Goal: Task Accomplishment & Management: Manage account settings

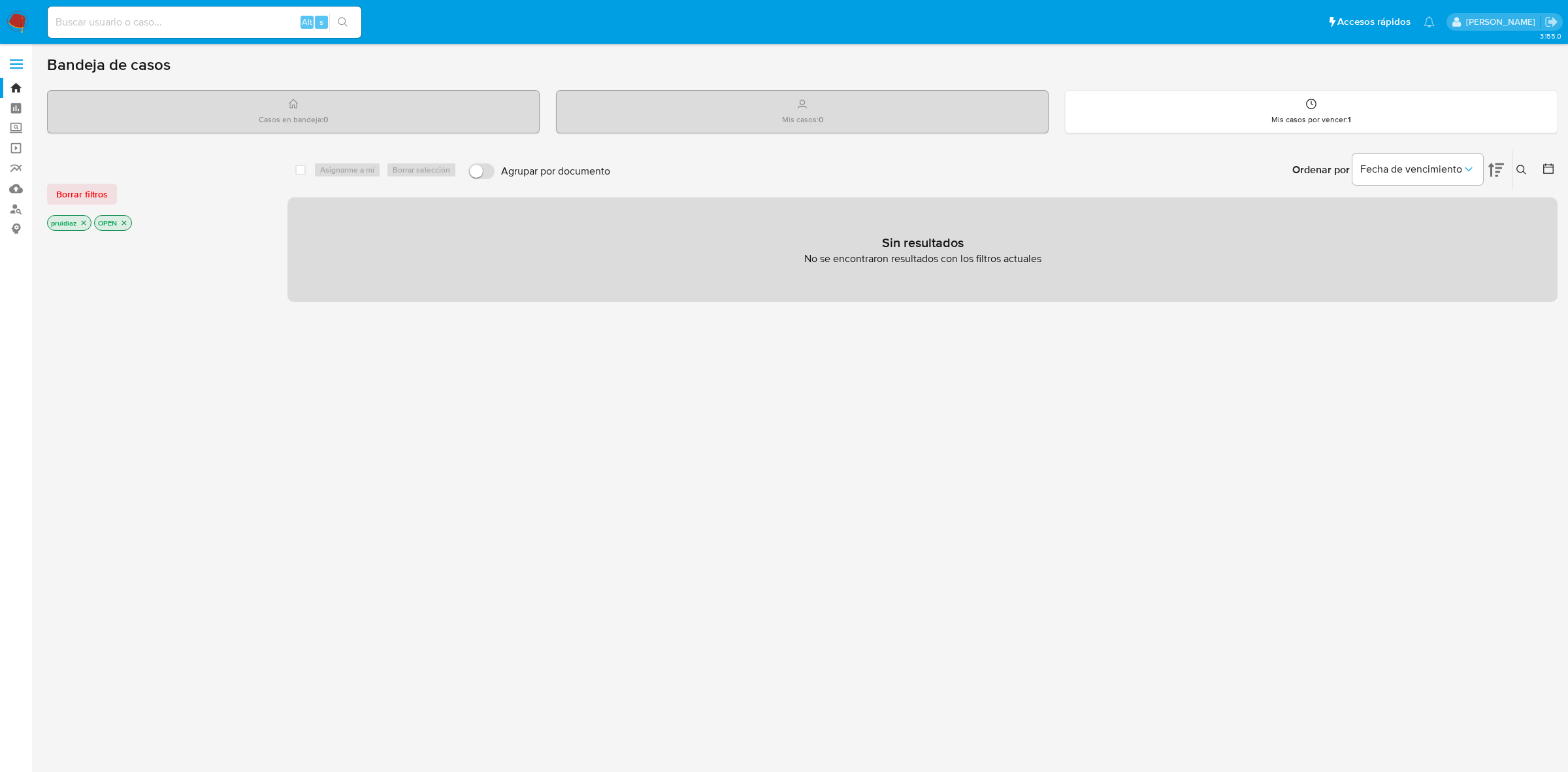
click at [188, 25] on input at bounding box center [204, 23] width 313 height 17
paste input "2321002158"
type input "2321002158"
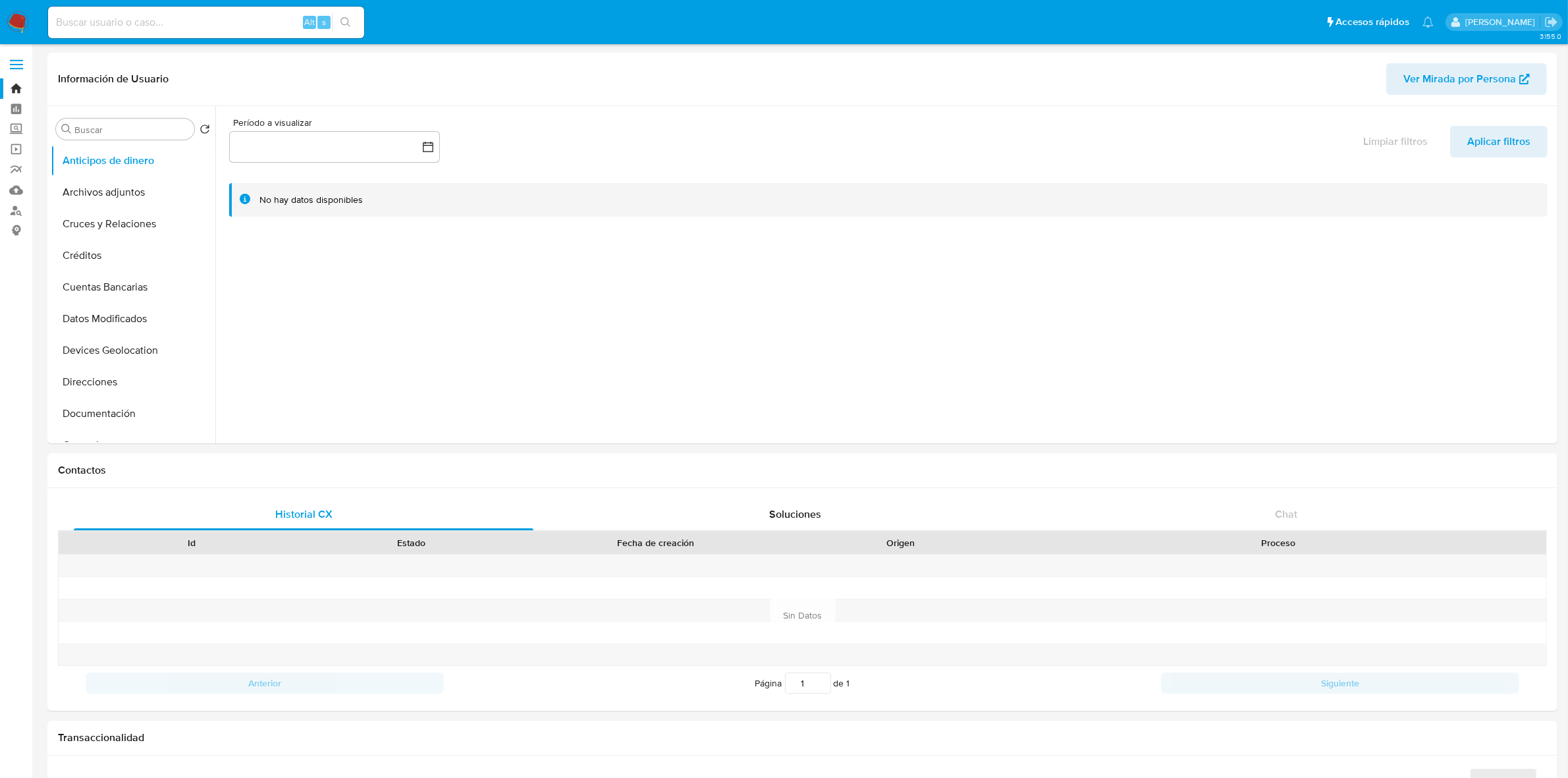
select select "10"
click at [133, 312] on button "Historial Casos" at bounding box center [128, 312] width 154 height 31
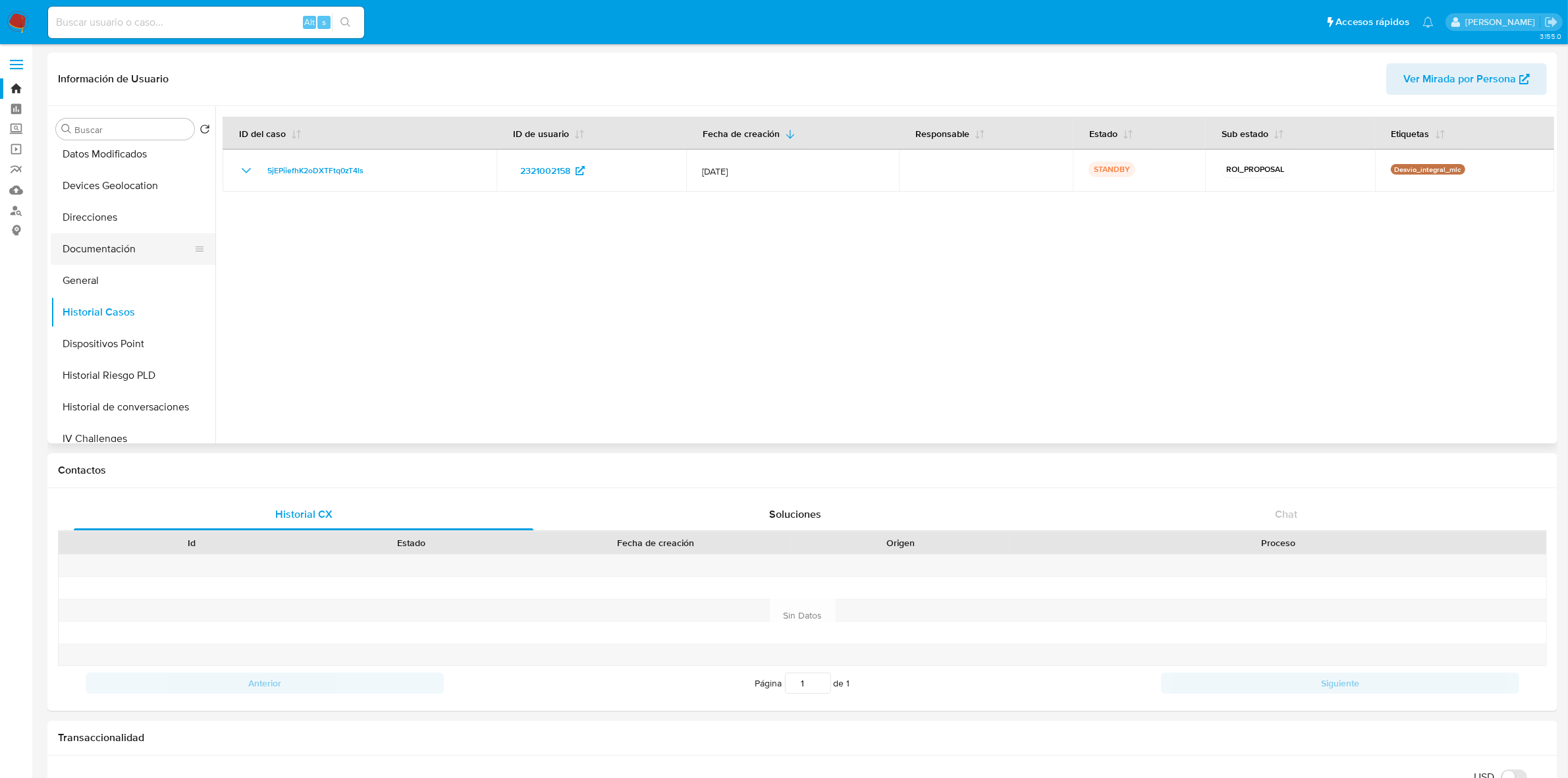
click at [93, 249] on button "Documentación" at bounding box center [128, 248] width 154 height 31
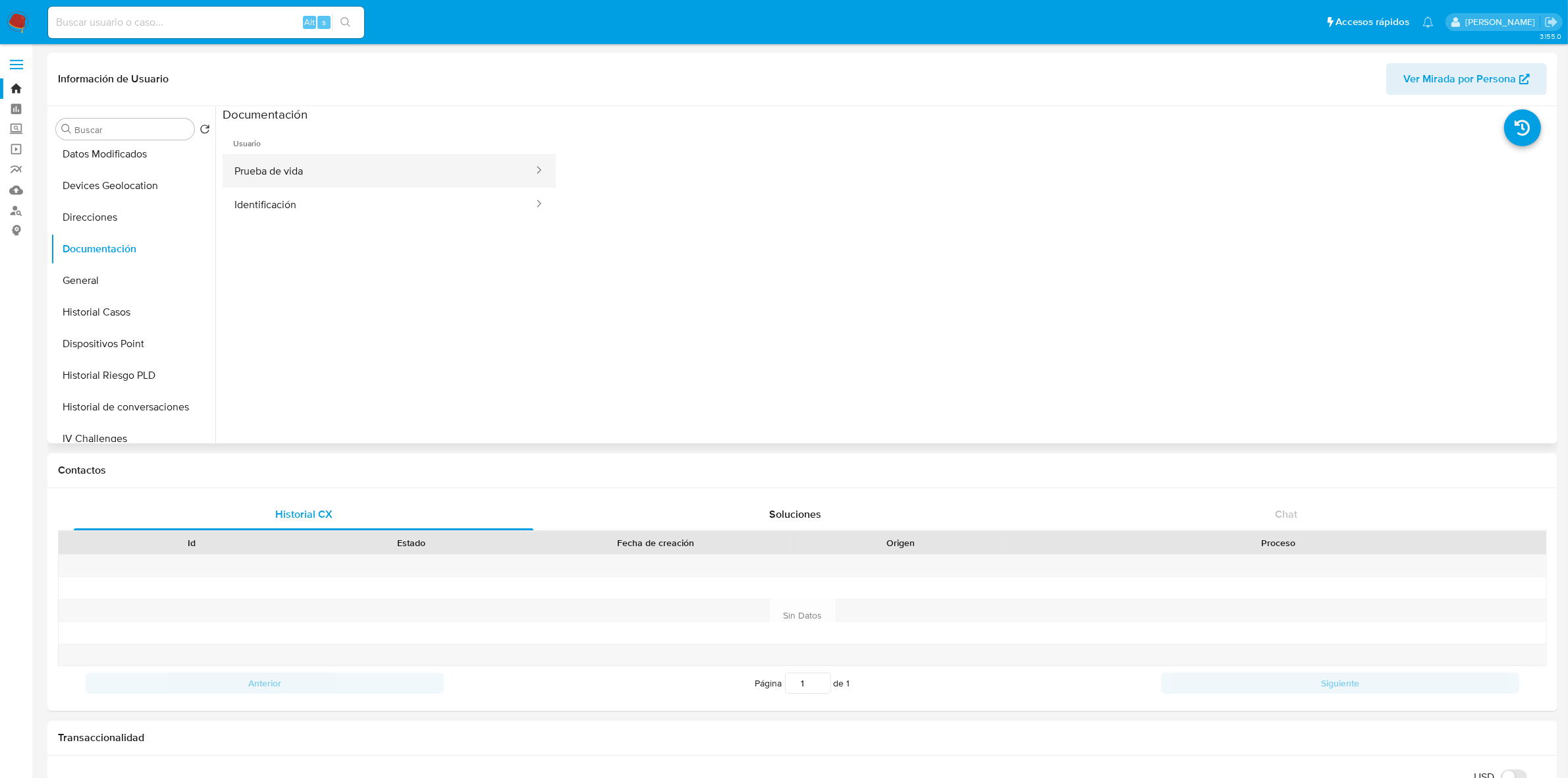
click at [358, 173] on button "Prueba de vida" at bounding box center [379, 171] width 312 height 33
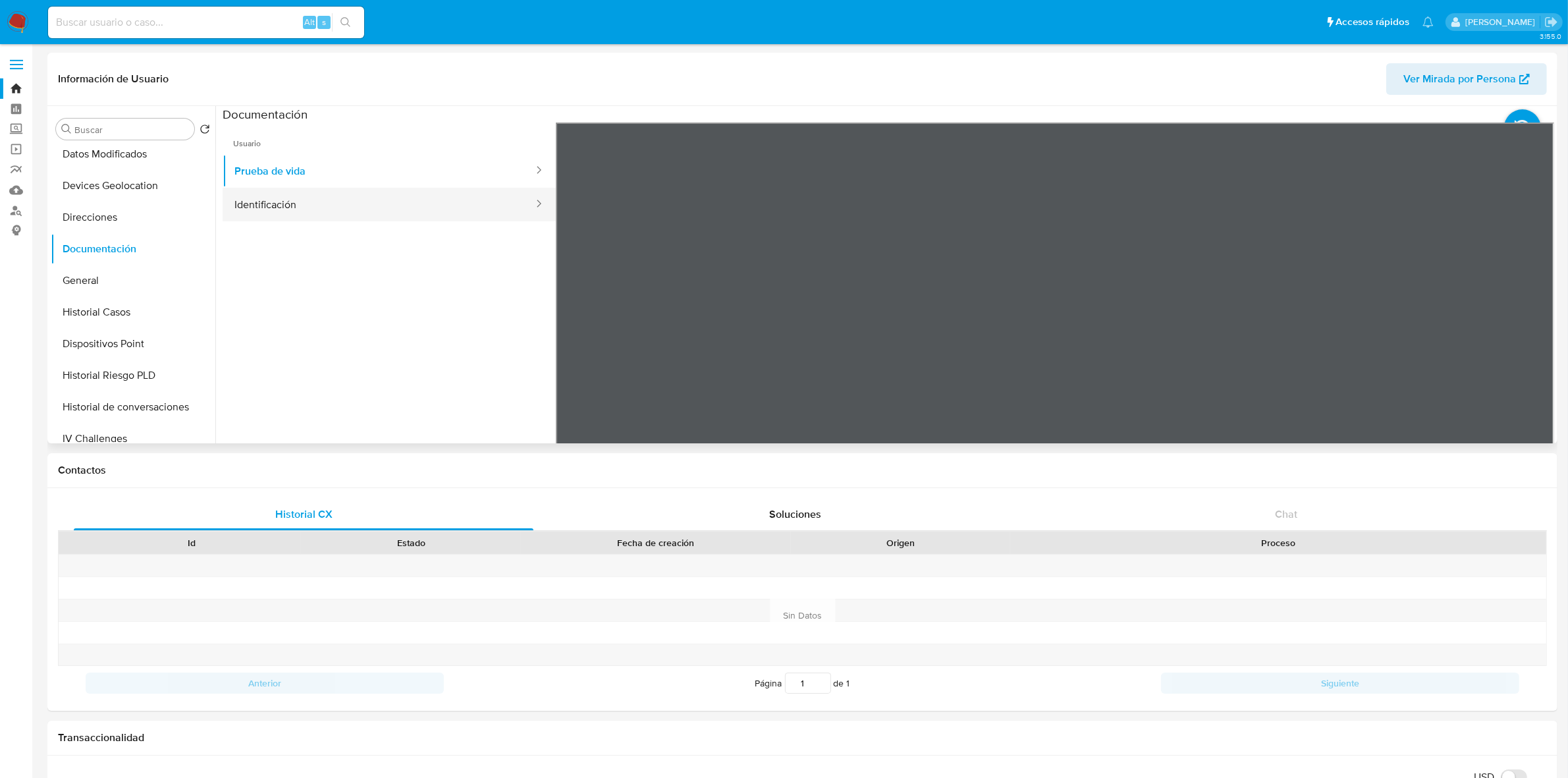
click at [294, 209] on button "Identificación" at bounding box center [379, 205] width 312 height 33
click at [1053, 336] on div at bounding box center [1055, 338] width 999 height 432
click at [1053, 336] on icon at bounding box center [1537, 336] width 26 height 26
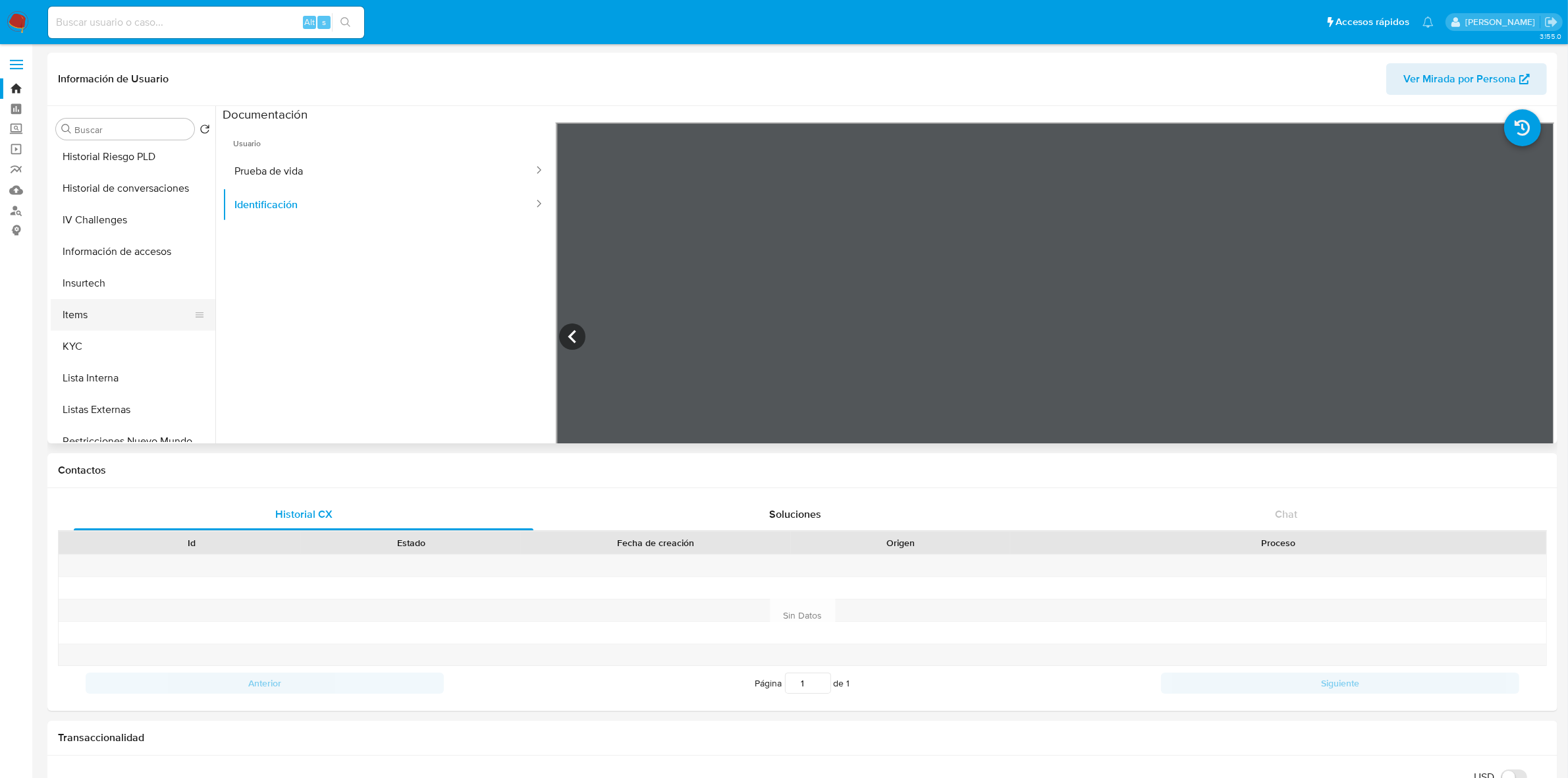
scroll to position [411, 0]
click at [104, 306] on button "KYC" at bounding box center [128, 318] width 154 height 31
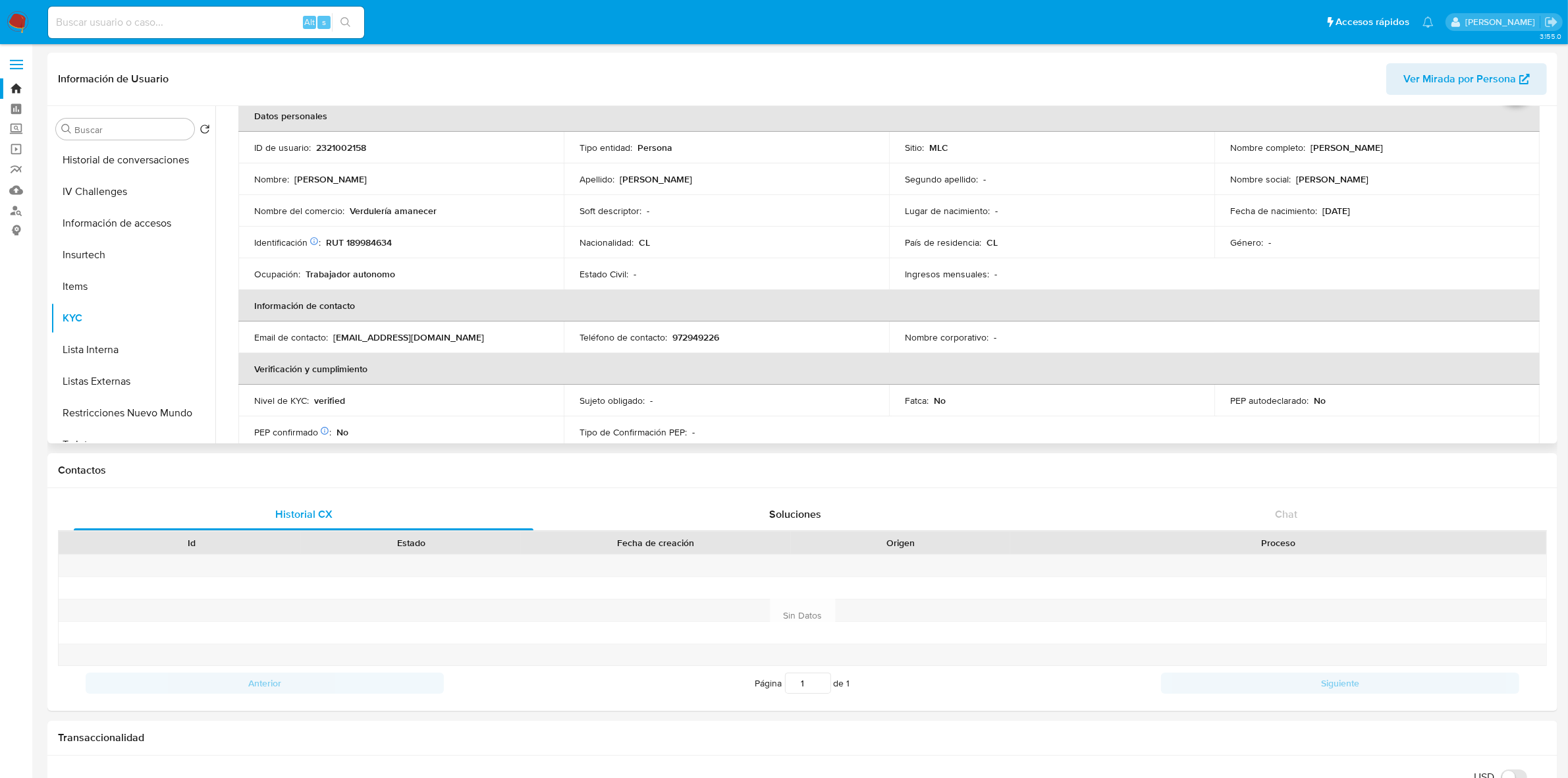
scroll to position [0, 0]
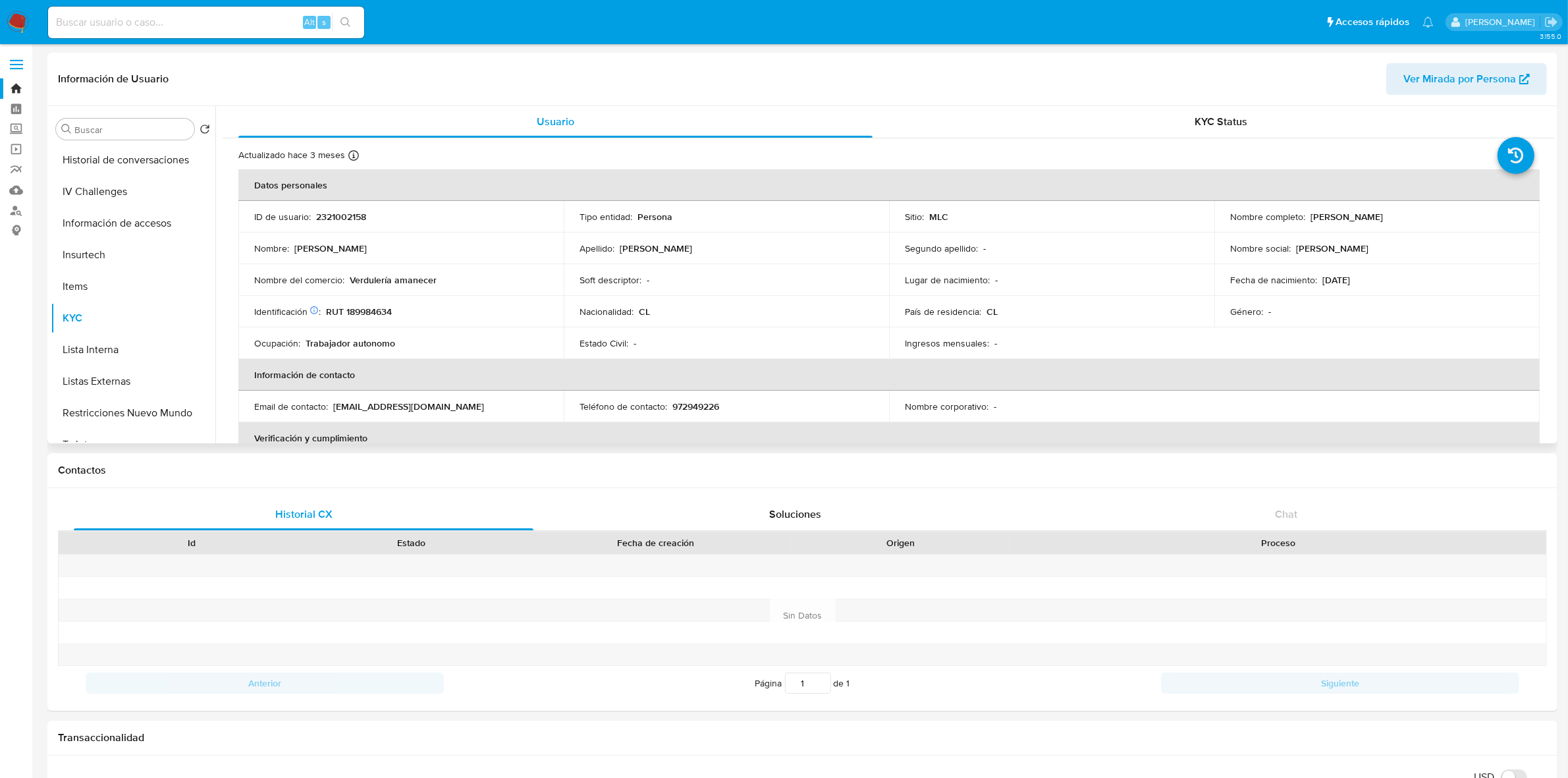
click at [336, 219] on p "2321002158" at bounding box center [340, 217] width 50 height 12
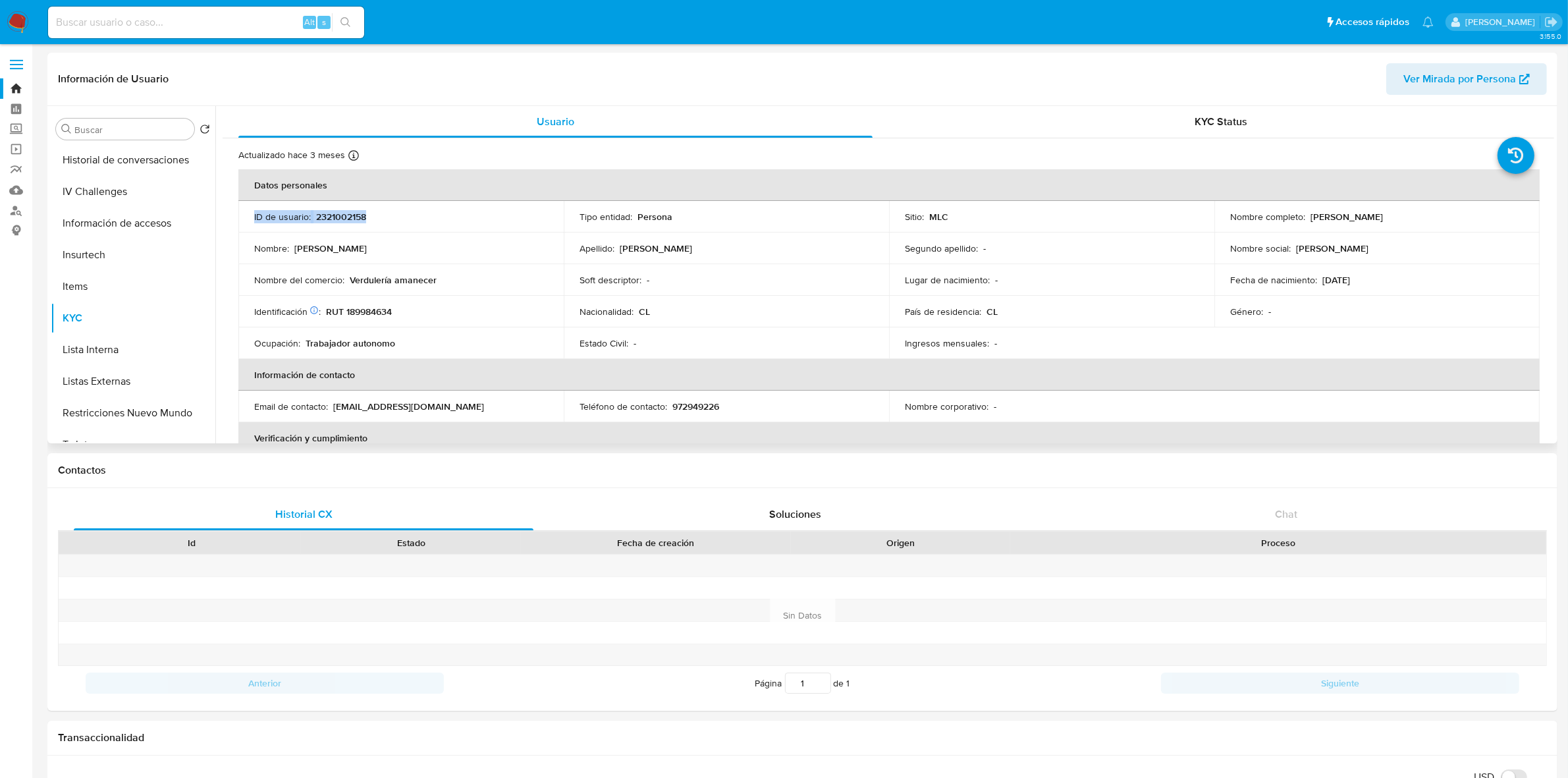
click at [344, 213] on p "2321002158" at bounding box center [340, 217] width 50 height 12
copy p "2321002158"
drag, startPoint x: 346, startPoint y: 206, endPoint x: 334, endPoint y: 215, distance: 15.0
click at [334, 215] on p "2321002158" at bounding box center [340, 217] width 50 height 12
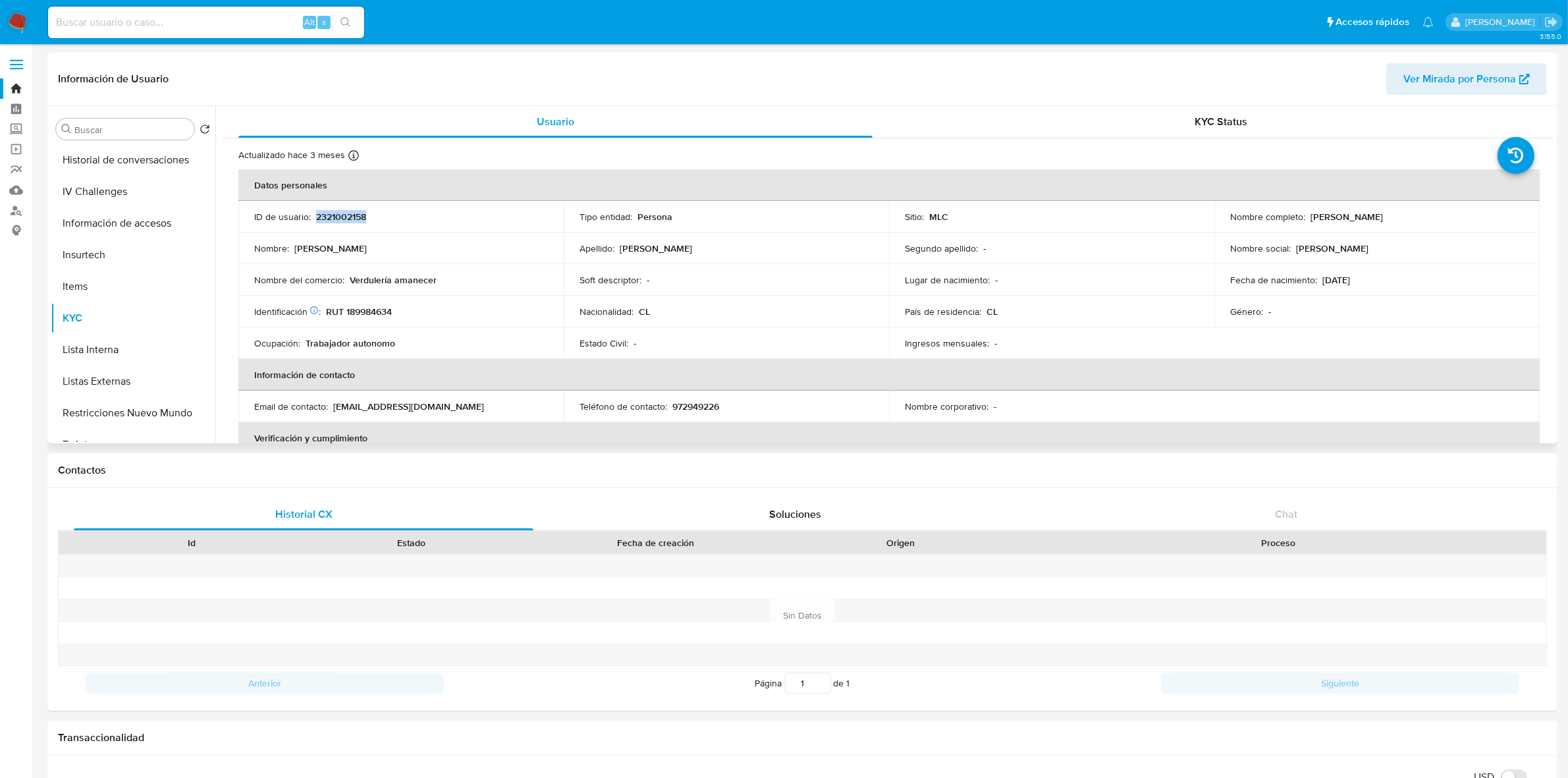
click at [334, 215] on p "2321002158" at bounding box center [340, 217] width 50 height 12
copy p "2321002158"
click at [11, 211] on link "Buscador de personas" at bounding box center [78, 210] width 157 height 21
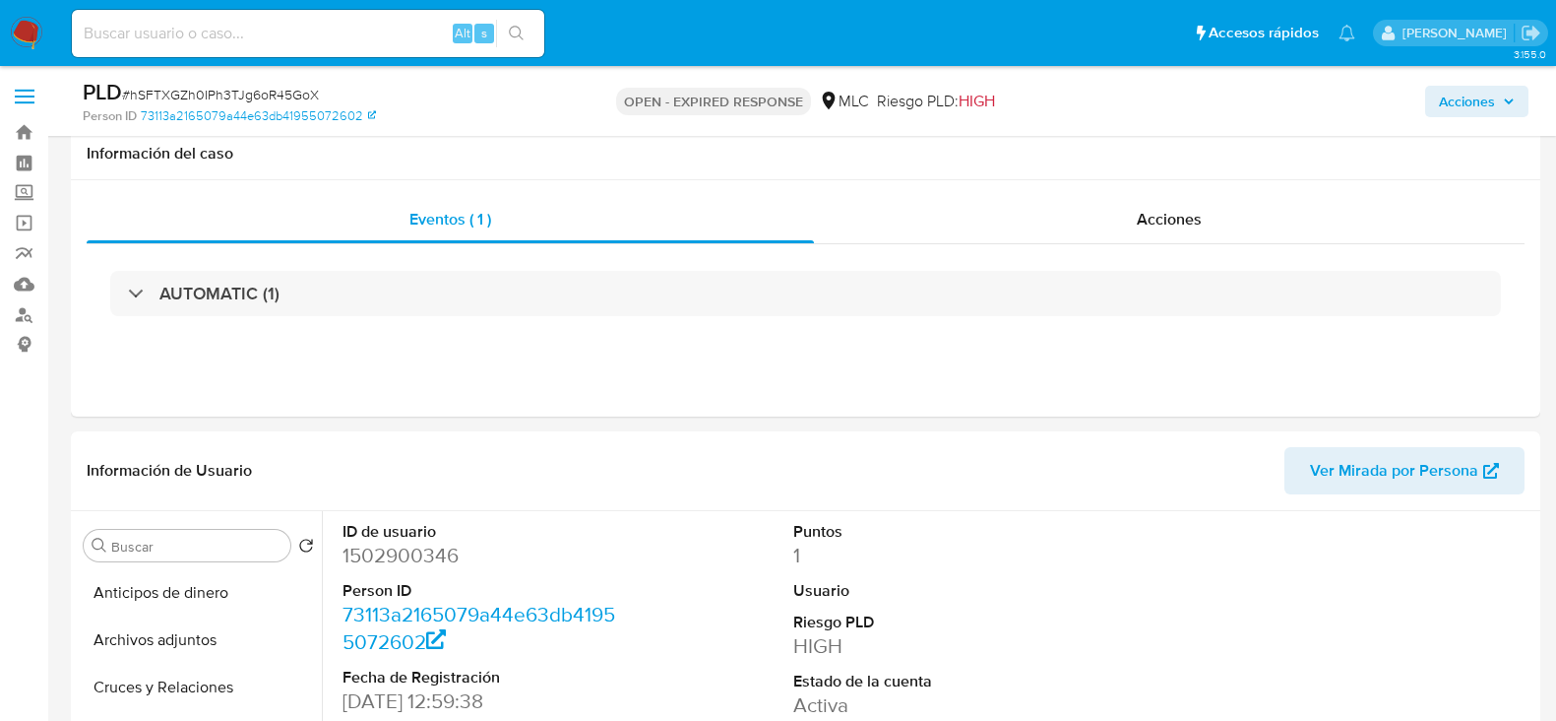
select select "10"
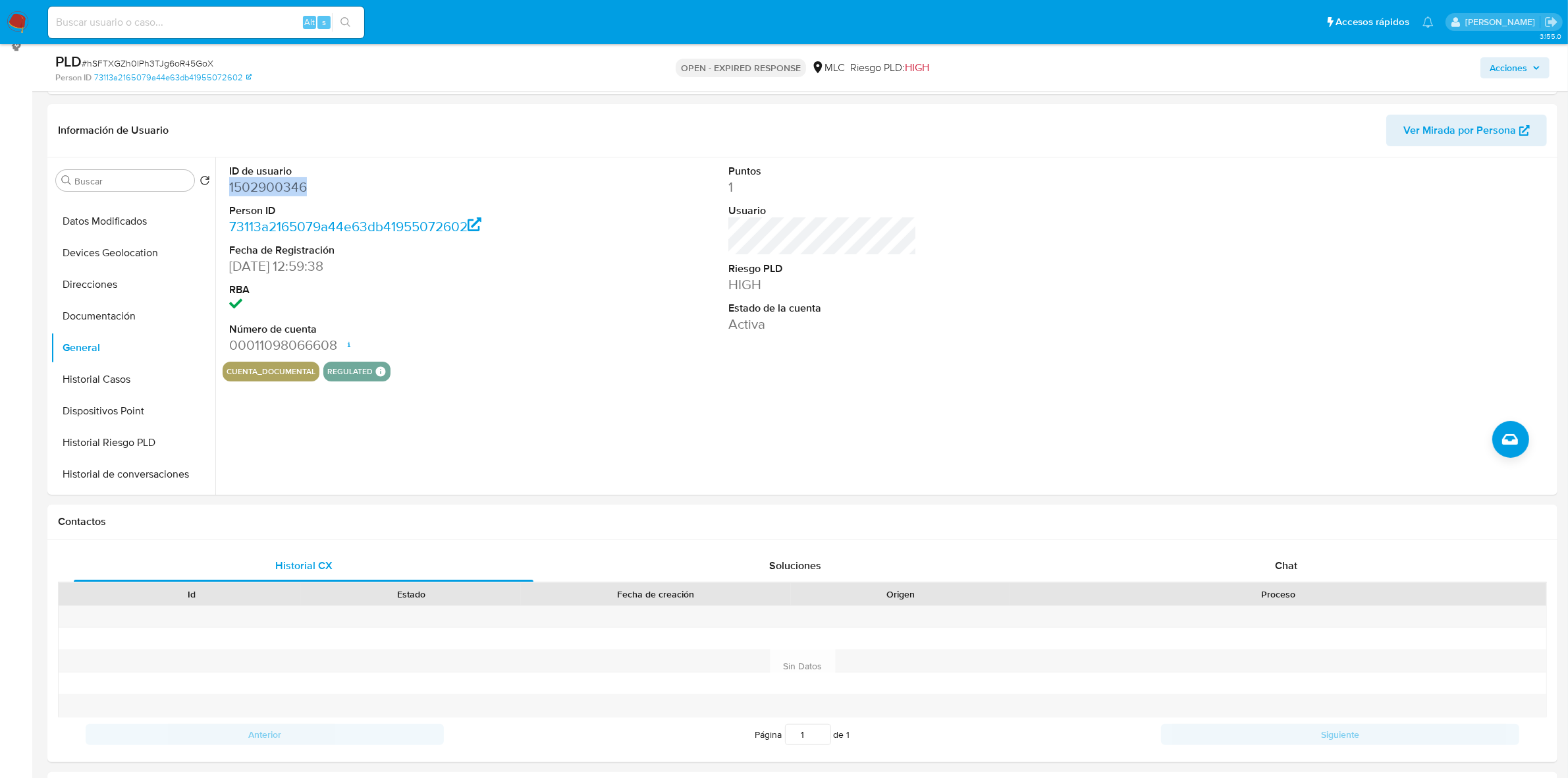
scroll to position [149, 0]
click at [248, 177] on dt "ID de usuario" at bounding box center [389, 171] width 320 height 15
click at [271, 189] on dd "1502900346" at bounding box center [389, 187] width 320 height 19
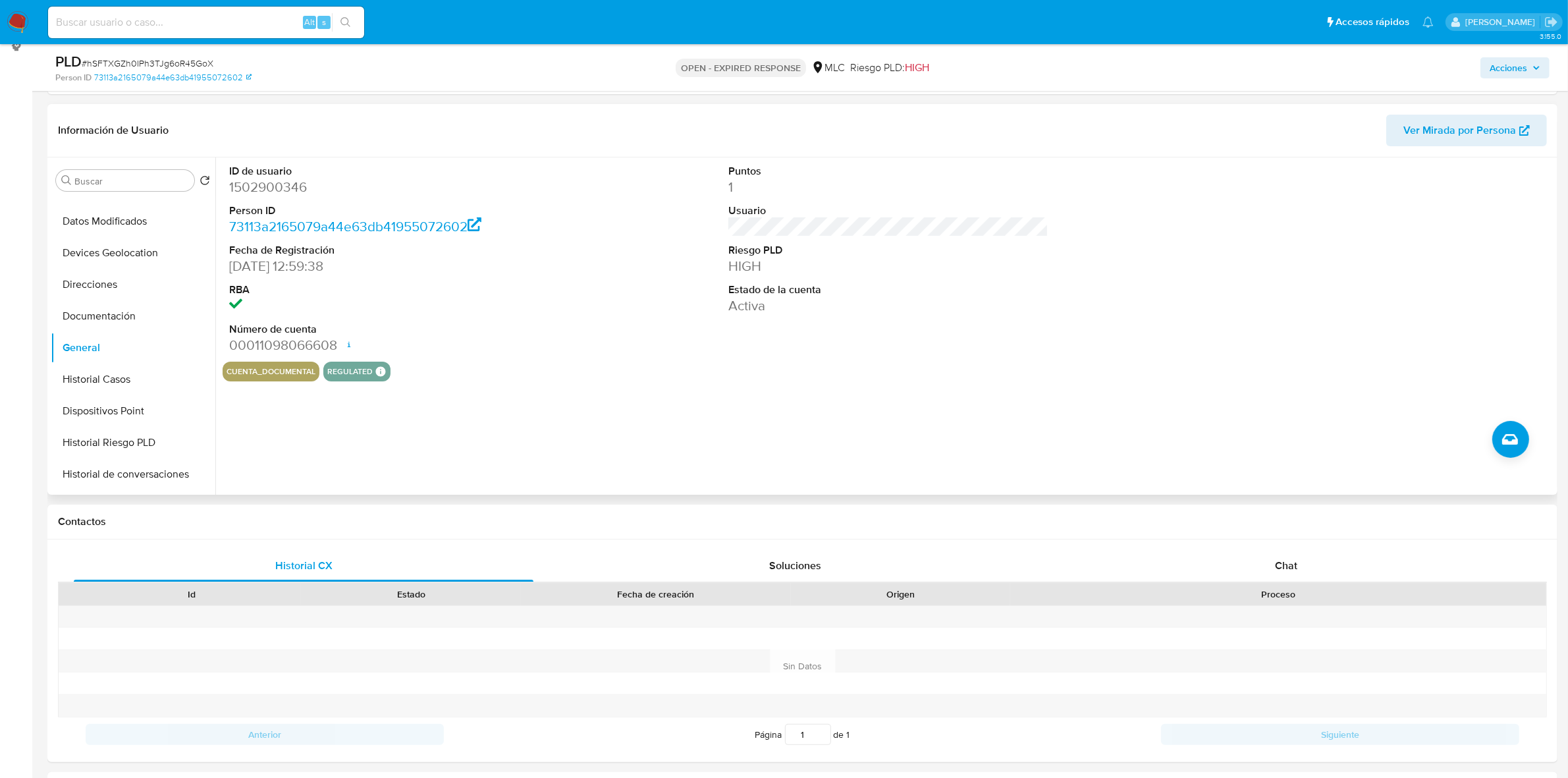
drag, startPoint x: 278, startPoint y: 201, endPoint x: 267, endPoint y: 183, distance: 21.1
click at [267, 183] on dd "1502900346" at bounding box center [389, 187] width 320 height 19
copy dd "1502900346"
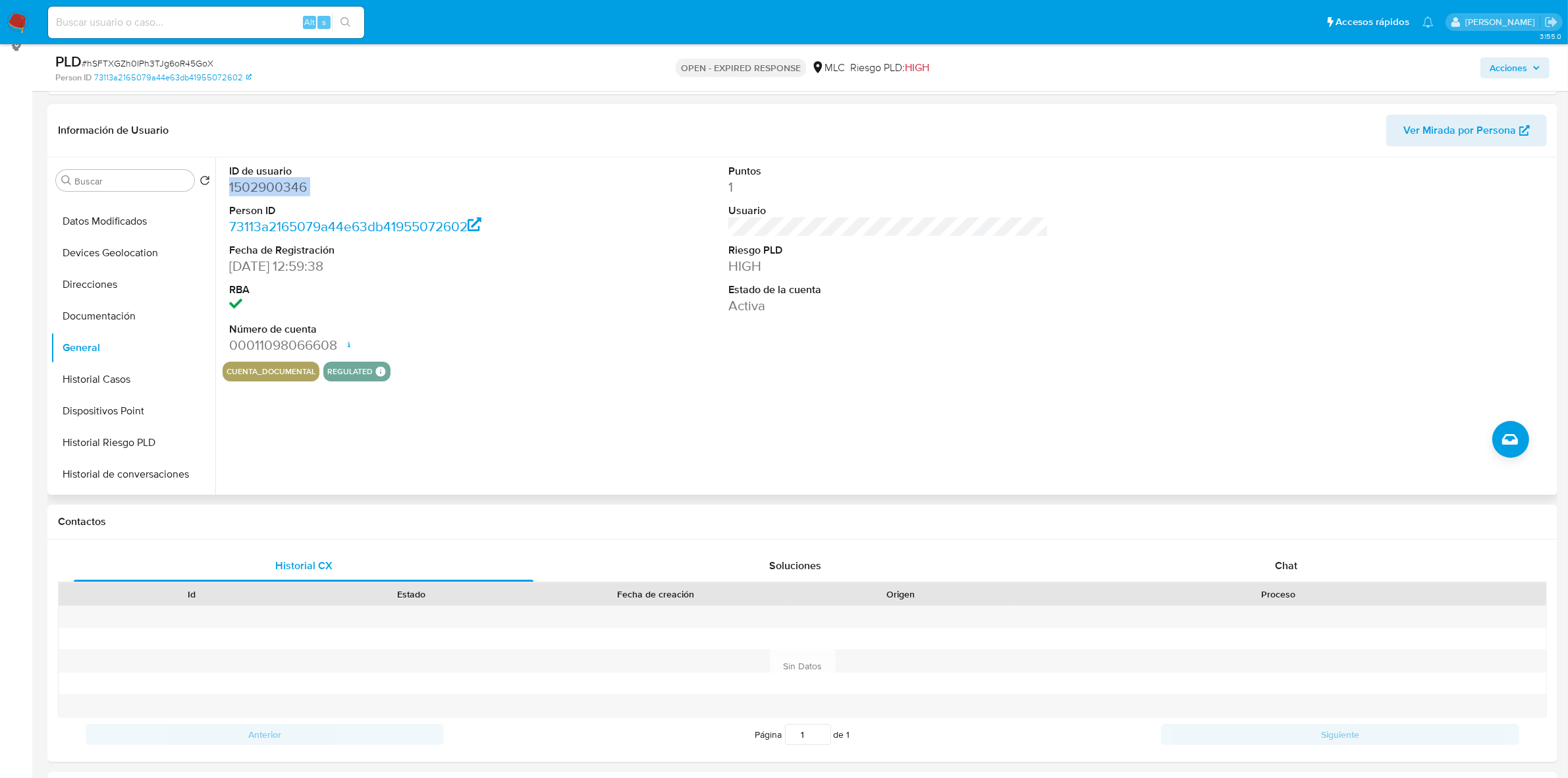
copy dd "1502900346"
click at [274, 191] on dd "1502900346" at bounding box center [389, 187] width 320 height 19
click at [160, 62] on span "# hSFTXGZh0IPh3TJg6oR45GoX" at bounding box center [147, 64] width 132 height 13
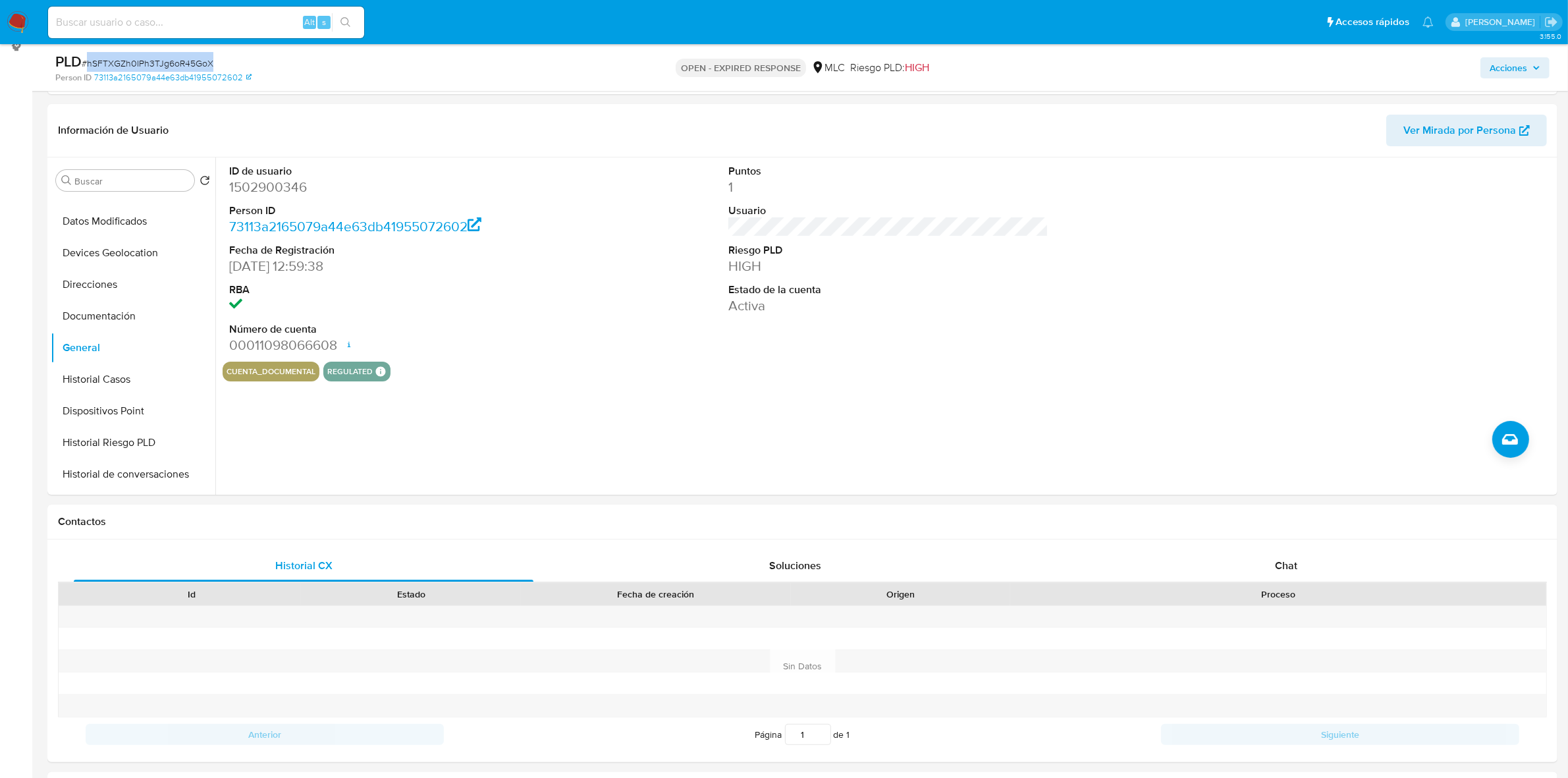
copy span "hSFTXGZh0IPh3TJg6oR45GoX"
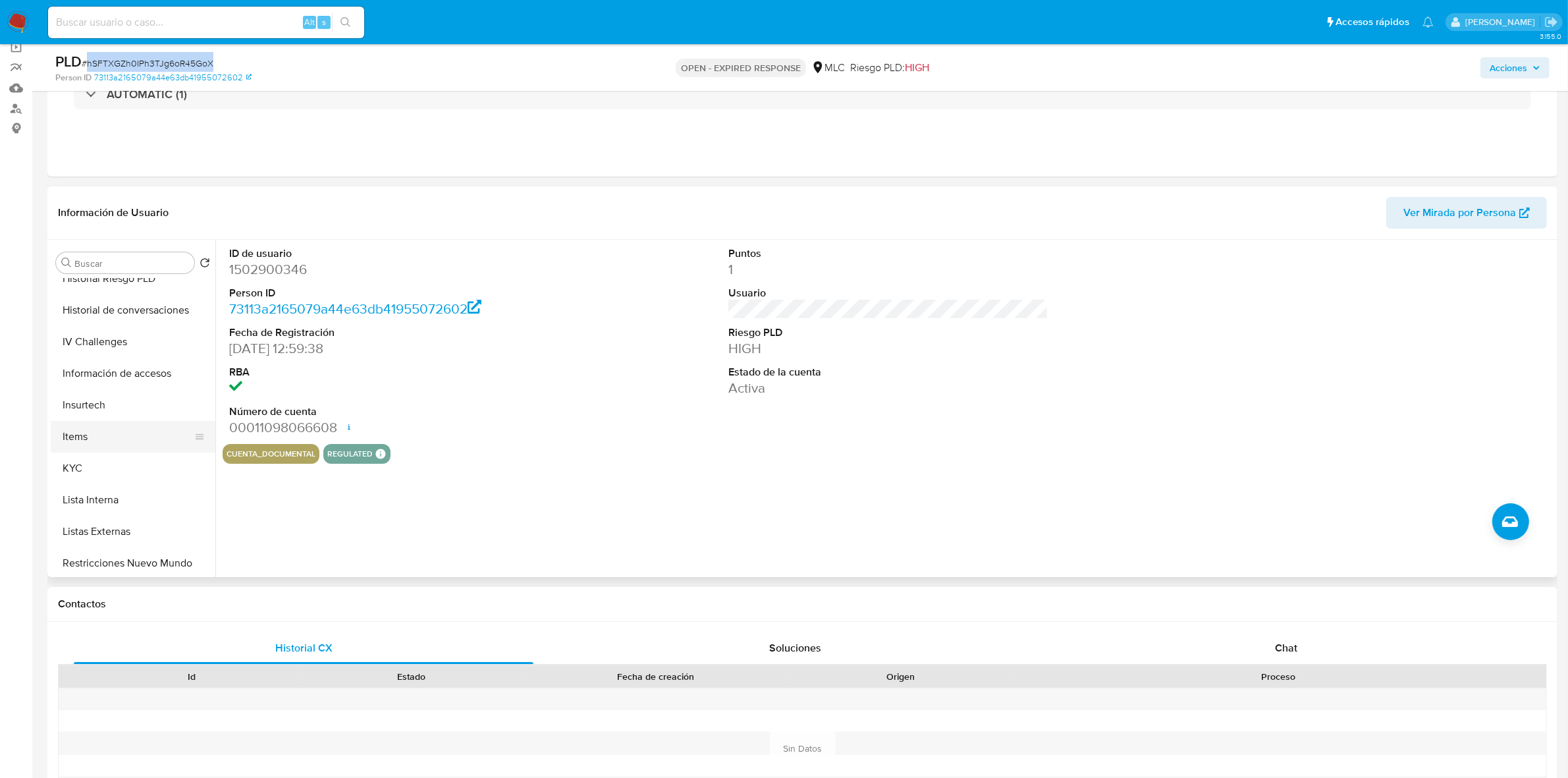
scroll to position [396, 0]
click at [96, 462] on button "KYC" at bounding box center [128, 467] width 154 height 31
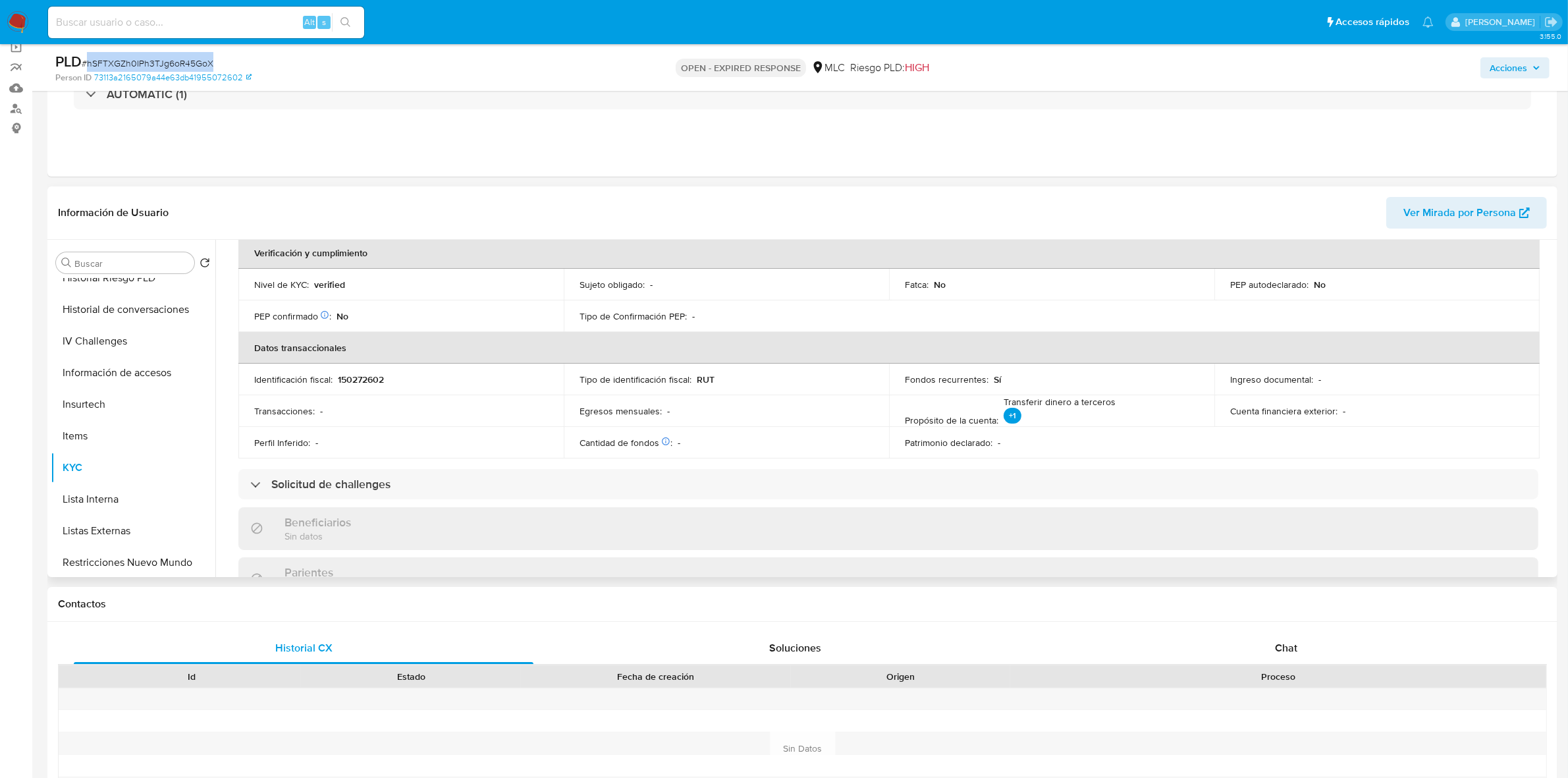
scroll to position [0, 0]
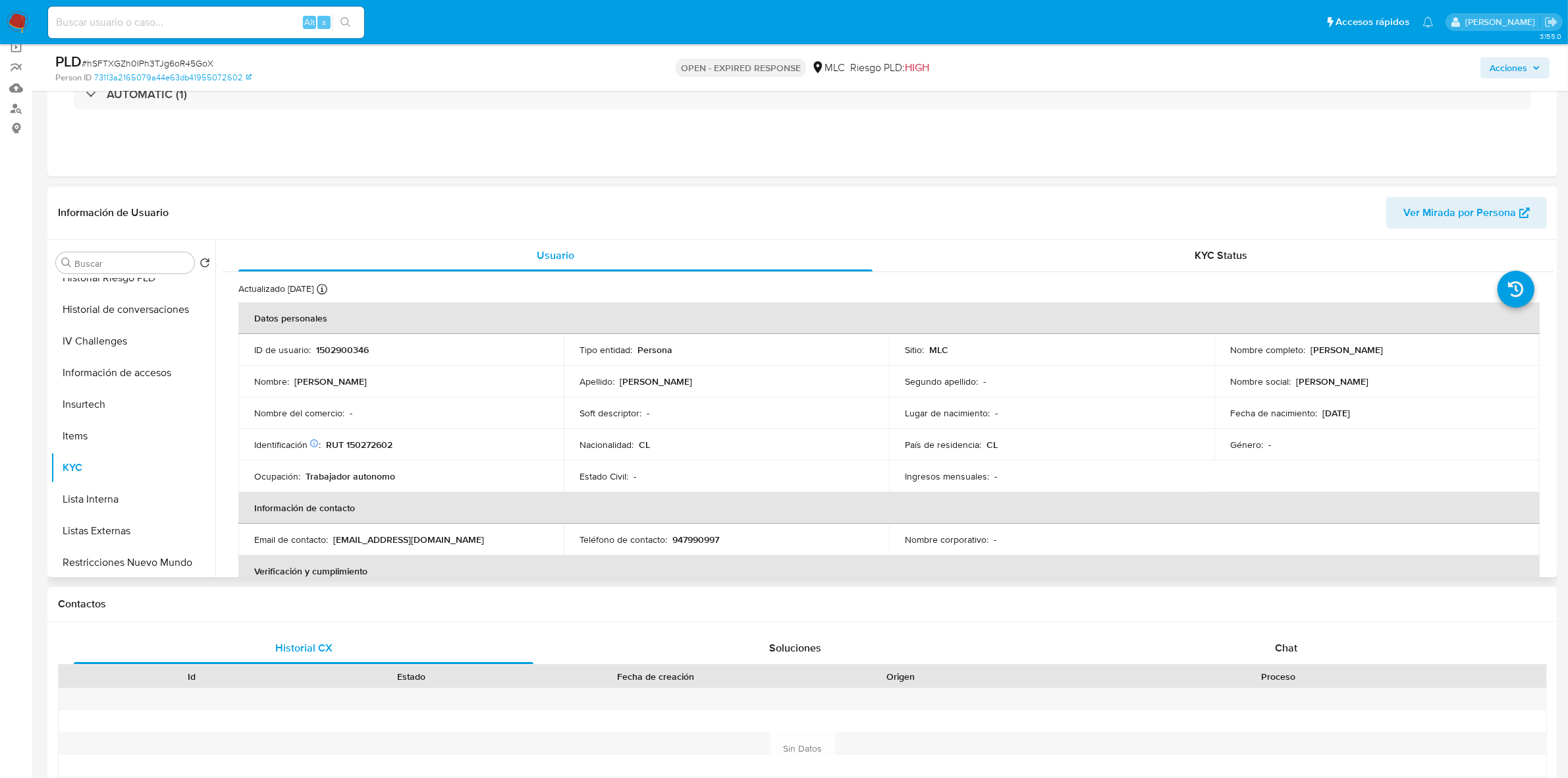
click at [369, 439] on p "RUT 150272602" at bounding box center [359, 445] width 66 height 12
copy p "150272602"
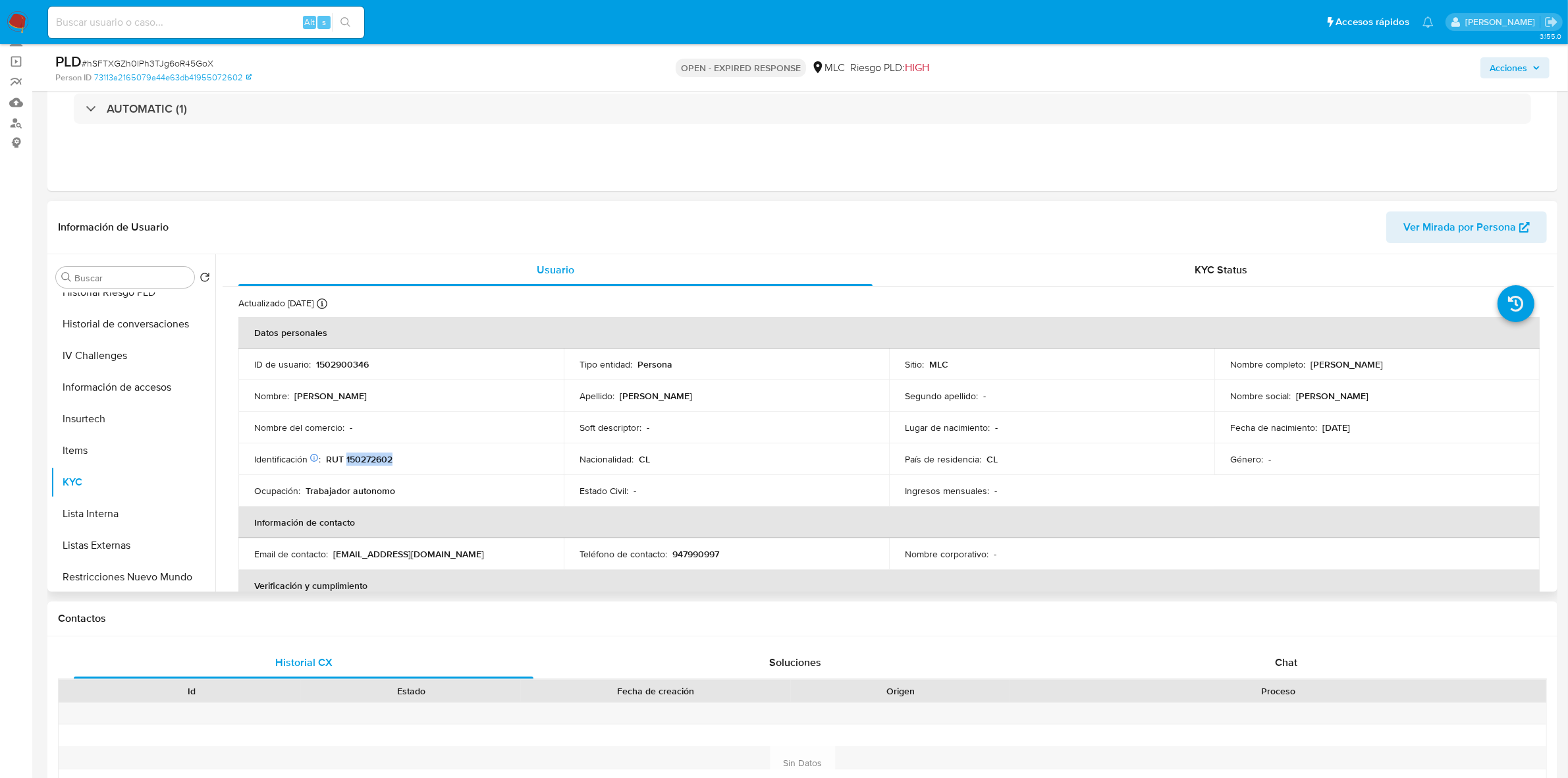
scroll to position [87, 0]
click at [357, 460] on p "RUT 150272602" at bounding box center [359, 460] width 66 height 12
copy p "150272602"
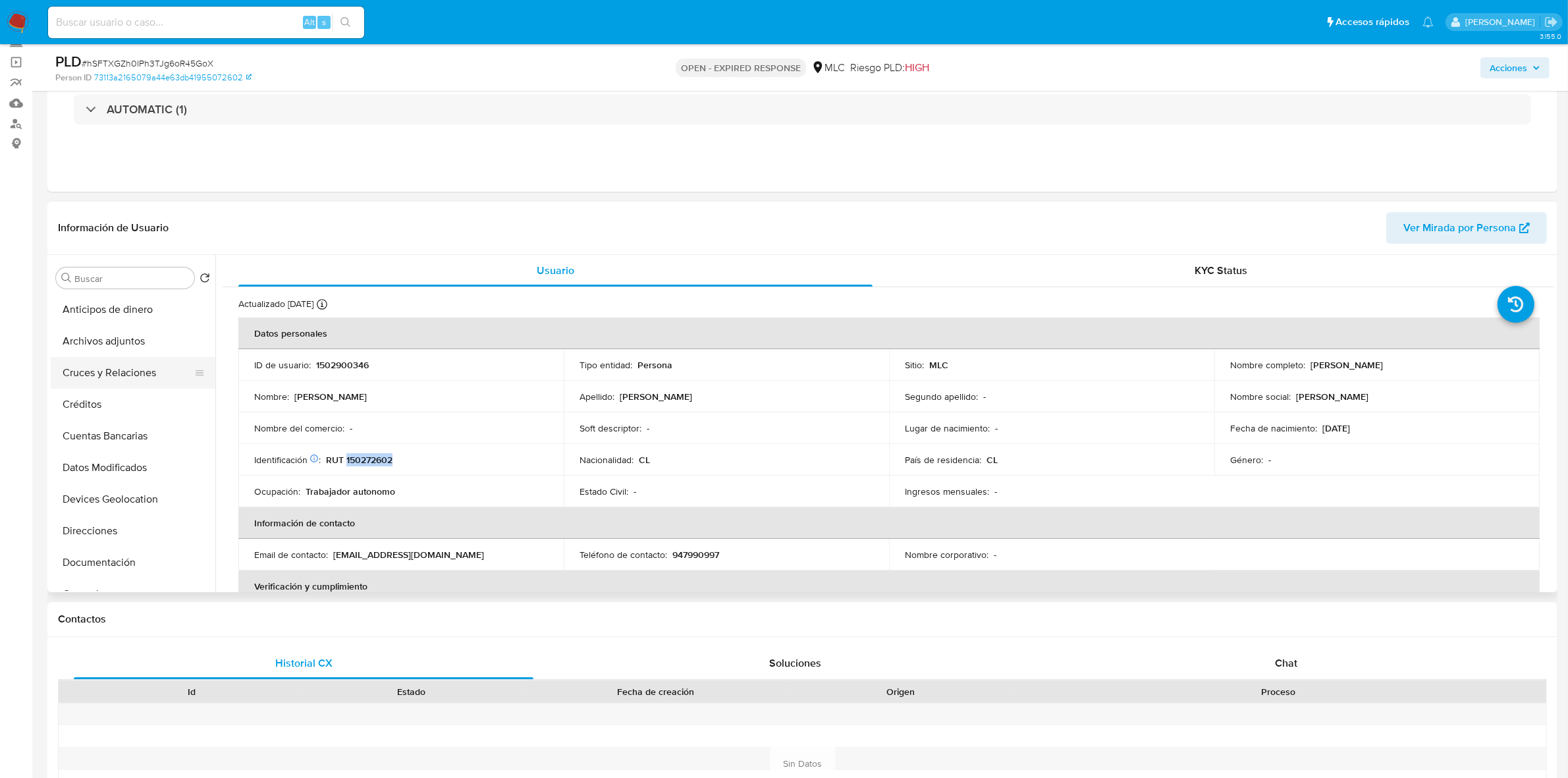
click at [132, 367] on button "Cruces y Relaciones" at bounding box center [128, 373] width 154 height 31
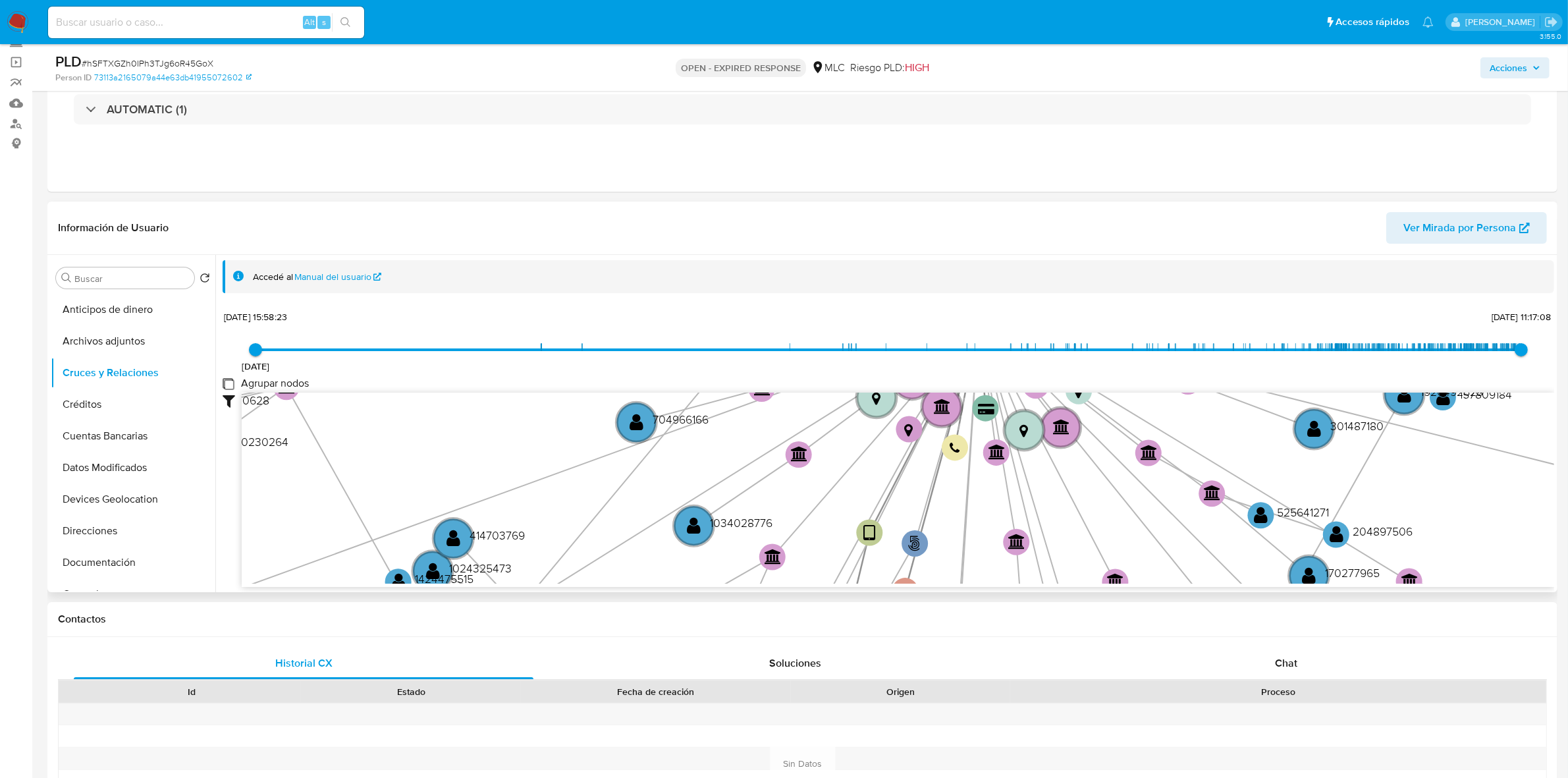
click at [225, 383] on group_nodes "Agrupar nodos" at bounding box center [228, 383] width 11 height 11
checkbox group_nodes "true"
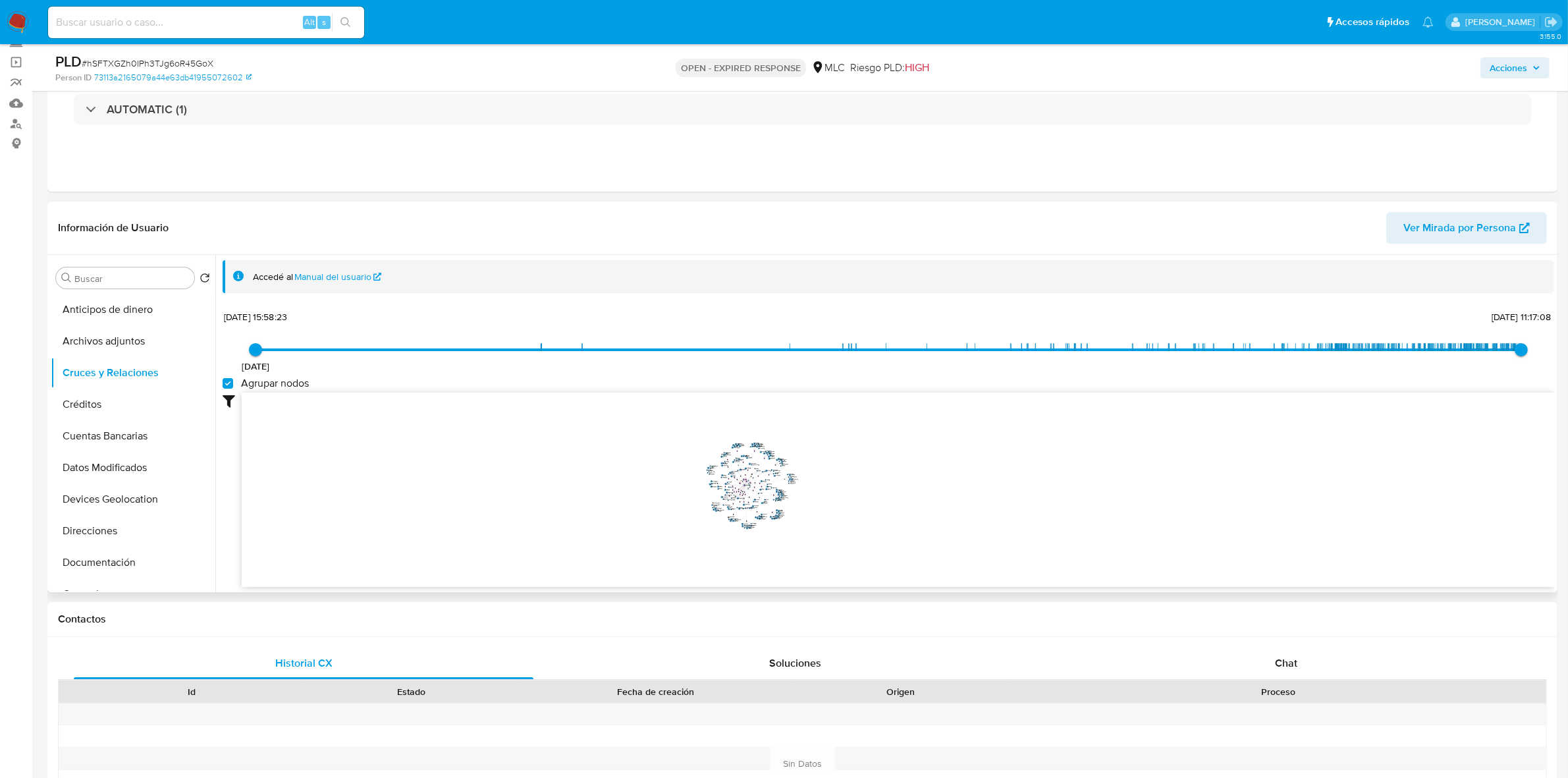
drag, startPoint x: 847, startPoint y: 488, endPoint x: 795, endPoint y: 437, distance: 72.8
click at [847, 482] on icon "user-1502900346  1502900346 phone-544ca7244583fab62120141ac3862bf4  person-73…" at bounding box center [898, 488] width 1312 height 191
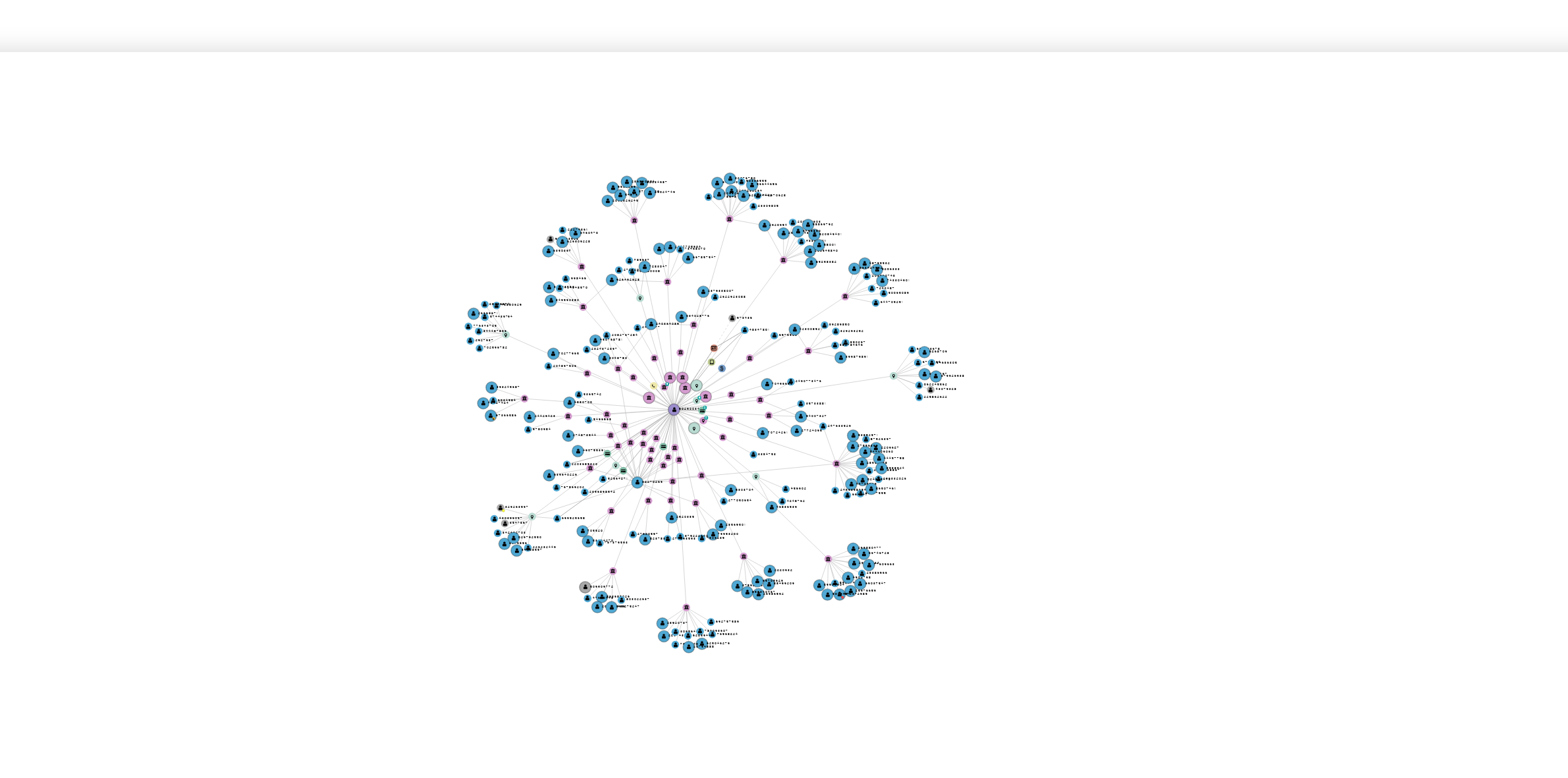
drag, startPoint x: 806, startPoint y: 467, endPoint x: 813, endPoint y: 416, distance: 51.5
click at [813, 416] on icon "user-1502900346  1502900346 phone-544ca7244583fab62120141ac3862bf4  person-73…" at bounding box center [898, 488] width 1312 height 191
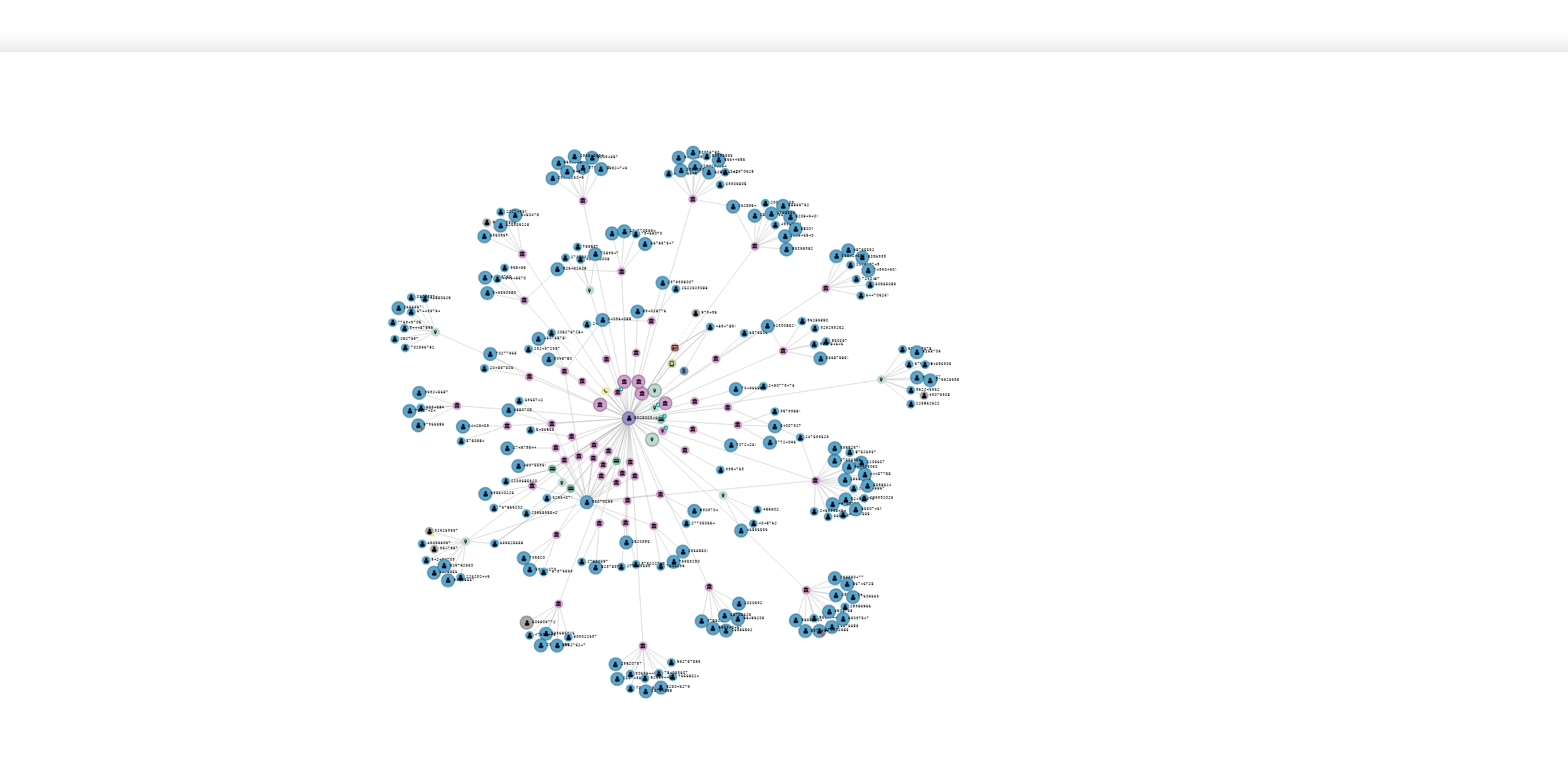
click at [818, 414] on icon "user-1502900346  1502900346 phone-544ca7244583fab62120141ac3862bf4  person-73…" at bounding box center [898, 488] width 1312 height 191
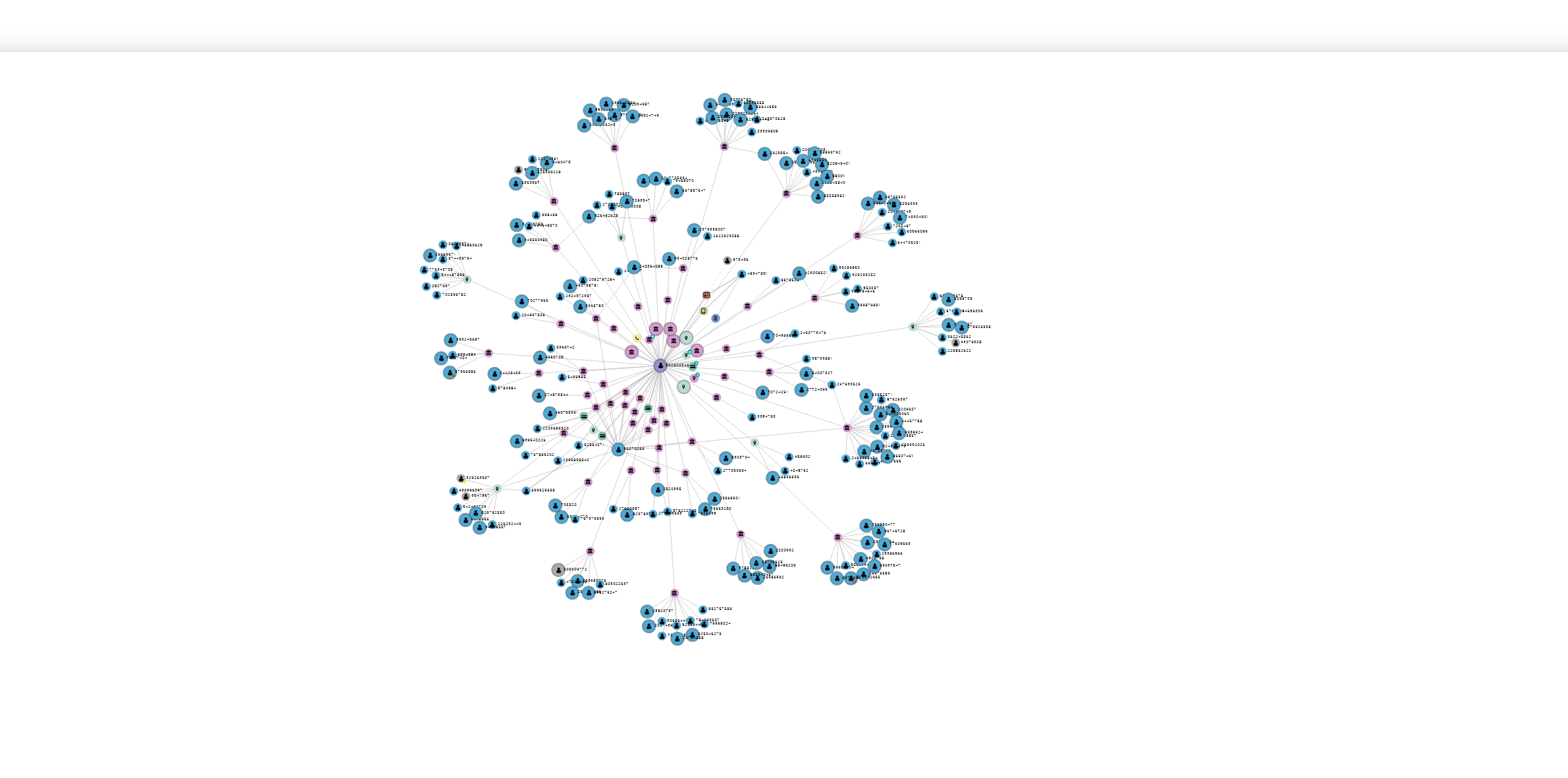
drag, startPoint x: 966, startPoint y: 424, endPoint x: 968, endPoint y: 401, distance: 23.1
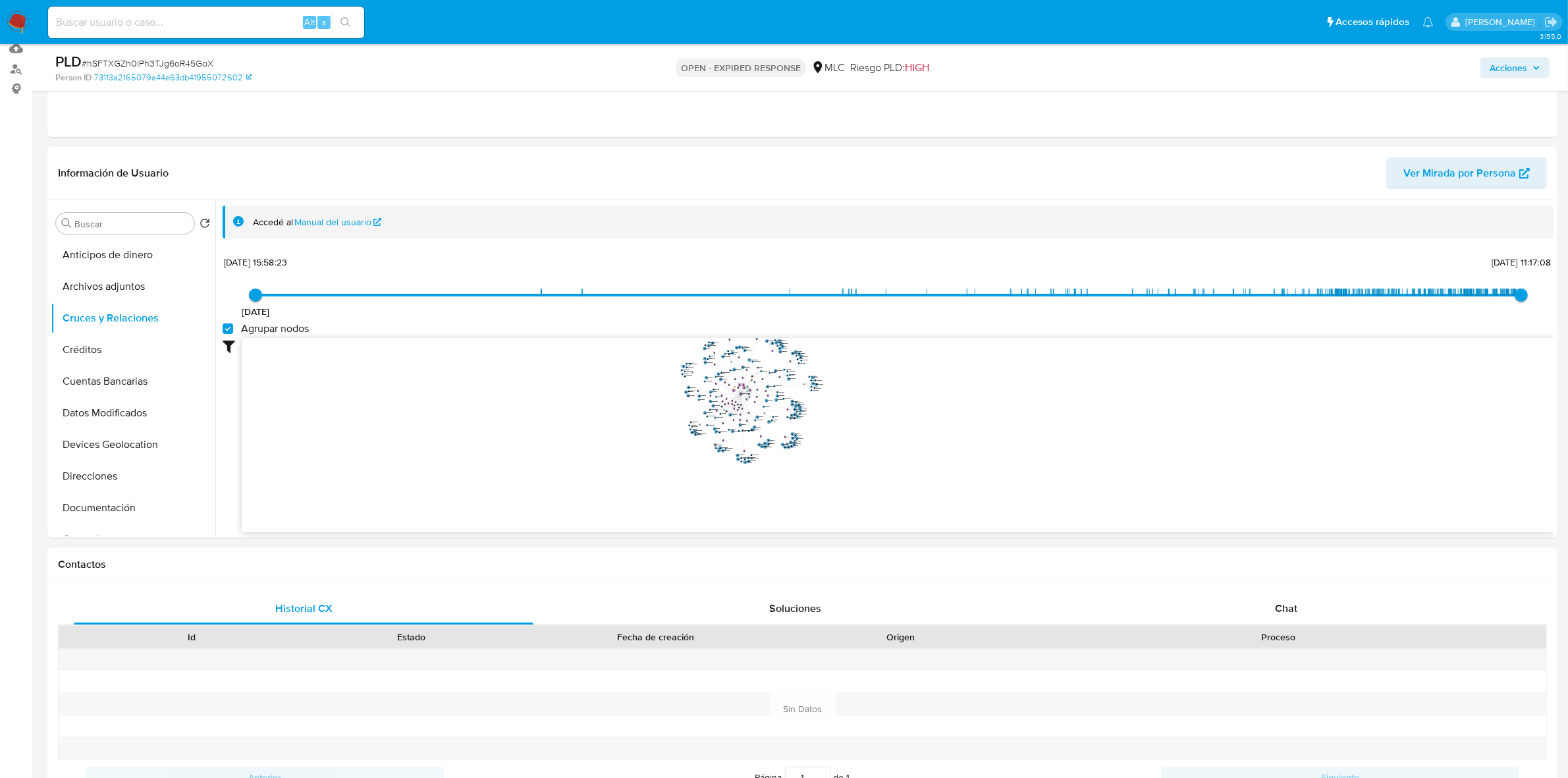
scroll to position [195, 0]
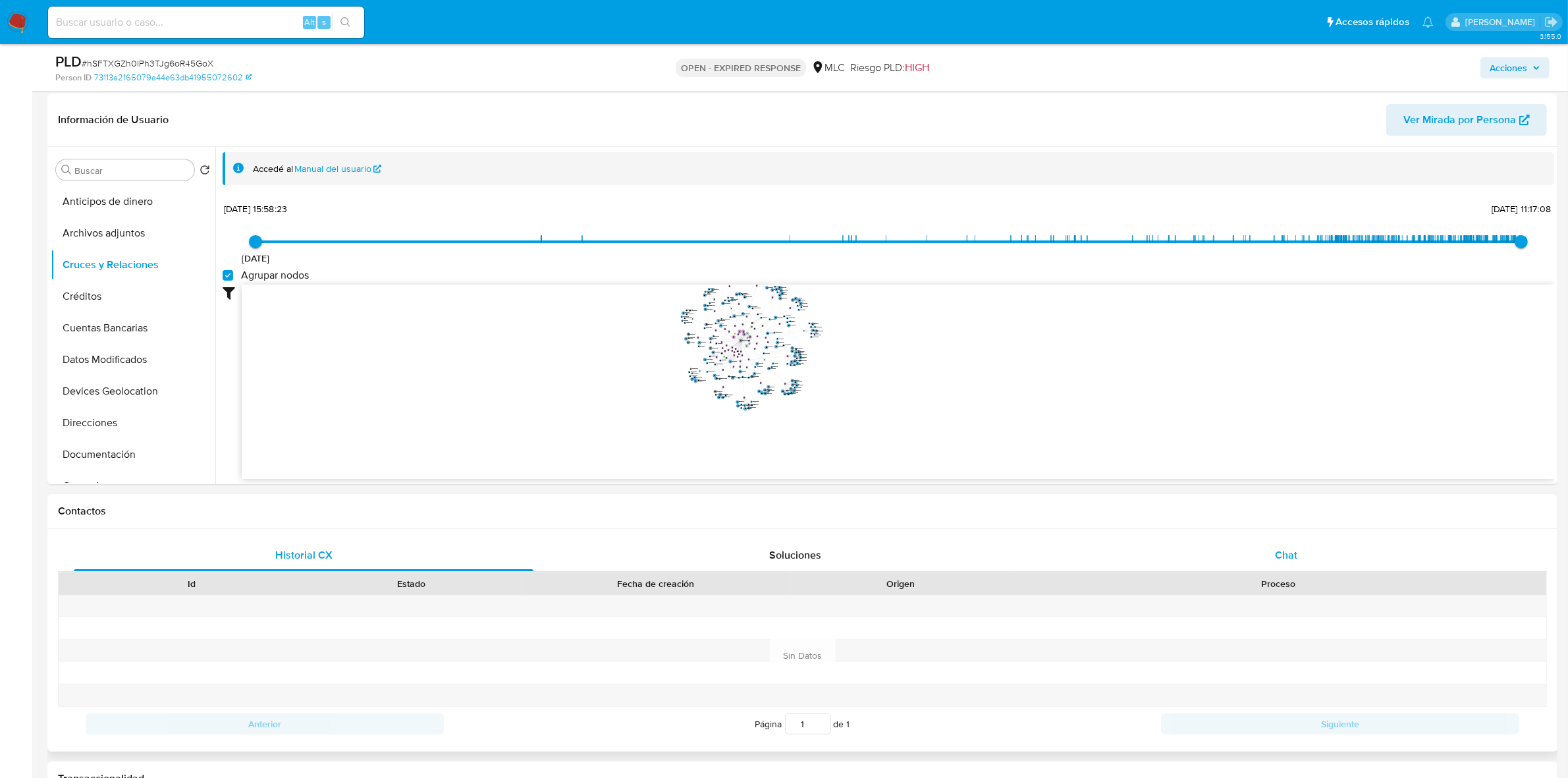
click at [1040, 482] on span "Chat" at bounding box center [1286, 555] width 22 height 15
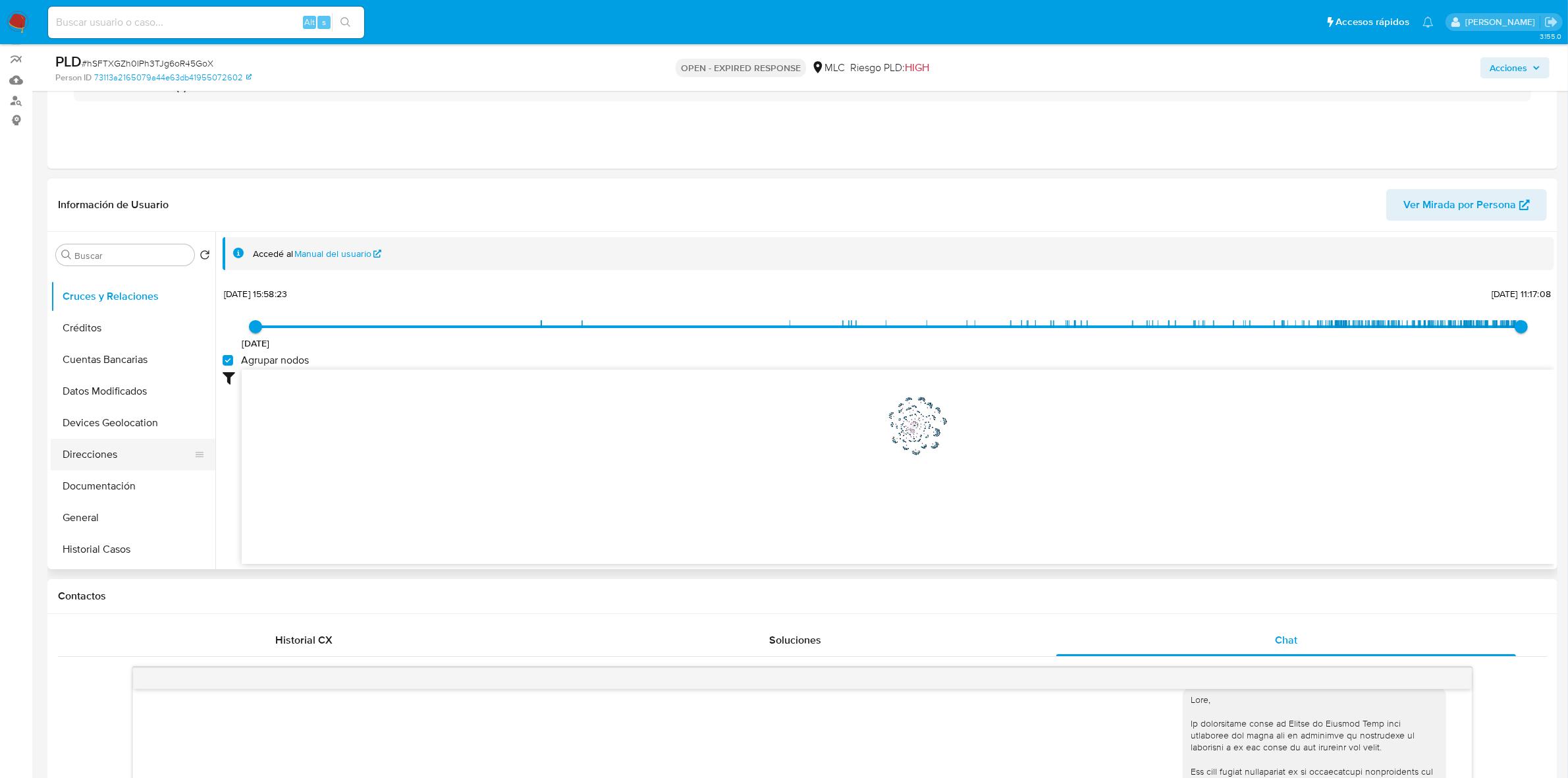
scroll to position [82, 0]
click at [89, 473] on button "General" at bounding box center [128, 488] width 154 height 31
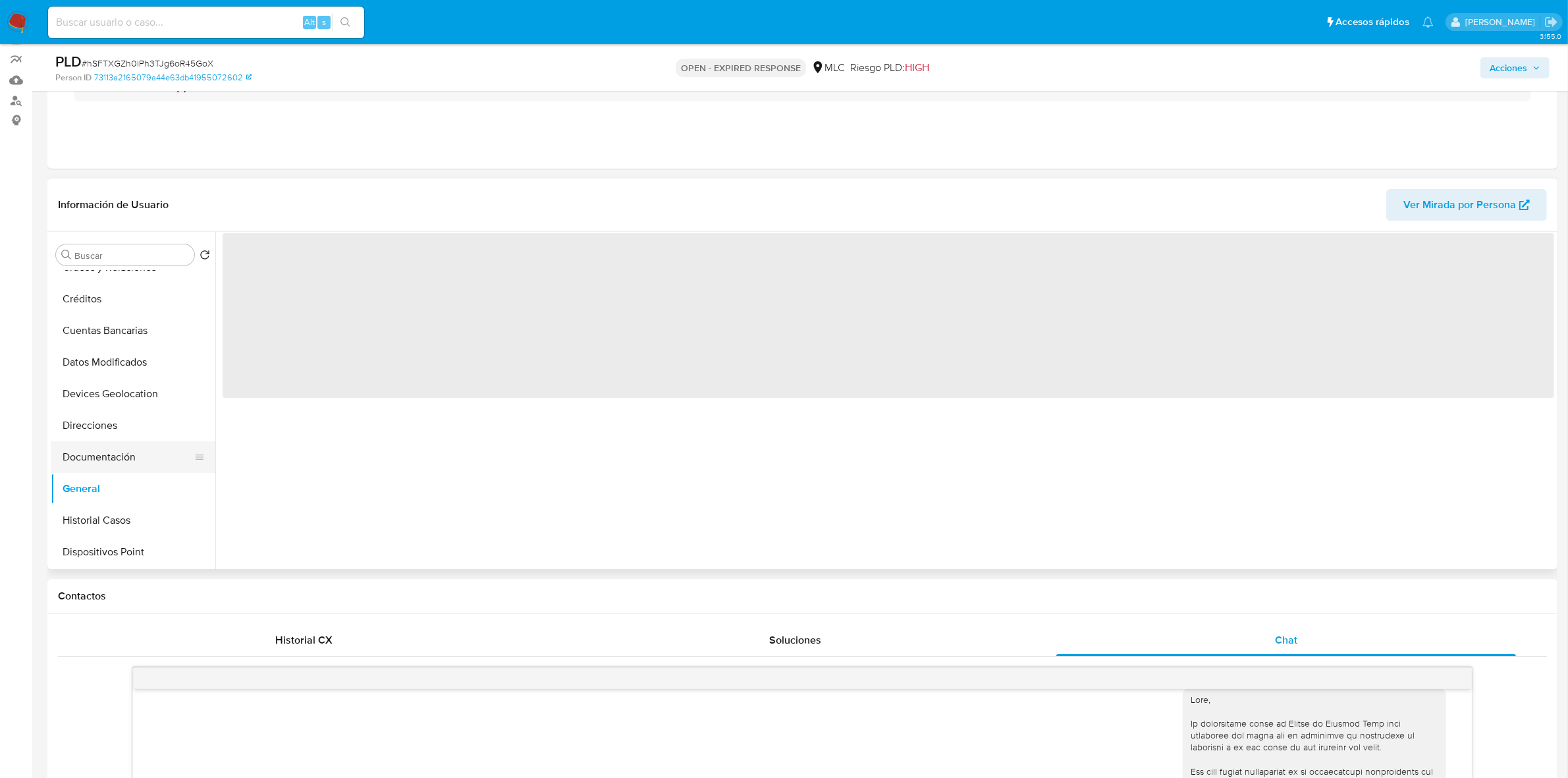
click at [88, 455] on button "Documentación" at bounding box center [128, 457] width 154 height 31
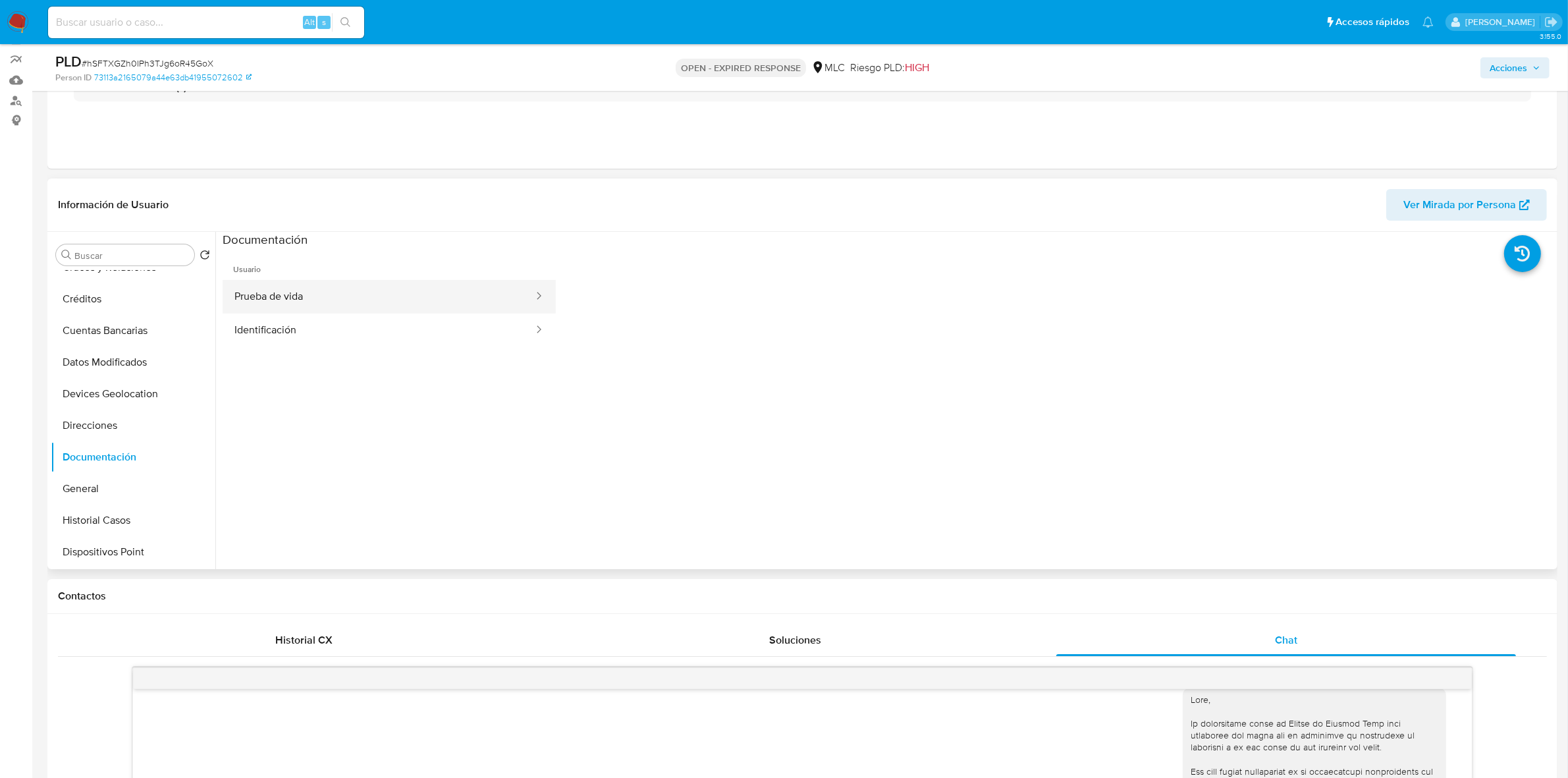
click at [292, 300] on button "Prueba de vida" at bounding box center [379, 296] width 312 height 33
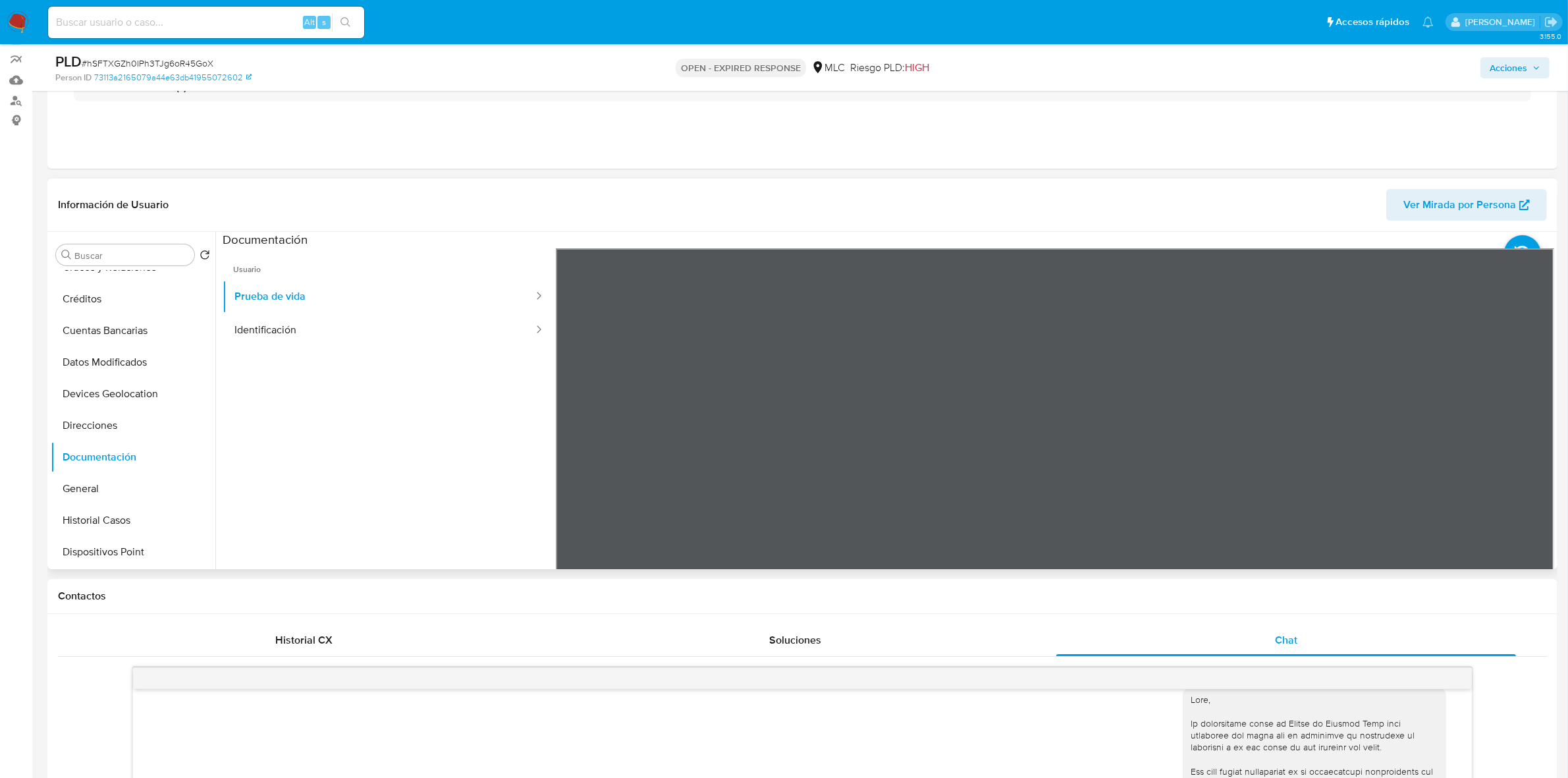
click at [1040, 189] on div "Información de Usuario Ver Mirada por Persona Buscar Volver al orden por defect…" at bounding box center [802, 374] width 1510 height 391
click at [400, 338] on button "Identificación" at bounding box center [379, 330] width 312 height 33
click at [1040, 468] on icon at bounding box center [1538, 462] width 8 height 13
click at [577, 458] on icon at bounding box center [572, 462] width 26 height 26
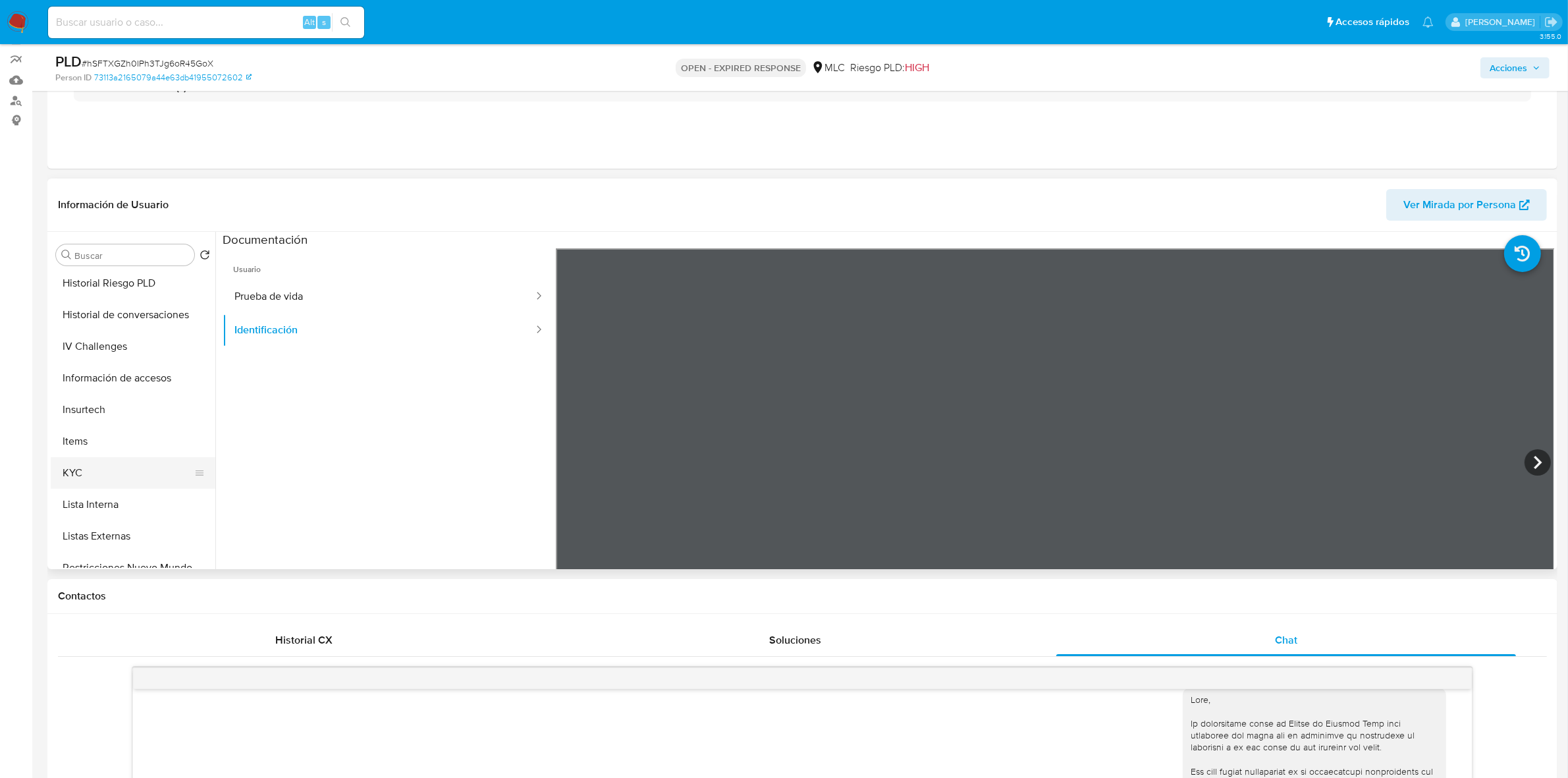
scroll to position [411, 0]
click at [54, 429] on button "KYC" at bounding box center [128, 444] width 154 height 31
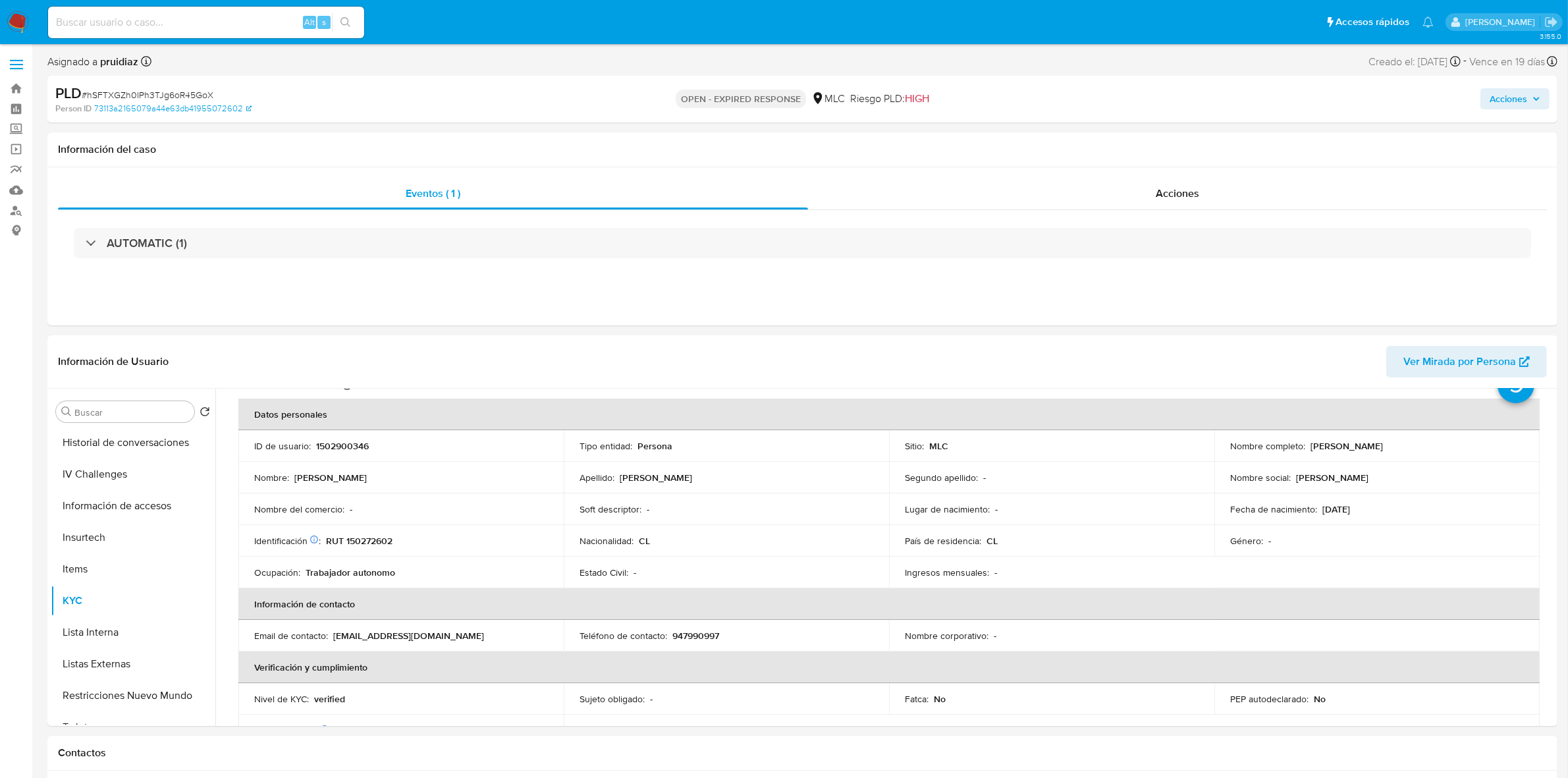
scroll to position [82, 0]
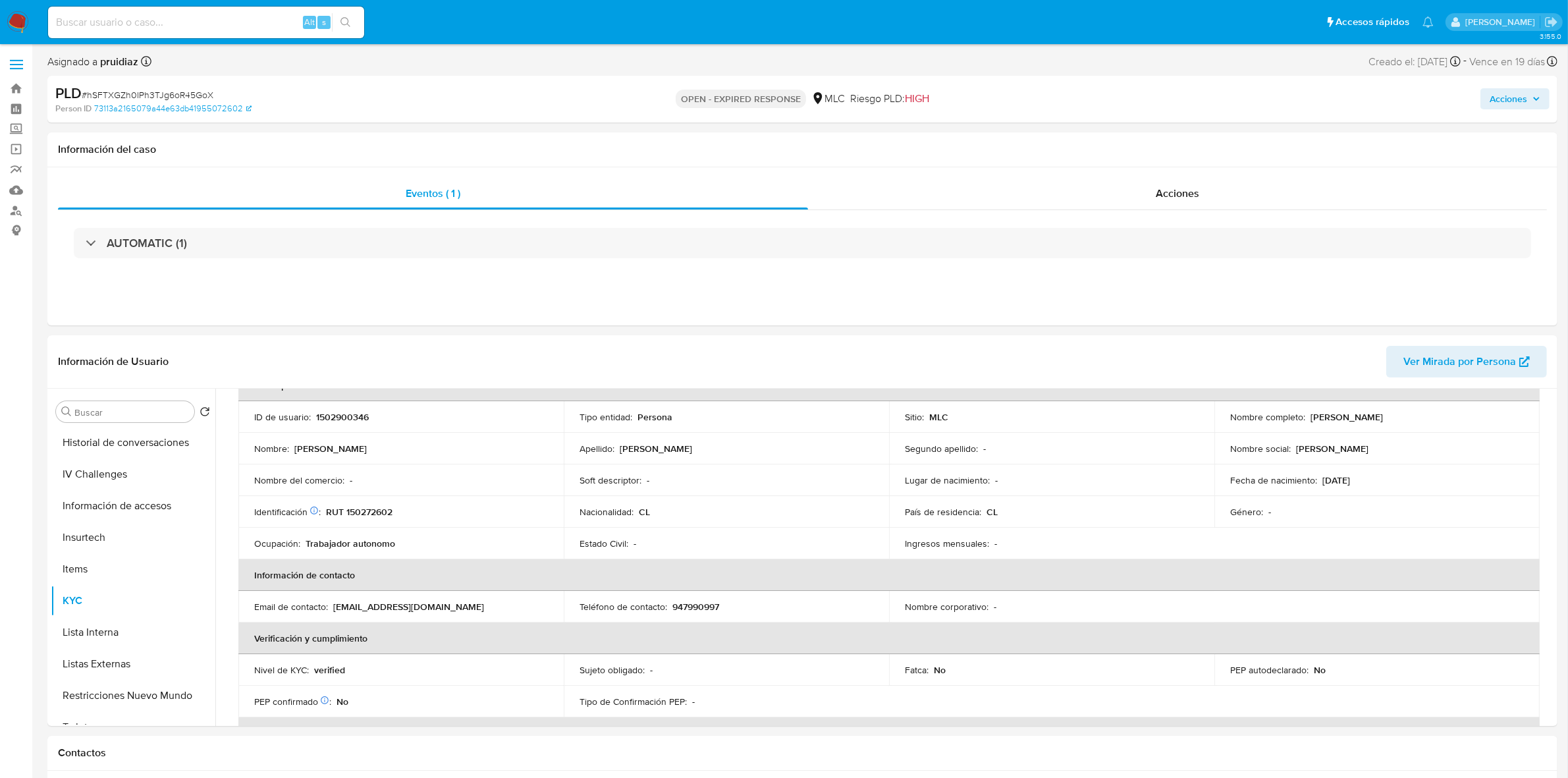
drag, startPoint x: 1456, startPoint y: 413, endPoint x: 1308, endPoint y: 413, distance: 148.0
click at [1040, 413] on div "Nombre completo : Soledad Marisa Toledo Rivera" at bounding box center [1377, 417] width 294 height 12
copy p "Soledad Marisa Toledo Rivera"
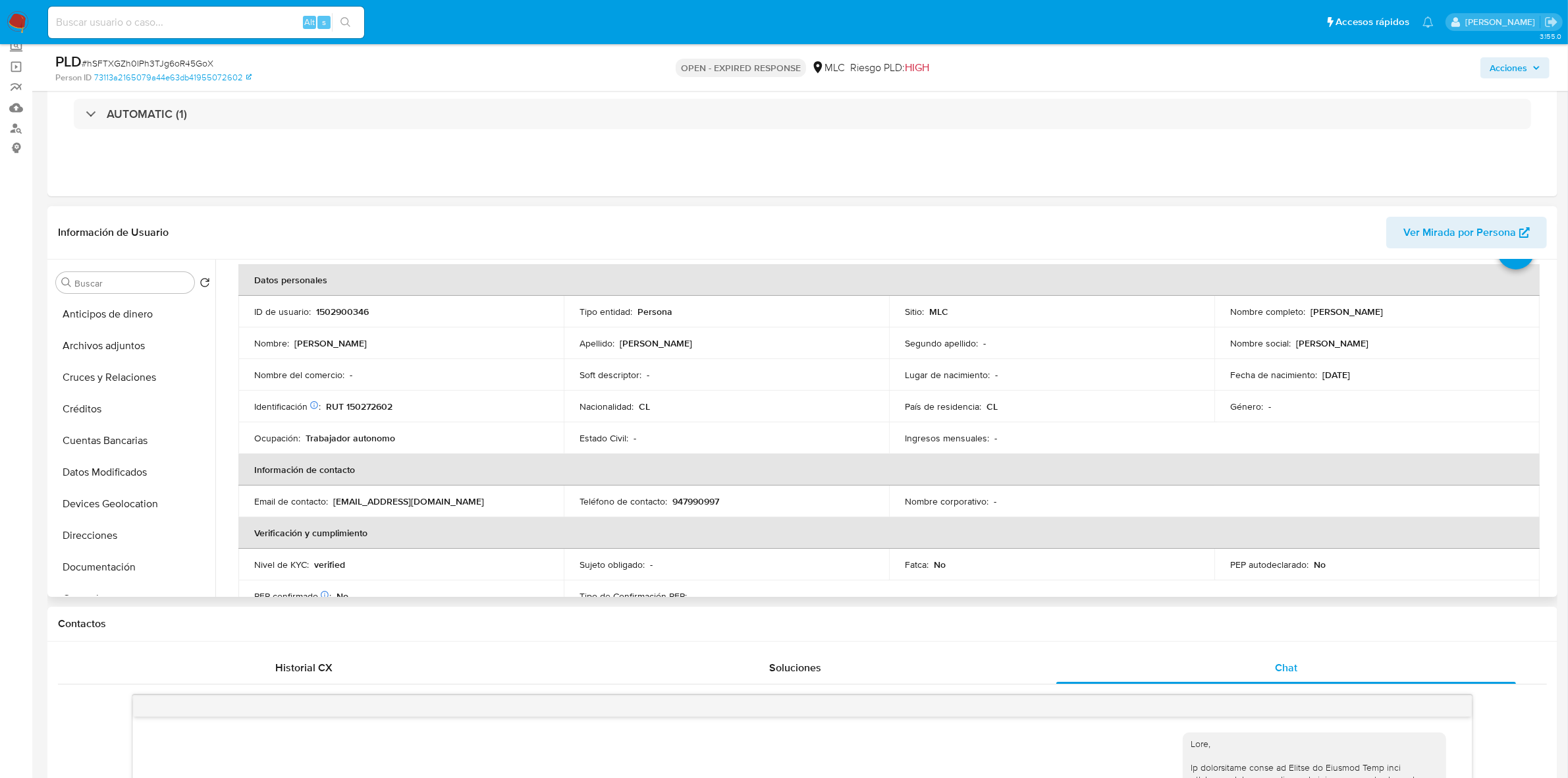
scroll to position [55, 0]
drag, startPoint x: 338, startPoint y: 321, endPoint x: 333, endPoint y: 315, distance: 7.8
click at [336, 321] on td "ID de usuario : 1502900346" at bounding box center [401, 314] width 325 height 31
click at [334, 312] on p "1502900346" at bounding box center [342, 315] width 53 height 12
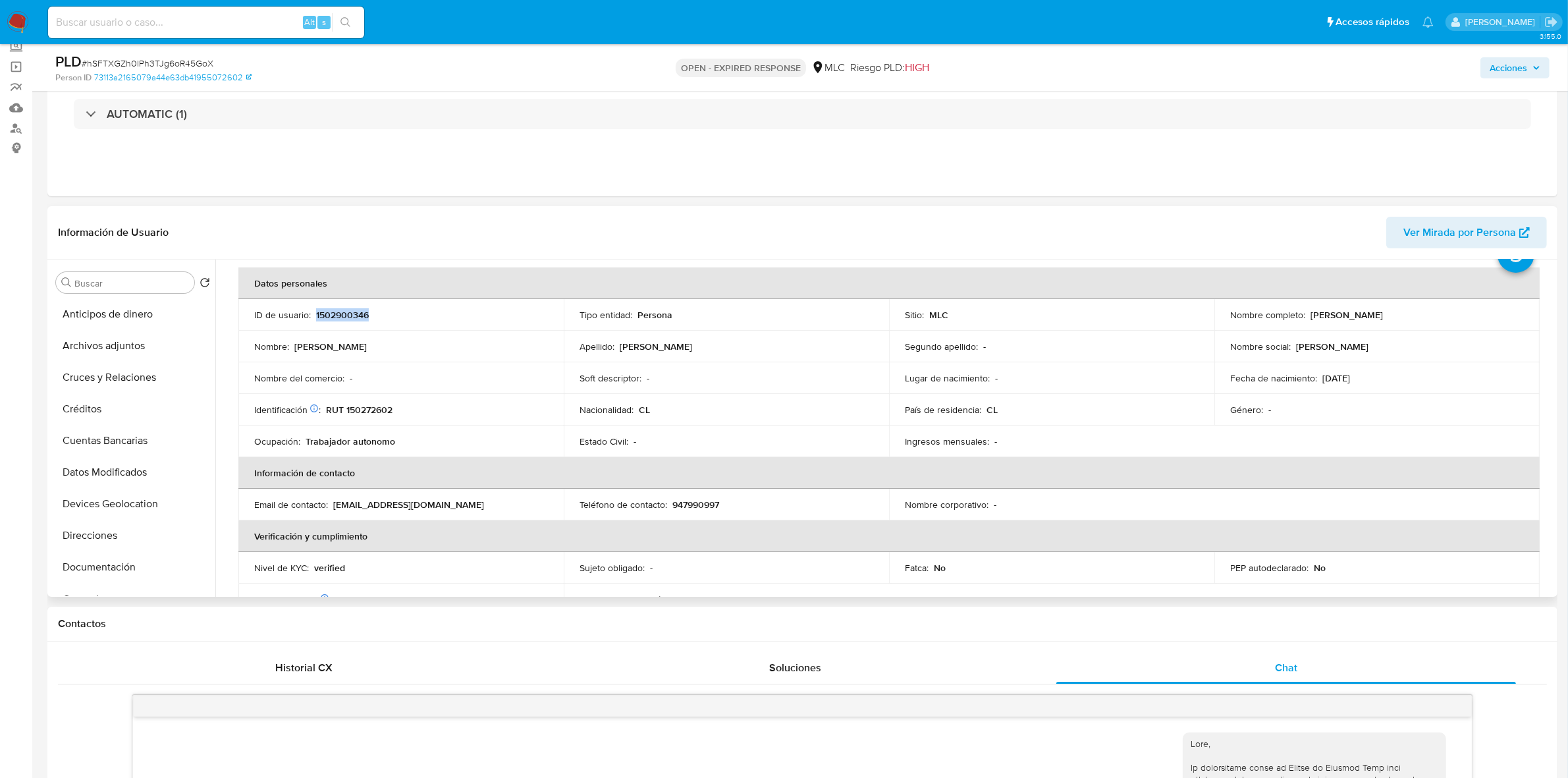
copy p "1502900346"
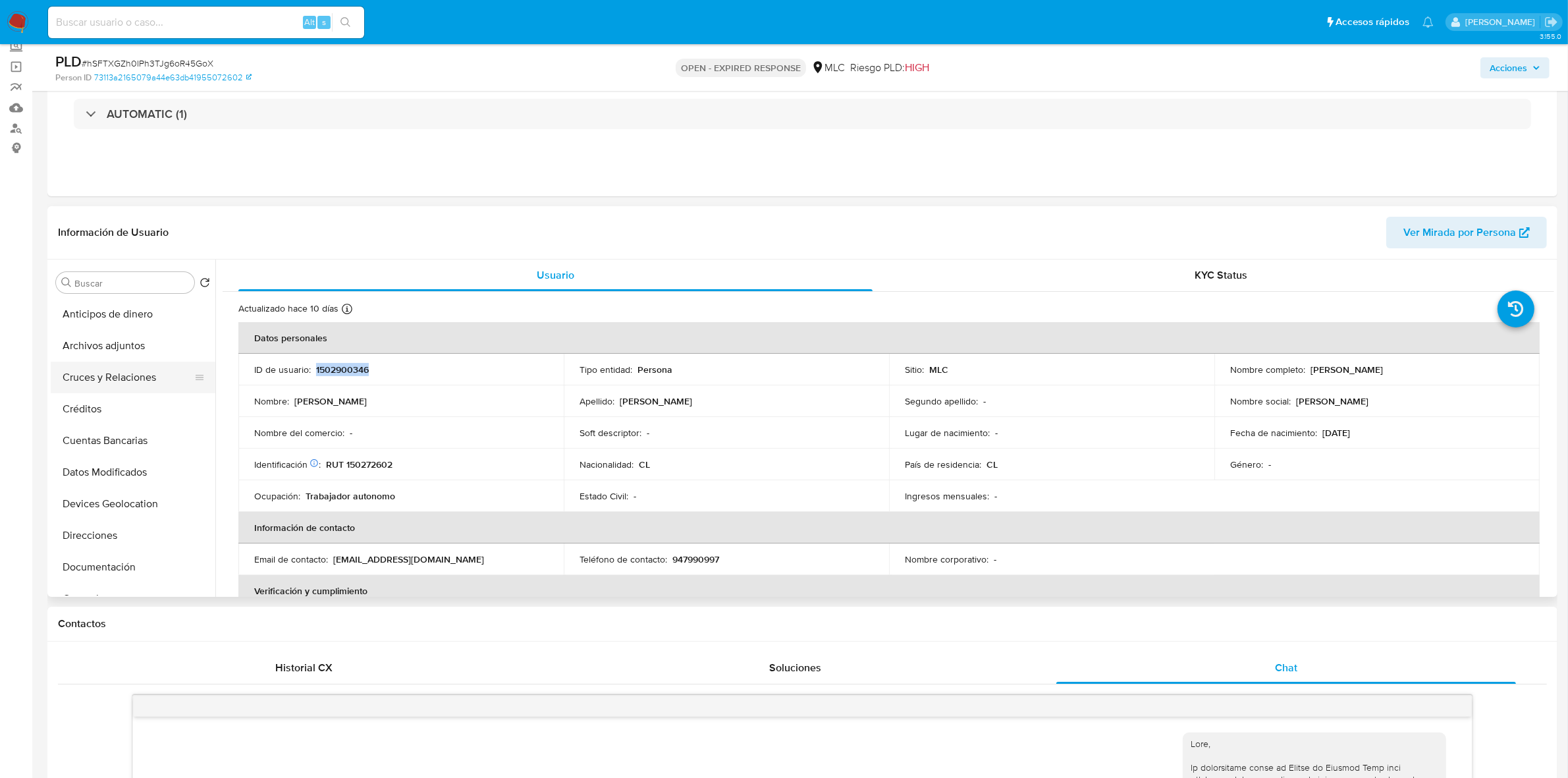
scroll to position [165, 0]
click at [132, 405] on button "Documentación" at bounding box center [128, 402] width 154 height 31
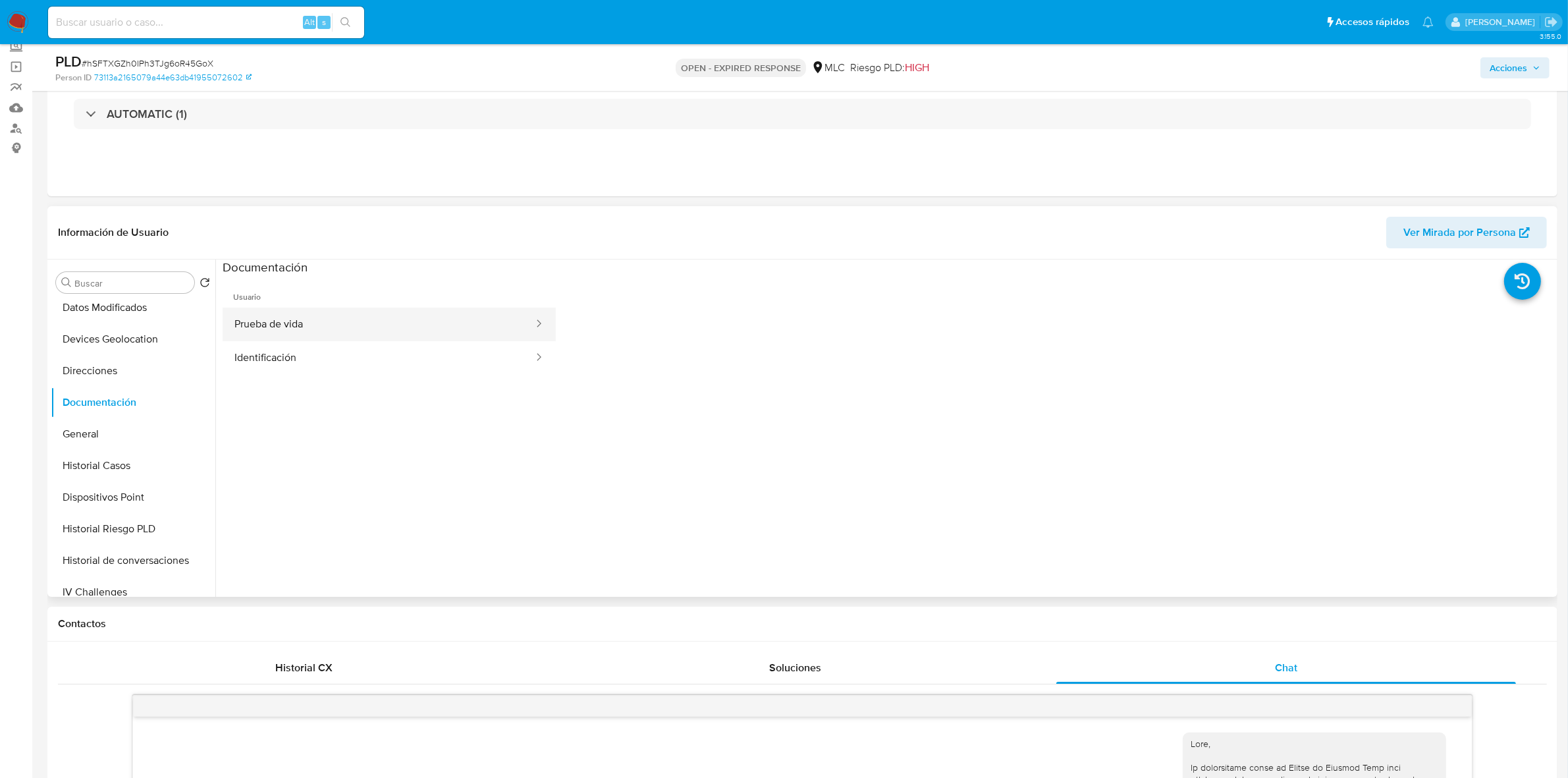
click at [351, 337] on button "Prueba de vida" at bounding box center [379, 324] width 312 height 33
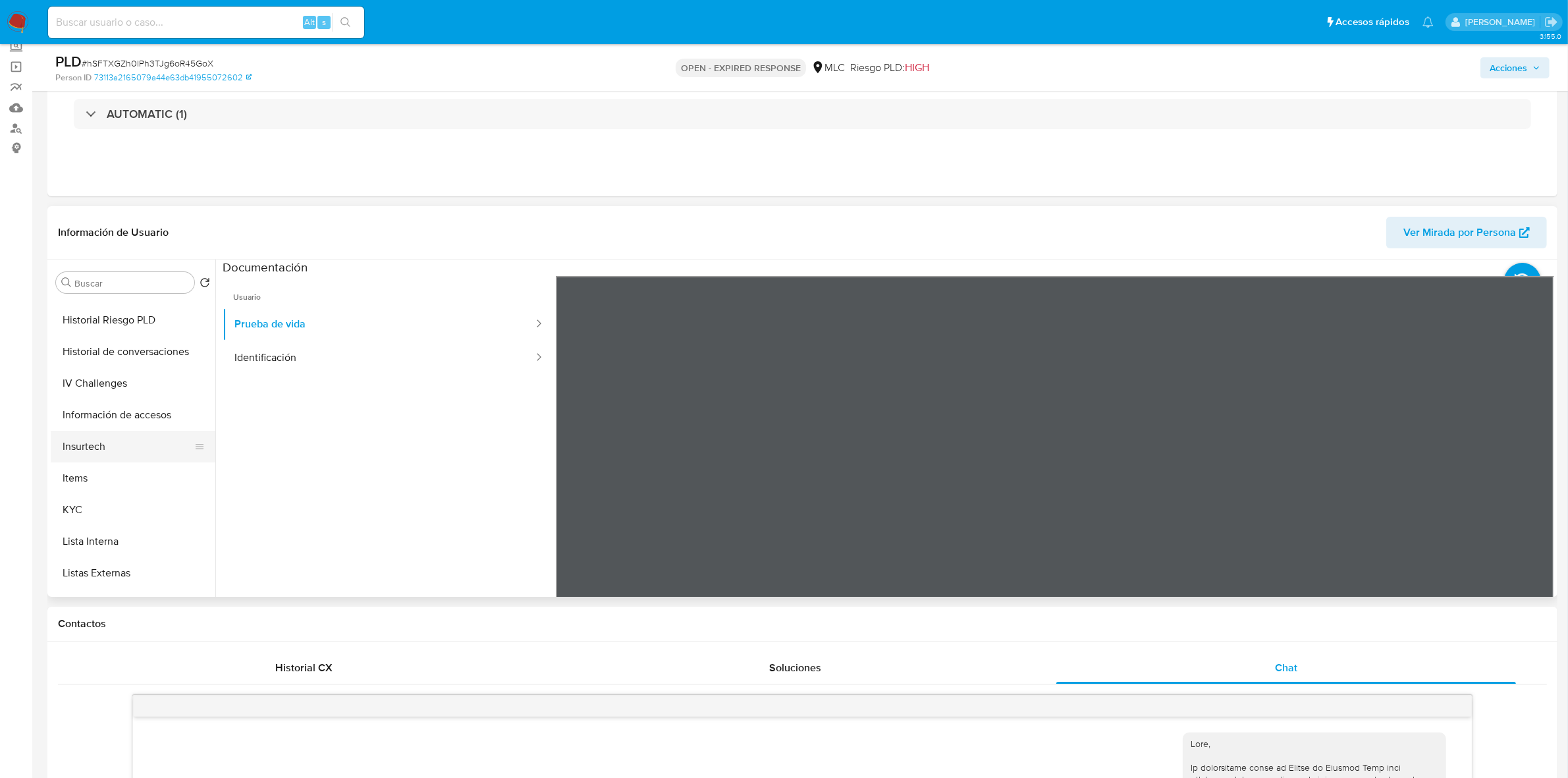
scroll to position [411, 0]
click at [102, 470] on button "KYC" at bounding box center [128, 471] width 154 height 31
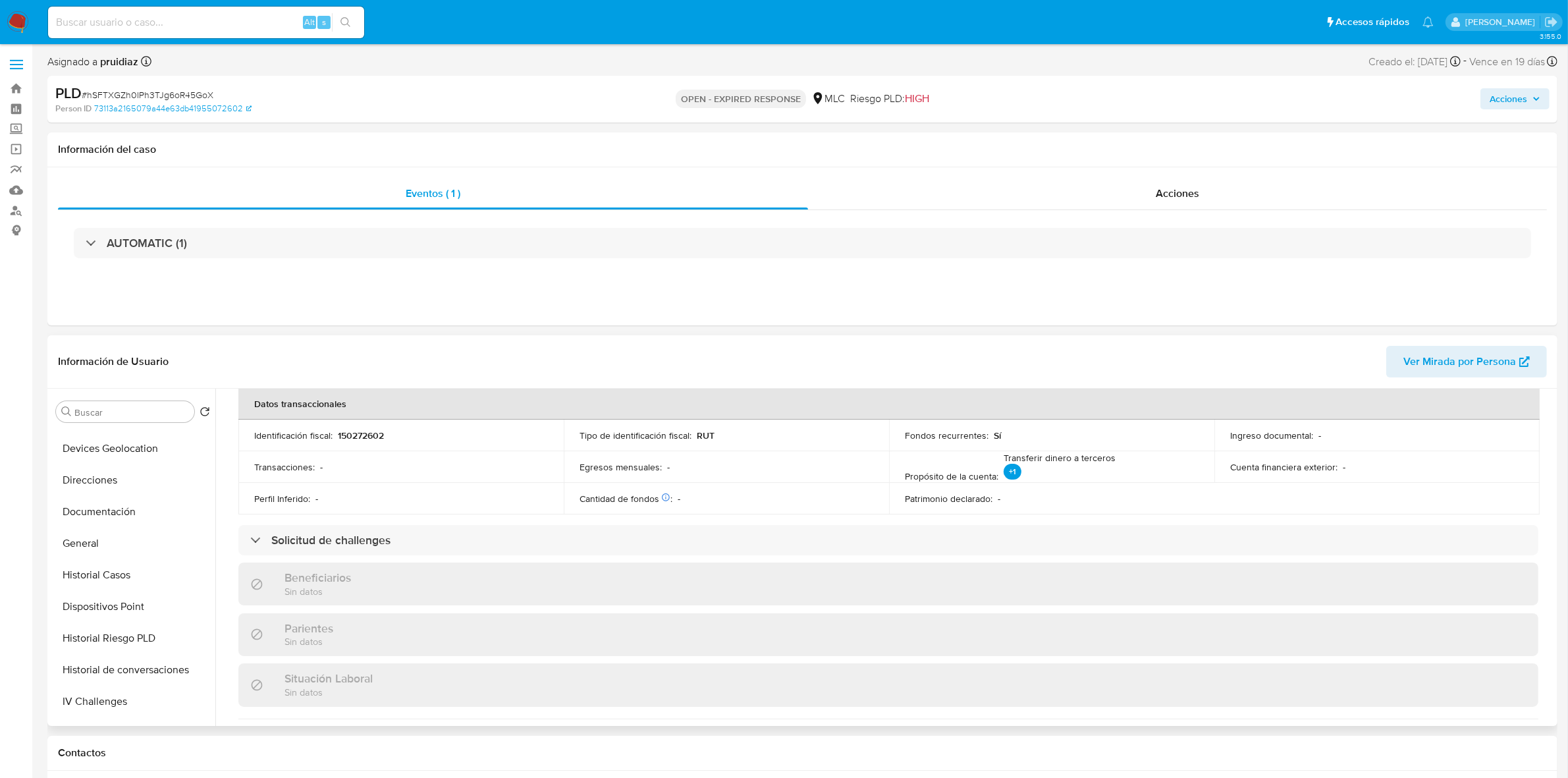
scroll to position [165, 0]
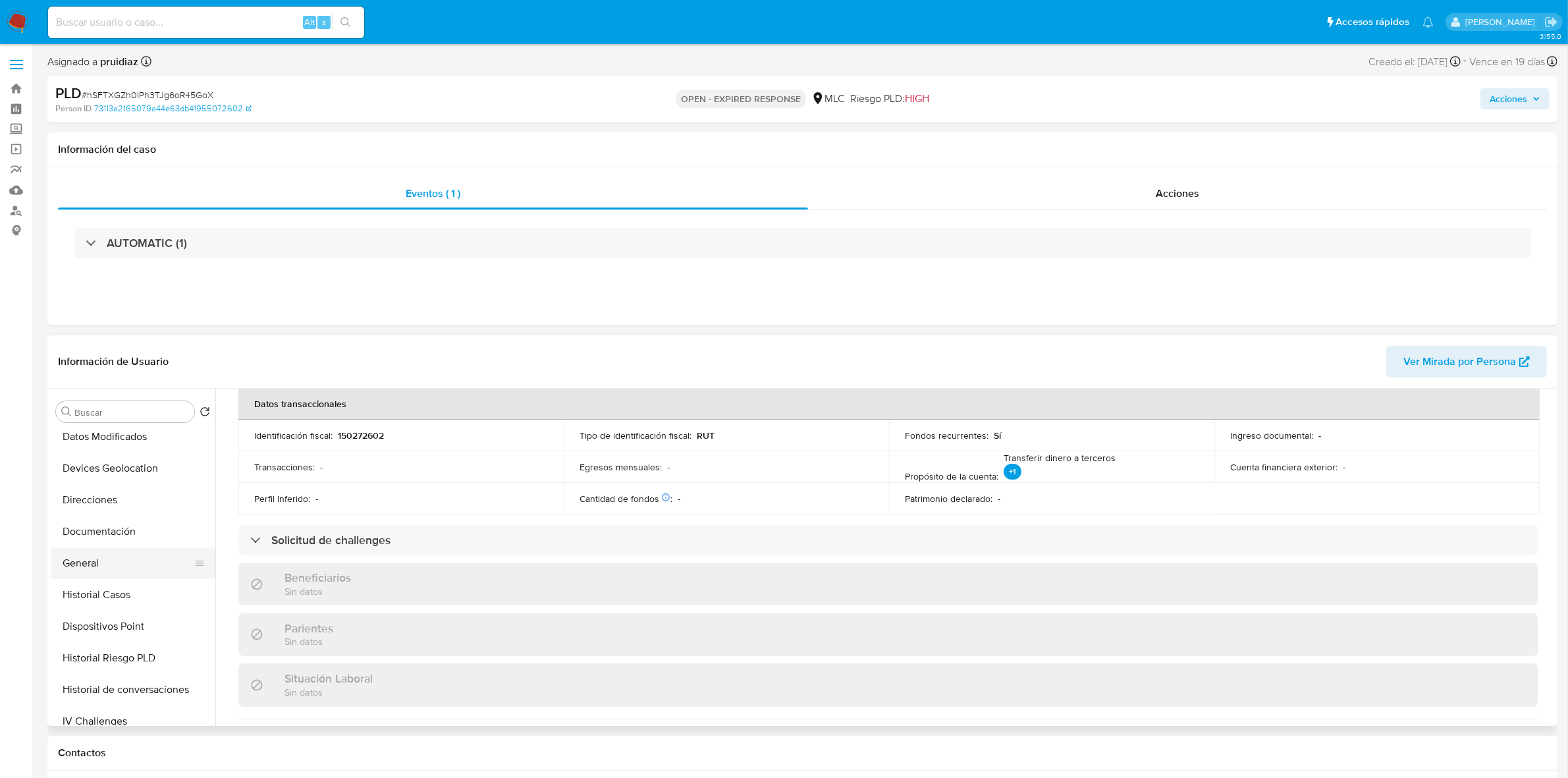
click at [80, 482] on button "General" at bounding box center [128, 563] width 154 height 31
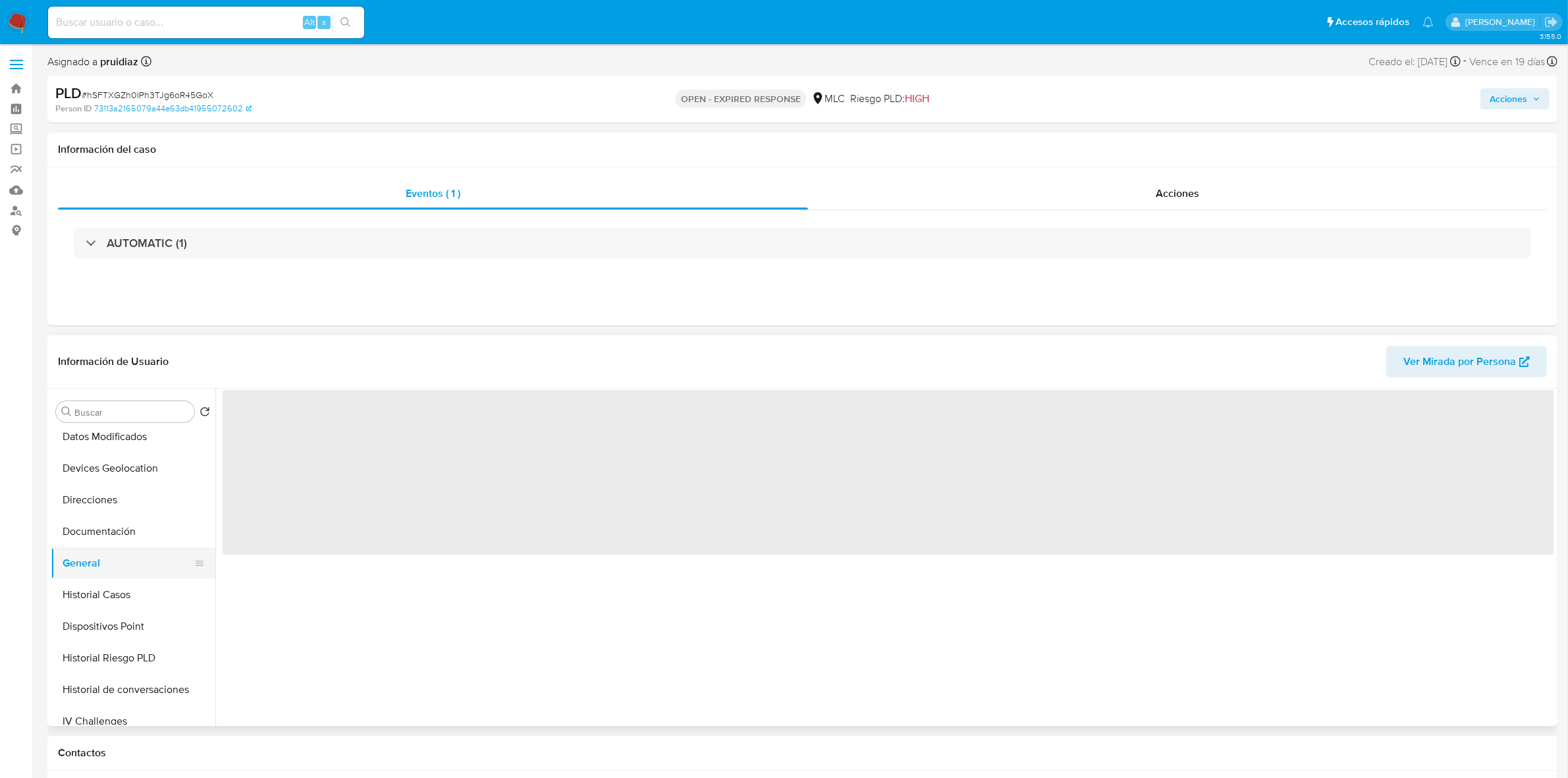
scroll to position [0, 0]
click at [90, 482] on button "Historial Casos" at bounding box center [128, 594] width 154 height 31
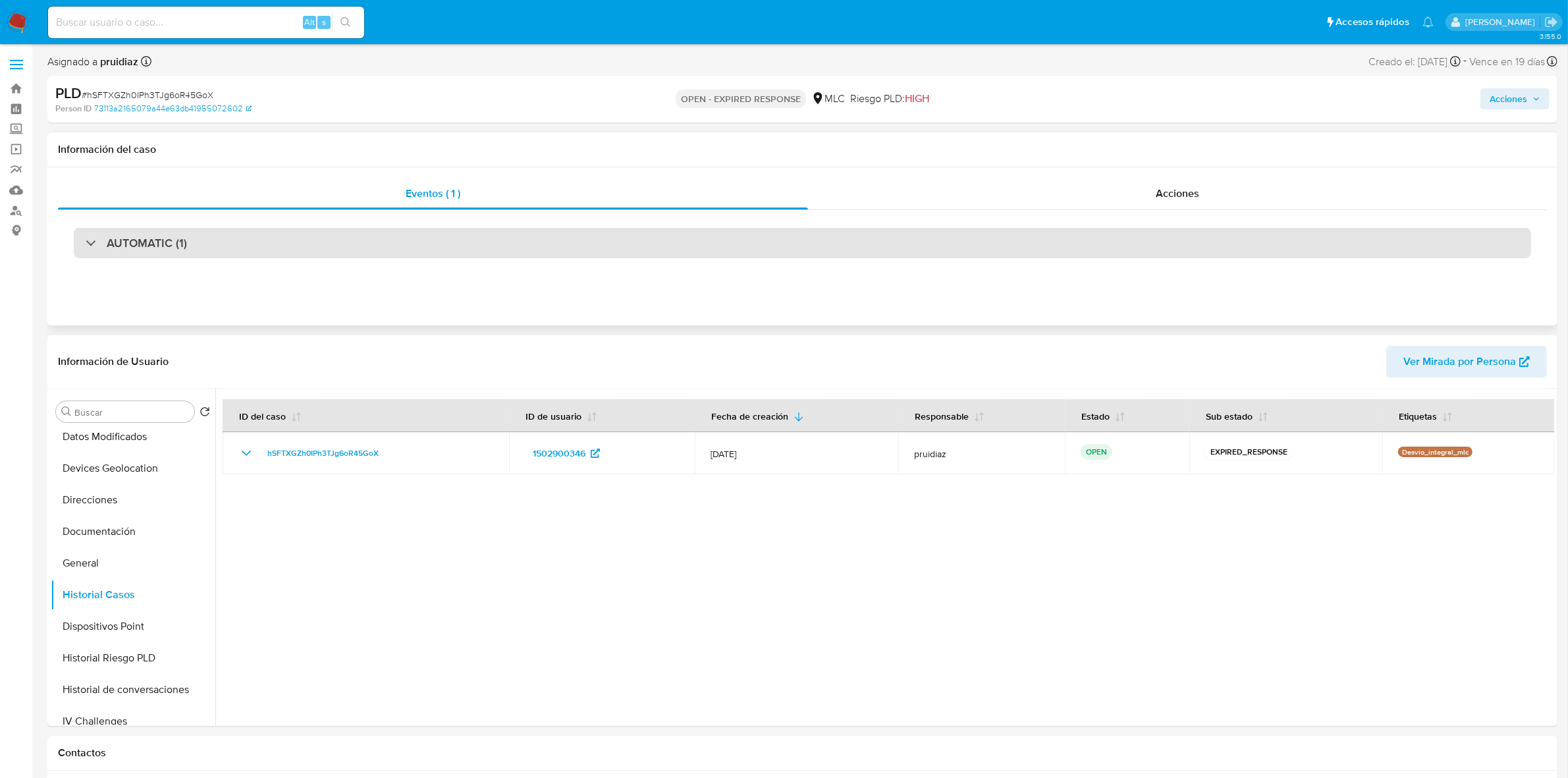
click at [151, 245] on h3 "AUTOMATIC (1)" at bounding box center [146, 243] width 80 height 15
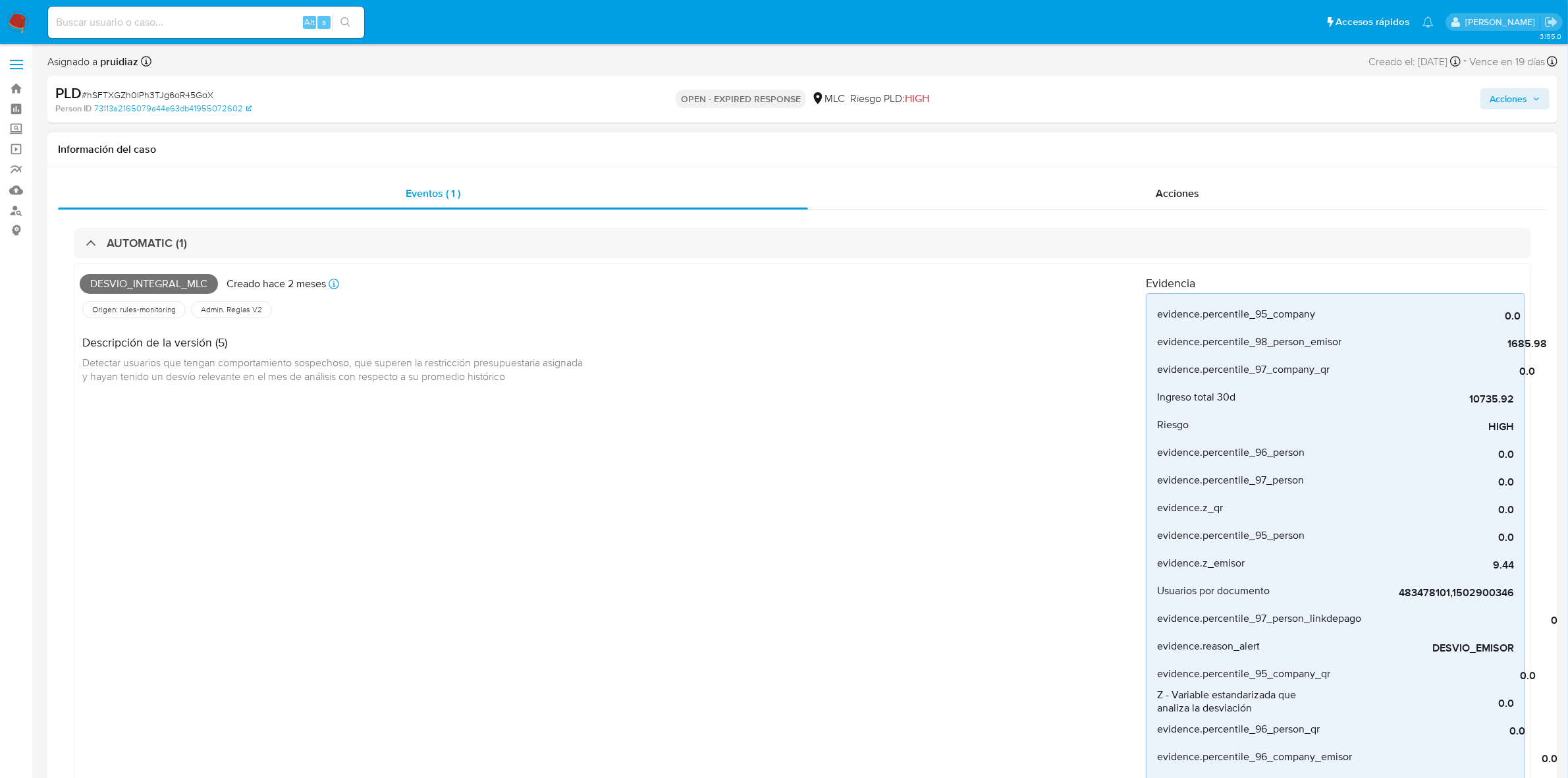
click at [153, 280] on span "Desvio_integral_mlc" at bounding box center [149, 284] width 138 height 20
copy span "Desvio_integral_mlc"
click at [116, 274] on div "Desvio_integral_mlc Creado hace 2 meses Creado: 12/06/2025 06:04:37" at bounding box center [613, 284] width 1066 height 29
click at [124, 288] on span "Desvio_integral_mlc" at bounding box center [149, 284] width 138 height 20
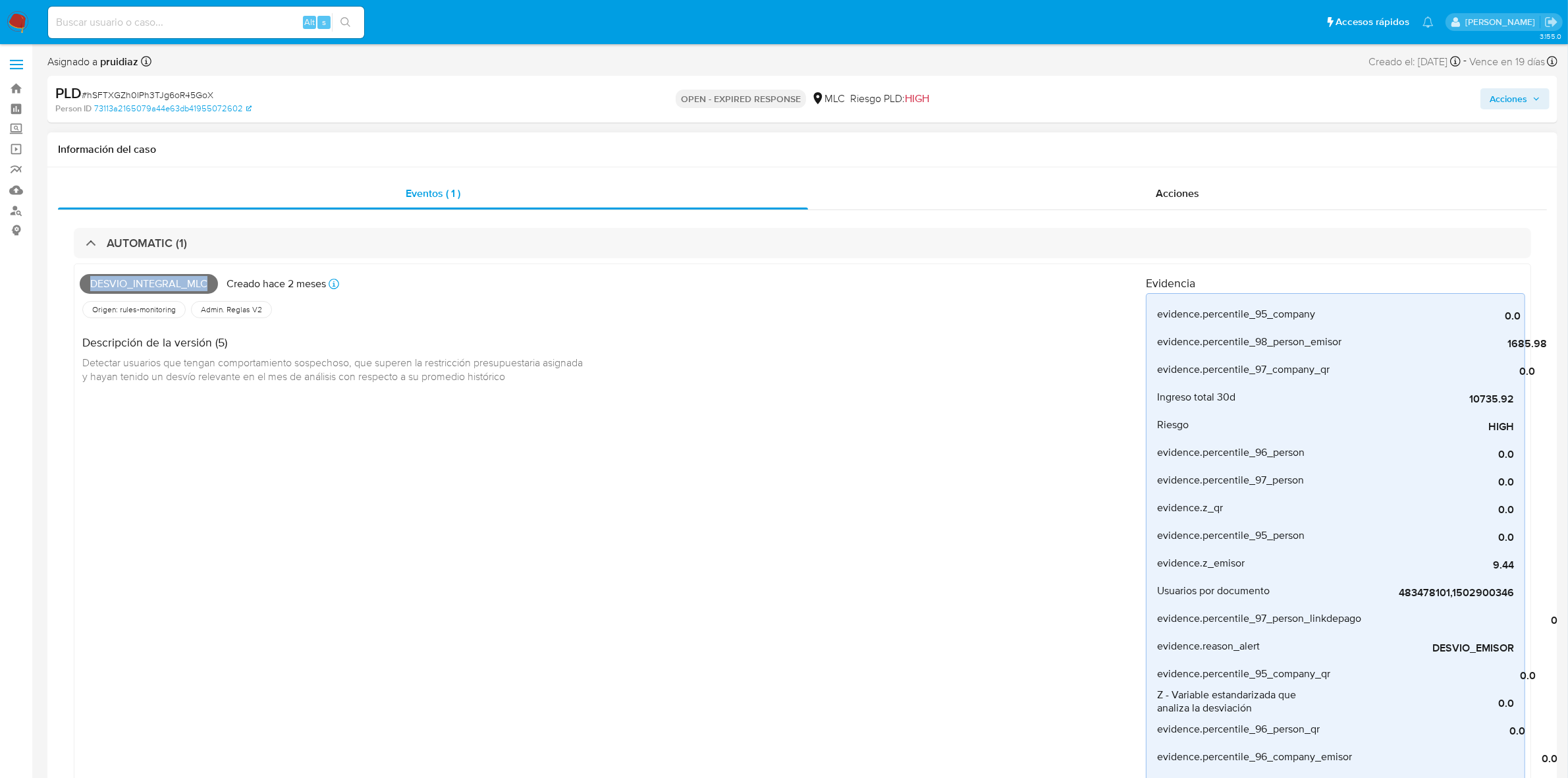
click at [126, 290] on span "Desvio_integral_mlc" at bounding box center [149, 284] width 138 height 20
copy span "Desvio_integral_mlc"
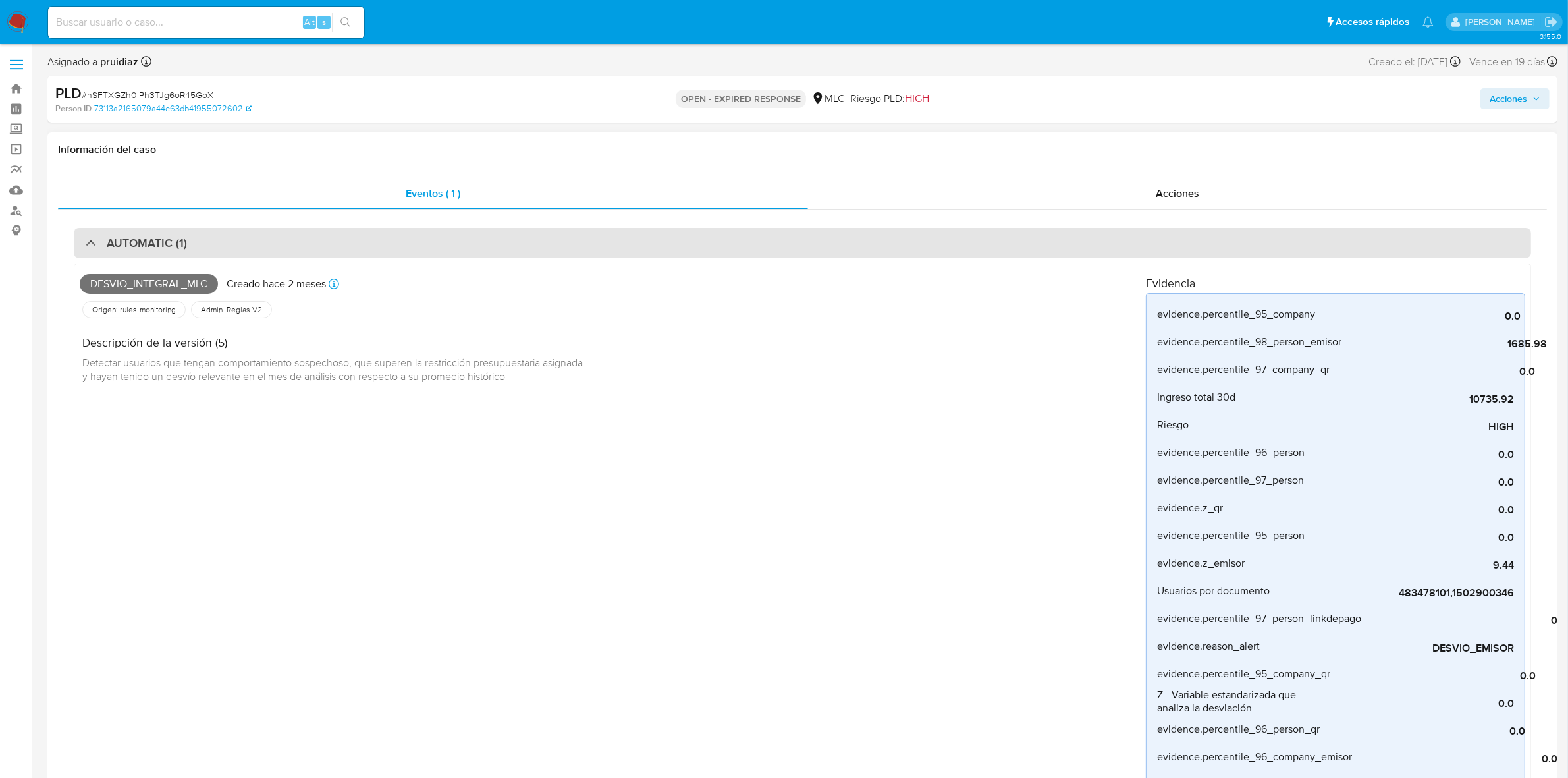
click at [169, 244] on h3 "AUTOMATIC (1)" at bounding box center [146, 243] width 80 height 15
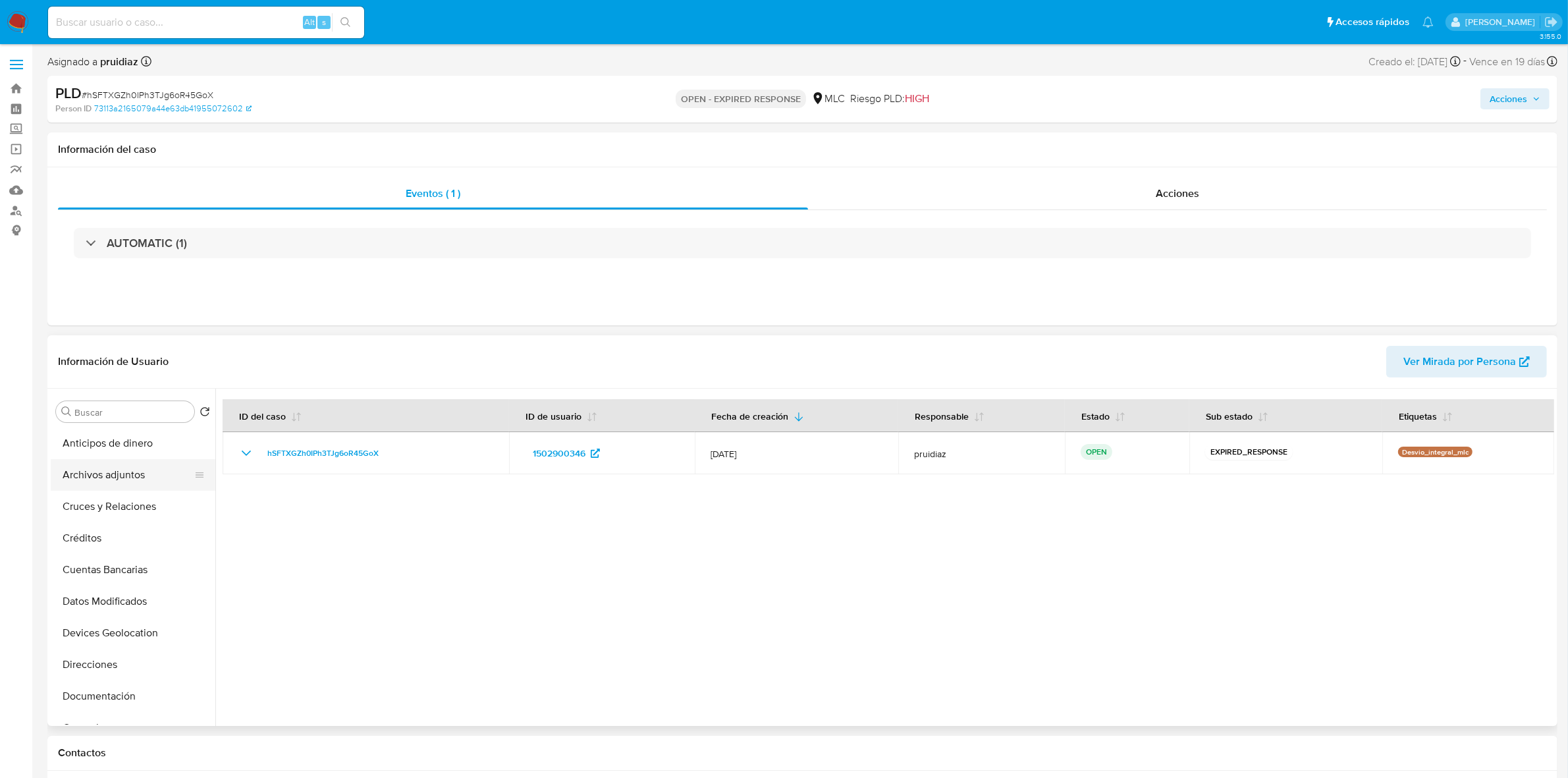
click at [116, 468] on button "Archivos adjuntos" at bounding box center [128, 474] width 154 height 31
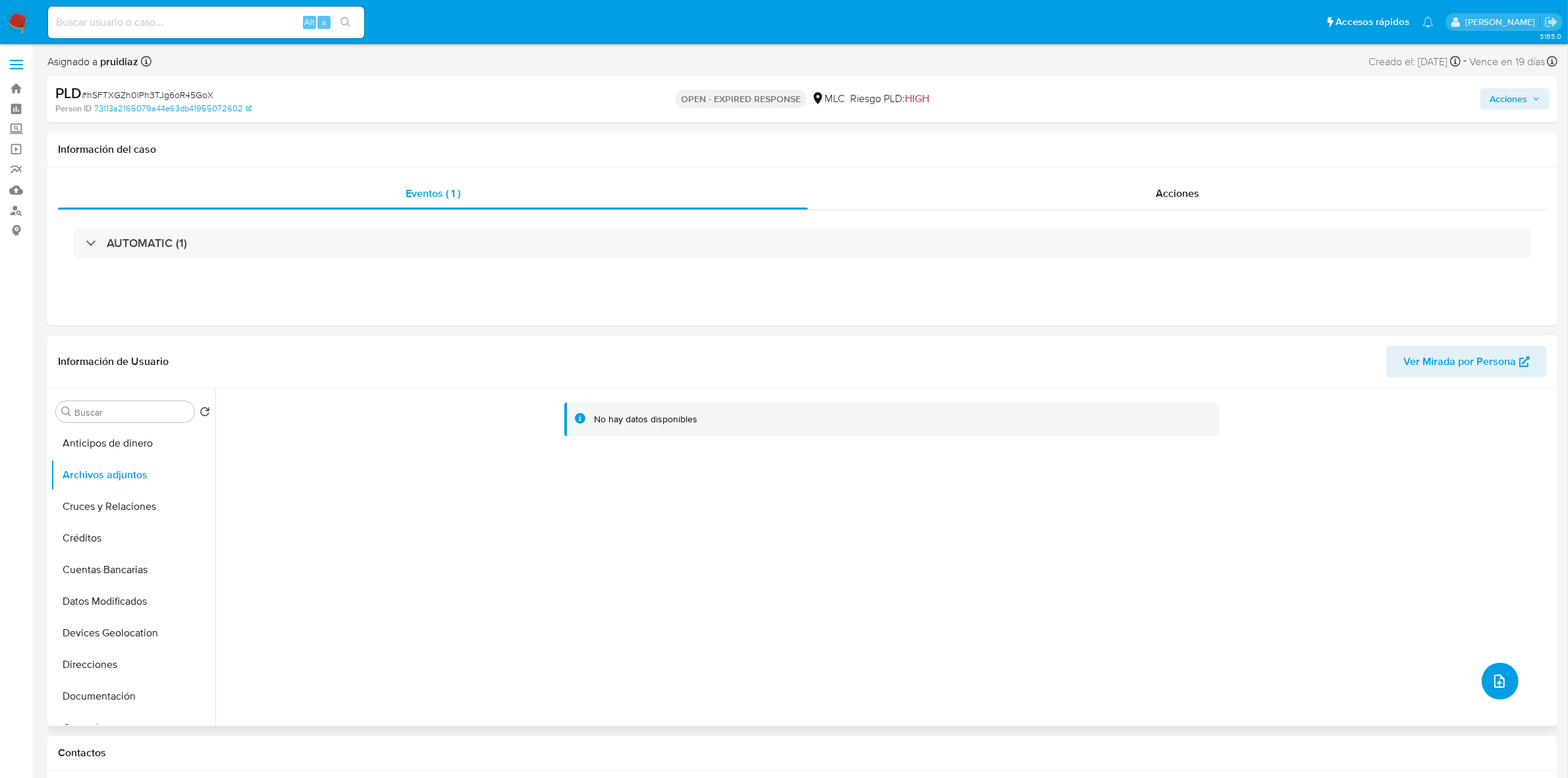
click at [1040, 482] on button "upload-file" at bounding box center [1500, 680] width 37 height 37
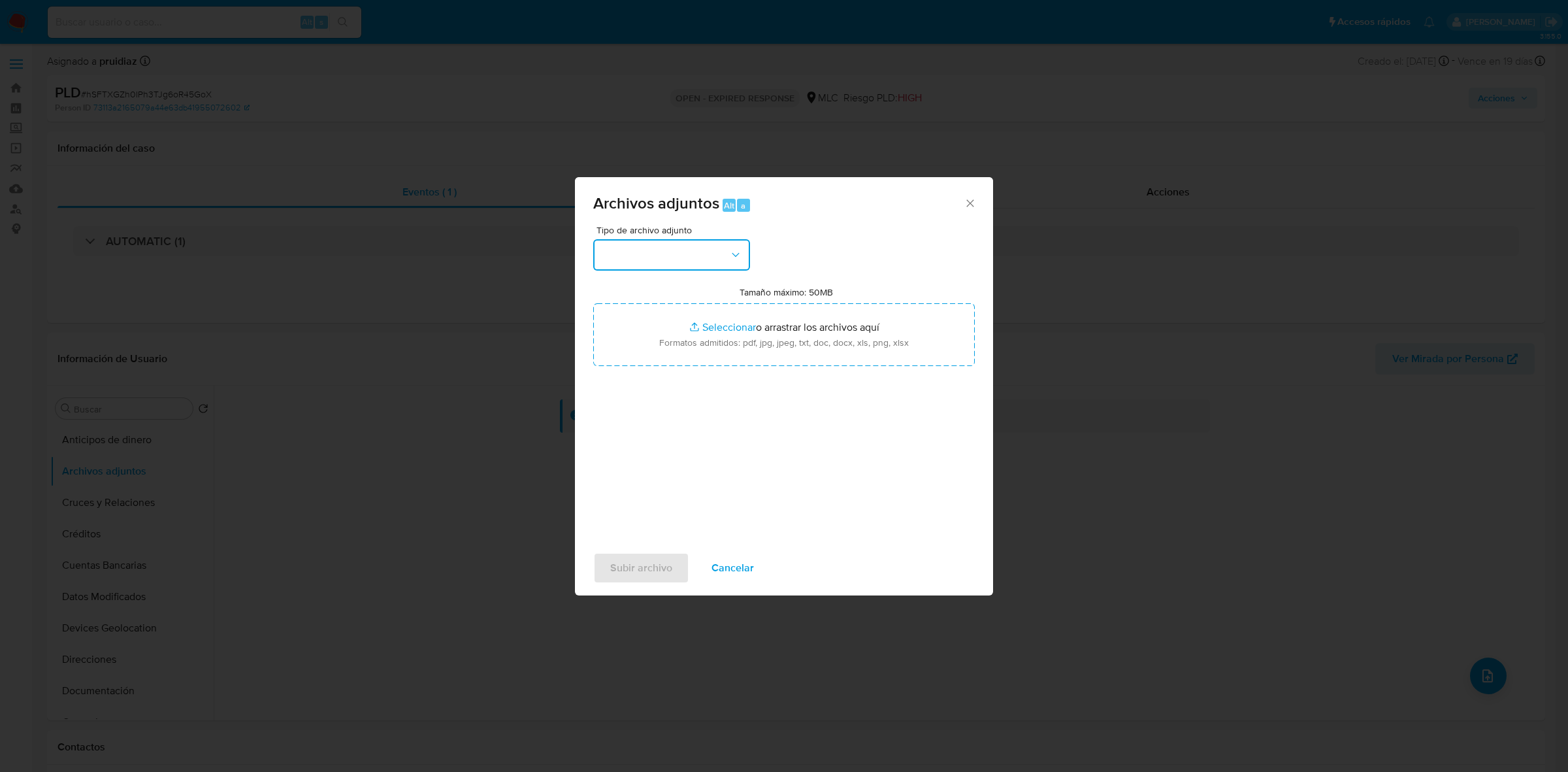
click at [670, 259] on button "button" at bounding box center [672, 254] width 157 height 31
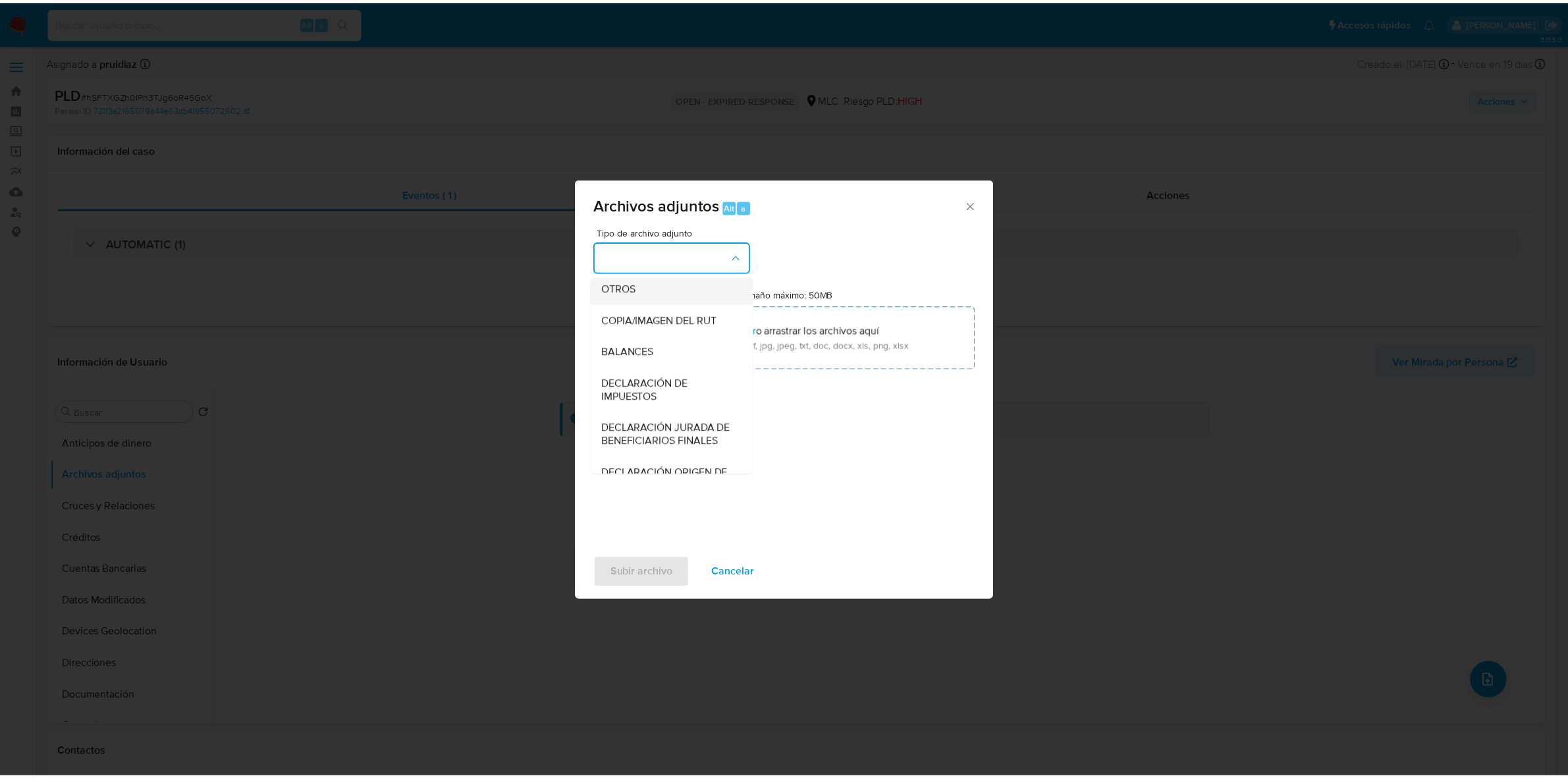
scroll to position [136, 0]
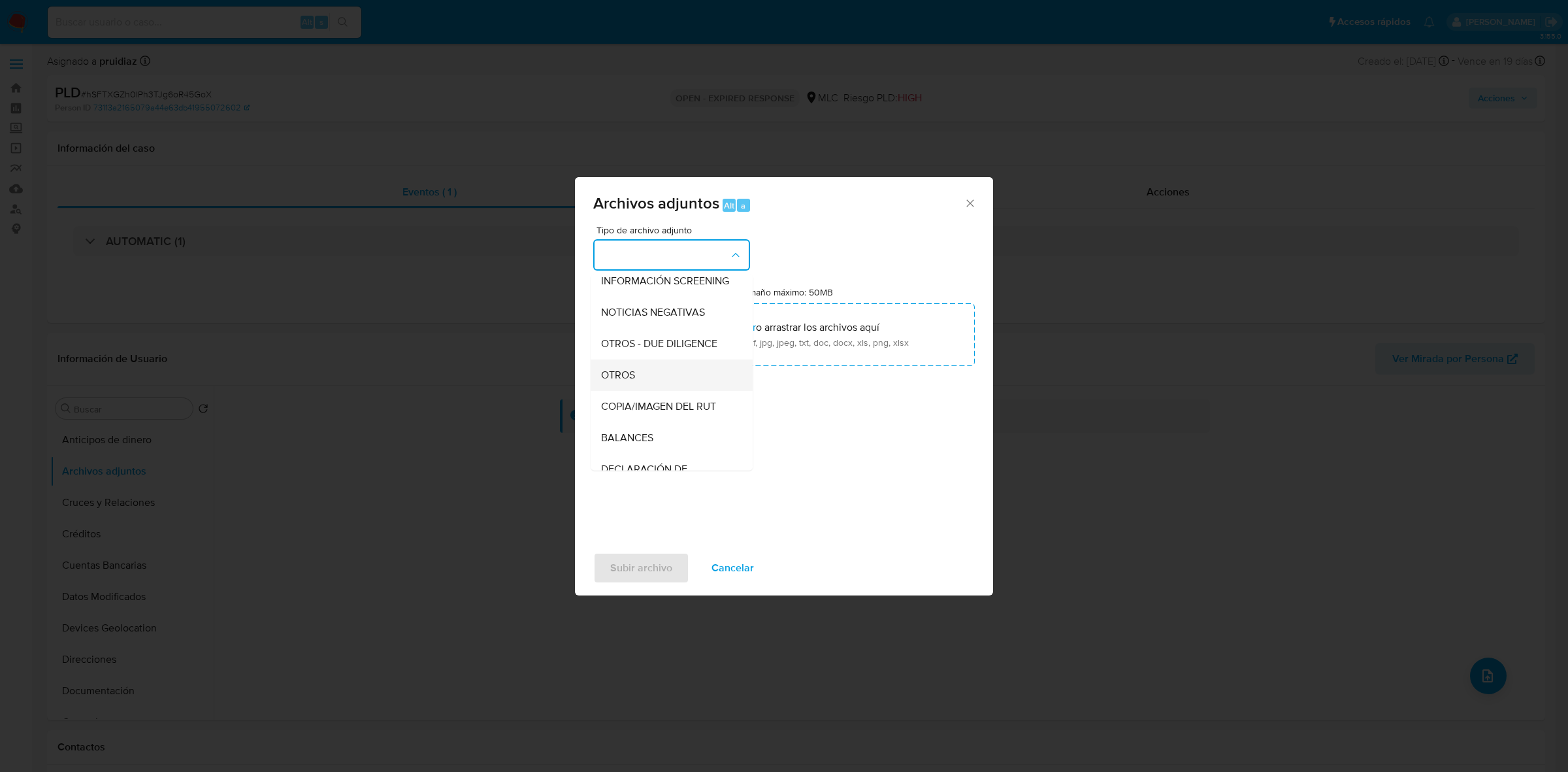
click at [629, 381] on span "OTROS" at bounding box center [618, 375] width 34 height 13
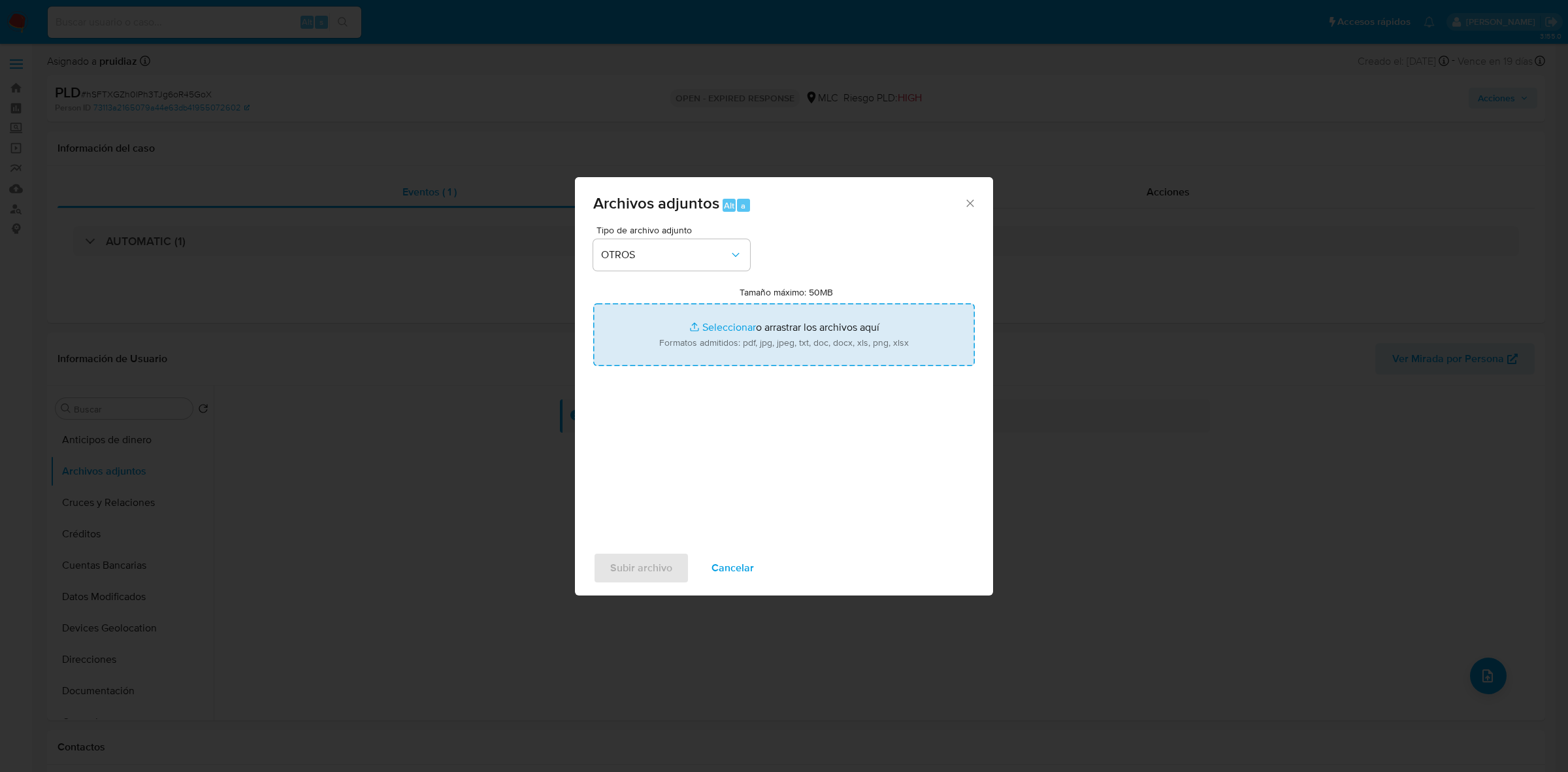
click at [773, 344] on input "Tamaño máximo: 50MB Seleccionar archivos" at bounding box center [784, 335] width 382 height 62
type input "C:\fakepath\1502900346 - 22_08_2025.xlsx"
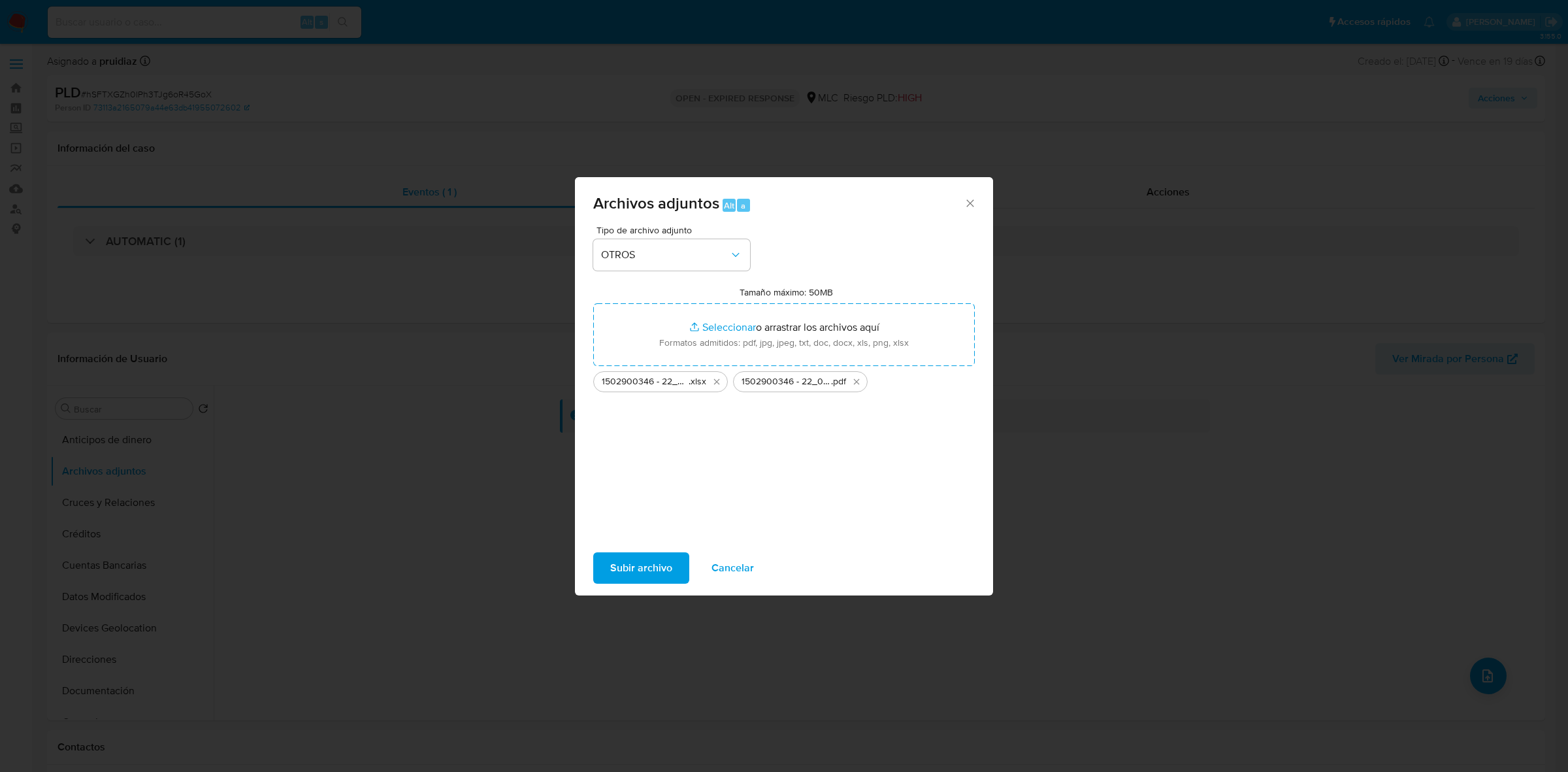
click at [667, 478] on span "Subir archivo" at bounding box center [641, 568] width 62 height 29
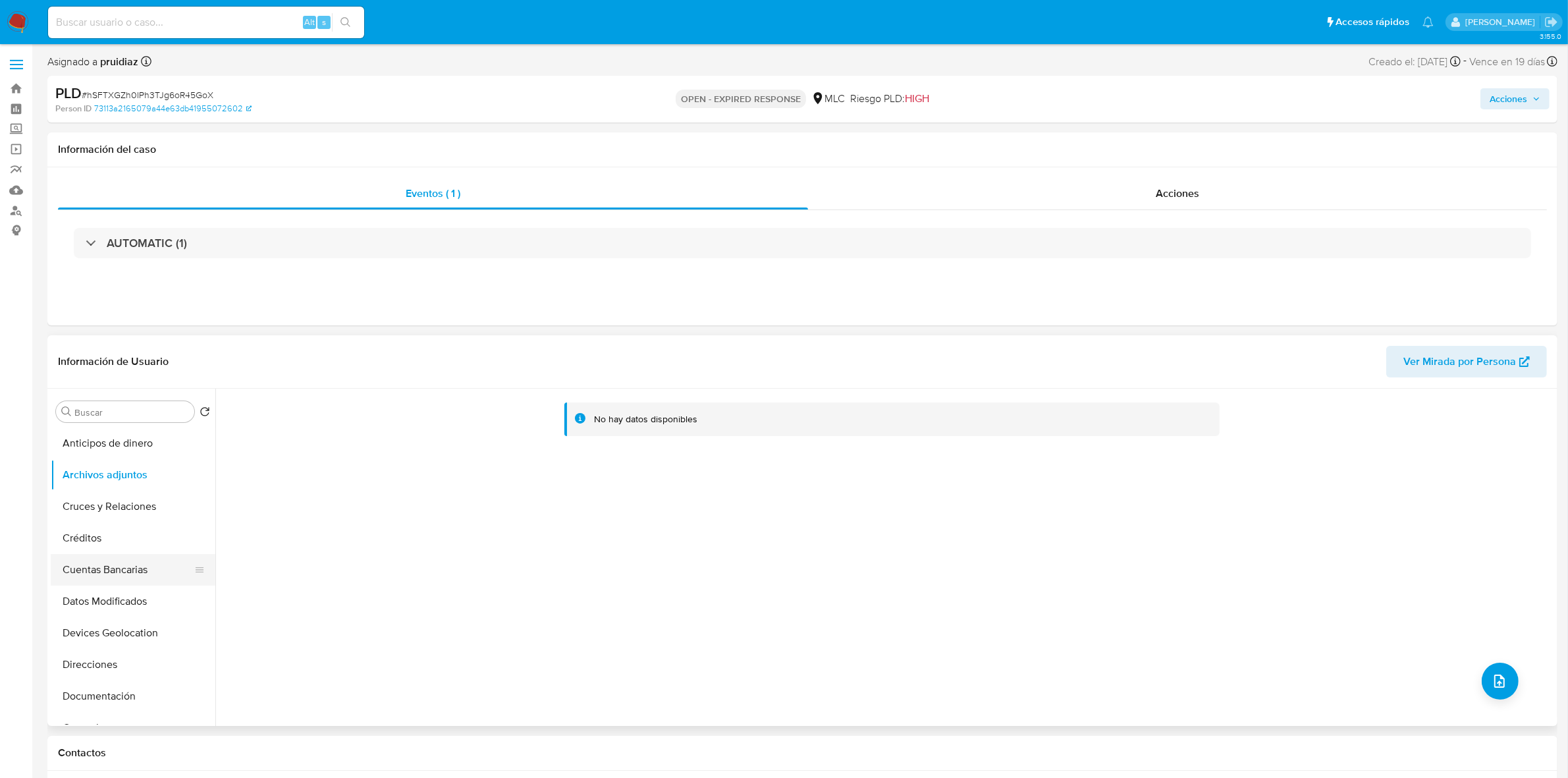
click at [145, 482] on button "Cuentas Bancarias" at bounding box center [128, 569] width 154 height 31
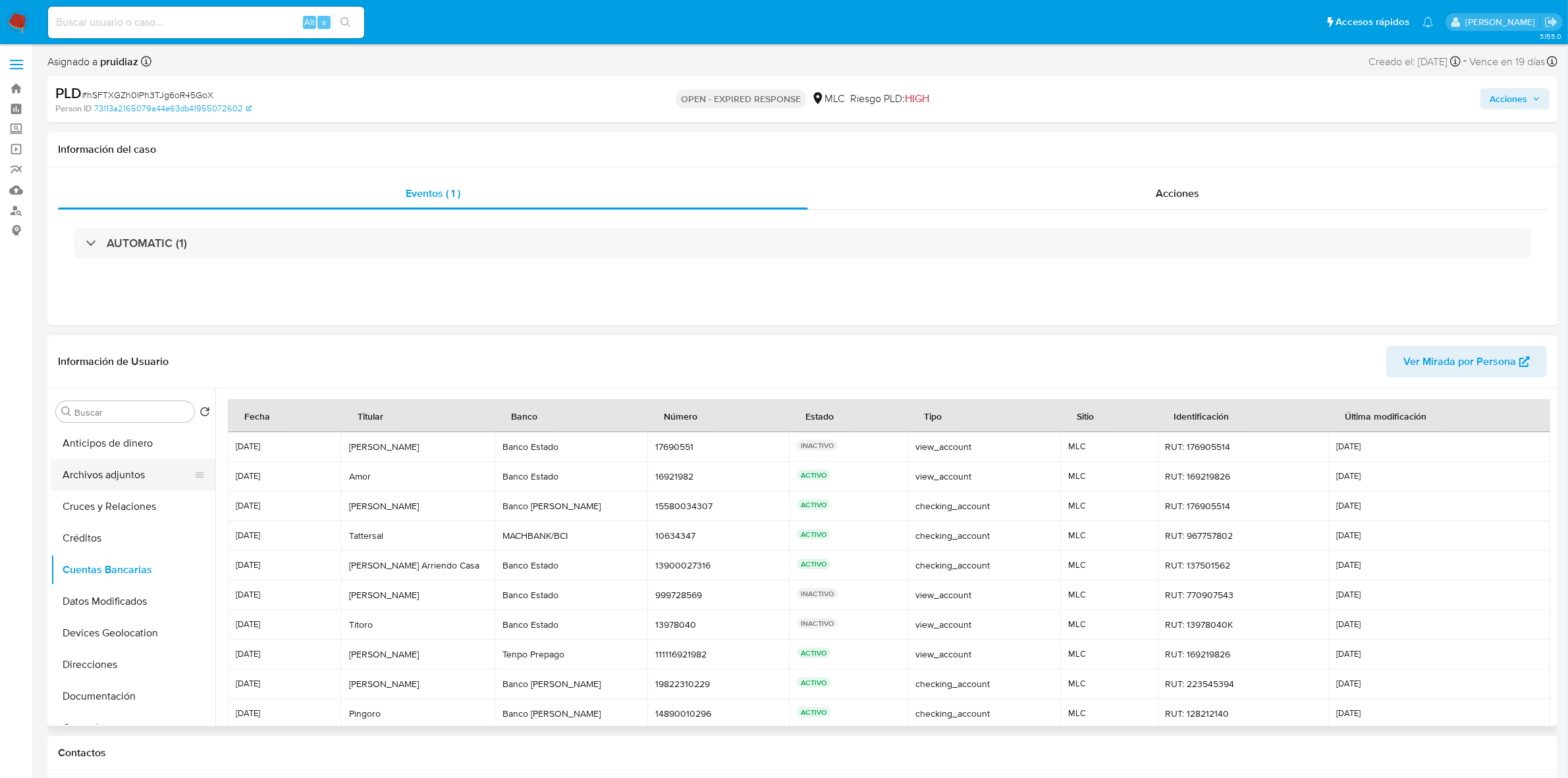
click at [120, 466] on button "Archivos adjuntos" at bounding box center [128, 474] width 154 height 31
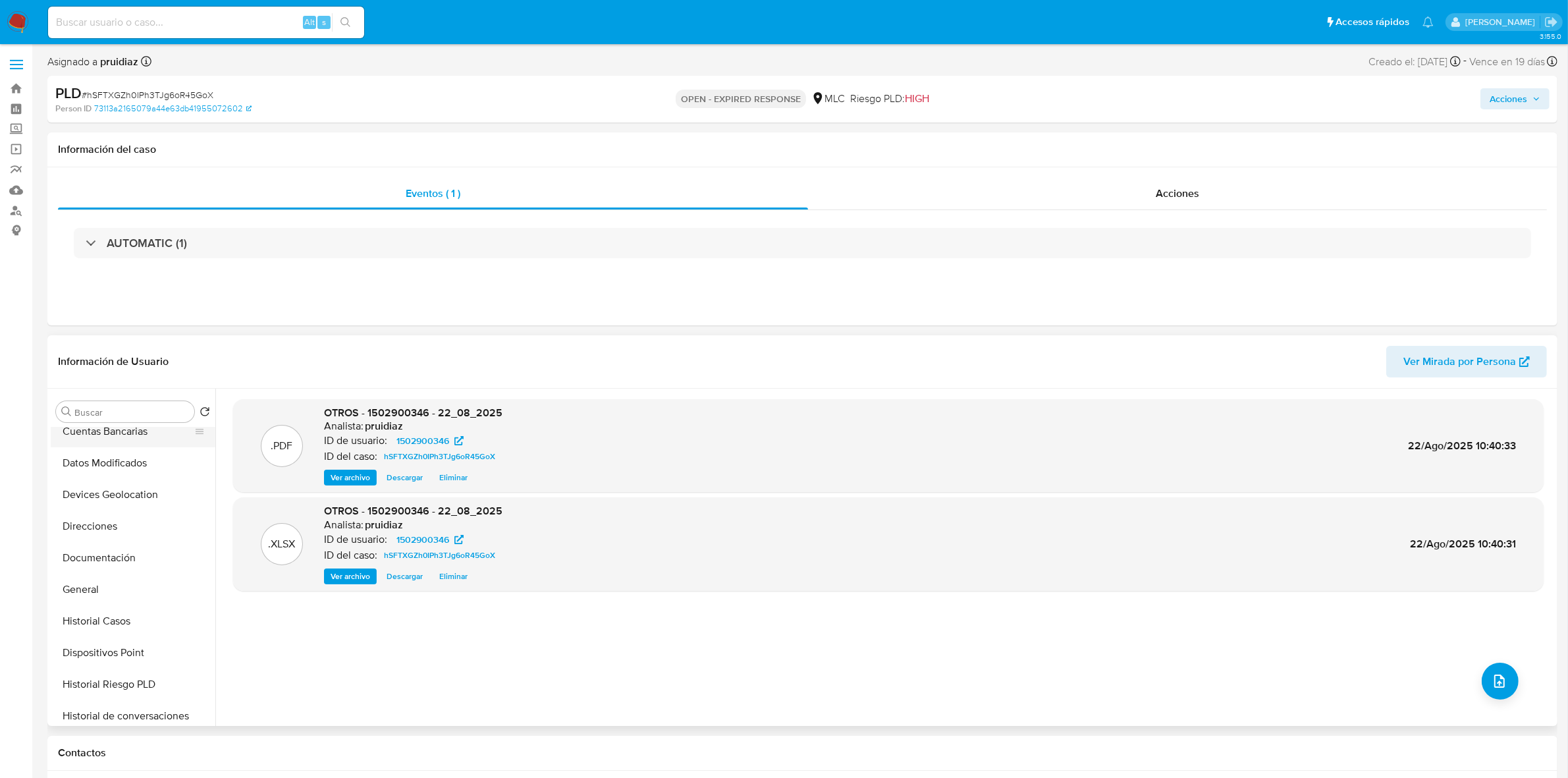
scroll to position [165, 0]
click at [102, 482] on button "General" at bounding box center [128, 563] width 154 height 31
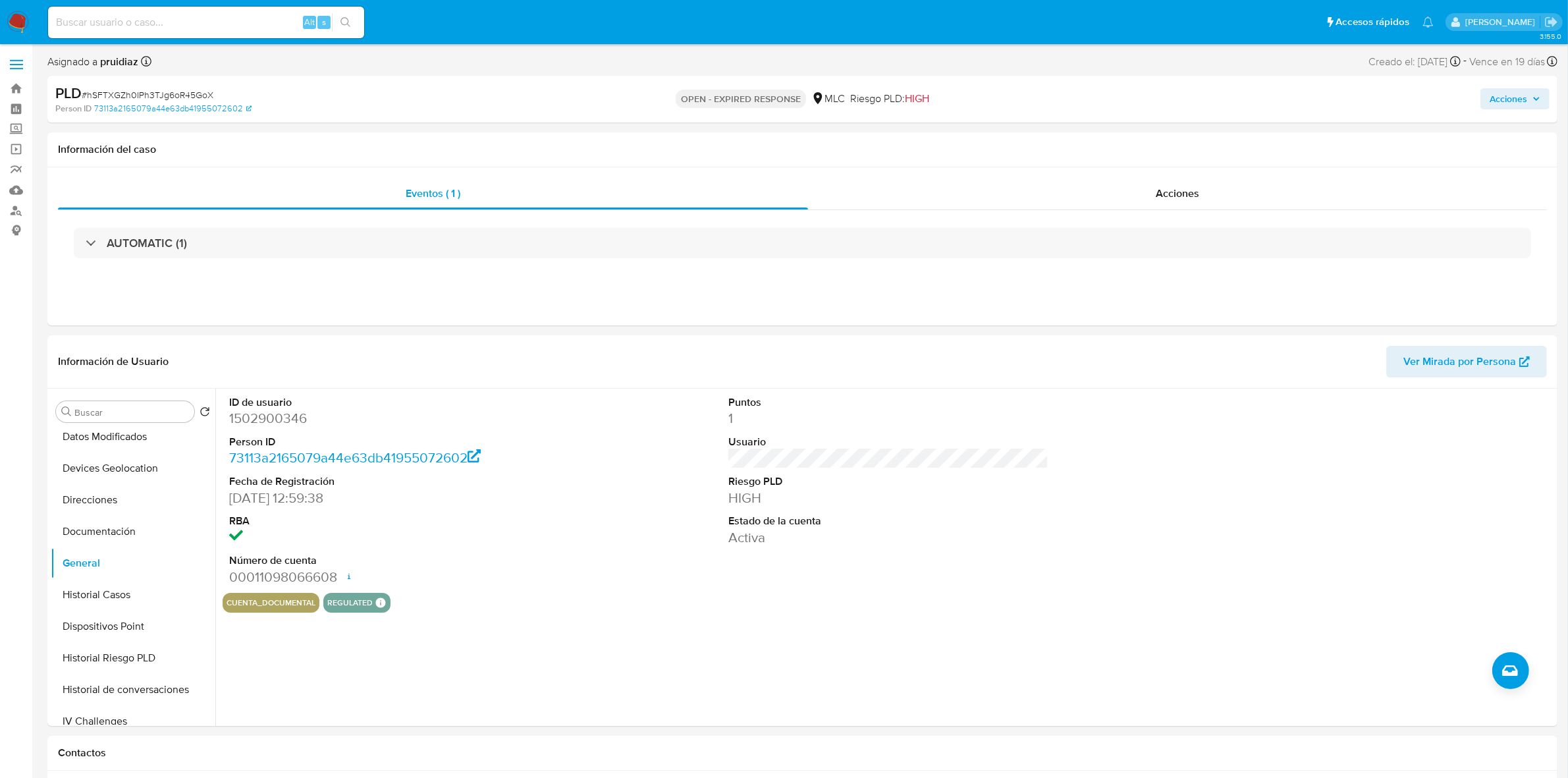
click at [1040, 96] on span "Acciones" at bounding box center [1508, 98] width 37 height 21
click at [1040, 148] on div "Resolución del caso Alt r" at bounding box center [1157, 140] width 126 height 34
click at [274, 425] on dd "1502900346" at bounding box center [389, 418] width 320 height 19
copy dd "1502900346"
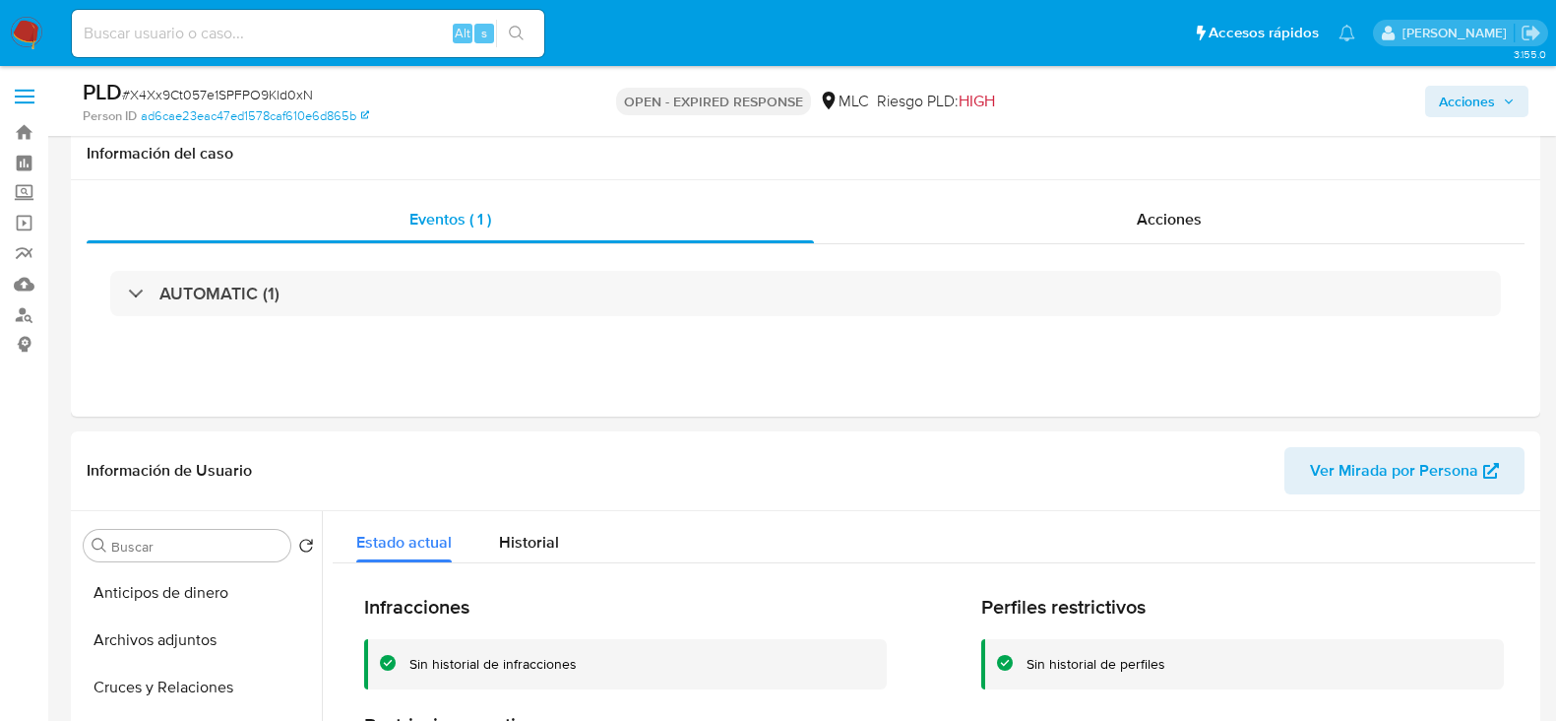
select select "10"
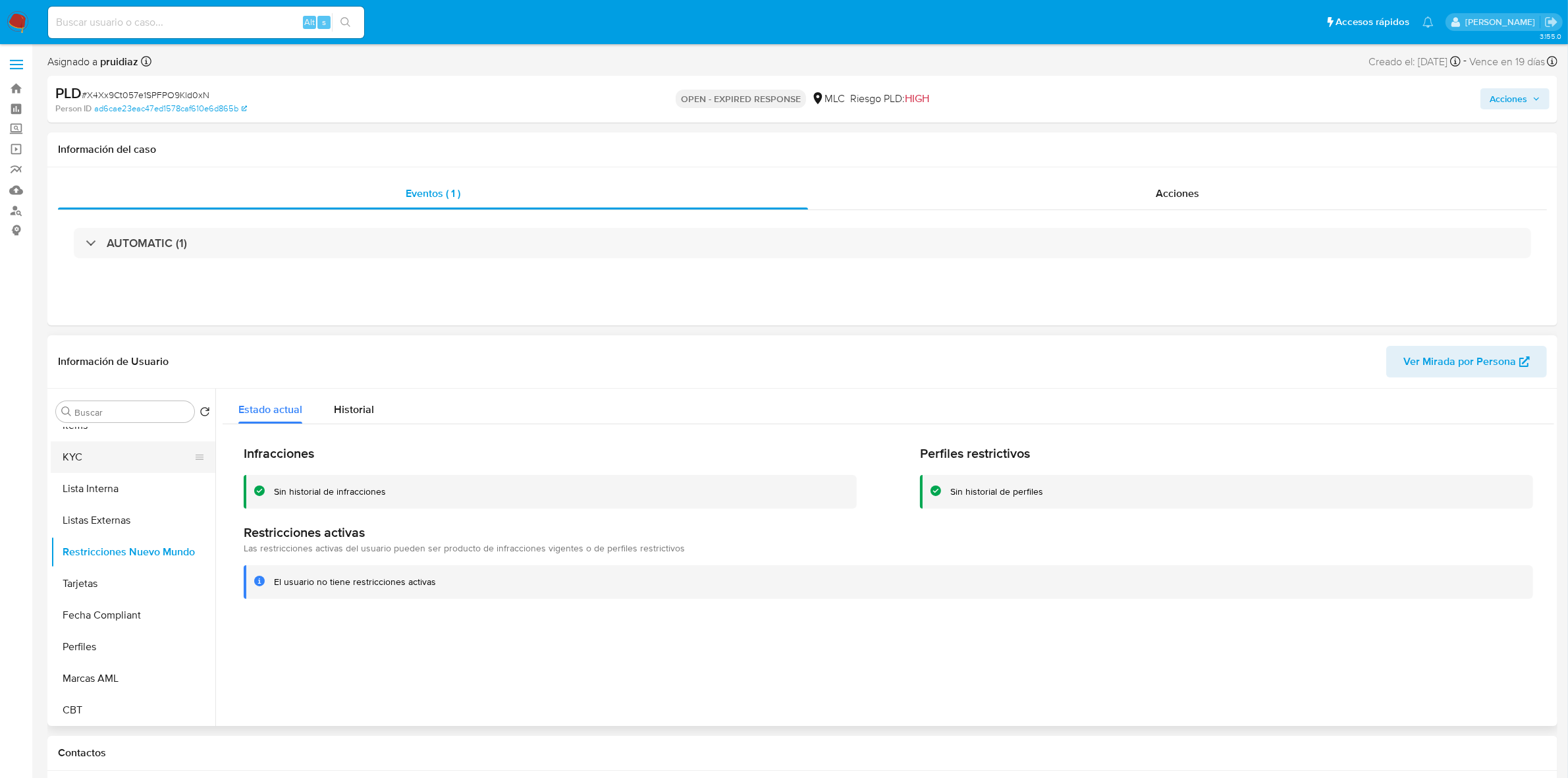
click at [93, 454] on button "KYC" at bounding box center [128, 457] width 154 height 31
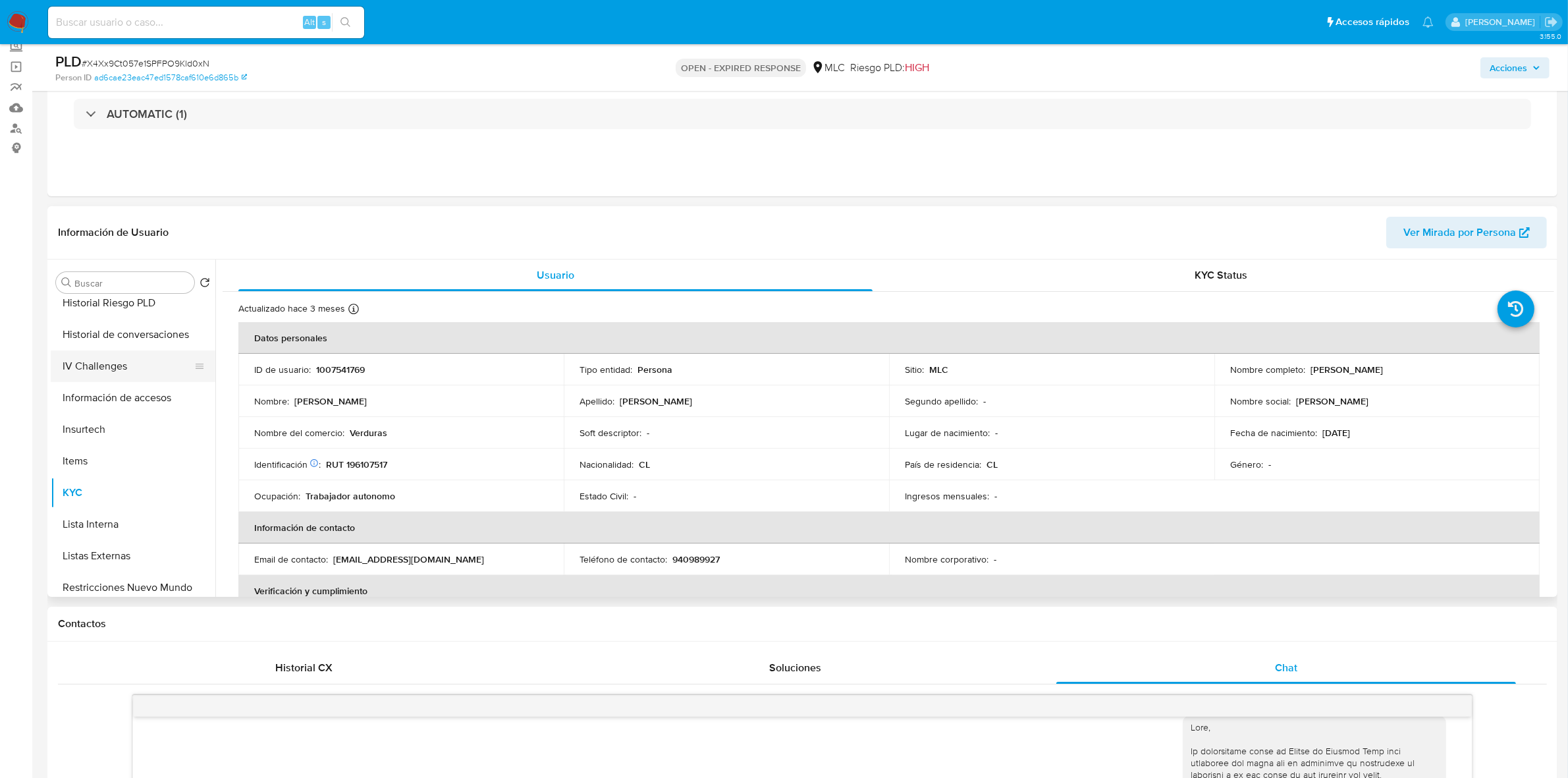
scroll to position [308, 0]
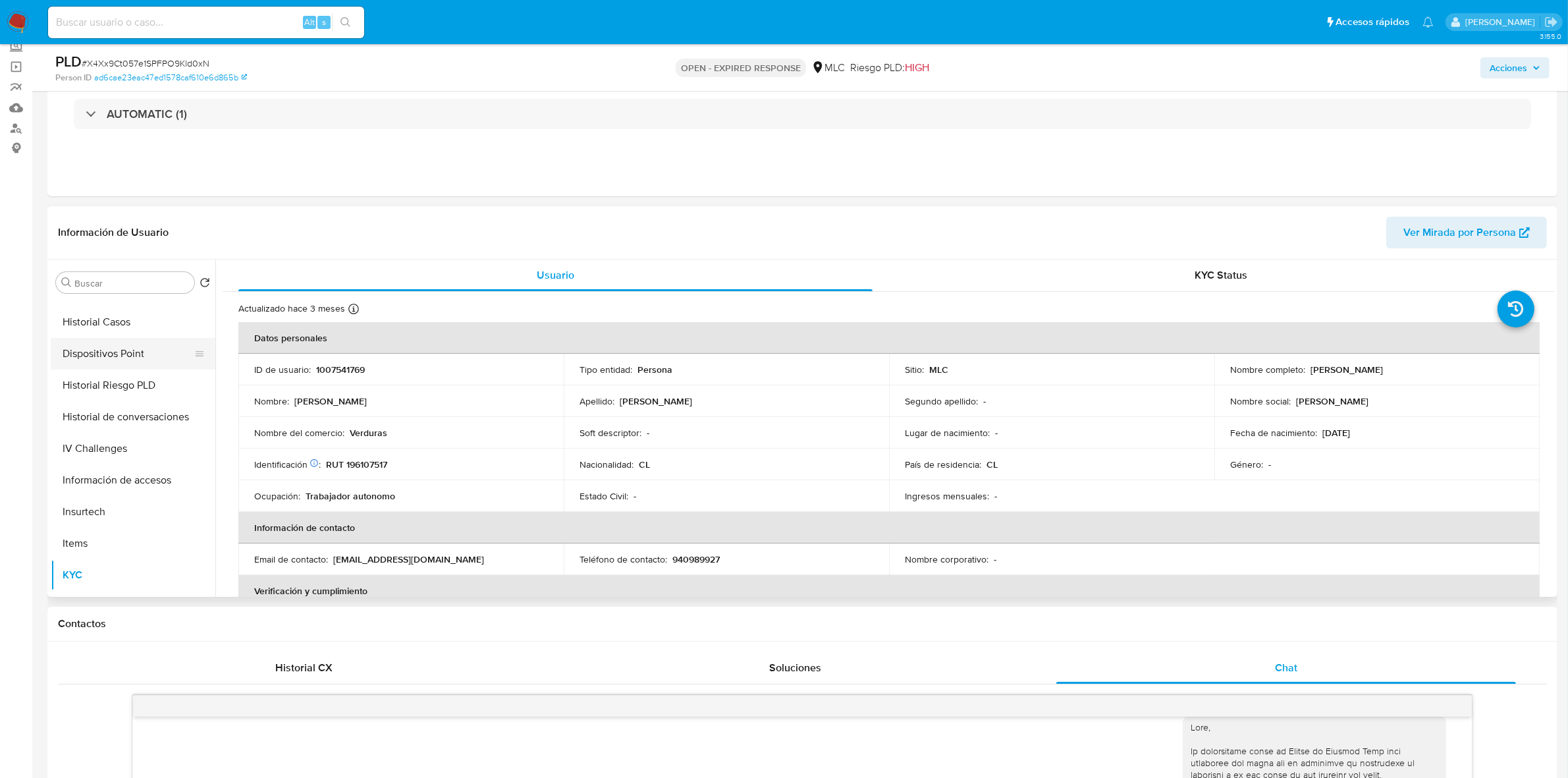
click at [126, 353] on button "Dispositivos Point" at bounding box center [128, 353] width 154 height 31
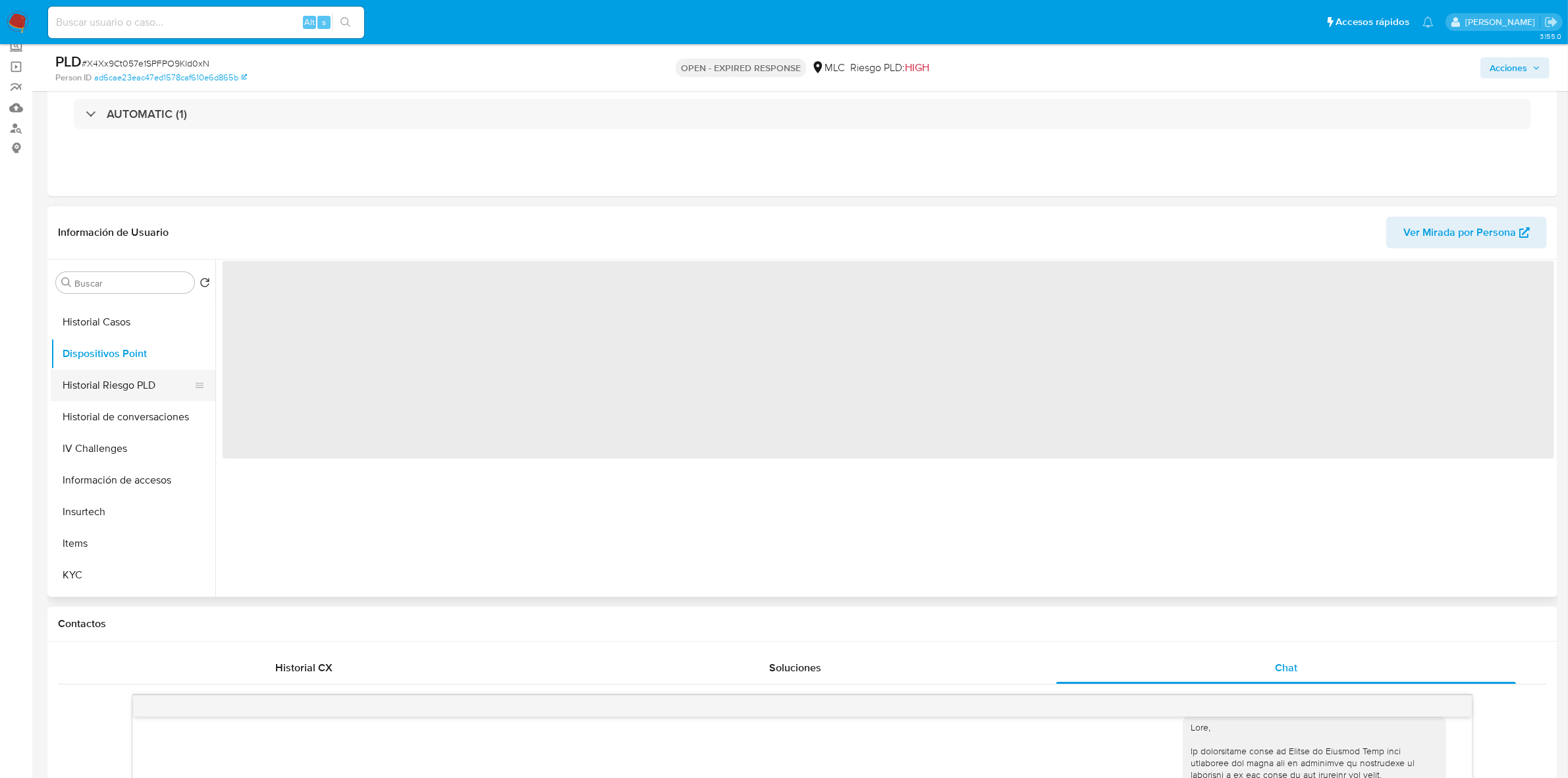
click at [124, 375] on button "Historial Riesgo PLD" at bounding box center [128, 385] width 154 height 31
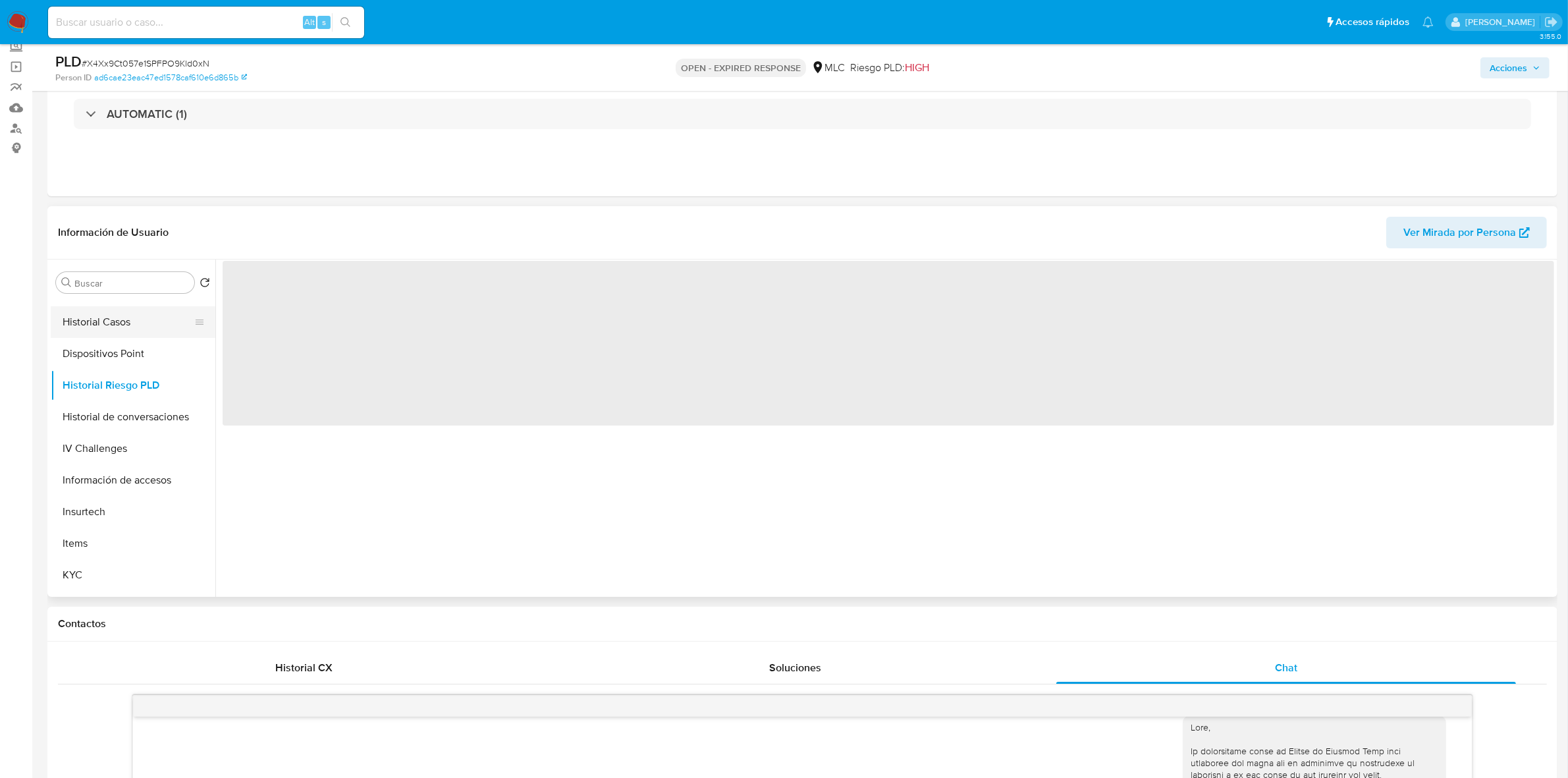
click at [120, 312] on button "Historial Casos" at bounding box center [128, 322] width 154 height 31
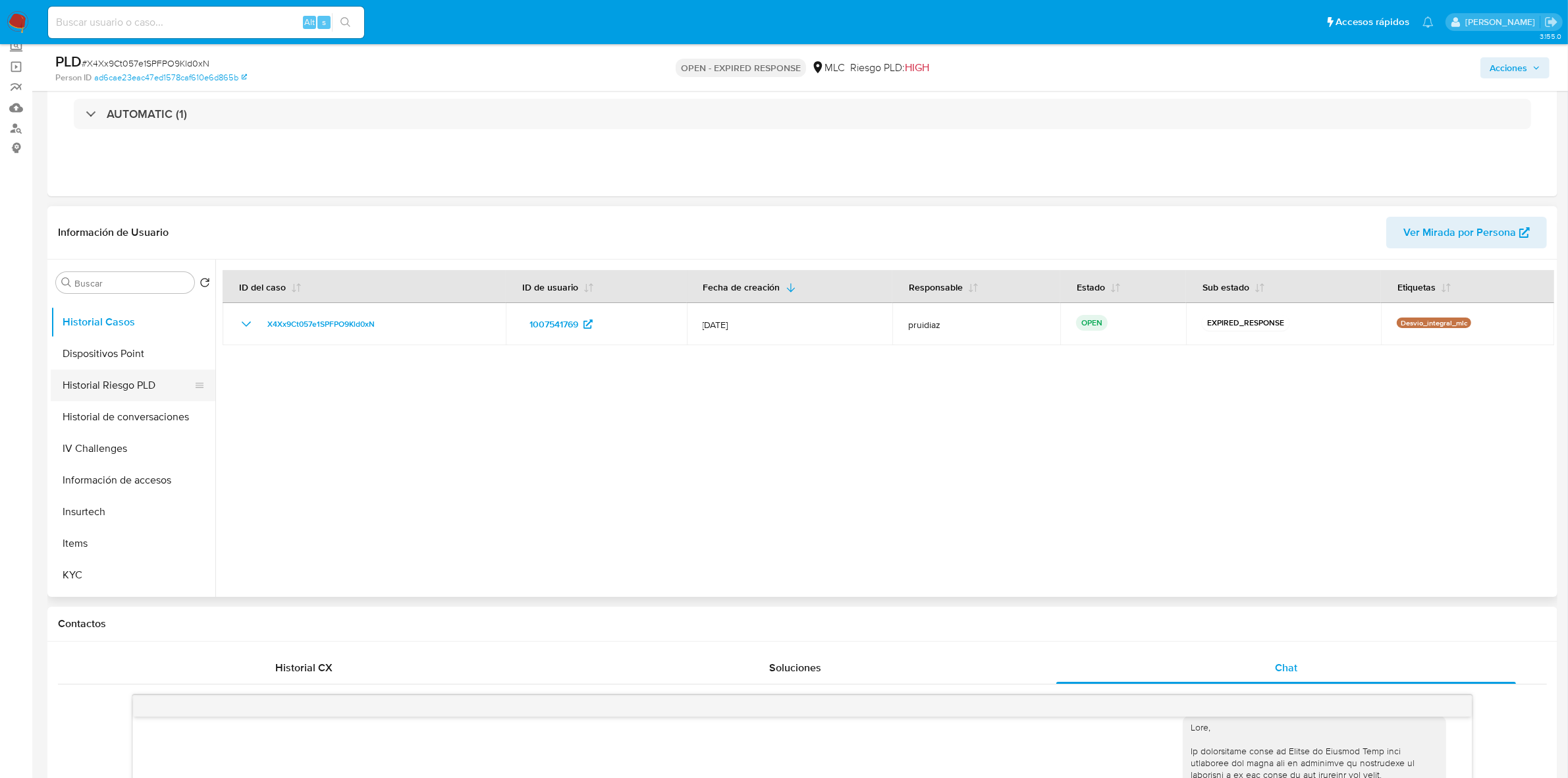
scroll to position [226, 0]
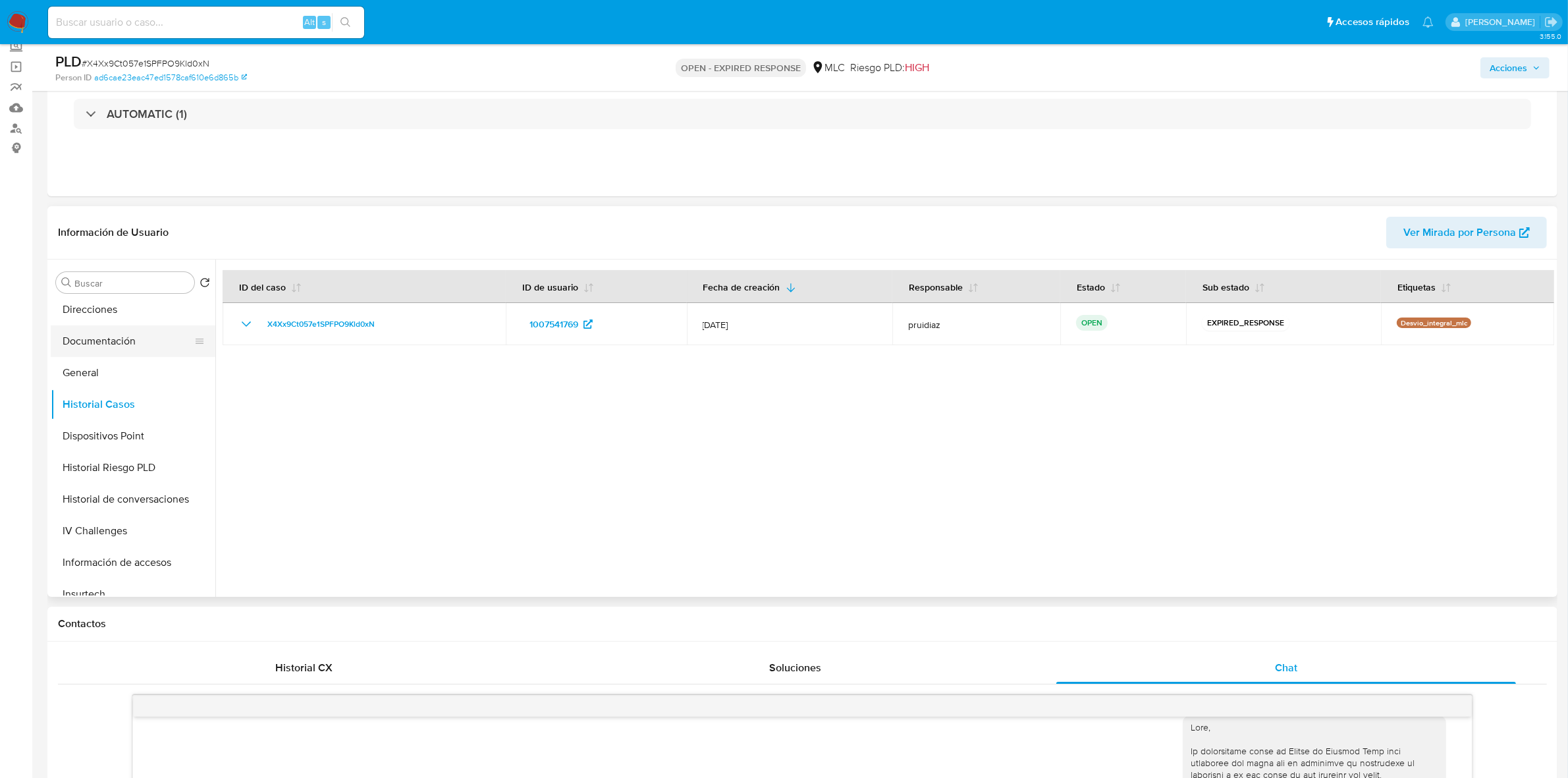
click at [116, 344] on button "Documentación" at bounding box center [128, 341] width 154 height 31
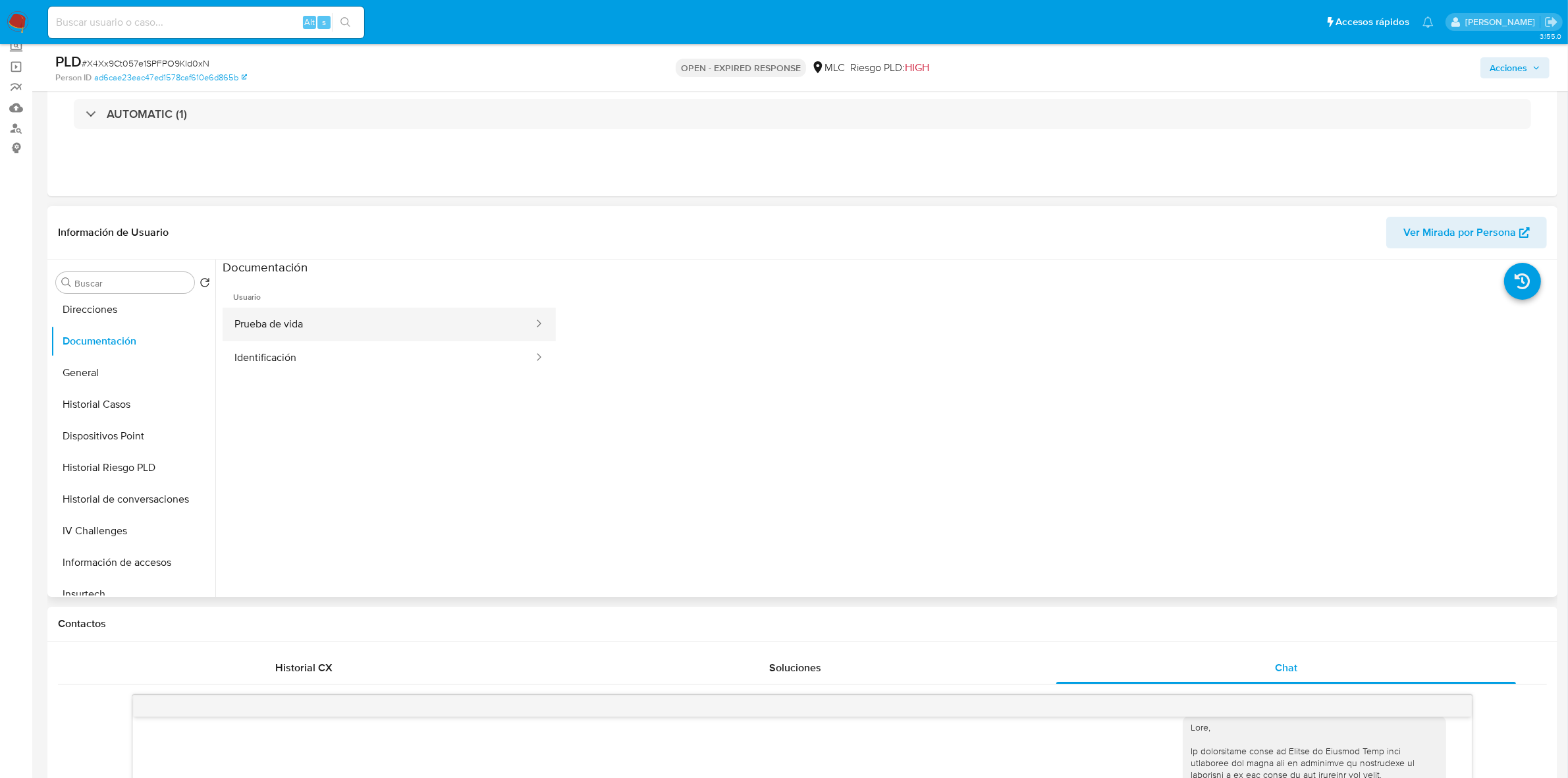
click at [390, 323] on button "Prueba de vida" at bounding box center [379, 324] width 312 height 33
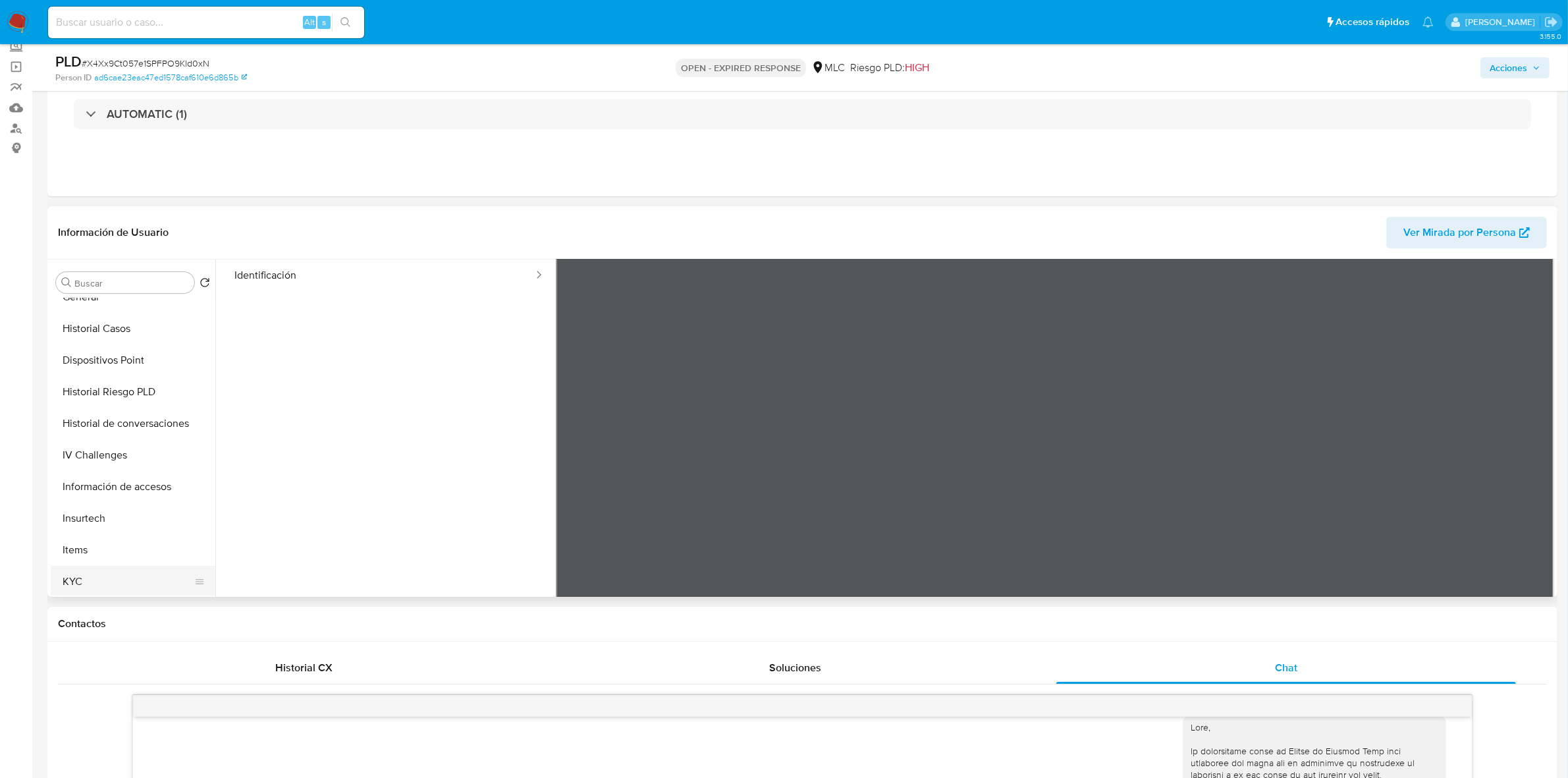
scroll to position [473, 0]
click at [107, 407] on button "KYC" at bounding box center [128, 410] width 154 height 31
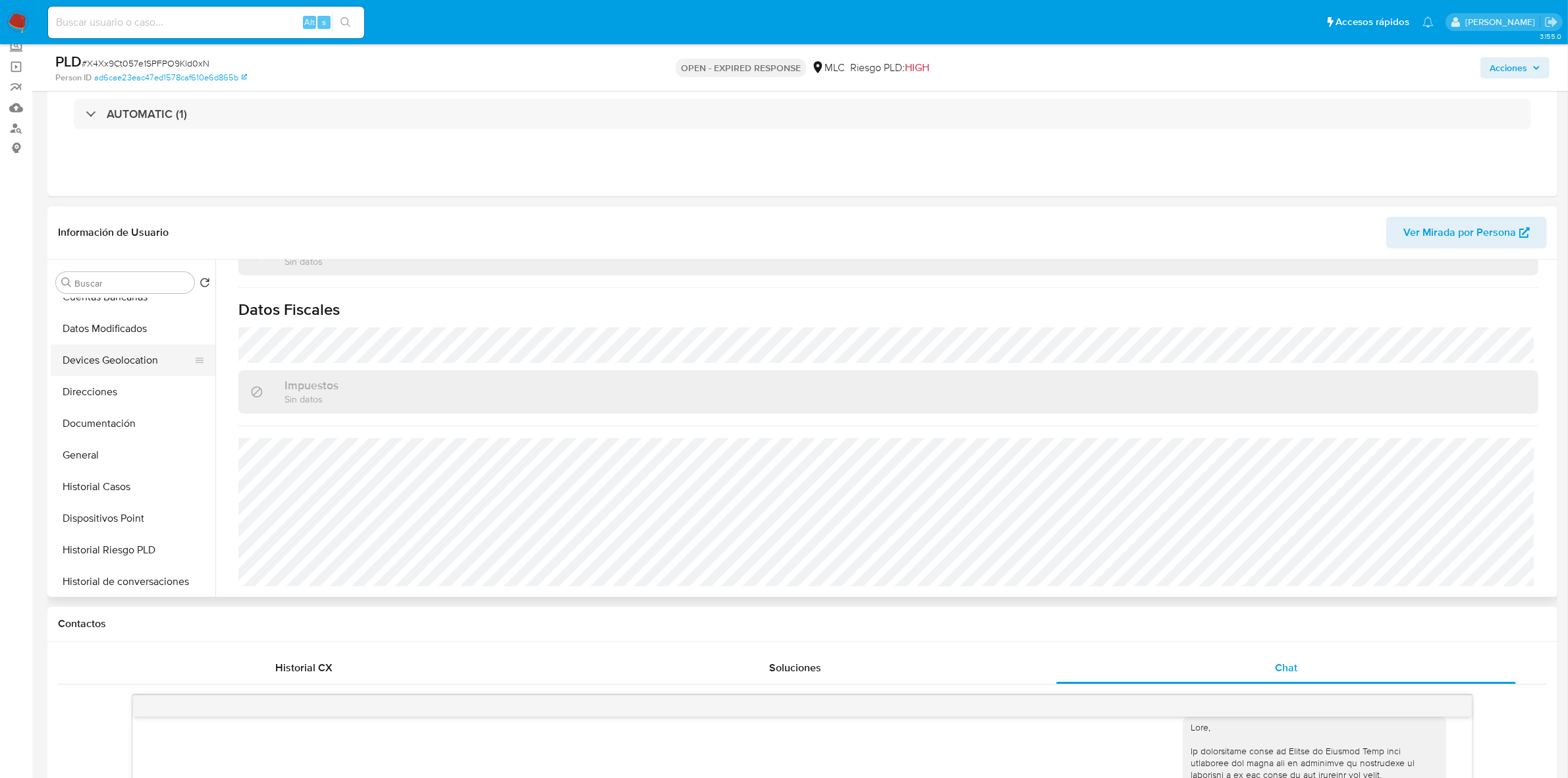
scroll to position [0, 0]
click at [119, 375] on button "Cruces y Relaciones" at bounding box center [128, 377] width 154 height 31
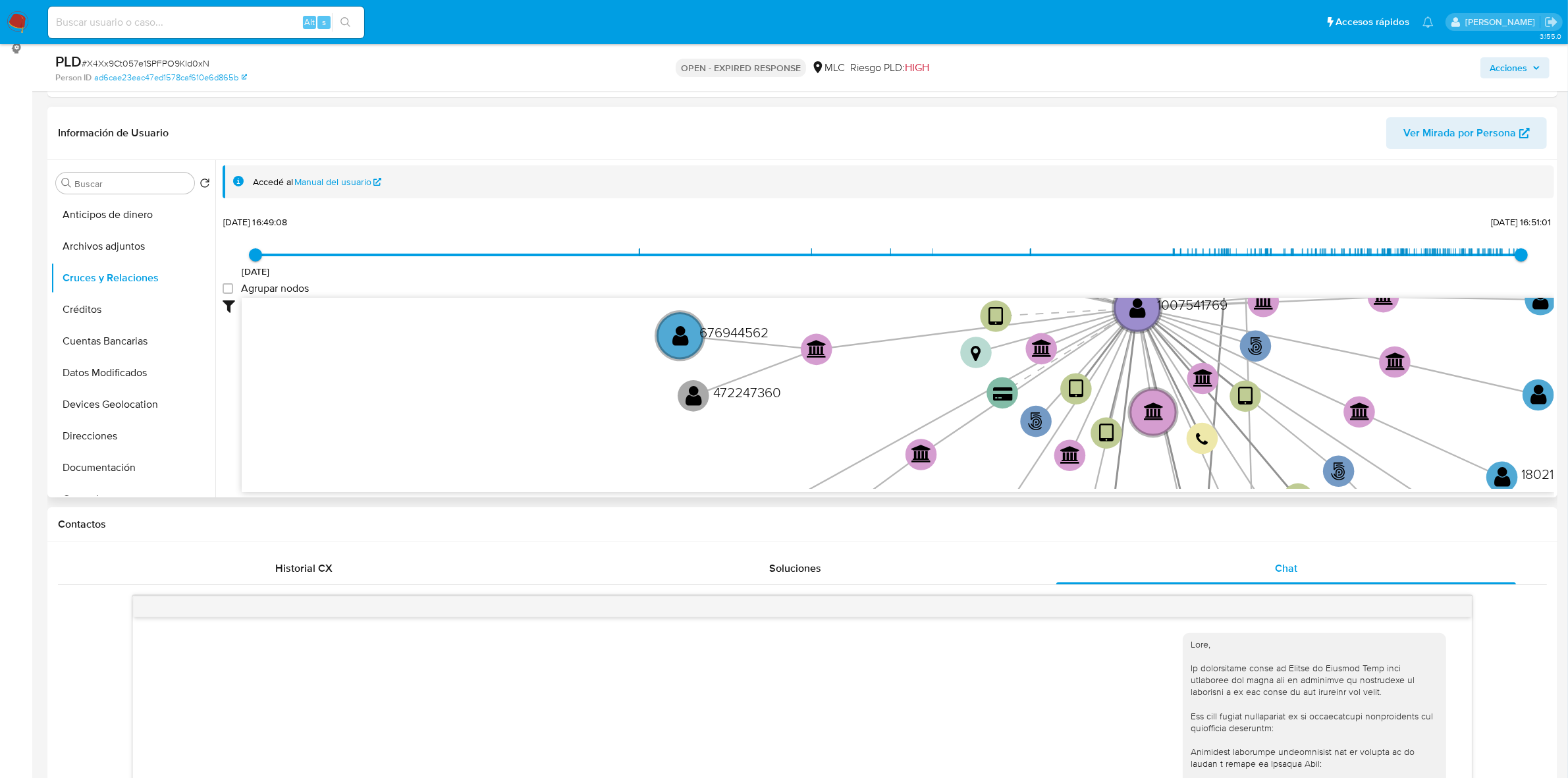
scroll to position [165, 0]
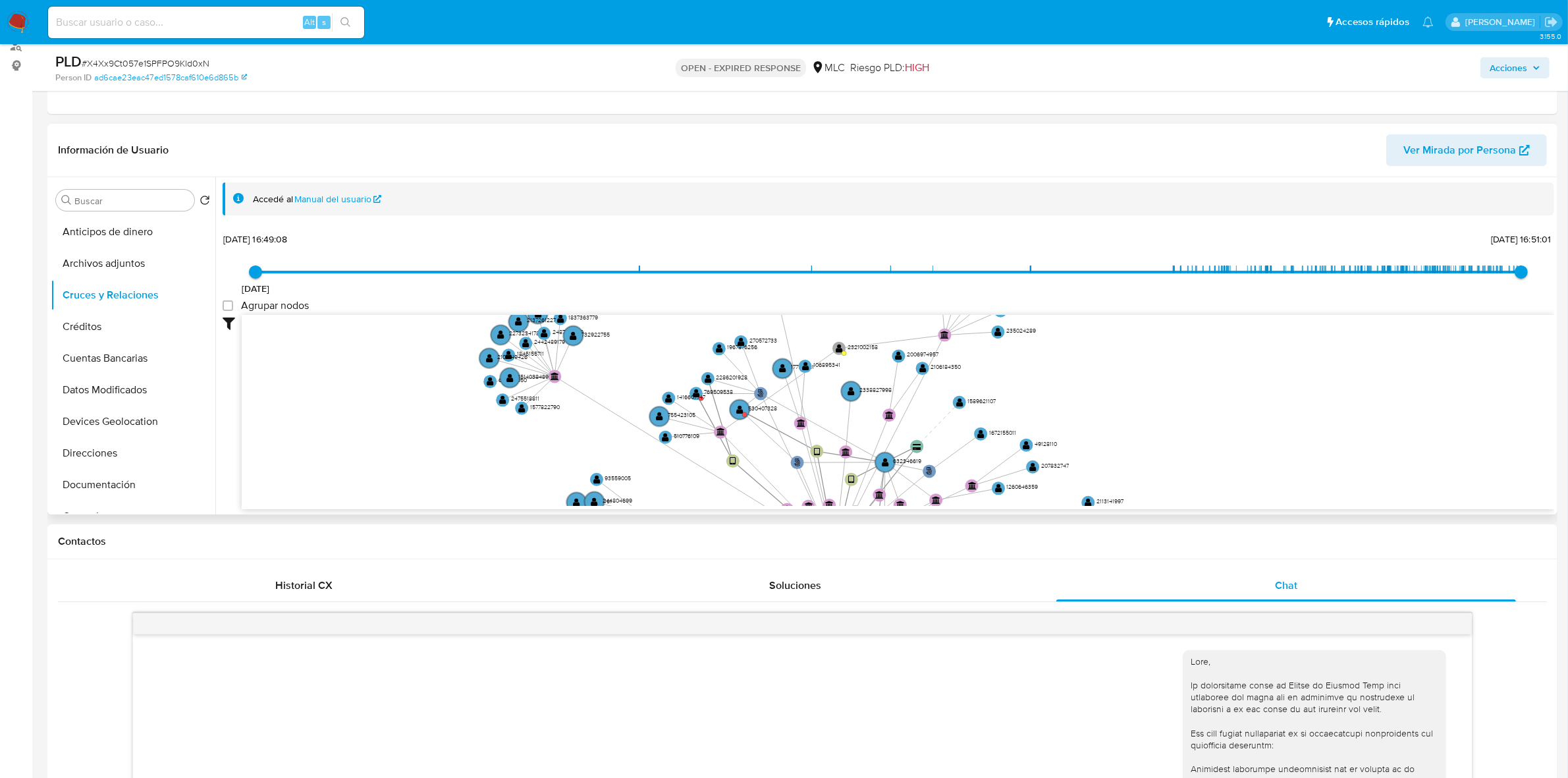
drag, startPoint x: 1174, startPoint y: 362, endPoint x: 1183, endPoint y: 497, distance: 135.3
click at [1040, 482] on icon "phone-fb2567f619f03283979a121cc1300ca6  phone-fb2567f619f03283979a121cc1300ca6…" at bounding box center [898, 410] width 1312 height 191
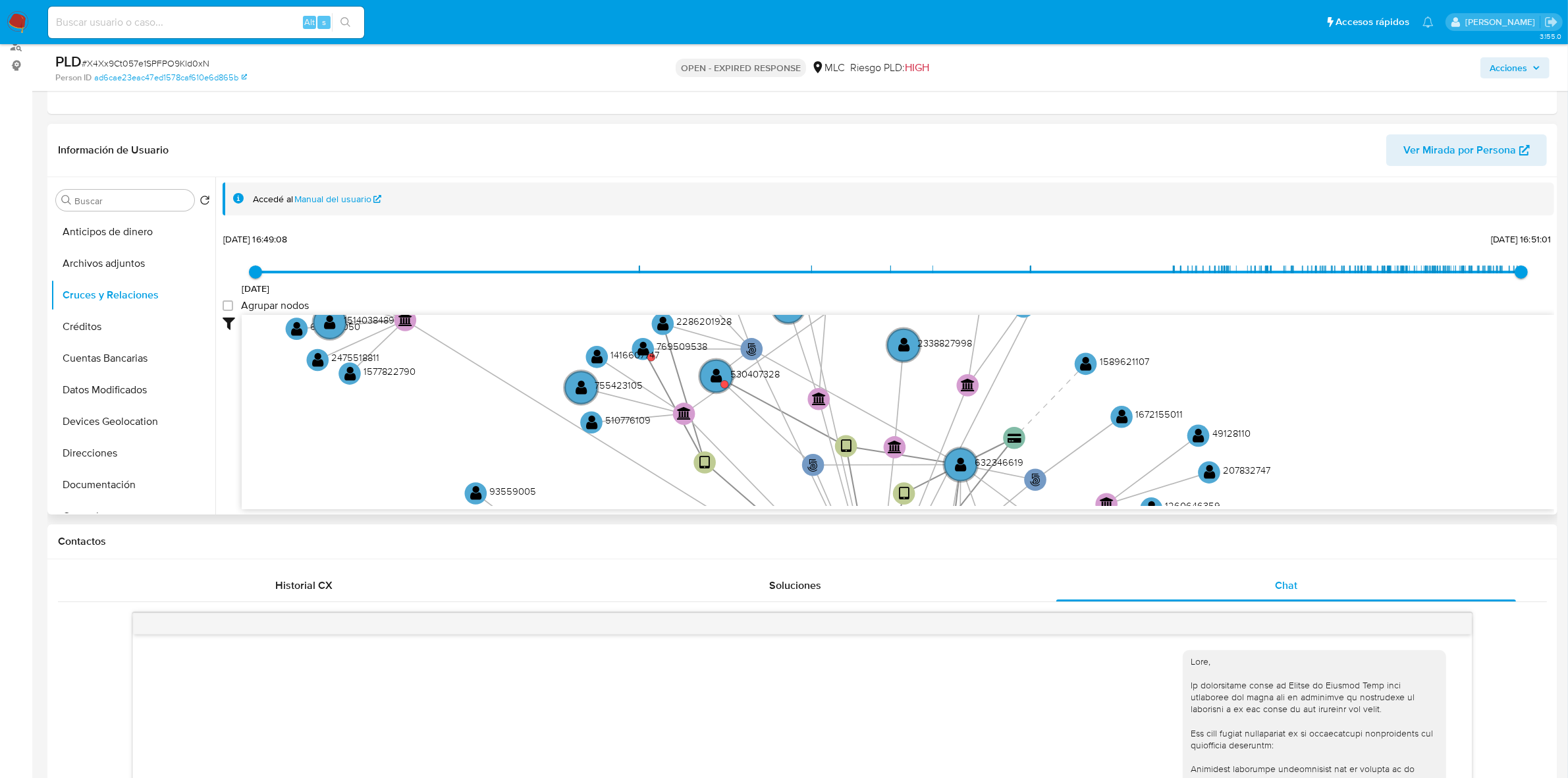
drag, startPoint x: 1068, startPoint y: 351, endPoint x: 1186, endPoint y: 372, distance: 119.9
click at [1040, 360] on icon "phone-fb2567f619f03283979a121cc1300ca6  phone-fb2567f619f03283979a121cc1300ca6…" at bounding box center [898, 410] width 1312 height 191
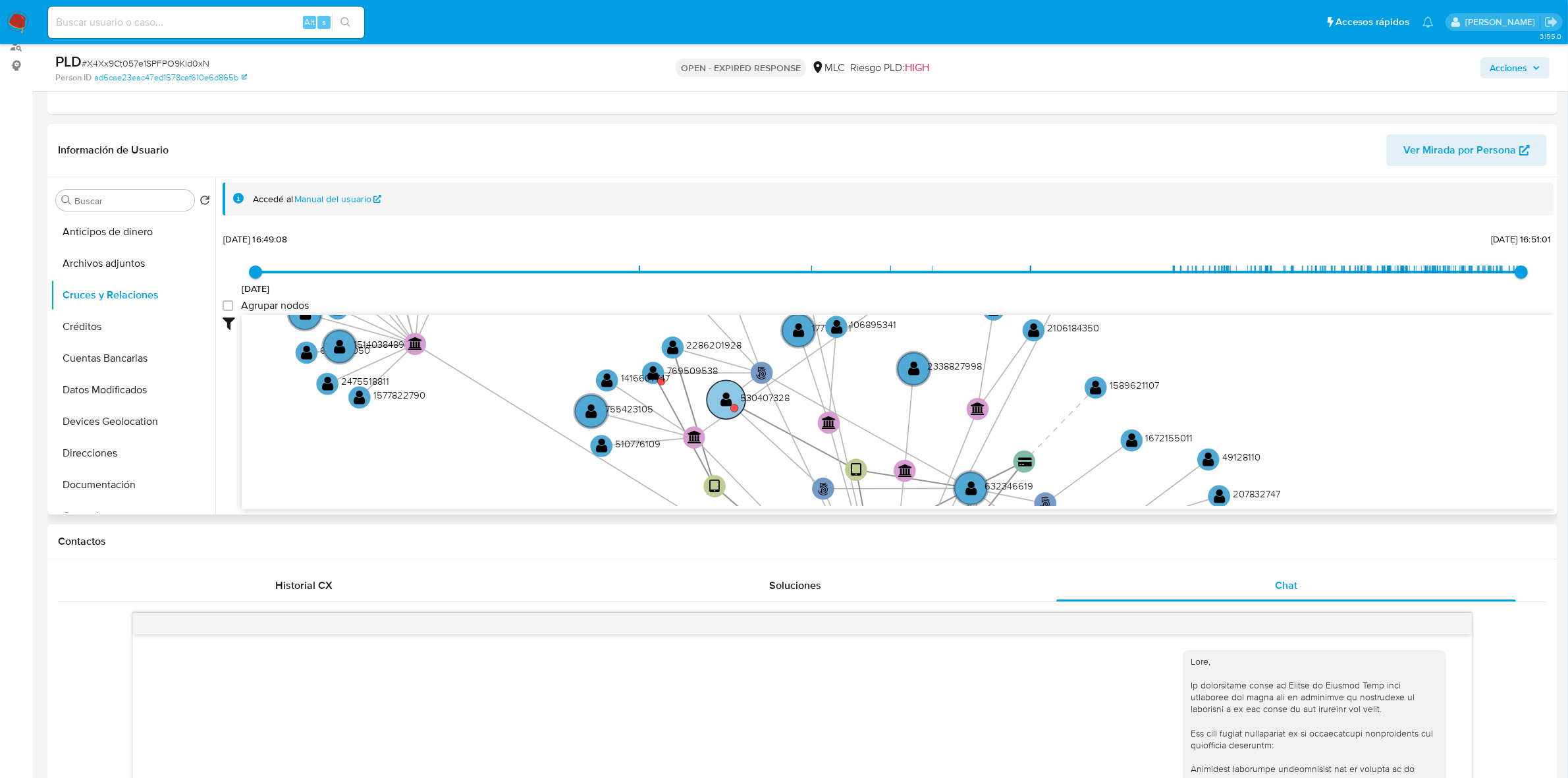
click at [732, 399] on text "" at bounding box center [726, 399] width 12 height 16
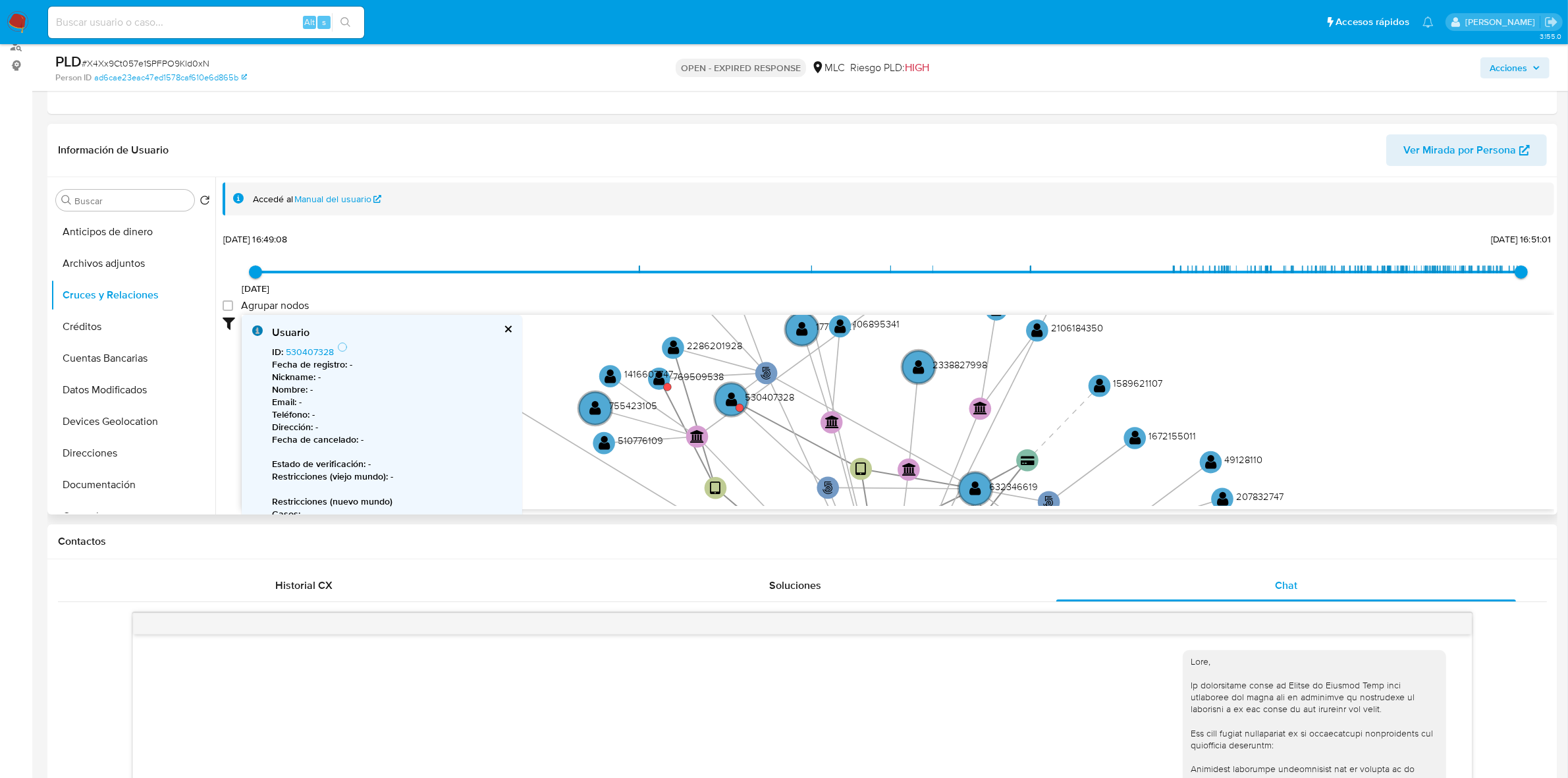
click at [503, 330] on button "cerrar" at bounding box center [507, 328] width 9 height 9
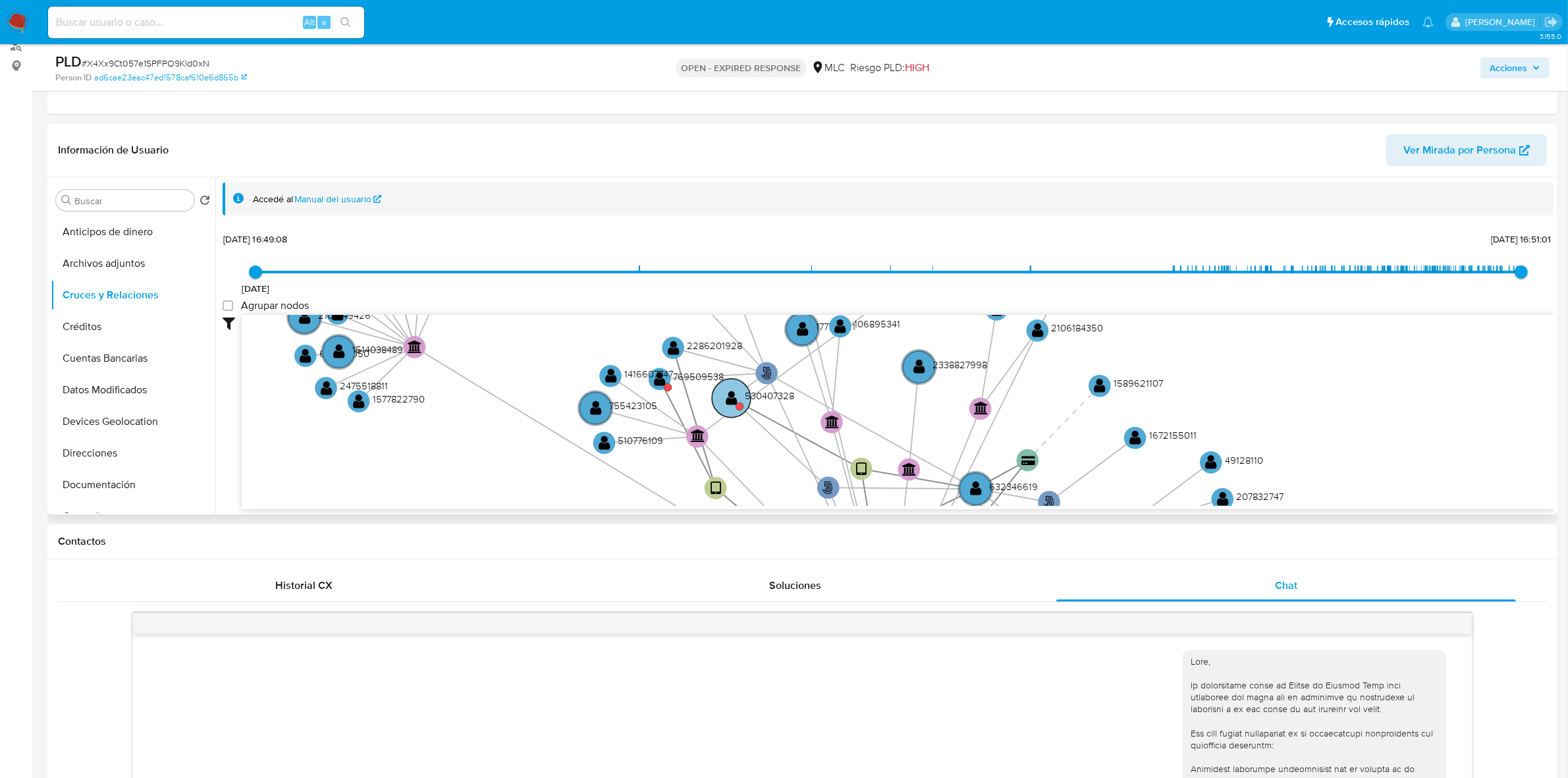
click at [716, 397] on circle at bounding box center [731, 398] width 39 height 39
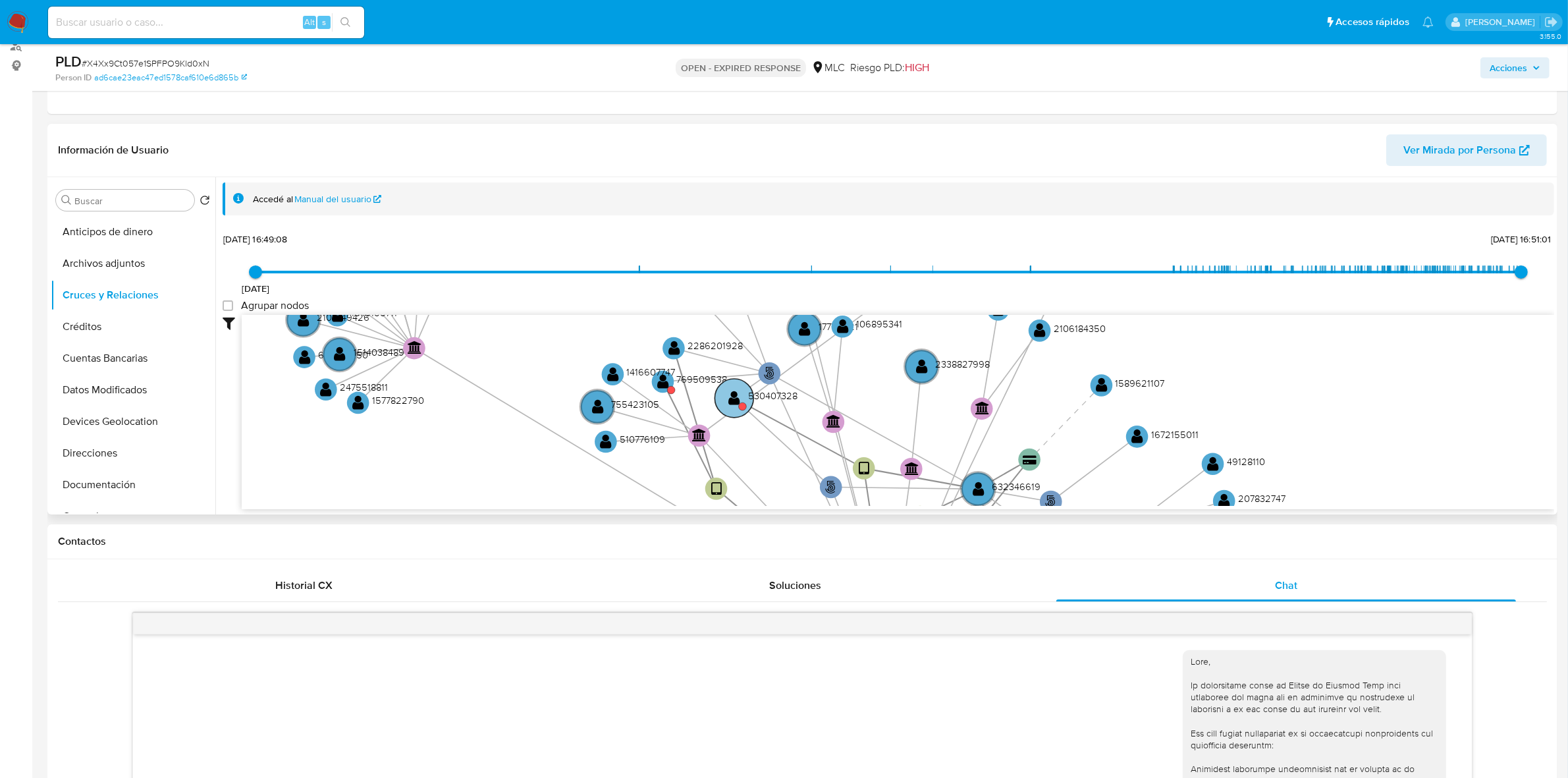
click at [739, 400] on text "" at bounding box center [734, 398] width 12 height 16
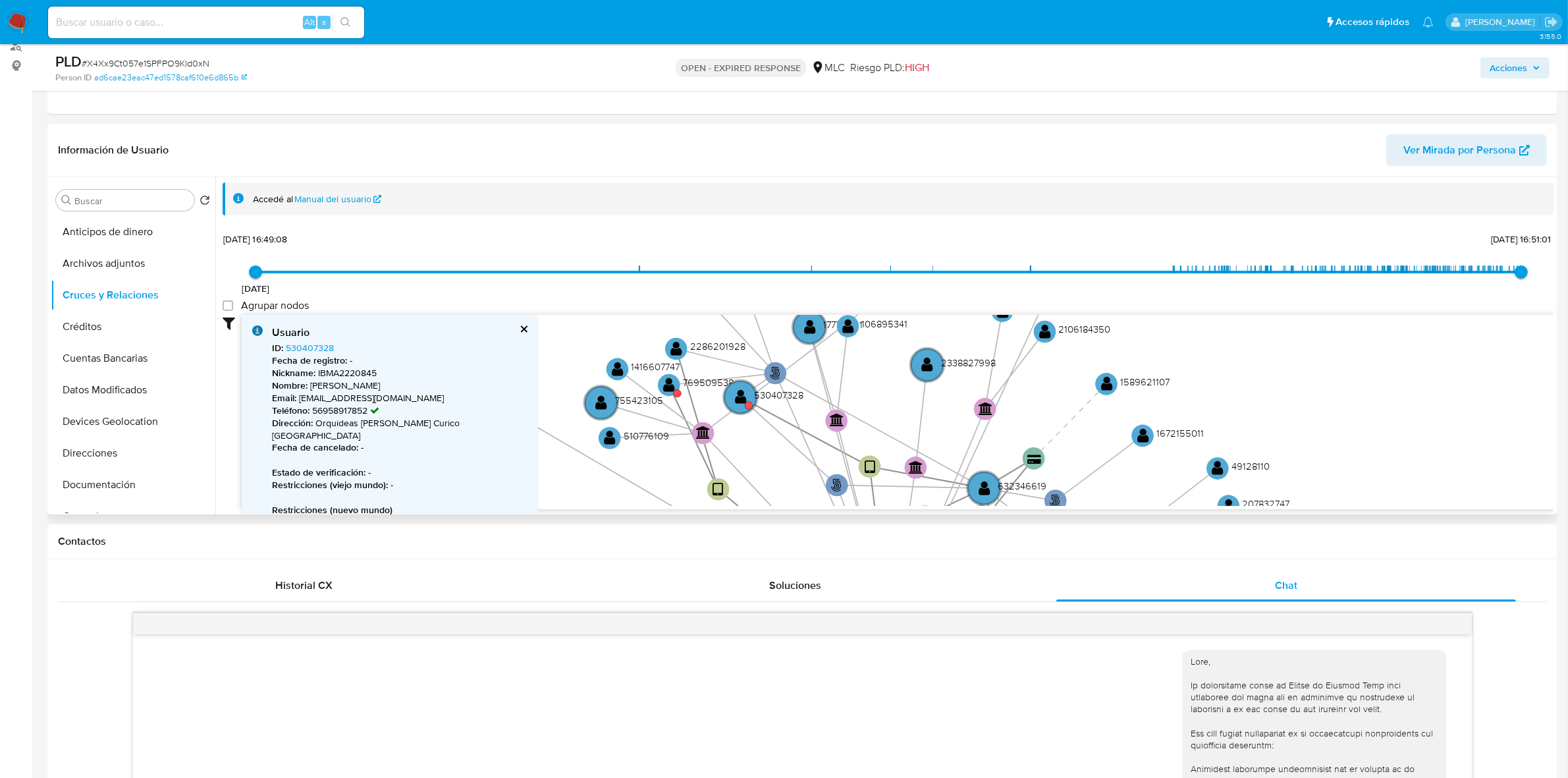
click at [526, 330] on button "cerrar" at bounding box center [523, 328] width 9 height 9
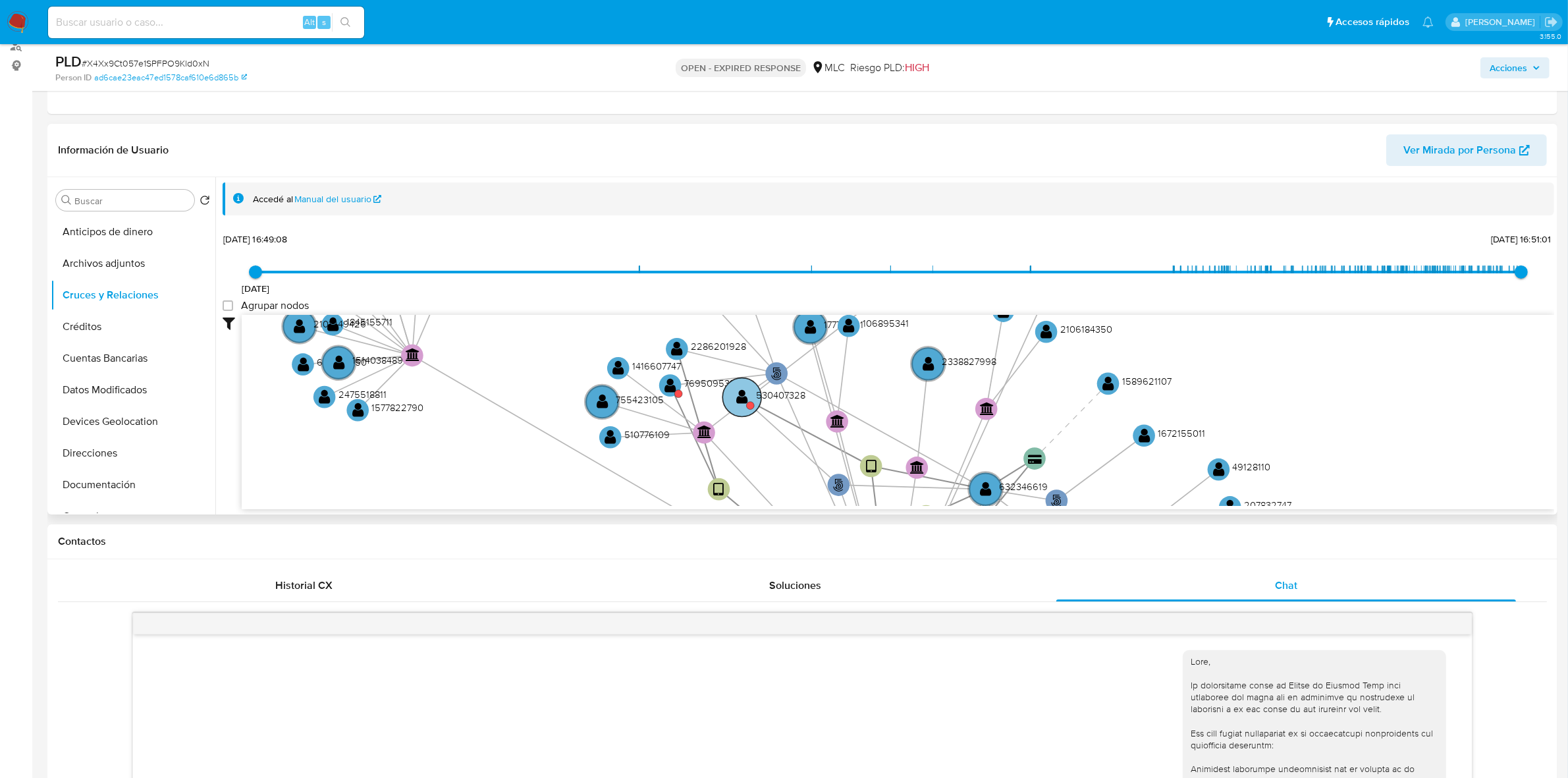
click at [741, 397] on text "" at bounding box center [743, 397] width 12 height 16
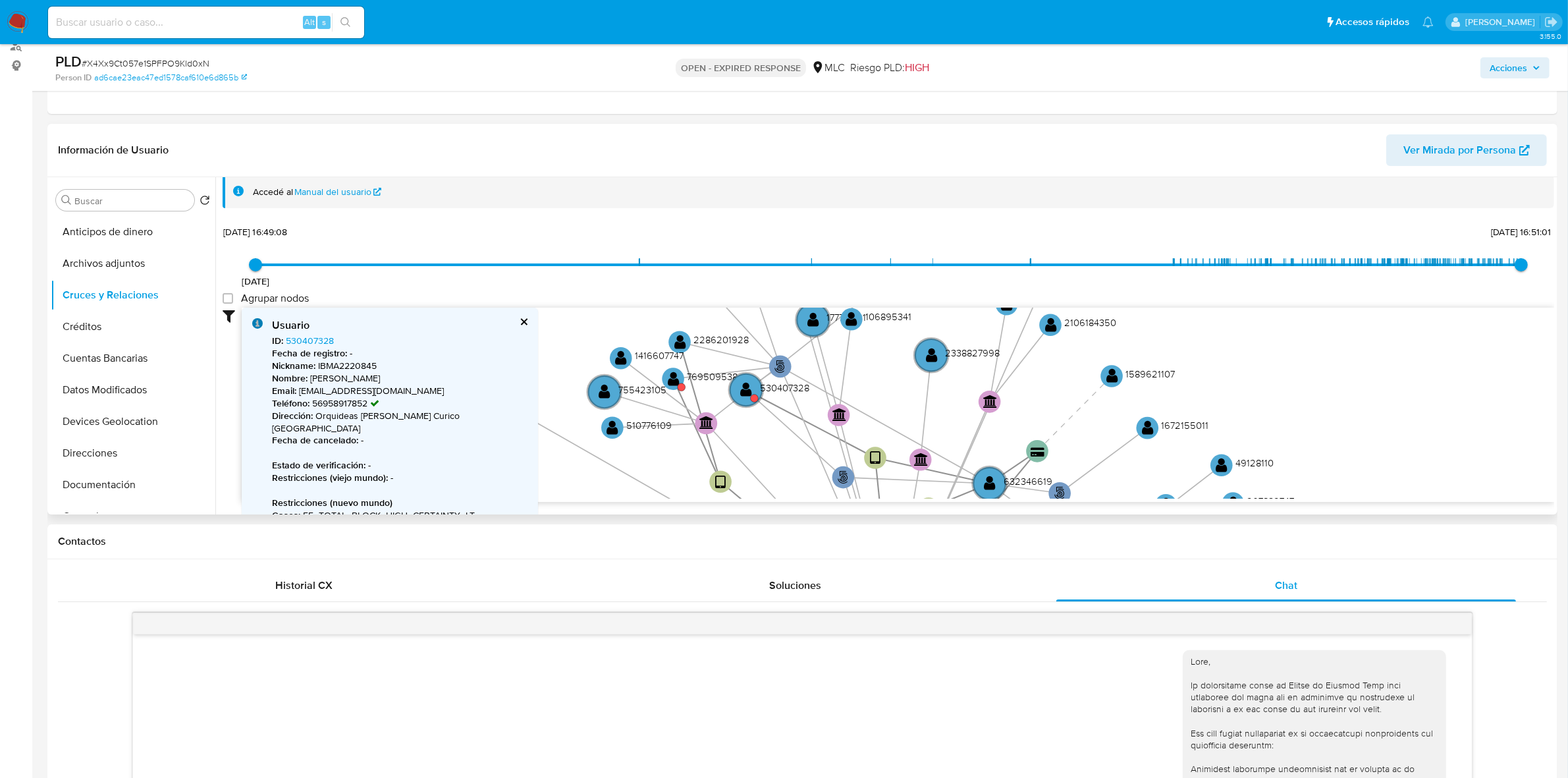
scroll to position [0, 0]
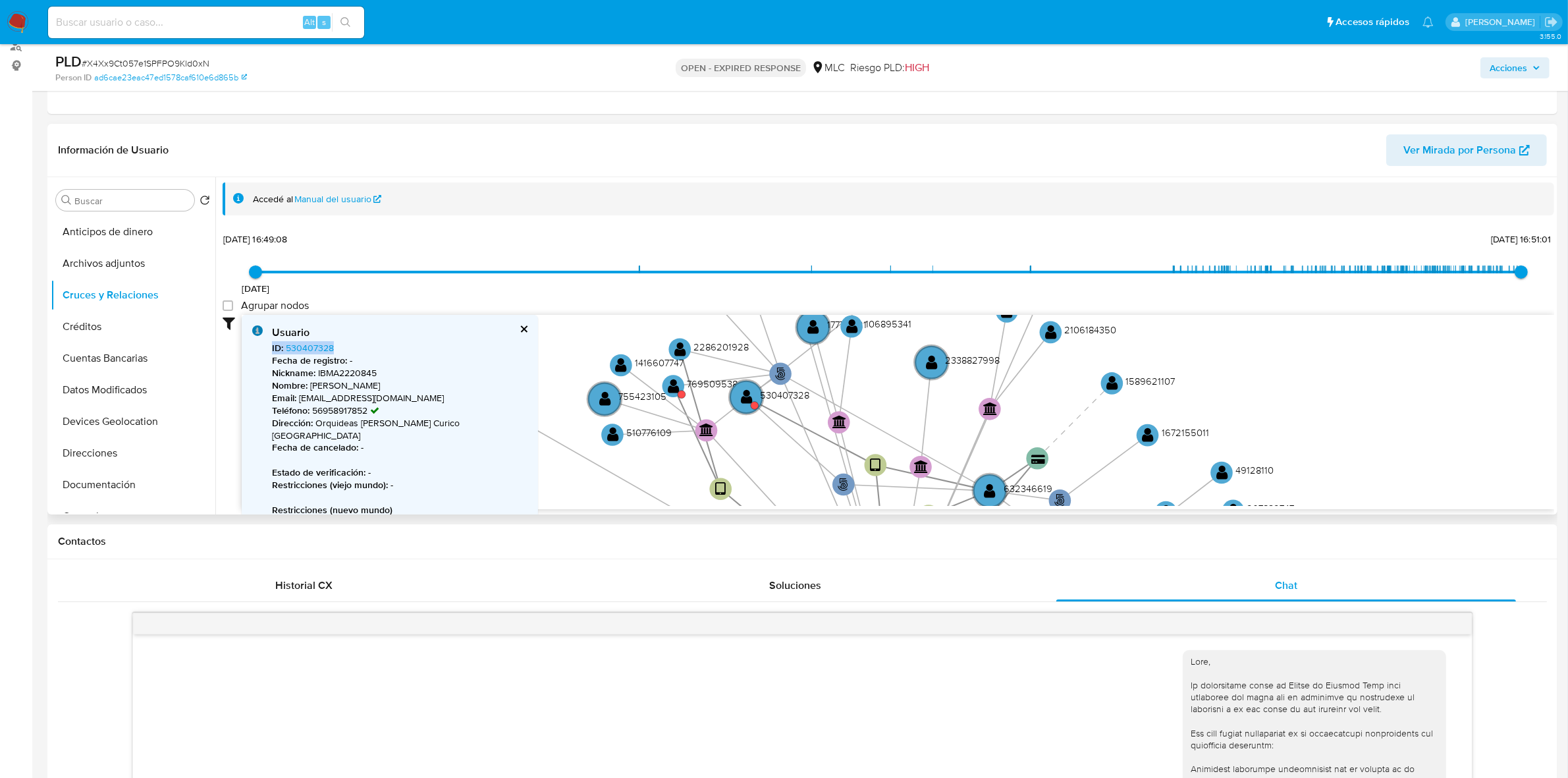
drag, startPoint x: 269, startPoint y: 348, endPoint x: 349, endPoint y: 349, distance: 80.0
click at [349, 349] on div "Usuario ID : 530407328 Fecha de registro : - Nickname : IBMA2220845 Nombre : Ma…" at bounding box center [389, 613] width 296 height 597
copy span "ID : 530407328"
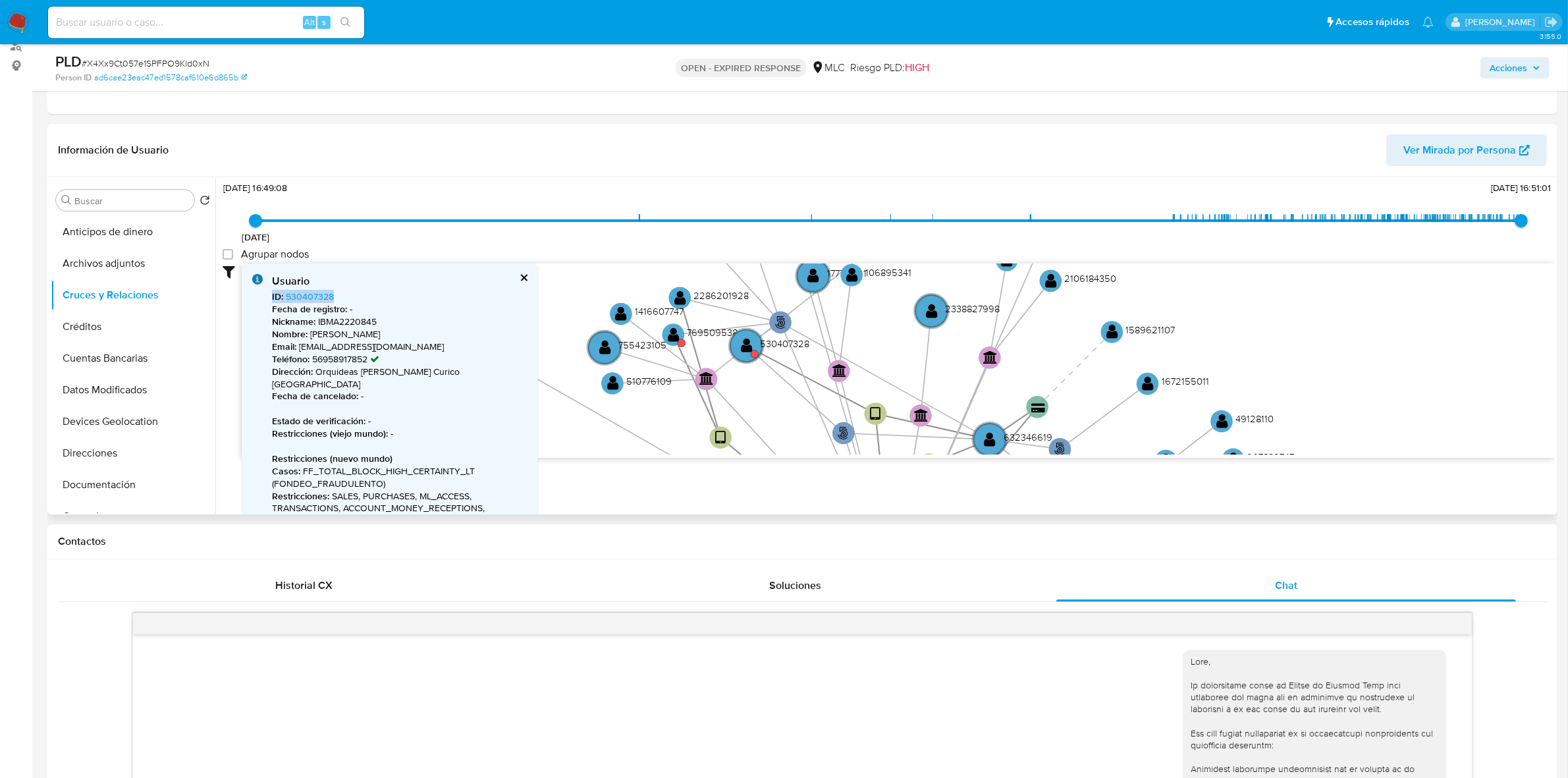
scroll to position [82, 0]
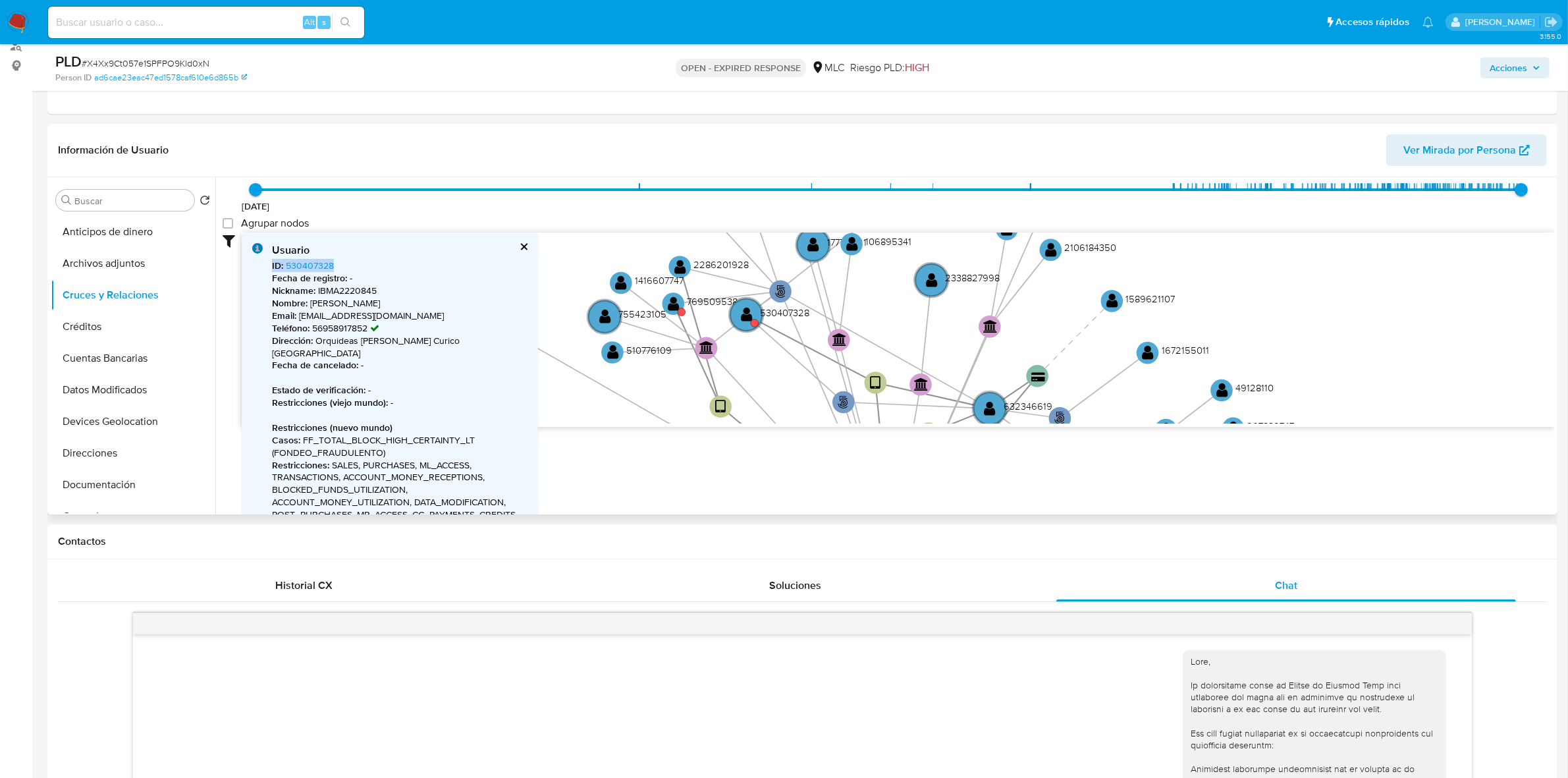
drag, startPoint x: 435, startPoint y: 302, endPoint x: 313, endPoint y: 304, distance: 122.0
click at [313, 304] on p "Nombre : Mauricio Alejandro Ibarra Silva" at bounding box center [400, 303] width 256 height 13
copy p "Mauricio Alejandro Ibarra Silva"
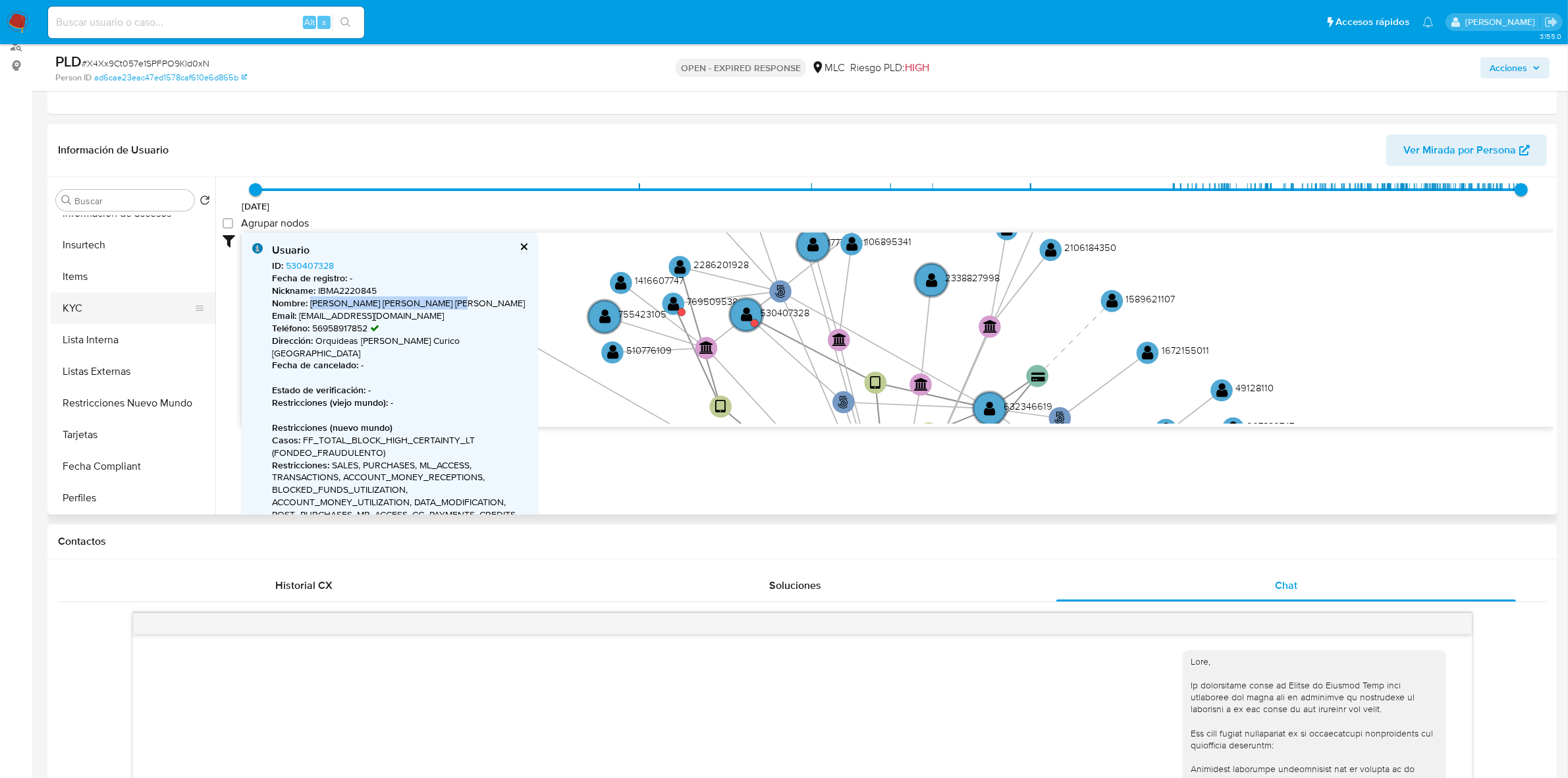
scroll to position [494, 0]
click at [70, 315] on button "KYC" at bounding box center [128, 306] width 154 height 31
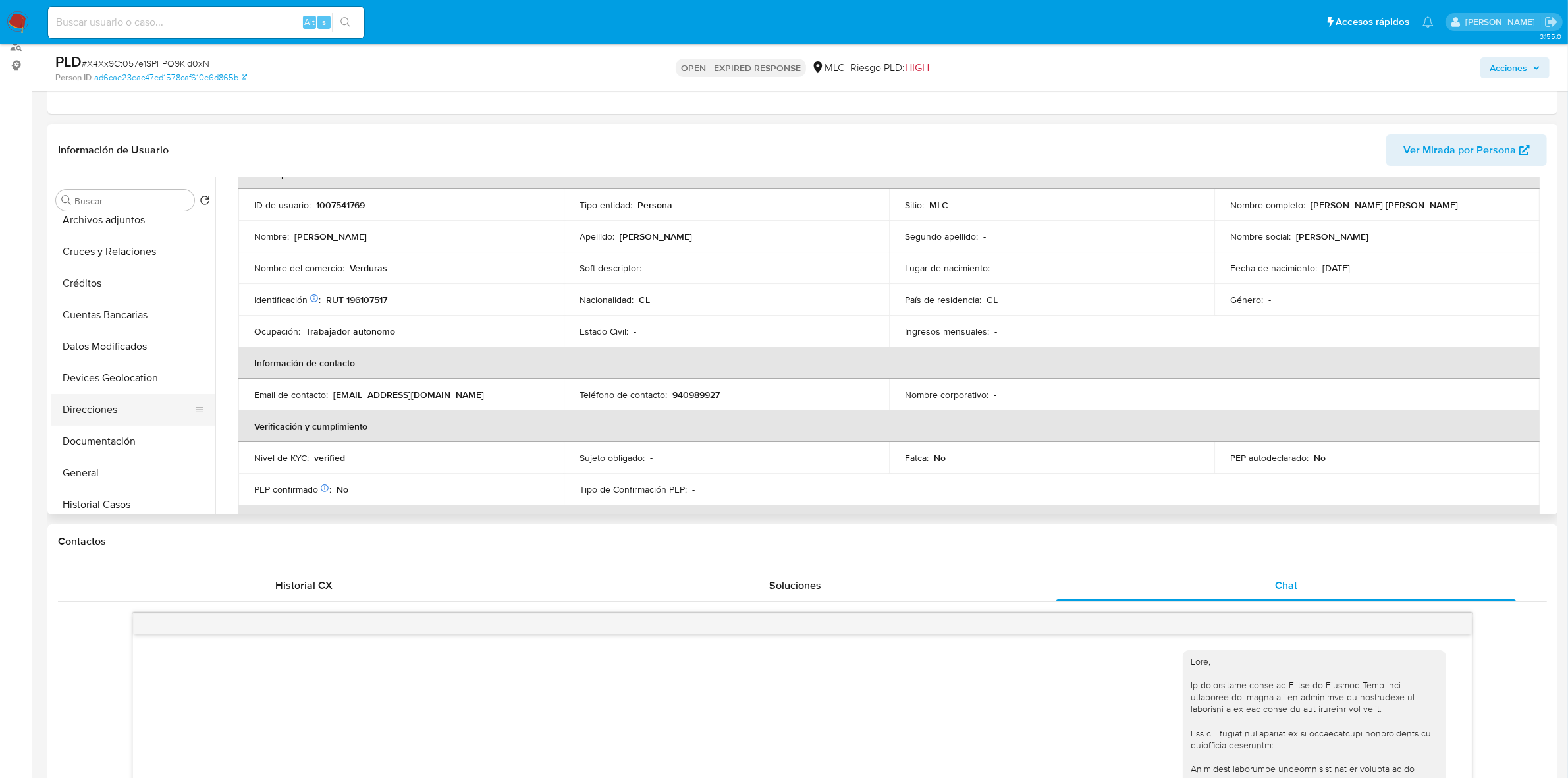
scroll to position [0, 0]
click at [132, 295] on button "Cruces y Relaciones" at bounding box center [128, 294] width 154 height 31
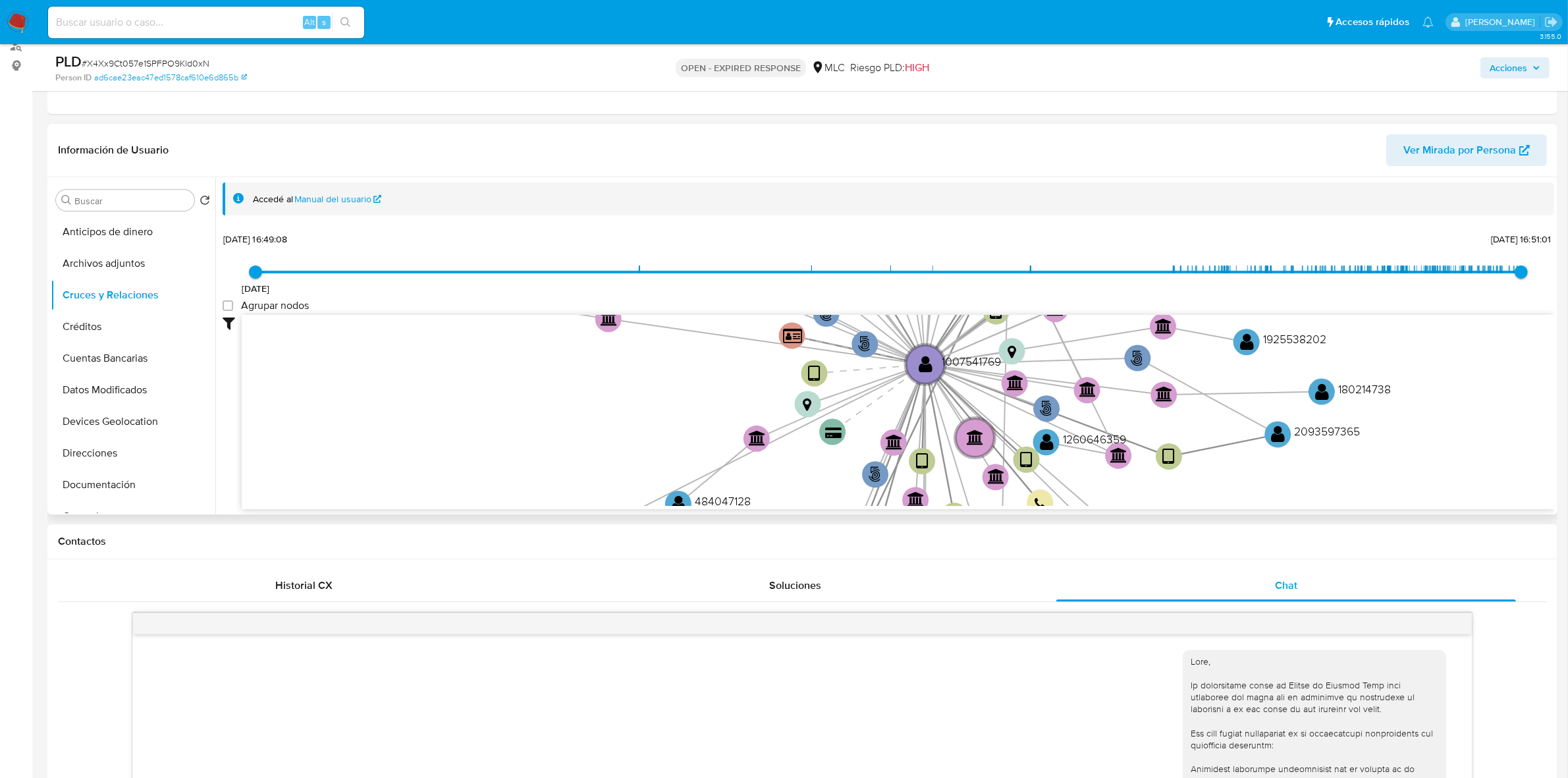
scroll to position [1, 0]
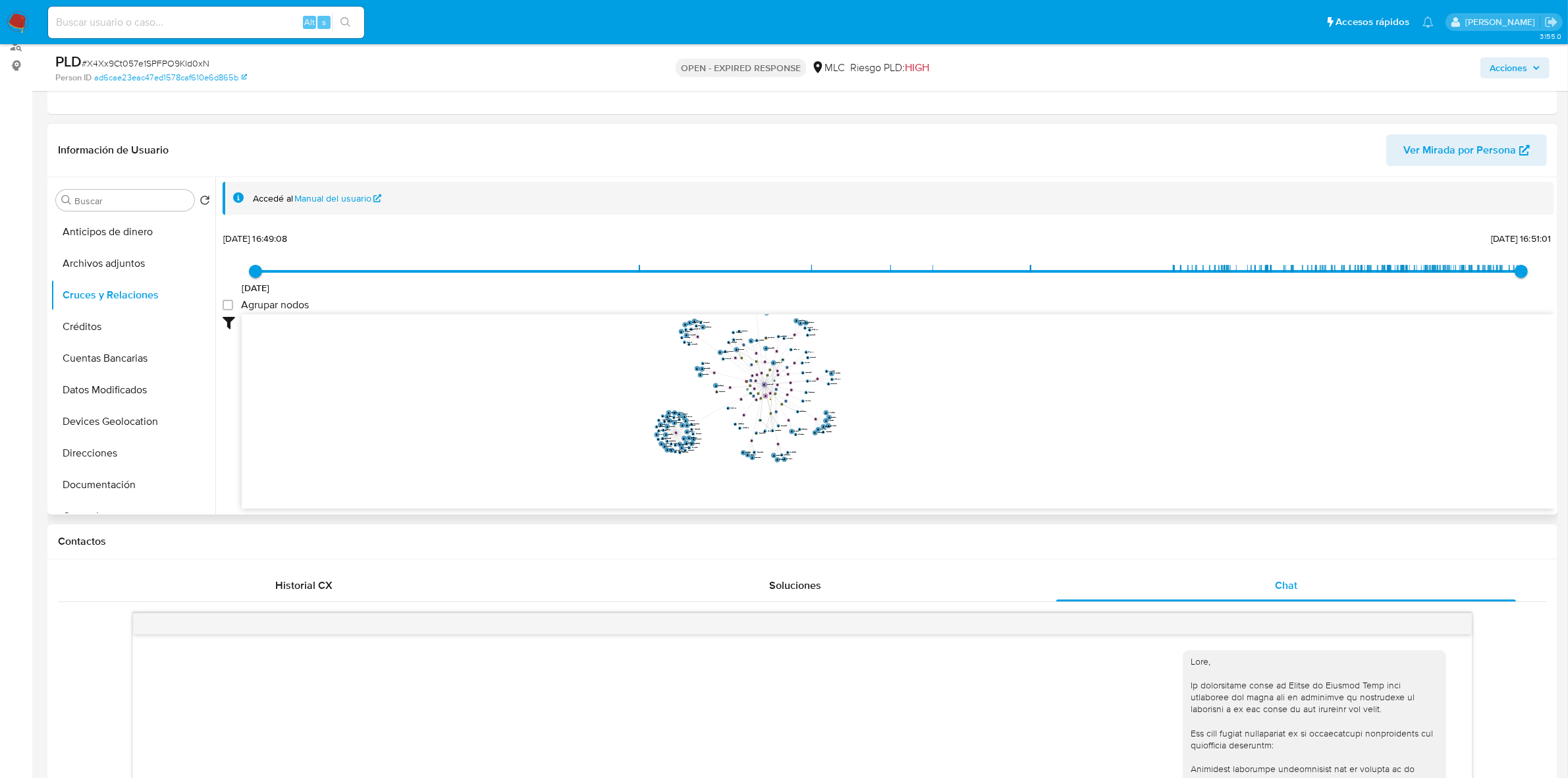
drag, startPoint x: 983, startPoint y: 375, endPoint x: 1003, endPoint y: 403, distance: 34.4
click at [1003, 403] on icon "phone-fb2567f619f03283979a121cc1300ca6  phone-fb2567f619f03283979a121cc1300ca6…" at bounding box center [898, 409] width 1312 height 191
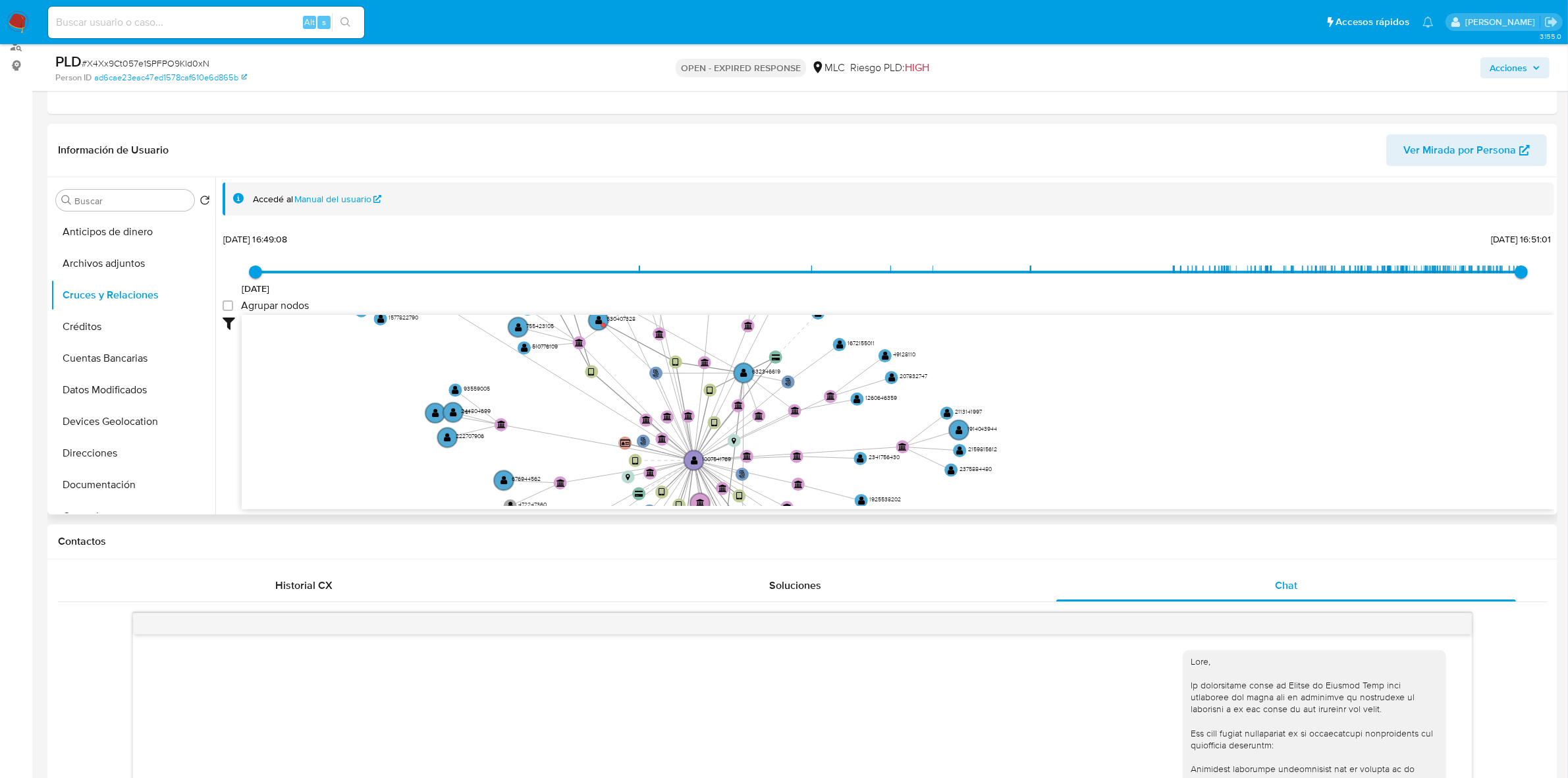
drag, startPoint x: 866, startPoint y: 334, endPoint x: 870, endPoint y: 379, distance: 45.2
click at [870, 379] on icon "phone-fb2567f619f03283979a121cc1300ca6  phone-fb2567f619f03283979a121cc1300ca6…" at bounding box center [898, 410] width 1312 height 191
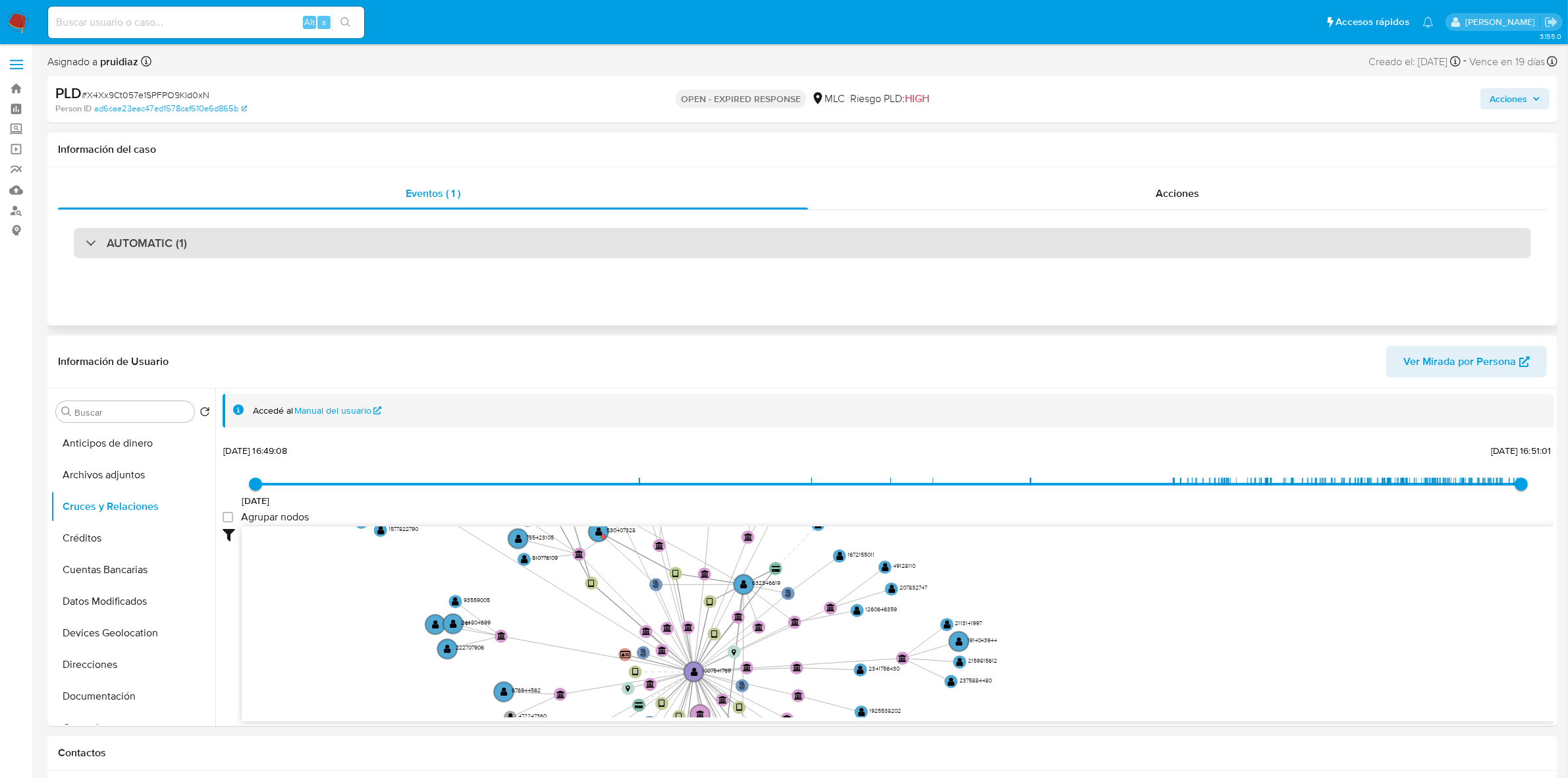
click at [177, 239] on h3 "AUTOMATIC (1)" at bounding box center [146, 243] width 80 height 15
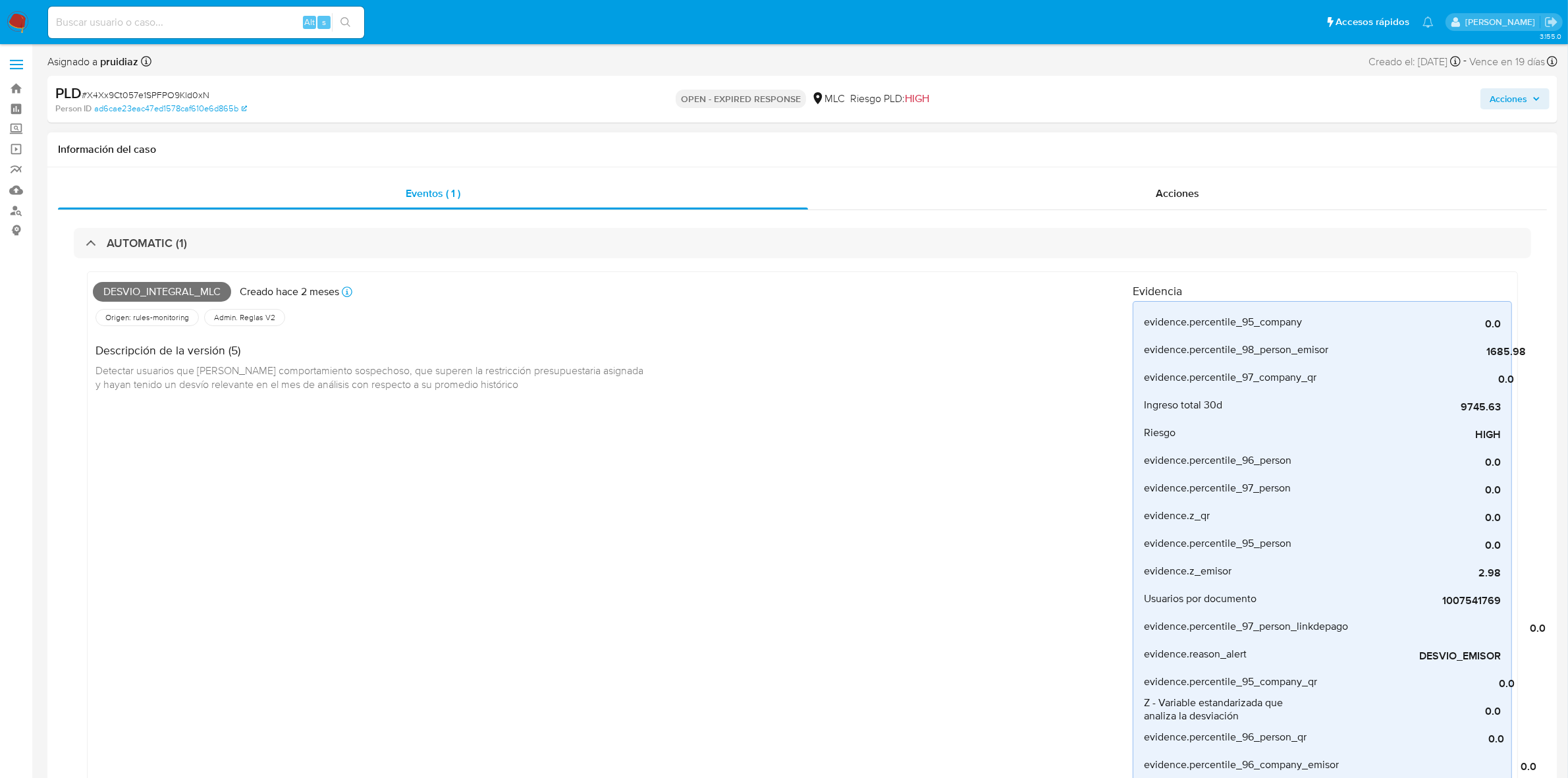
click at [169, 300] on span "Desvio_integral_mlc" at bounding box center [162, 292] width 138 height 20
click at [171, 297] on span "Desvio_integral_mlc" at bounding box center [162, 292] width 138 height 20
copy span "Desvio_integral_mlc"
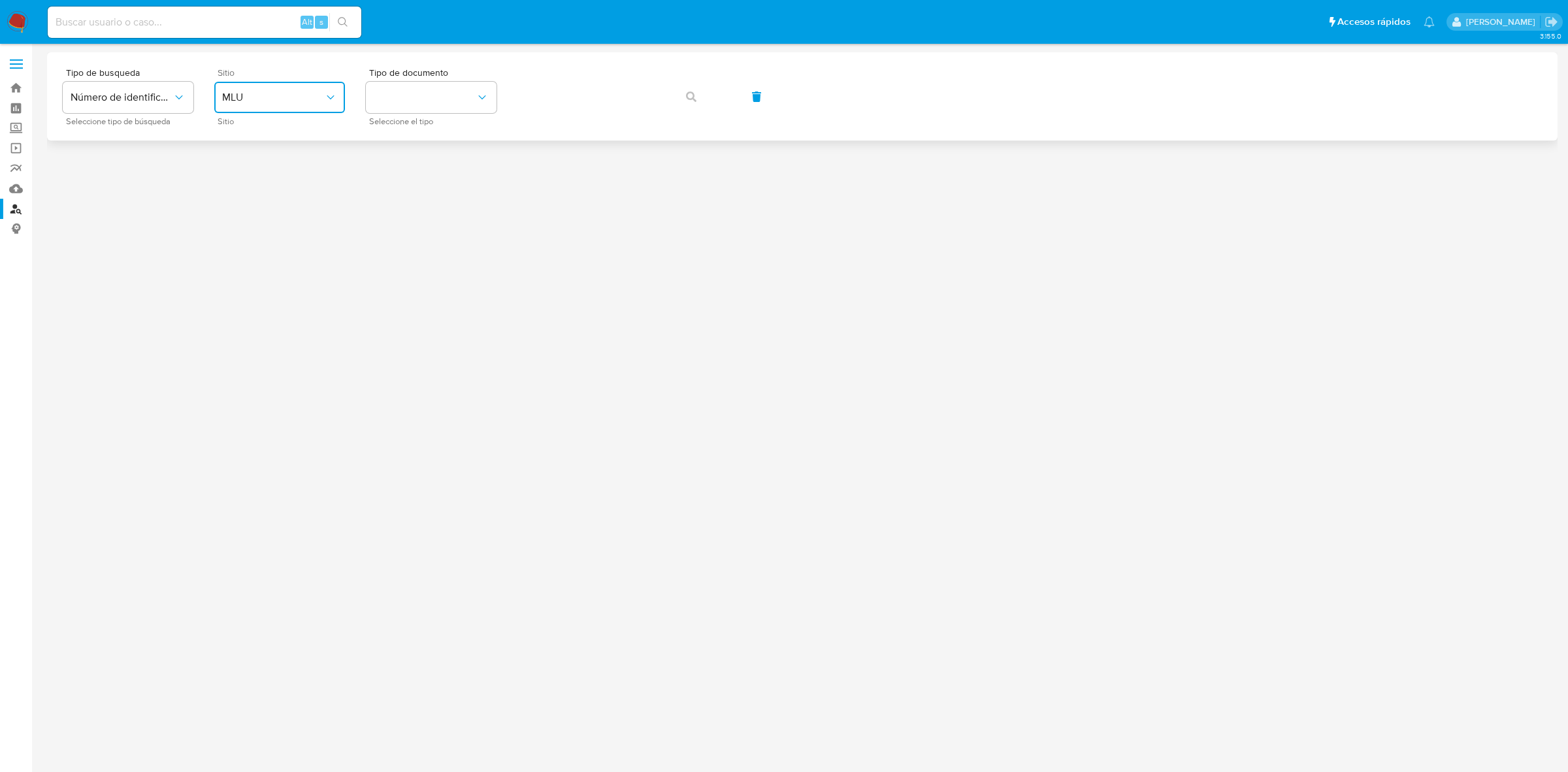
click at [274, 96] on span "MLU" at bounding box center [274, 98] width 102 height 13
click at [239, 314] on span "MLC" at bounding box center [232, 321] width 21 height 13
click at [410, 109] on button "identificationType" at bounding box center [431, 97] width 131 height 31
click at [418, 149] on div "RUT RUT" at bounding box center [427, 139] width 107 height 44
click at [690, 96] on icon "button" at bounding box center [692, 97] width 11 height 11
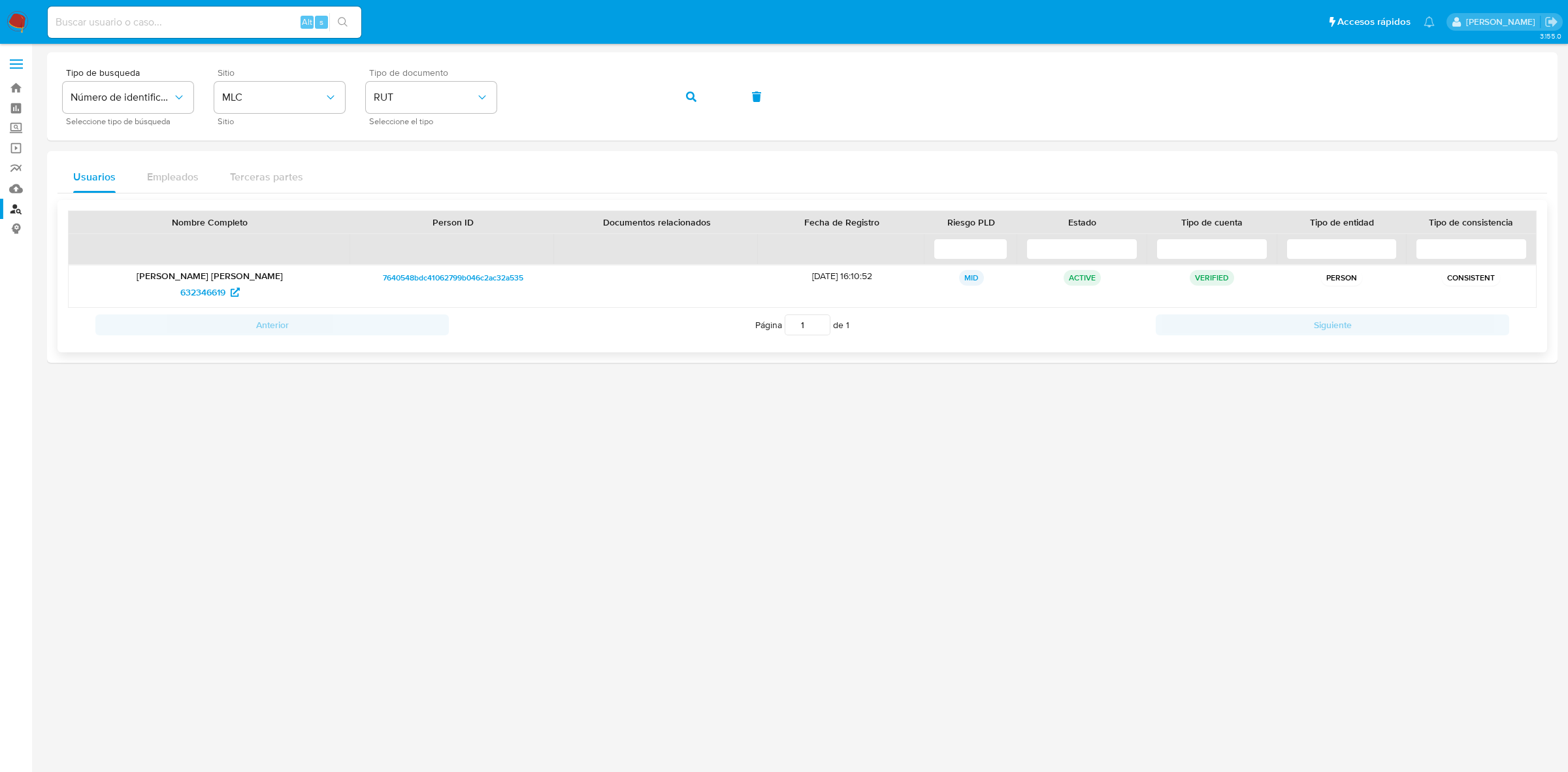
drag, startPoint x: 142, startPoint y: 275, endPoint x: 276, endPoint y: 275, distance: 134.0
click at [276, 275] on p "Lin-Mui Sofía Chamorro Chiang" at bounding box center [210, 276] width 264 height 12
click at [208, 294] on span "632346619" at bounding box center [203, 291] width 45 height 21
drag, startPoint x: 21, startPoint y: 21, endPoint x: 51, endPoint y: 19, distance: 30.1
click at [21, 21] on img at bounding box center [17, 22] width 22 height 22
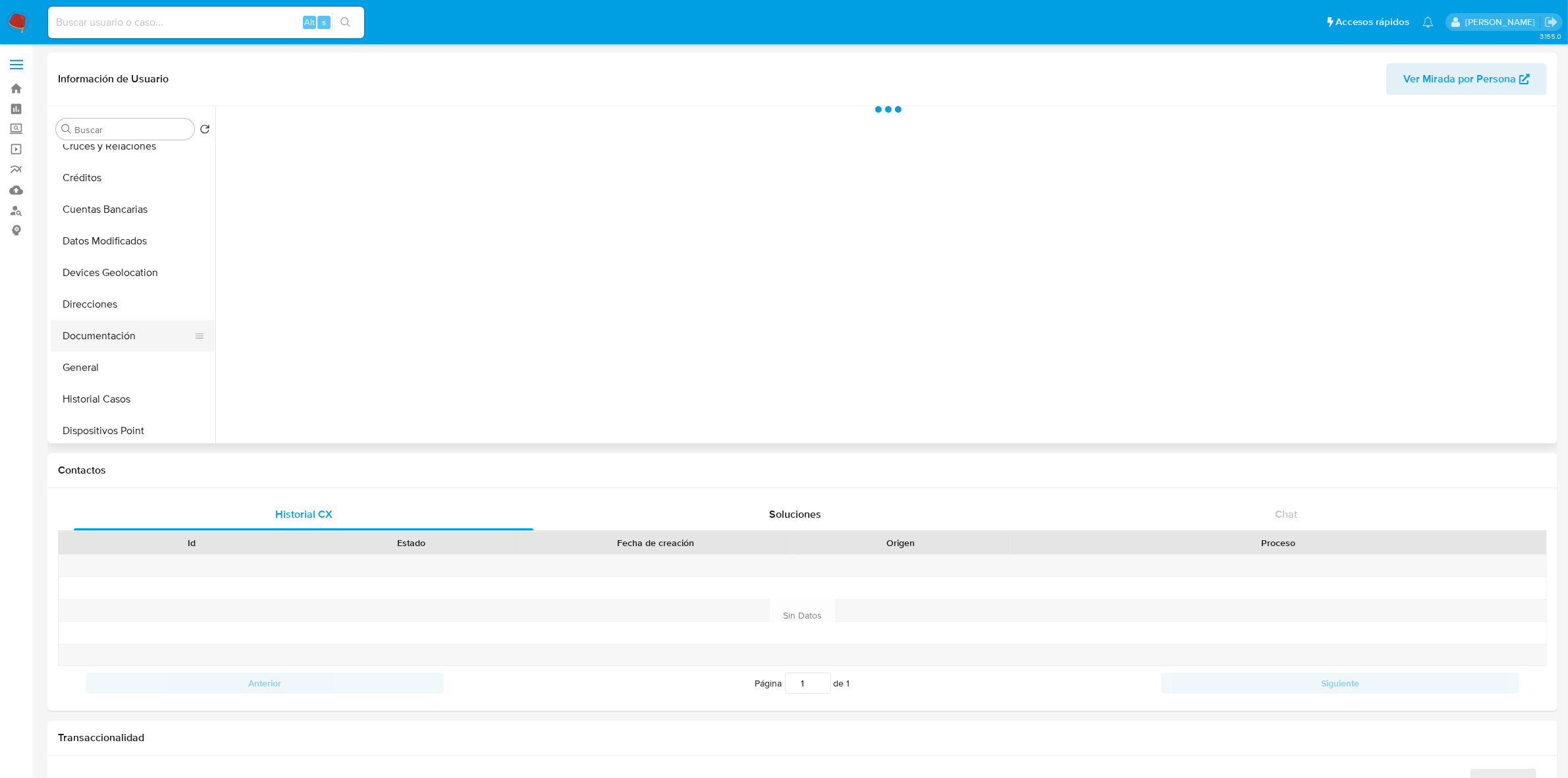
scroll to position [165, 0]
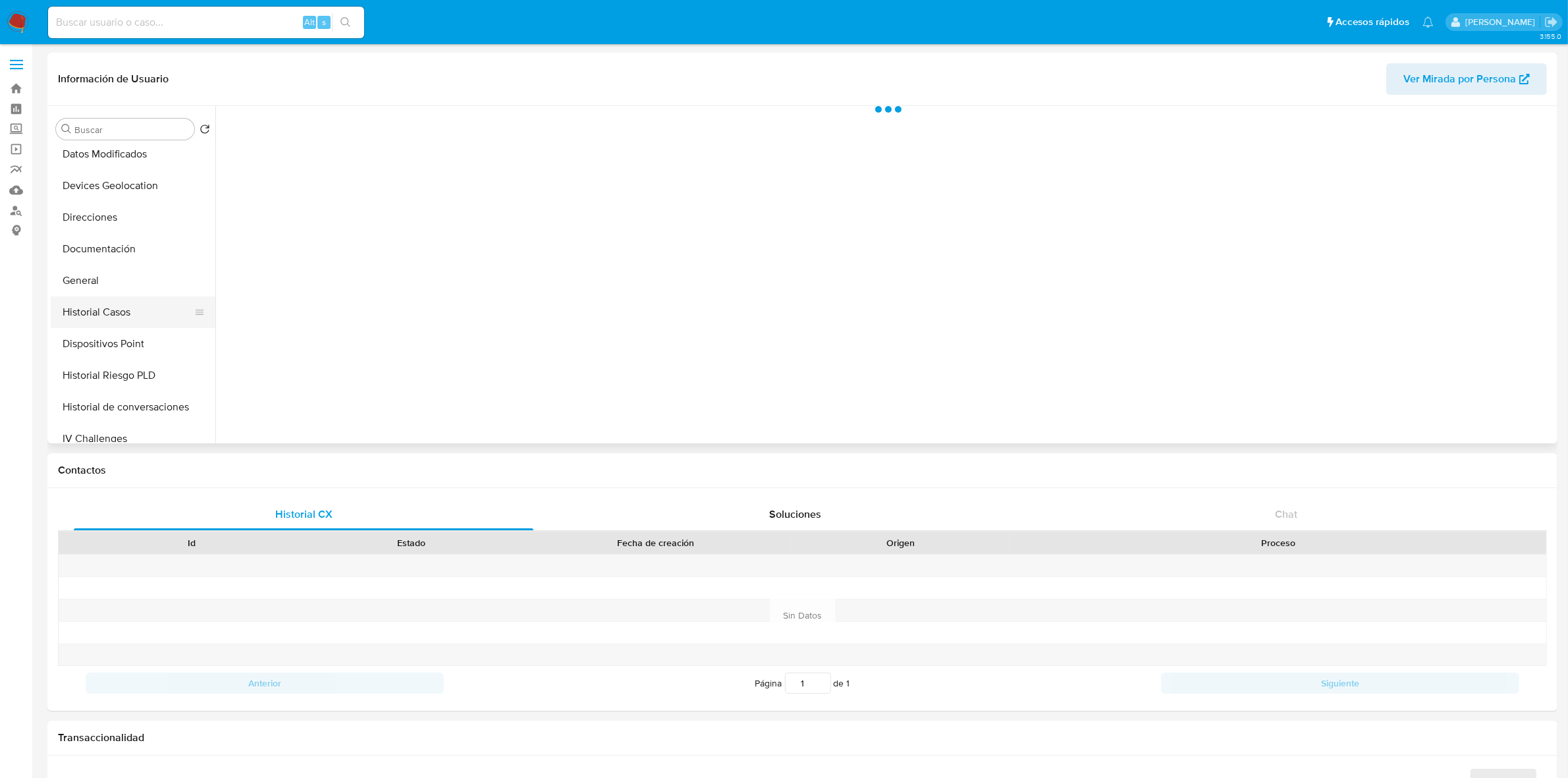
click at [116, 305] on button "Historial Casos" at bounding box center [128, 312] width 154 height 31
select select "10"
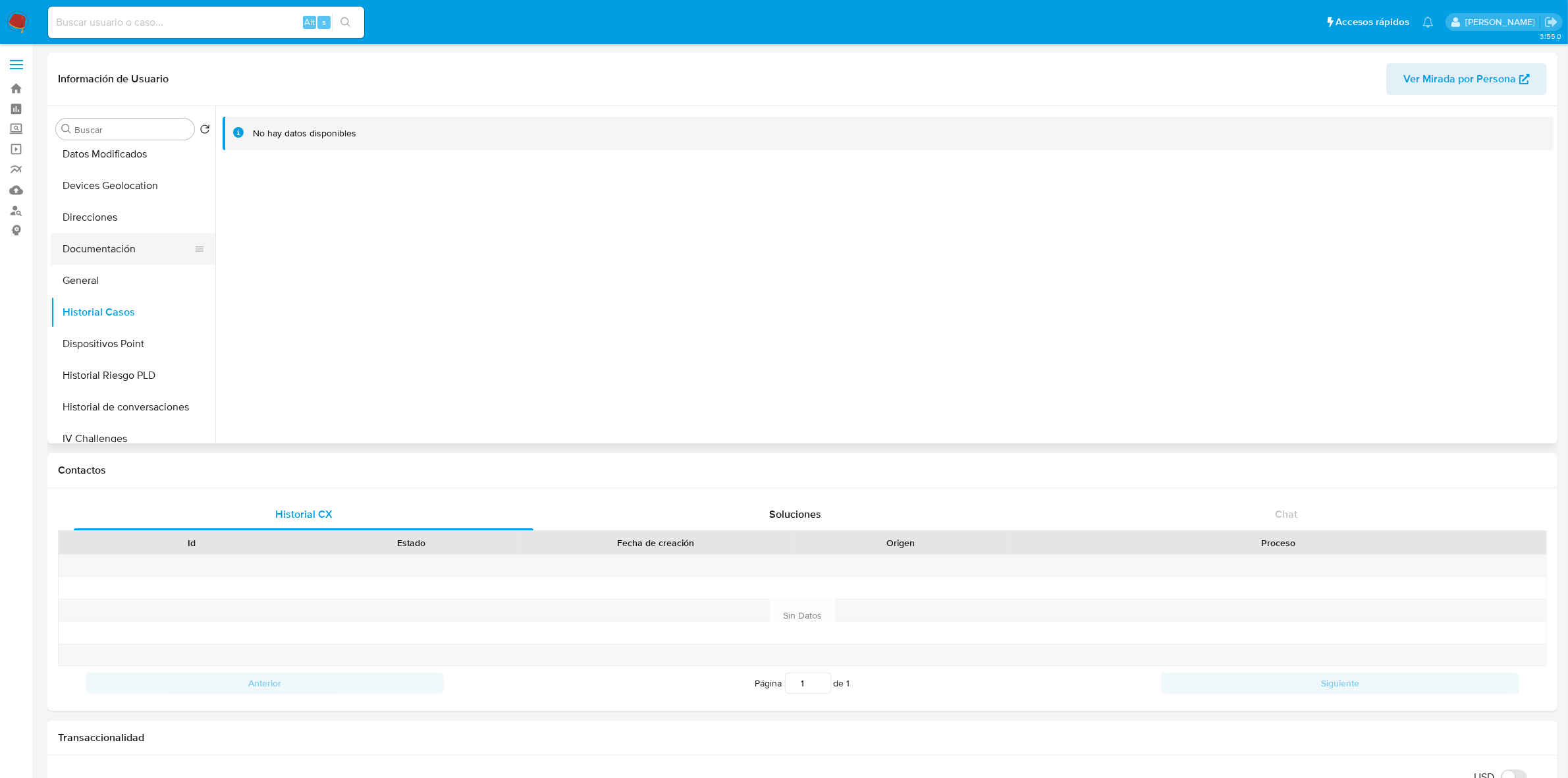
click at [129, 255] on button "Documentación" at bounding box center [128, 248] width 154 height 31
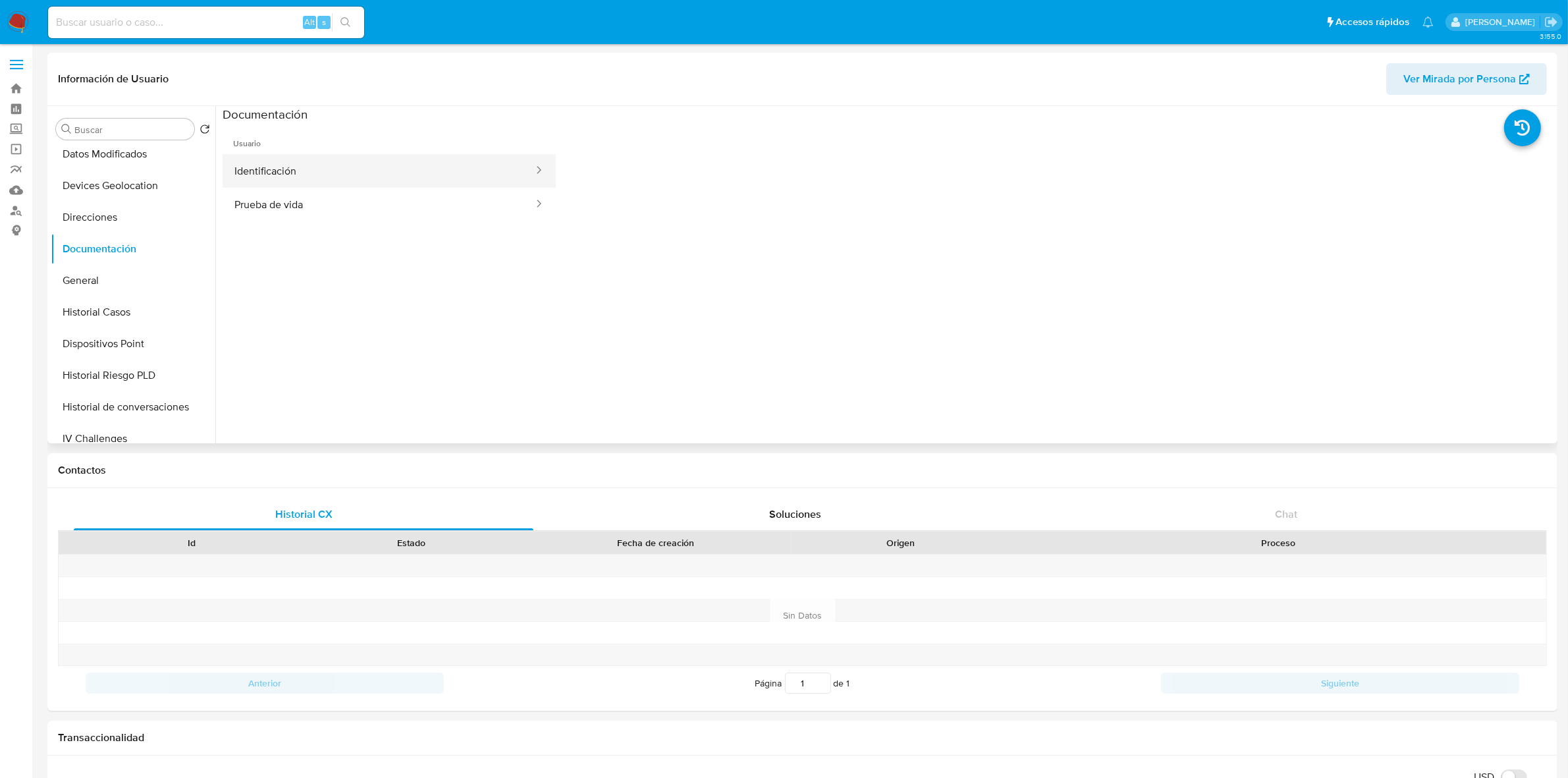
click at [274, 177] on button "Identificación" at bounding box center [379, 171] width 312 height 33
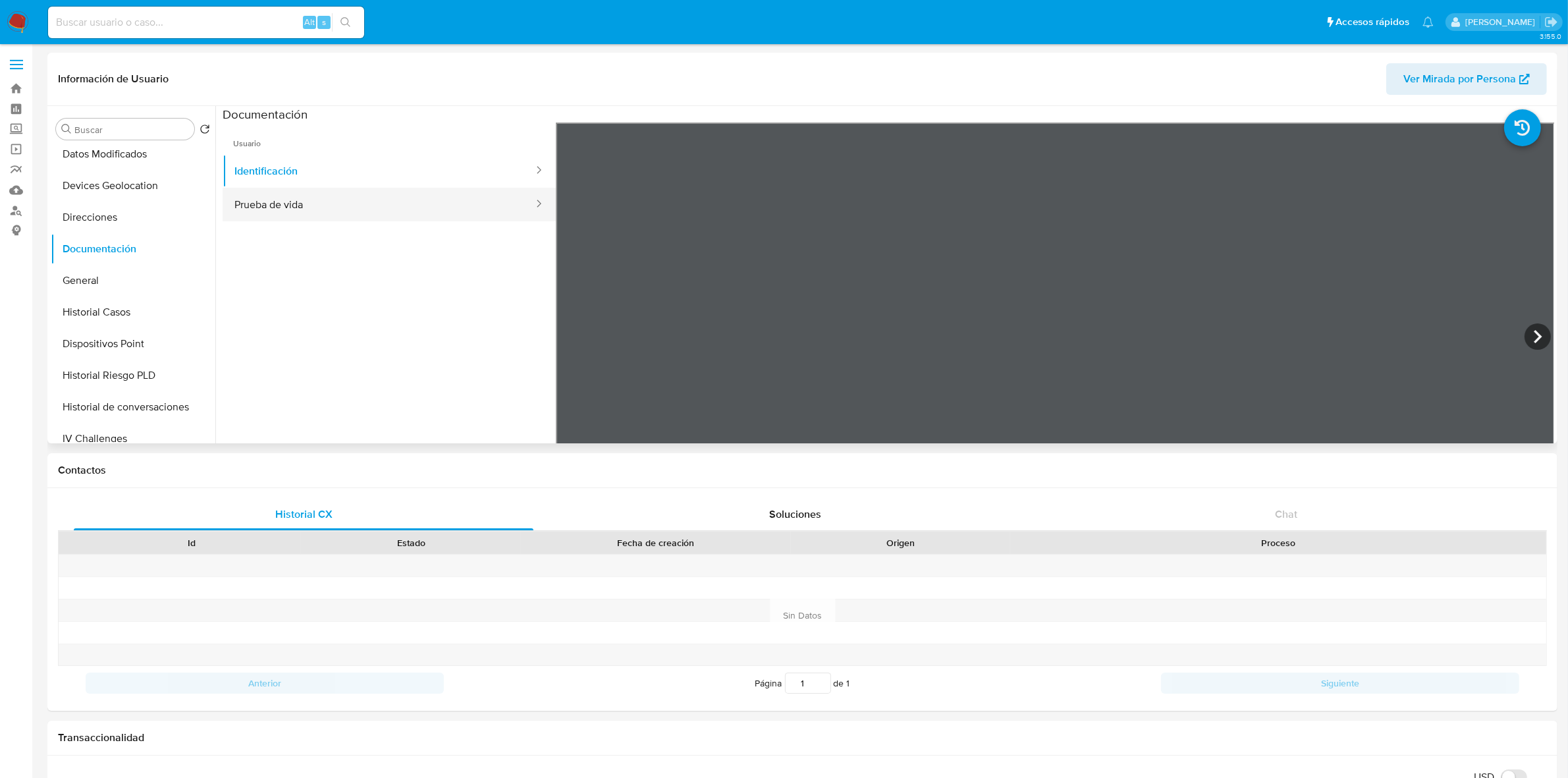
click at [315, 201] on button "Prueba de vida" at bounding box center [379, 205] width 312 height 33
click at [284, 187] on button "Identificación" at bounding box center [379, 171] width 312 height 33
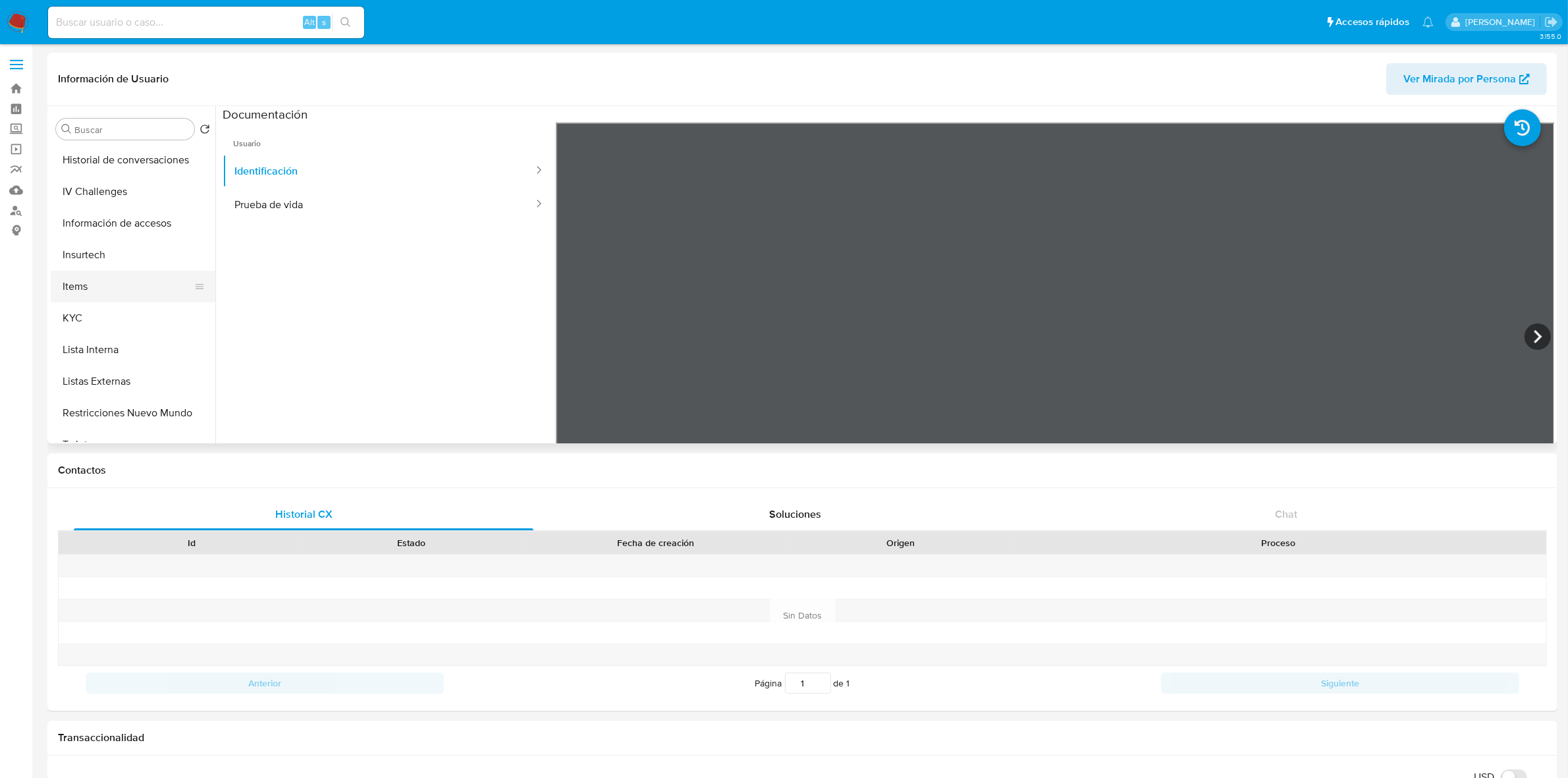
click at [99, 298] on button "Items" at bounding box center [128, 286] width 154 height 31
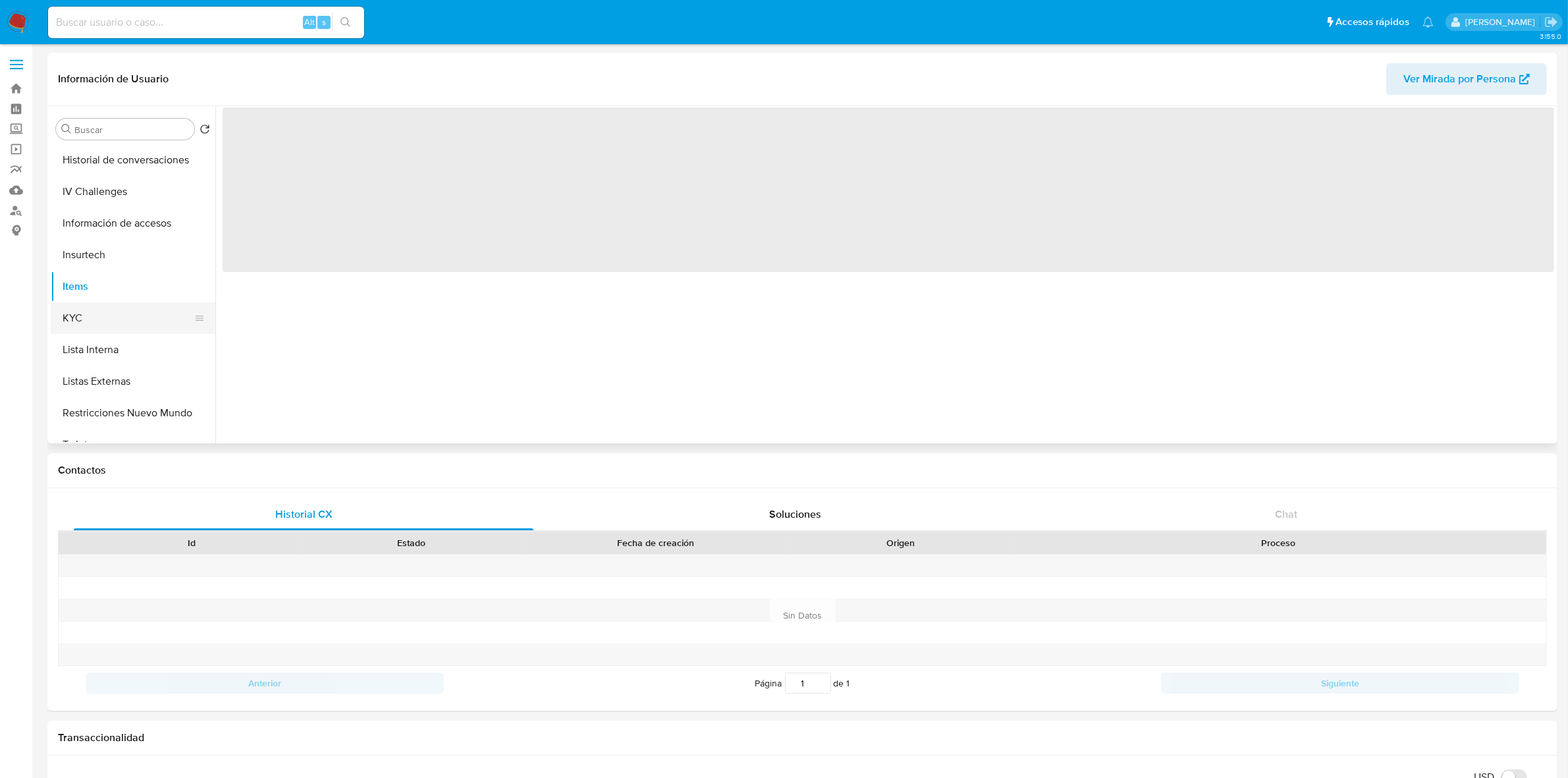
click at [91, 308] on button "KYC" at bounding box center [128, 318] width 154 height 31
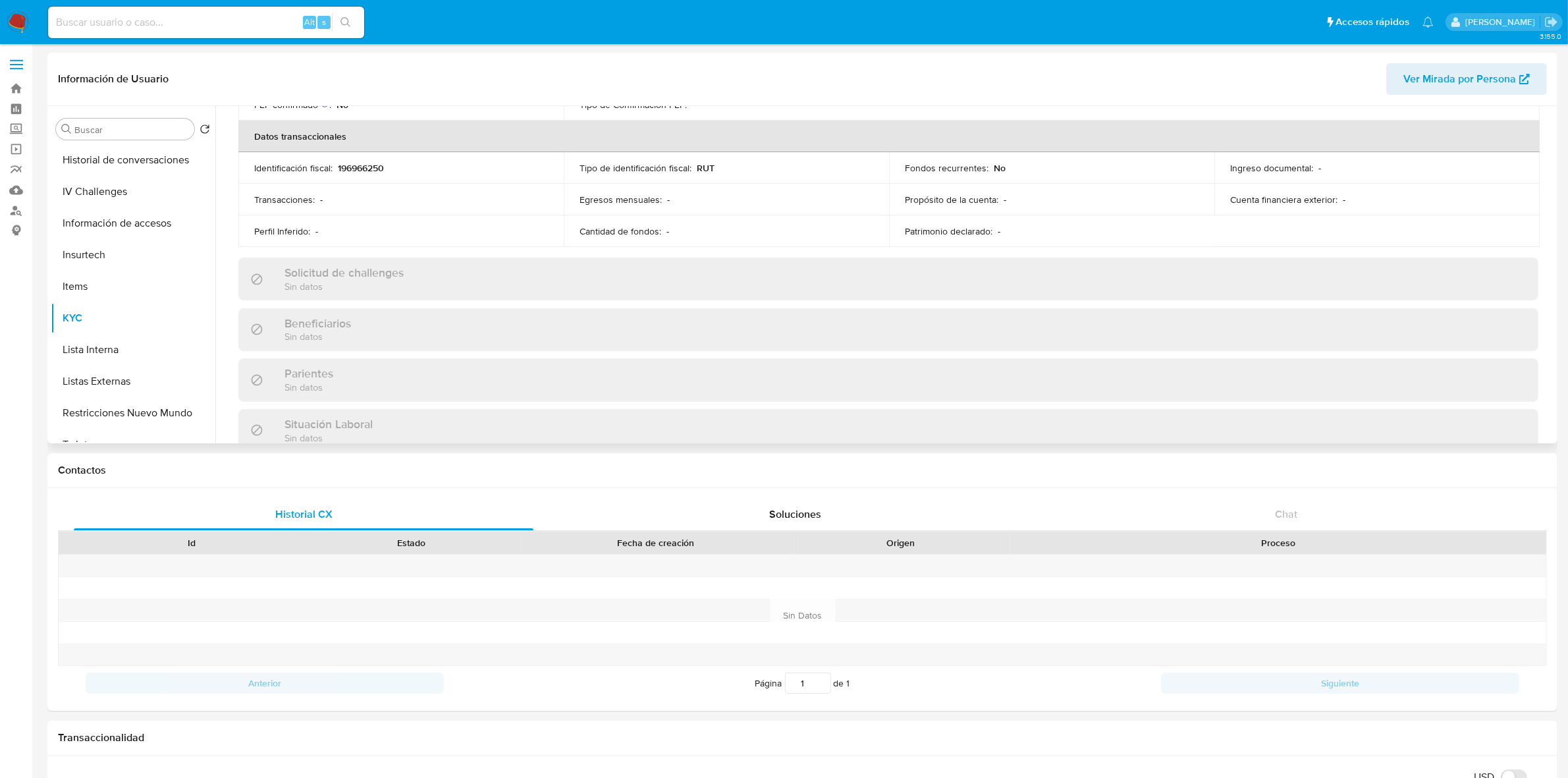
scroll to position [0, 0]
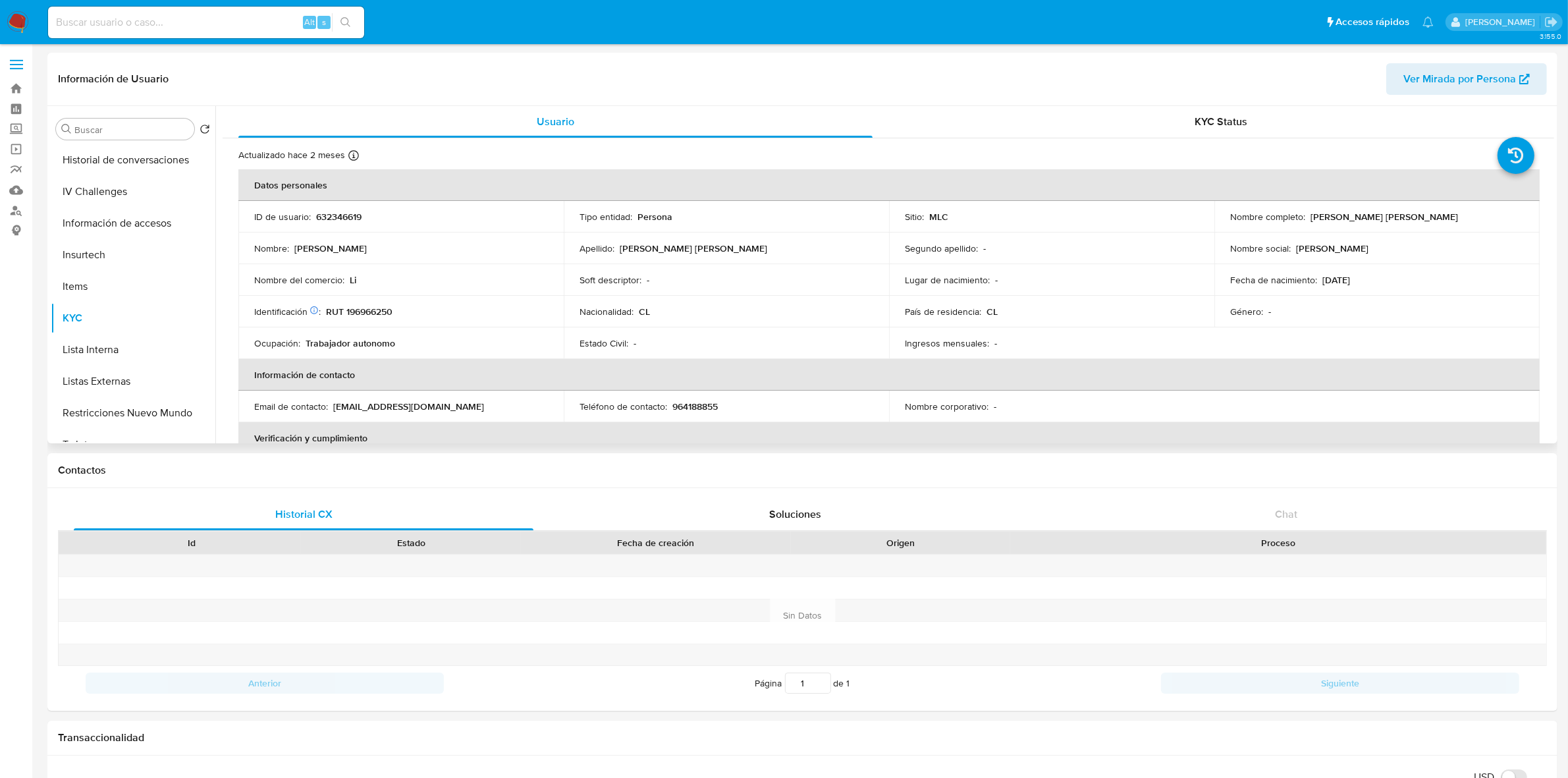
click at [351, 209] on td "ID de usuario : 632346619" at bounding box center [401, 216] width 325 height 31
click at [345, 215] on p "632346619" at bounding box center [338, 217] width 45 height 12
copy p "632346619"
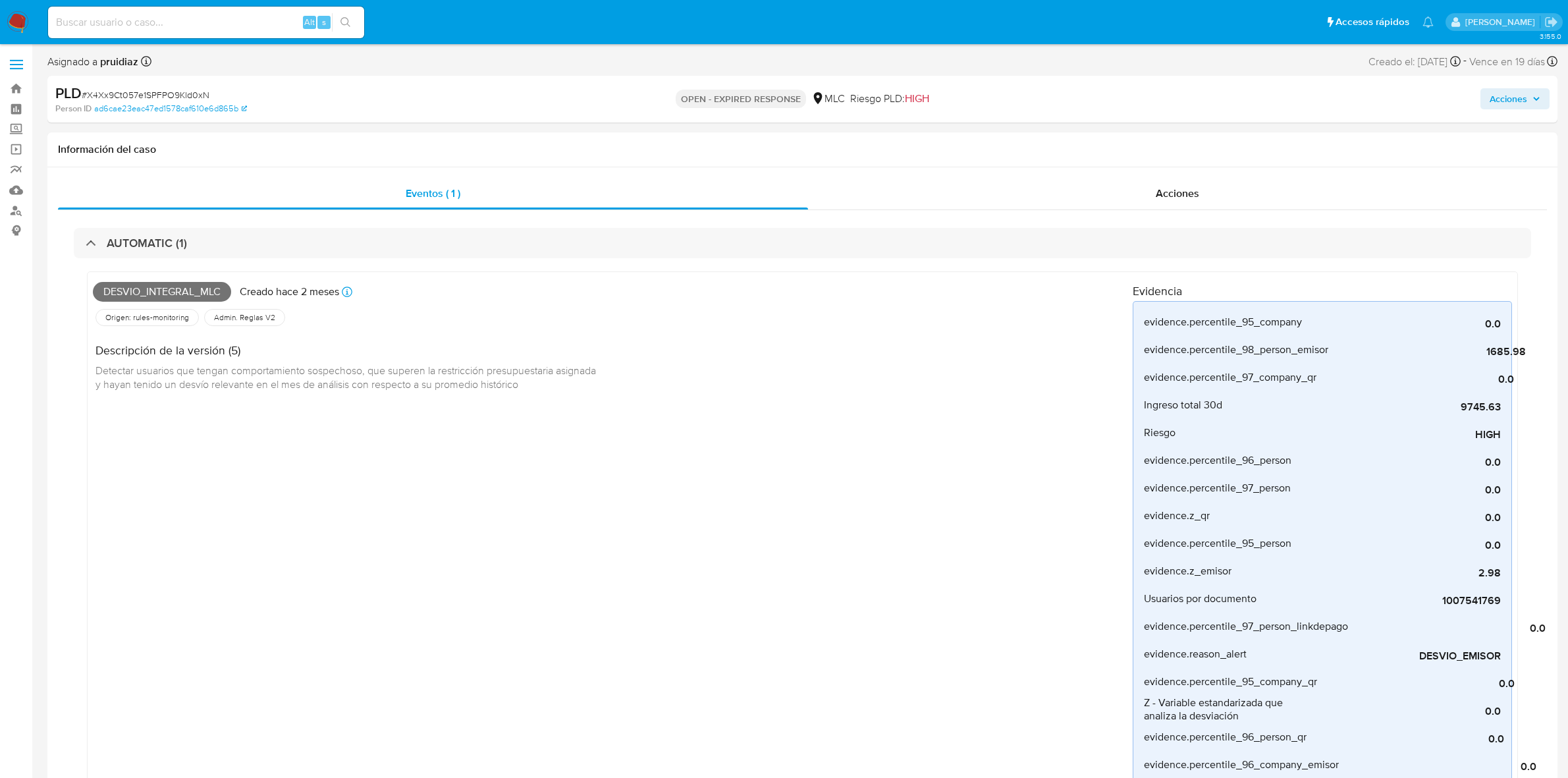
select select "10"
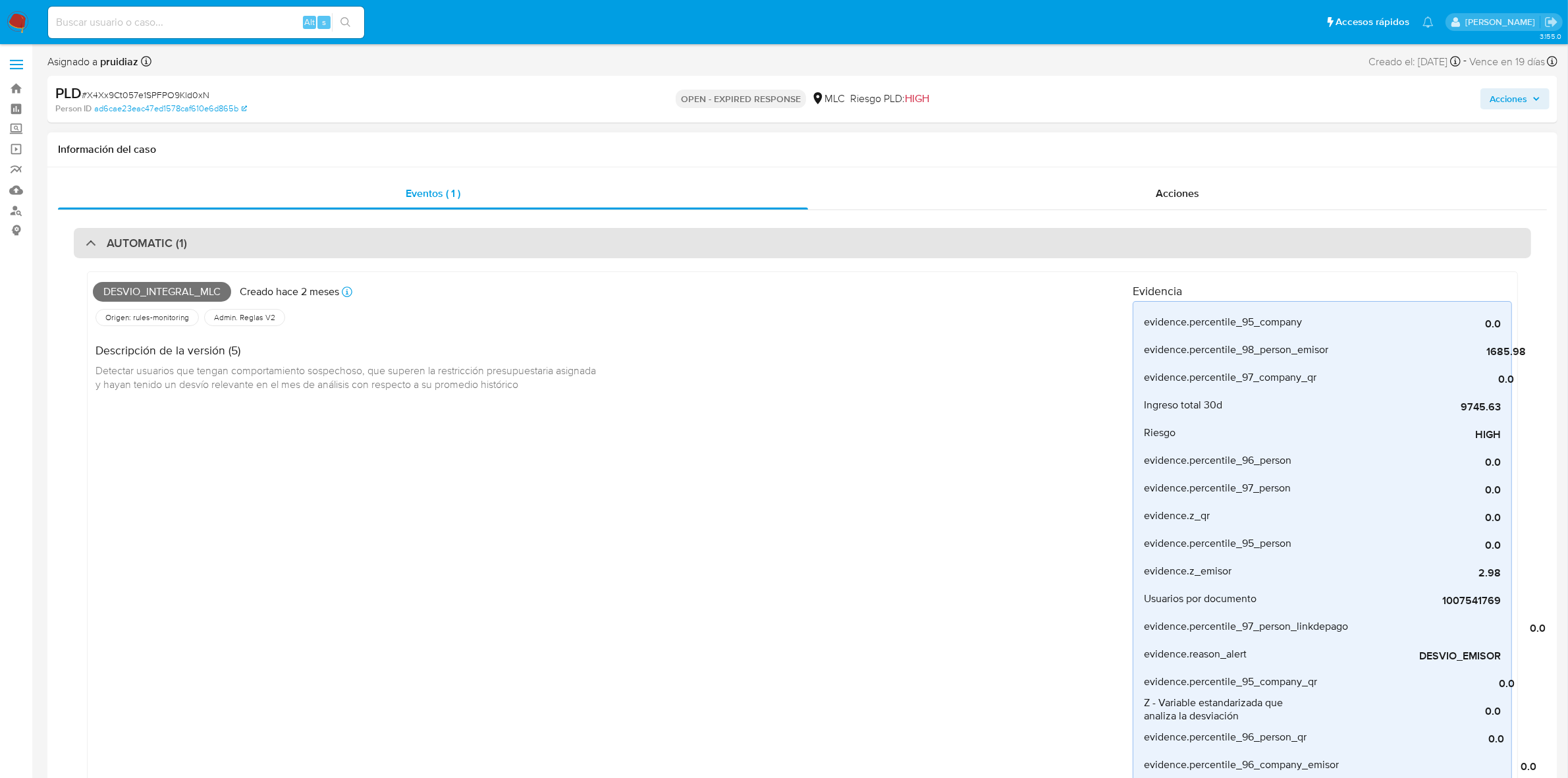
click at [219, 234] on div "AUTOMATIC (1)" at bounding box center [802, 243] width 1457 height 30
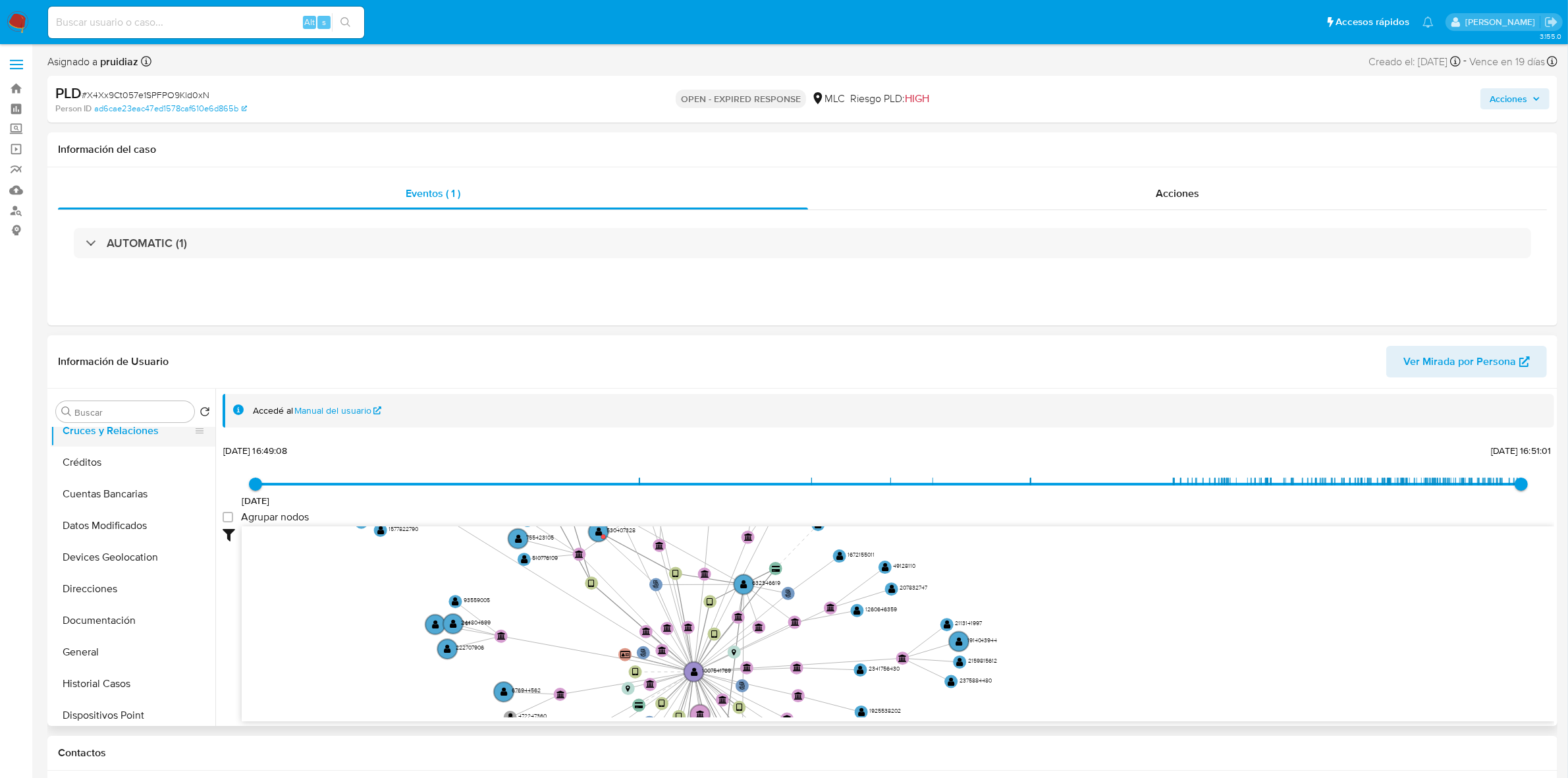
scroll to position [165, 0]
click at [118, 514] on button "Direcciones" at bounding box center [128, 500] width 154 height 31
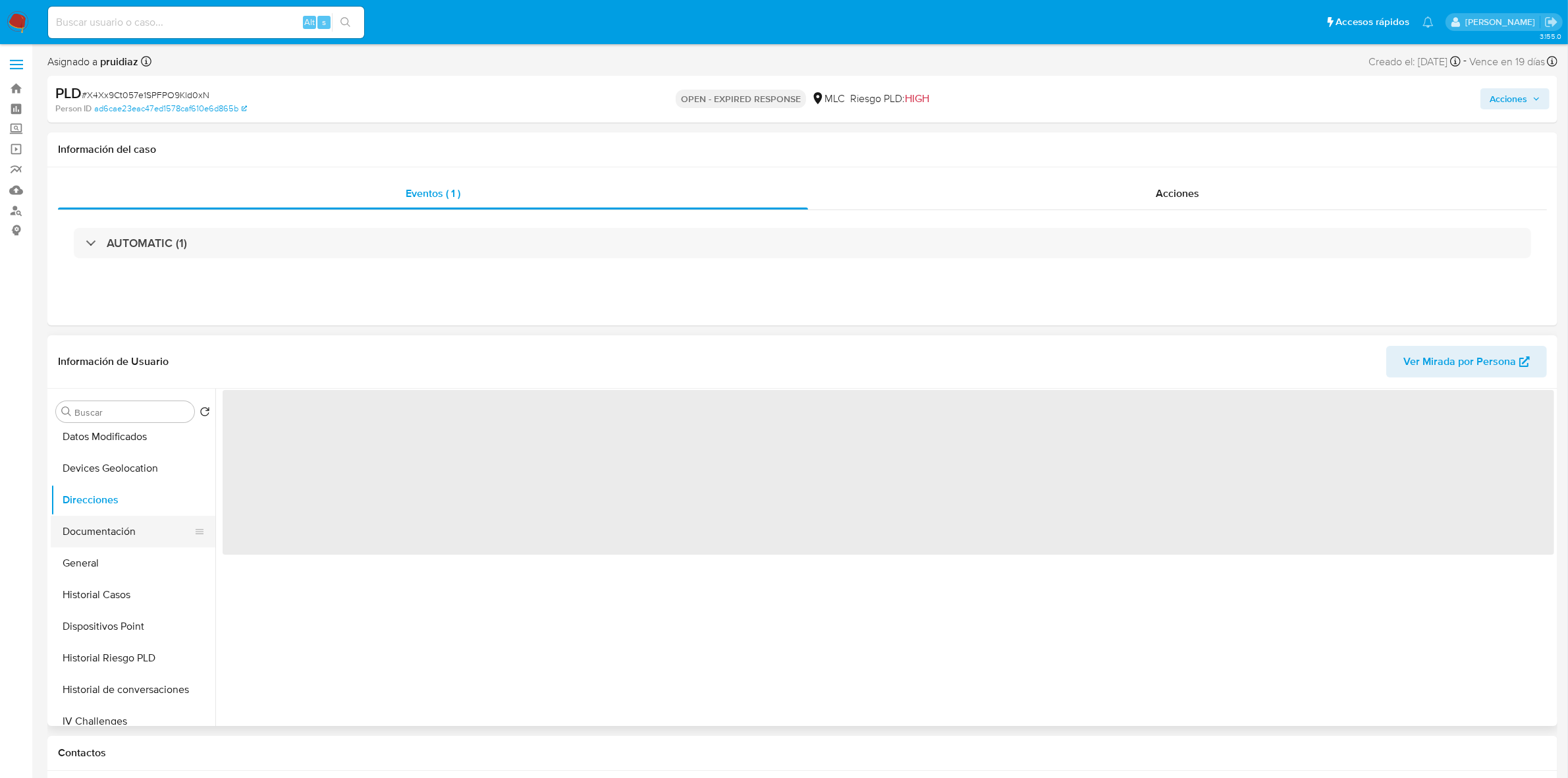
click at [120, 522] on button "Documentación" at bounding box center [128, 531] width 154 height 31
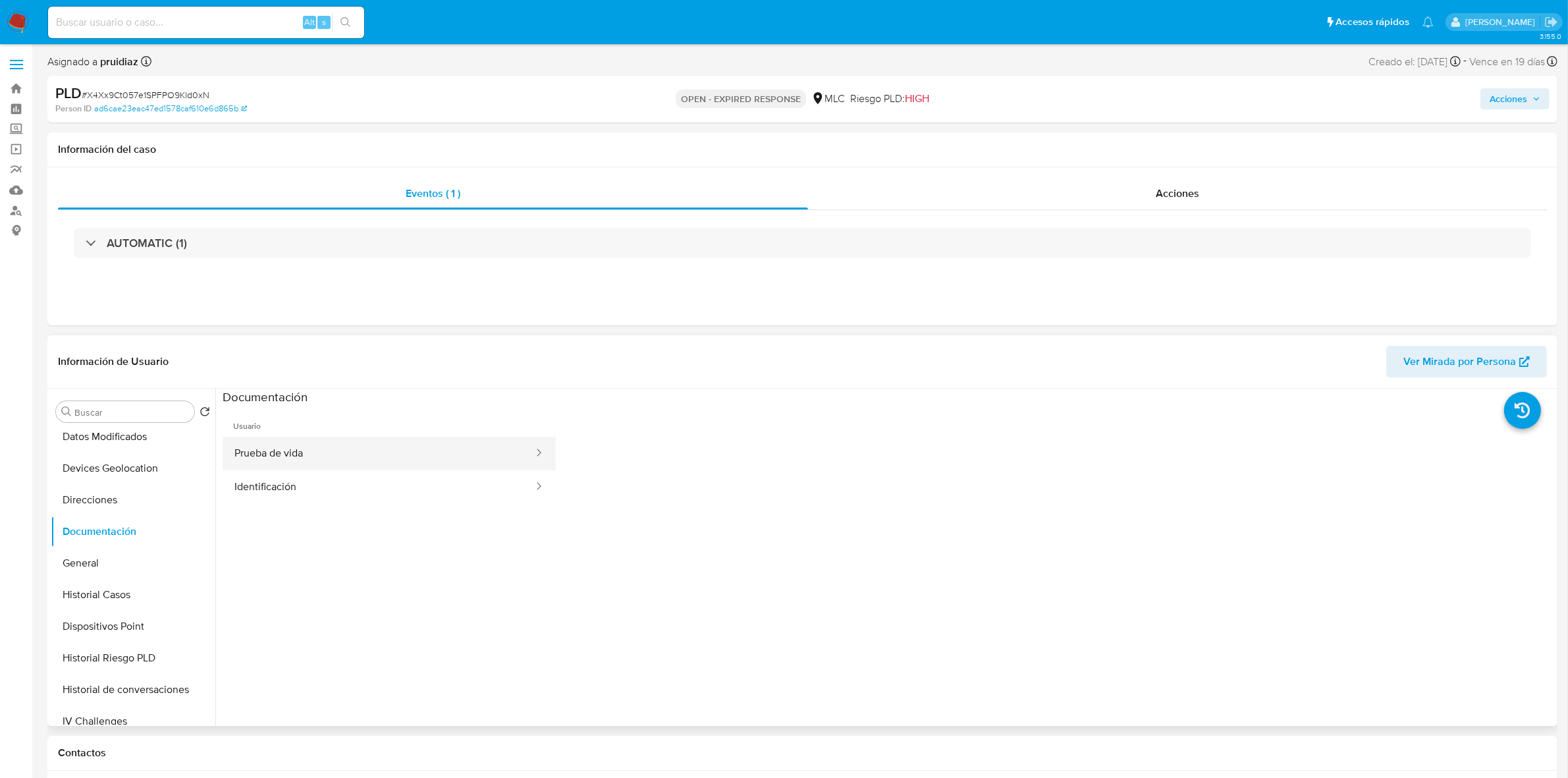
click at [337, 456] on button "Prueba de vida" at bounding box center [379, 454] width 312 height 33
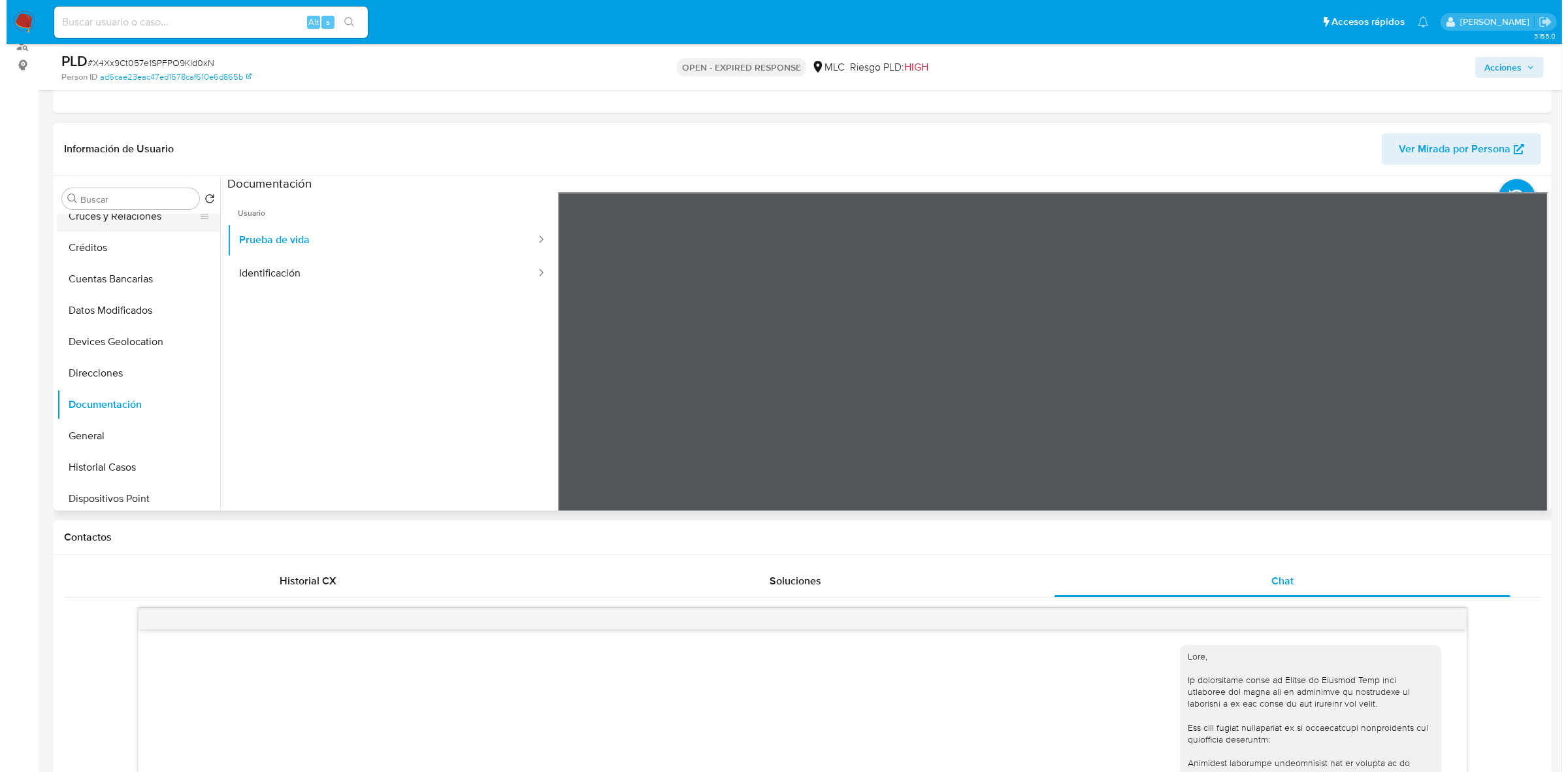
scroll to position [0, 0]
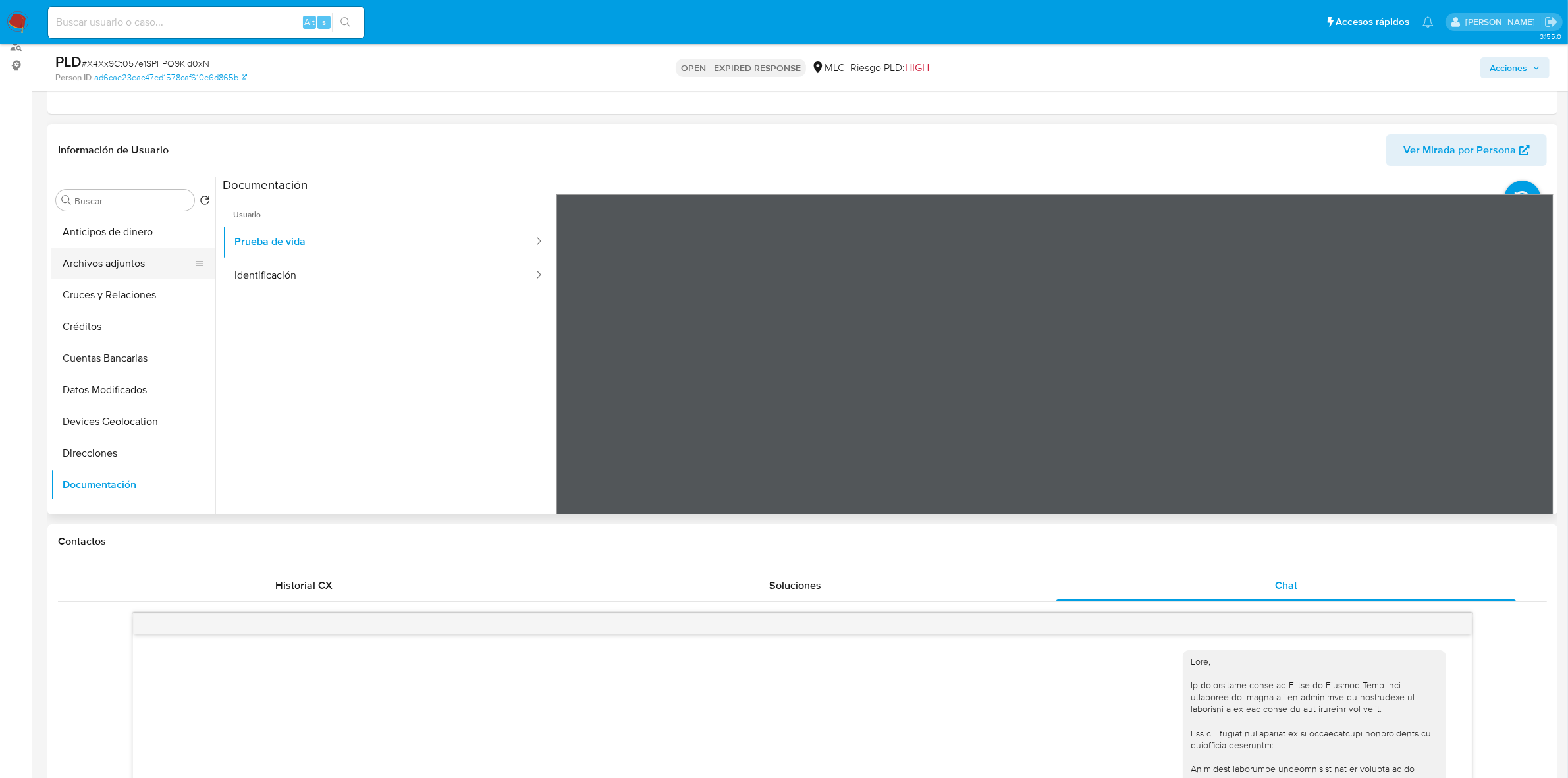
click at [140, 266] on button "Archivos adjuntos" at bounding box center [128, 263] width 154 height 31
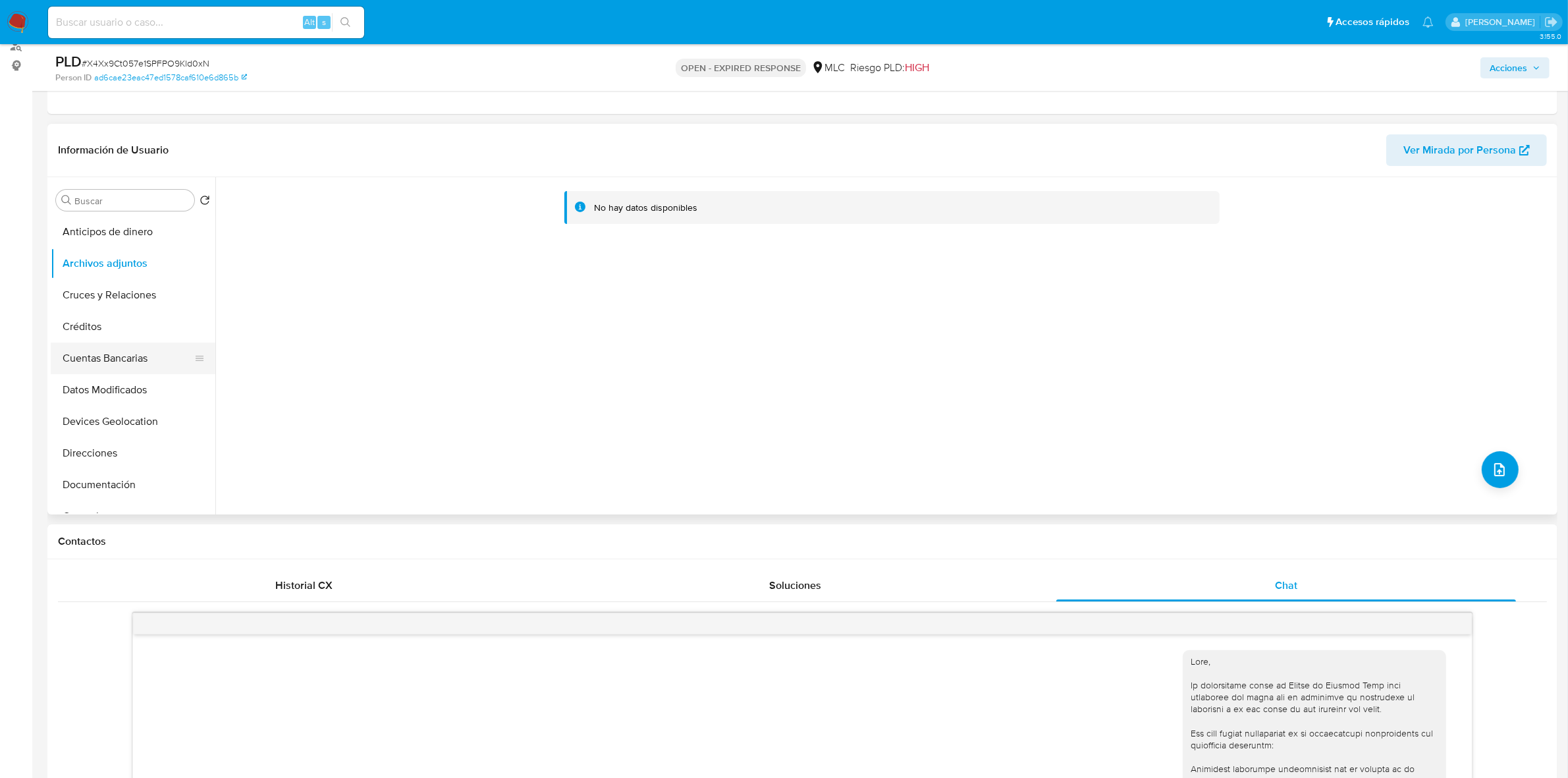
click at [119, 359] on button "Cuentas Bancarias" at bounding box center [128, 358] width 154 height 31
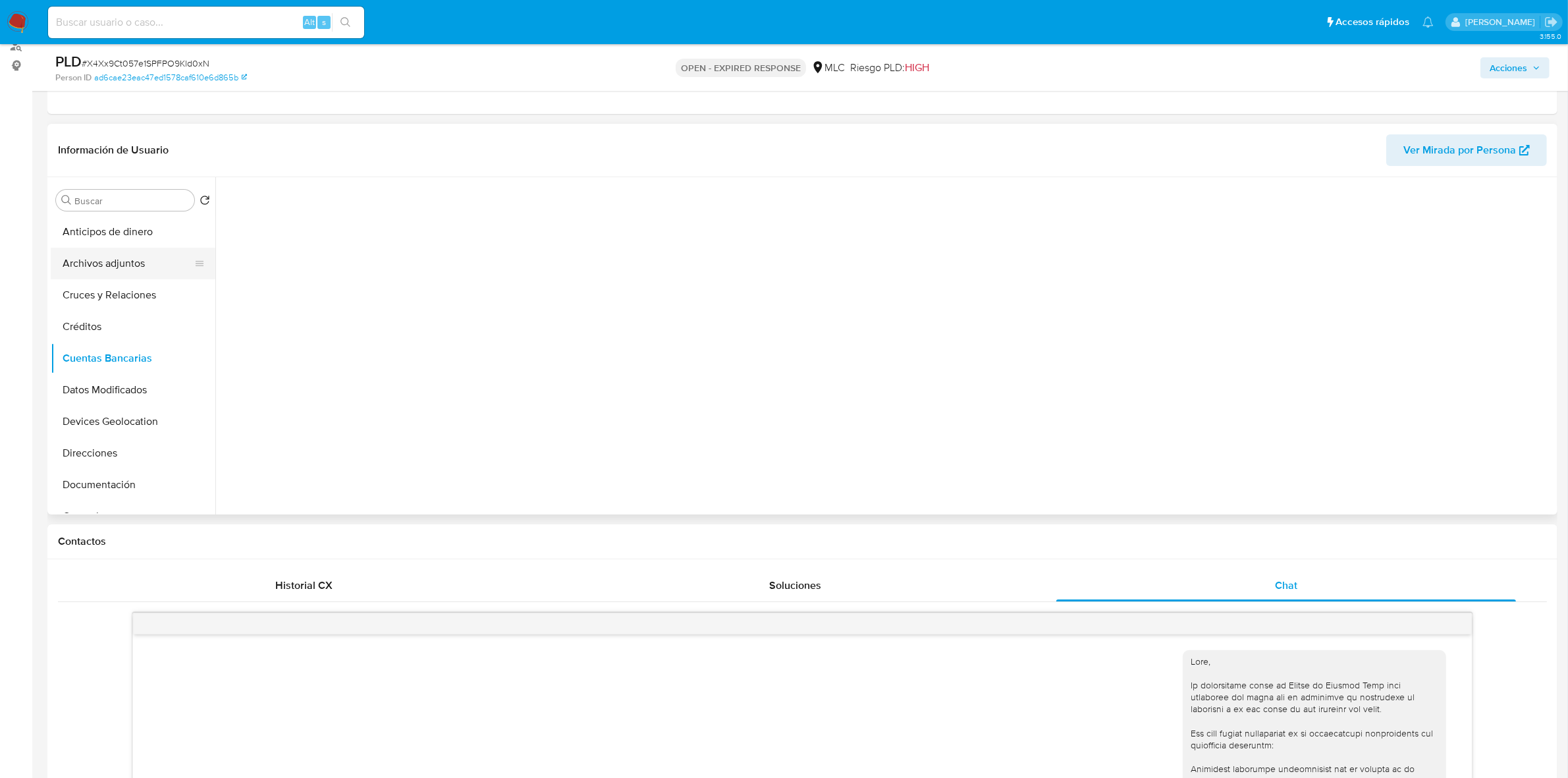
click at [118, 272] on button "Archivos adjuntos" at bounding box center [128, 263] width 154 height 31
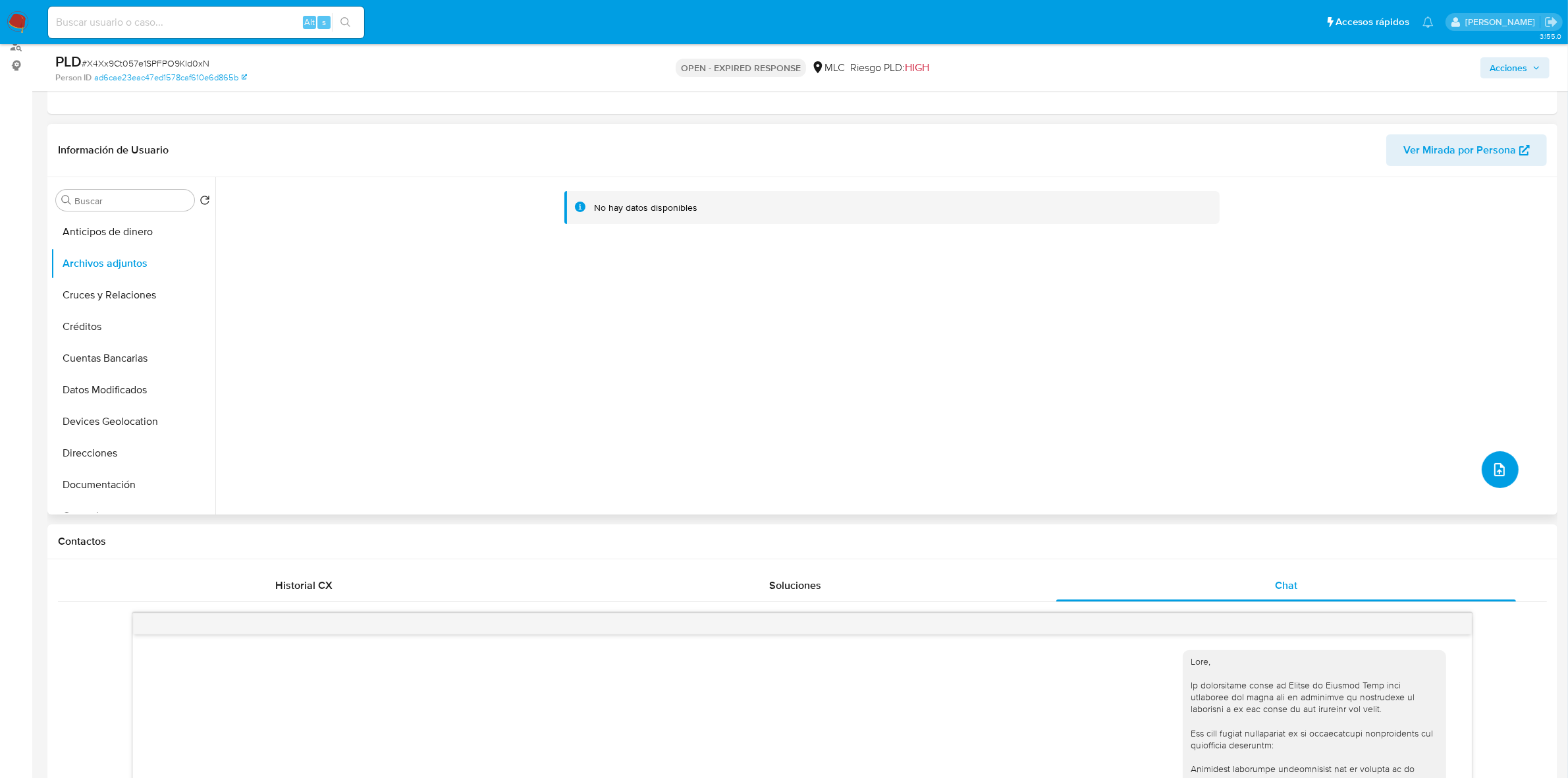
click at [1482, 465] on button "upload-file" at bounding box center [1500, 469] width 37 height 37
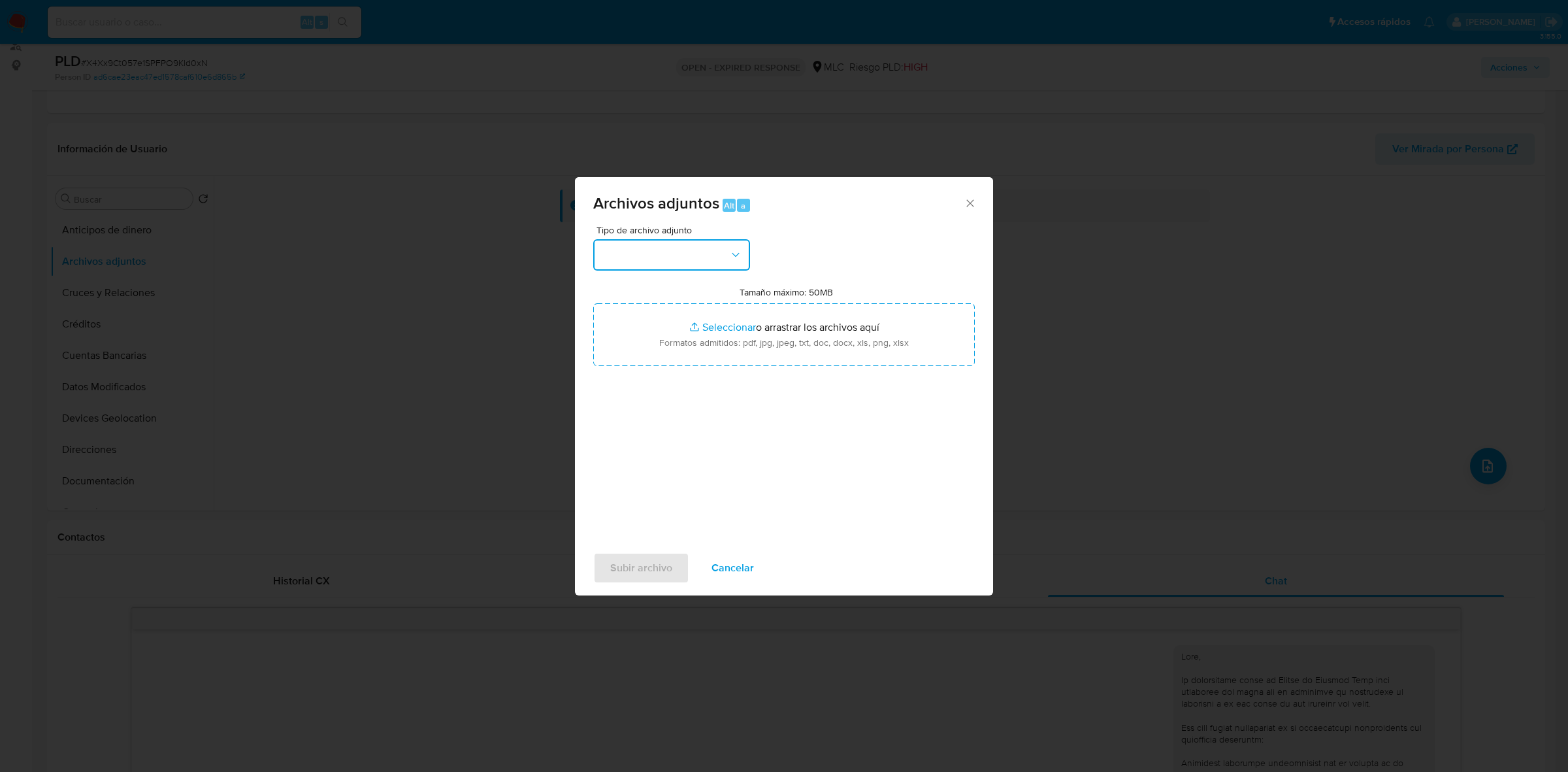
click at [697, 257] on button "button" at bounding box center [672, 254] width 157 height 31
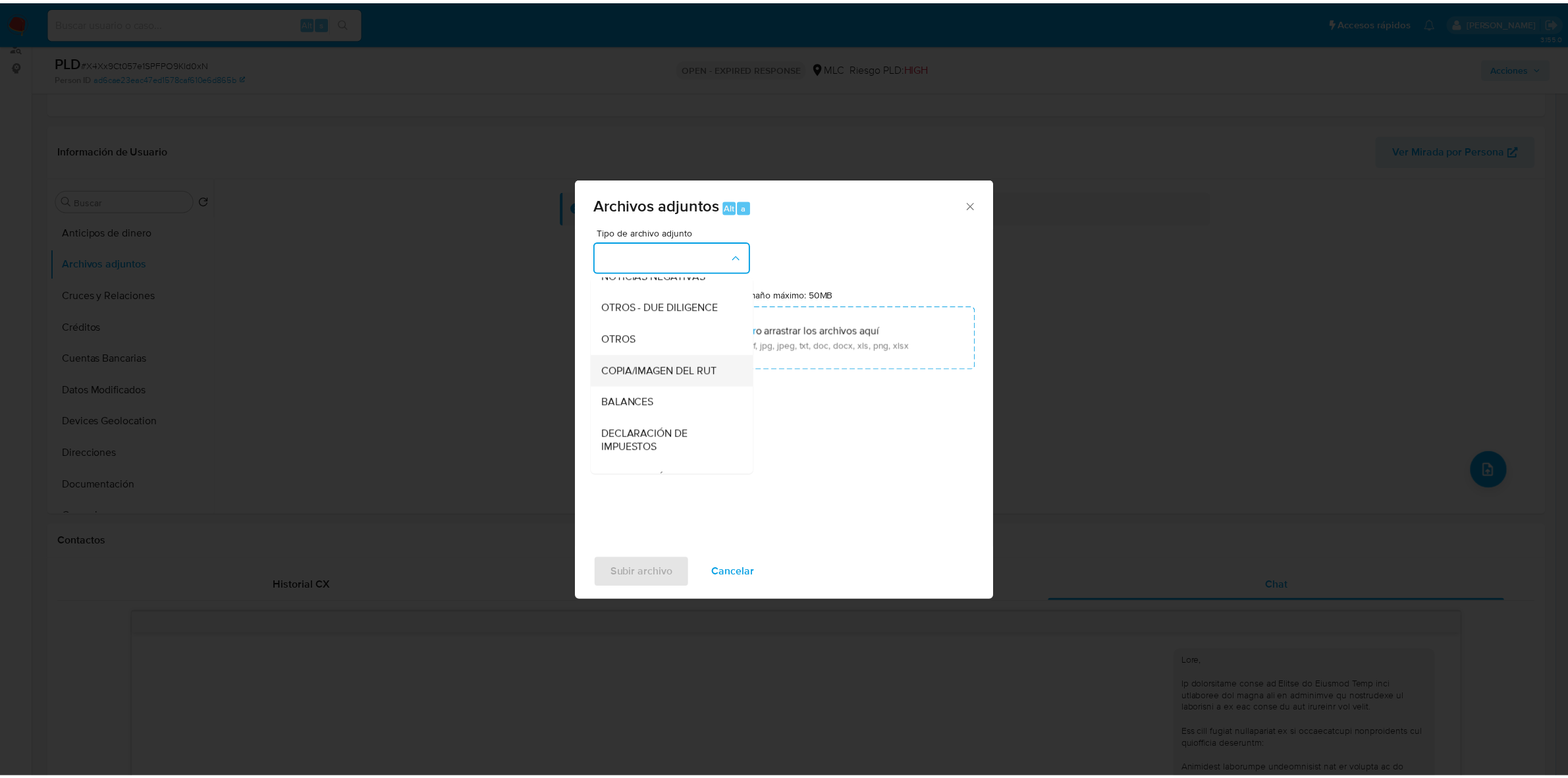
scroll to position [136, 0]
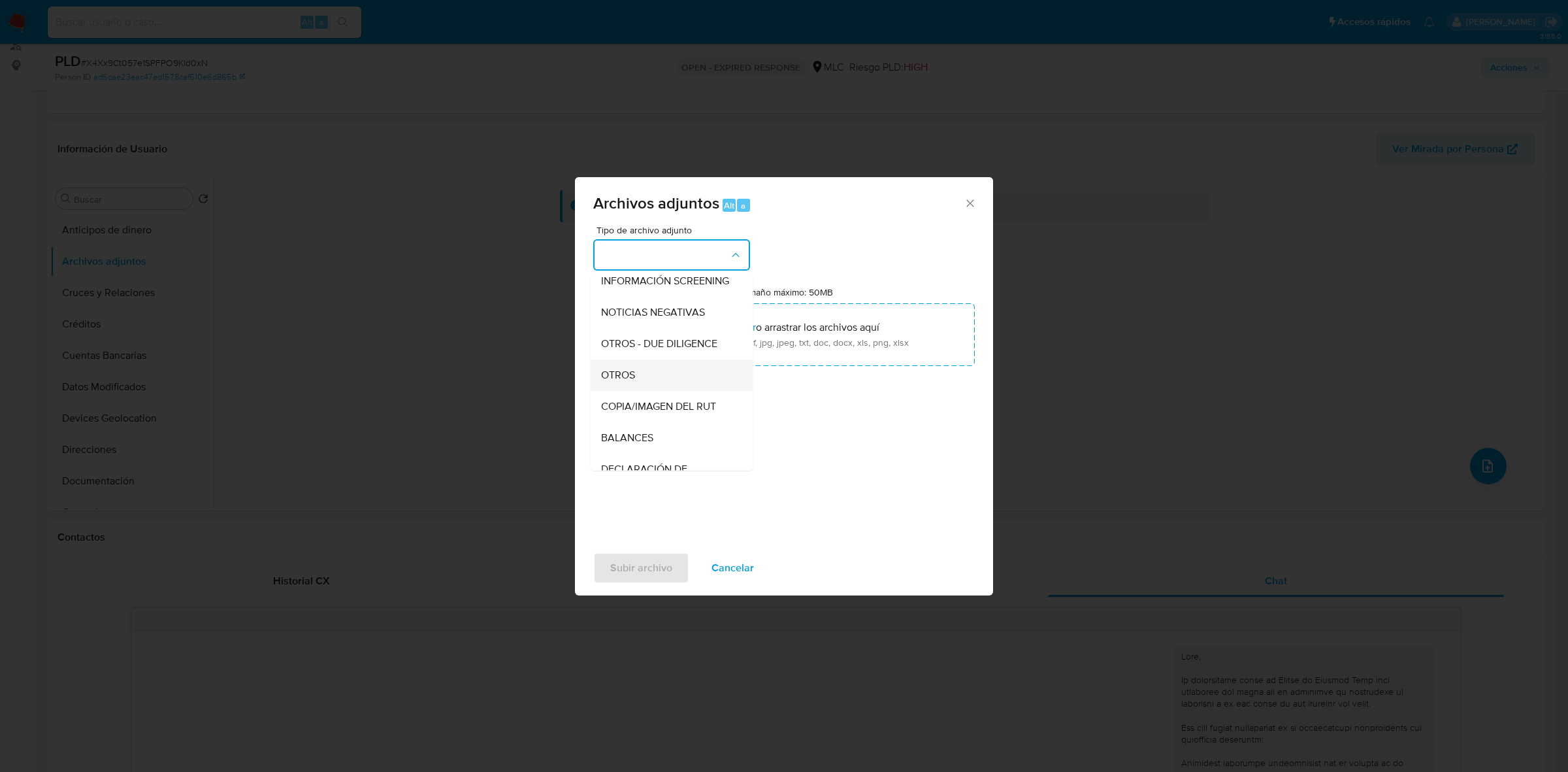
click at [643, 383] on div "OTROS" at bounding box center [668, 374] width 133 height 31
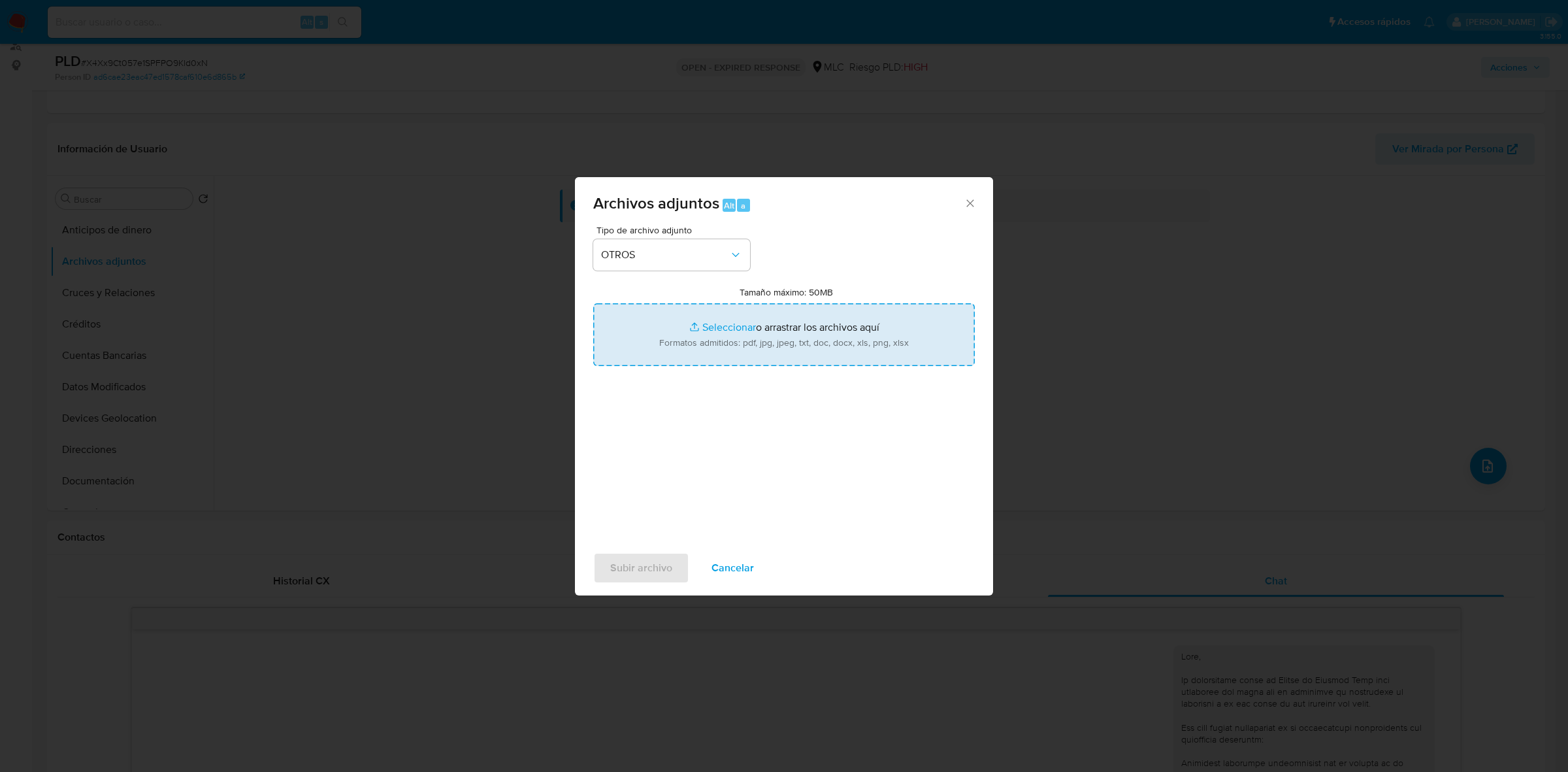
click at [781, 338] on input "Tamaño máximo: 50MB Seleccionar archivos" at bounding box center [784, 335] width 382 height 62
type input "C:\fakepath\1007541769 - 21_08_2025.xlsx"
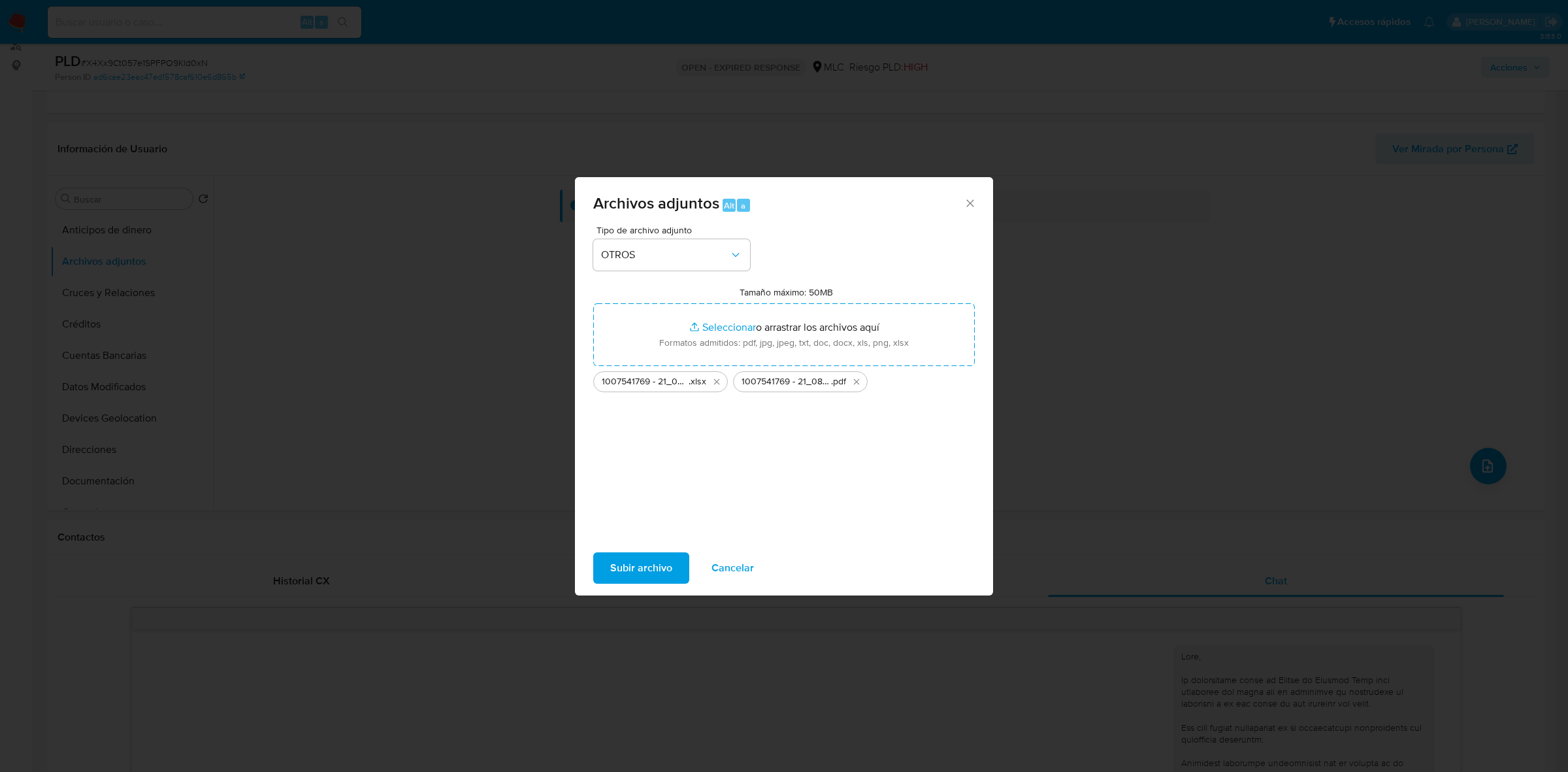
click at [671, 567] on button "Subir archivo" at bounding box center [641, 568] width 96 height 31
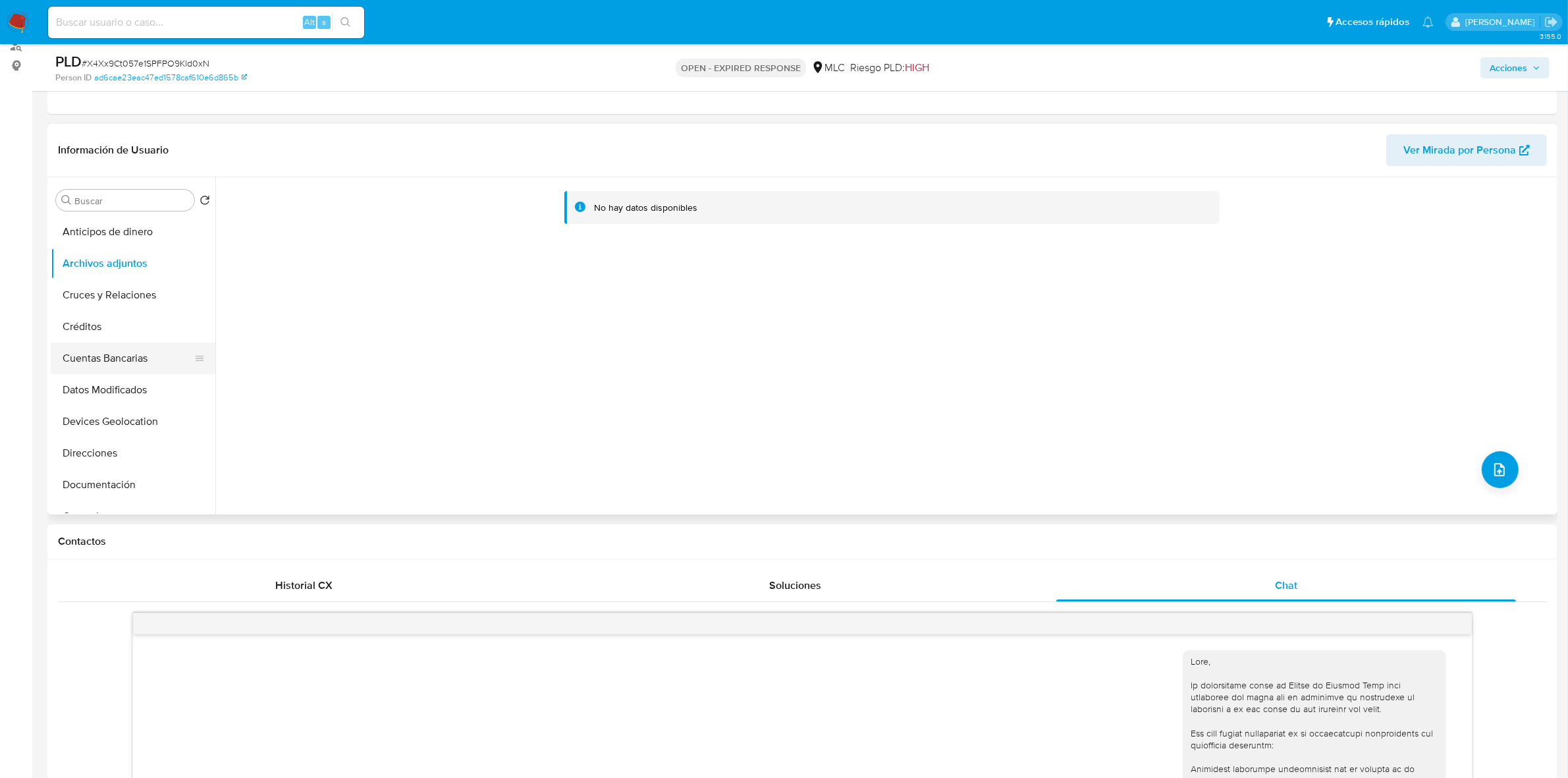
click at [134, 351] on button "Cuentas Bancarias" at bounding box center [128, 358] width 154 height 31
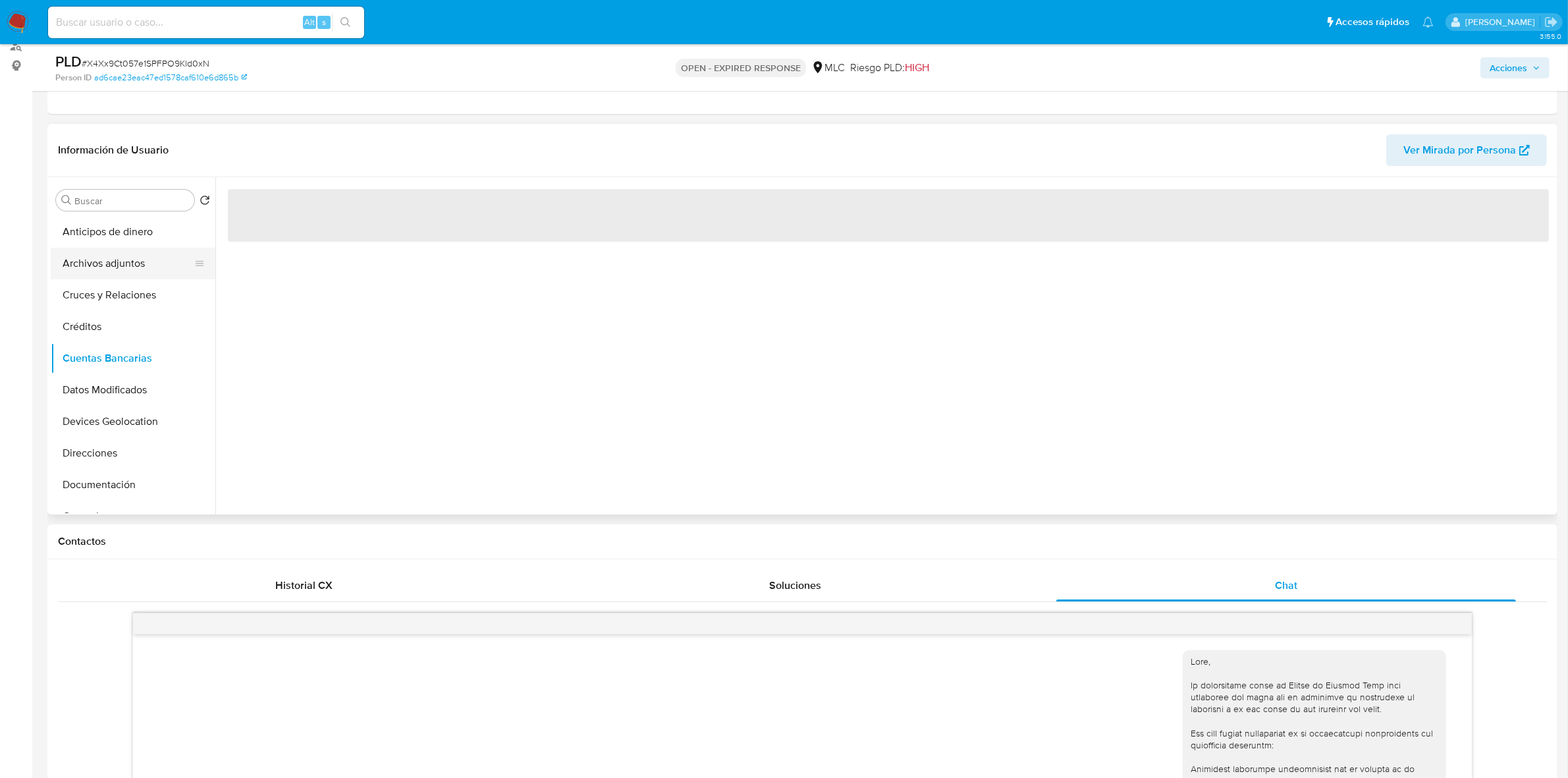
click at [123, 266] on button "Archivos adjuntos" at bounding box center [128, 263] width 154 height 31
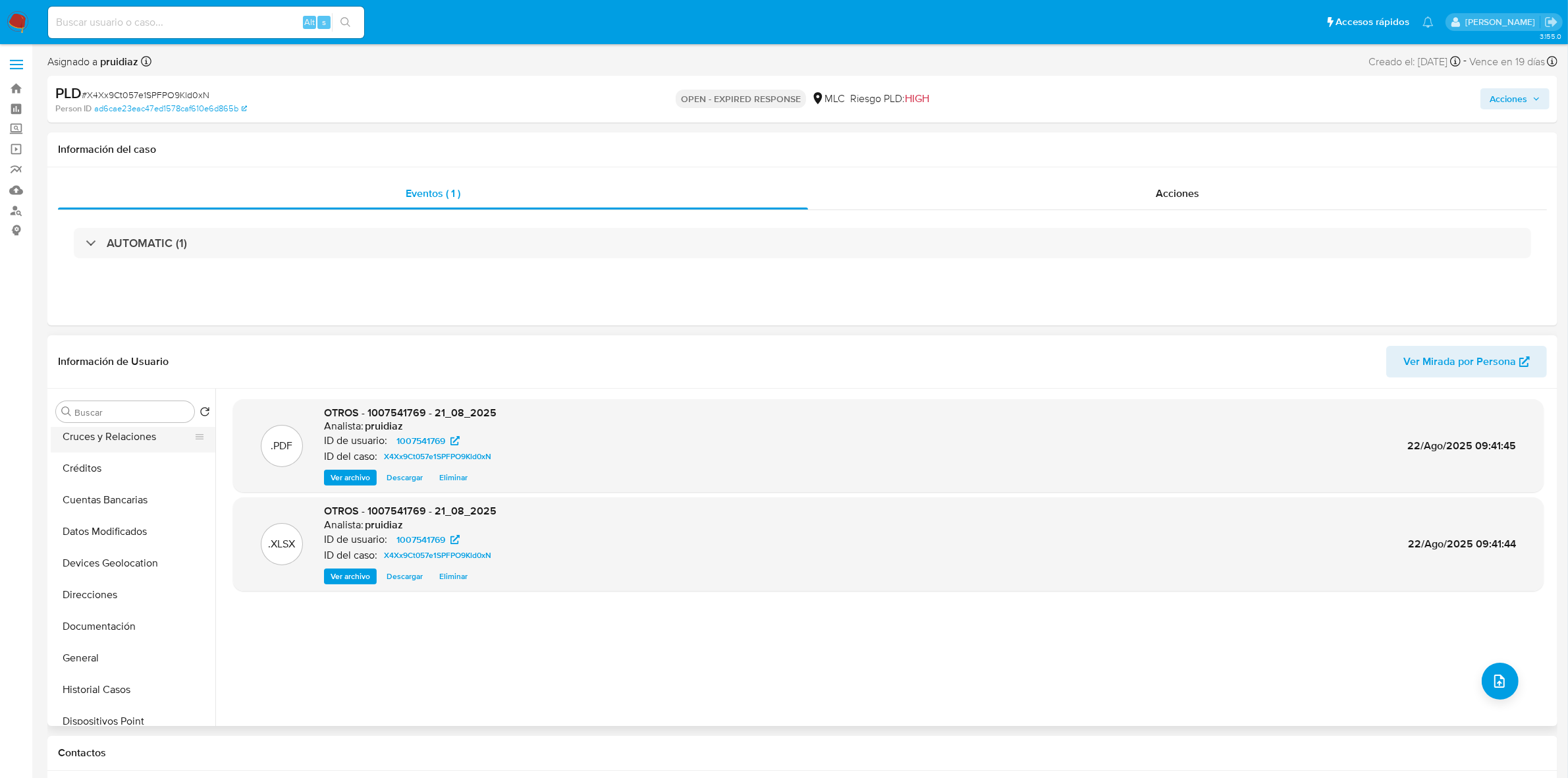
scroll to position [165, 0]
click at [89, 563] on button "General" at bounding box center [128, 563] width 154 height 31
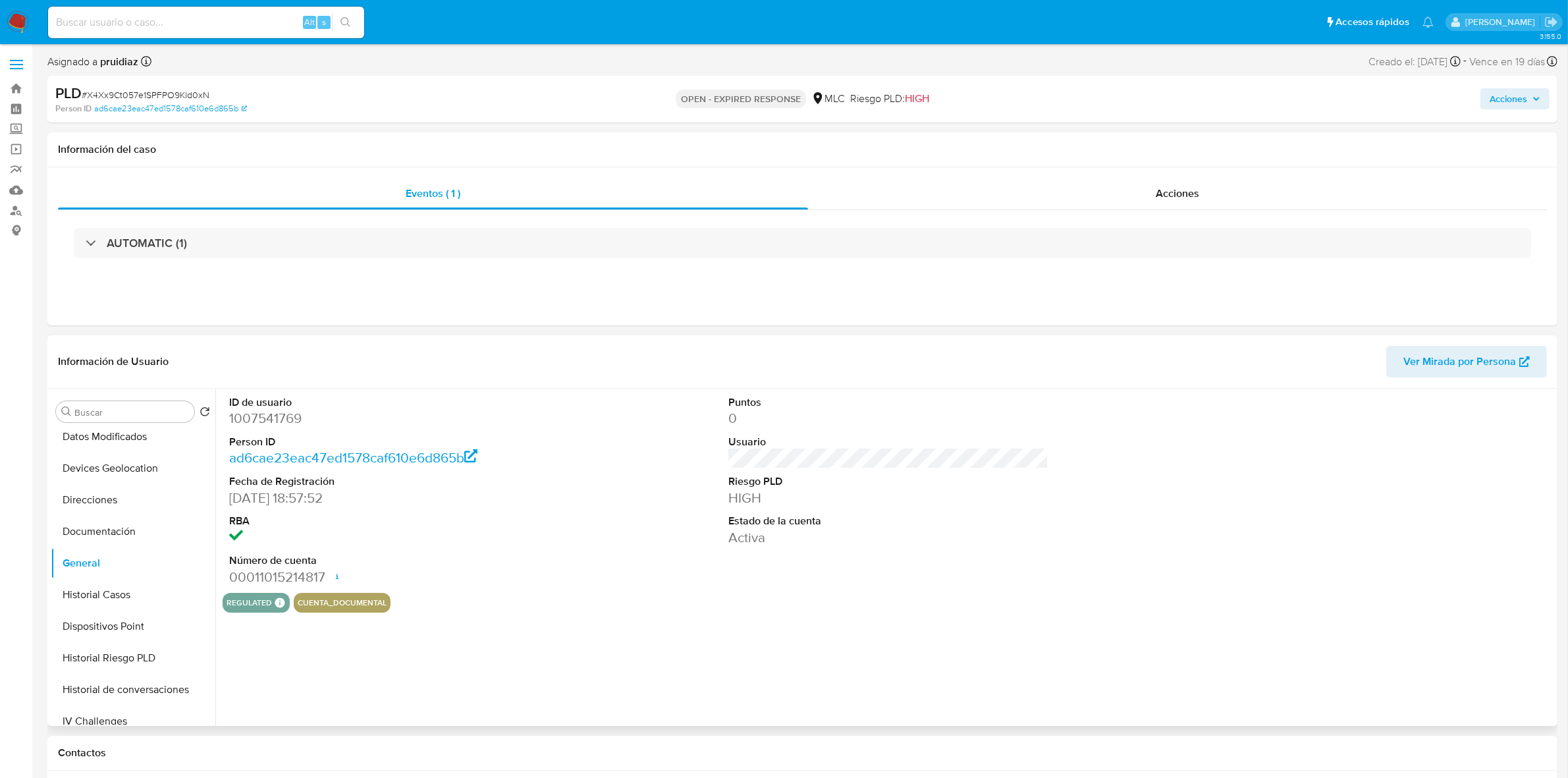
click at [262, 418] on dd "1007541769" at bounding box center [389, 418] width 320 height 19
copy dd "1007541769"
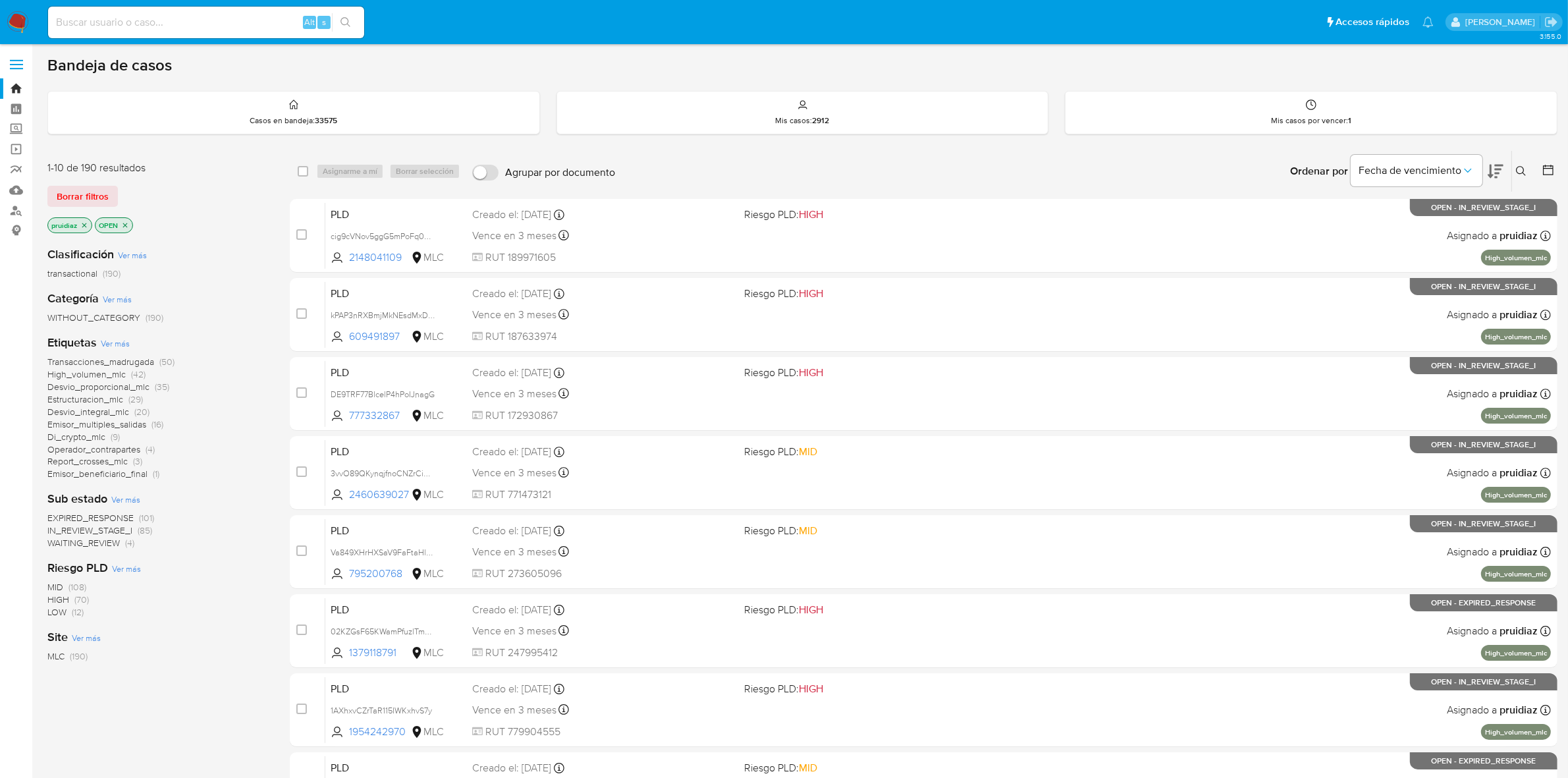
click at [1525, 175] on icon at bounding box center [1521, 171] width 11 height 11
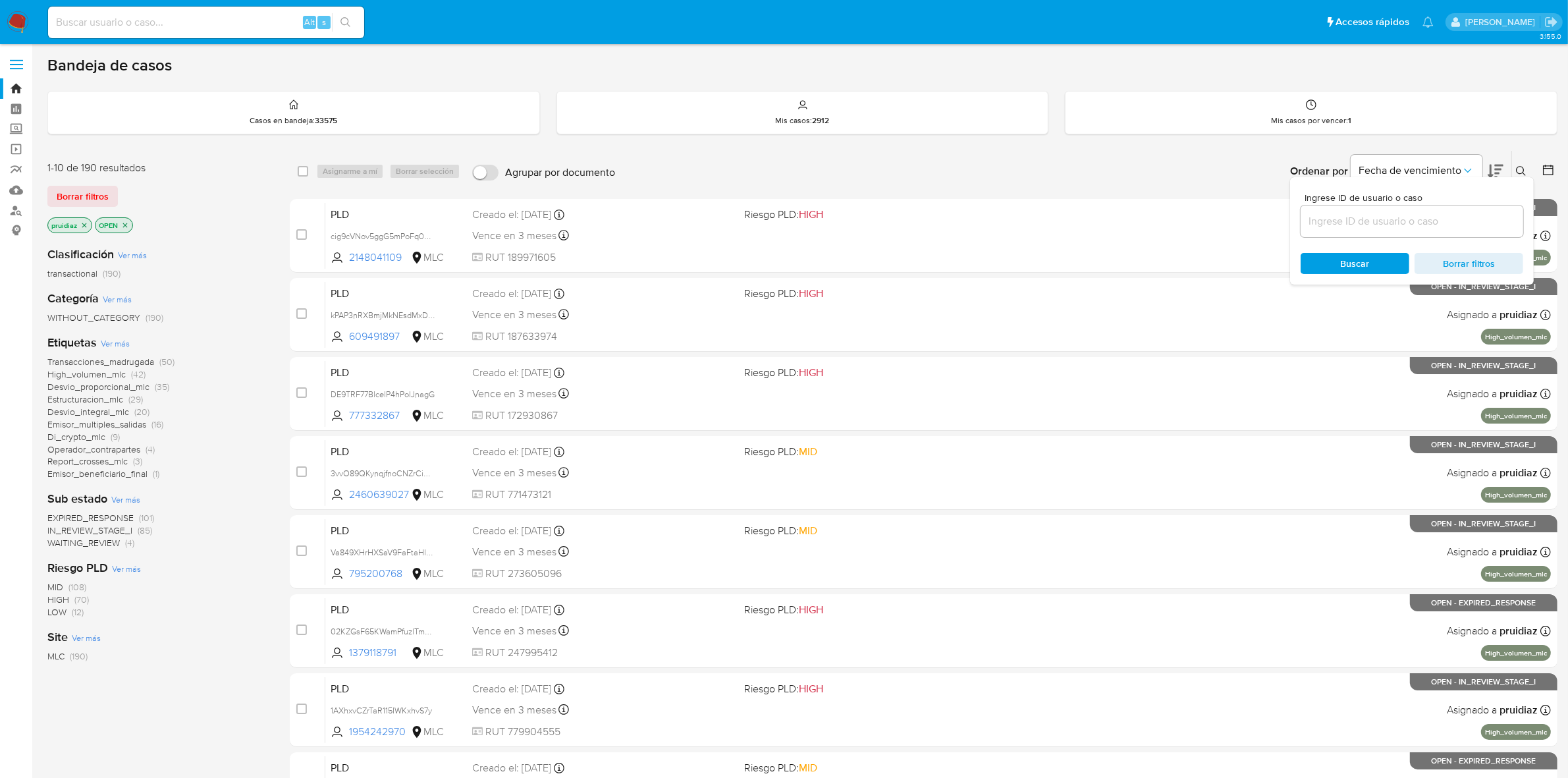
click at [1331, 221] on input at bounding box center [1411, 221] width 223 height 17
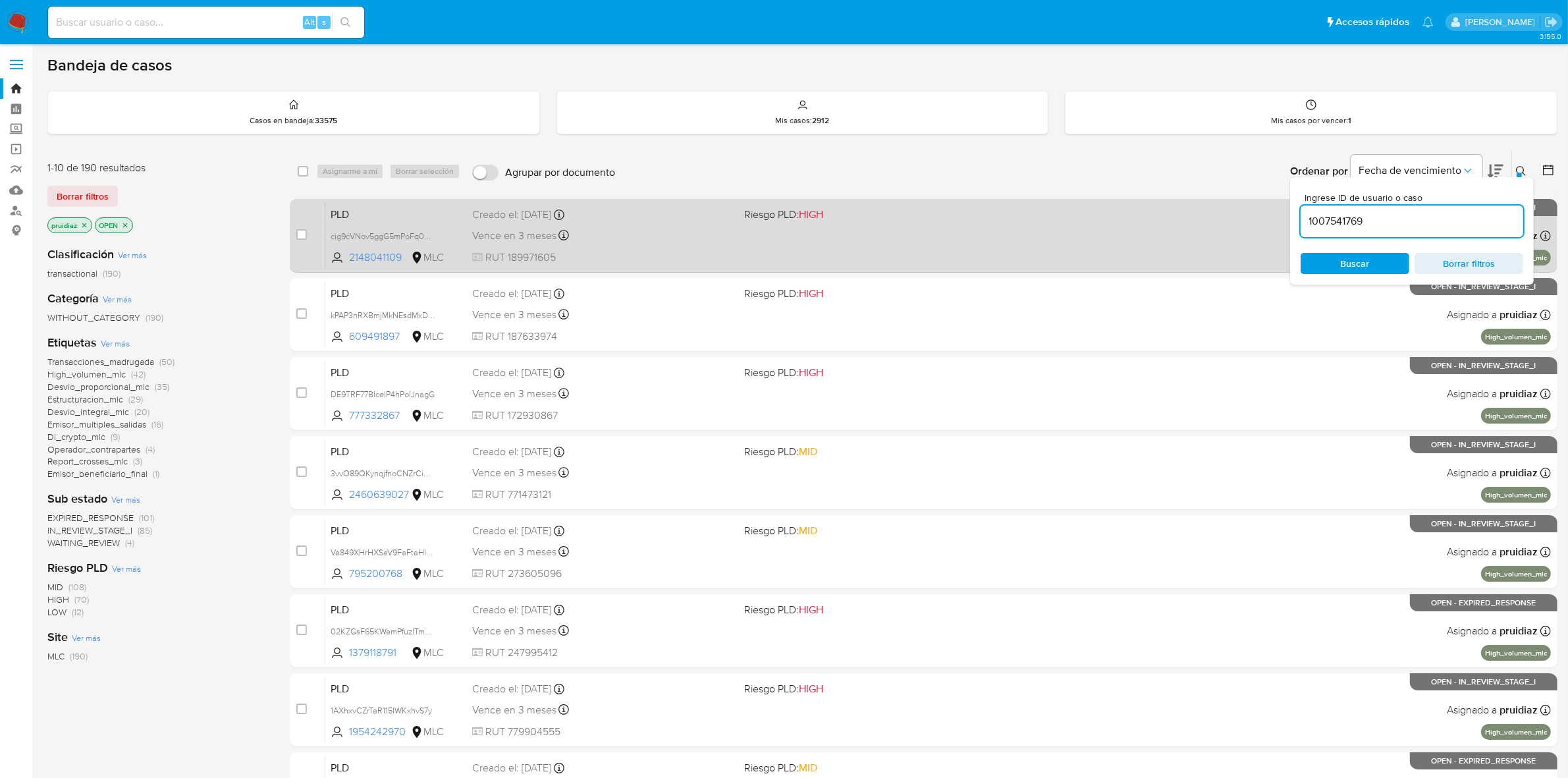
type input "1007541769"
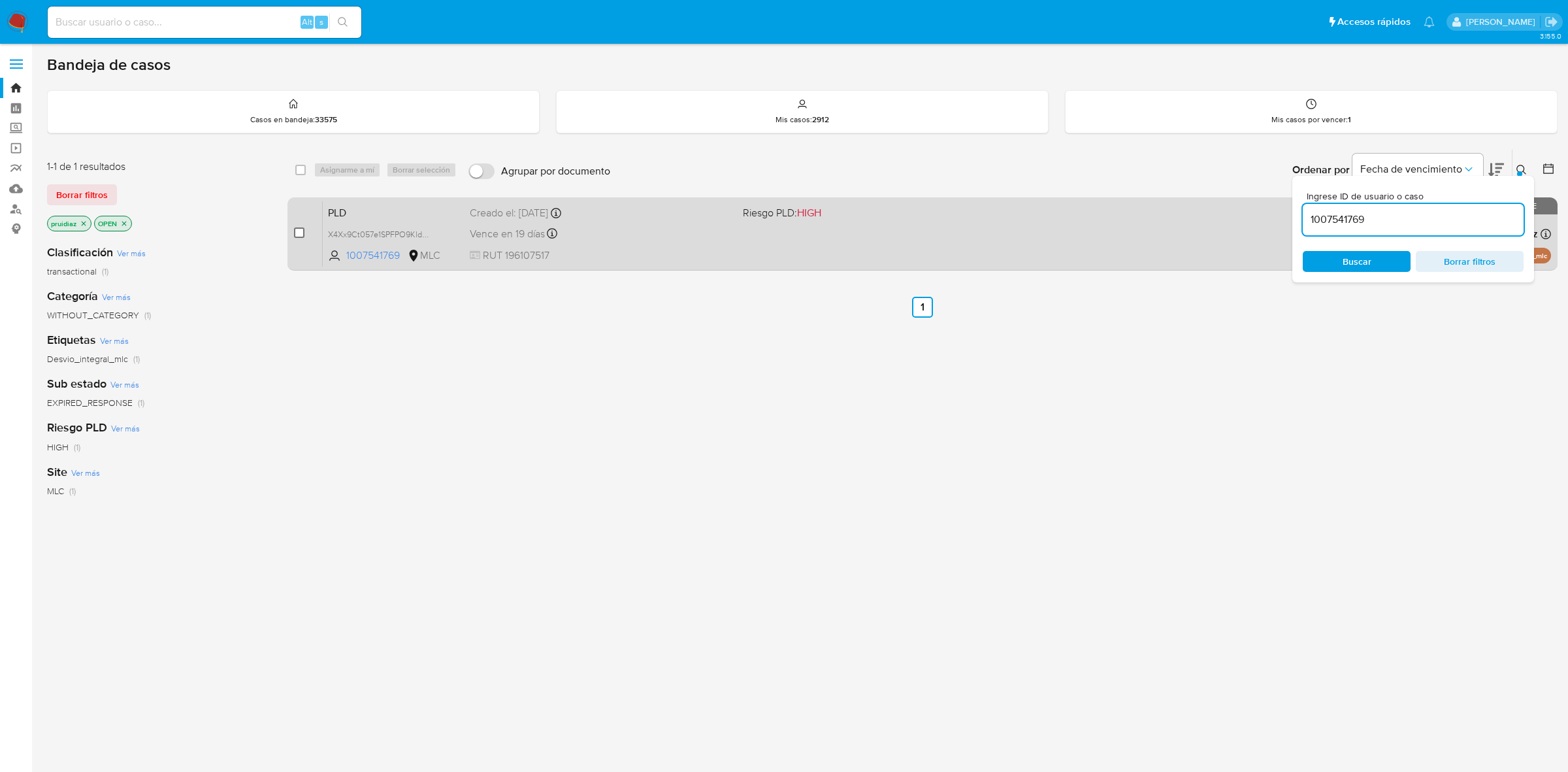
click at [298, 230] on input "checkbox" at bounding box center [299, 233] width 11 height 11
checkbox input "true"
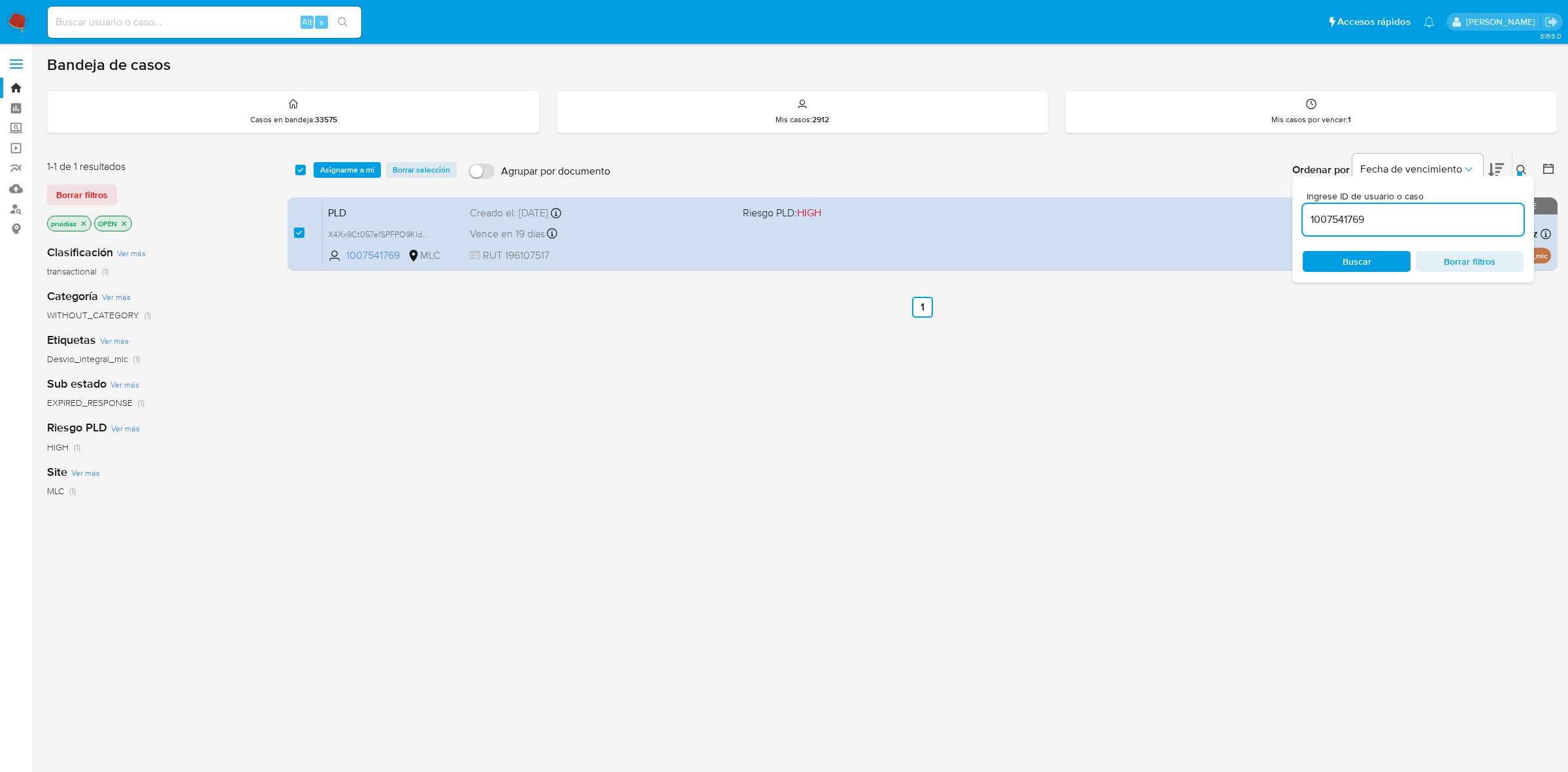
click at [341, 160] on div "select-all-cases-checkbox Asignarme a mí Borrar selección Agrupar por documento…" at bounding box center [923, 169] width 1271 height 40
click at [341, 163] on span "Asignarme a mí" at bounding box center [347, 170] width 54 height 13
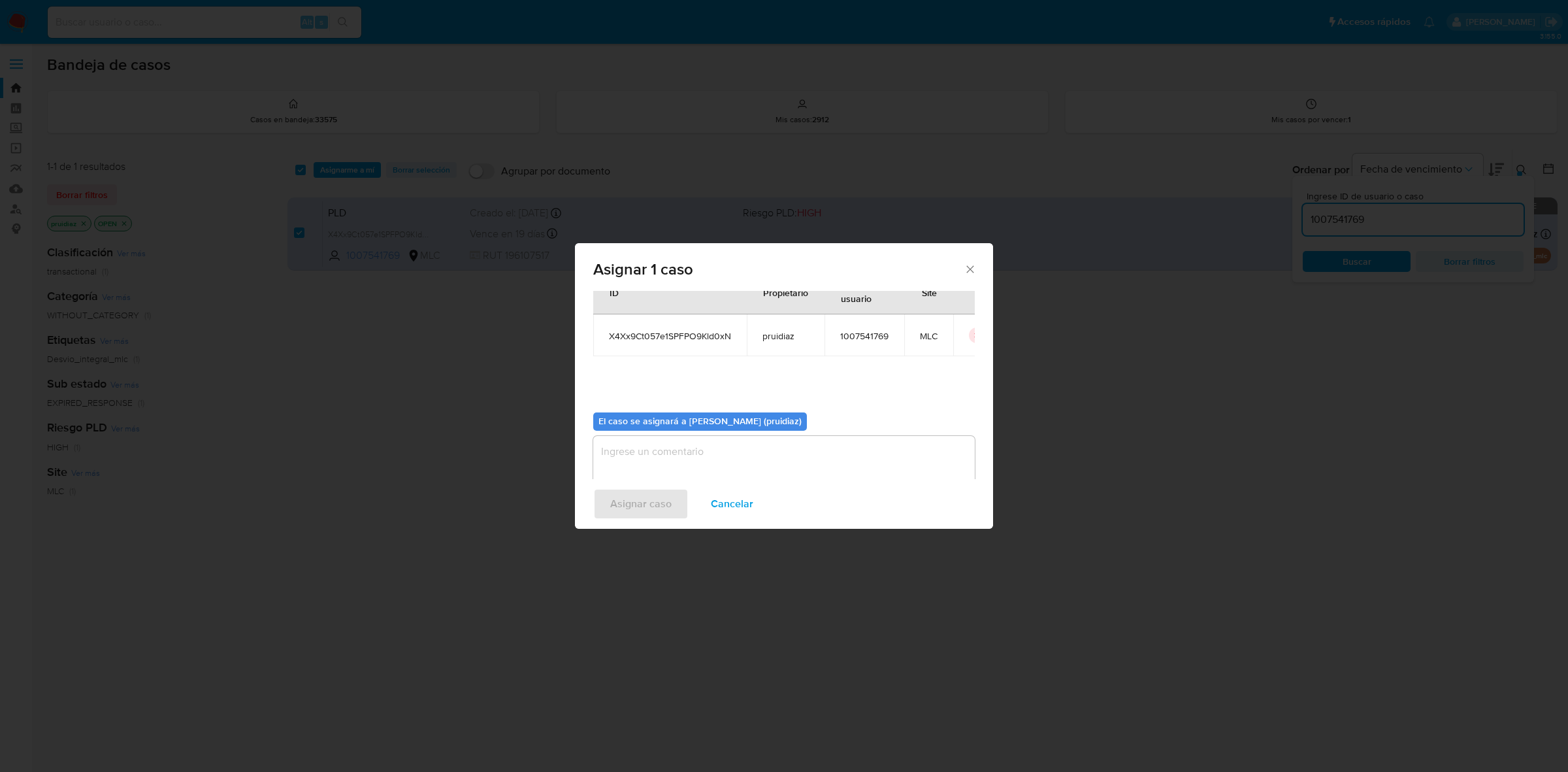
scroll to position [66, 0]
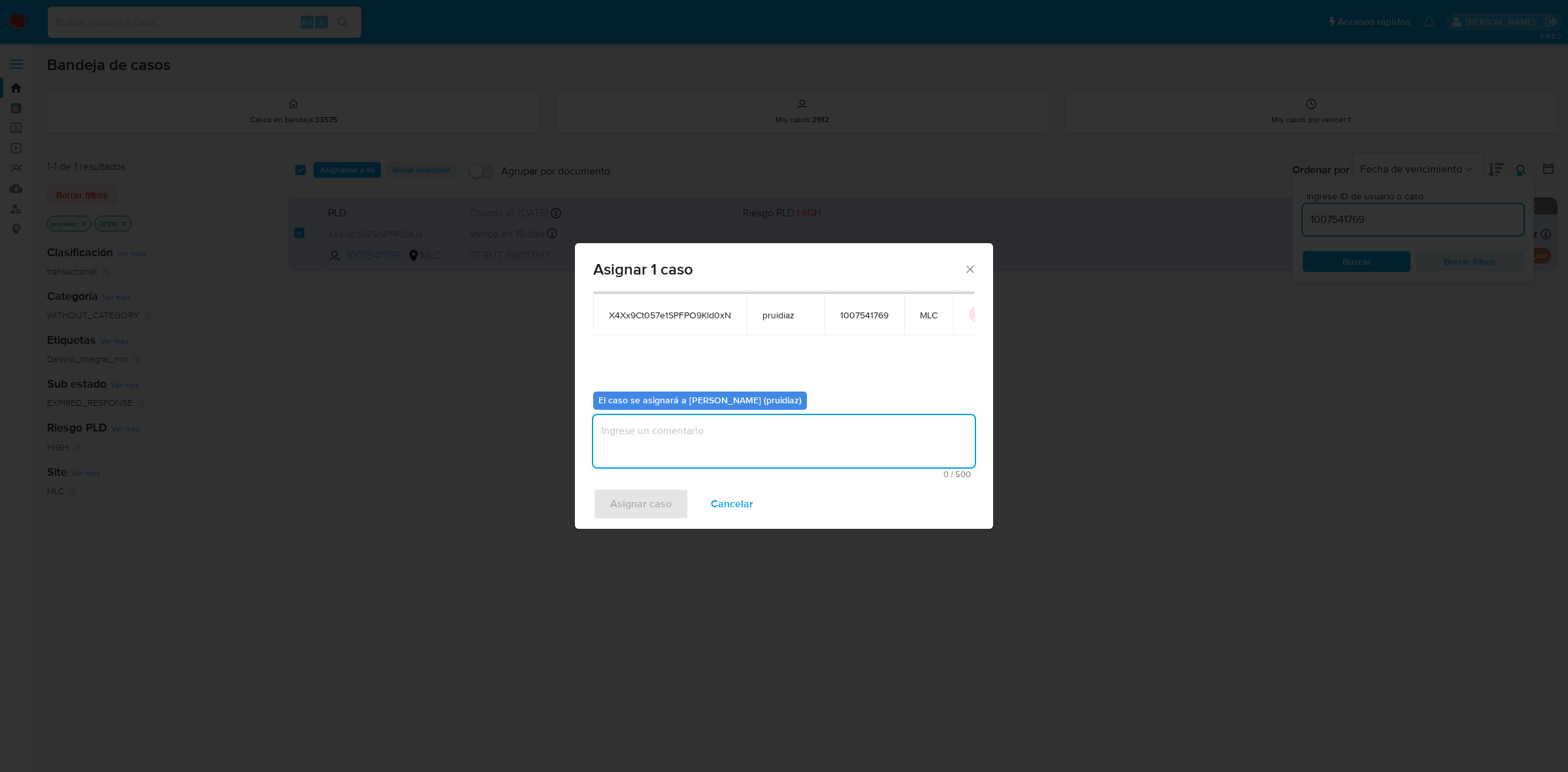
click at [762, 465] on textarea "assign-modal" at bounding box center [784, 441] width 382 height 52
type textarea "-"
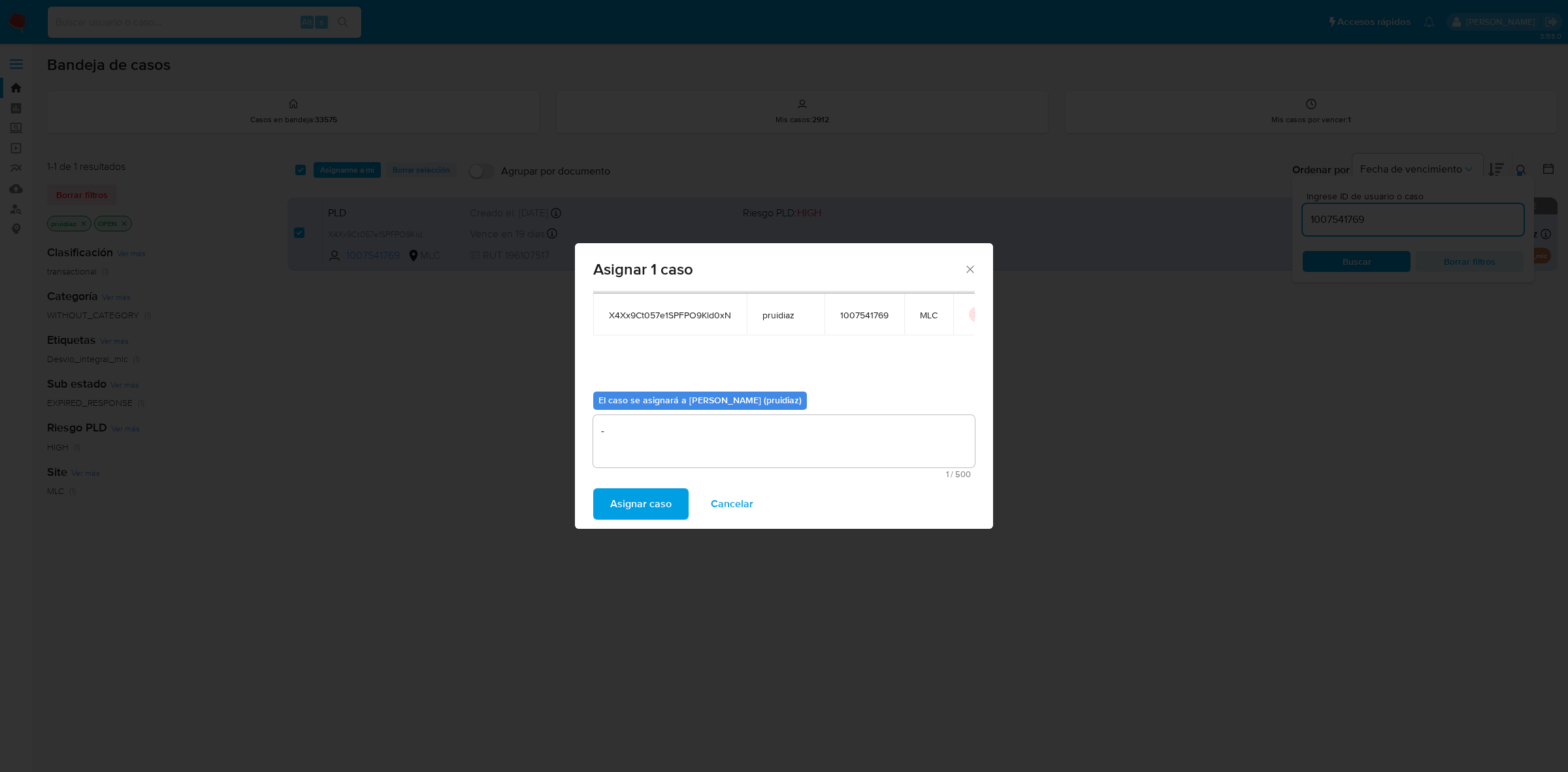
click at [644, 511] on span "Asignar caso" at bounding box center [641, 503] width 62 height 29
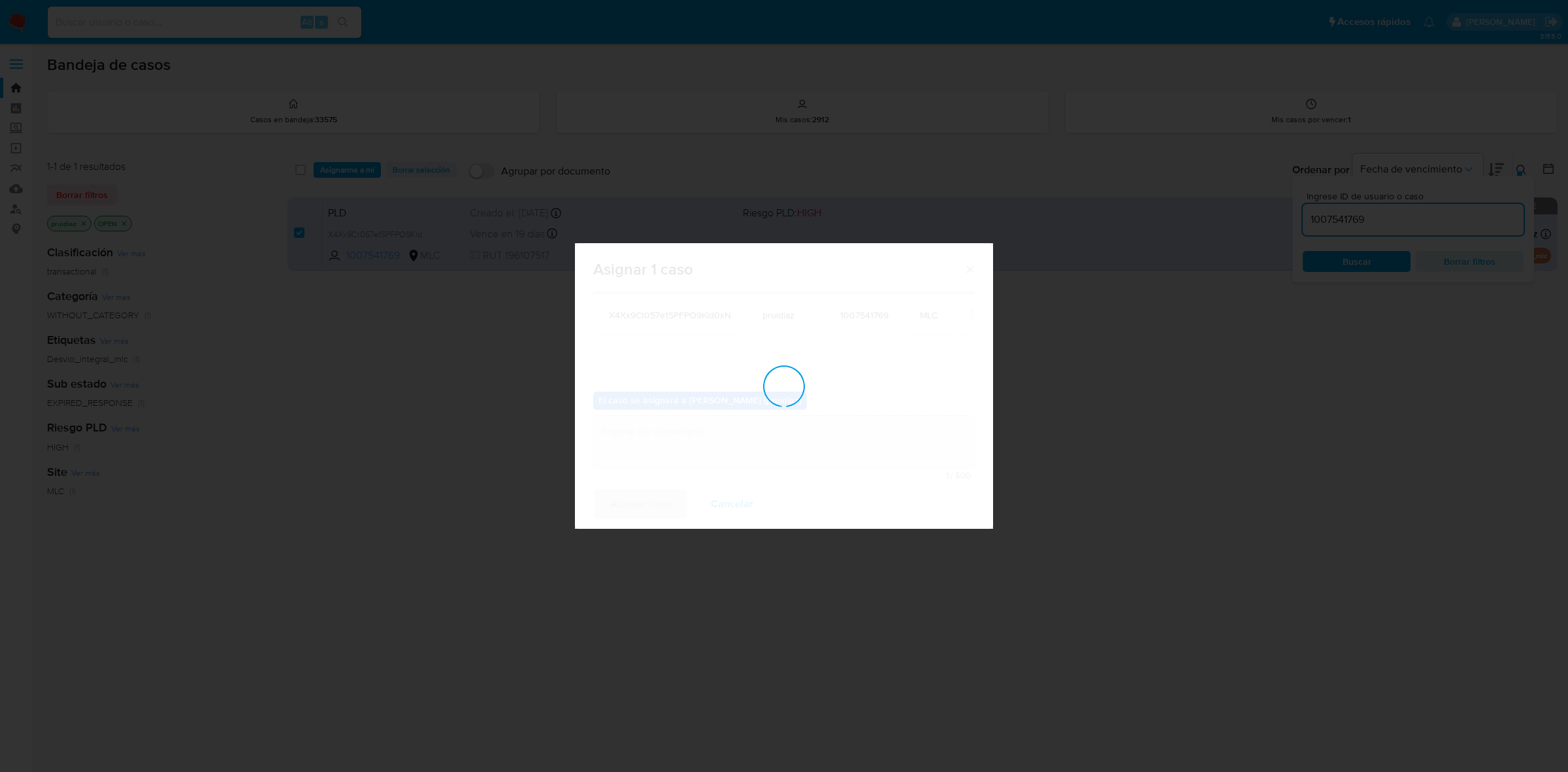
checkbox input "false"
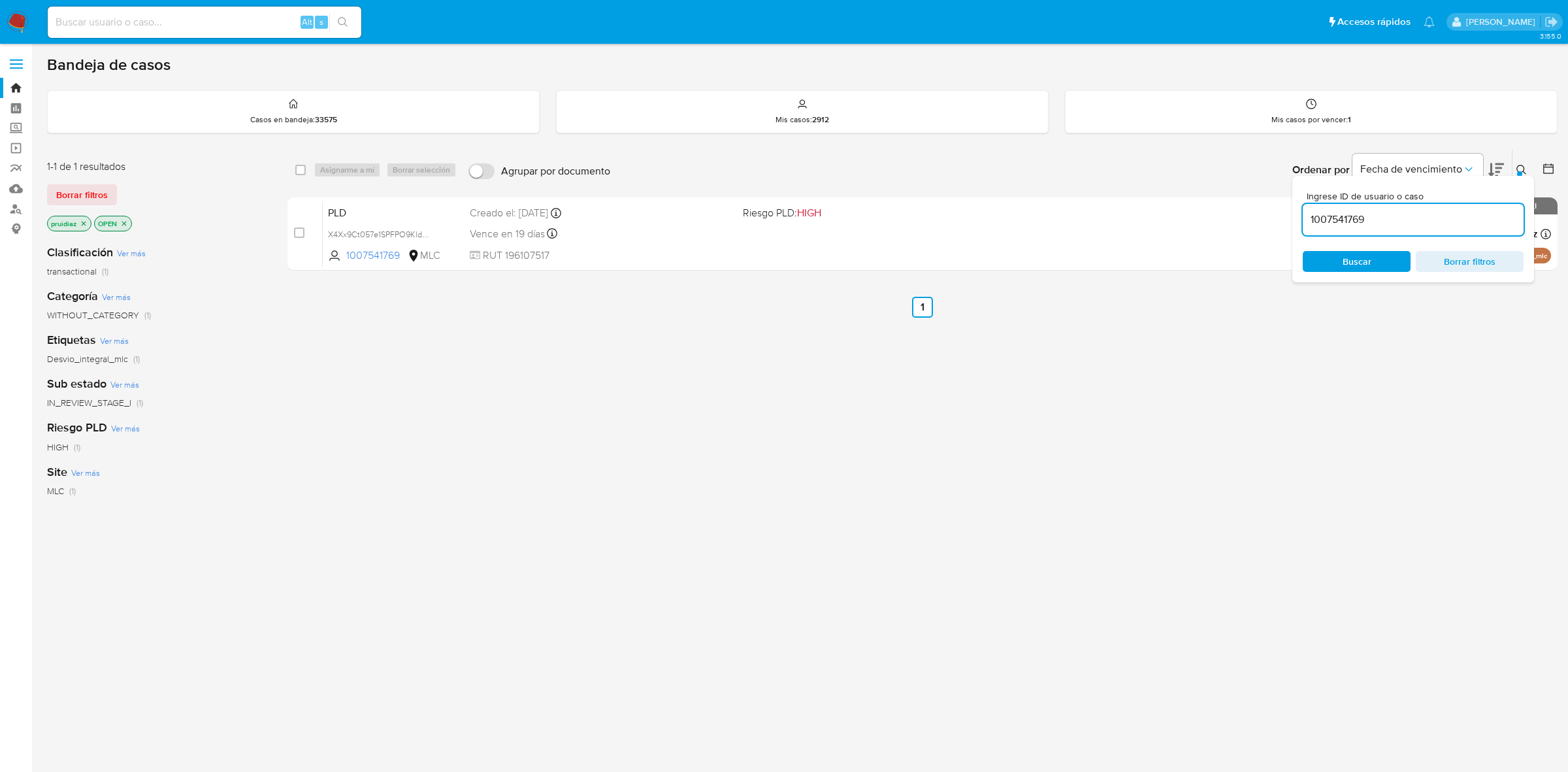
click at [10, 21] on img at bounding box center [17, 22] width 22 height 22
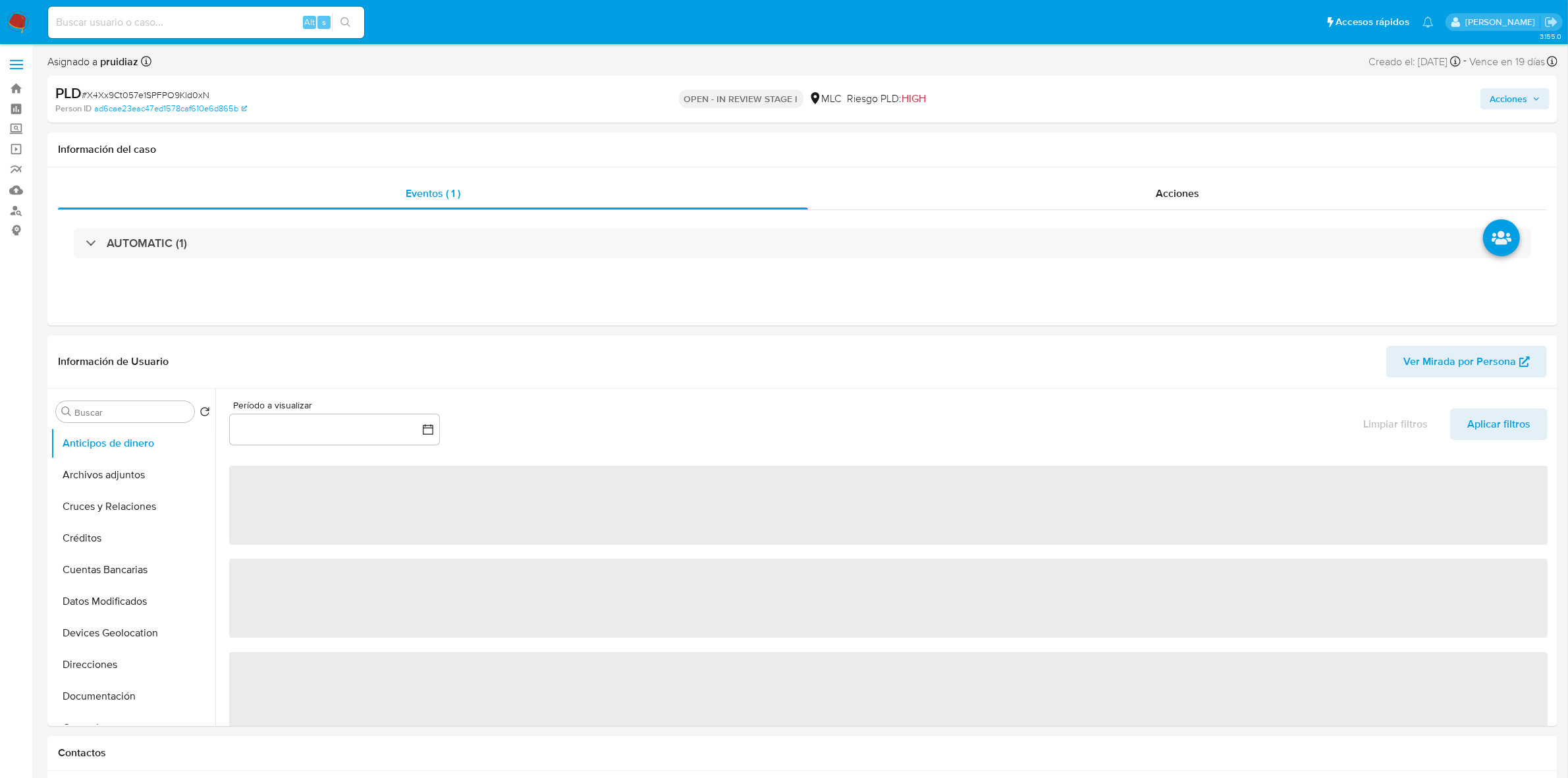
select select "10"
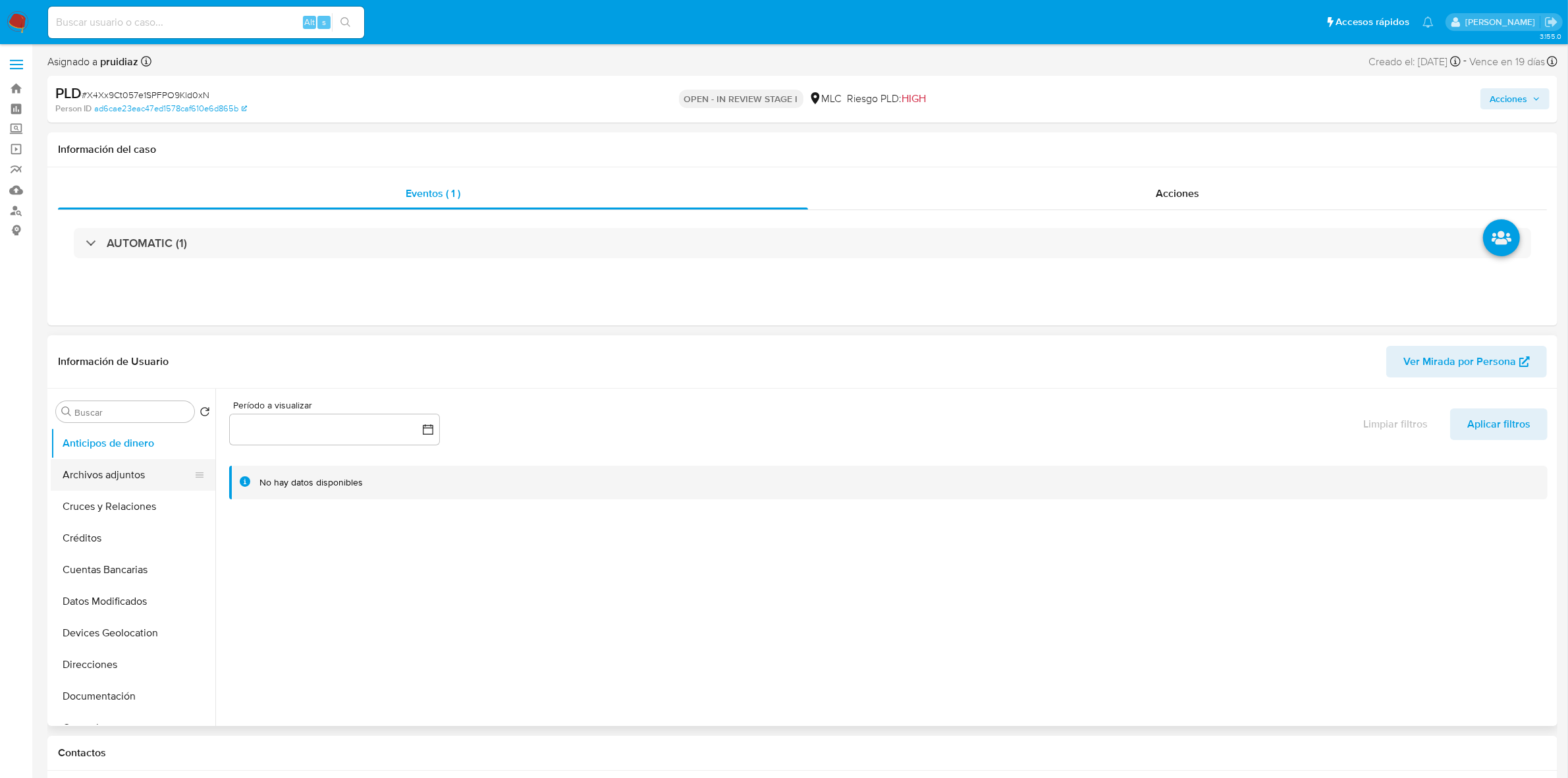
click at [126, 486] on button "Archivos adjuntos" at bounding box center [128, 474] width 154 height 31
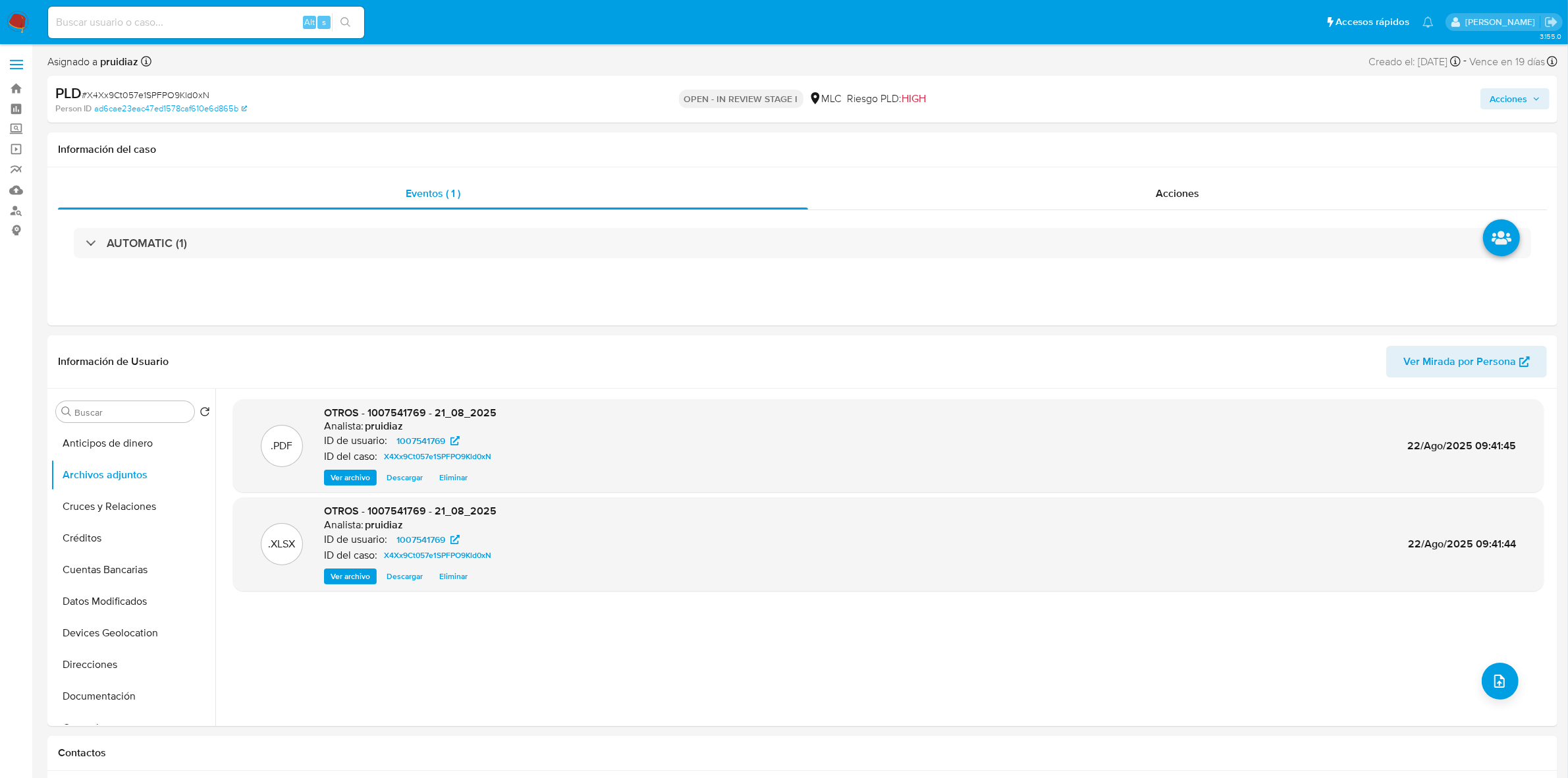
click at [1512, 97] on span "Acciones" at bounding box center [1508, 98] width 37 height 21
click at [1158, 149] on div "Resolución del caso Alt r" at bounding box center [1157, 140] width 126 height 34
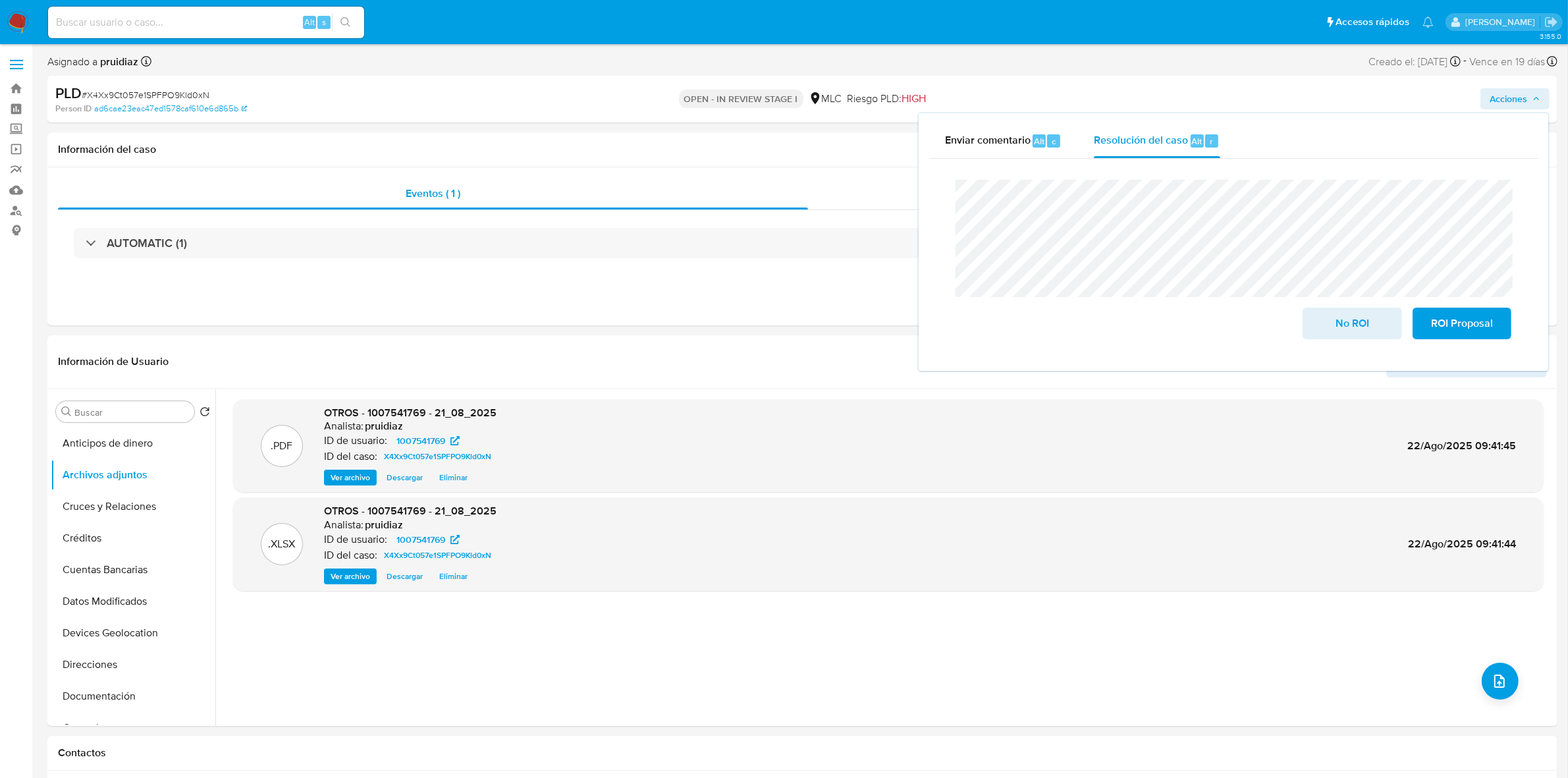
click at [0, 0] on lt-span "eleva" at bounding box center [0, 0] width 0 height 0
click at [1482, 319] on span "ROI Proposal" at bounding box center [1462, 323] width 64 height 29
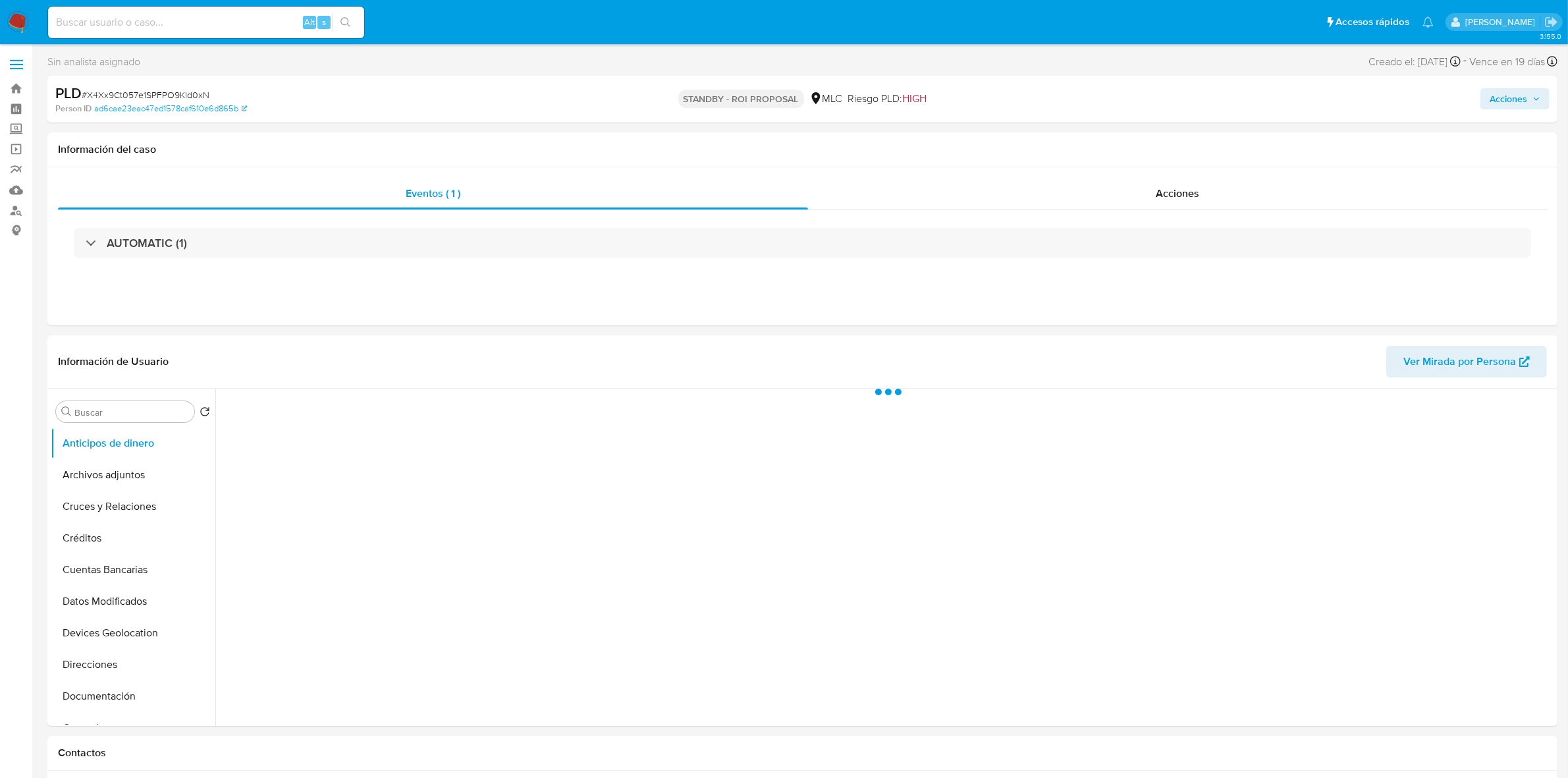
select select "10"
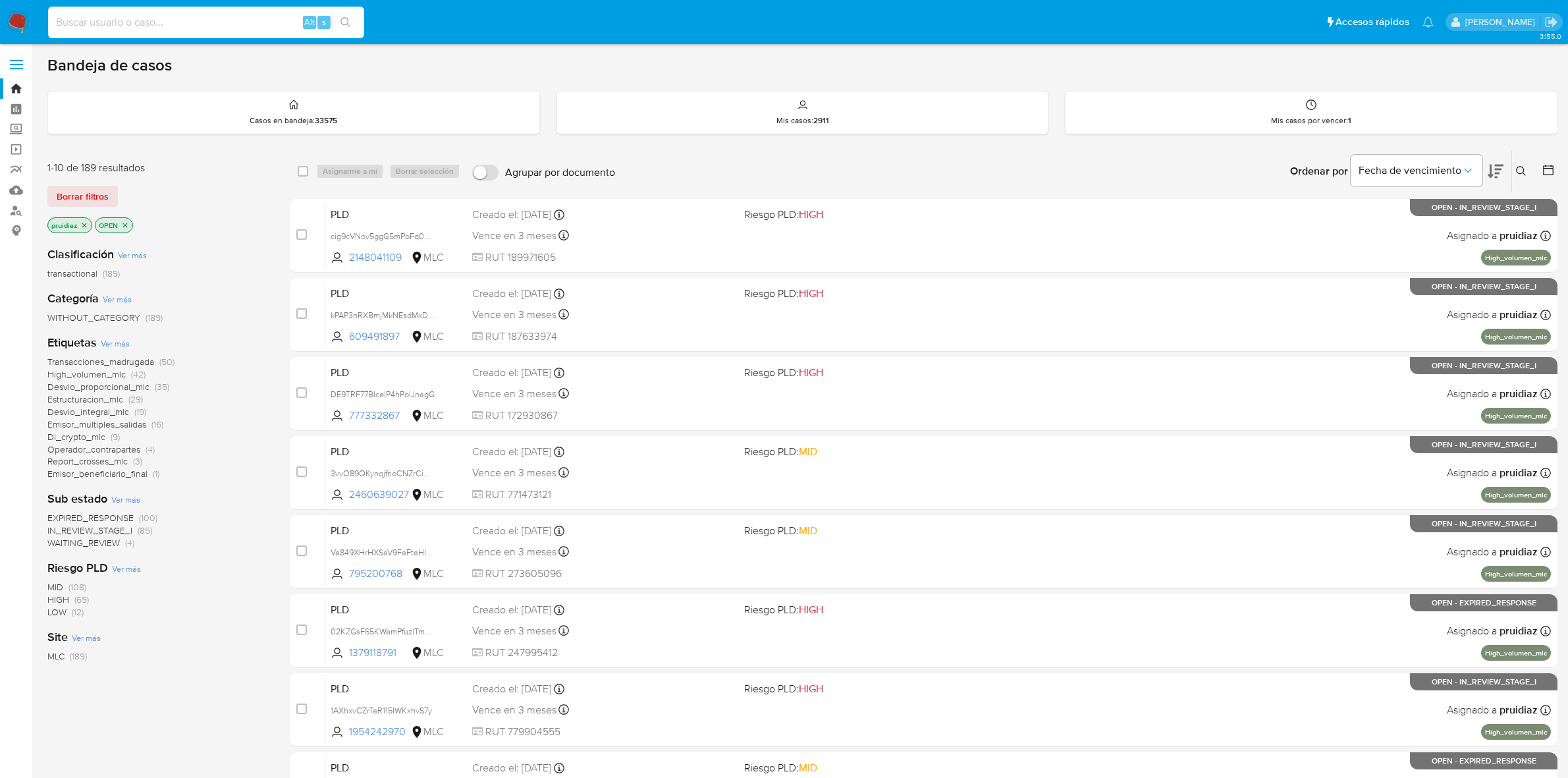
click at [86, 24] on input at bounding box center [206, 23] width 316 height 17
type input "312270269"
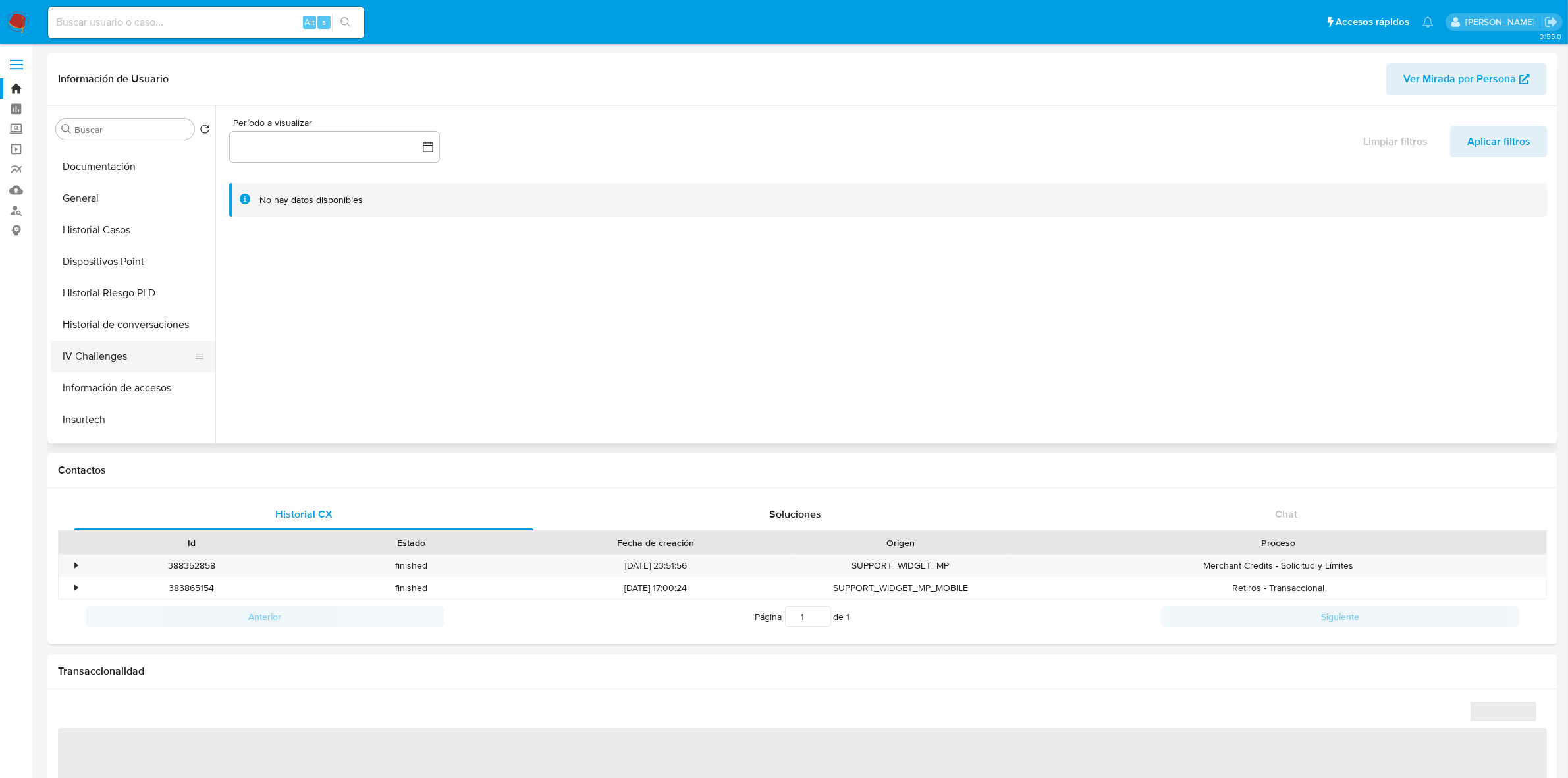
select select "10"
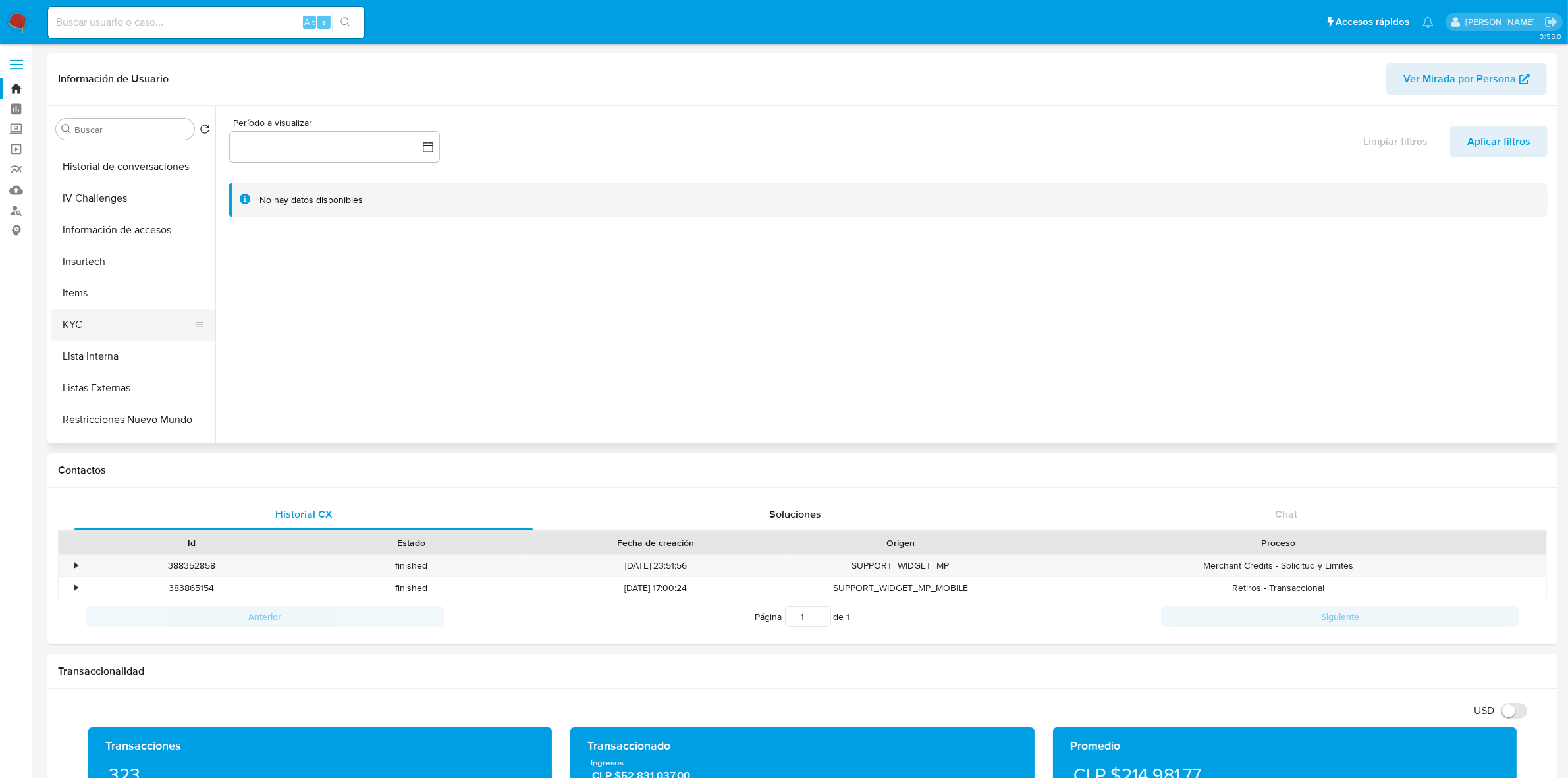
scroll to position [411, 0]
click at [90, 316] on button "KYC" at bounding box center [128, 318] width 154 height 31
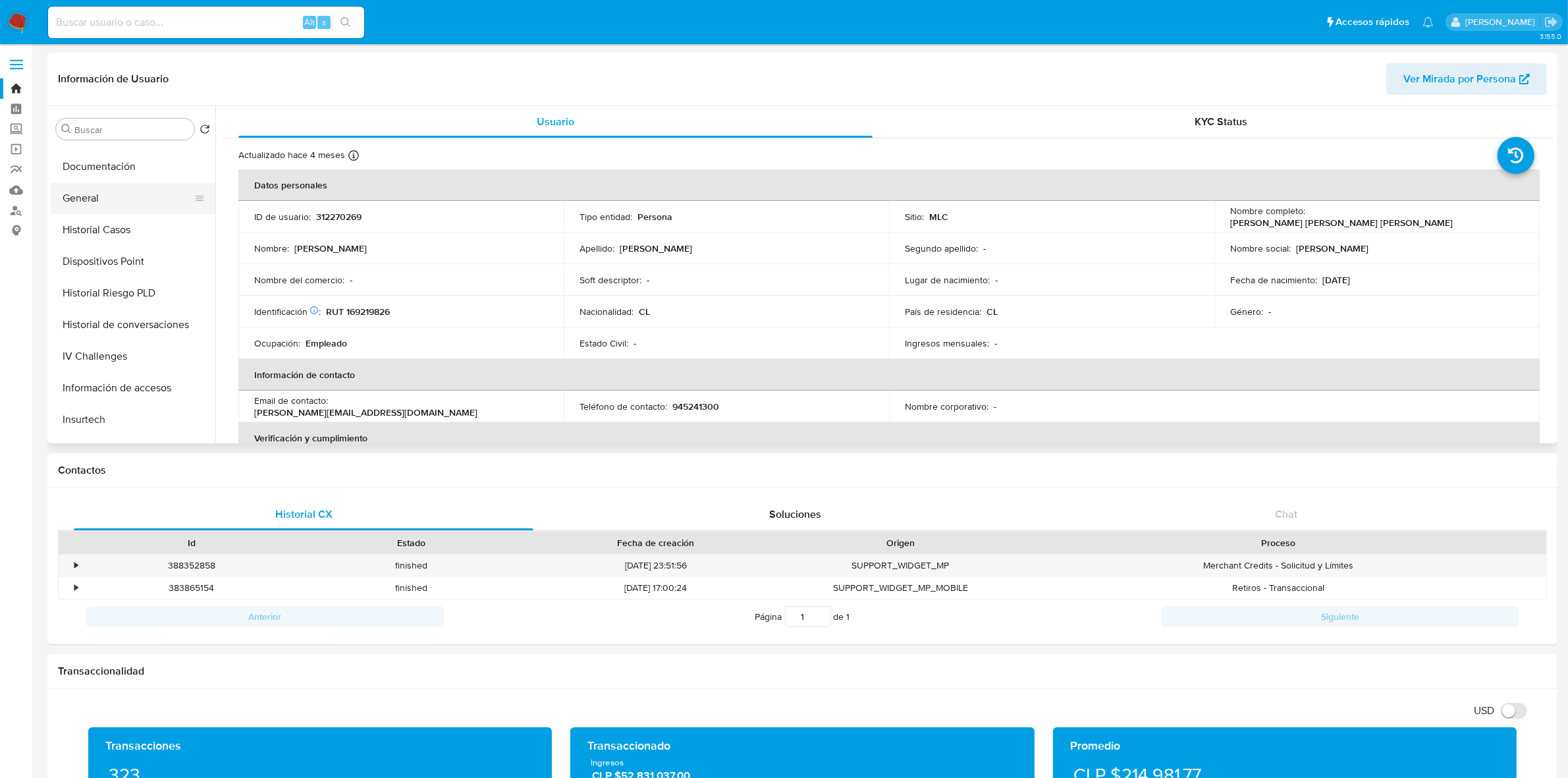
scroll to position [165, 0]
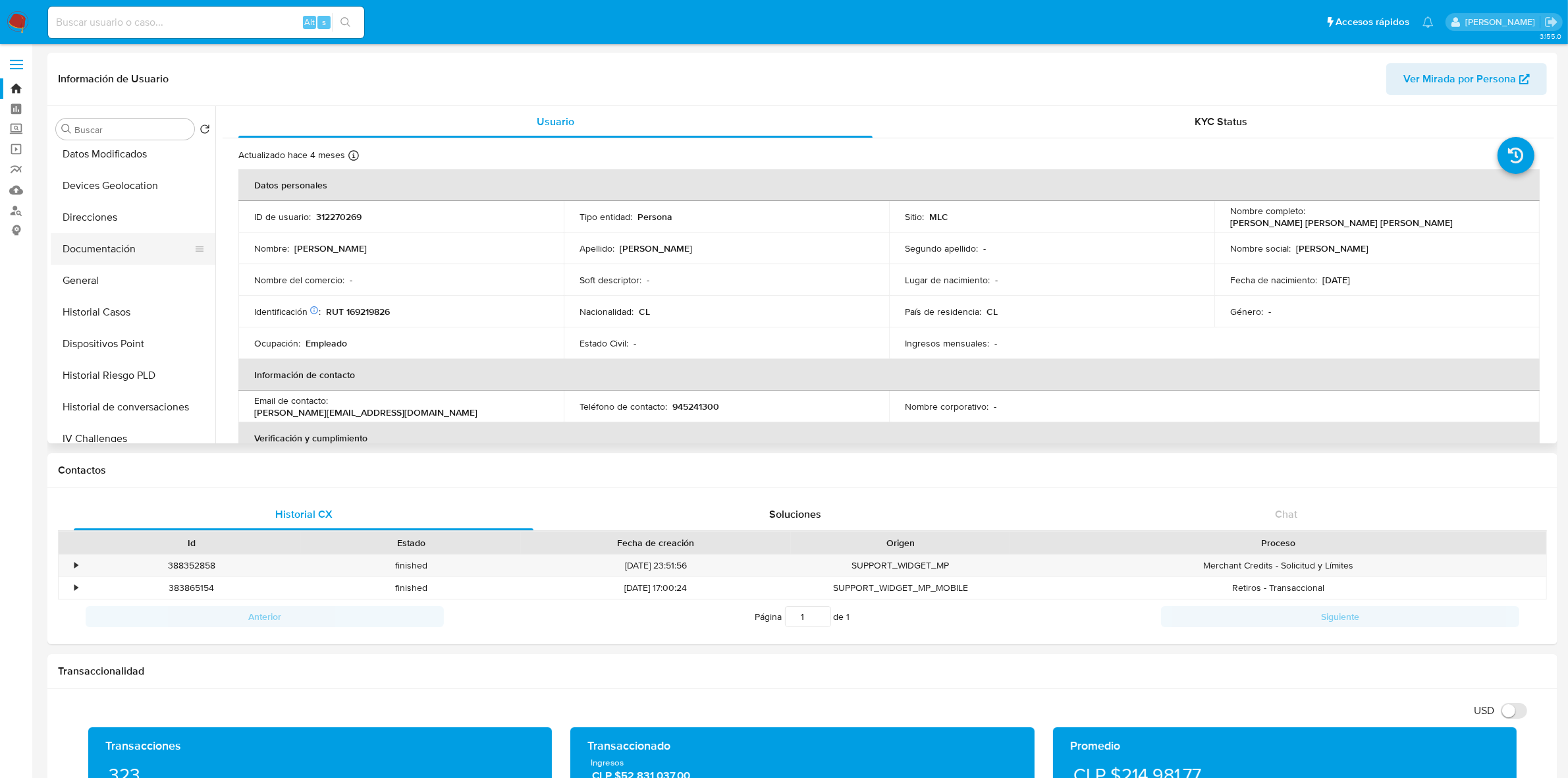
click at [112, 240] on button "Documentación" at bounding box center [128, 248] width 154 height 31
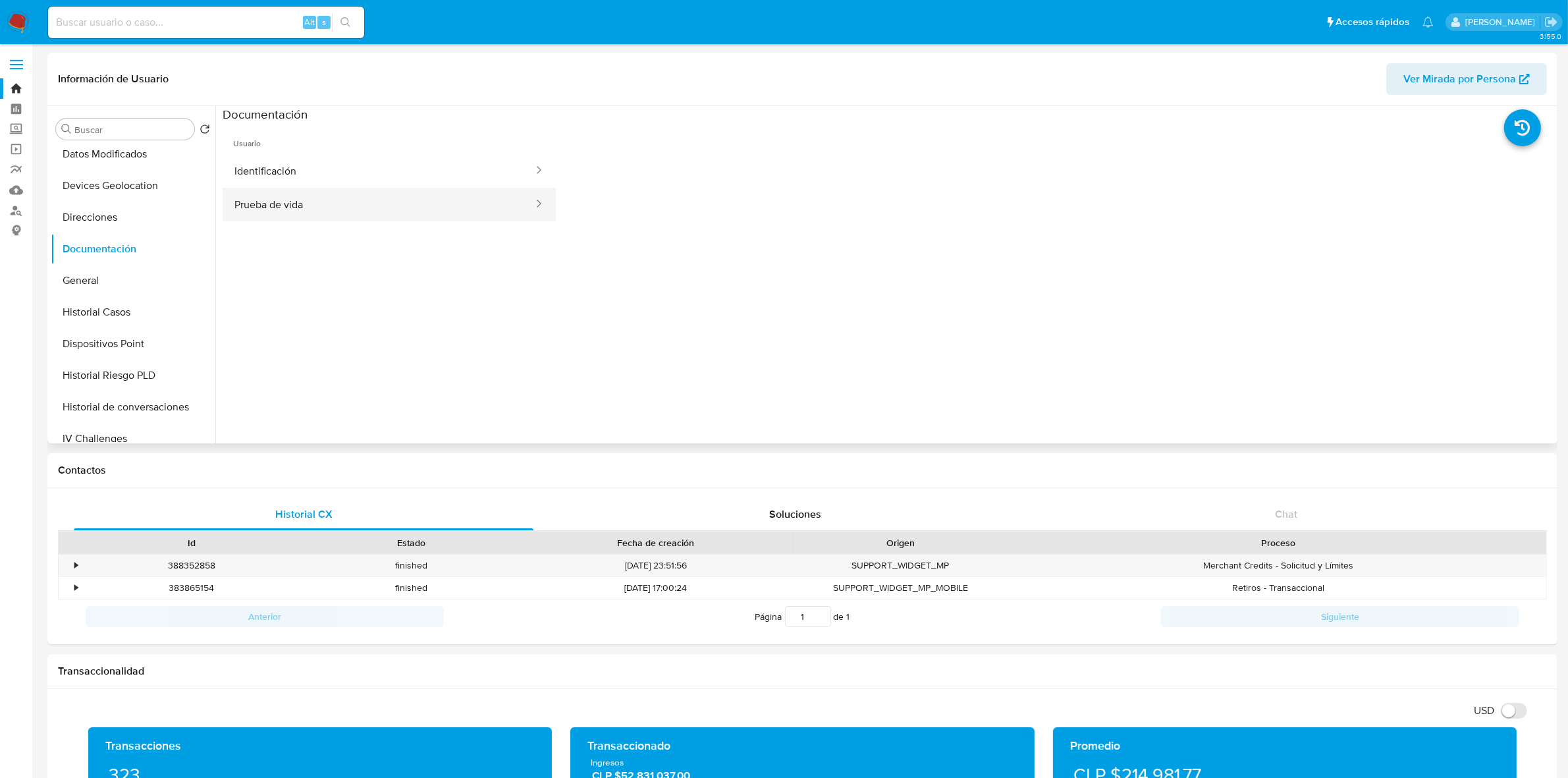
click at [353, 205] on button "Prueba de vida" at bounding box center [379, 205] width 312 height 33
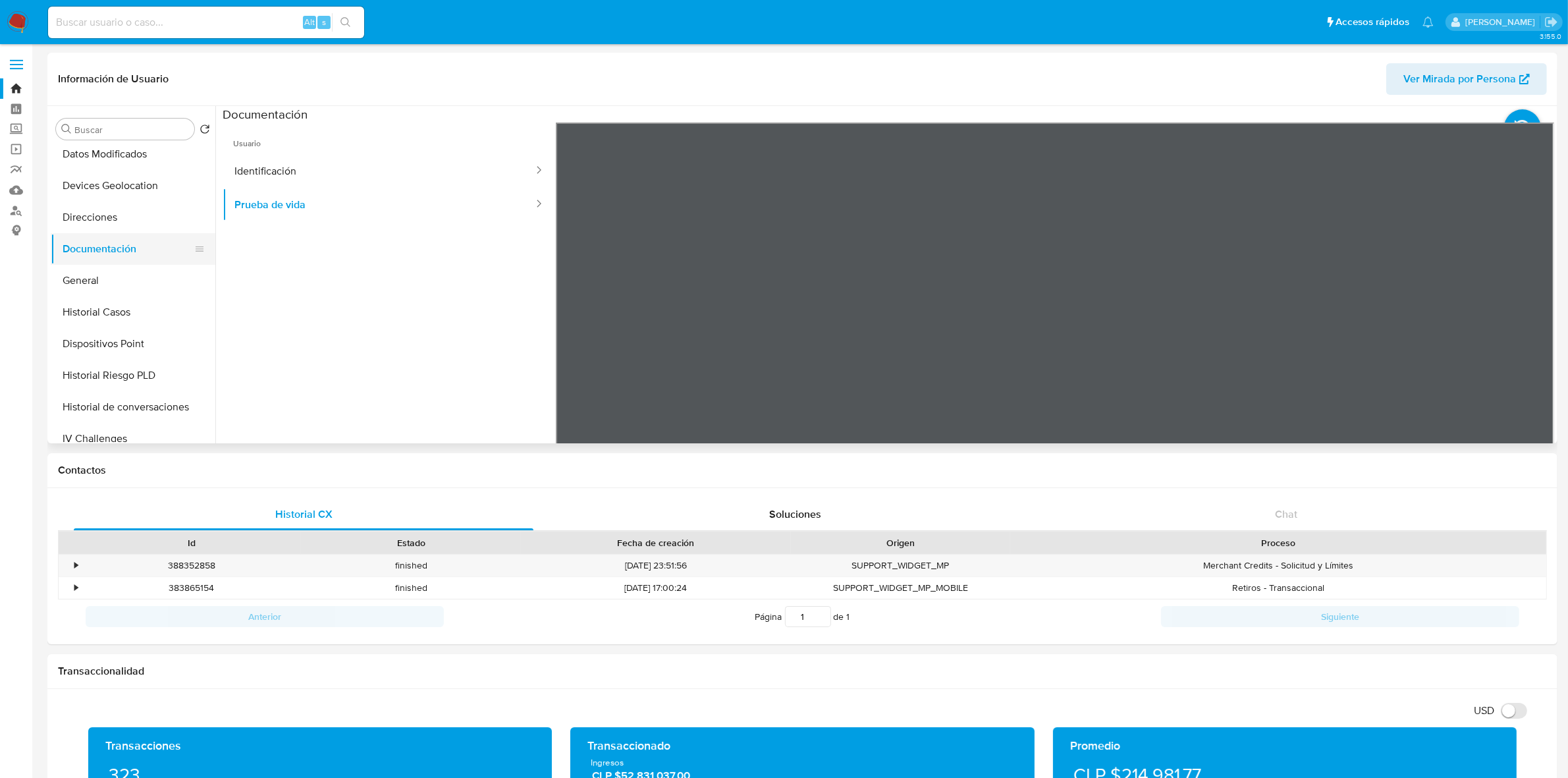
scroll to position [0, 0]
click at [116, 221] on button "Cruces y Relaciones" at bounding box center [128, 223] width 154 height 31
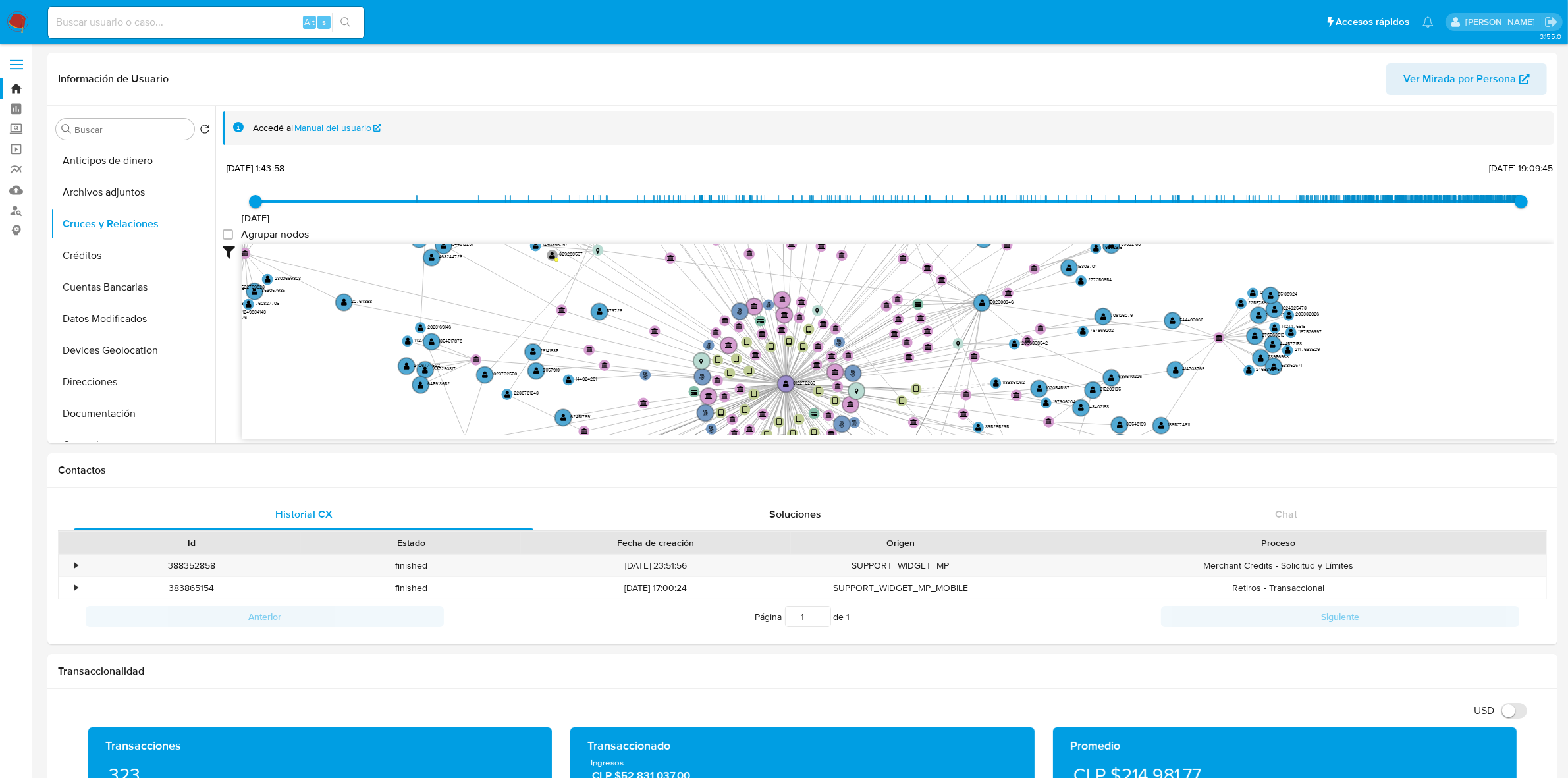
click at [19, 15] on img at bounding box center [17, 22] width 22 height 22
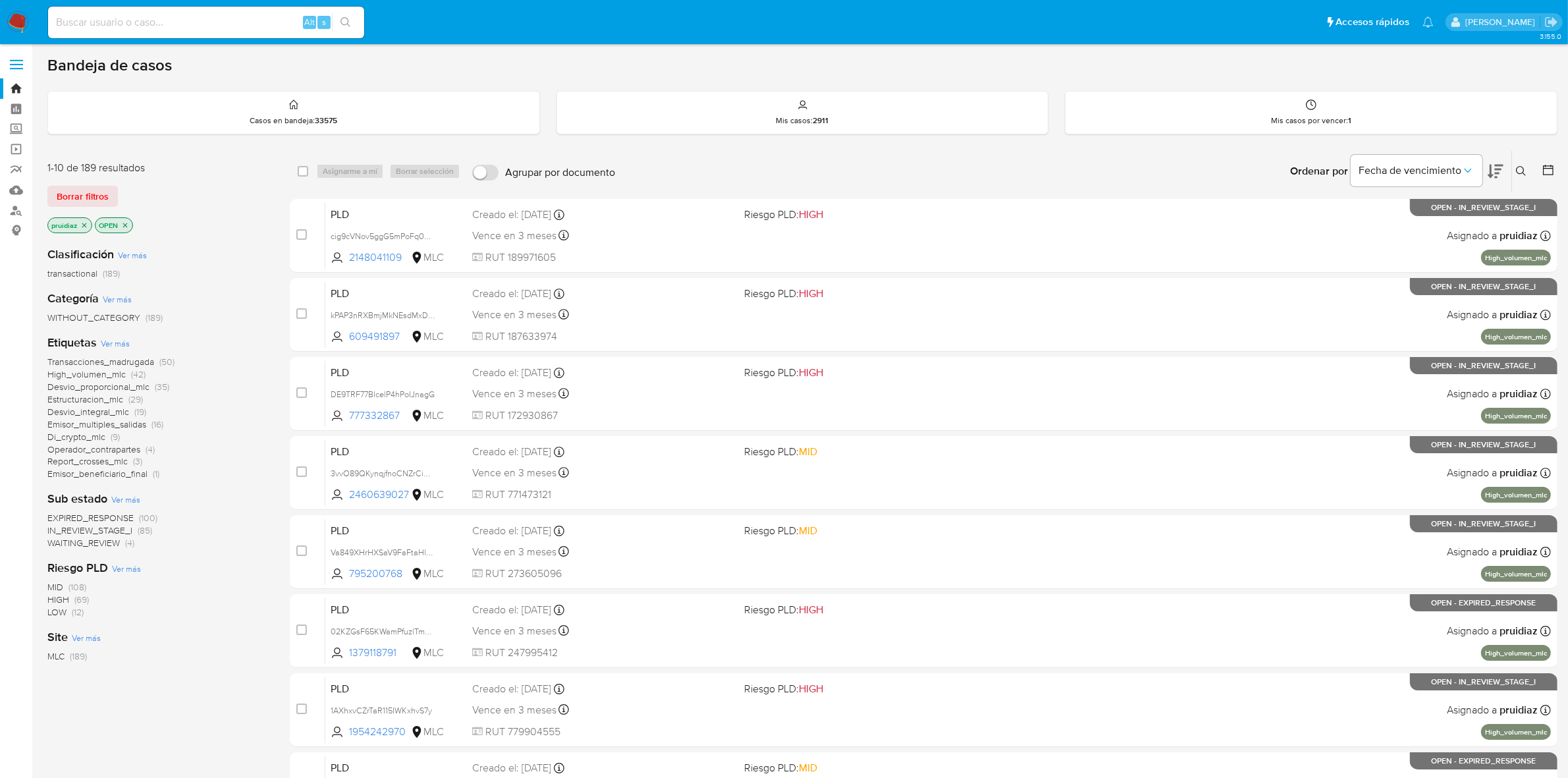
click at [1515, 176] on button at bounding box center [1523, 171] width 21 height 16
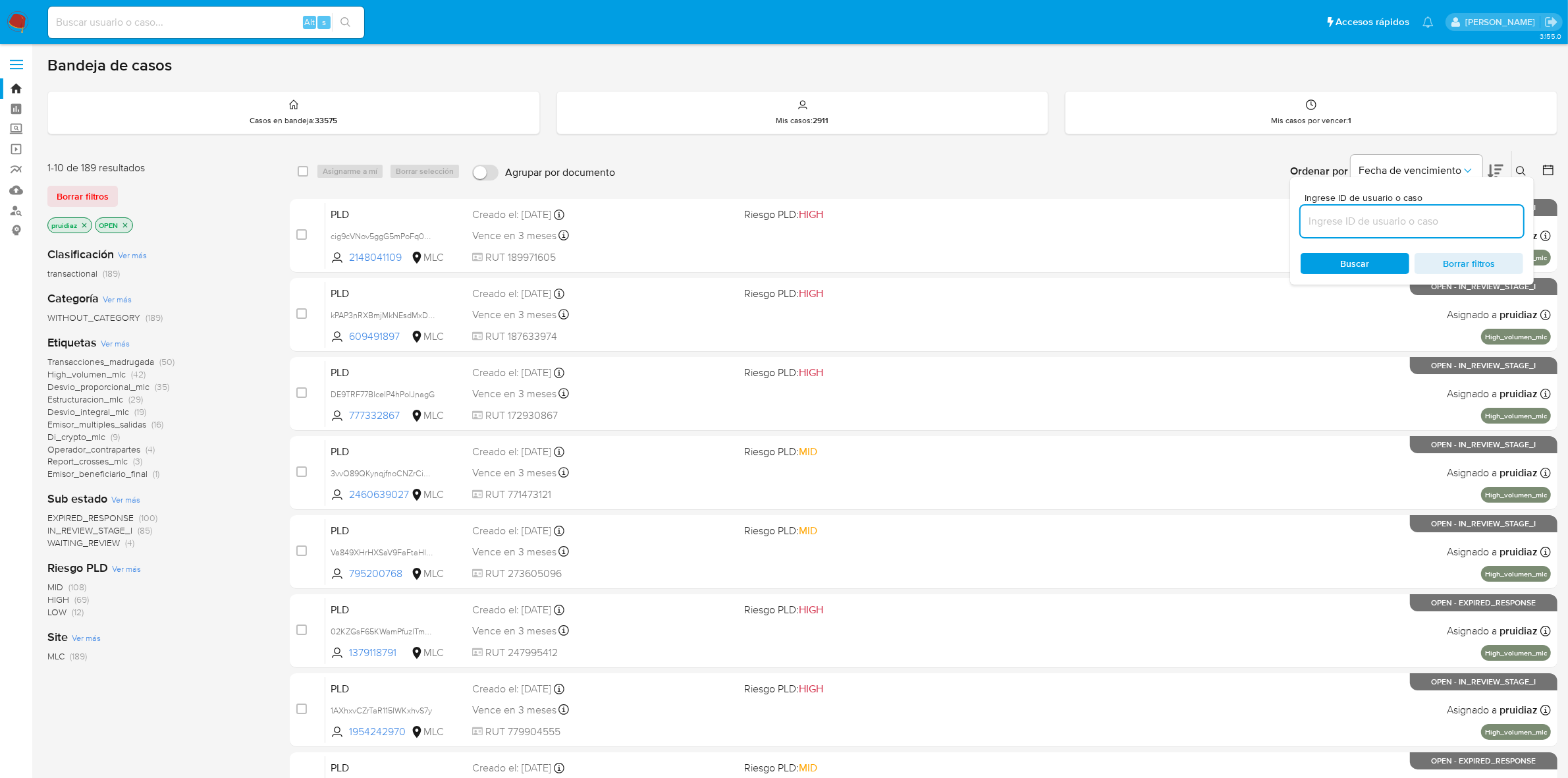
click at [1383, 219] on input at bounding box center [1411, 221] width 223 height 17
type input "1502900346"
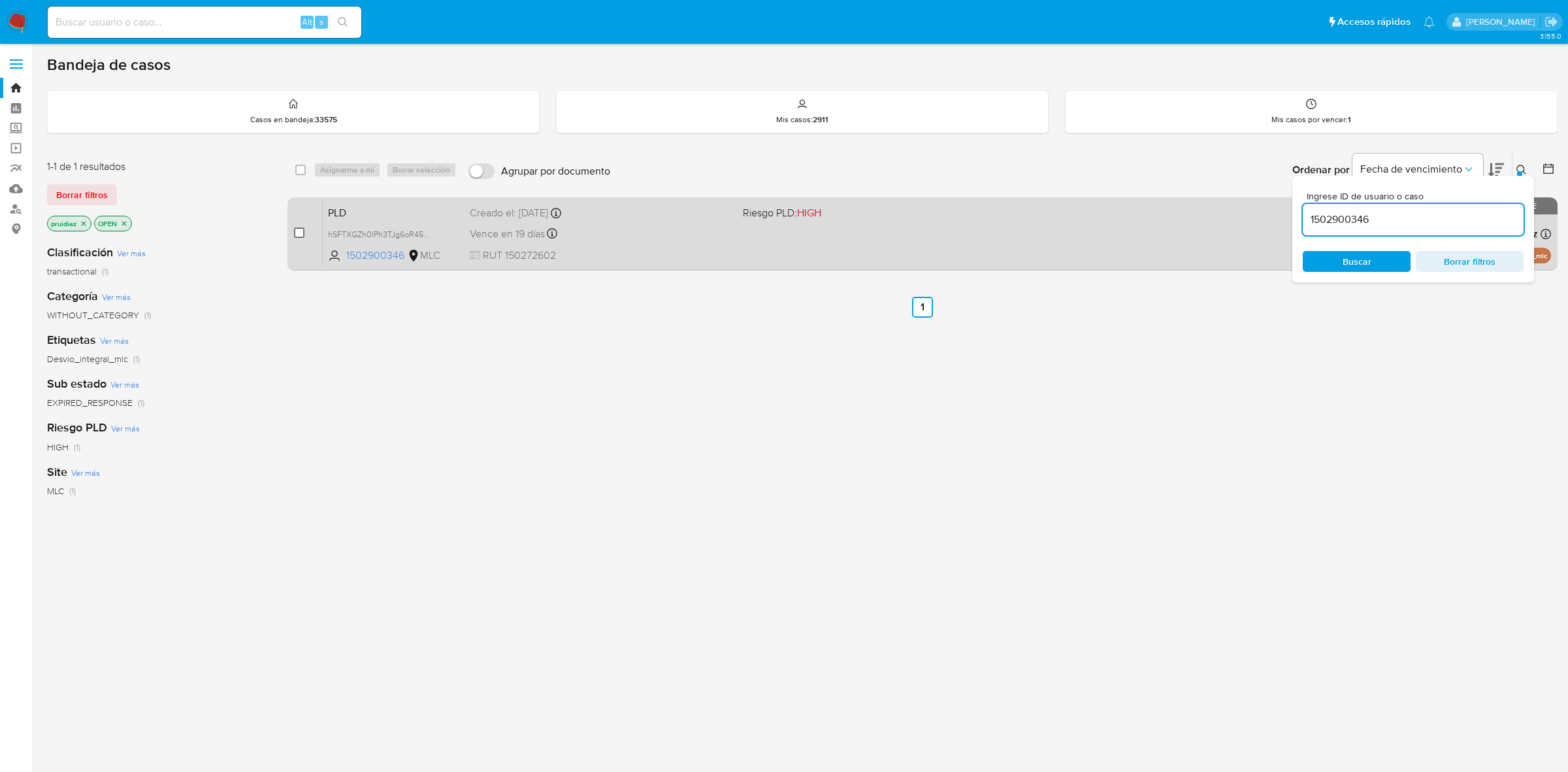
click at [302, 232] on input "checkbox" at bounding box center [299, 233] width 11 height 11
checkbox input "true"
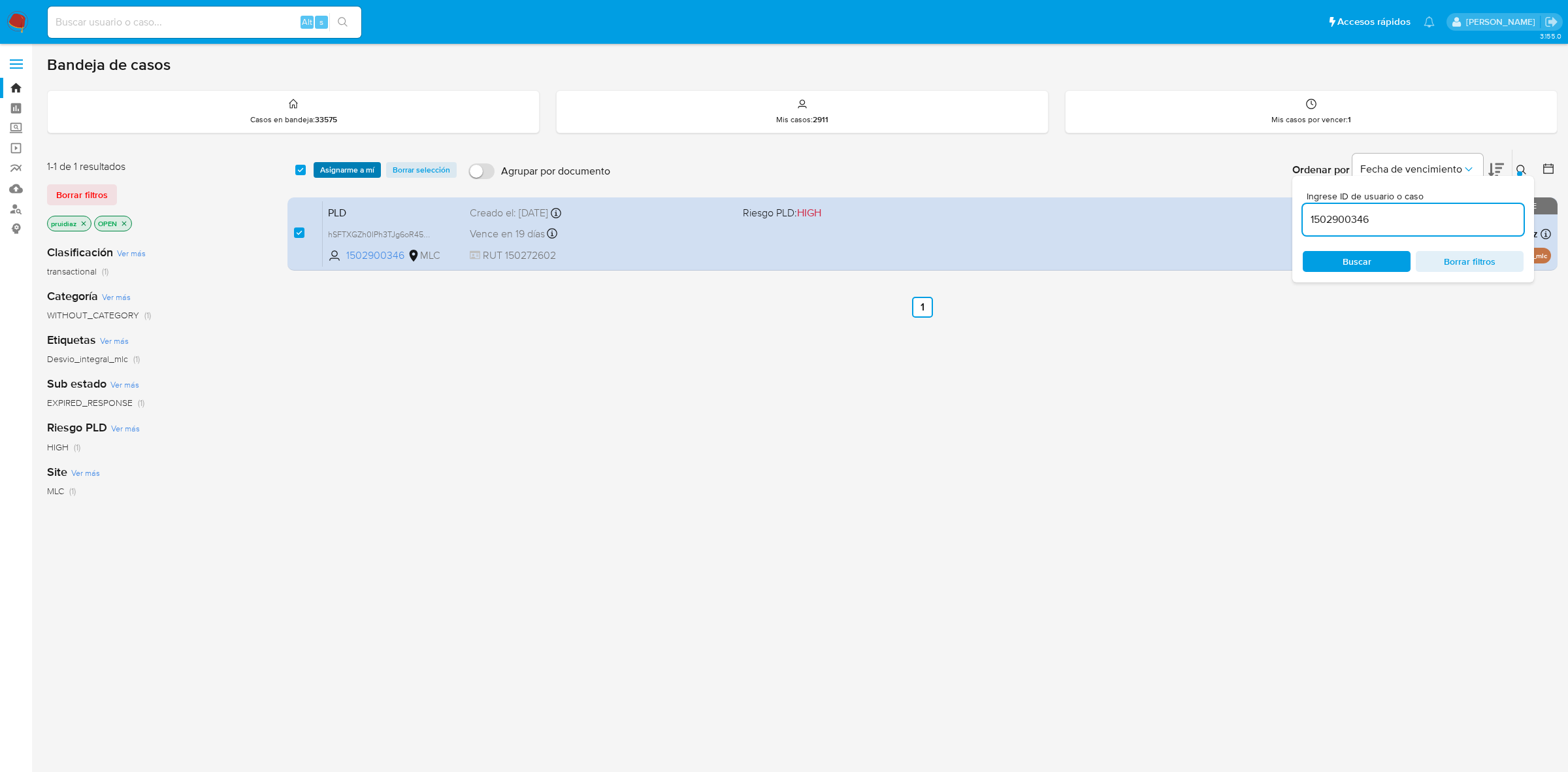
click at [341, 171] on span "Asignarme a mí" at bounding box center [347, 170] width 54 height 13
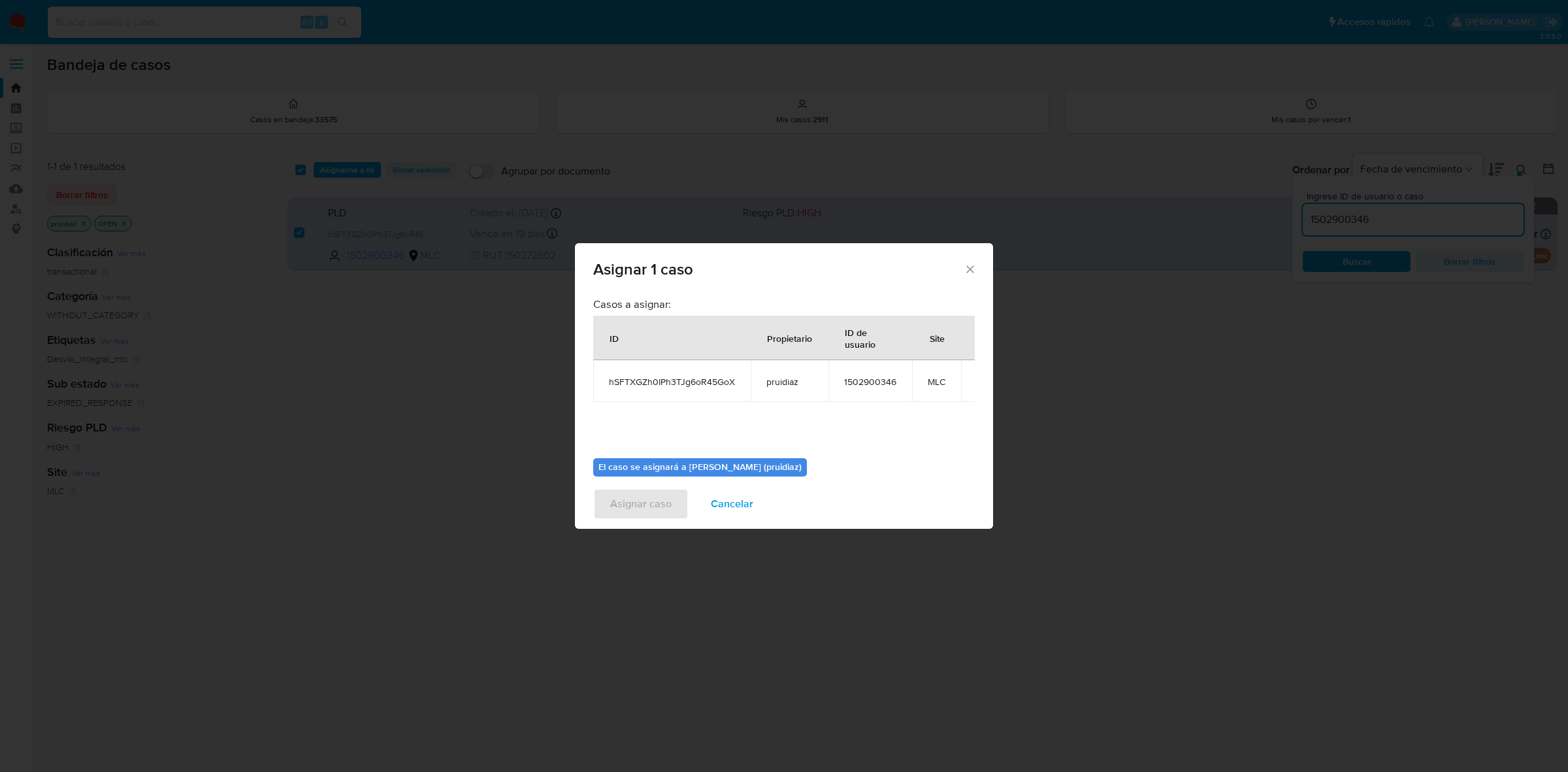
scroll to position [66, 0]
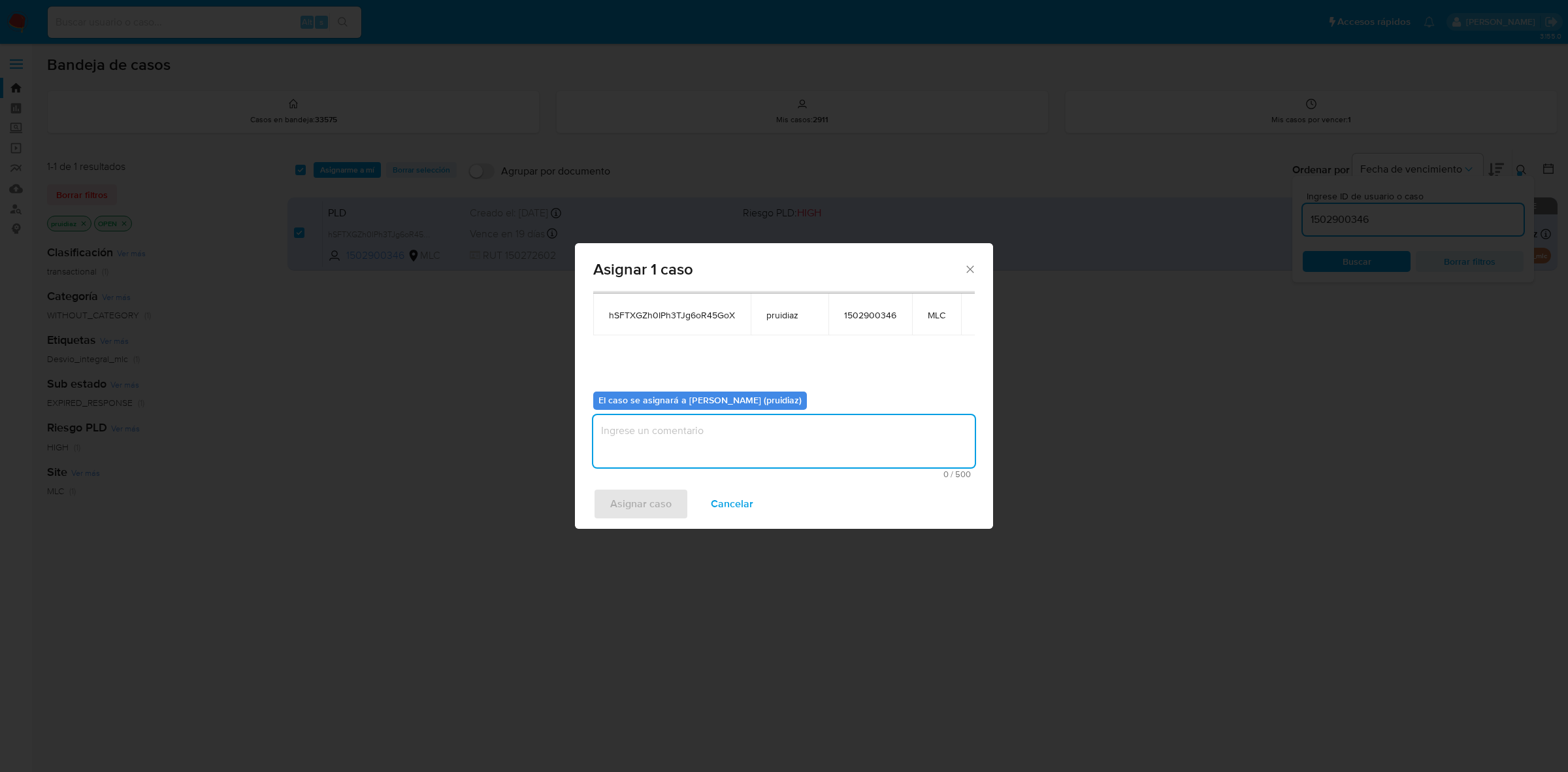
click at [750, 439] on textarea "assign-modal" at bounding box center [784, 441] width 382 height 52
type textarea "-"
click at [651, 507] on span "Asignar caso" at bounding box center [641, 503] width 62 height 29
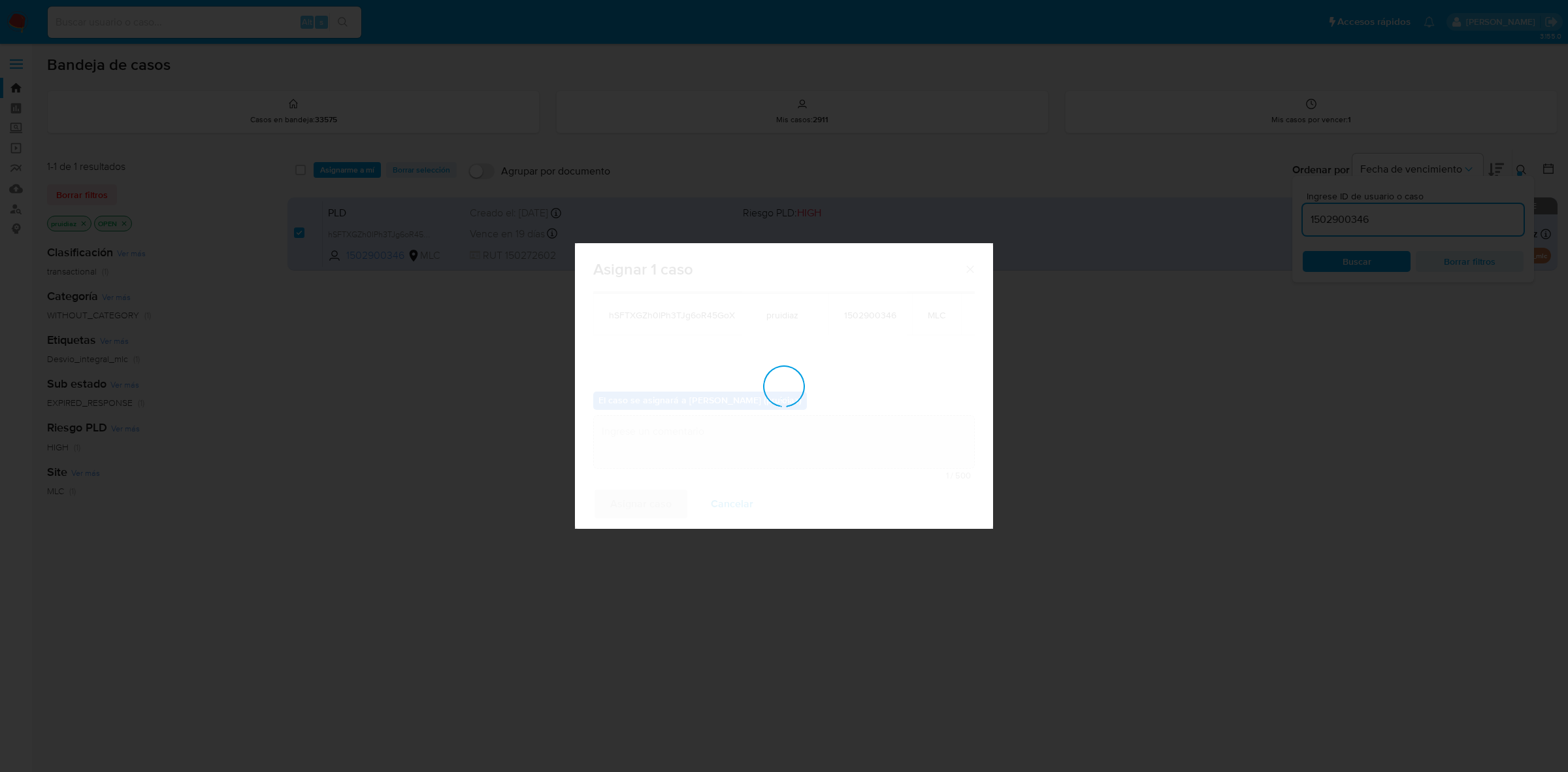
checkbox input "false"
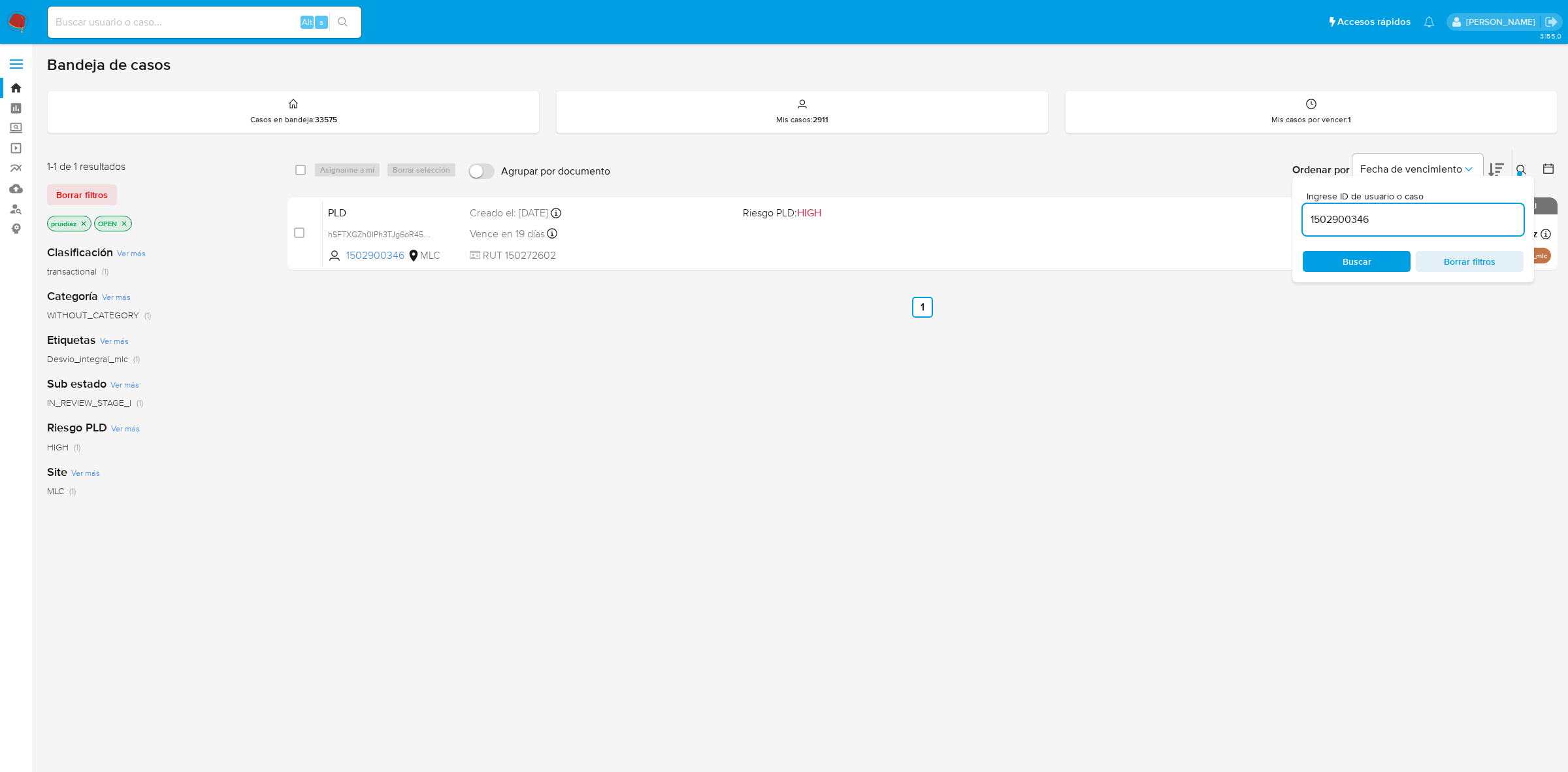
click at [23, 21] on img at bounding box center [17, 22] width 22 height 22
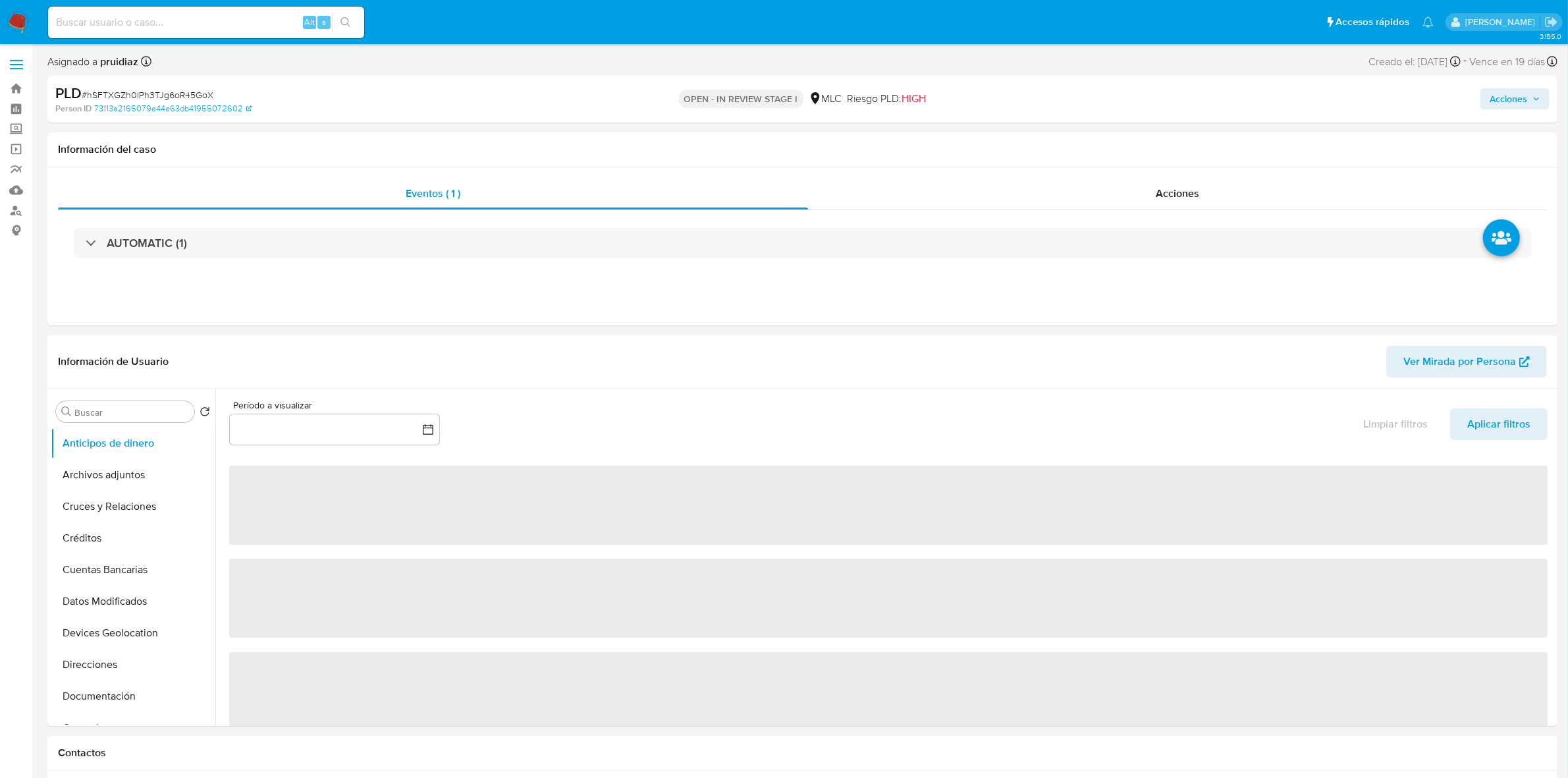
select select "10"
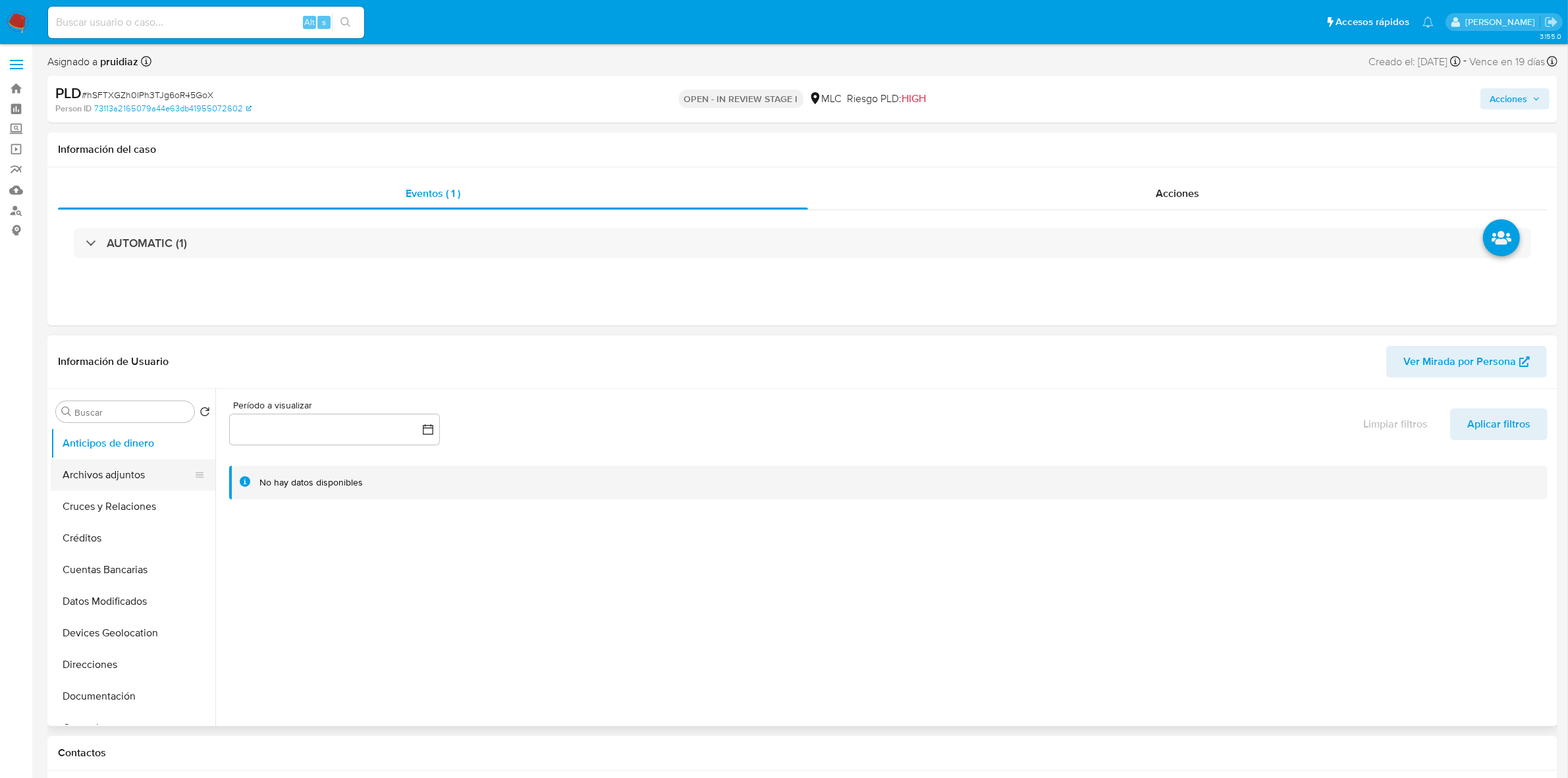
click at [108, 486] on button "Archivos adjuntos" at bounding box center [128, 474] width 154 height 31
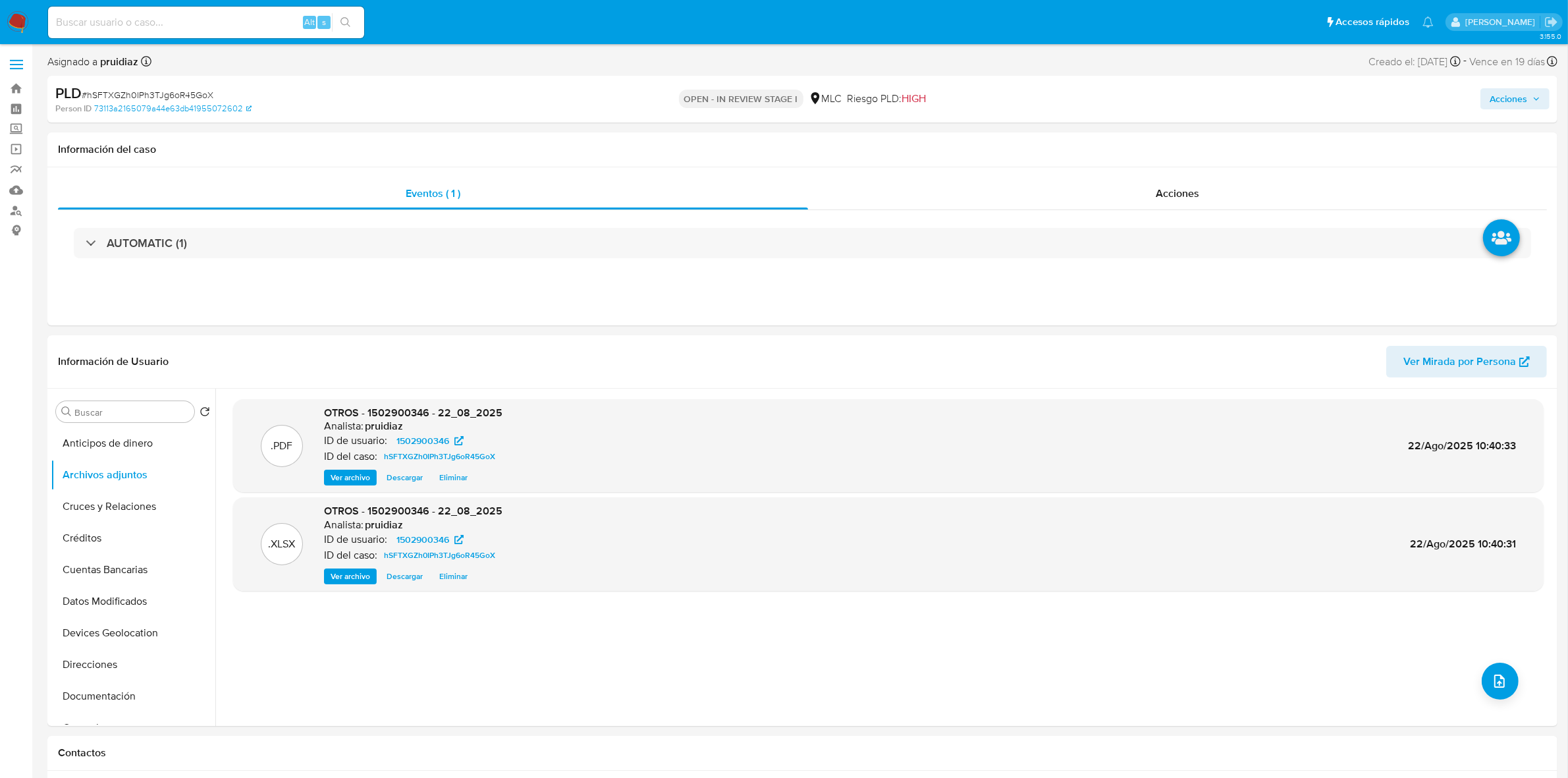
drag, startPoint x: 1541, startPoint y: 96, endPoint x: 1522, endPoint y: 106, distance: 21.5
click at [1537, 94] on button "Acciones" at bounding box center [1514, 98] width 69 height 21
click at [1164, 145] on span "Resolución del caso" at bounding box center [1141, 140] width 94 height 15
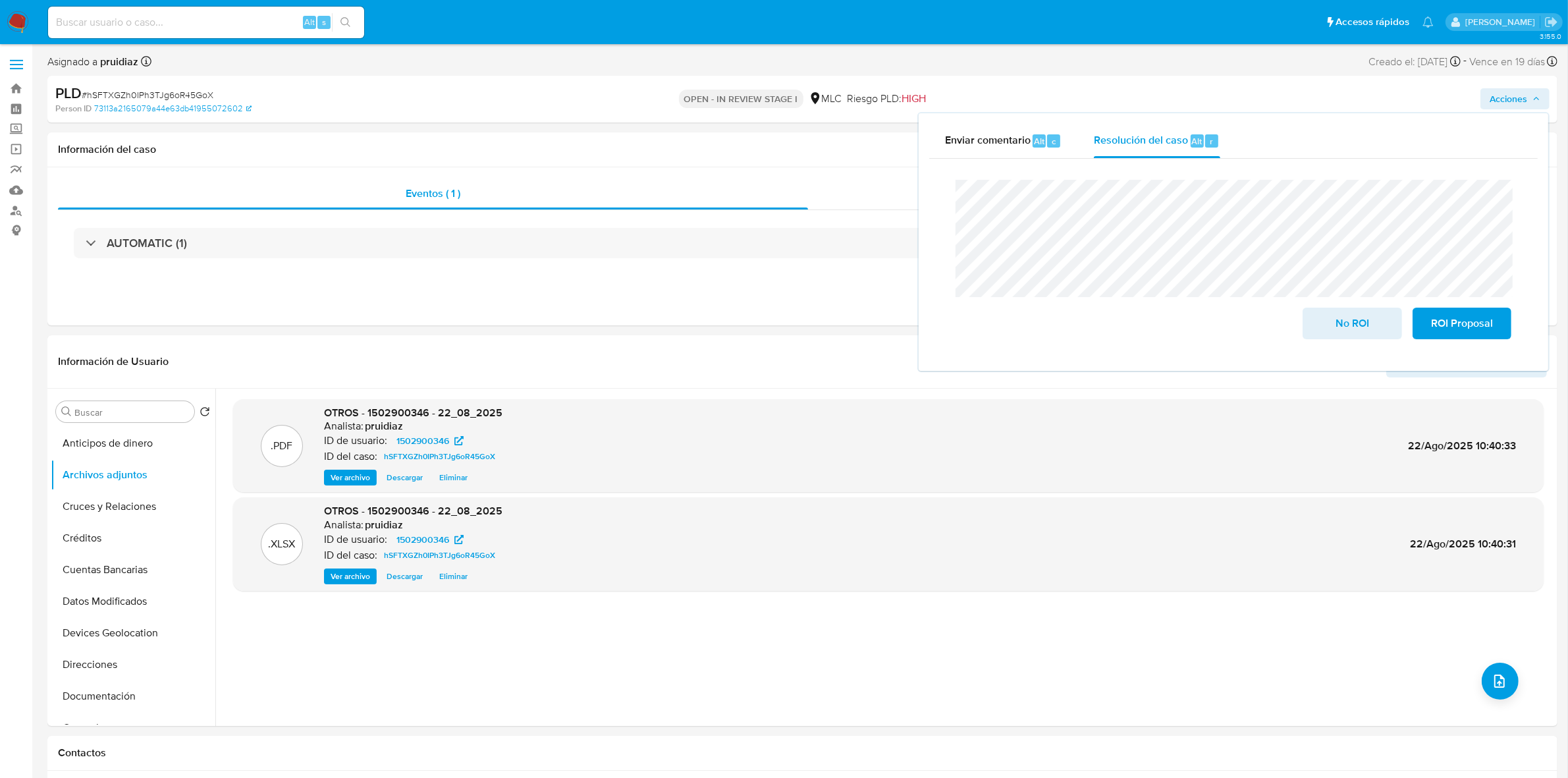
click at [933, 199] on div "Cierre de caso No ROI ROI Proposal" at bounding box center [1234, 259] width 609 height 201
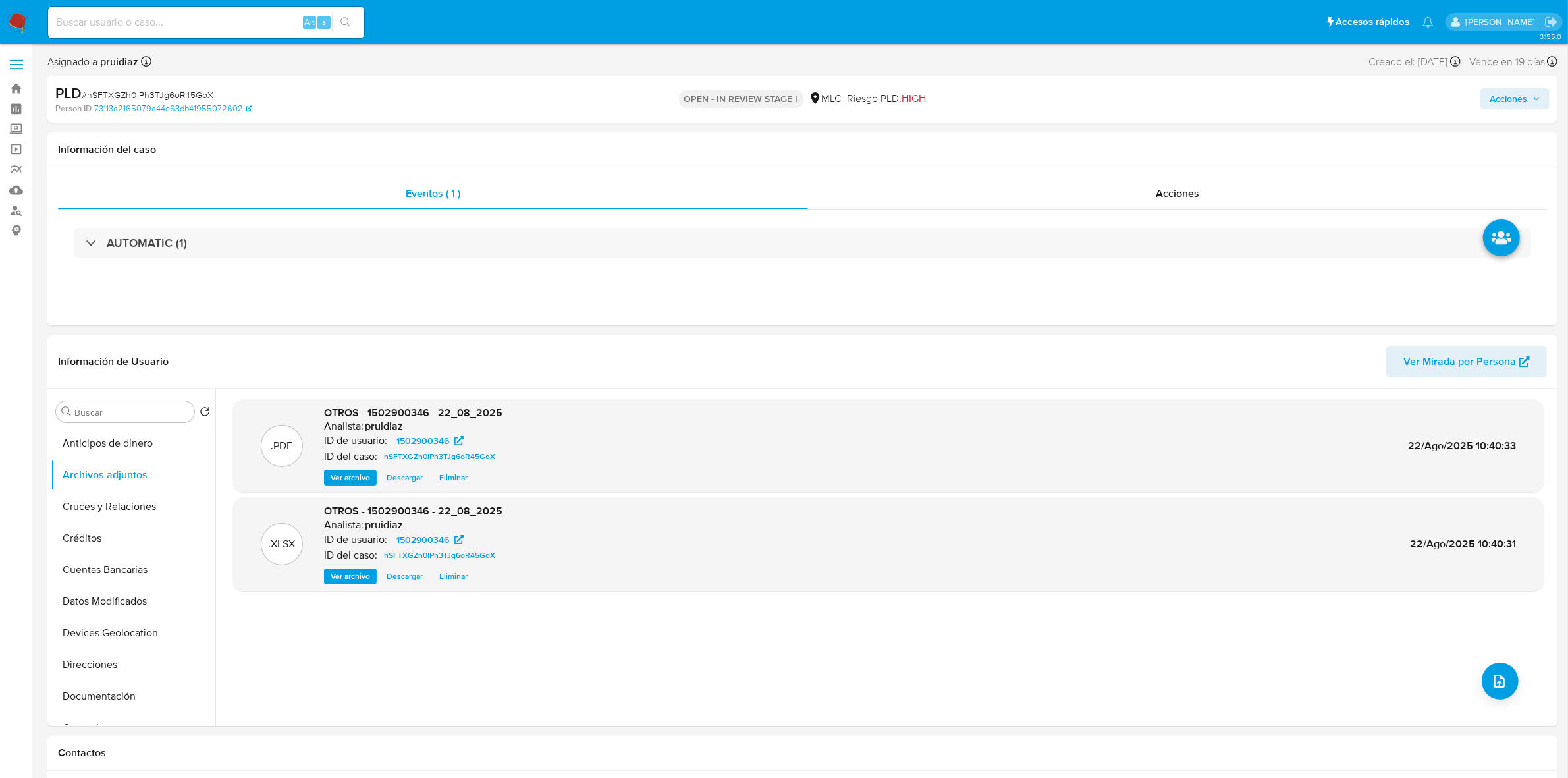
click at [1518, 92] on span "Acciones" at bounding box center [1508, 98] width 37 height 21
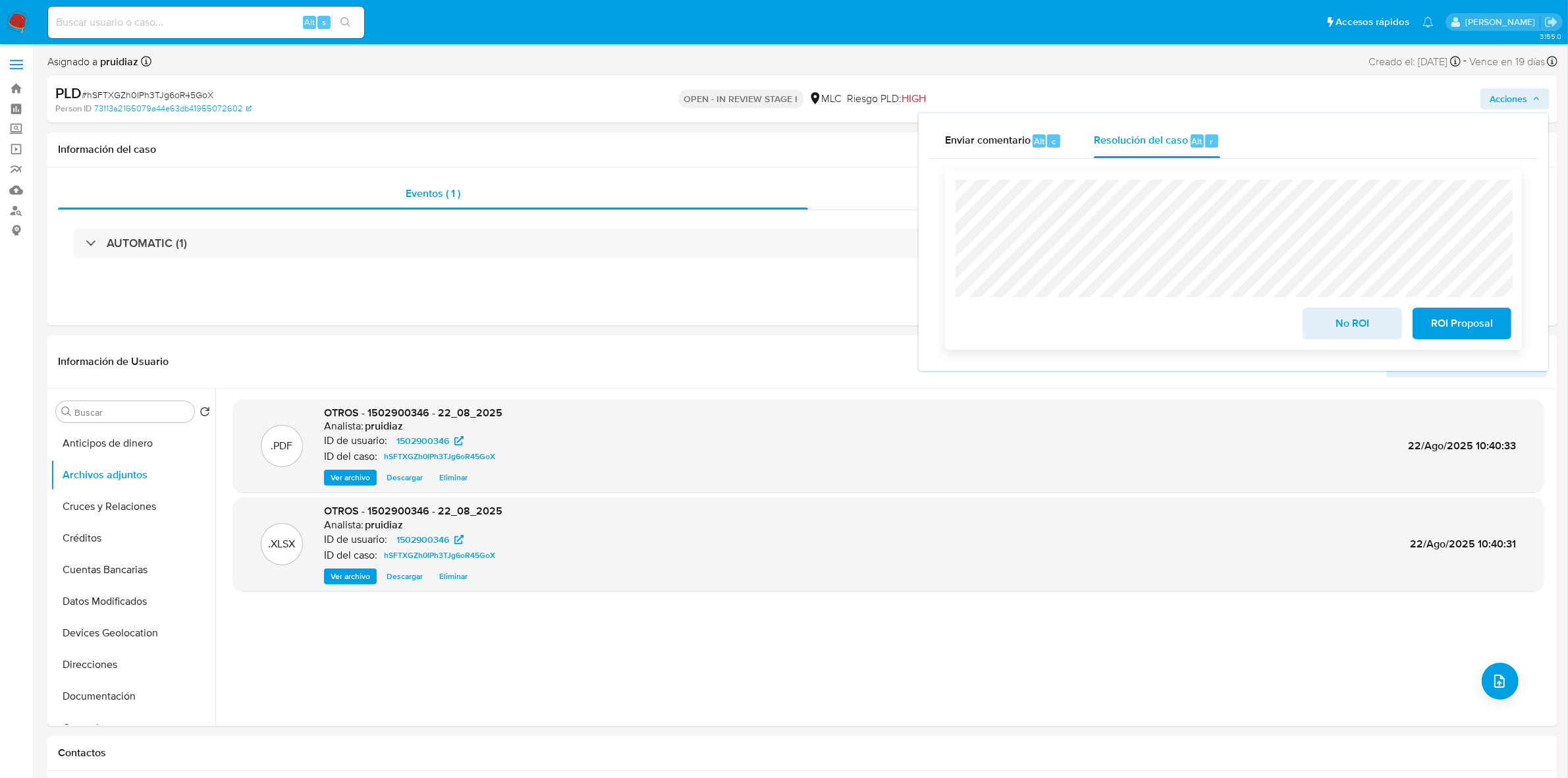
click at [1476, 338] on span "ROI Proposal" at bounding box center [1462, 323] width 64 height 29
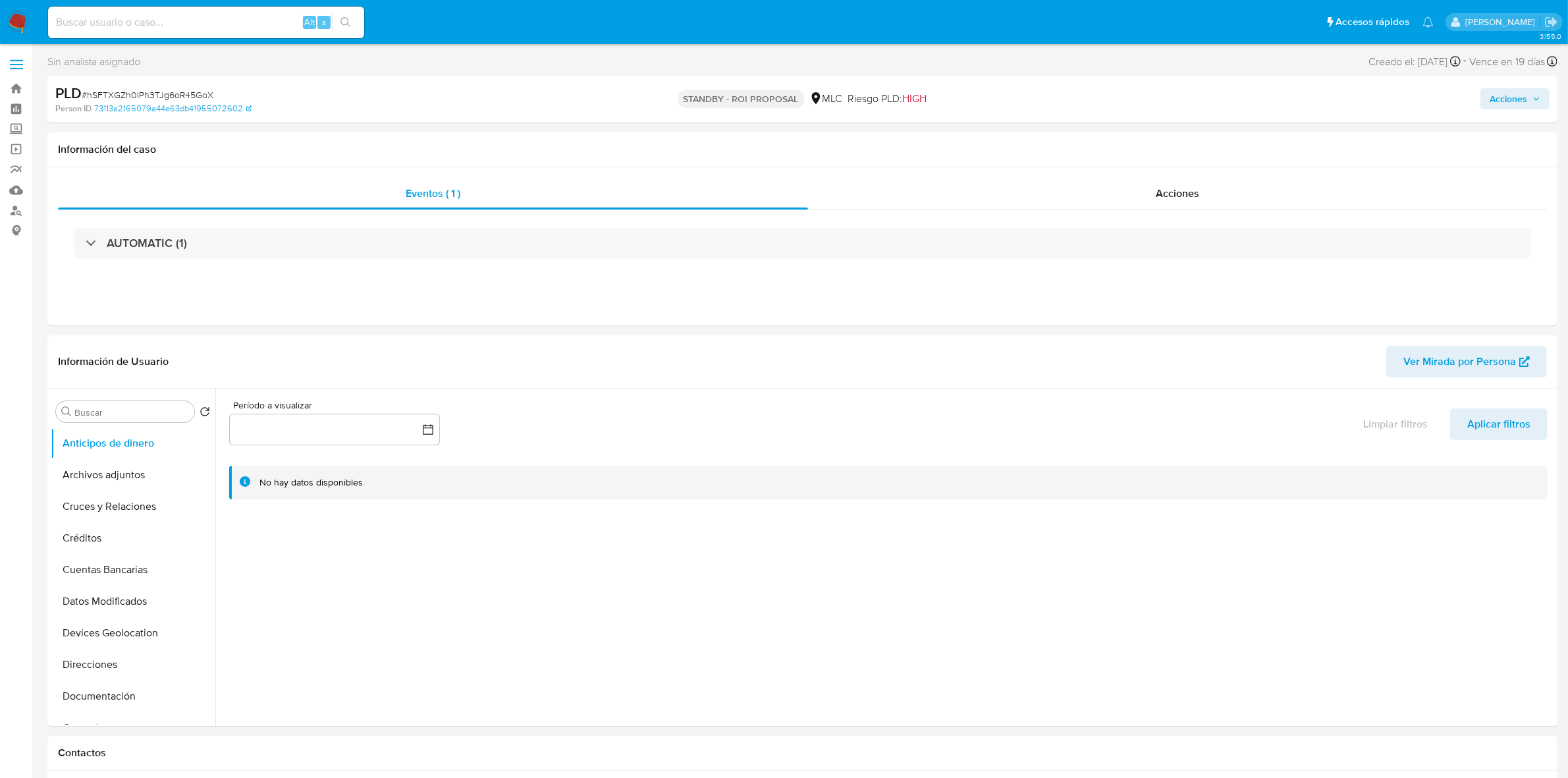
select select "10"
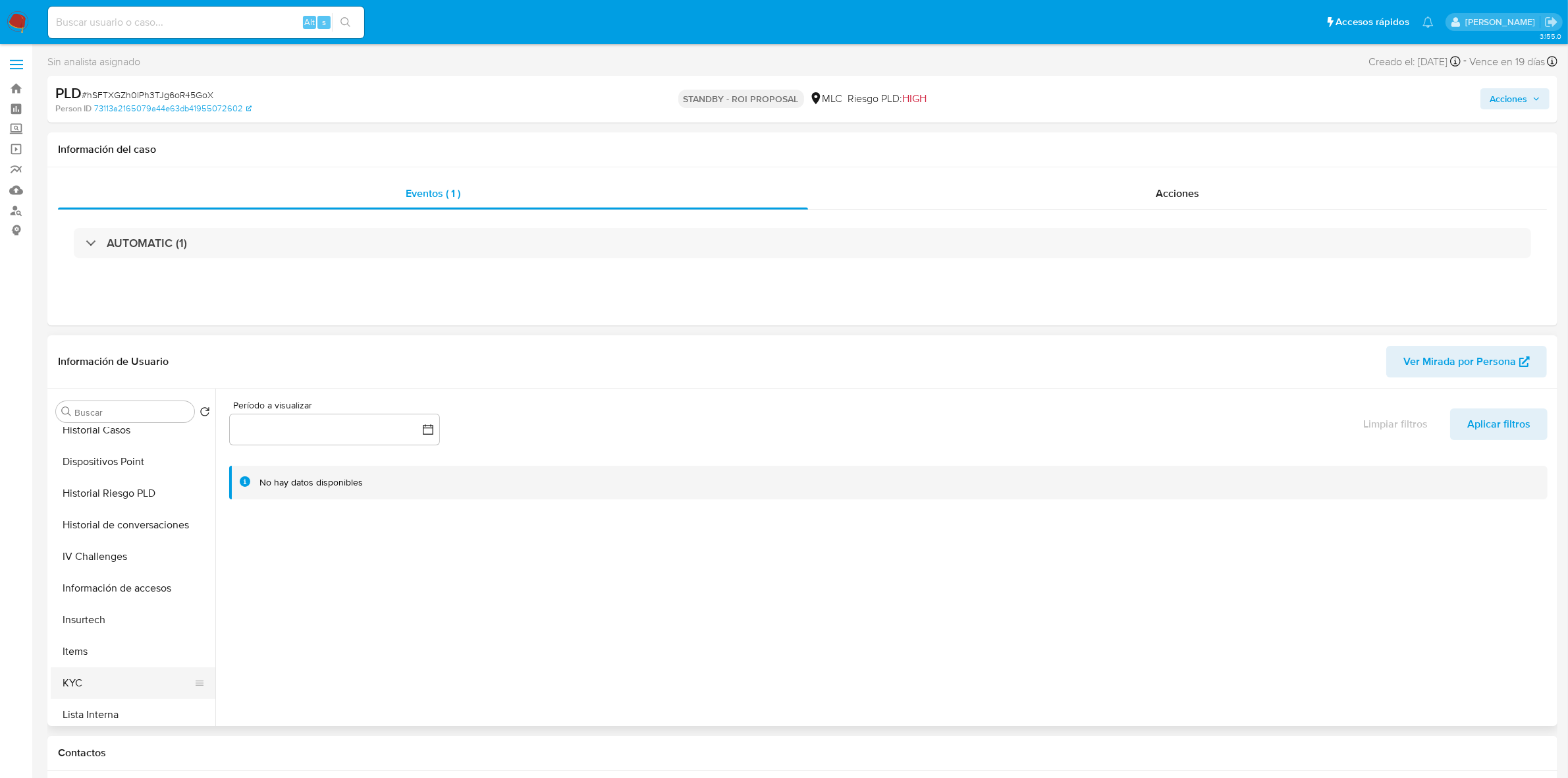
click at [86, 680] on button "KYC" at bounding box center [128, 682] width 154 height 31
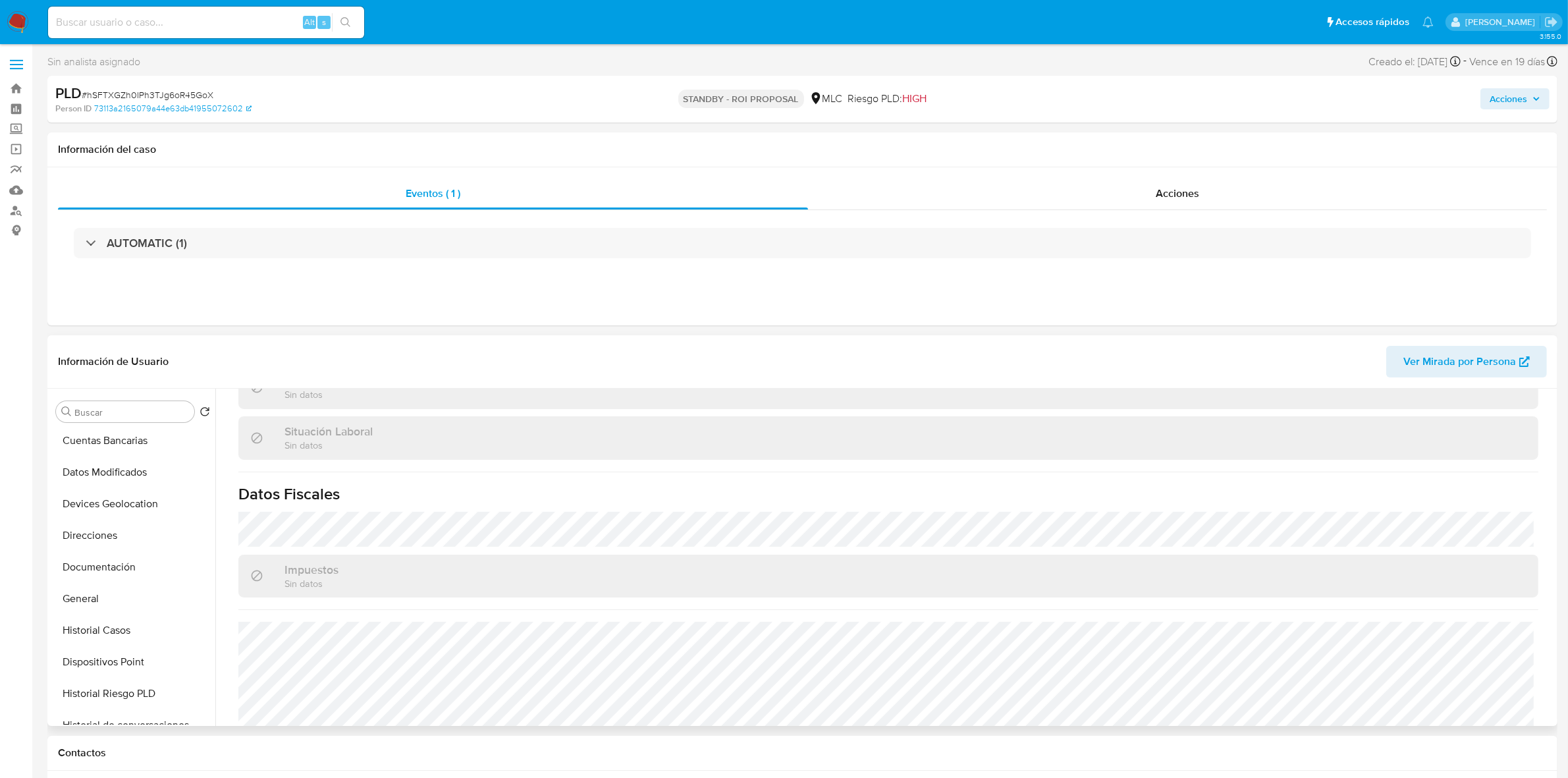
scroll to position [165, 0]
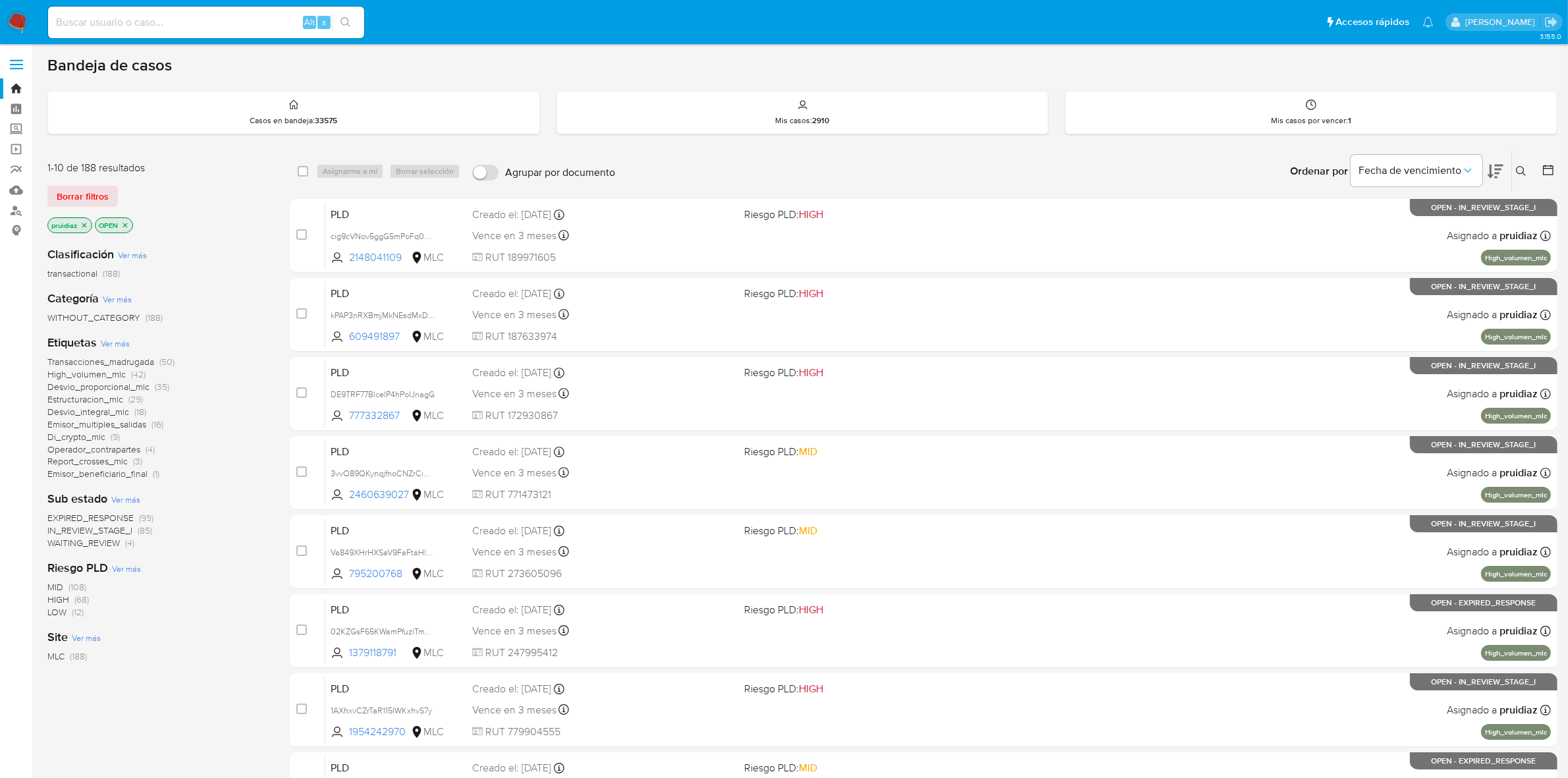
click at [1506, 165] on div "Ordenar por Fecha de vencimiento" at bounding box center [1395, 171] width 231 height 41
click at [1500, 170] on icon at bounding box center [1496, 171] width 16 height 16
click at [12, 30] on img at bounding box center [17, 22] width 22 height 22
click at [1495, 175] on icon at bounding box center [1496, 171] width 16 height 16
click at [116, 545] on span "WAITING_REVIEW" at bounding box center [84, 543] width 72 height 13
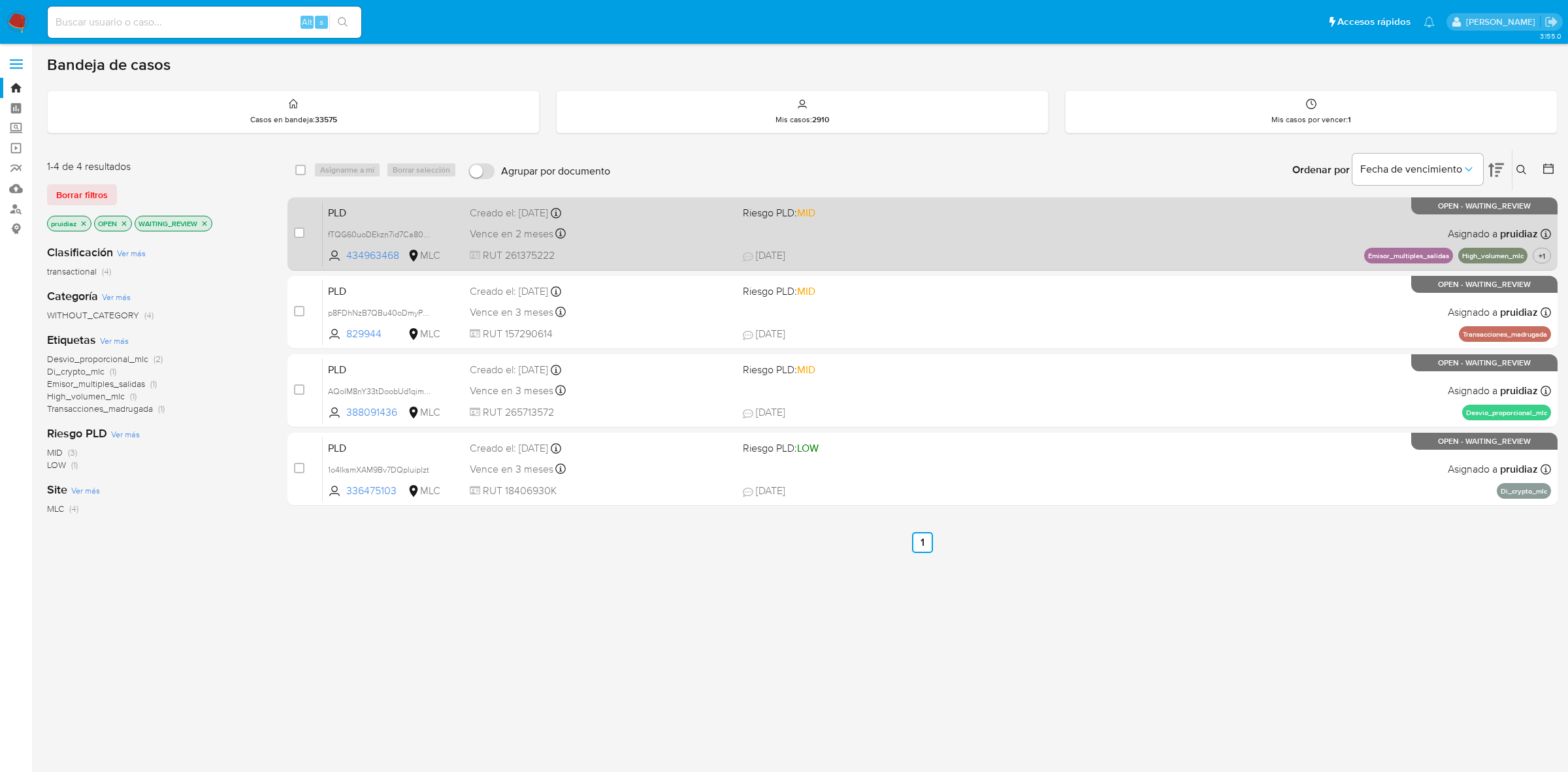
click at [876, 253] on span "21/08/2025 21/08/2025 10:13" at bounding box center [1010, 256] width 535 height 15
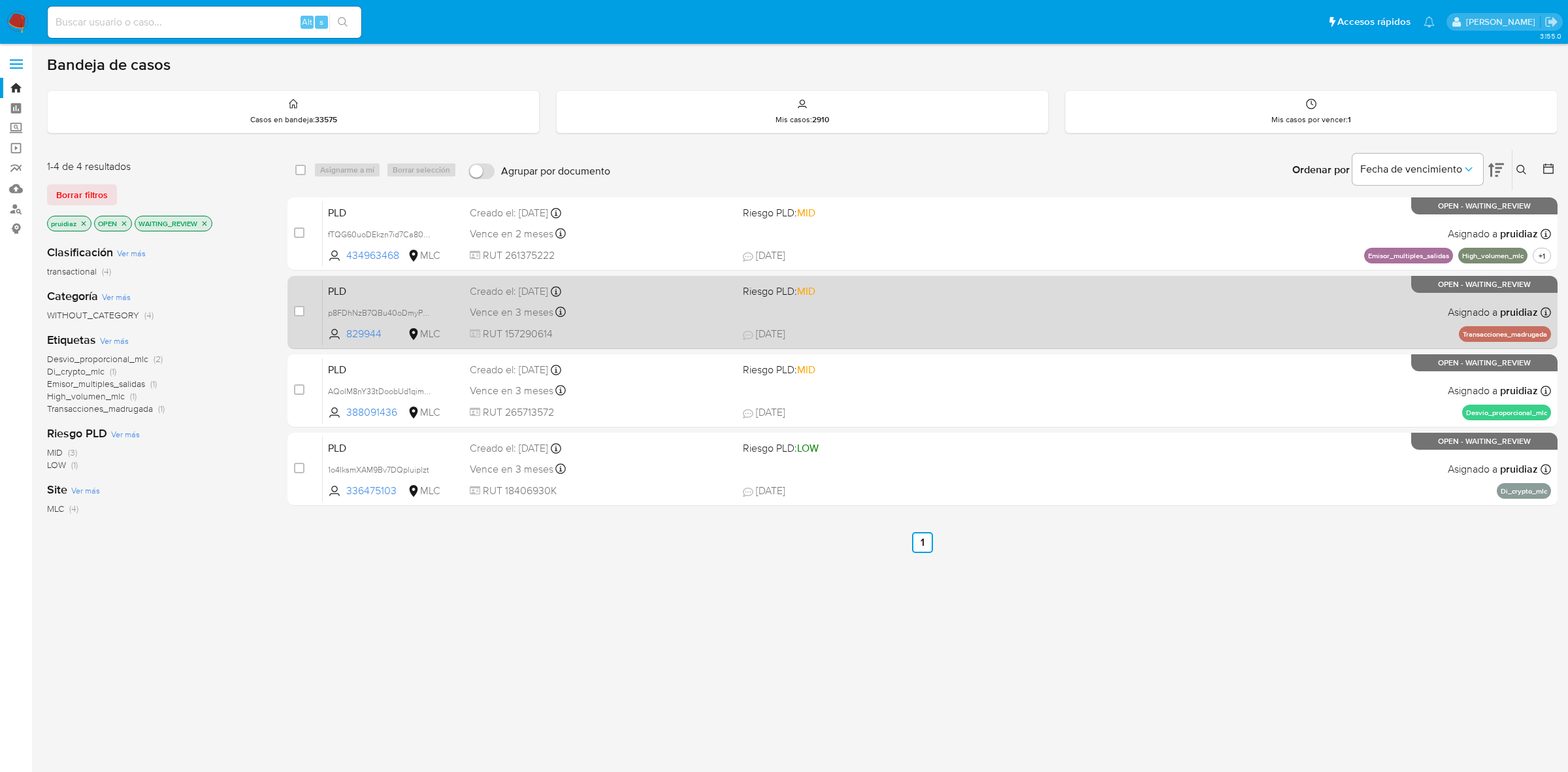
click at [647, 321] on div "PLD p8FDhNzB7QBu40oDmyPXasbI 829944 MLC Riesgo PLD: MID Creado el: 12/08/2025 C…" at bounding box center [937, 311] width 1229 height 66
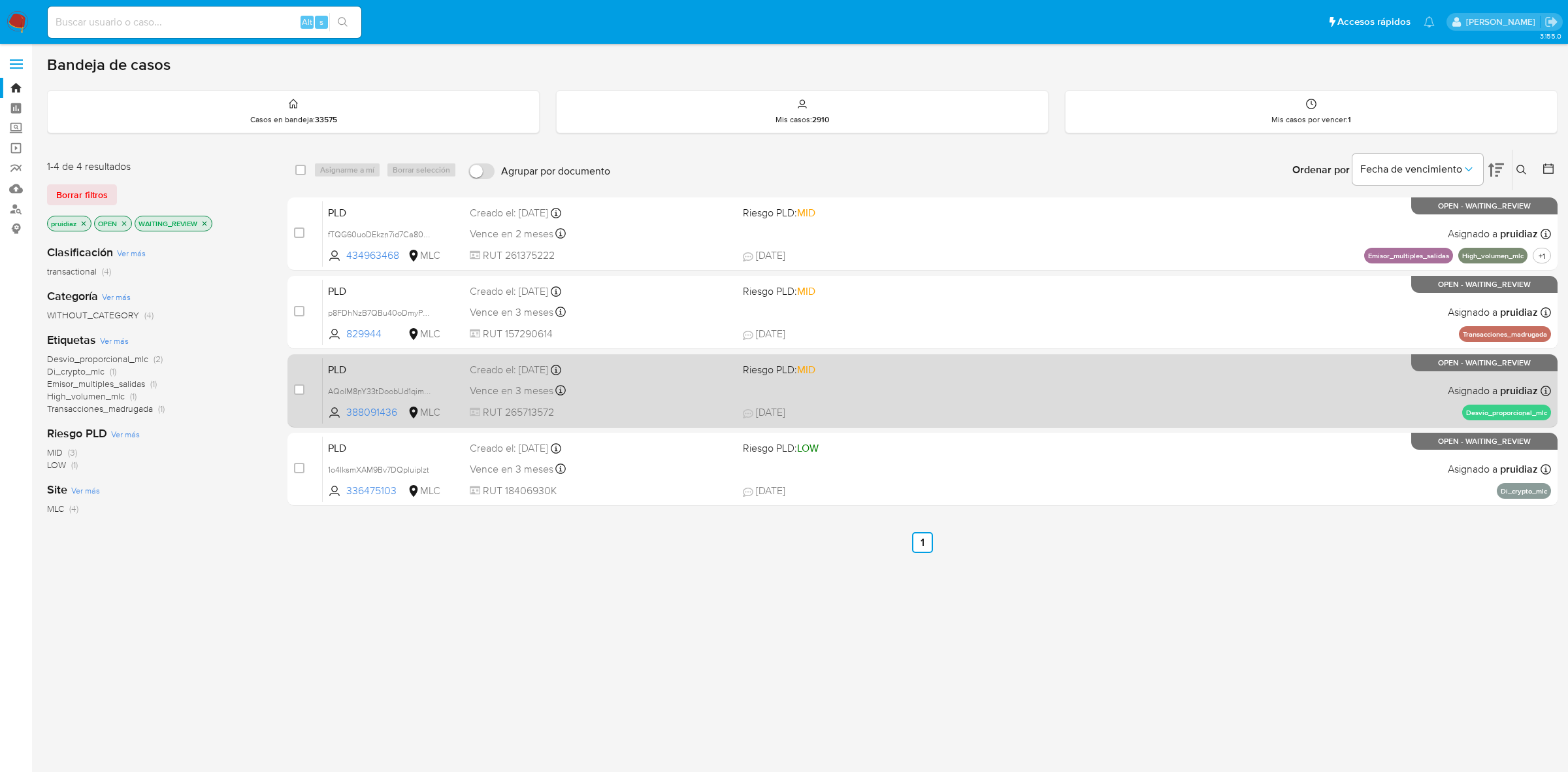
click at [690, 386] on div "Vence en 3 meses Vence el 10/11/2025 06:07:33" at bounding box center [601, 390] width 263 height 18
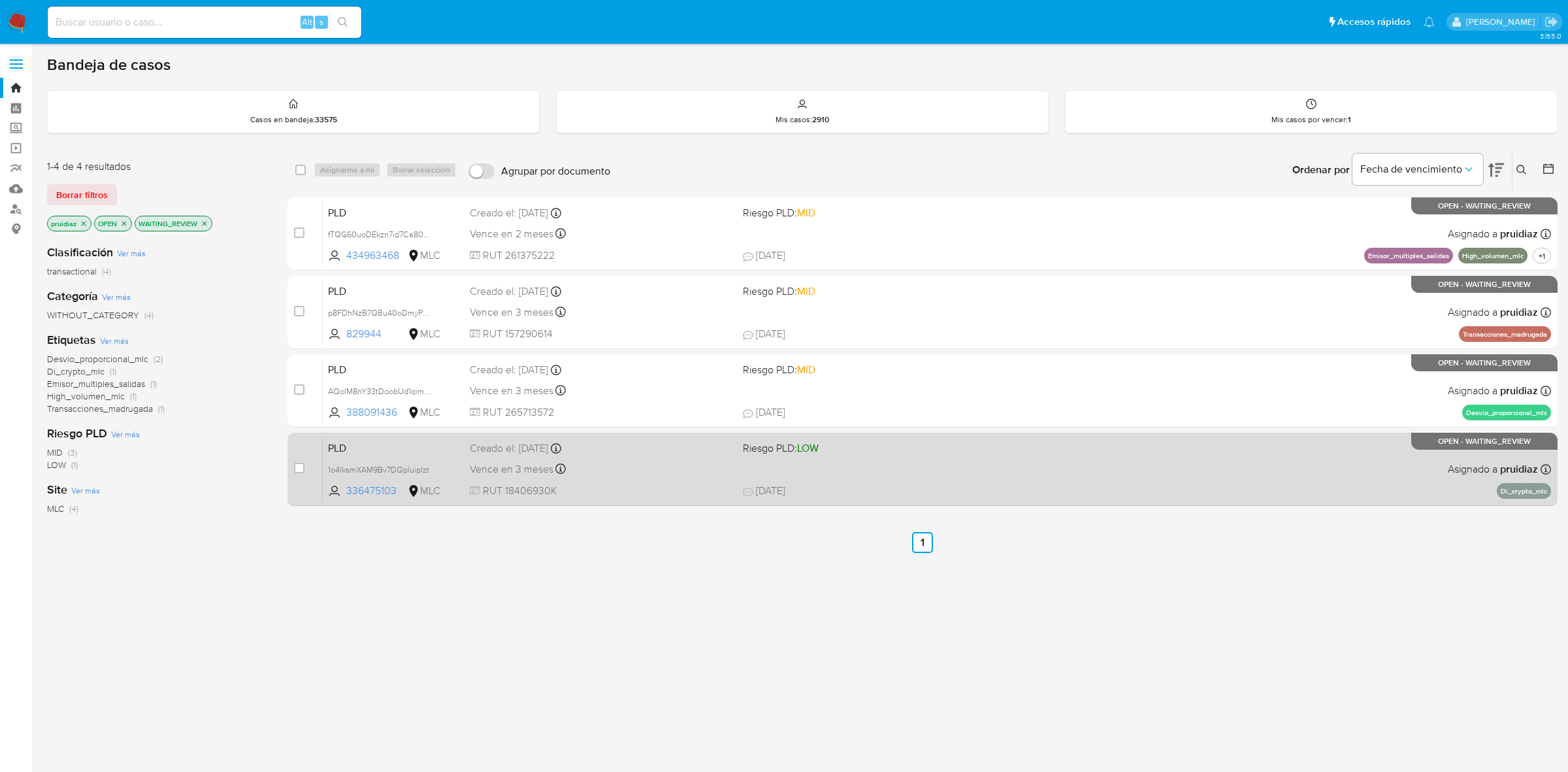
click at [639, 471] on div "Vence en 3 meses Vence el 10/11/2025 06:08:49" at bounding box center [601, 469] width 263 height 18
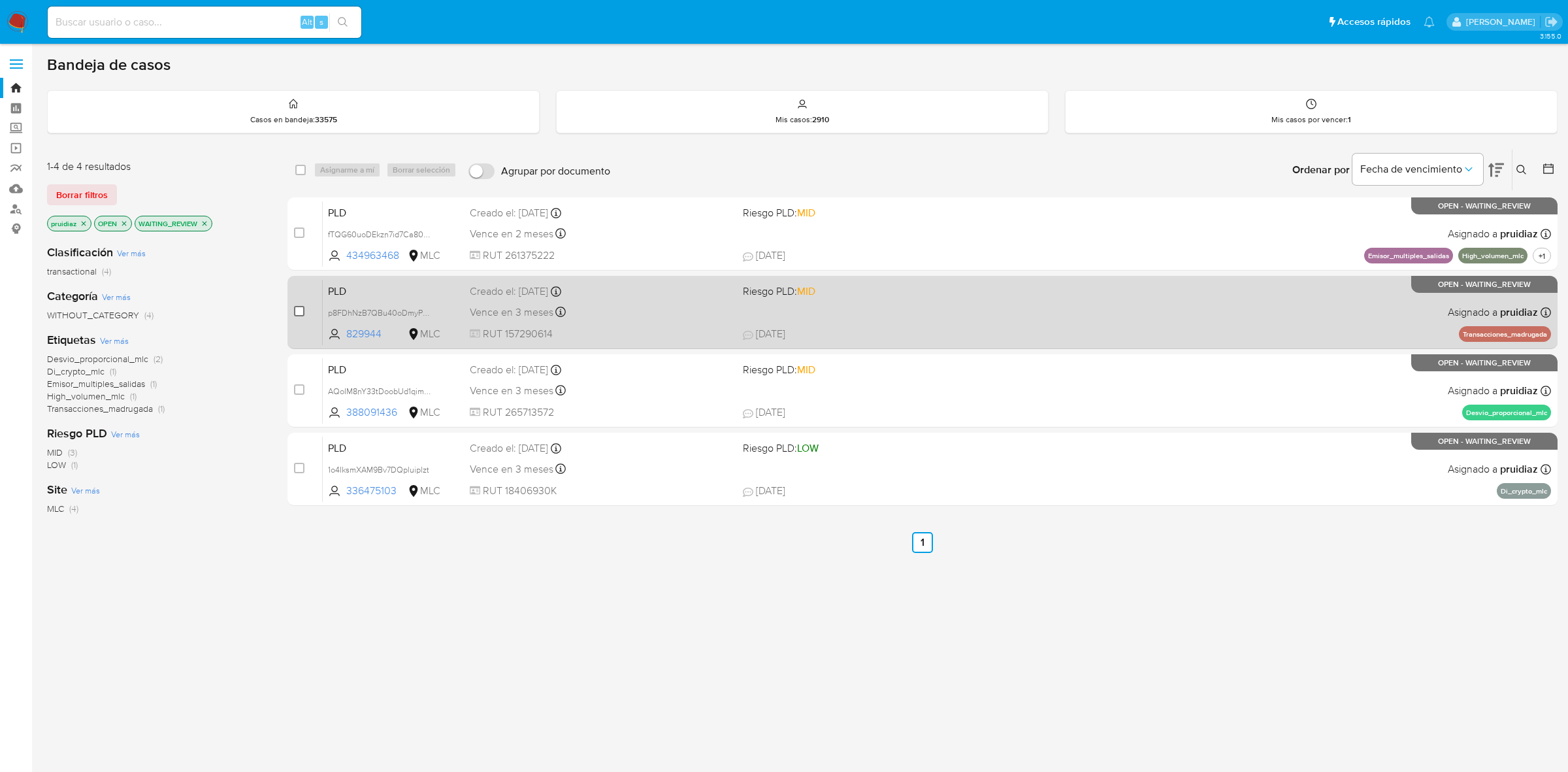
click at [295, 309] on input "checkbox" at bounding box center [299, 311] width 11 height 11
checkbox input "true"
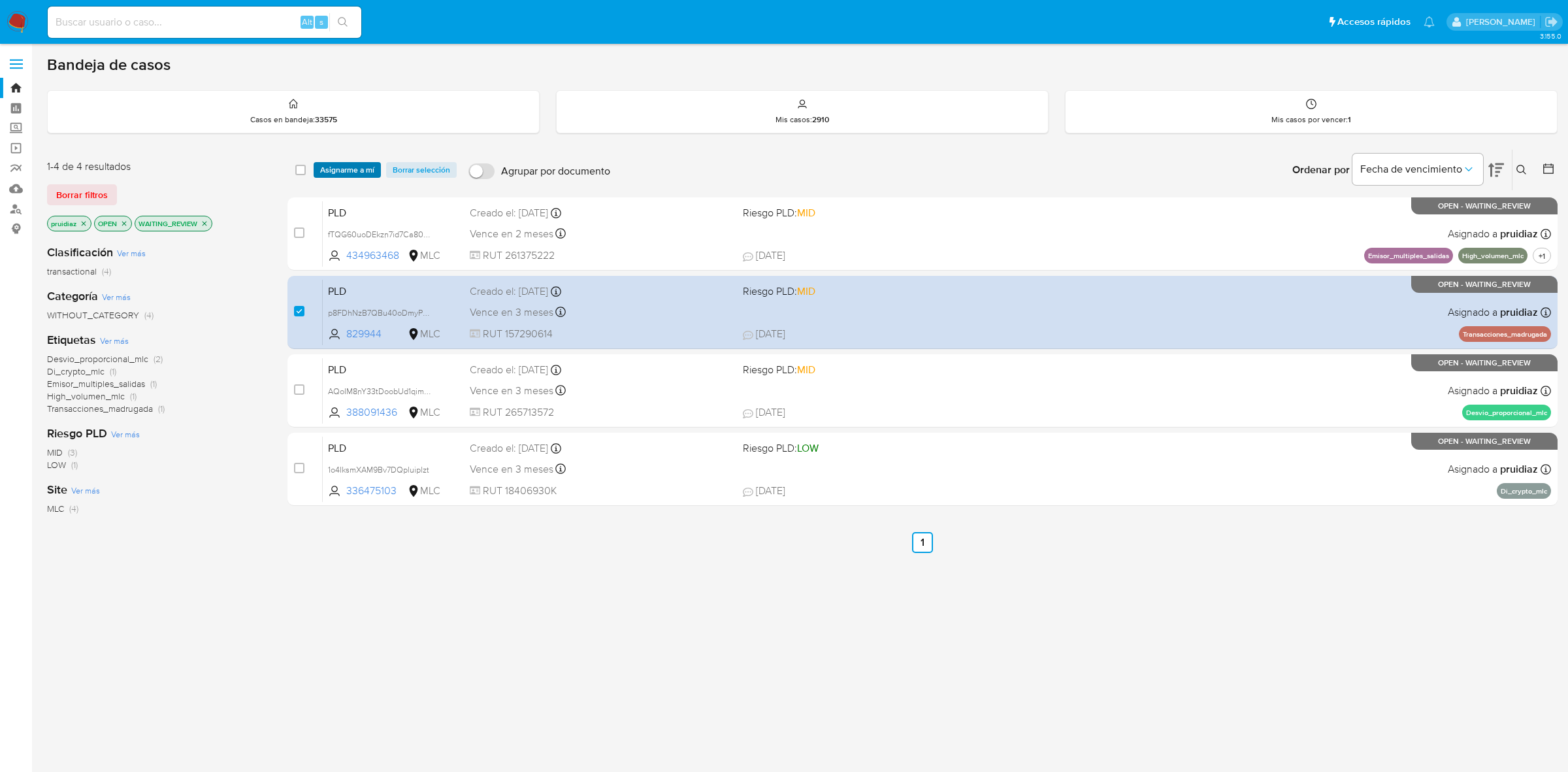
click at [360, 177] on span "Asignarme a mí" at bounding box center [347, 170] width 54 height 13
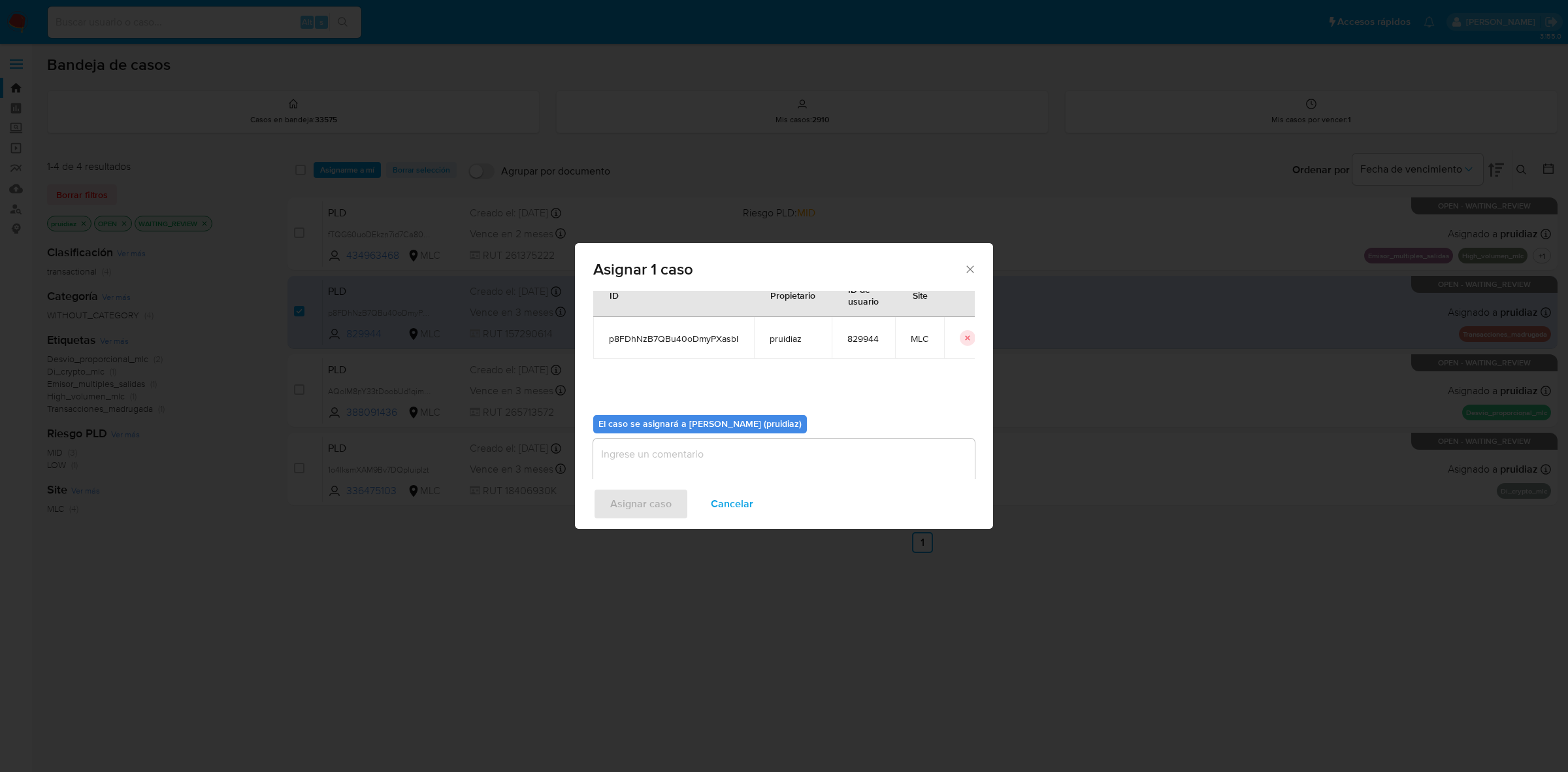
scroll to position [66, 0]
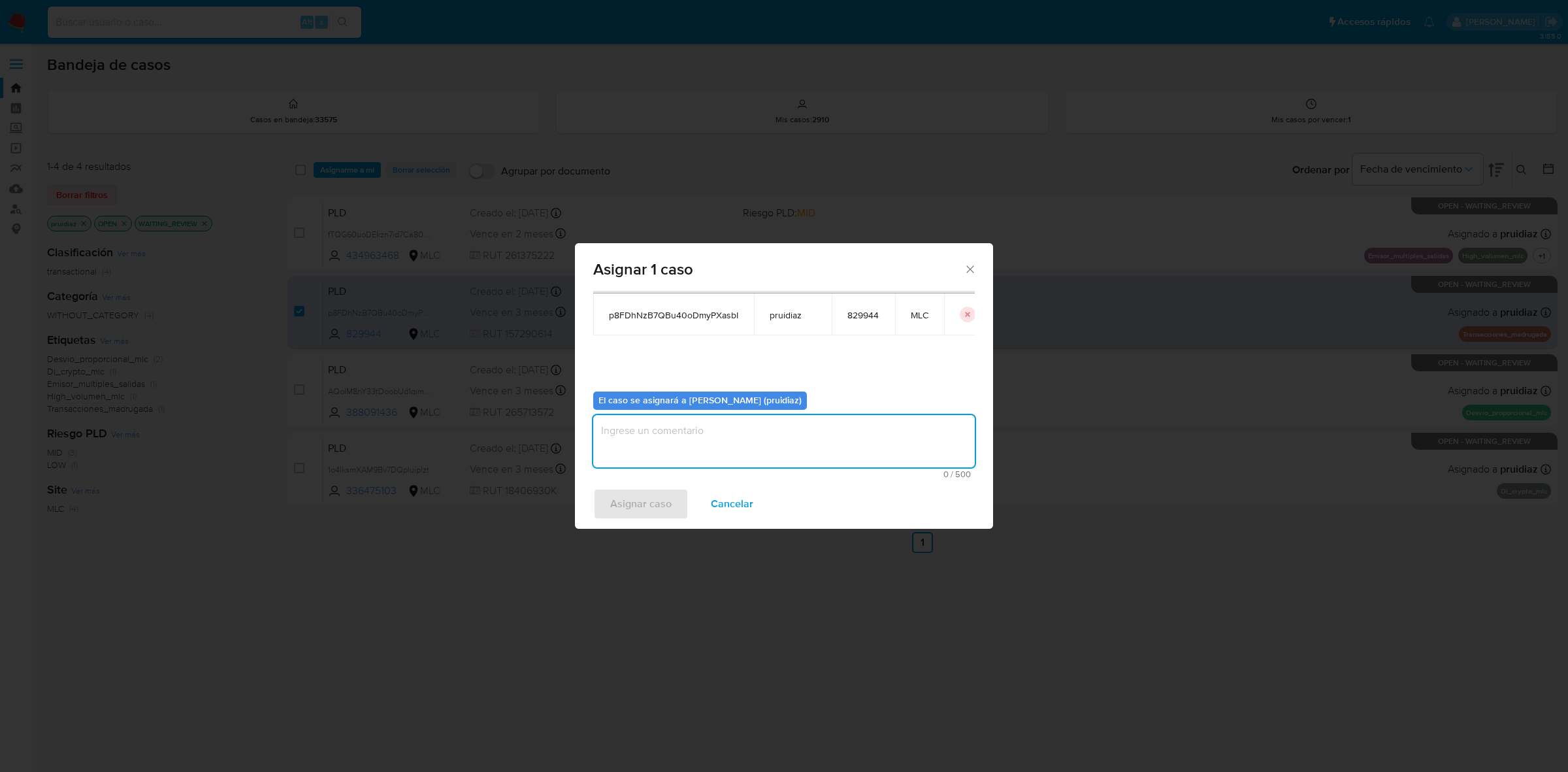
click at [714, 448] on textarea "assign-modal" at bounding box center [784, 441] width 382 height 52
type textarea "-"
click at [651, 494] on span "Asignar caso" at bounding box center [641, 503] width 62 height 29
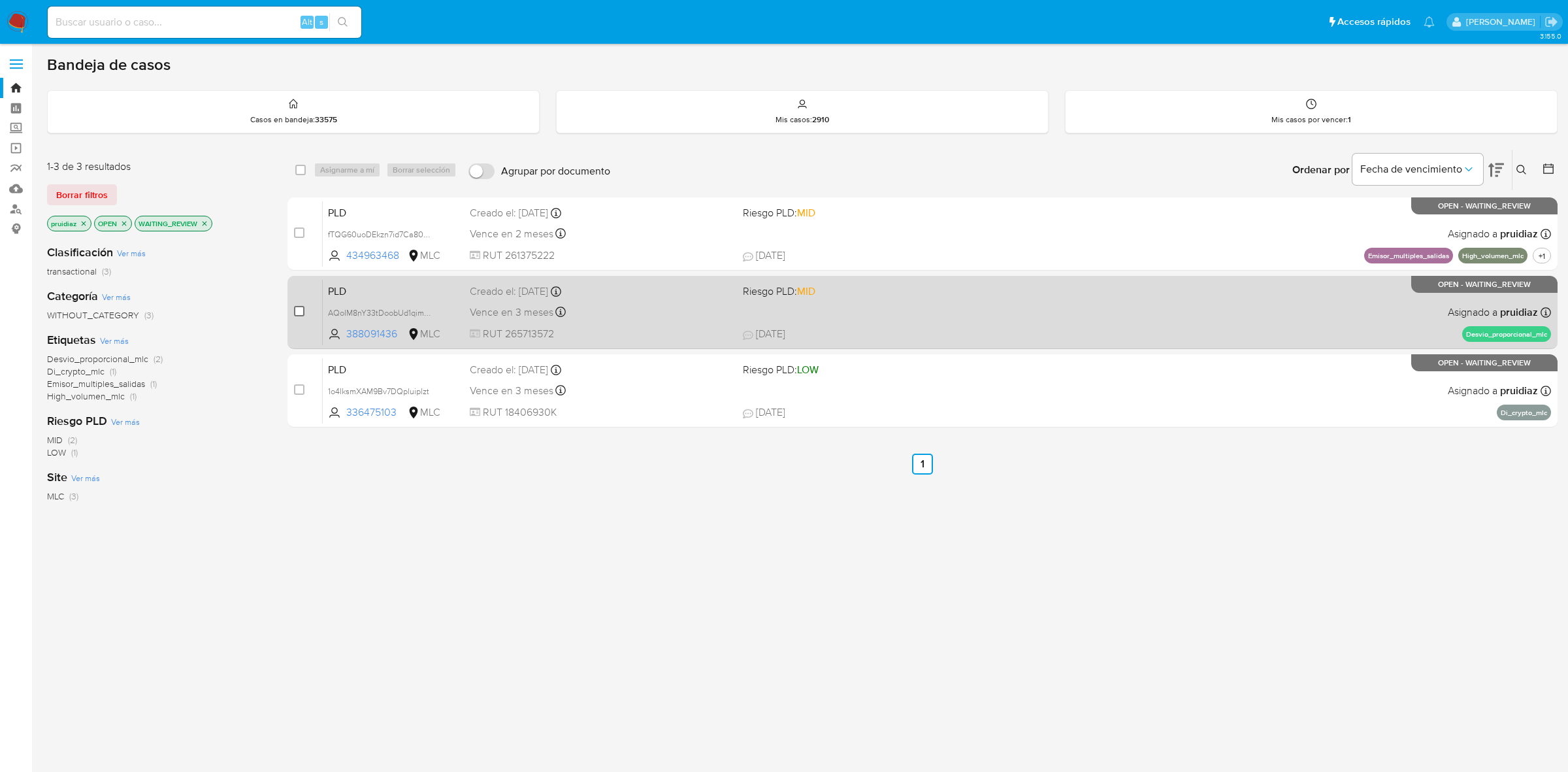
click at [303, 313] on input "checkbox" at bounding box center [299, 311] width 11 height 11
checkbox input "true"
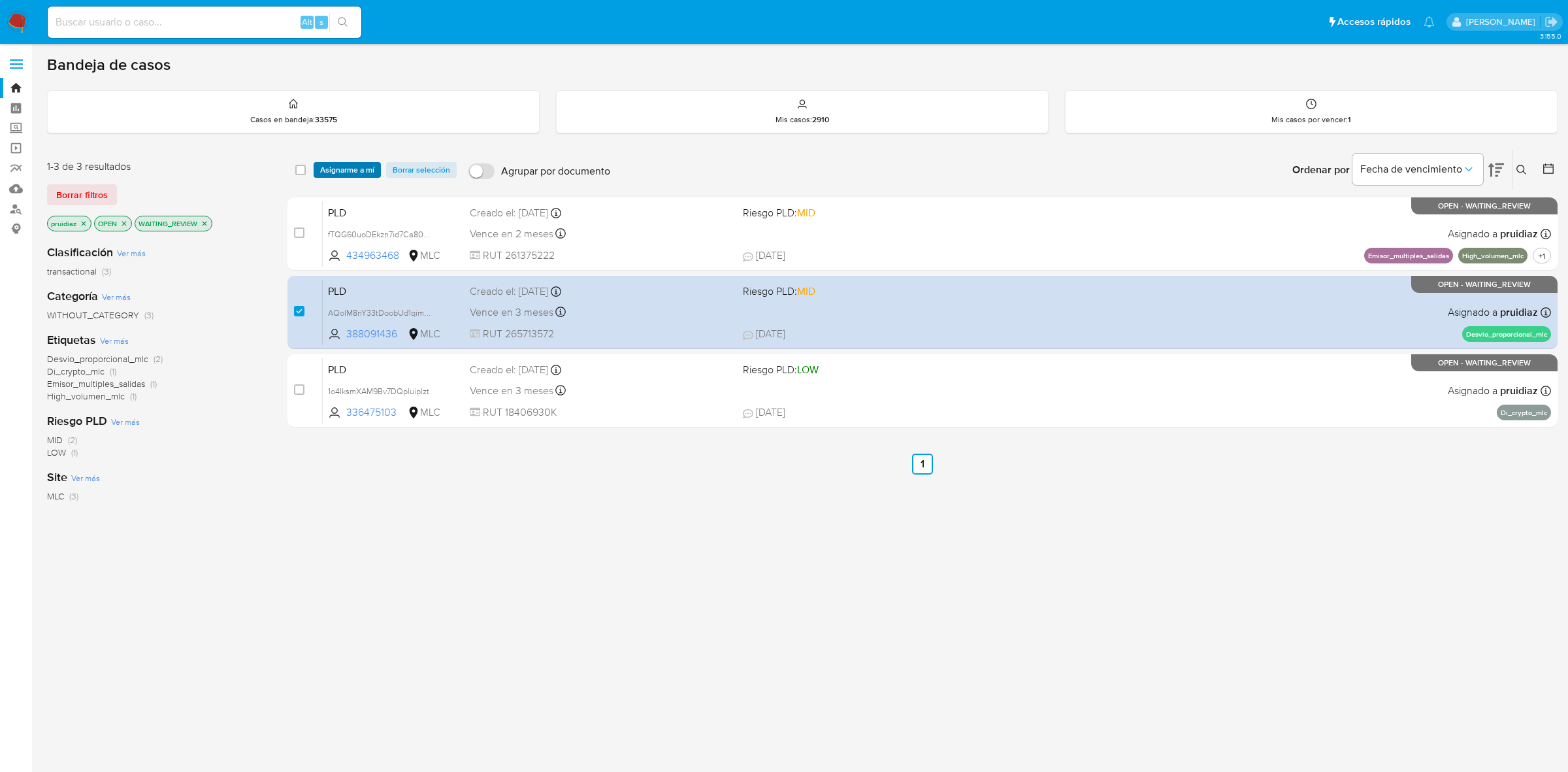
click at [364, 167] on span "Asignarme a mí" at bounding box center [347, 170] width 54 height 13
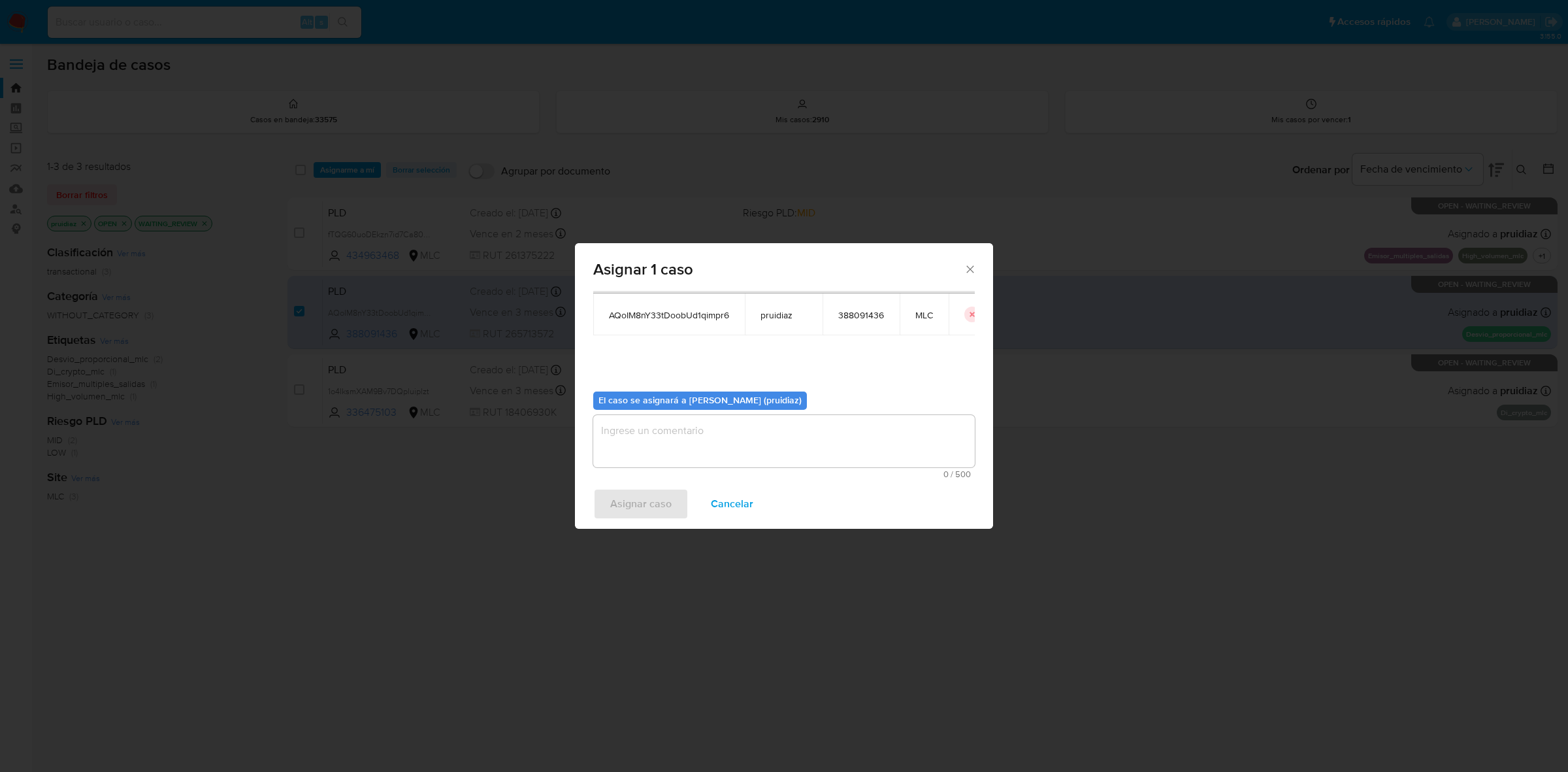
click at [766, 426] on div "El caso se asignará a Pablo Ruidiaz (pruidiaz) 0 / 500 500 caracteres restantes" at bounding box center [784, 429] width 382 height 98
click at [766, 426] on textarea "assign-modal" at bounding box center [784, 441] width 382 height 52
drag, startPoint x: 766, startPoint y: 426, endPoint x: 769, endPoint y: 435, distance: 9.5
click at [767, 428] on textarea "assign-modal" at bounding box center [784, 441] width 382 height 52
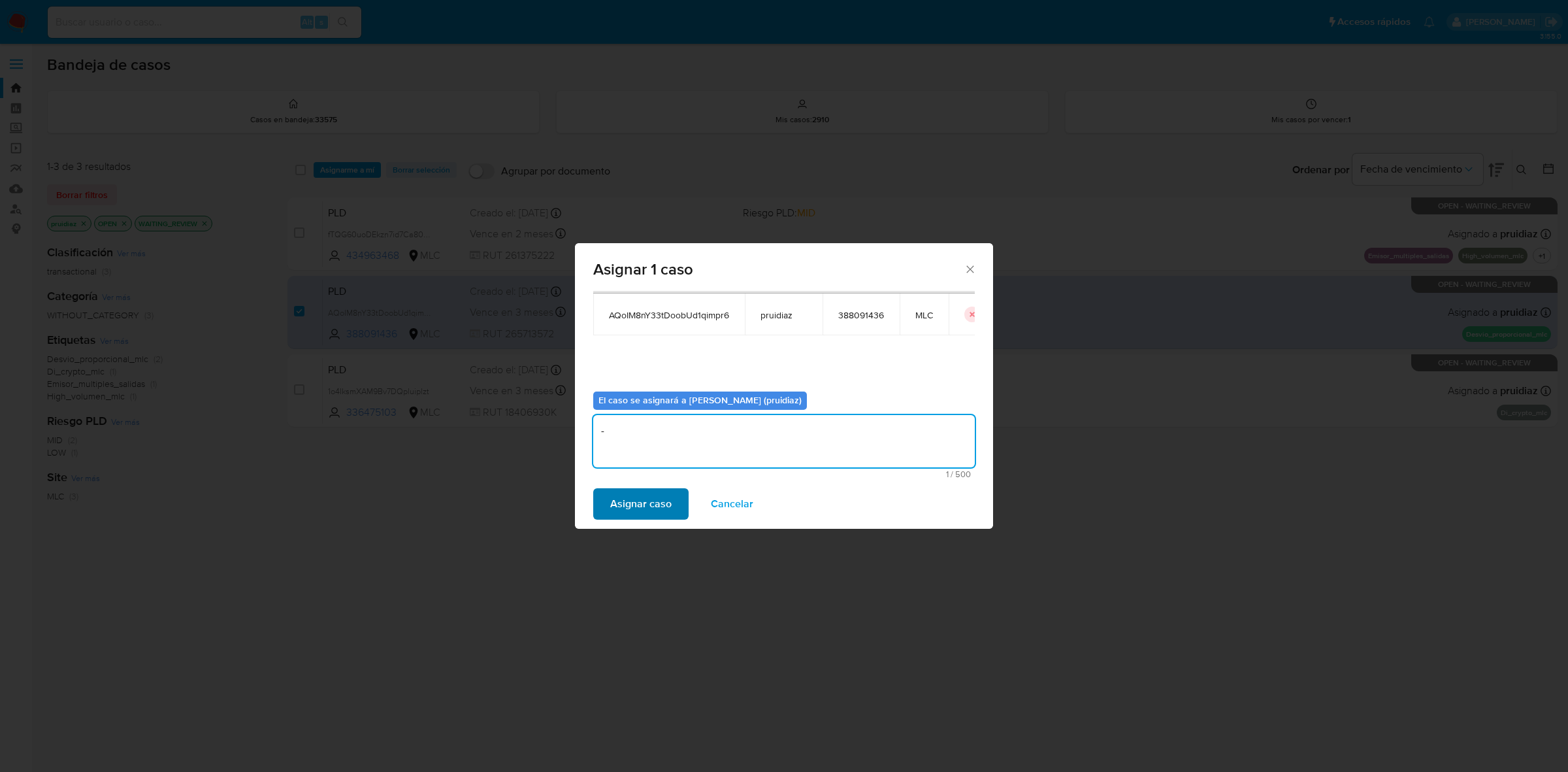
type textarea "-"
click at [668, 503] on span "Asignar caso" at bounding box center [641, 503] width 62 height 29
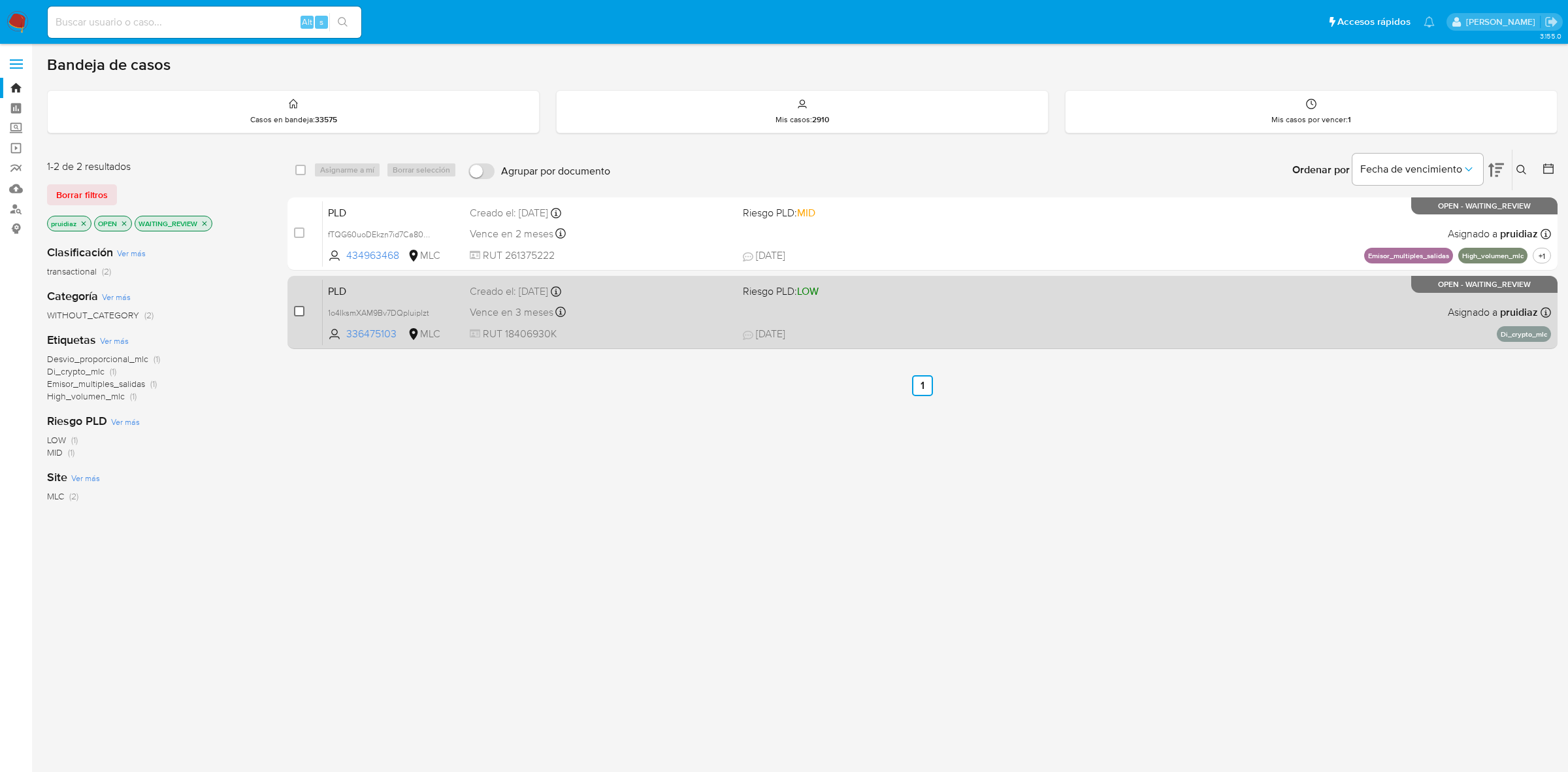
click at [301, 311] on input "checkbox" at bounding box center [299, 311] width 11 height 11
checkbox input "true"
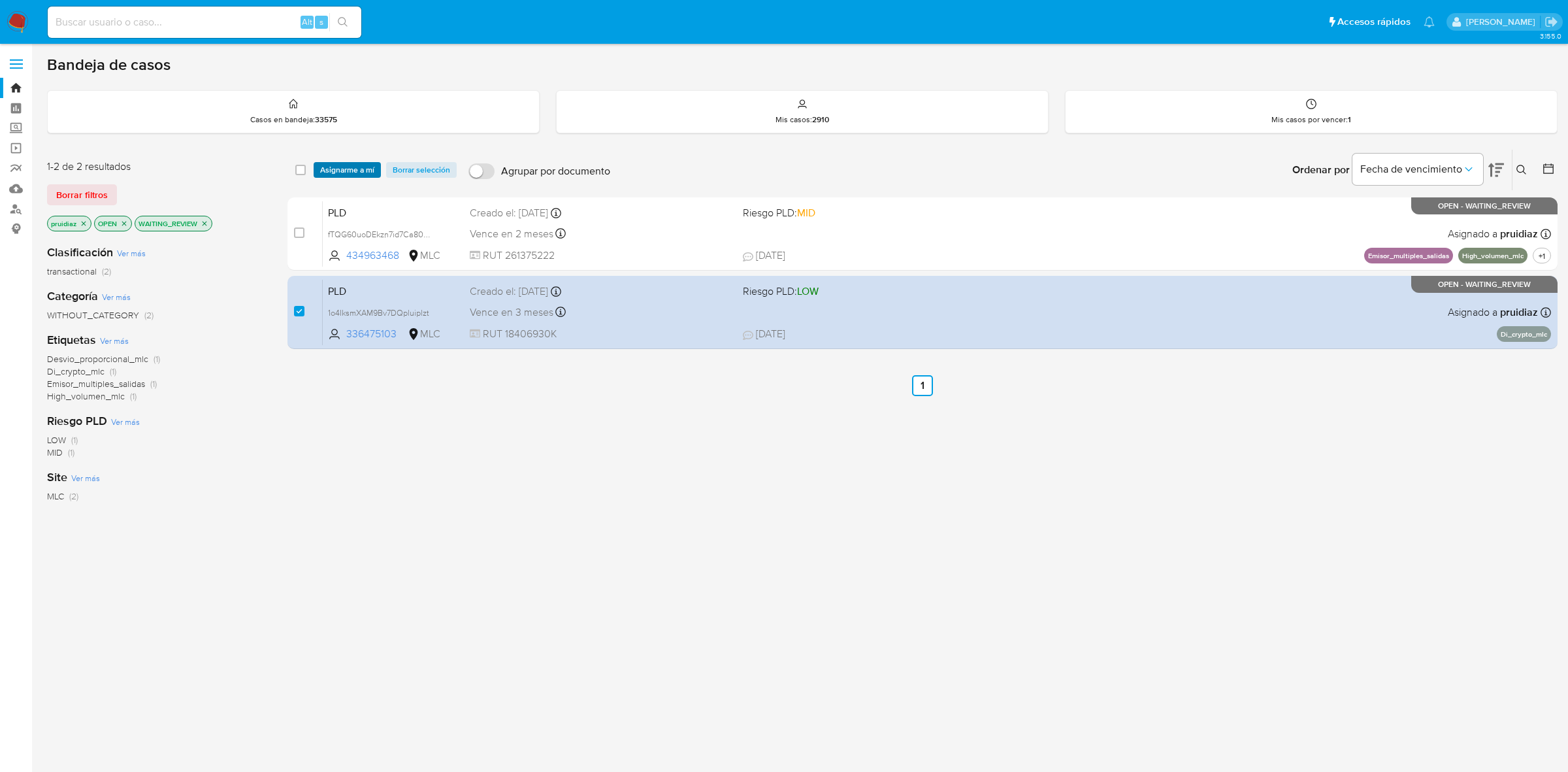
click at [337, 165] on span "Asignarme a mí" at bounding box center [347, 170] width 54 height 13
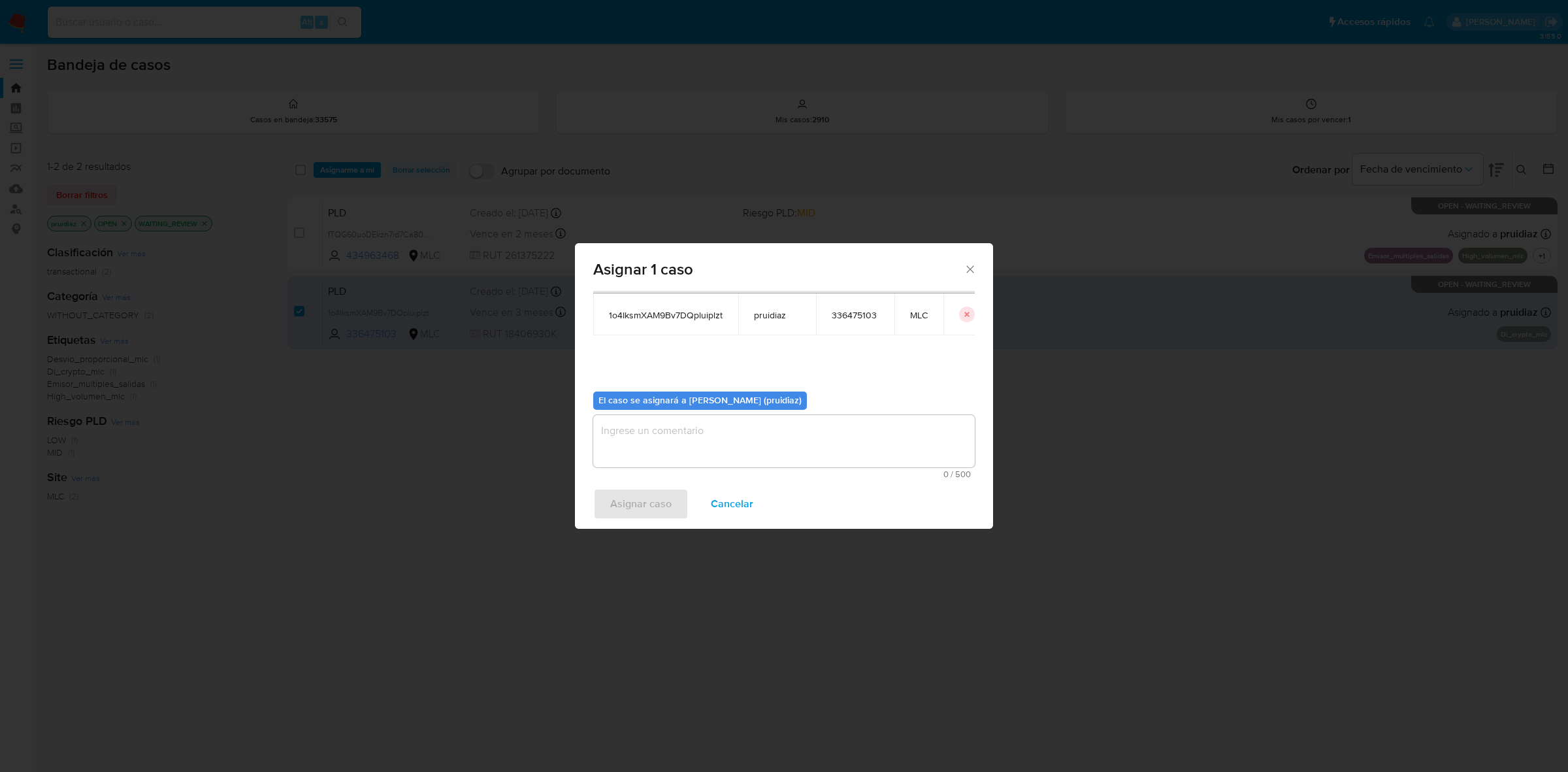
click at [776, 442] on textarea "assign-modal" at bounding box center [784, 441] width 382 height 52
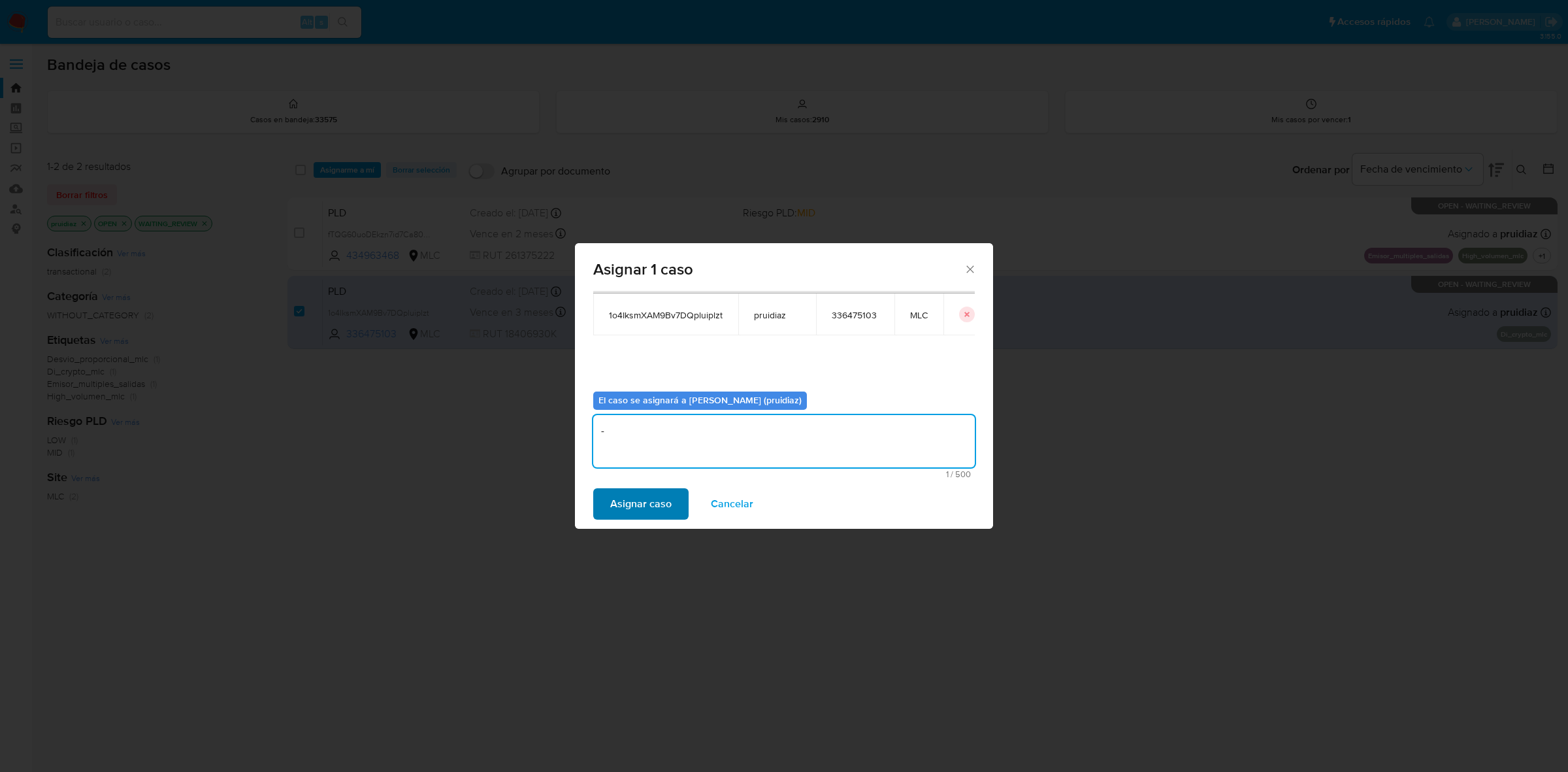
type textarea "-"
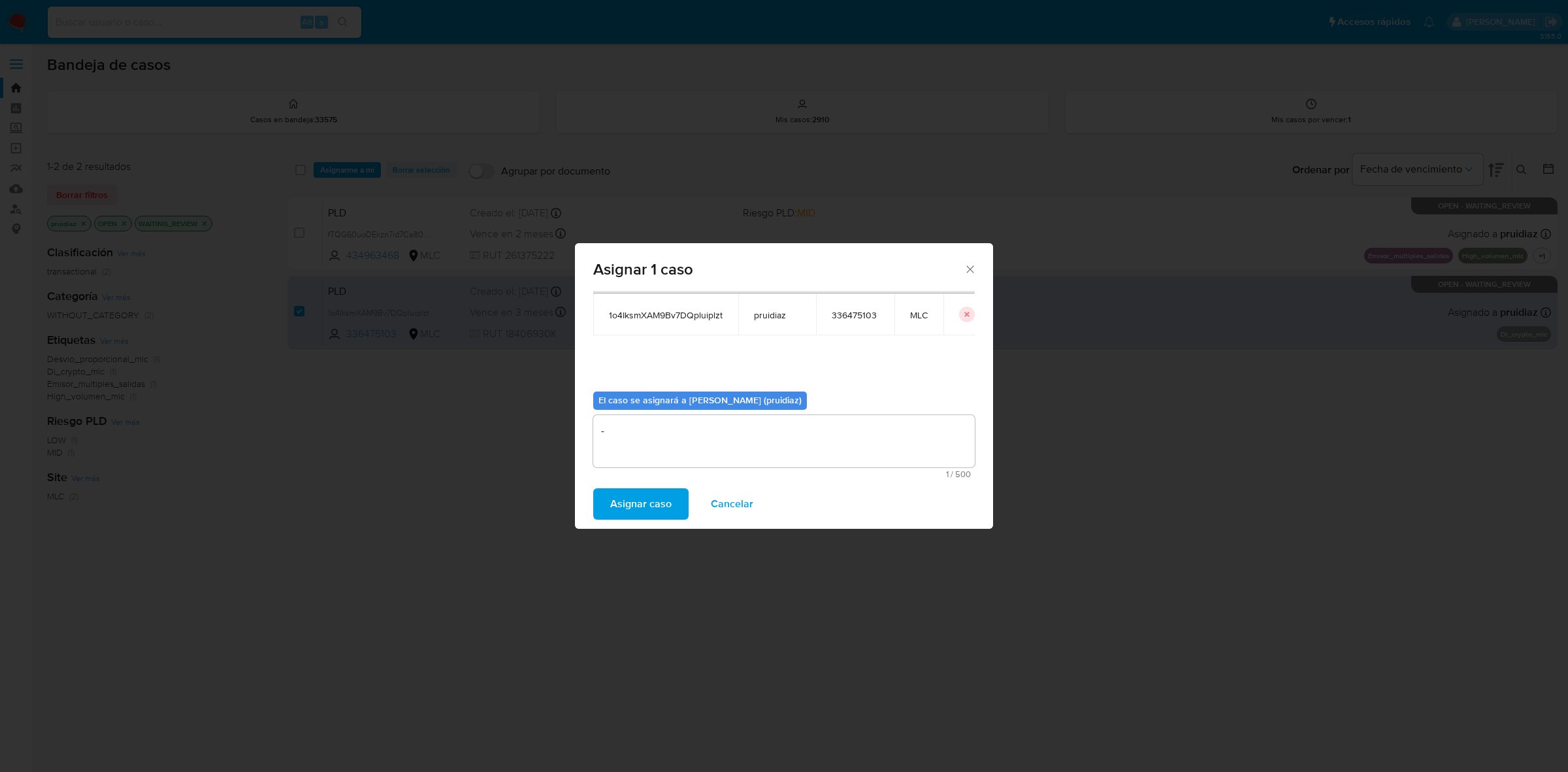
click at [641, 508] on span "Asignar caso" at bounding box center [641, 503] width 62 height 29
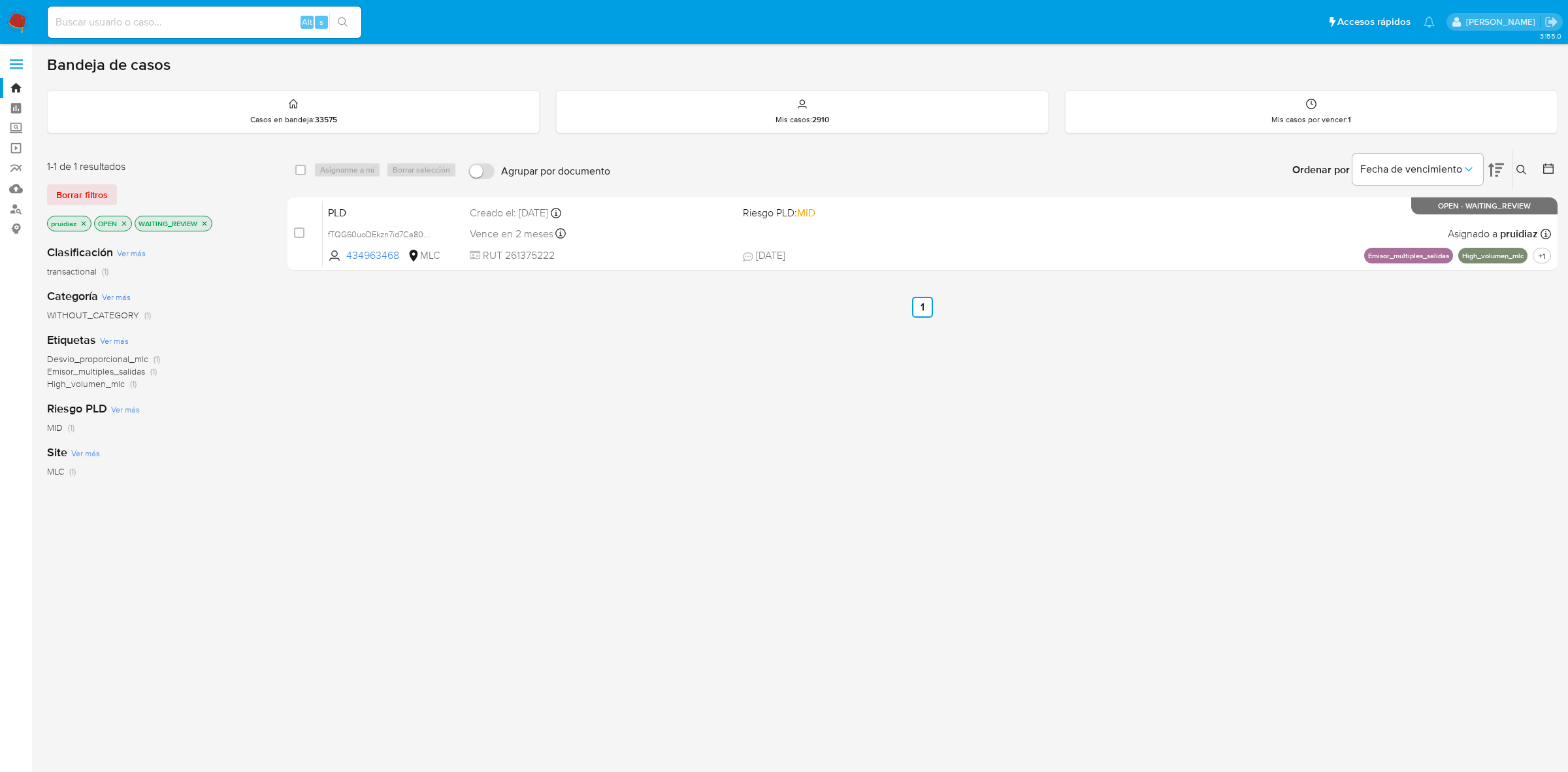
click at [15, 13] on img at bounding box center [17, 22] width 22 height 22
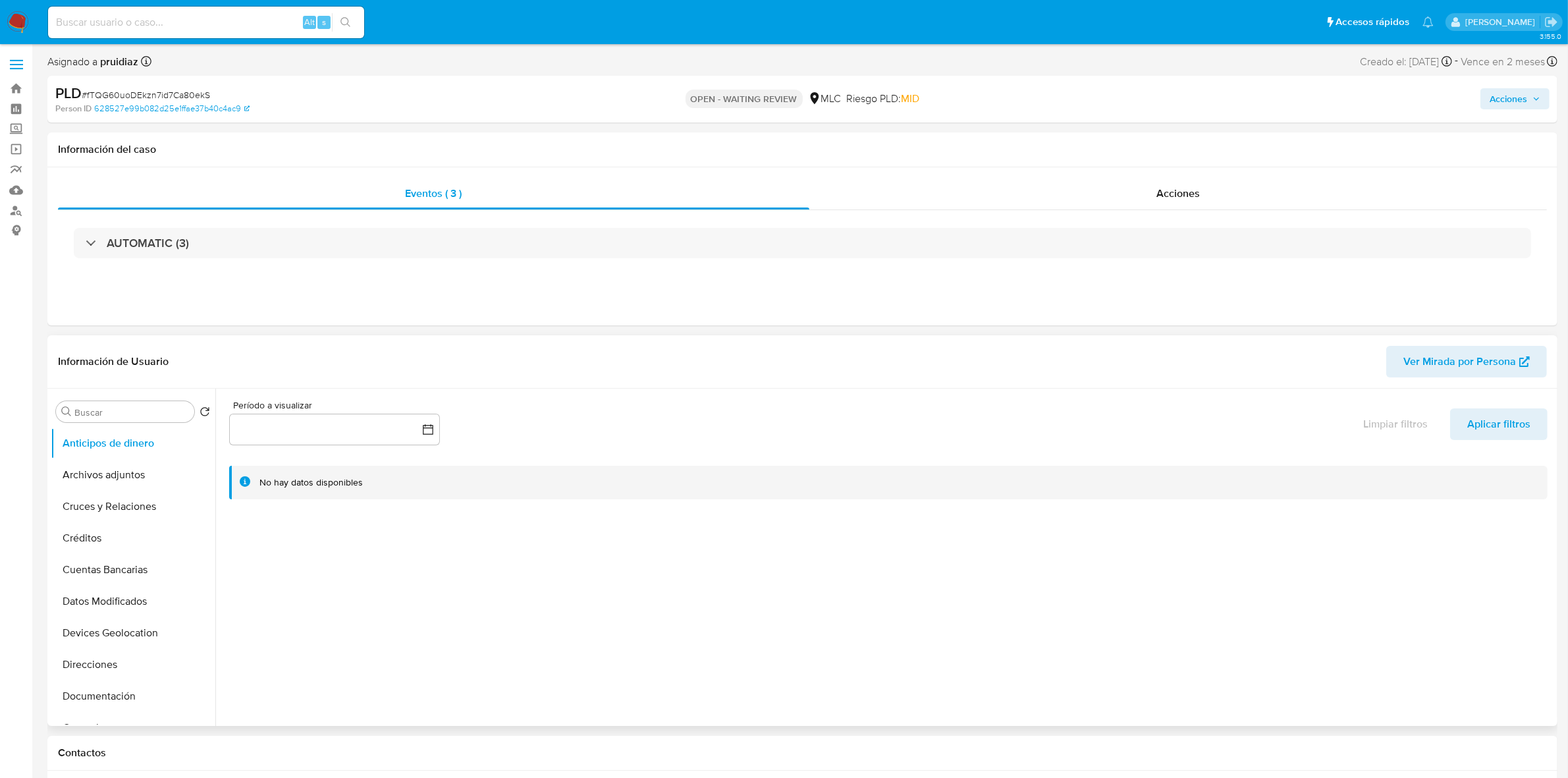
scroll to position [329, 0]
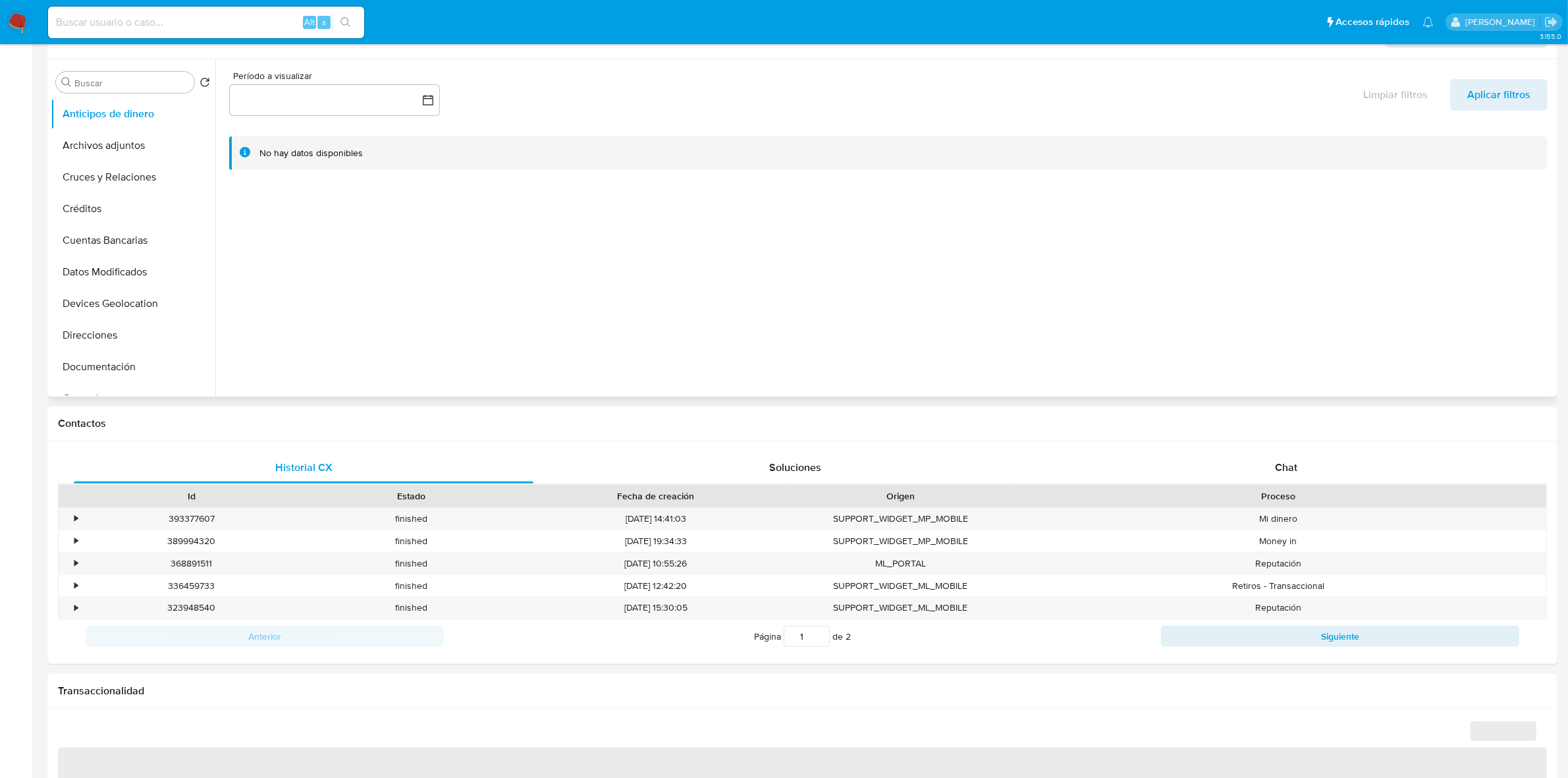
select select "10"
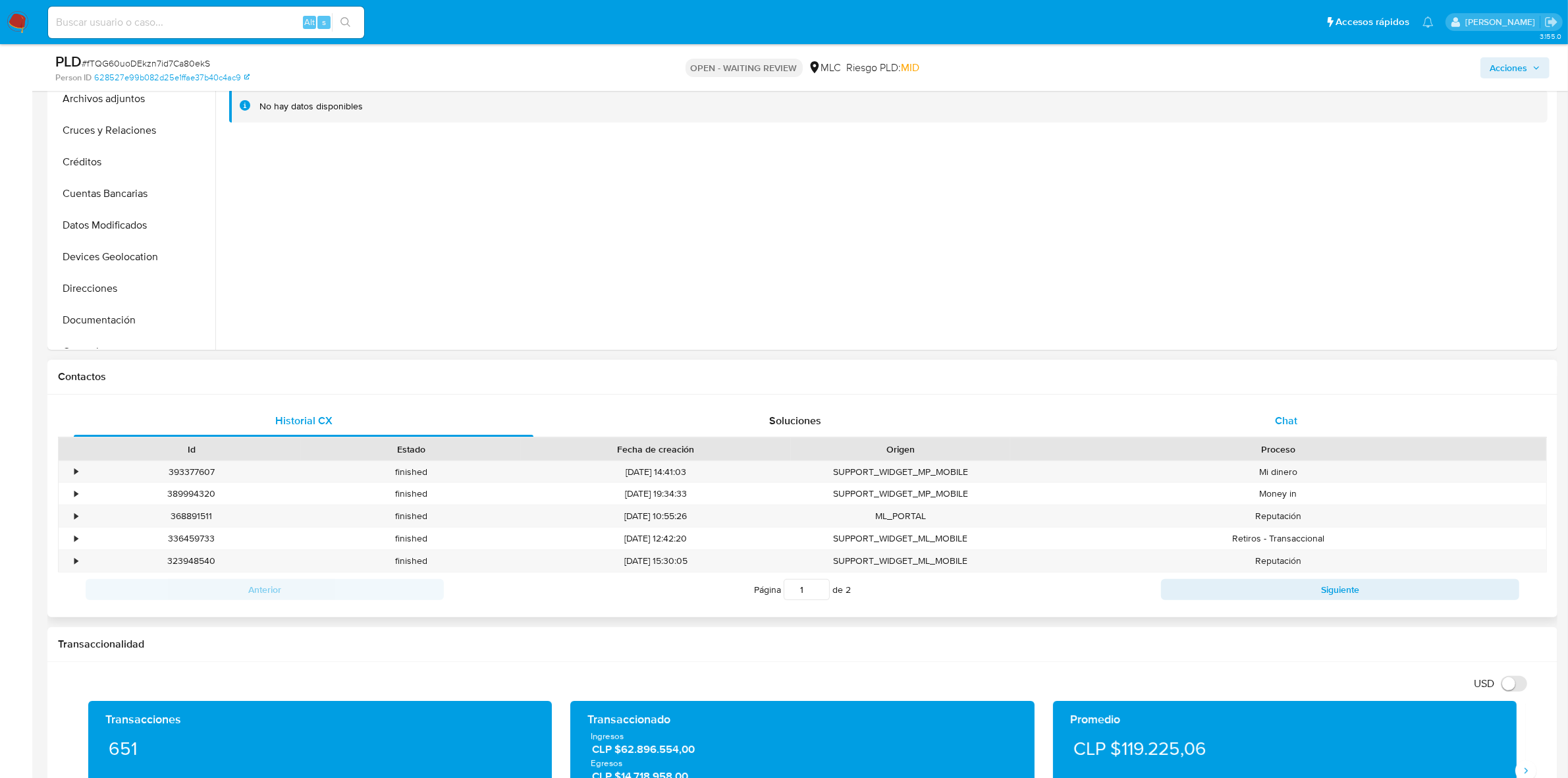
click at [1264, 423] on span "Chat" at bounding box center [1286, 420] width 22 height 15
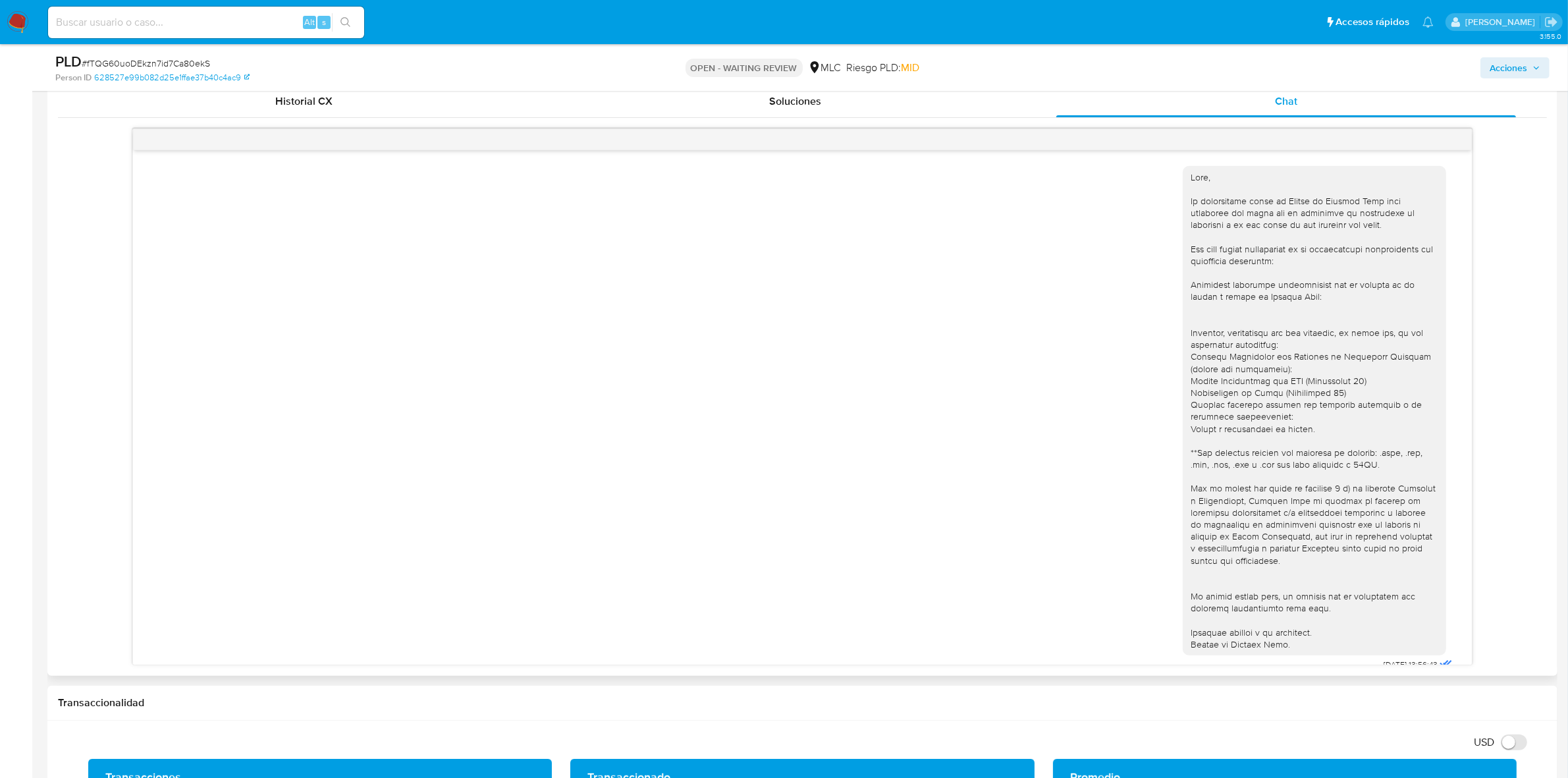
scroll to position [741, 0]
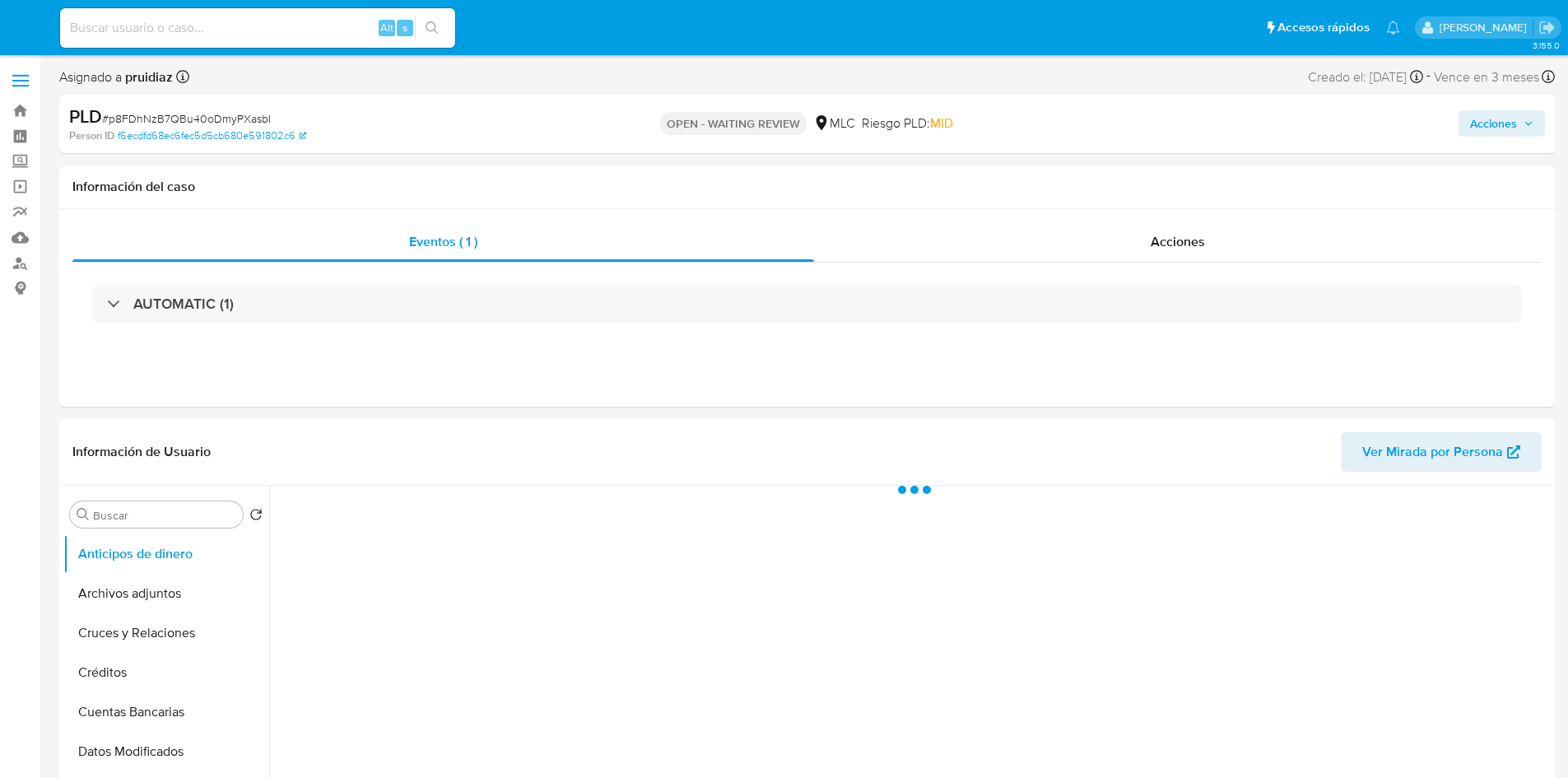
select select "10"
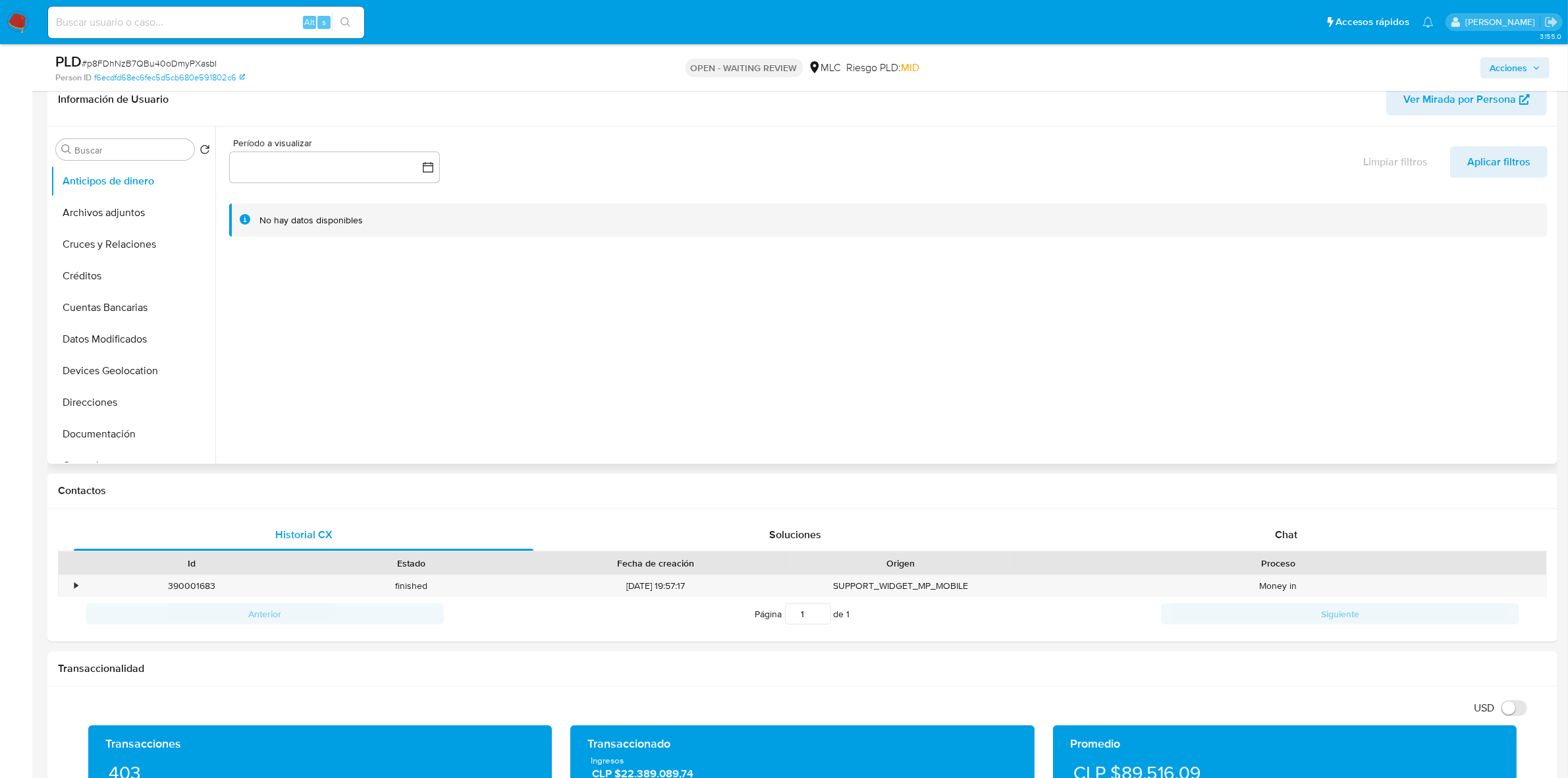
scroll to position [247, 0]
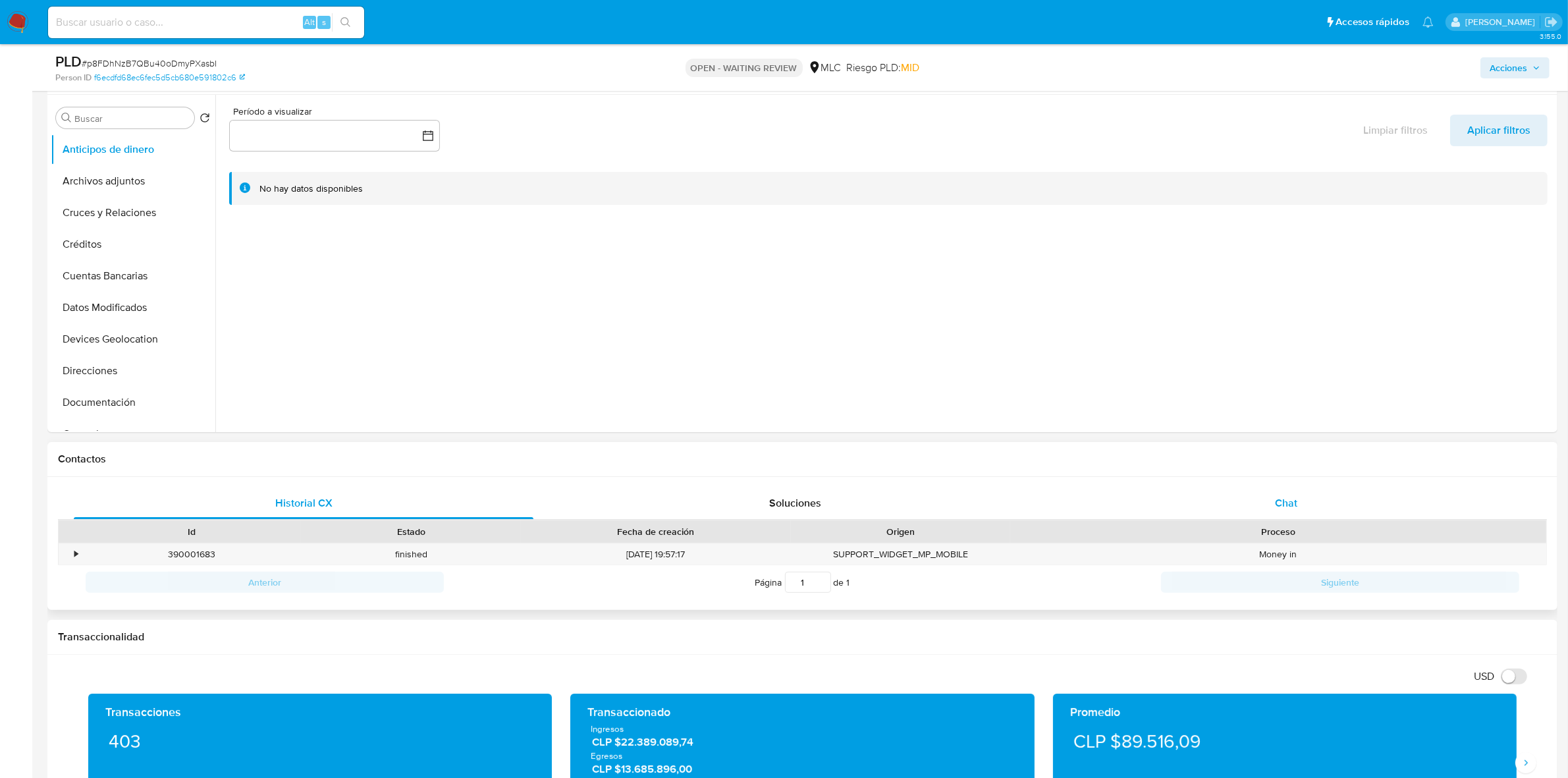
drag, startPoint x: 1314, startPoint y: 505, endPoint x: 1302, endPoint y: 491, distance: 18.4
click at [1254, 505] on div "Chat" at bounding box center [1286, 502] width 460 height 31
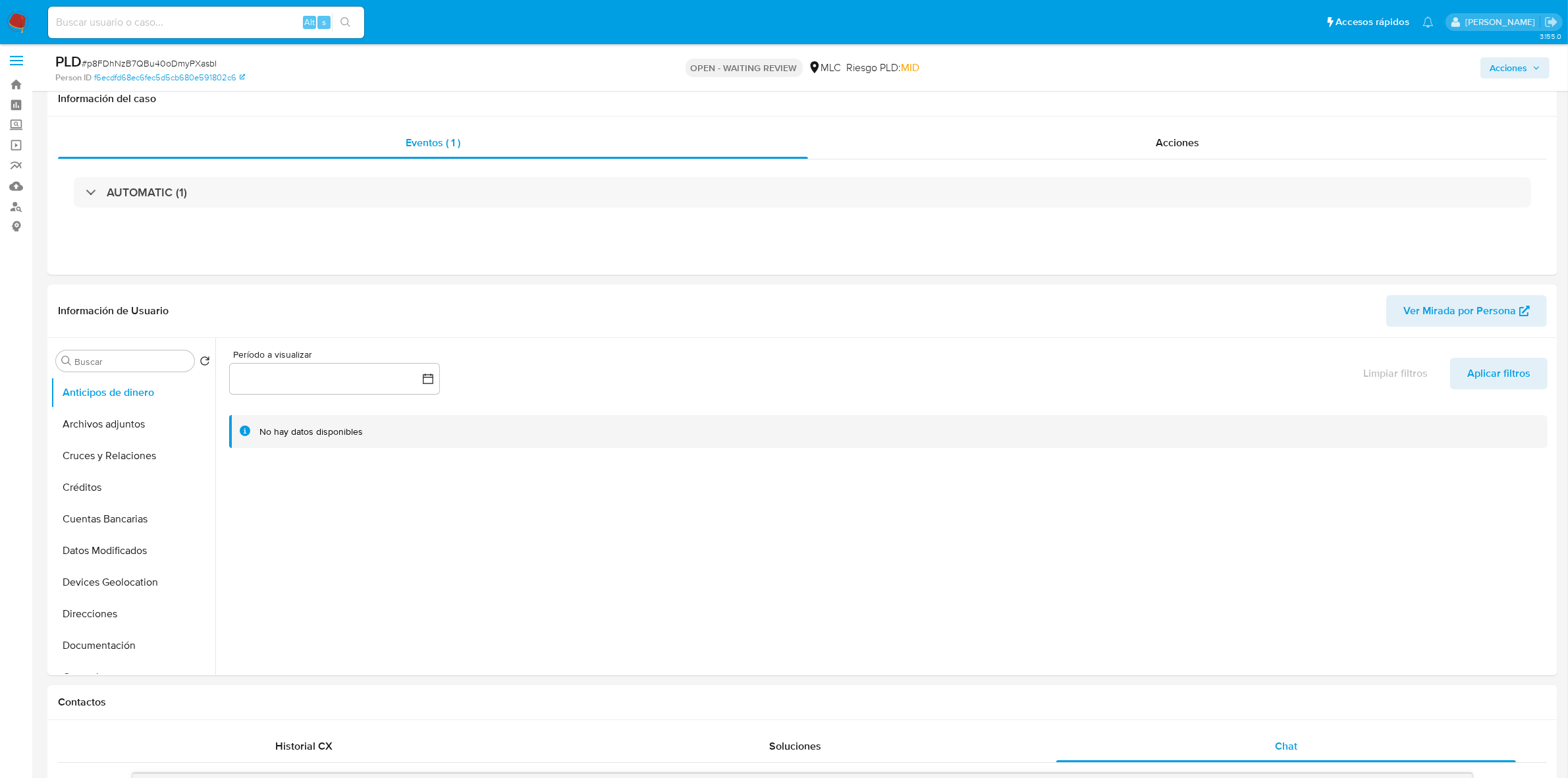
scroll to position [0, 0]
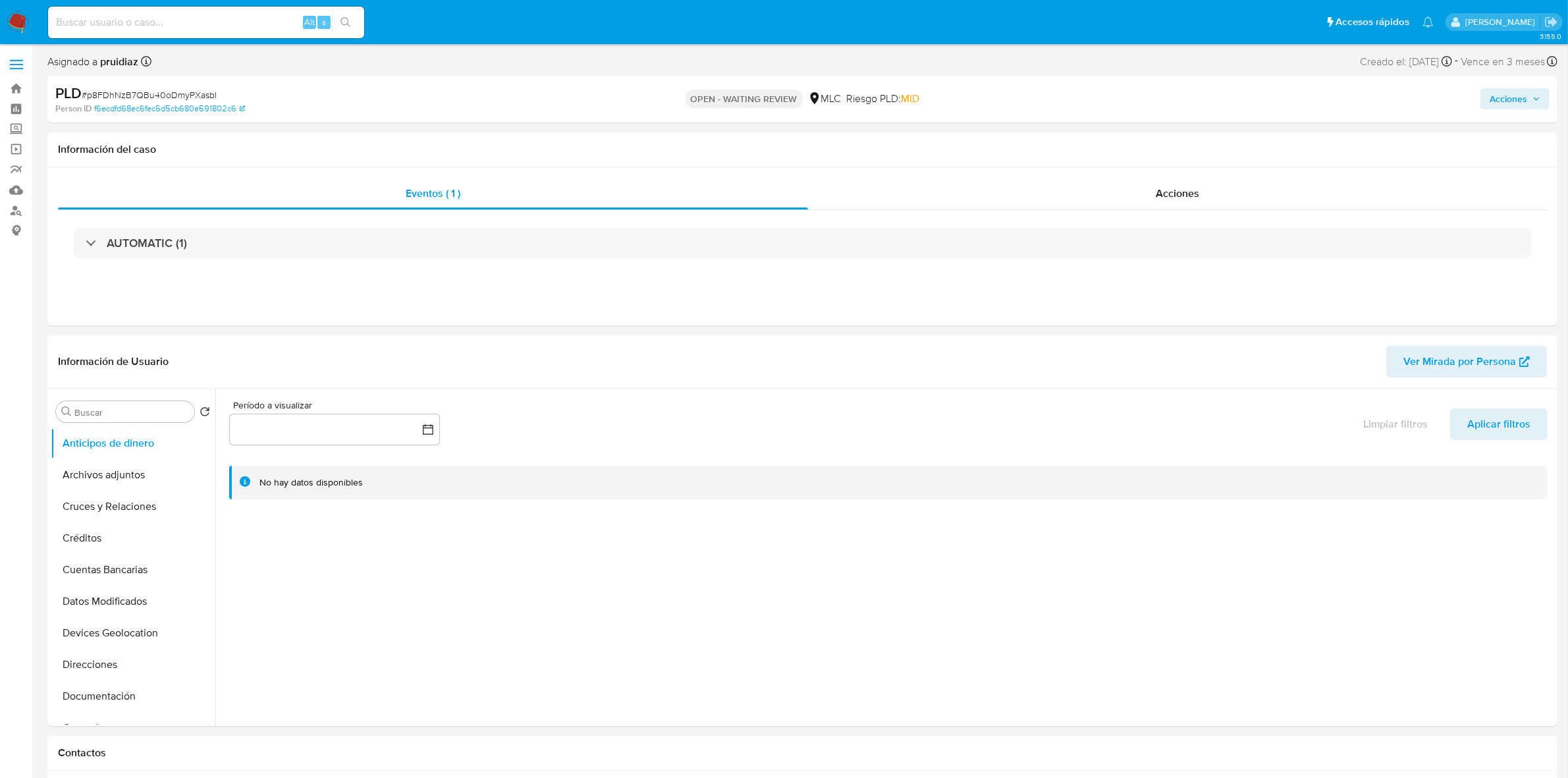
click at [176, 92] on span "# p8FDhNzB7QBu40oDmyPXasbI" at bounding box center [149, 95] width 135 height 13
copy span "p8FDhNzB7QBu40oDmyPXasbI"
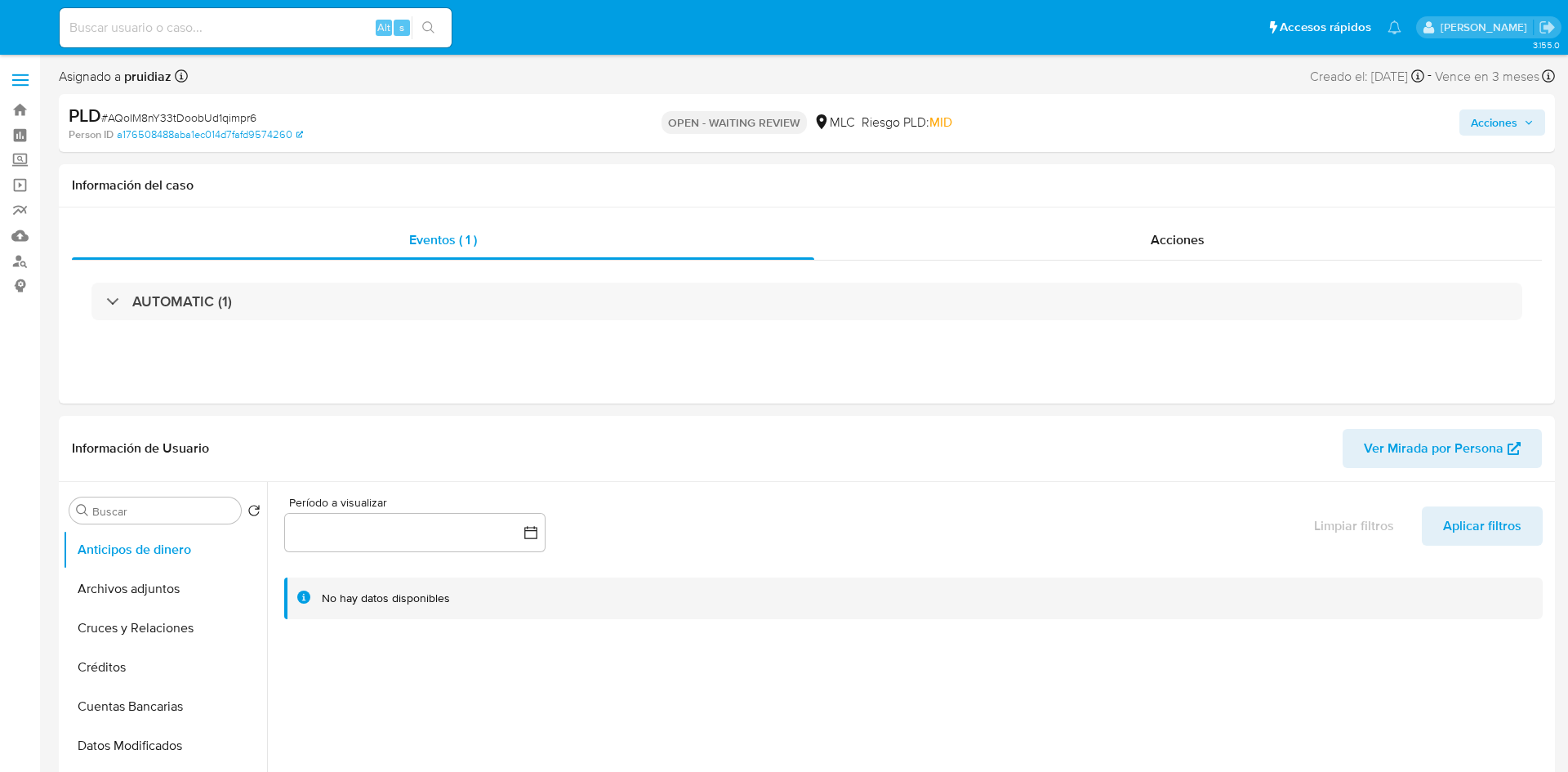
select select "10"
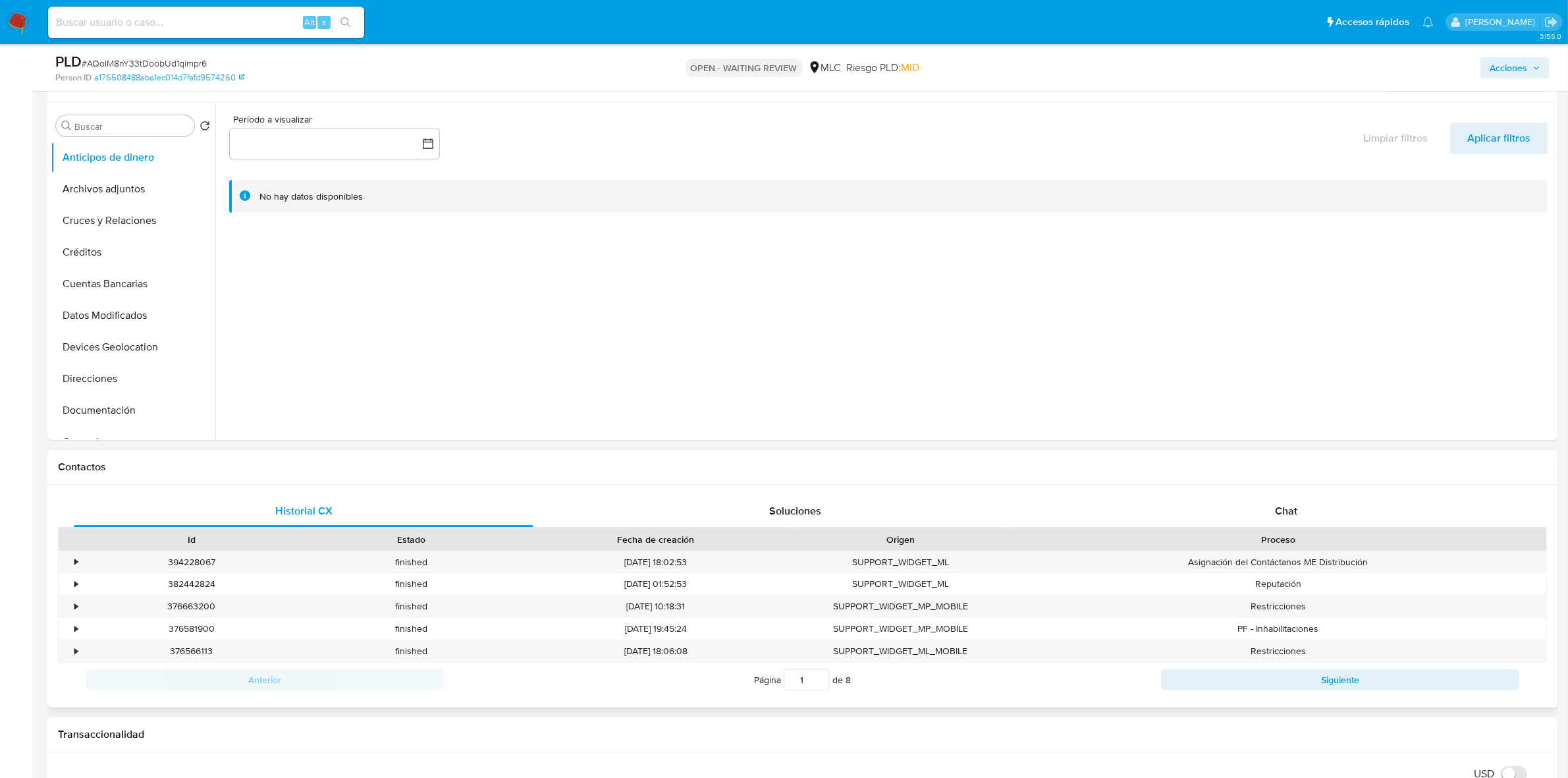
scroll to position [411, 0]
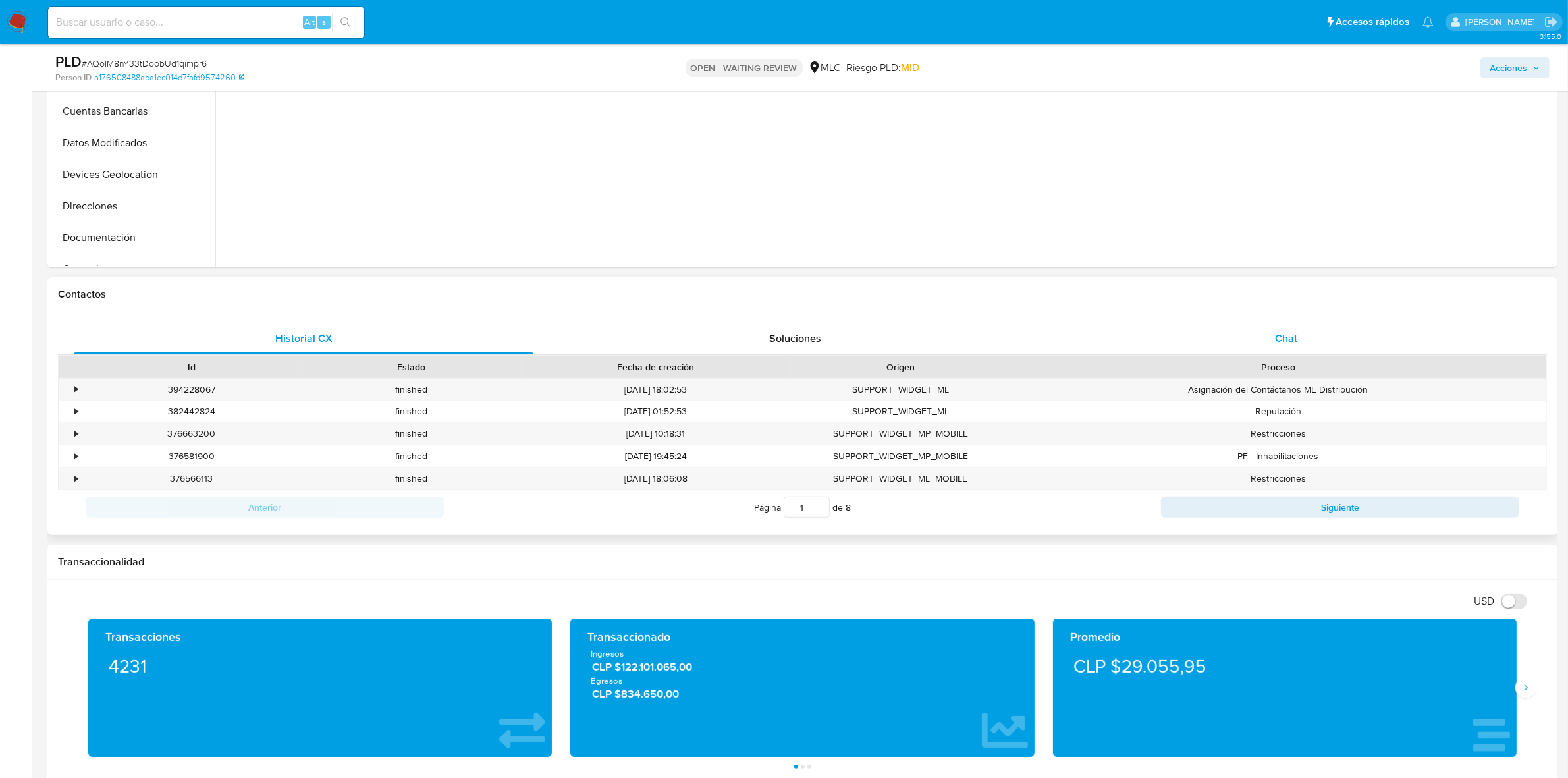
click at [1264, 341] on span "Chat" at bounding box center [1286, 338] width 22 height 15
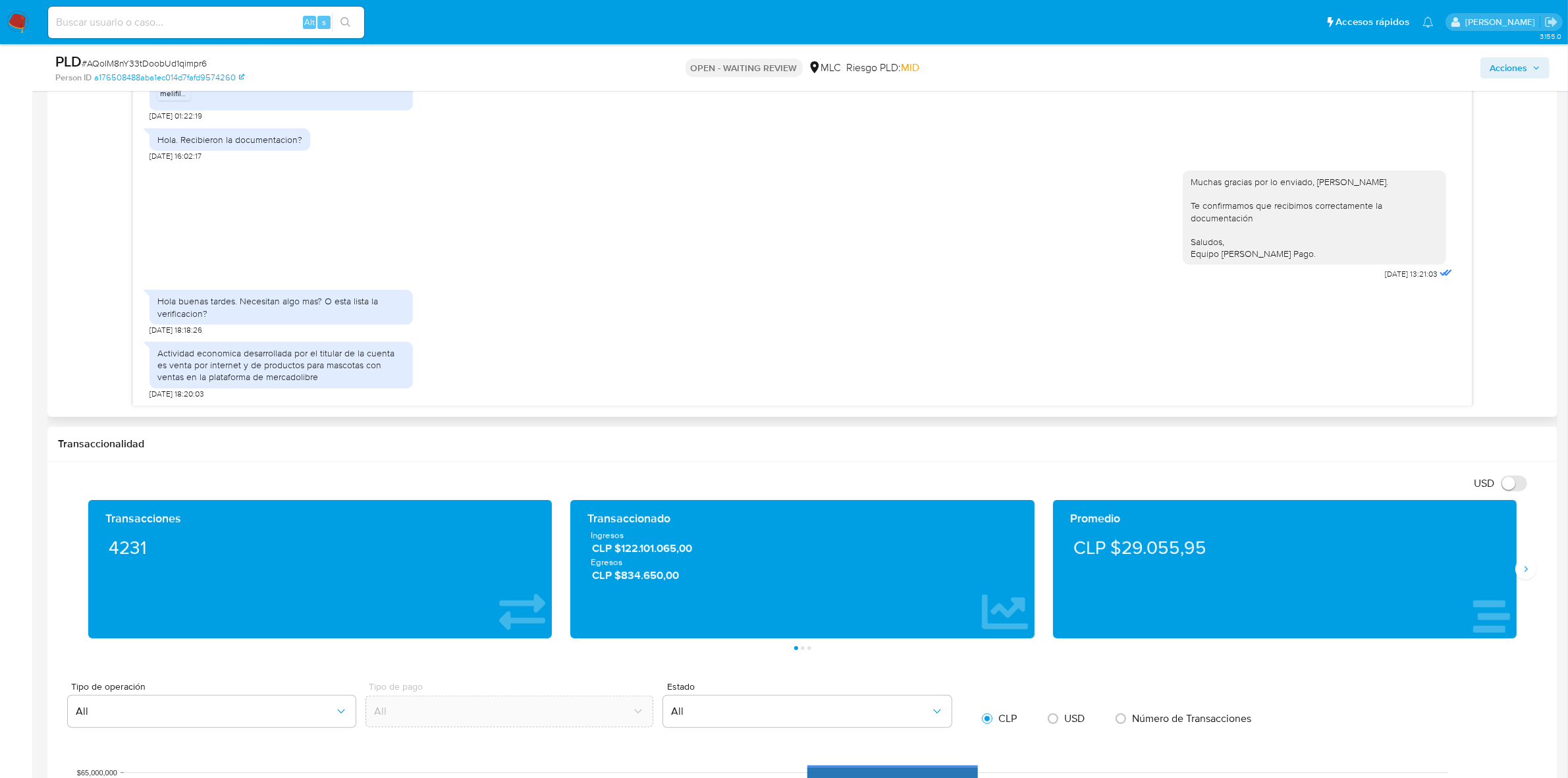
scroll to position [988, 0]
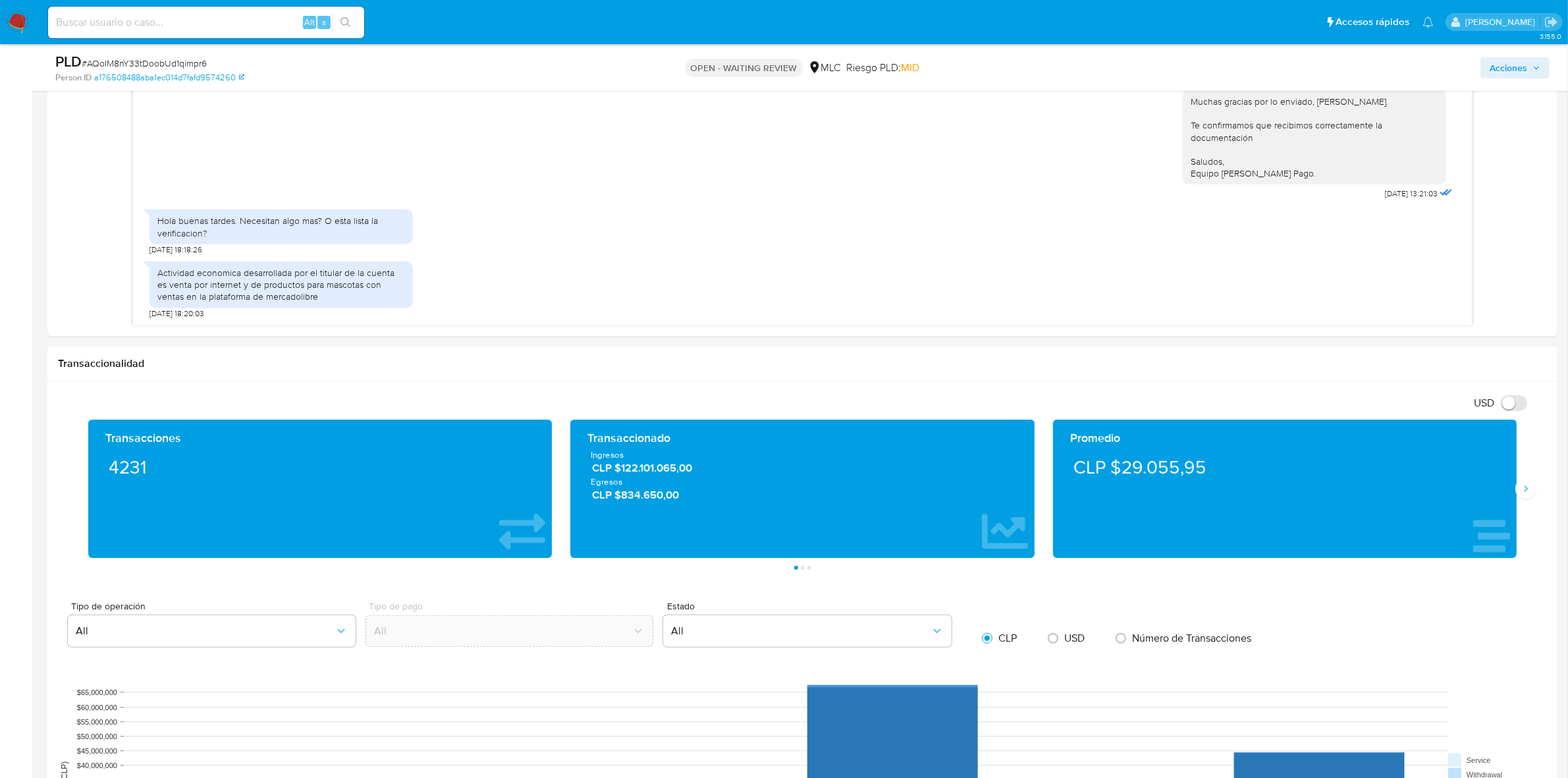
click at [136, 64] on span "# AQoIM8nY33tDoobUd1qimpr6" at bounding box center [144, 64] width 125 height 13
copy span "AQoIM8nY33tDoobUd1qimpr6"
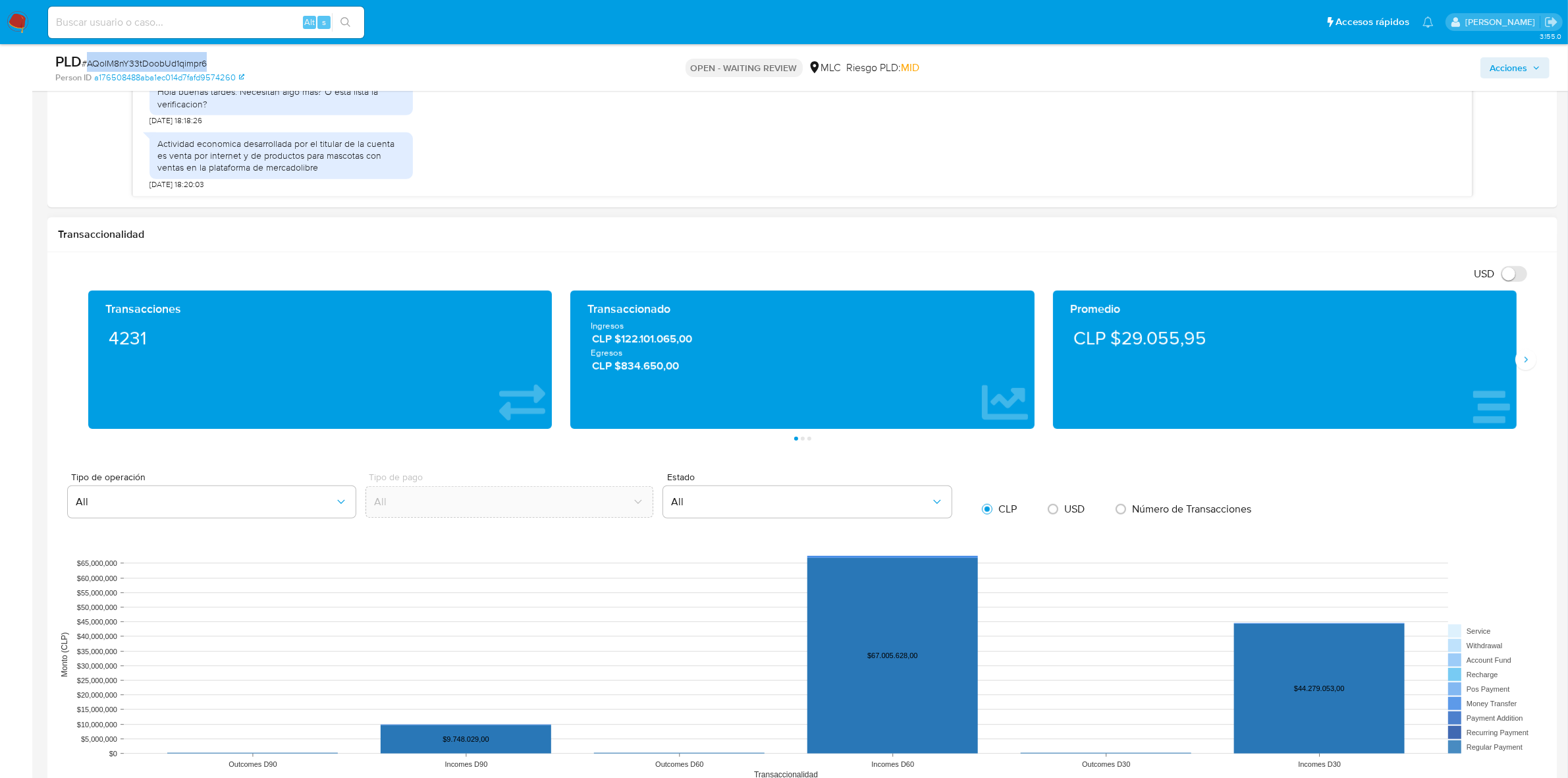
scroll to position [1235, 0]
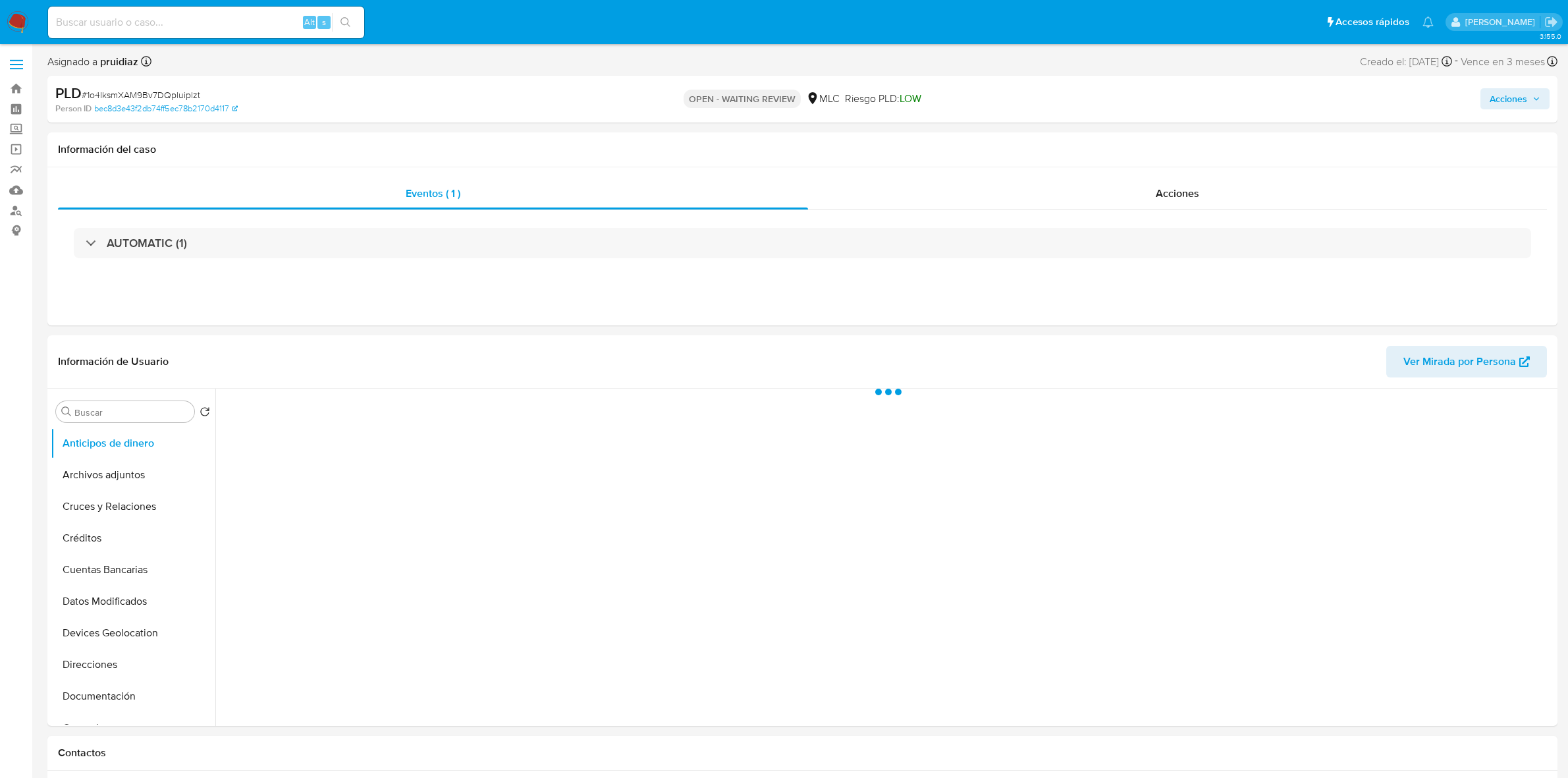
select select "10"
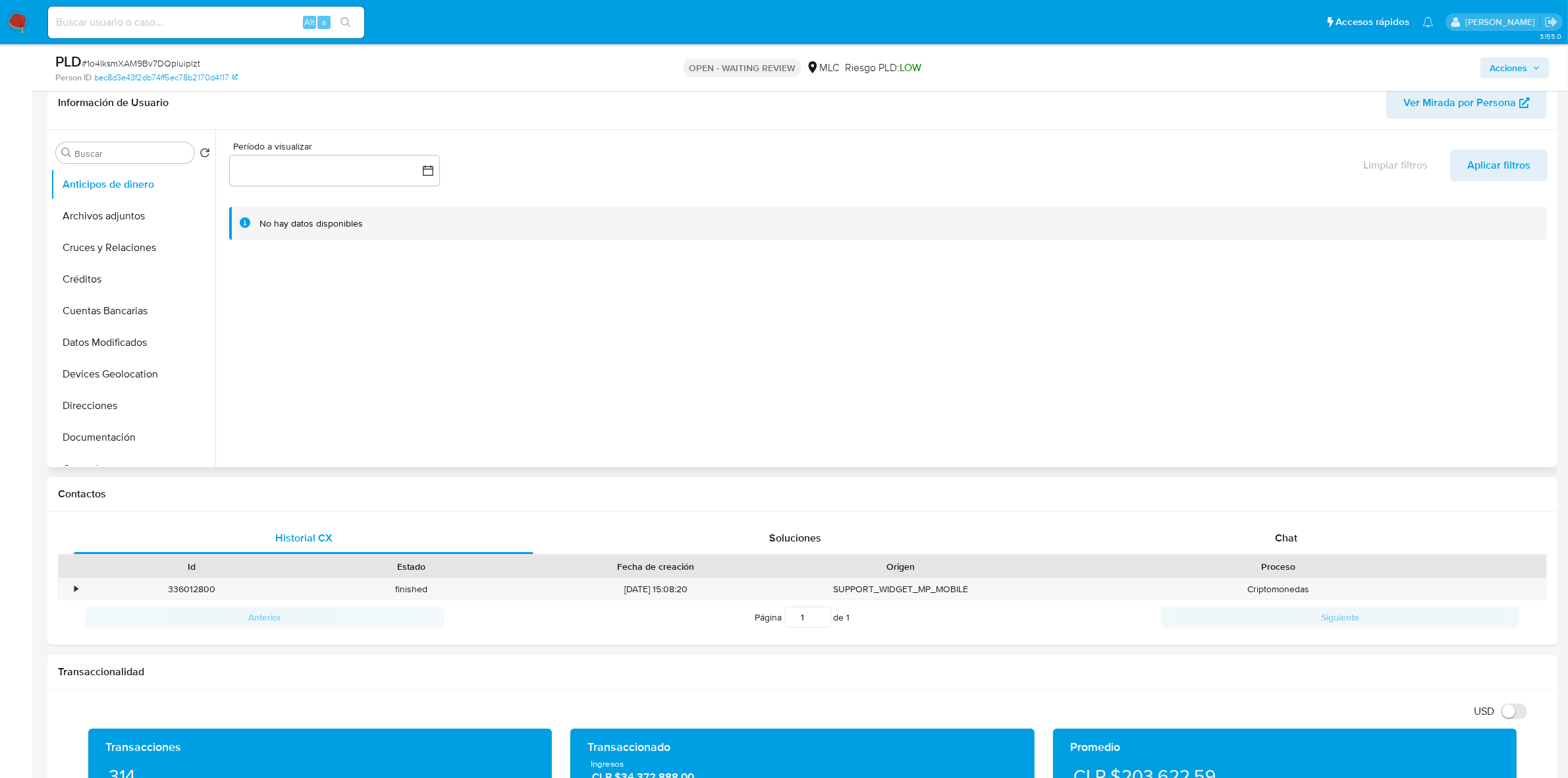
scroll to position [329, 0]
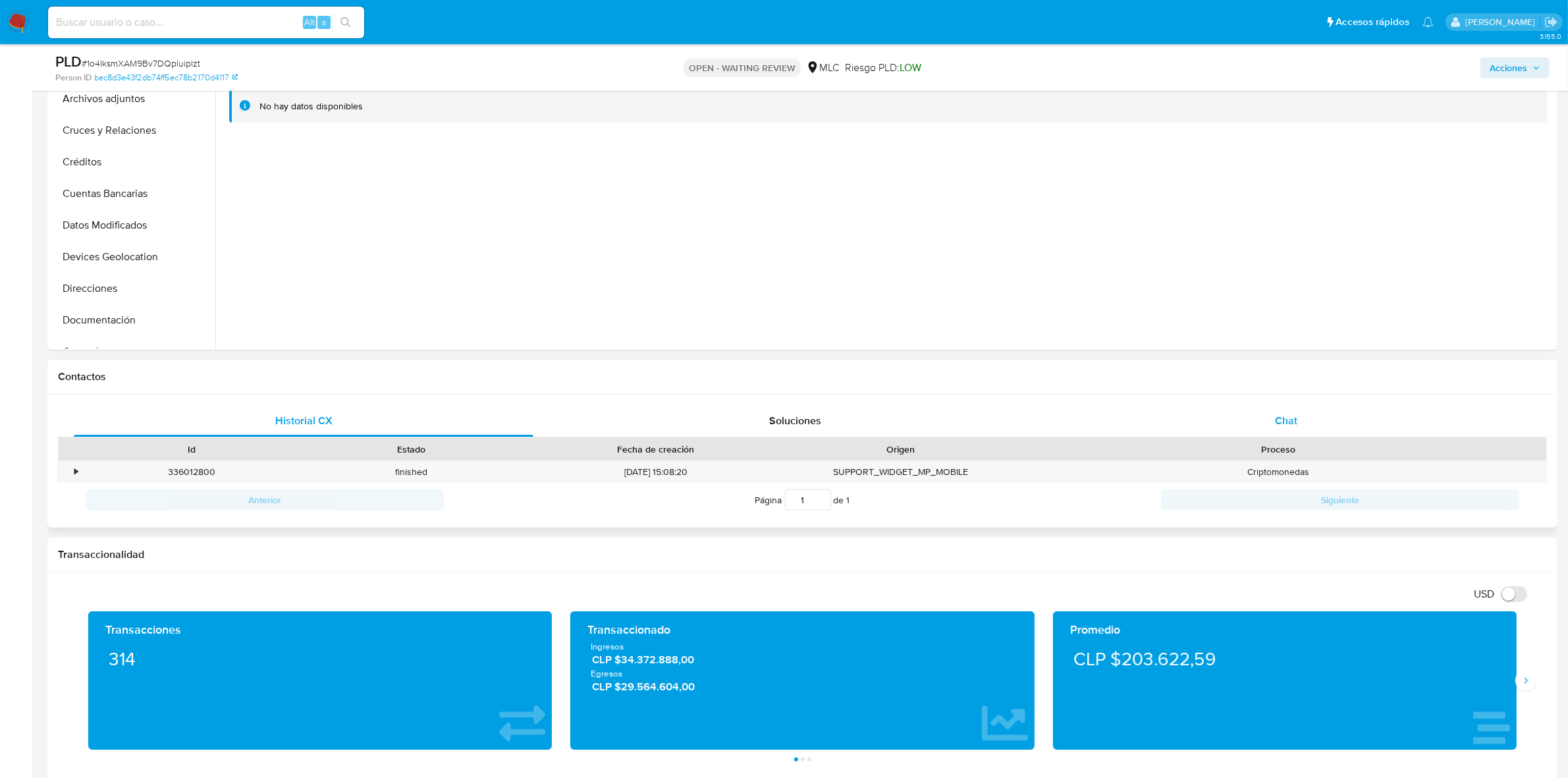
click at [1324, 429] on div "Chat" at bounding box center [1286, 420] width 460 height 31
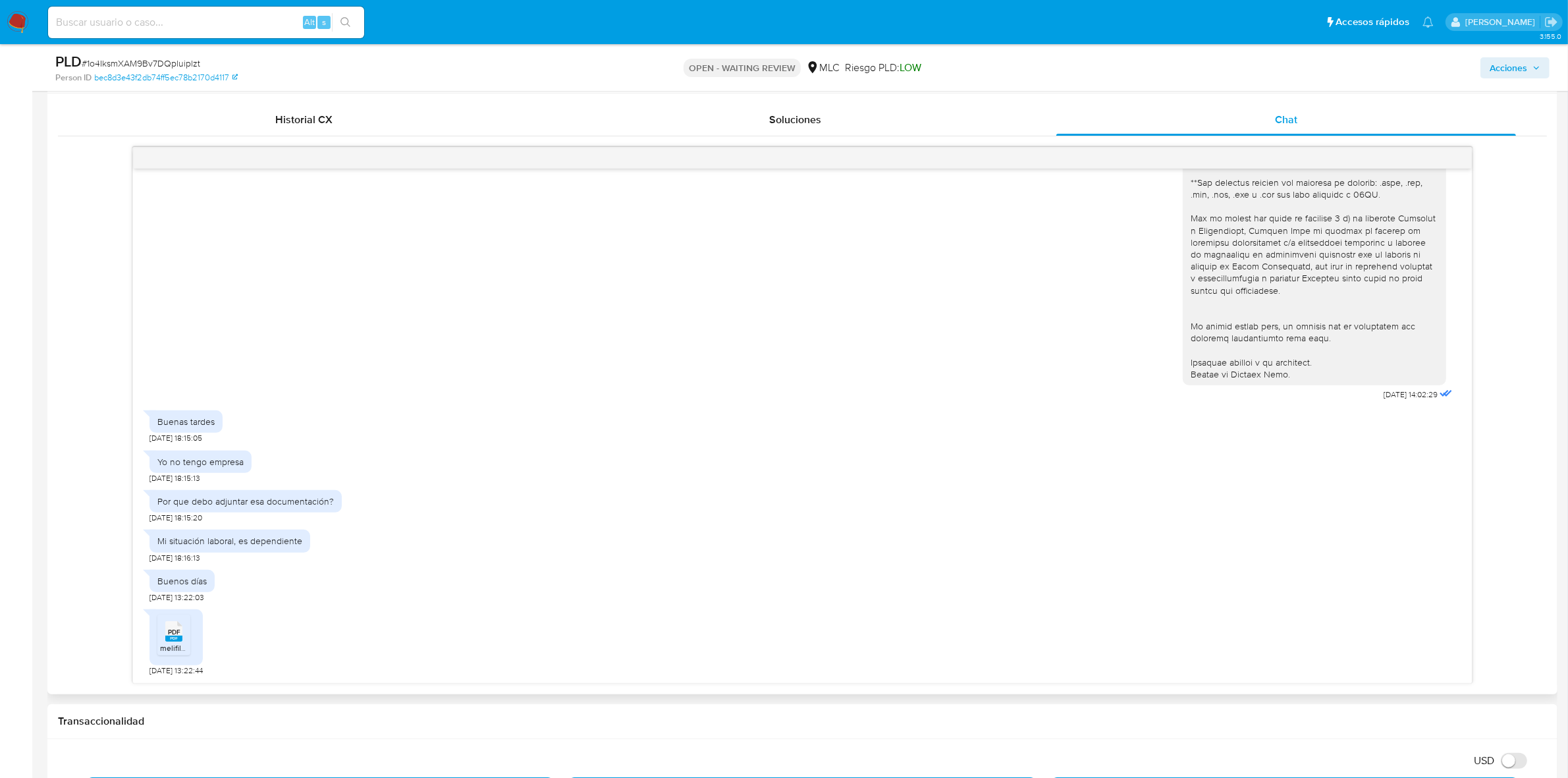
scroll to position [658, 0]
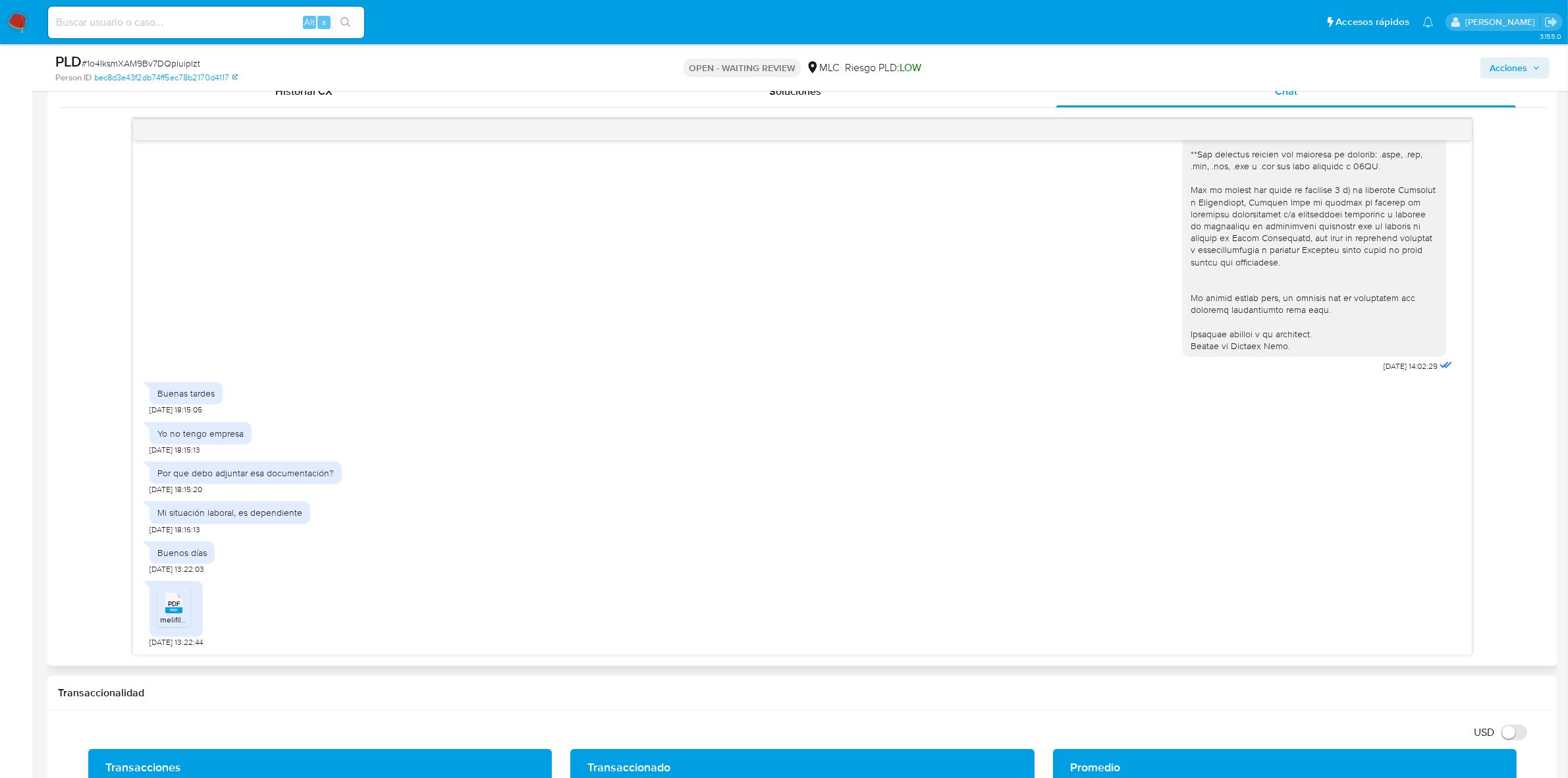
click at [166, 607] on icon at bounding box center [174, 603] width 17 height 21
click at [182, 63] on span "# 1o4IksmXAM9Bv7DQpluiplzt" at bounding box center [140, 64] width 118 height 13
copy span "1o4IksmXAM9Bv7DQpluiplzt"
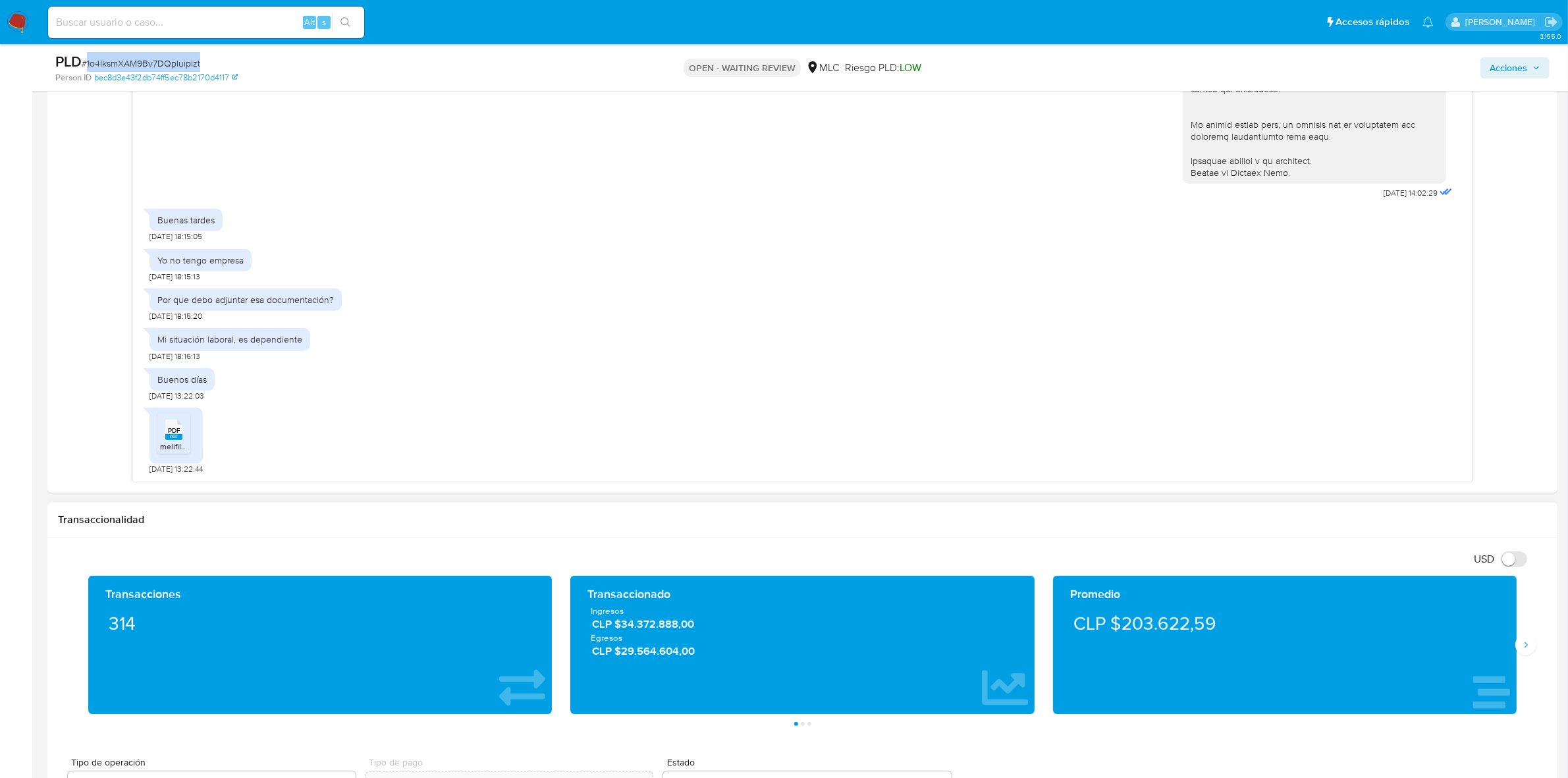
scroll to position [823, 0]
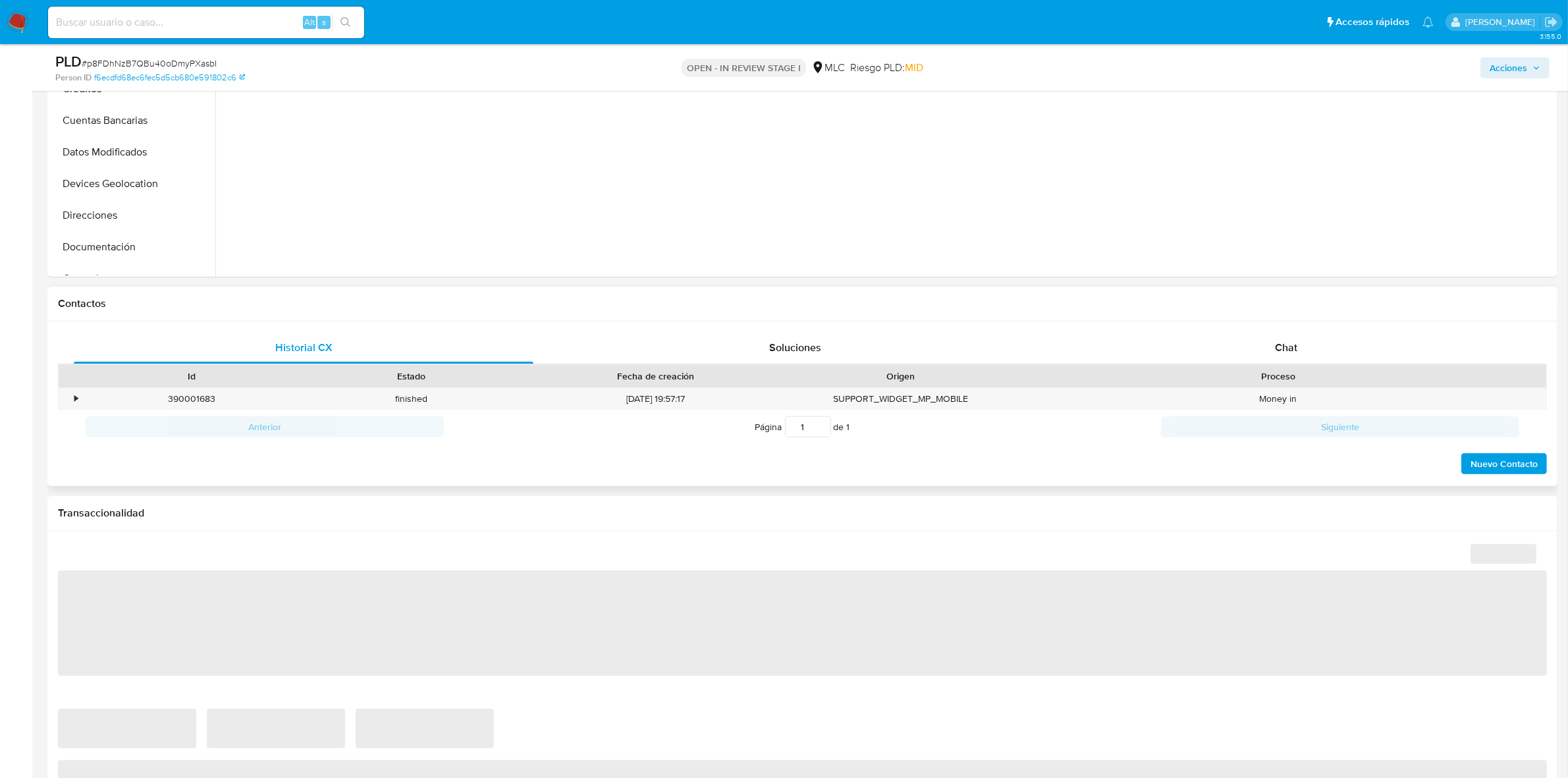
scroll to position [411, 0]
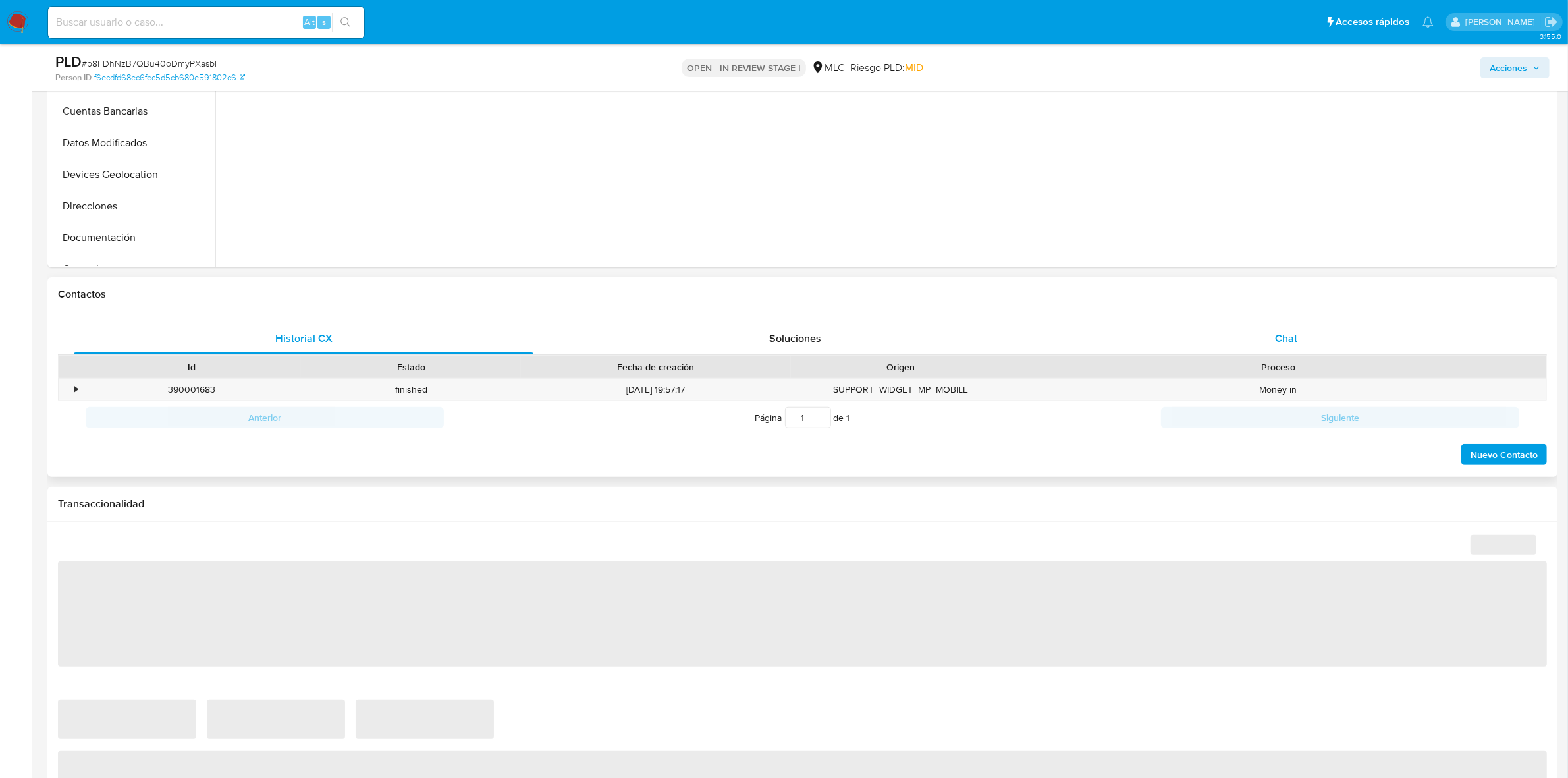
click at [1288, 338] on span "Chat" at bounding box center [1286, 338] width 22 height 15
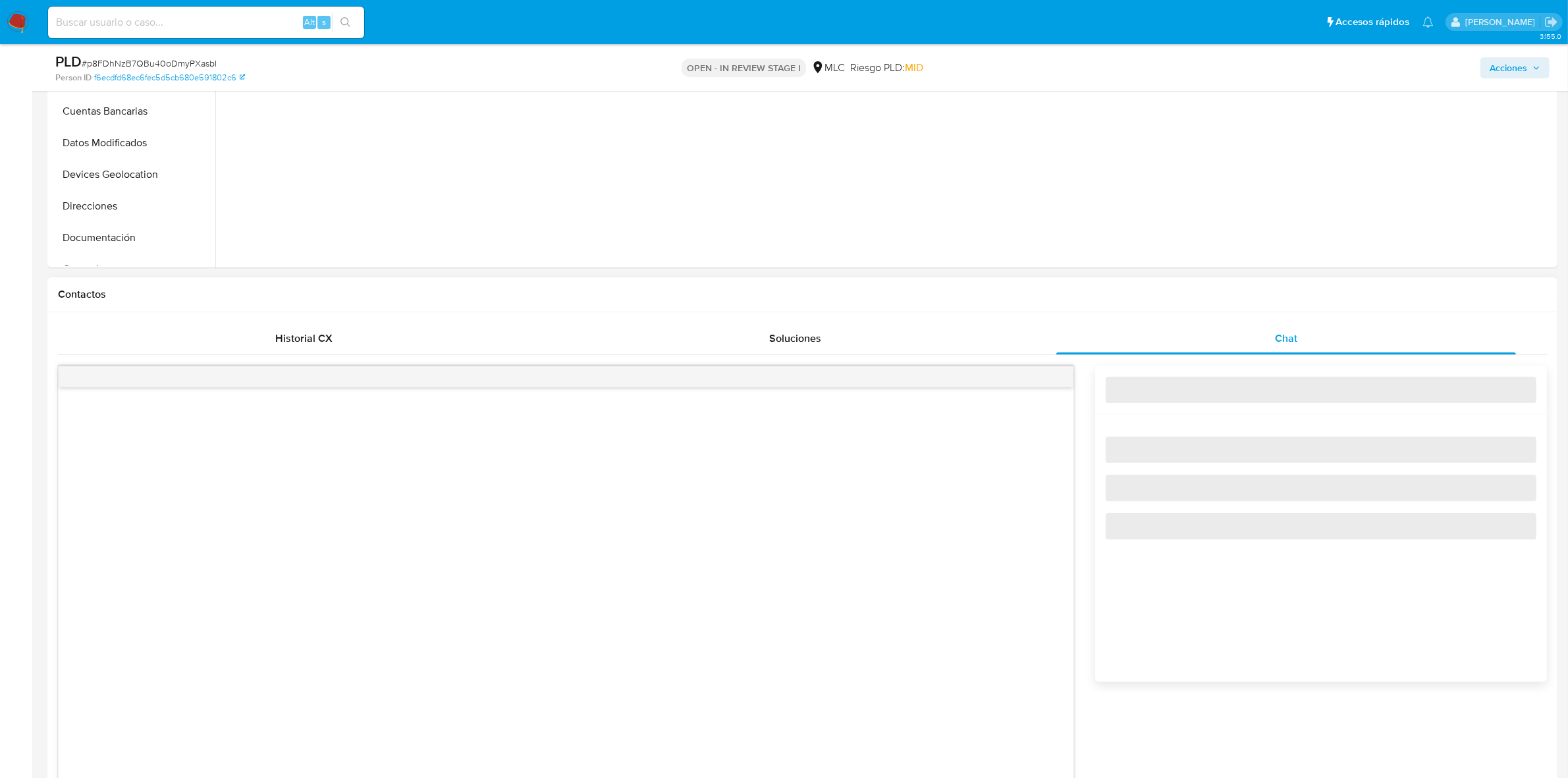
select select "10"
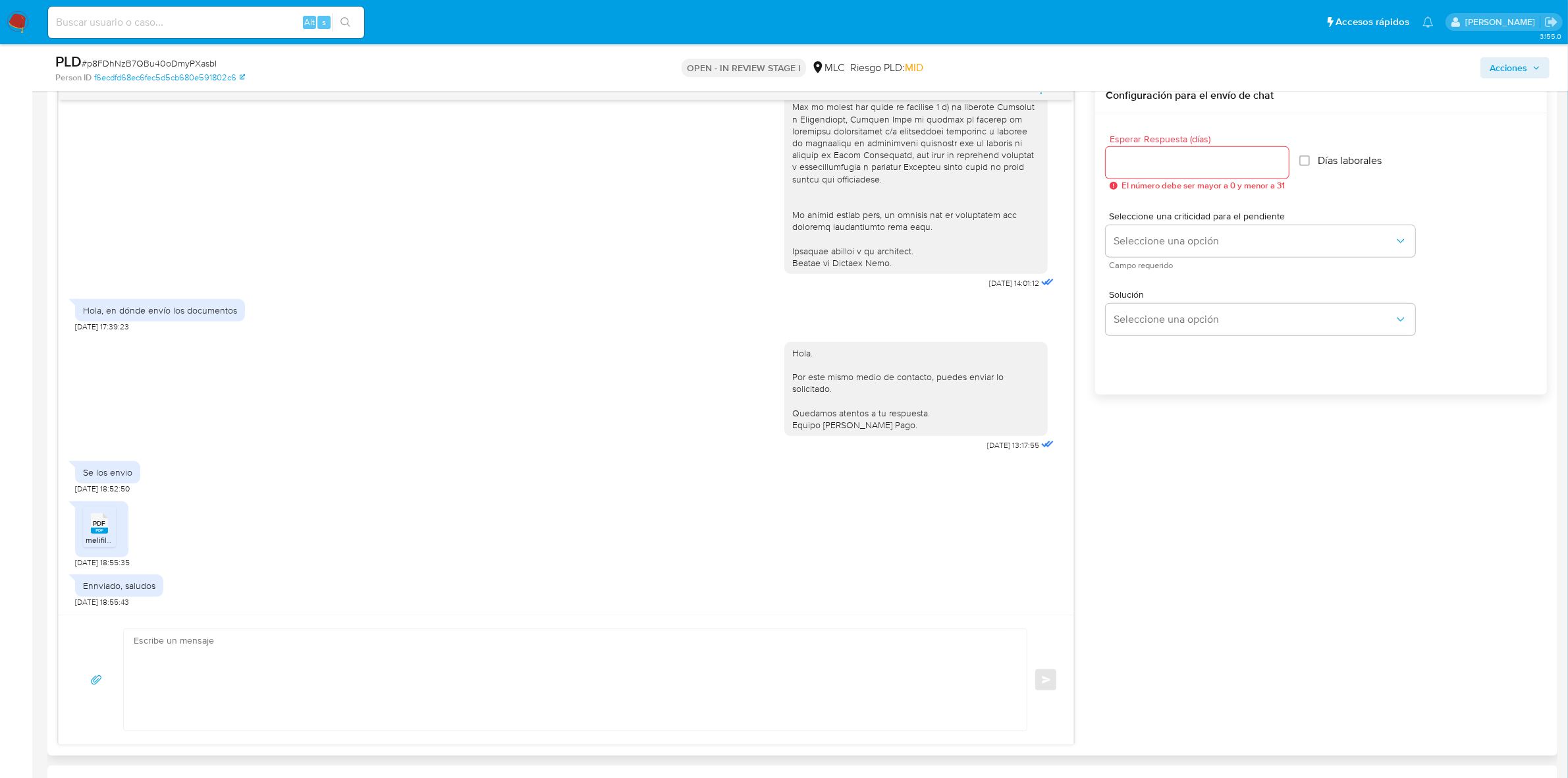
scroll to position [823, 0]
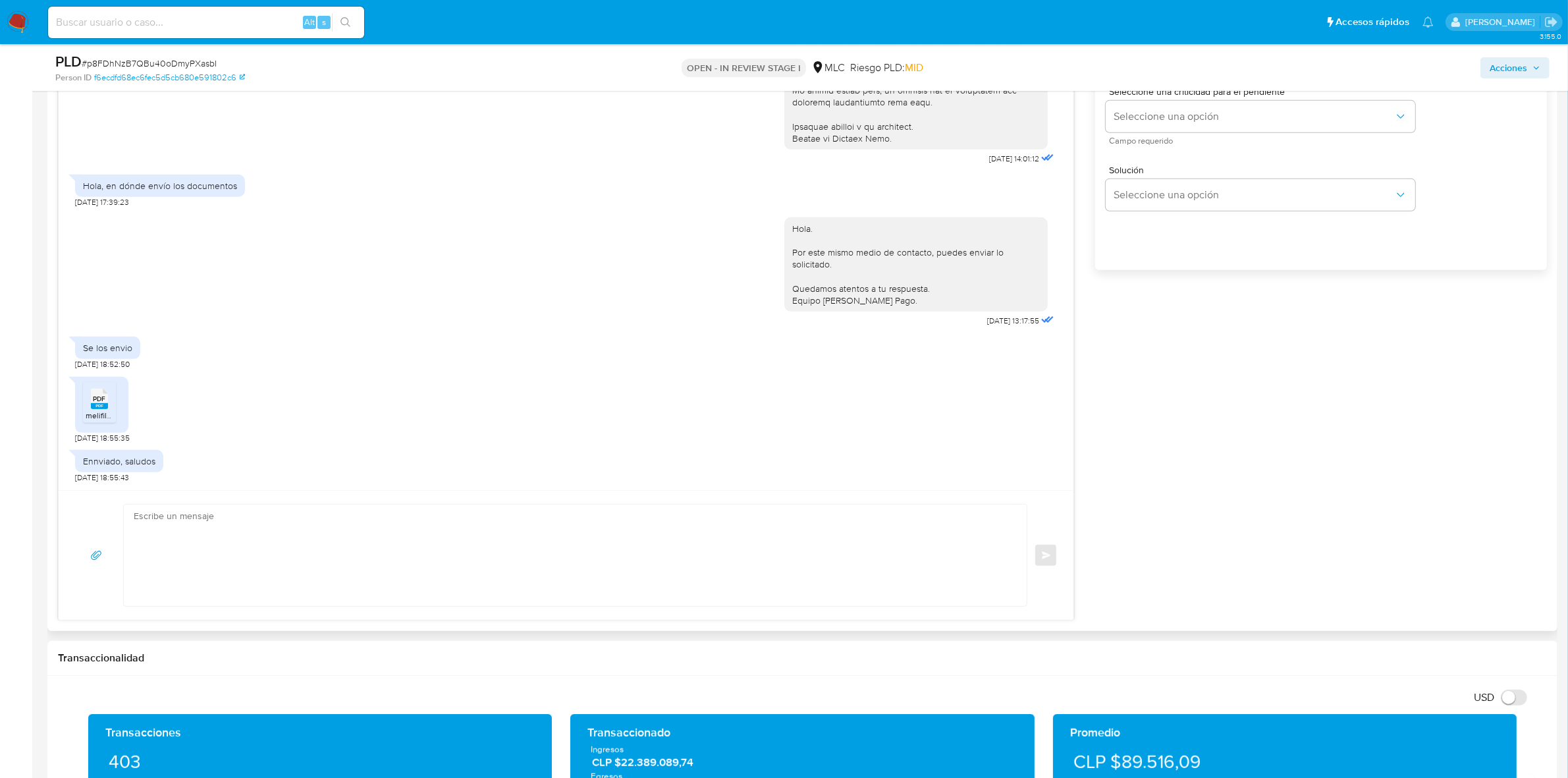
click at [101, 405] on rect at bounding box center [100, 405] width 17 height 6
click at [423, 530] on textarea at bounding box center [572, 555] width 876 height 102
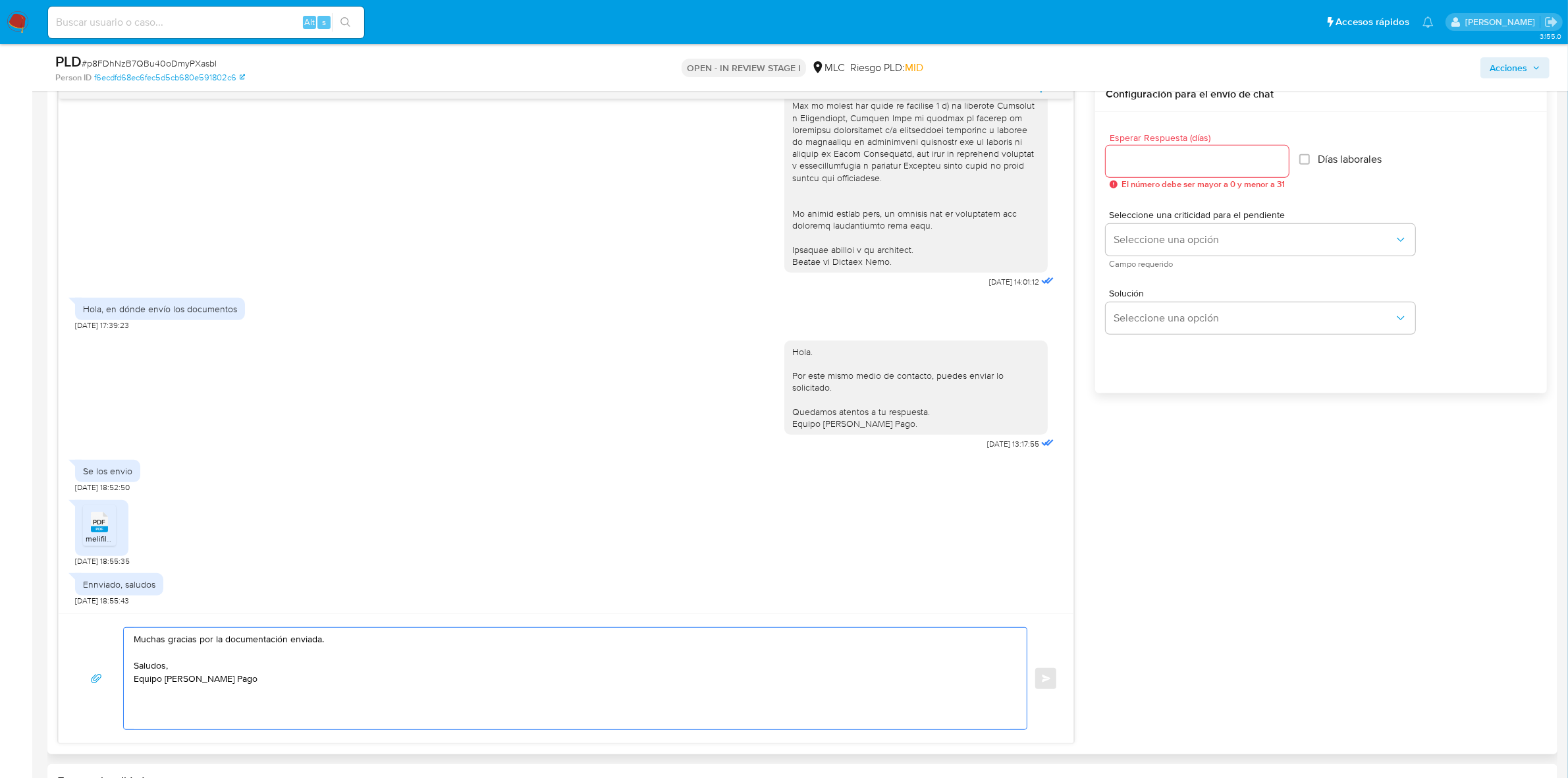
scroll to position [494, 0]
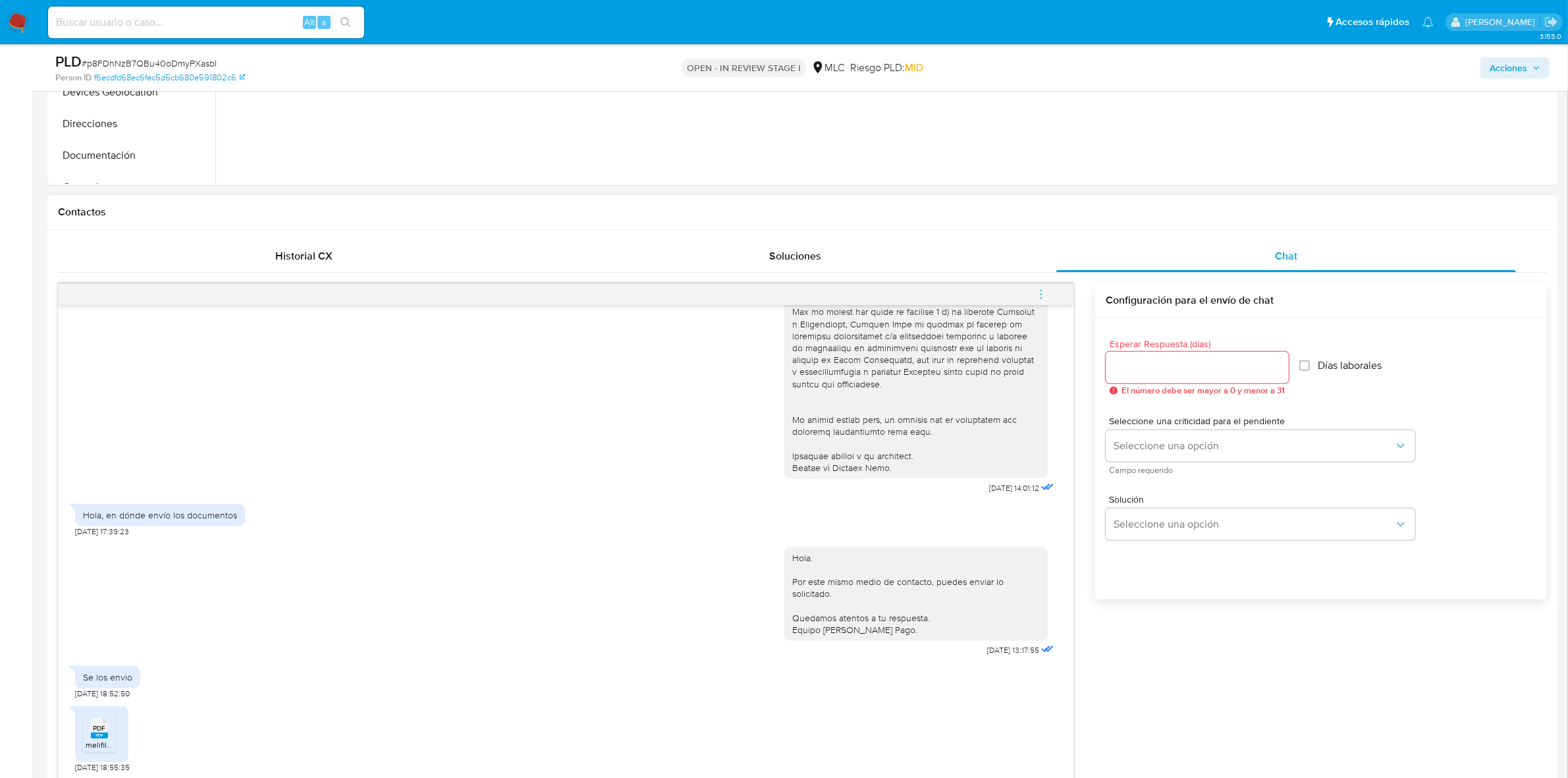
type textarea "Muchas gracias por la documentación enviada. Saludos, Equipo de Mercado Pago"
click at [1176, 376] on input "Esperar Respuesta (días)" at bounding box center [1197, 367] width 183 height 17
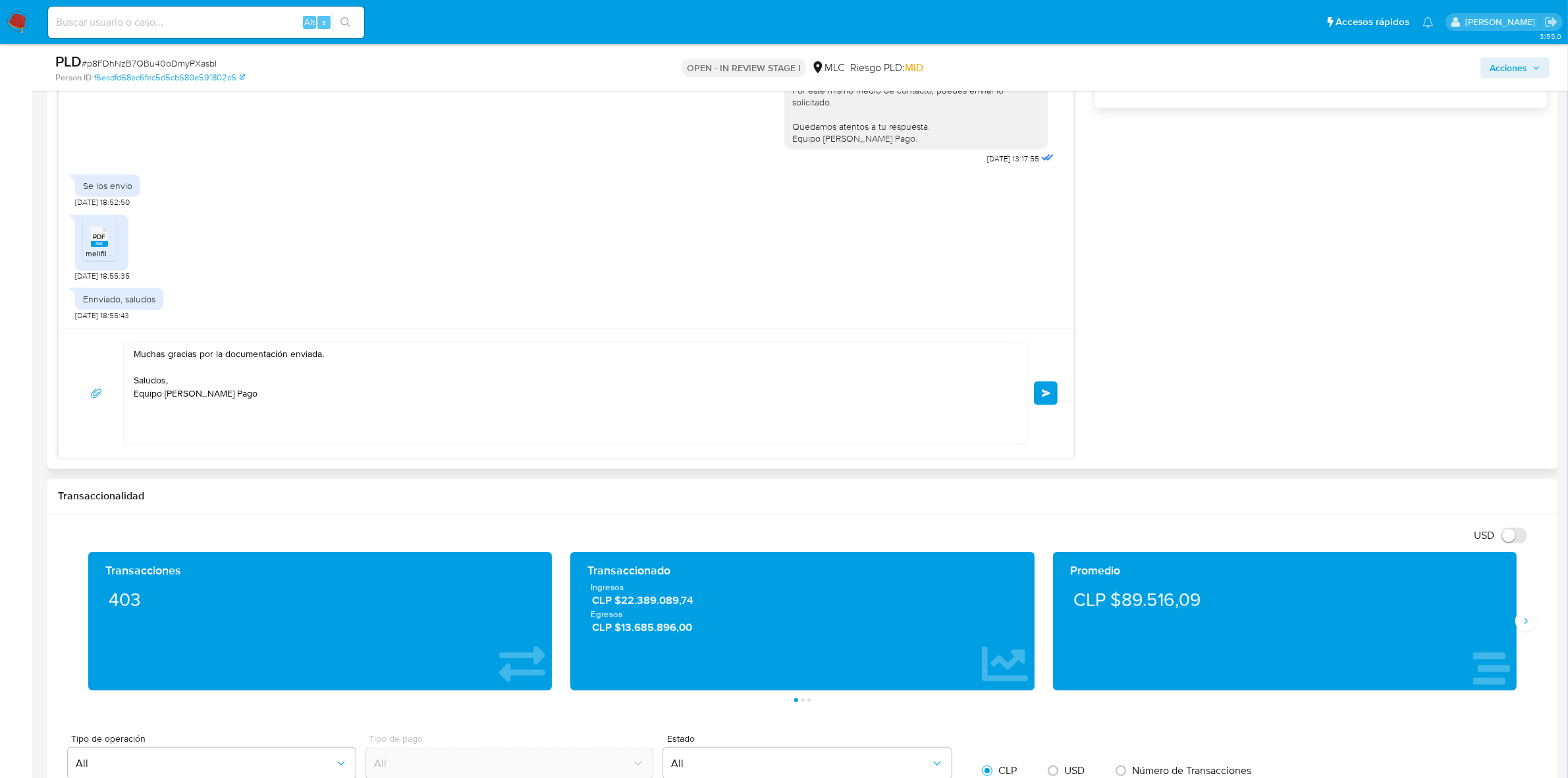
scroll to position [988, 0]
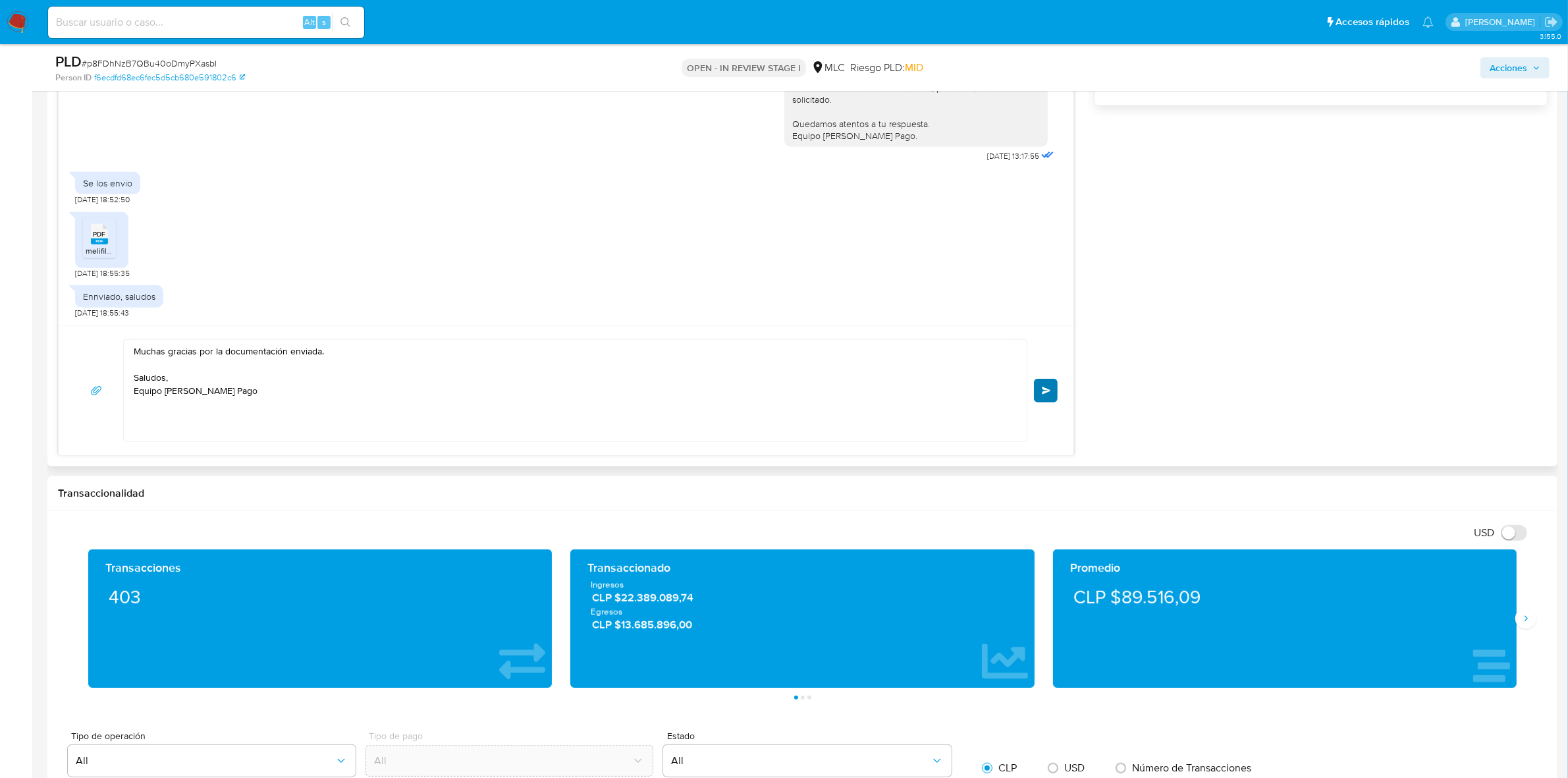
type input "0"
click at [1045, 381] on button "Enviar" at bounding box center [1045, 390] width 23 height 23
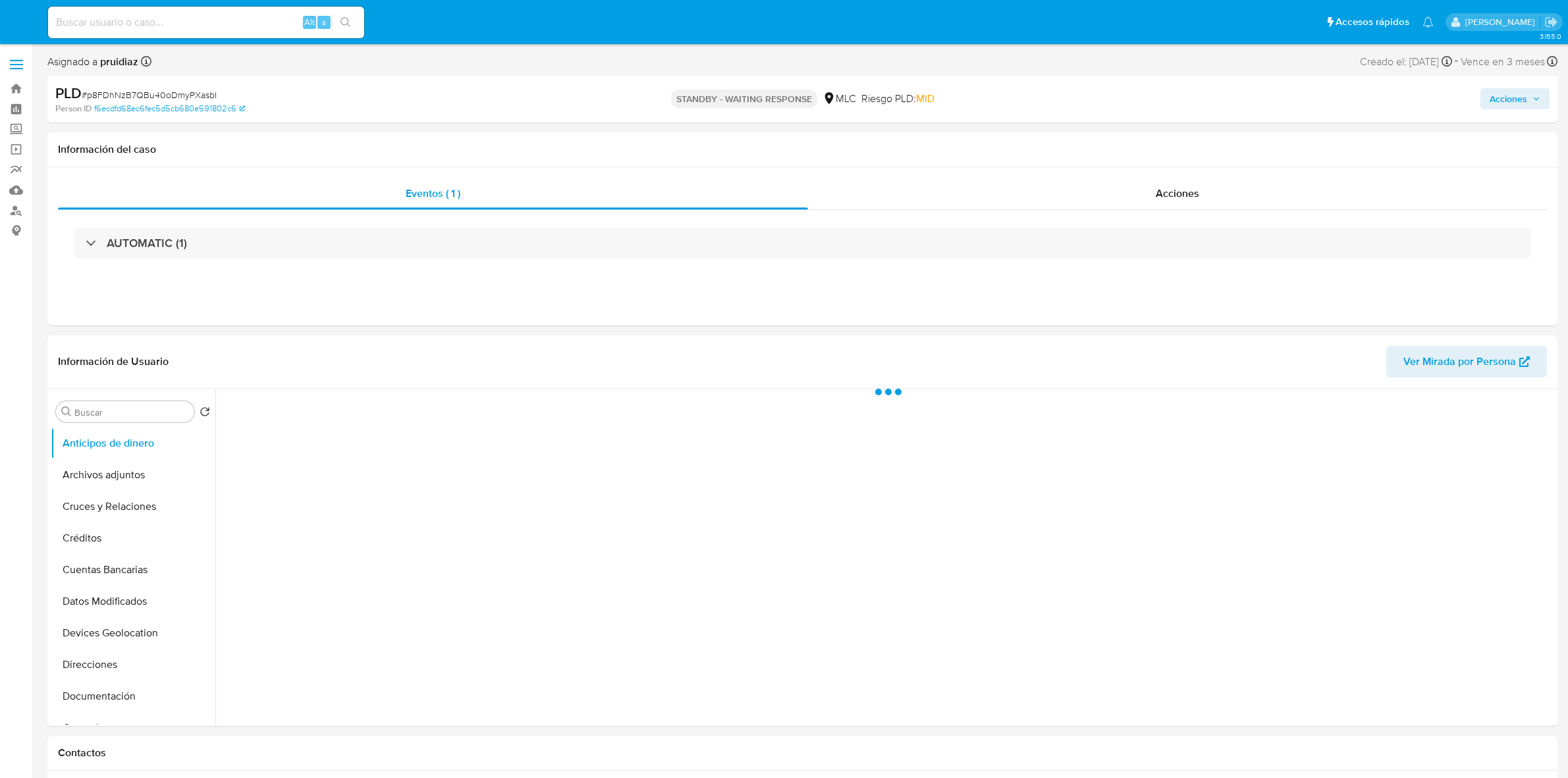
select select "10"
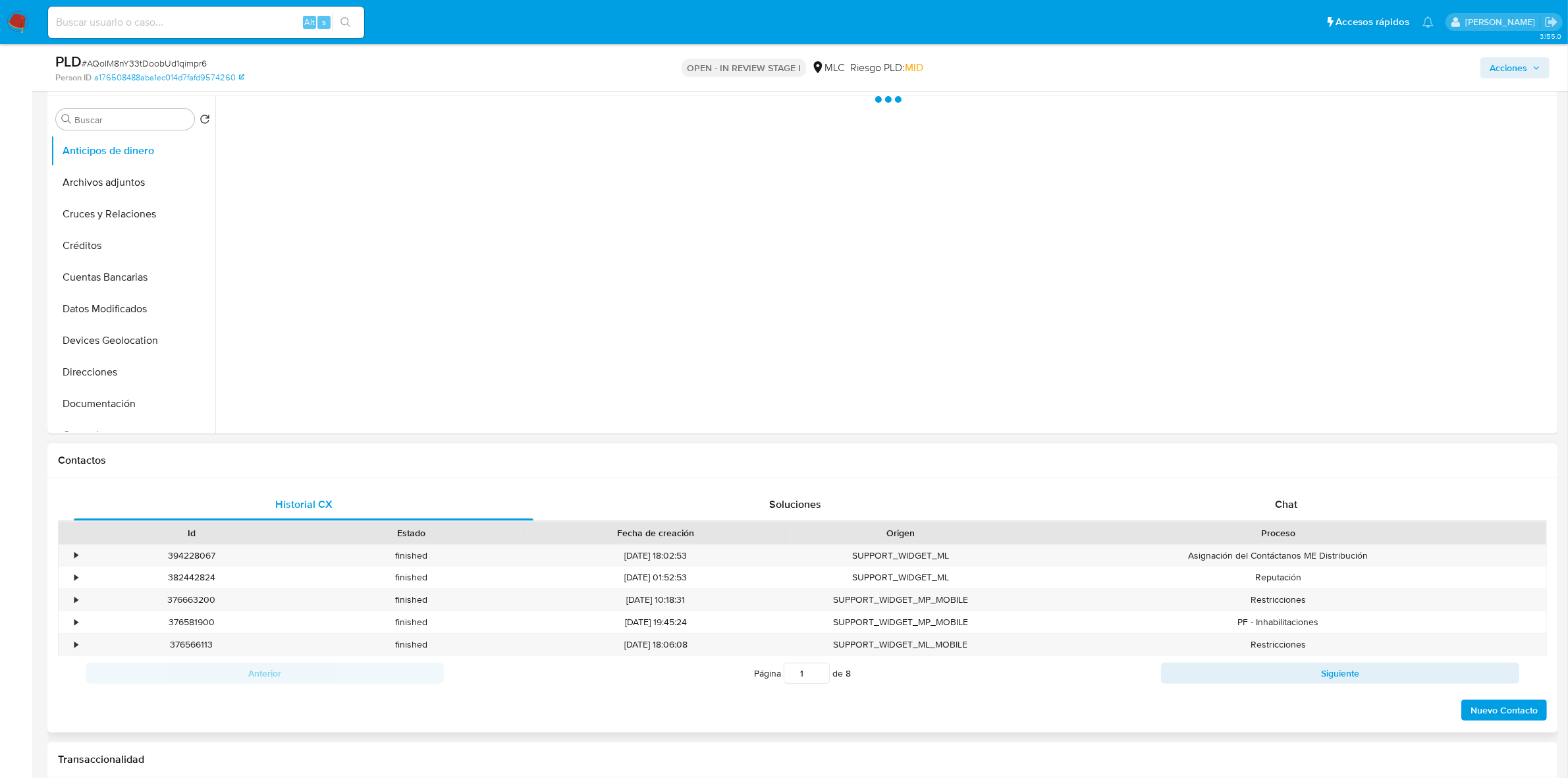
scroll to position [247, 0]
click at [1321, 502] on div "Chat" at bounding box center [1286, 502] width 460 height 31
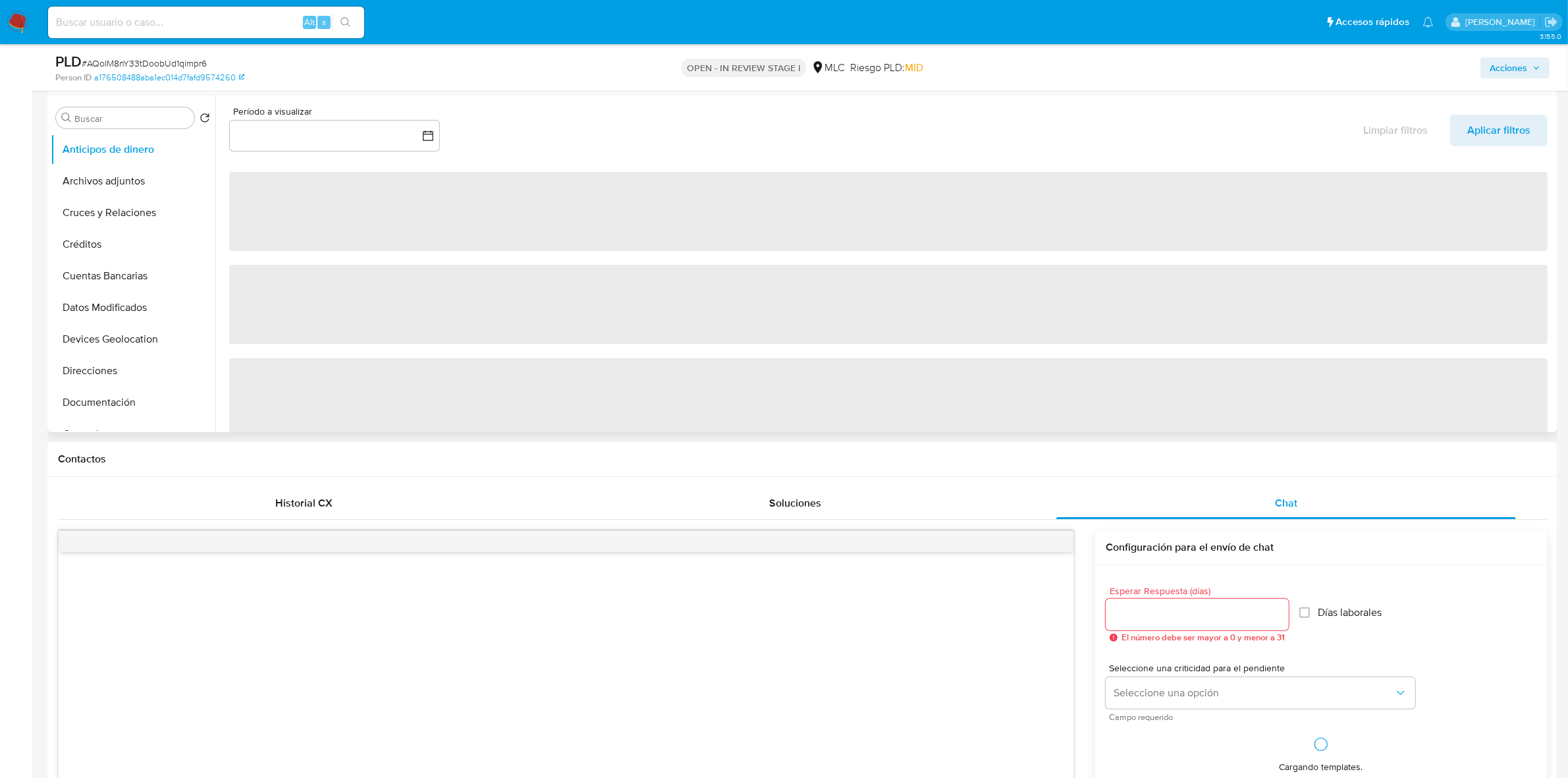
scroll to position [0, 0]
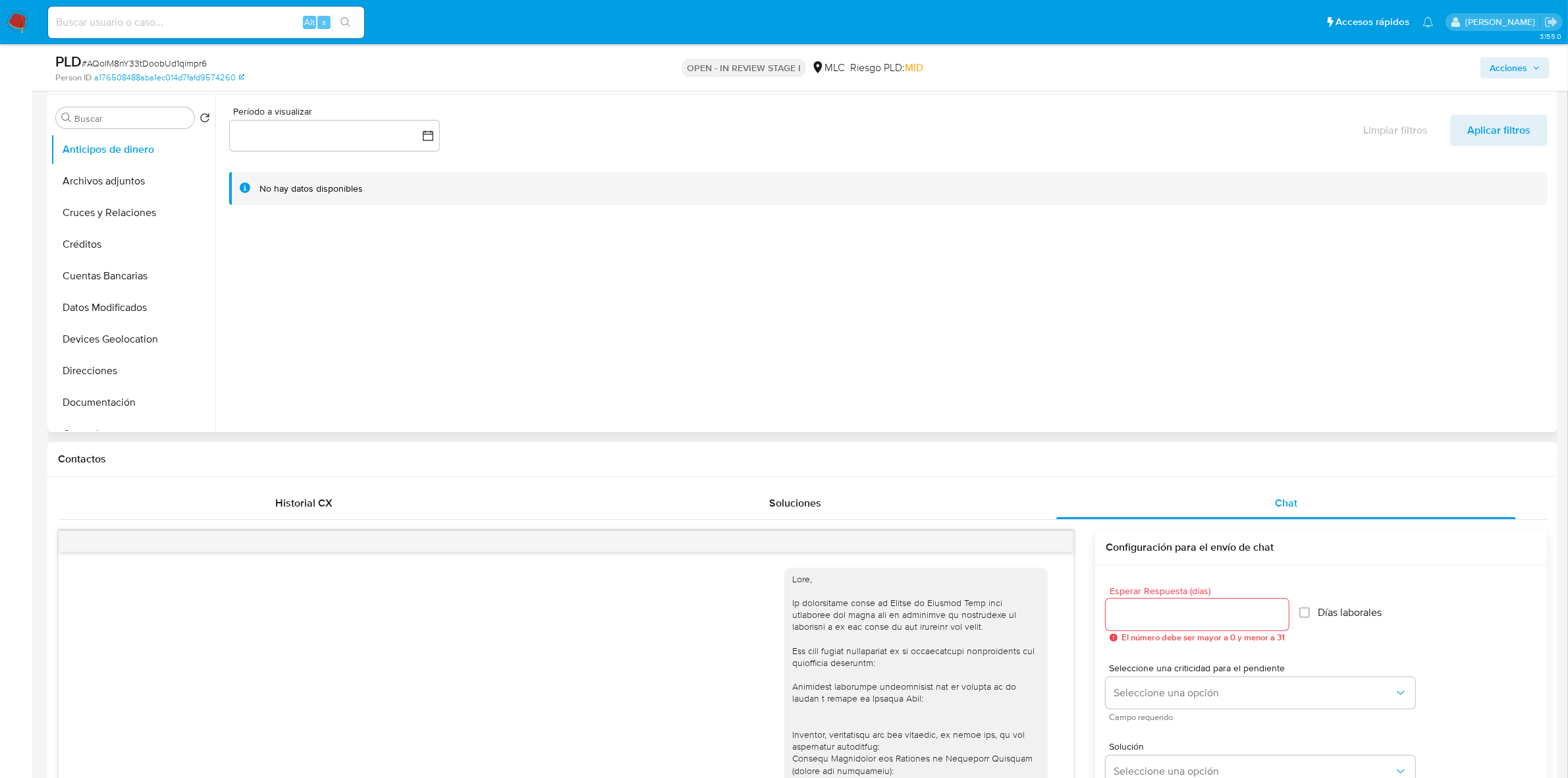
select select "10"
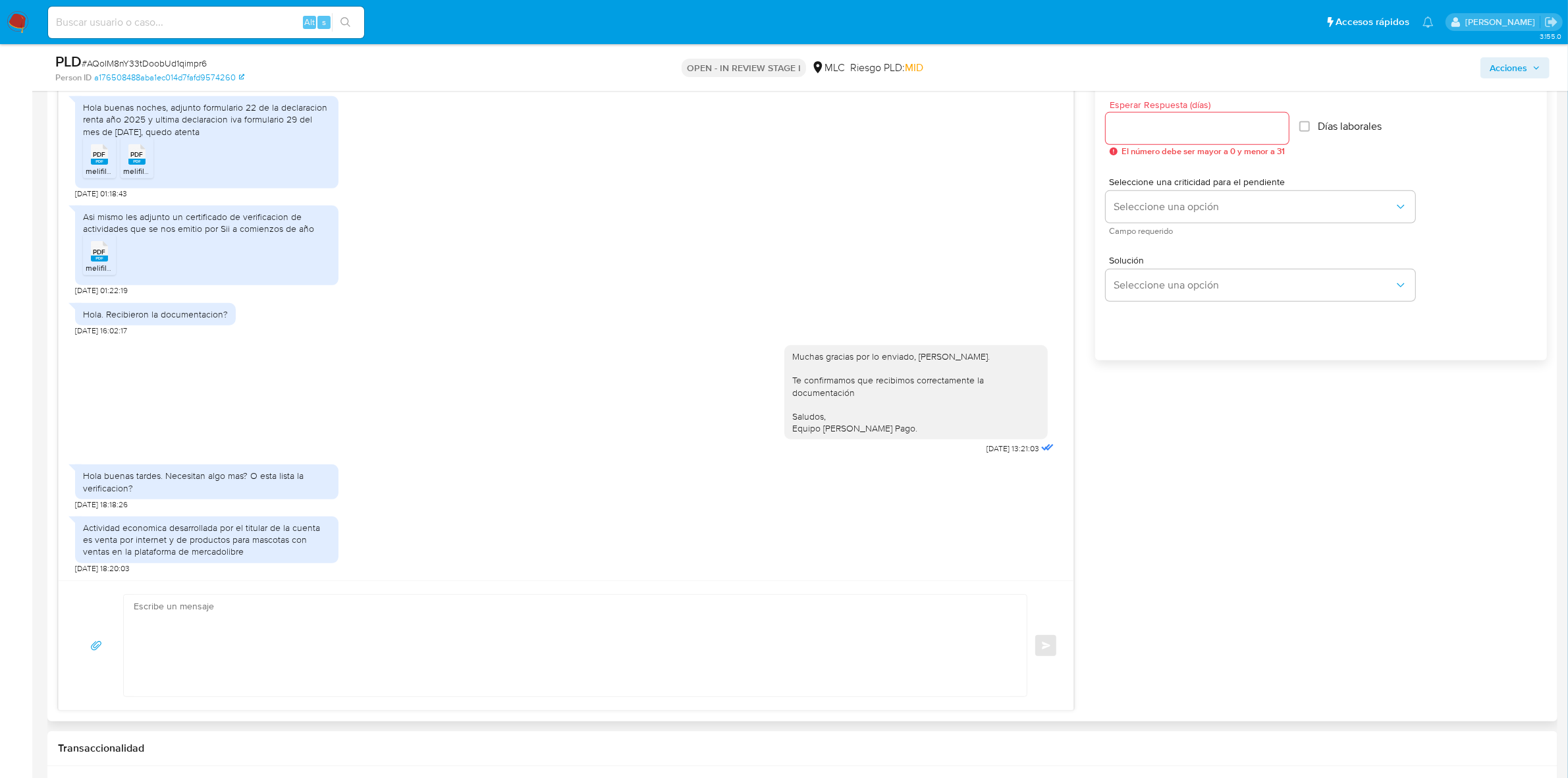
scroll to position [823, 0]
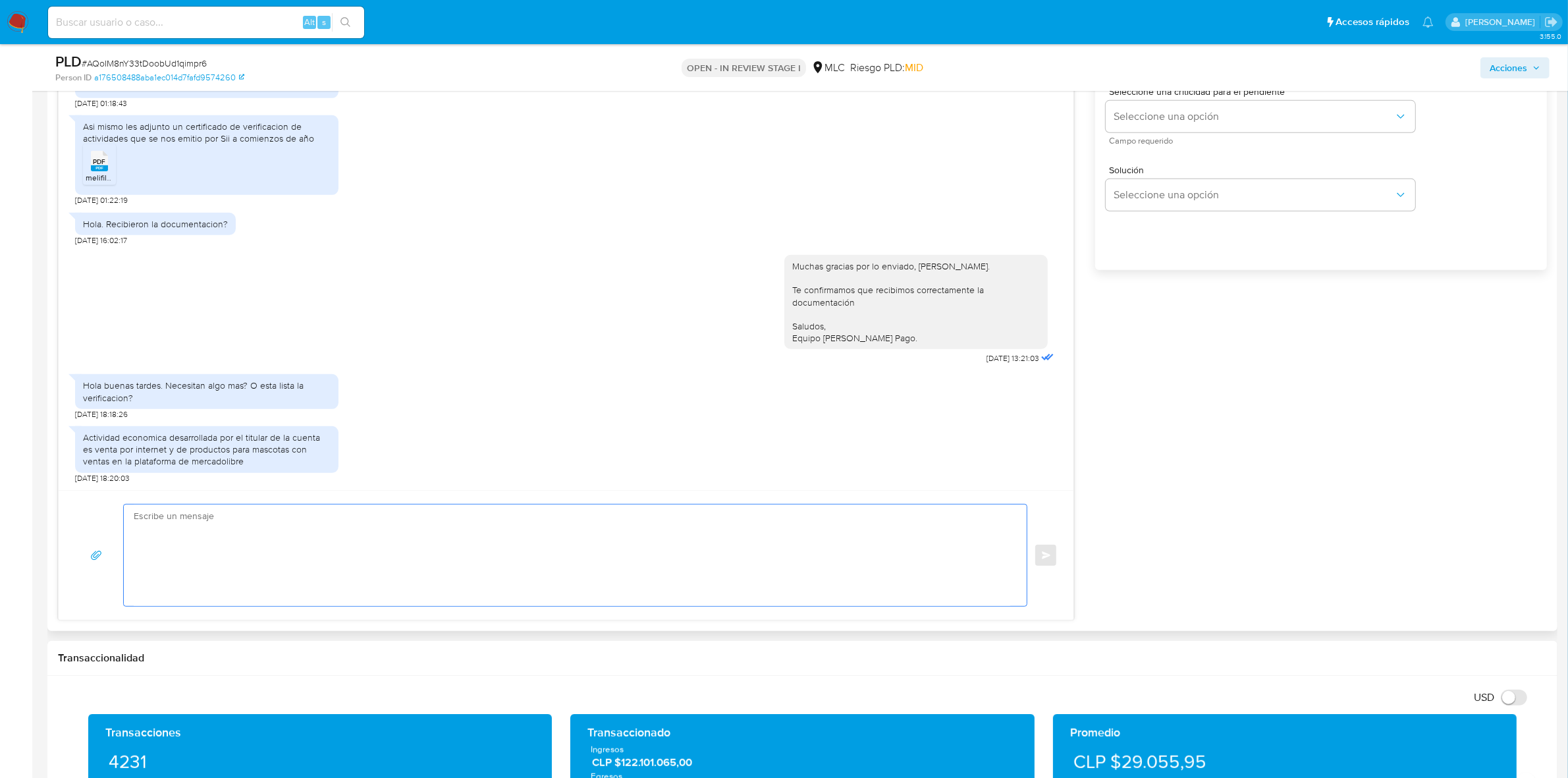
click at [217, 554] on textarea at bounding box center [572, 555] width 876 height 102
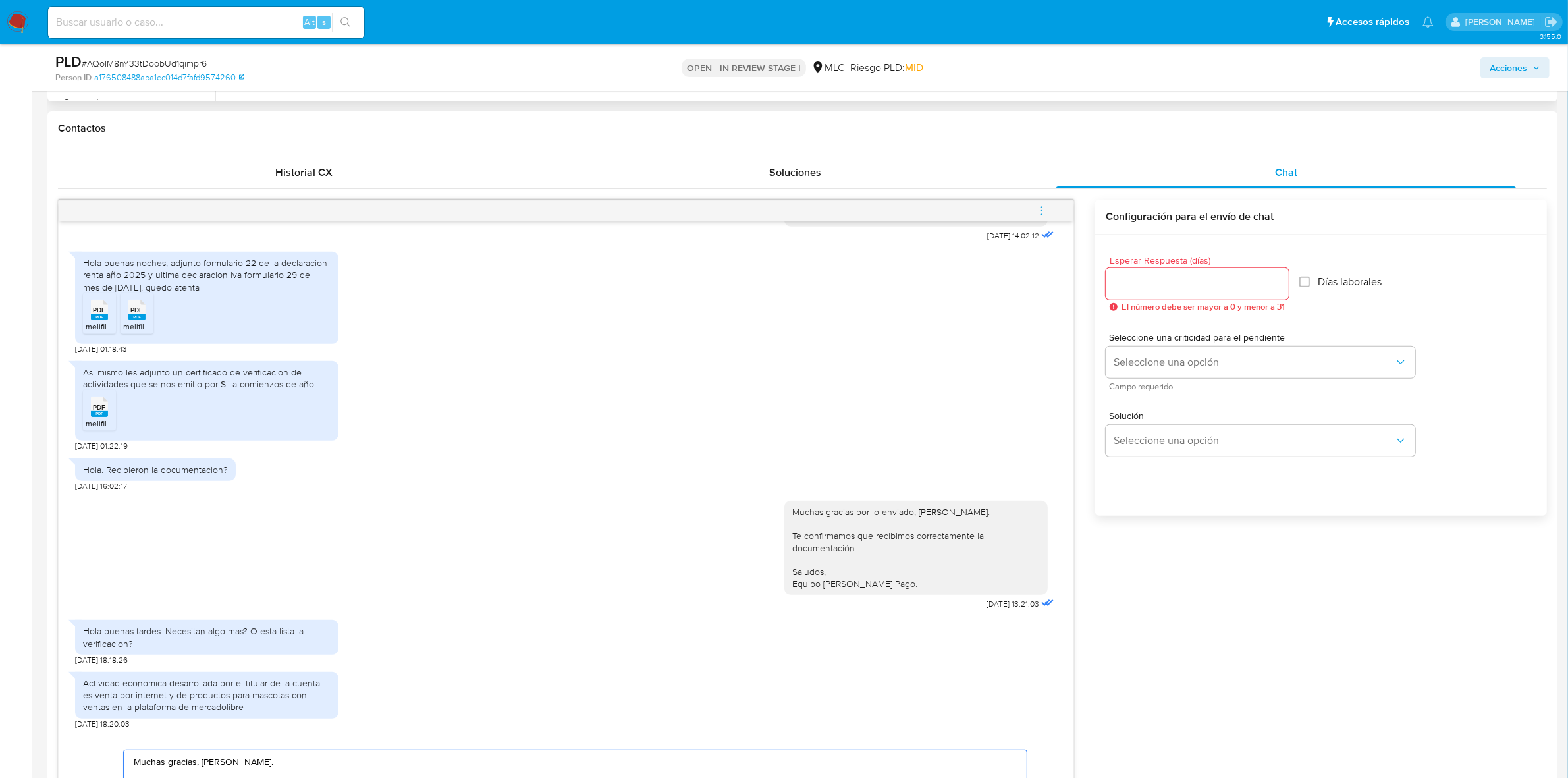
scroll to position [494, 0]
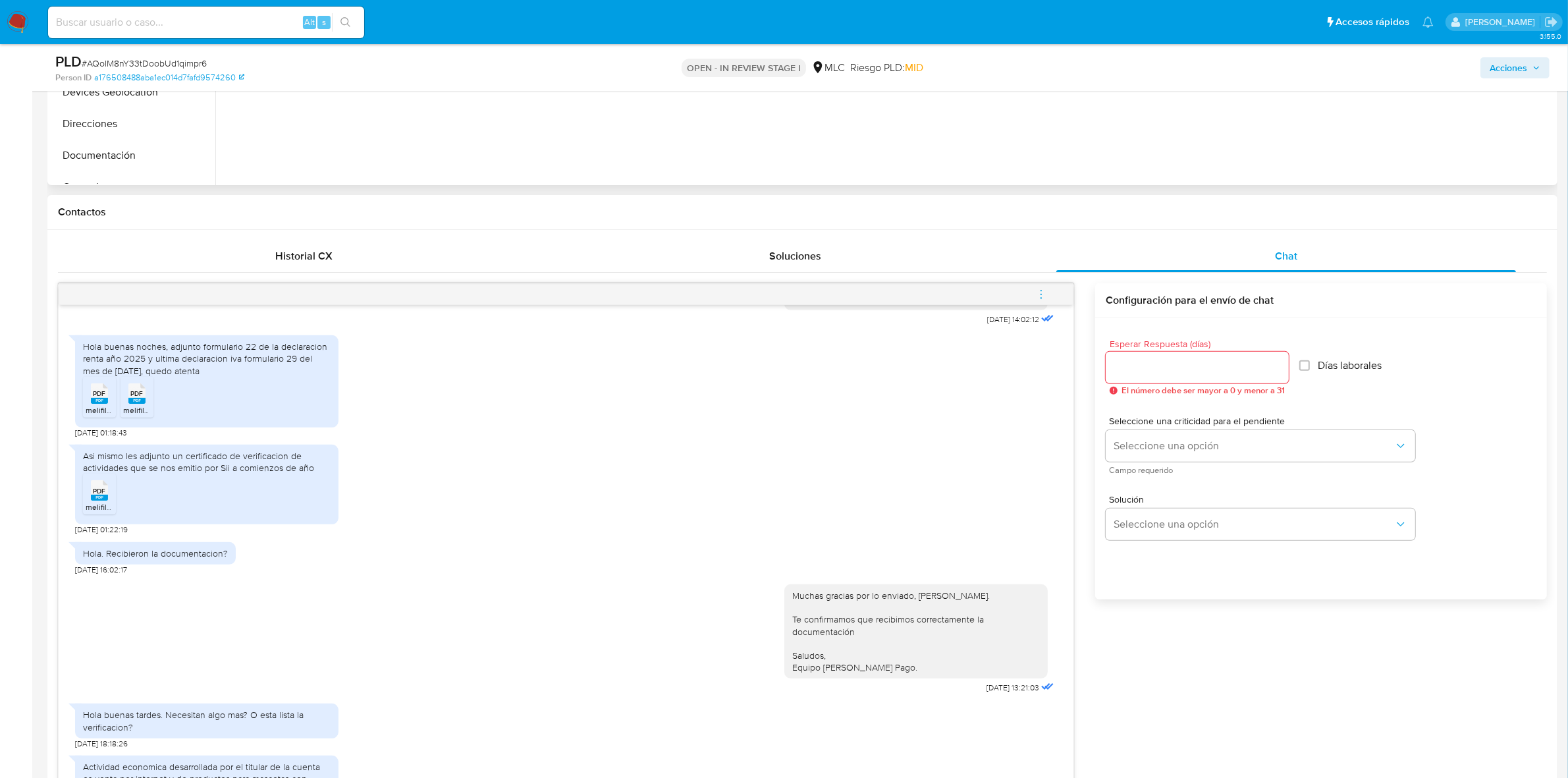
type textarea "Muchas gracias, [PERSON_NAME]. Con la documentación enviada ya es suficiente. S…"
click at [1172, 363] on input "Esperar Respuesta (días)" at bounding box center [1197, 367] width 183 height 17
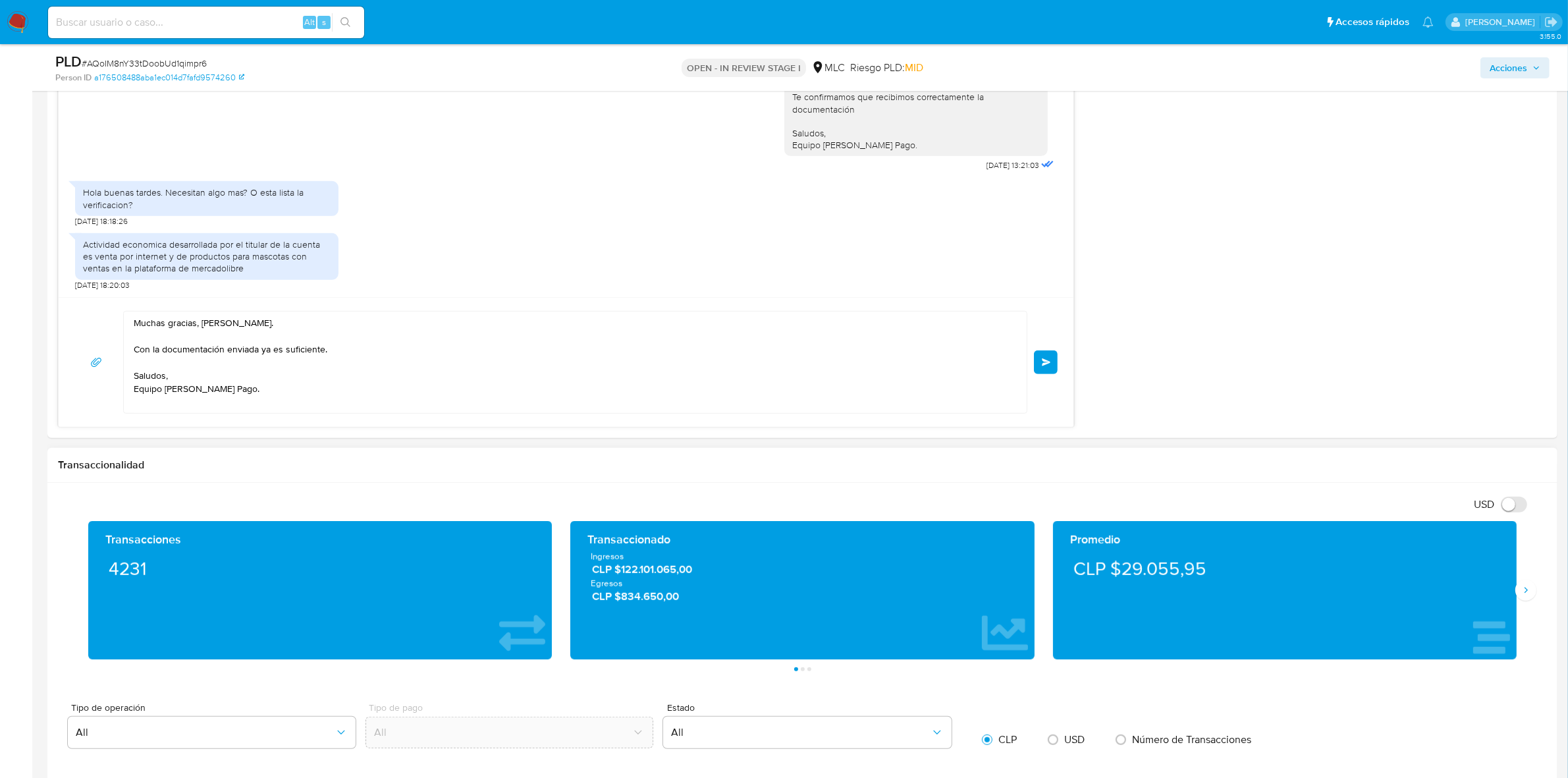
scroll to position [1070, 0]
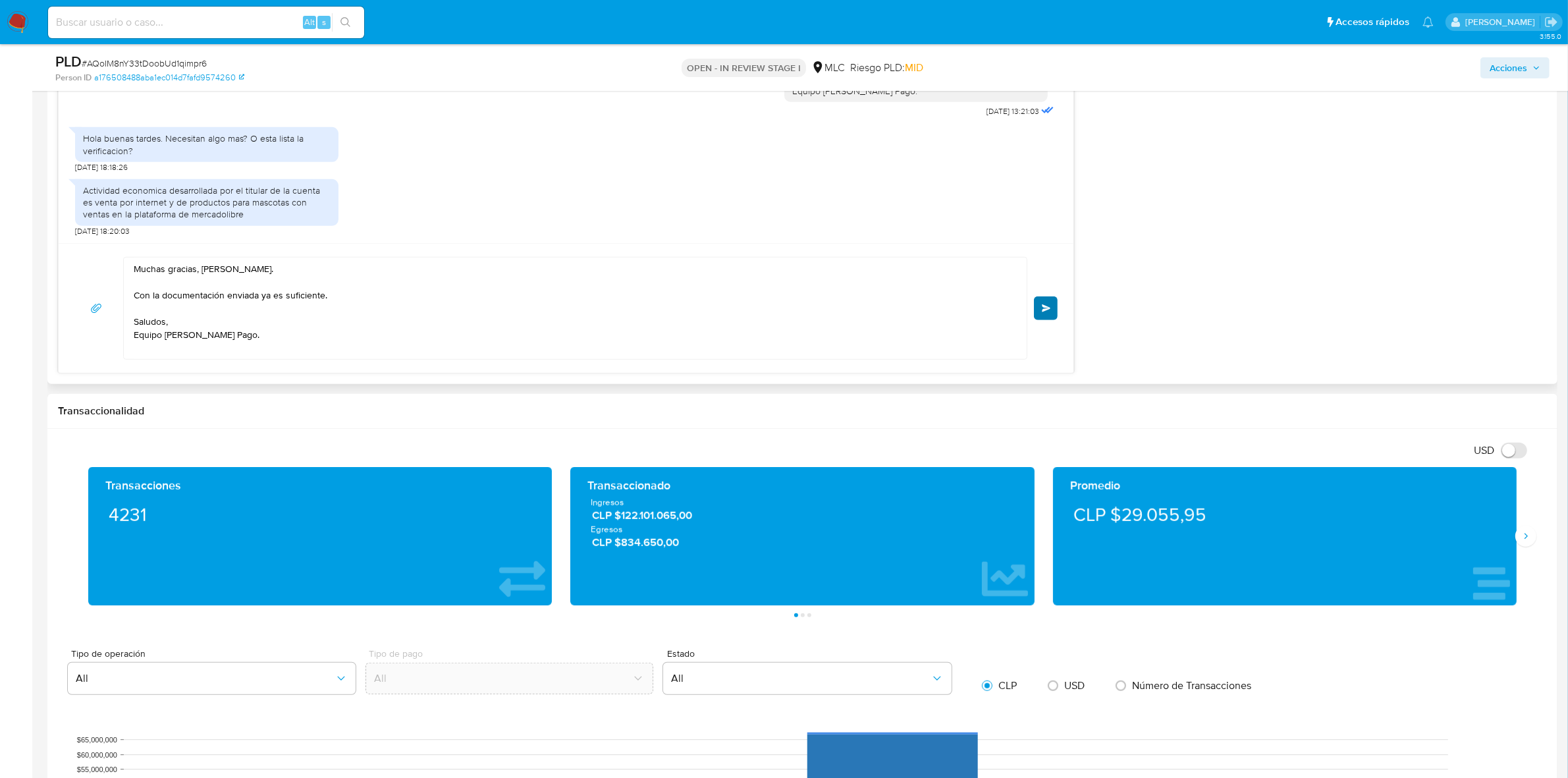
type input "0"
click at [1056, 308] on button "Enviar" at bounding box center [1045, 308] width 23 height 23
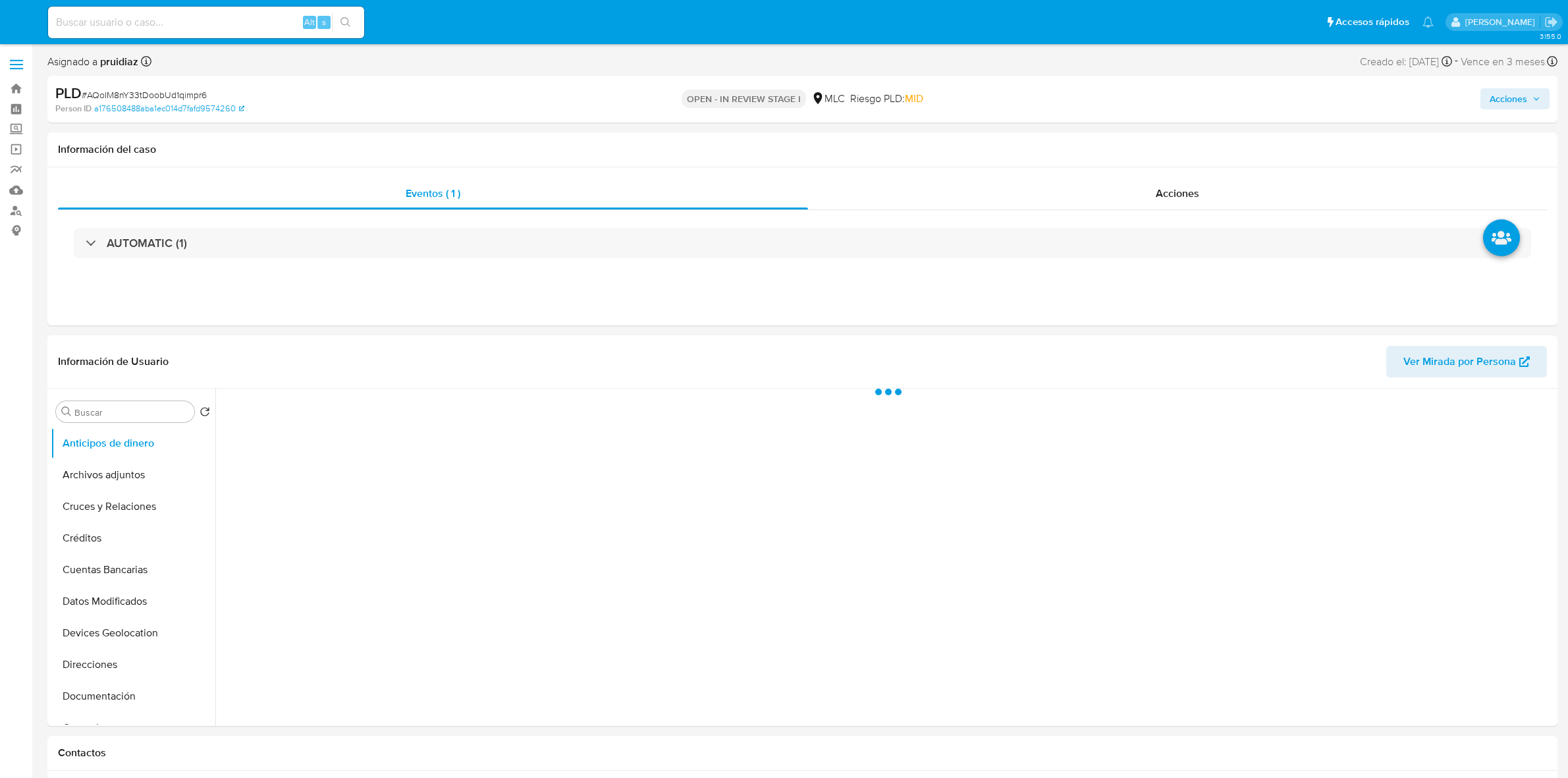
select select "10"
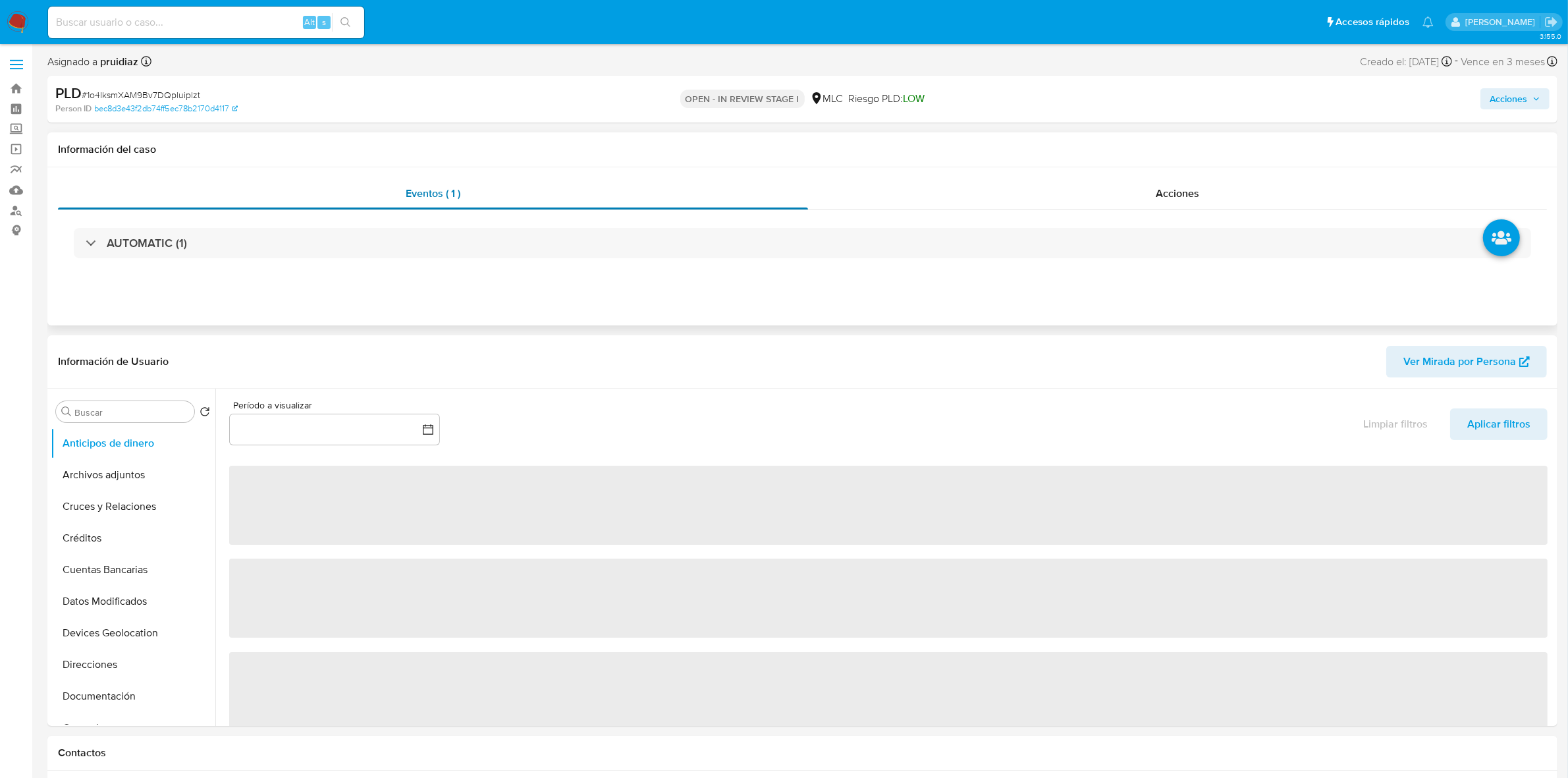
select select "10"
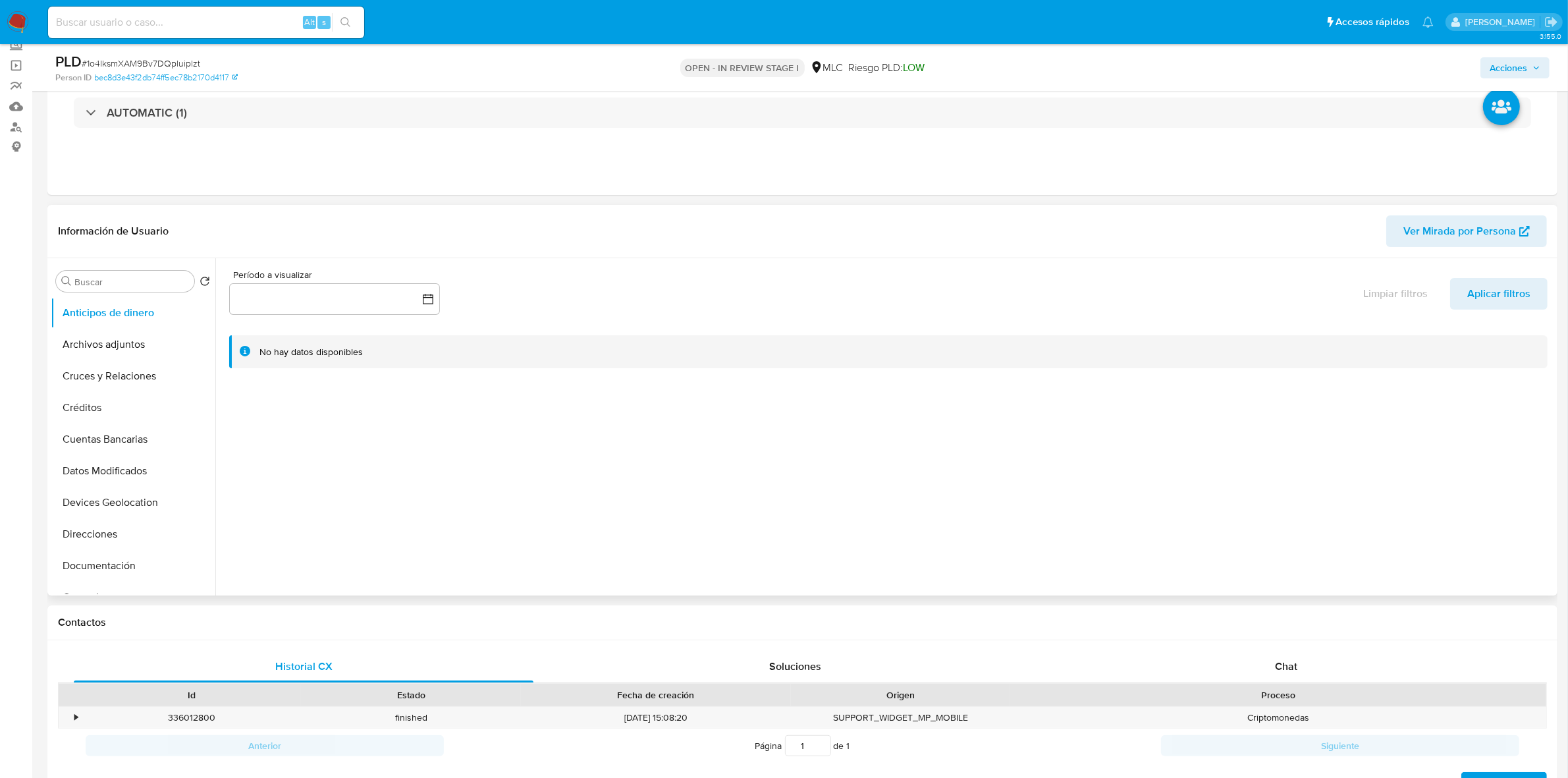
scroll to position [165, 0]
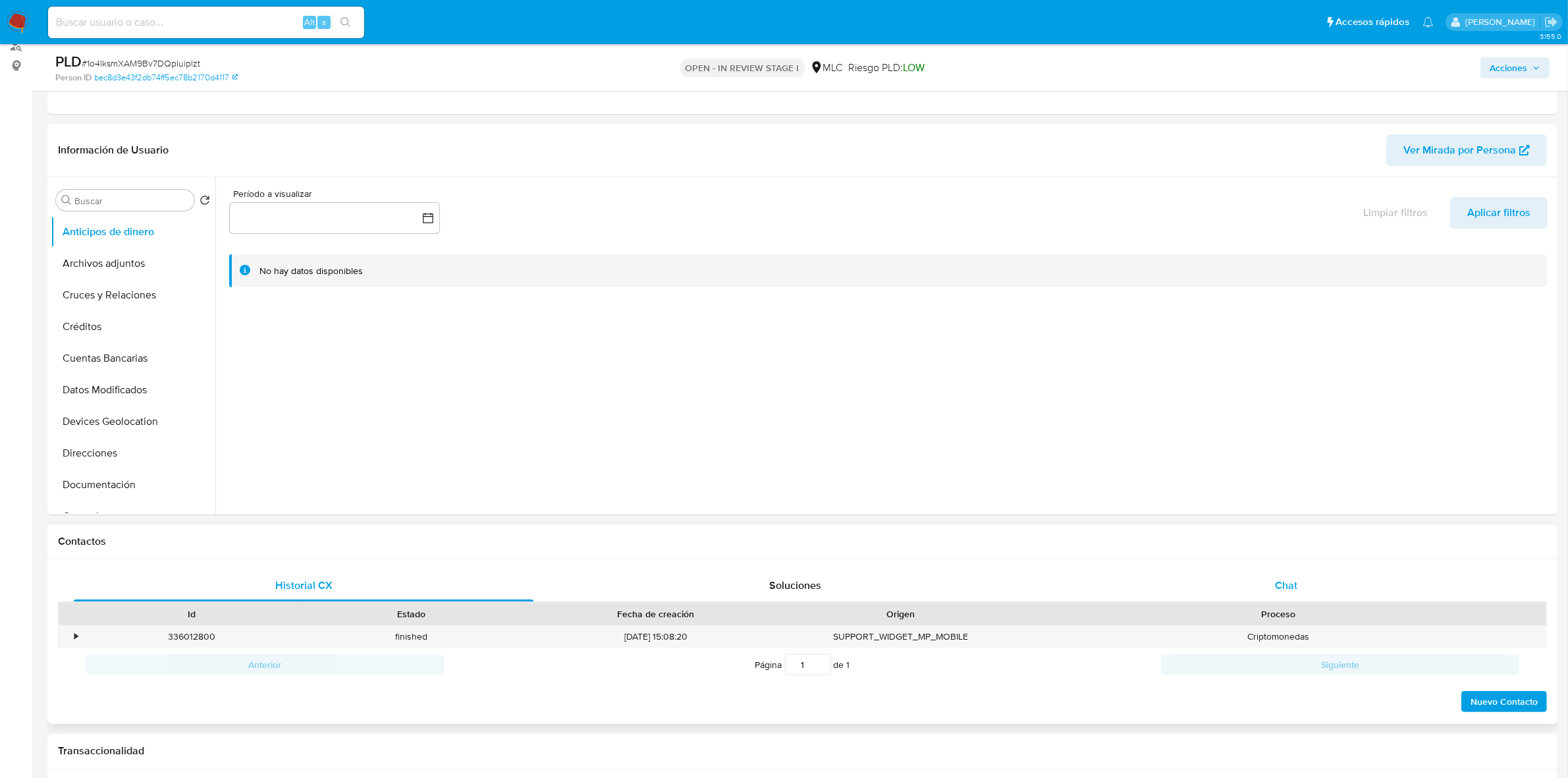
click at [1284, 583] on span "Chat" at bounding box center [1286, 585] width 22 height 15
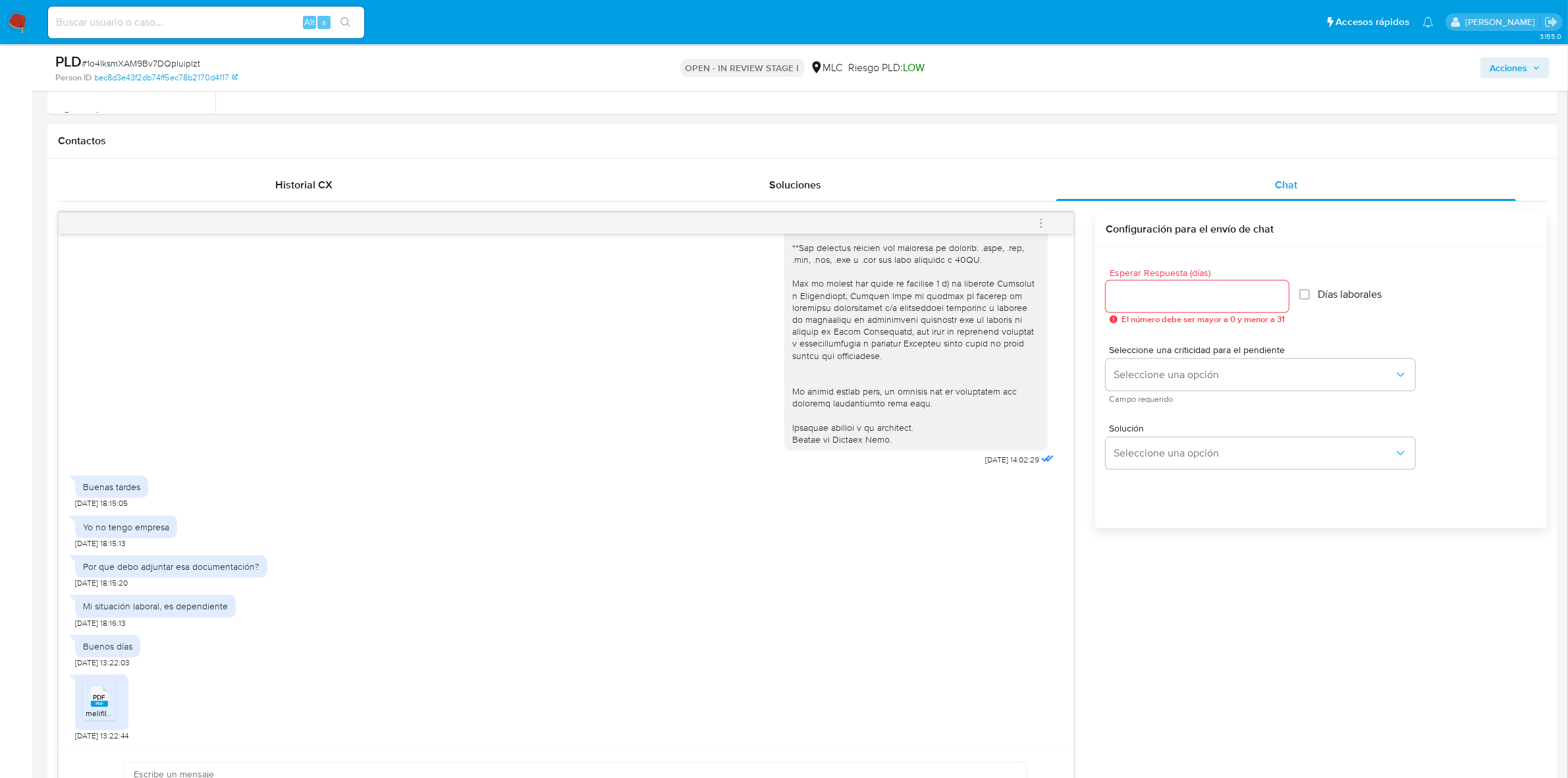
scroll to position [576, 0]
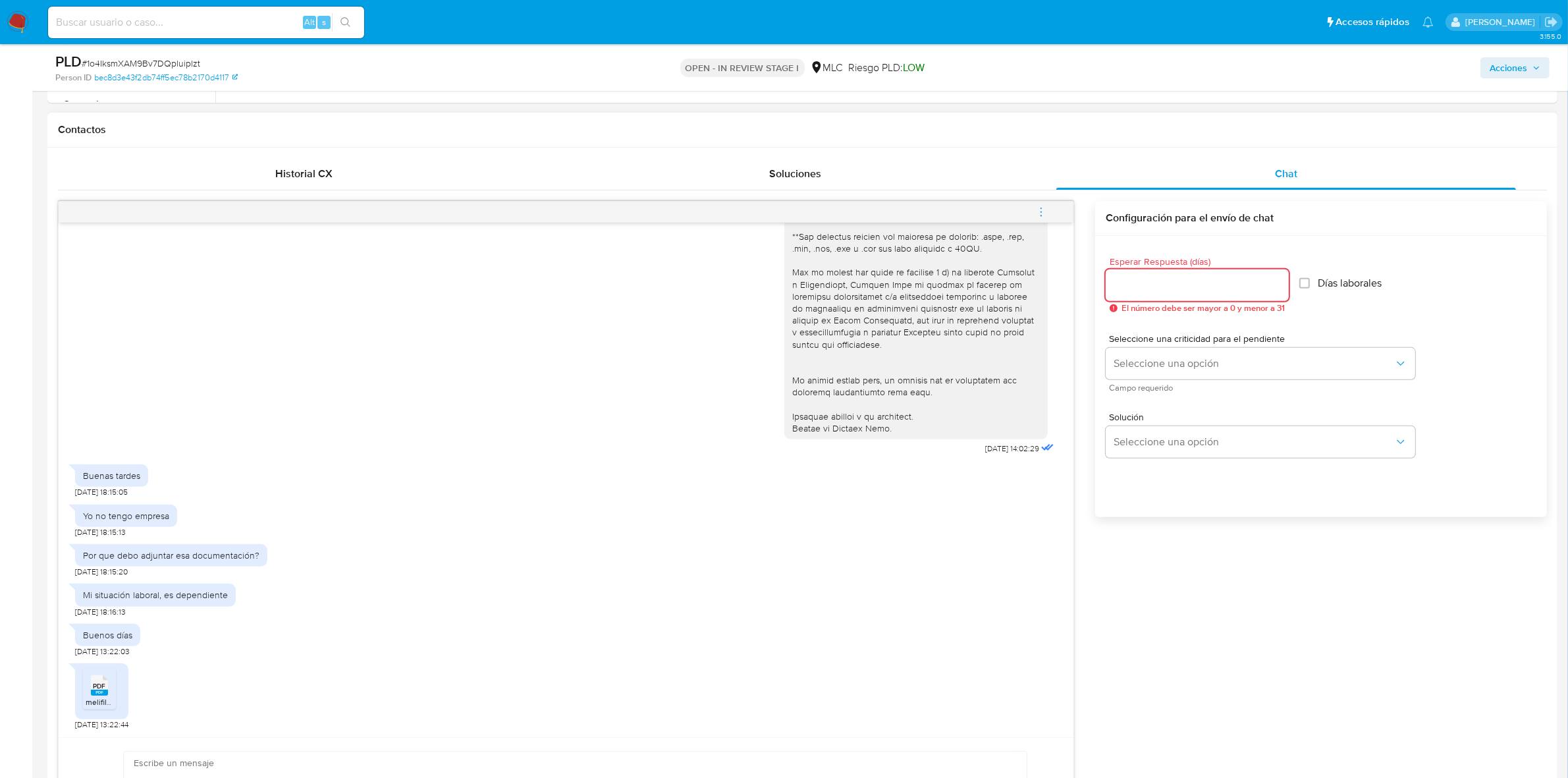
click at [1136, 293] on input "Esperar Respuesta (días)" at bounding box center [1197, 285] width 183 height 17
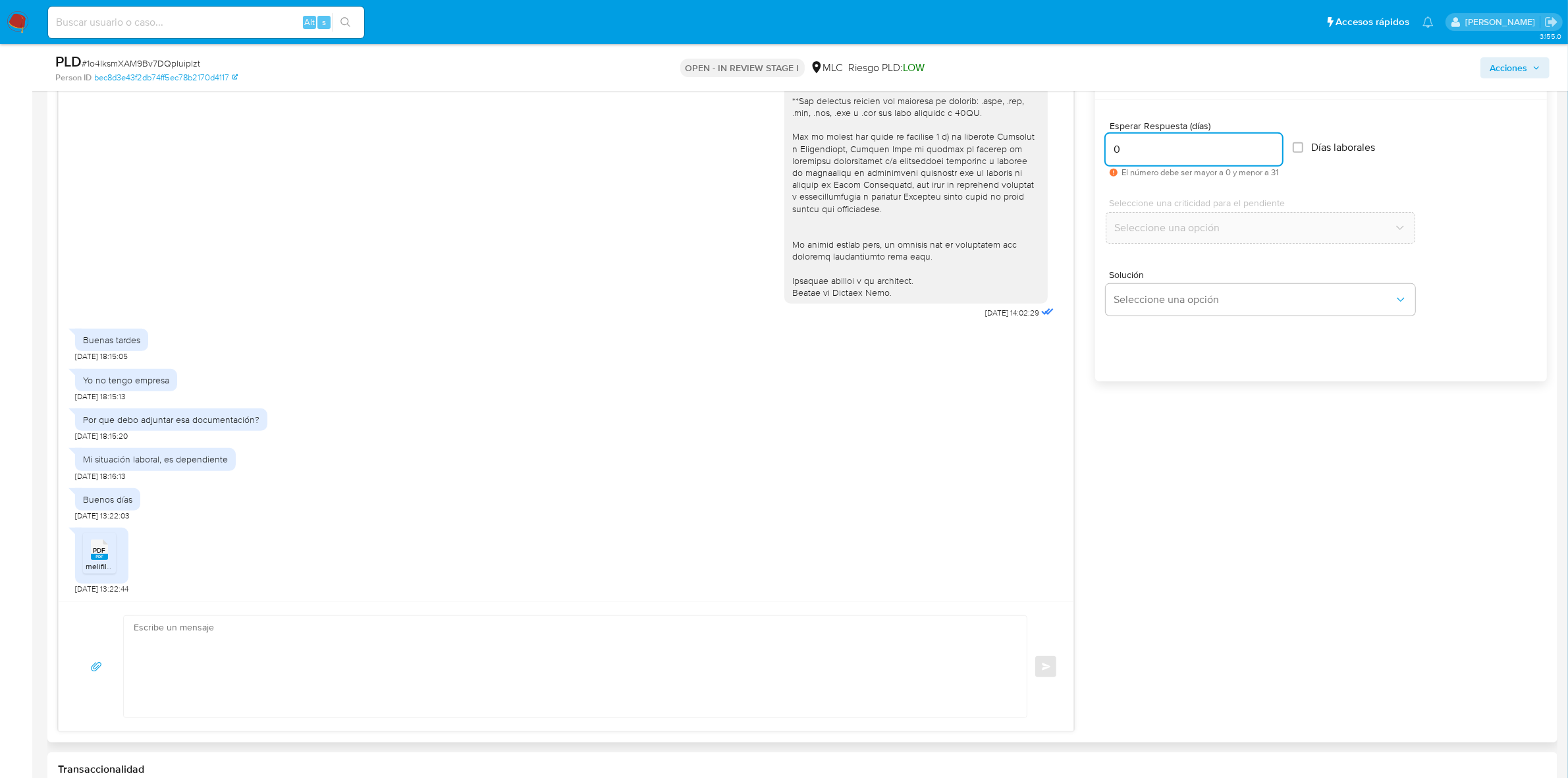
scroll to position [741, 0]
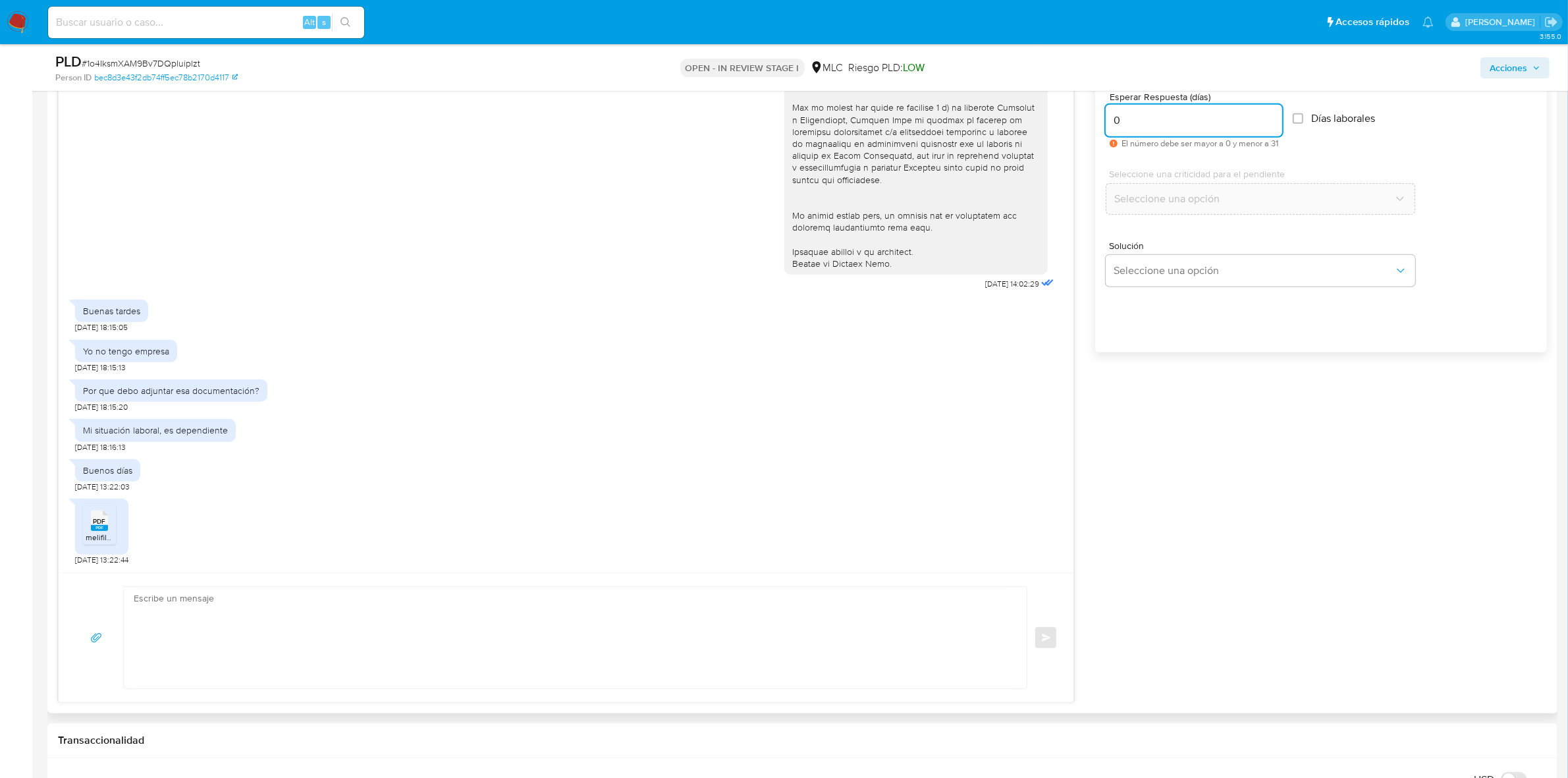
type input "0"
click at [204, 609] on textarea at bounding box center [572, 638] width 876 height 102
click at [302, 631] on textarea at bounding box center [572, 638] width 876 height 102
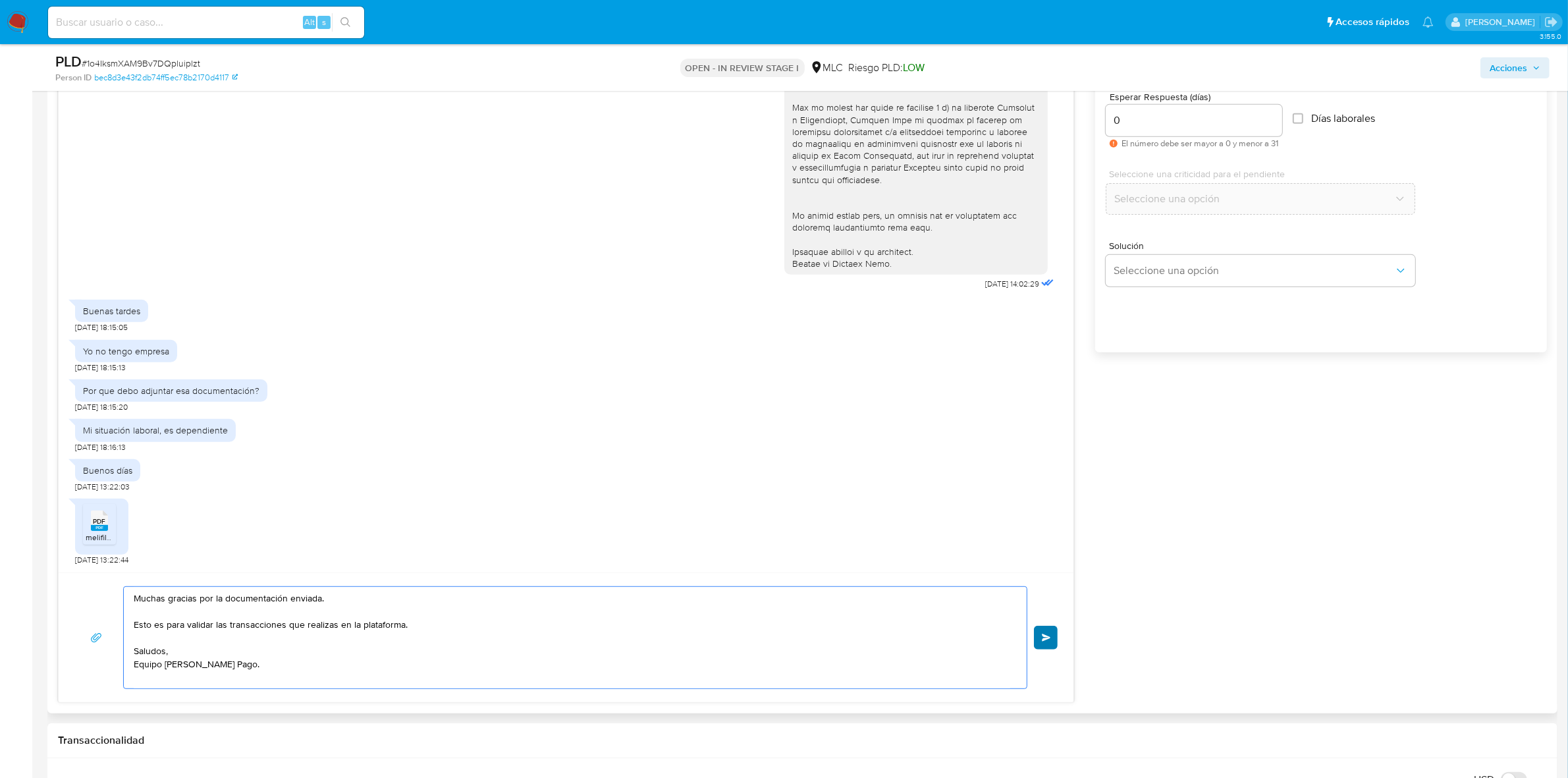
type textarea "Muchas gracias por la documentación enviada. Esto es para validar las transacci…"
click at [1044, 633] on button "Enviar" at bounding box center [1045, 637] width 23 height 23
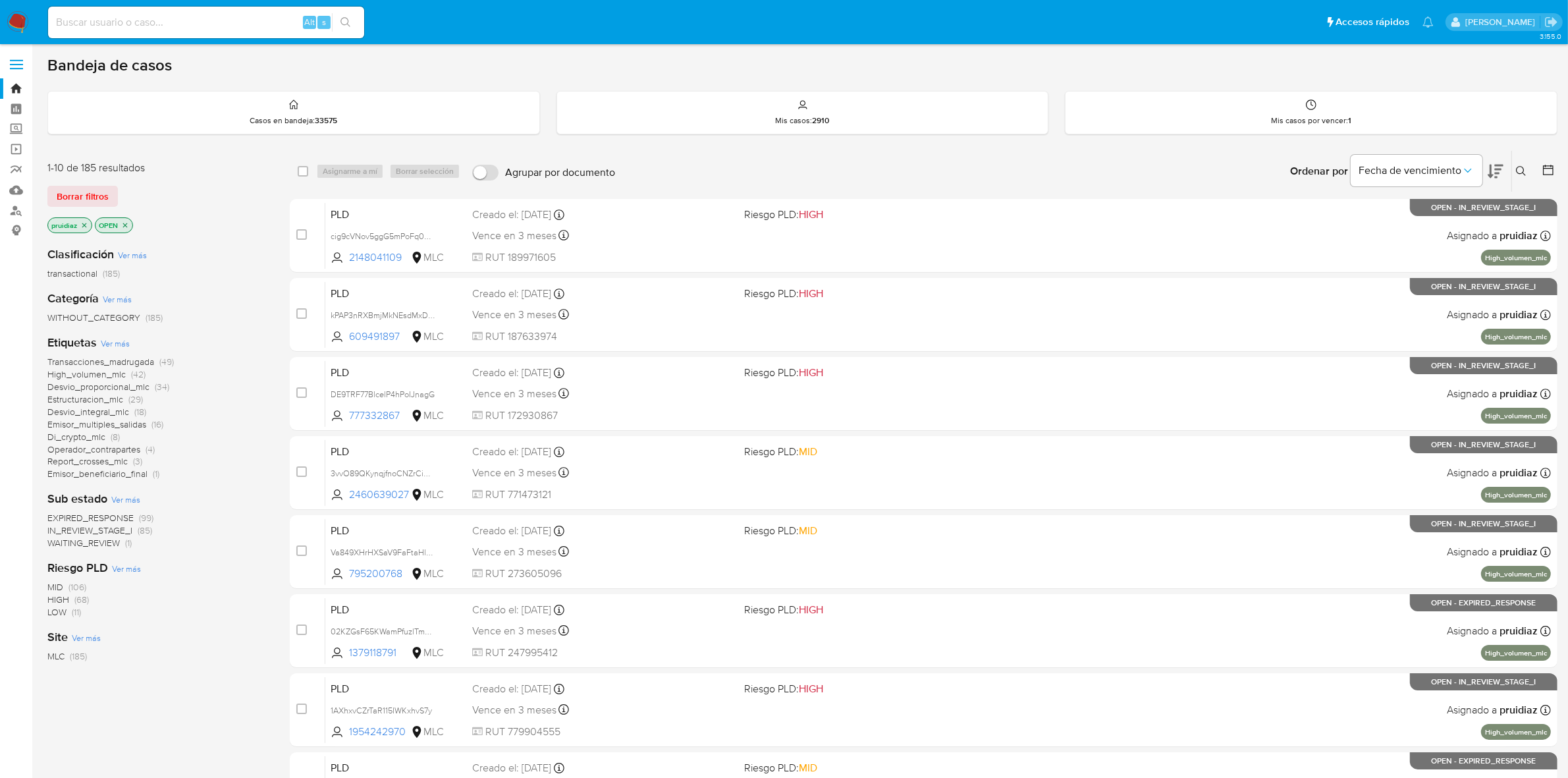
click at [1502, 169] on icon at bounding box center [1496, 171] width 16 height 16
click at [1543, 159] on div at bounding box center [1545, 171] width 23 height 41
click at [1551, 168] on icon at bounding box center [1548, 170] width 11 height 11
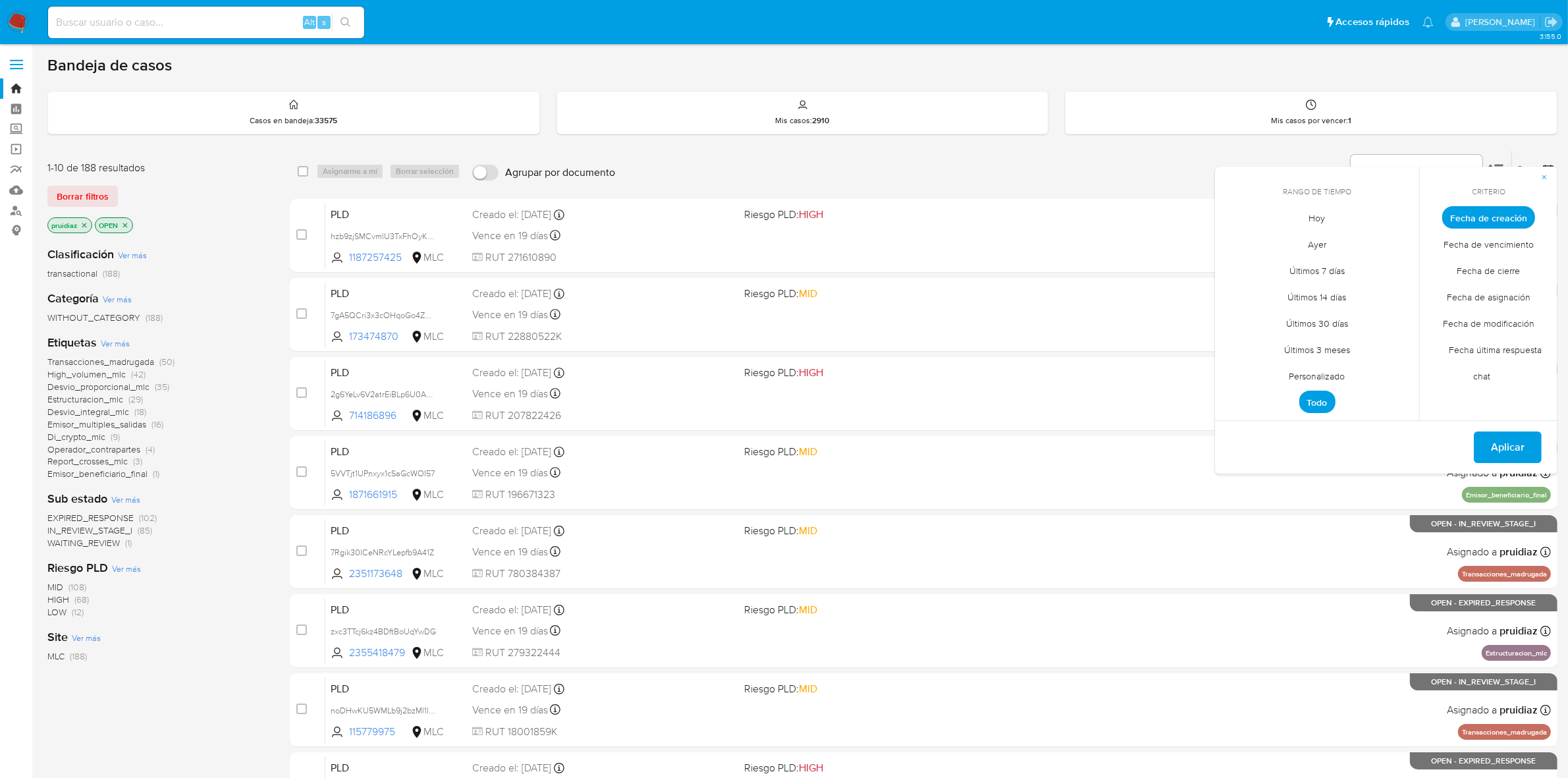
click at [1342, 371] on span "Personalizado" at bounding box center [1317, 376] width 84 height 27
click at [1239, 241] on icon "Mes anterior" at bounding box center [1236, 241] width 16 height 16
click at [1394, 282] on button "1" at bounding box center [1395, 290] width 21 height 21
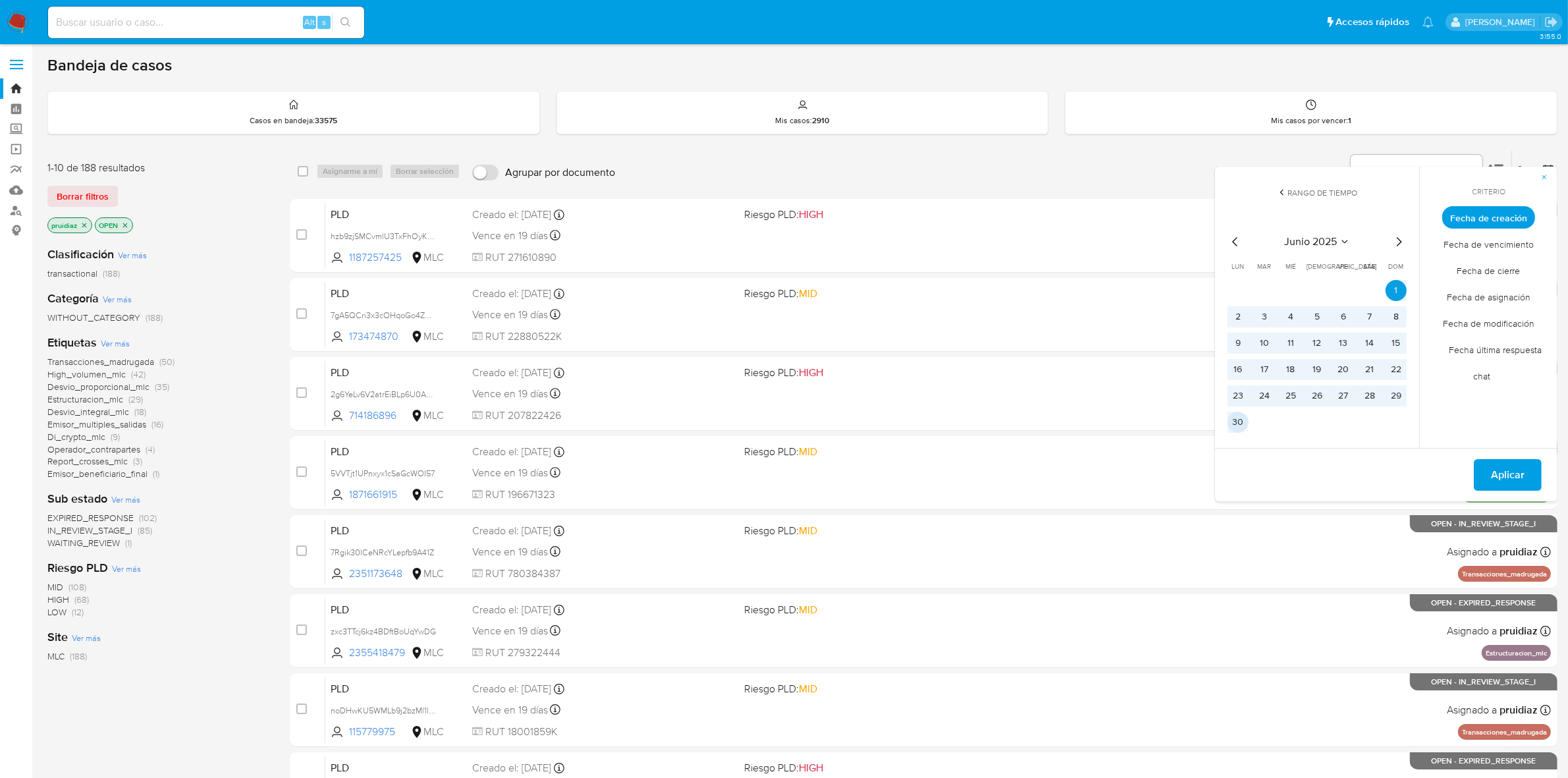
click at [1248, 415] on td "30" at bounding box center [1238, 421] width 21 height 21
click at [1536, 473] on button "Aplicar" at bounding box center [1507, 474] width 68 height 31
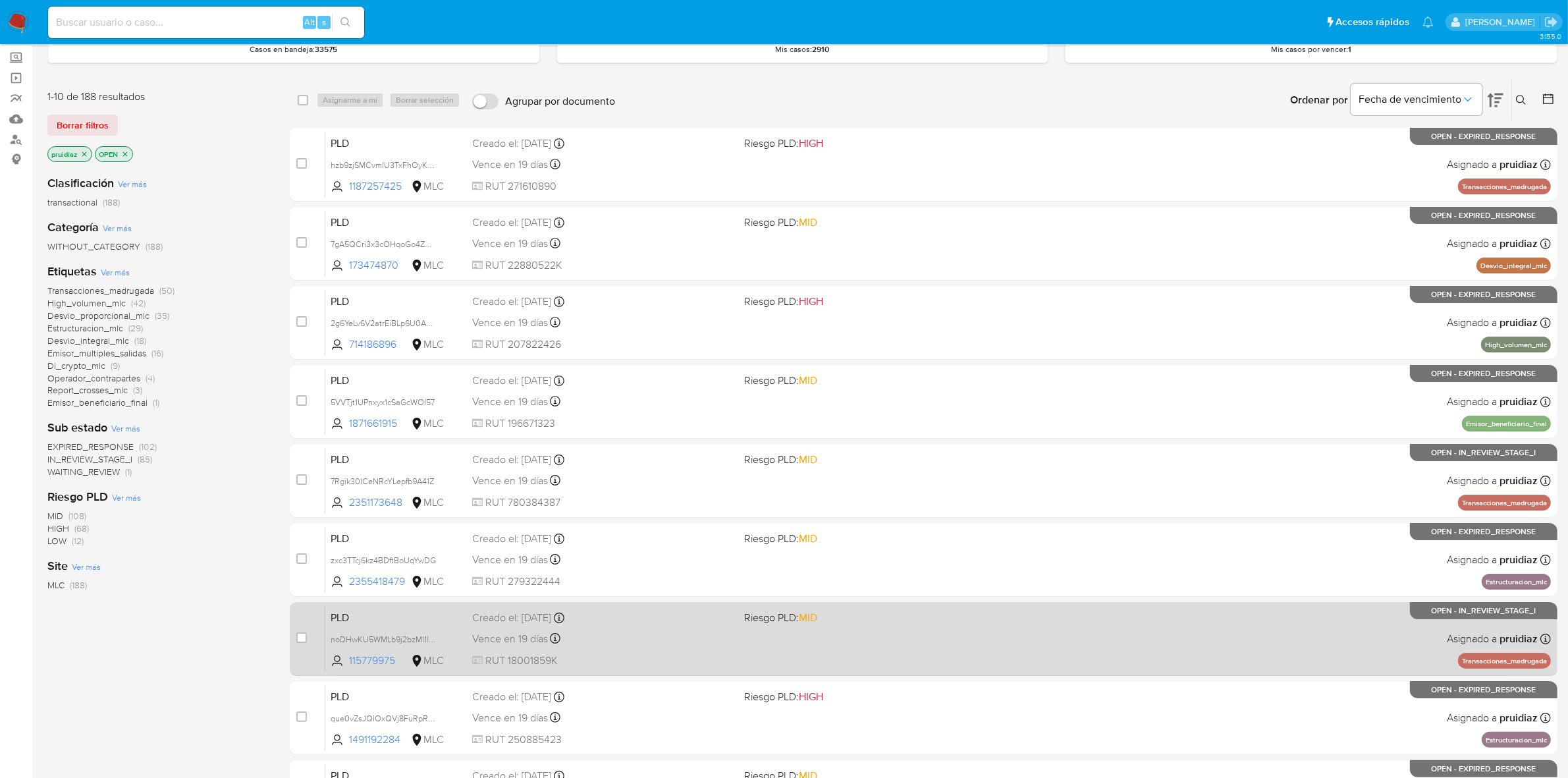
scroll to position [261, 0]
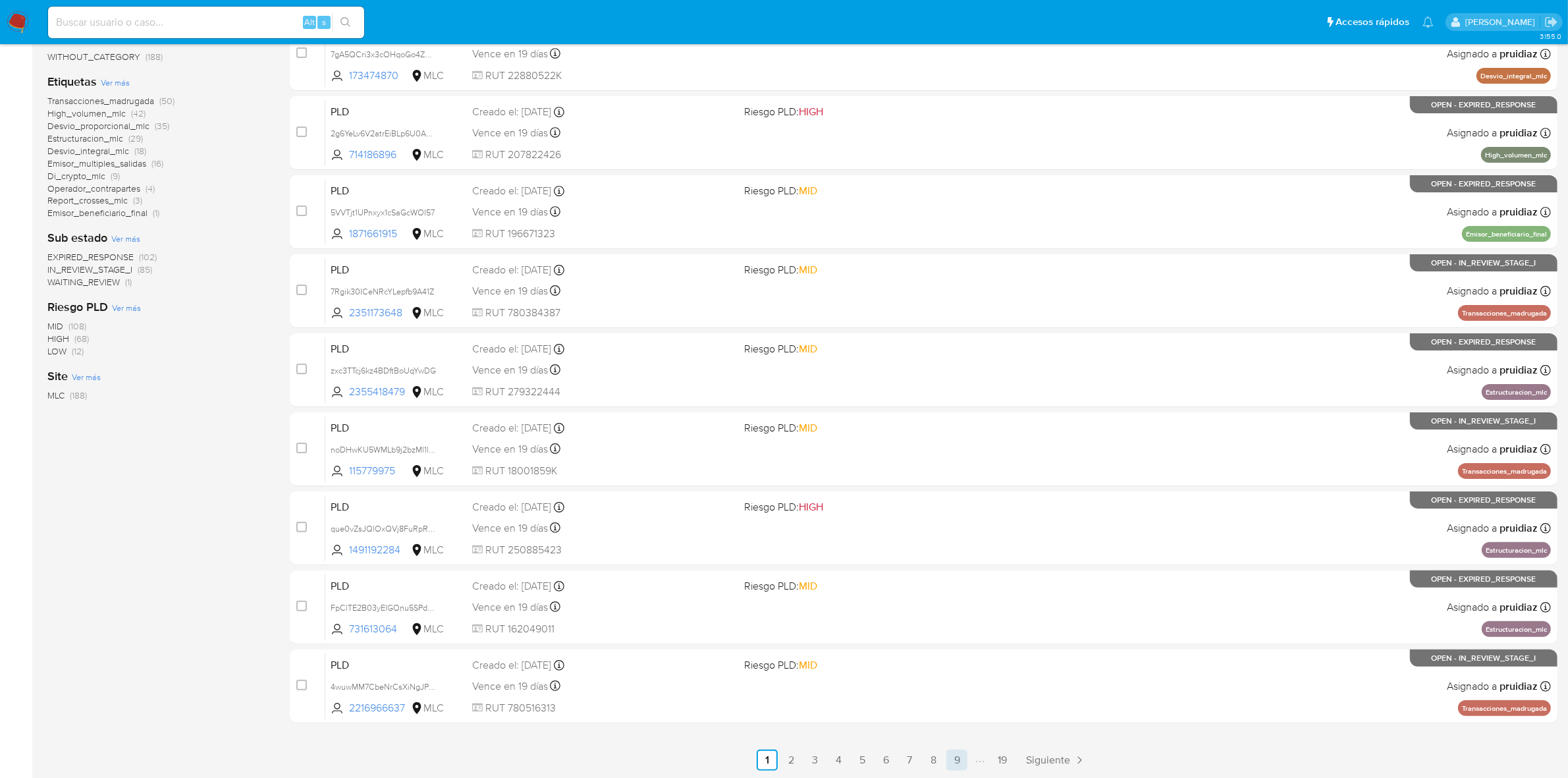
click at [956, 757] on link "9" at bounding box center [957, 759] width 21 height 21
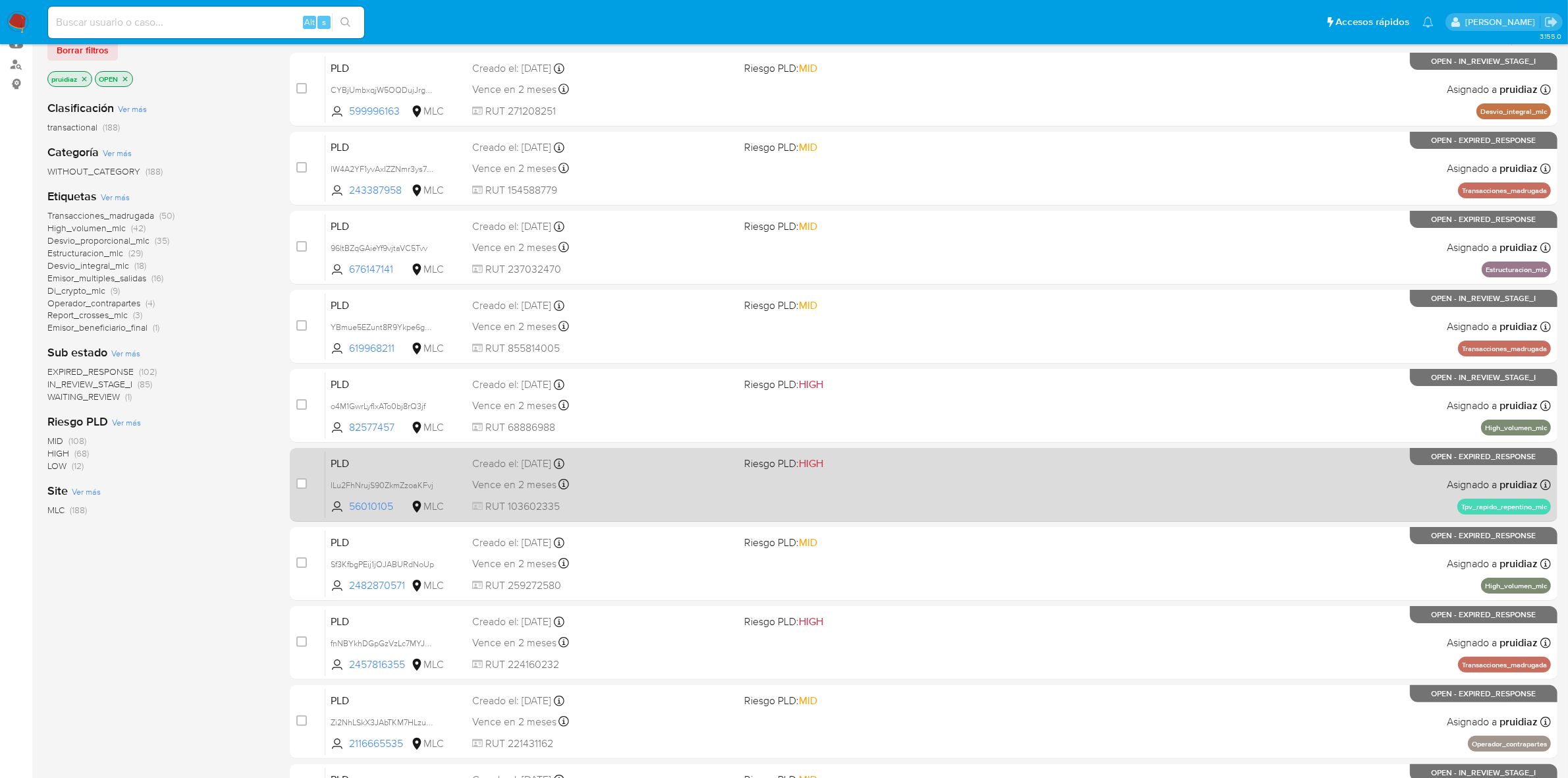
scroll to position [261, 0]
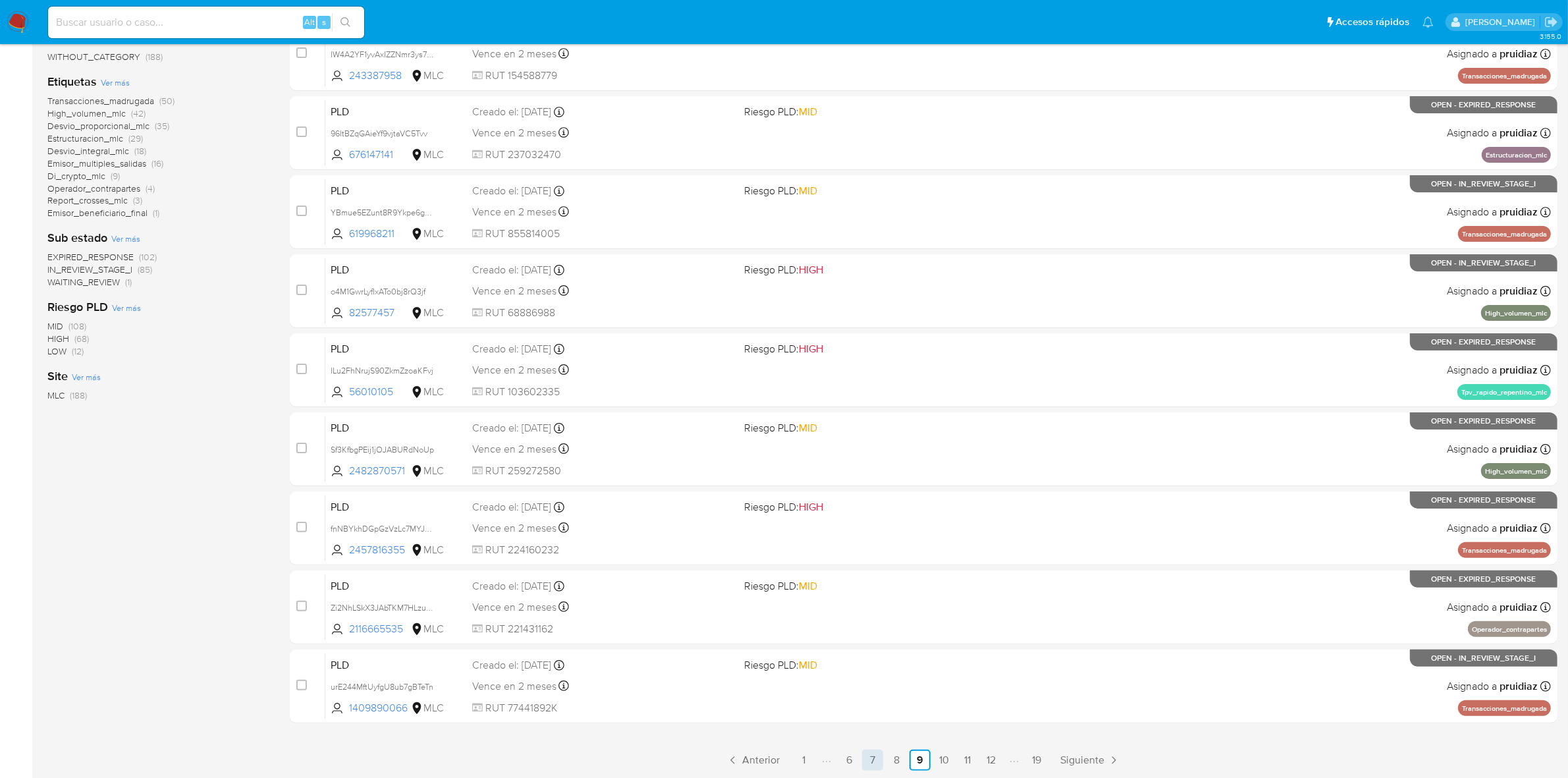
click at [876, 761] on link "7" at bounding box center [872, 759] width 21 height 21
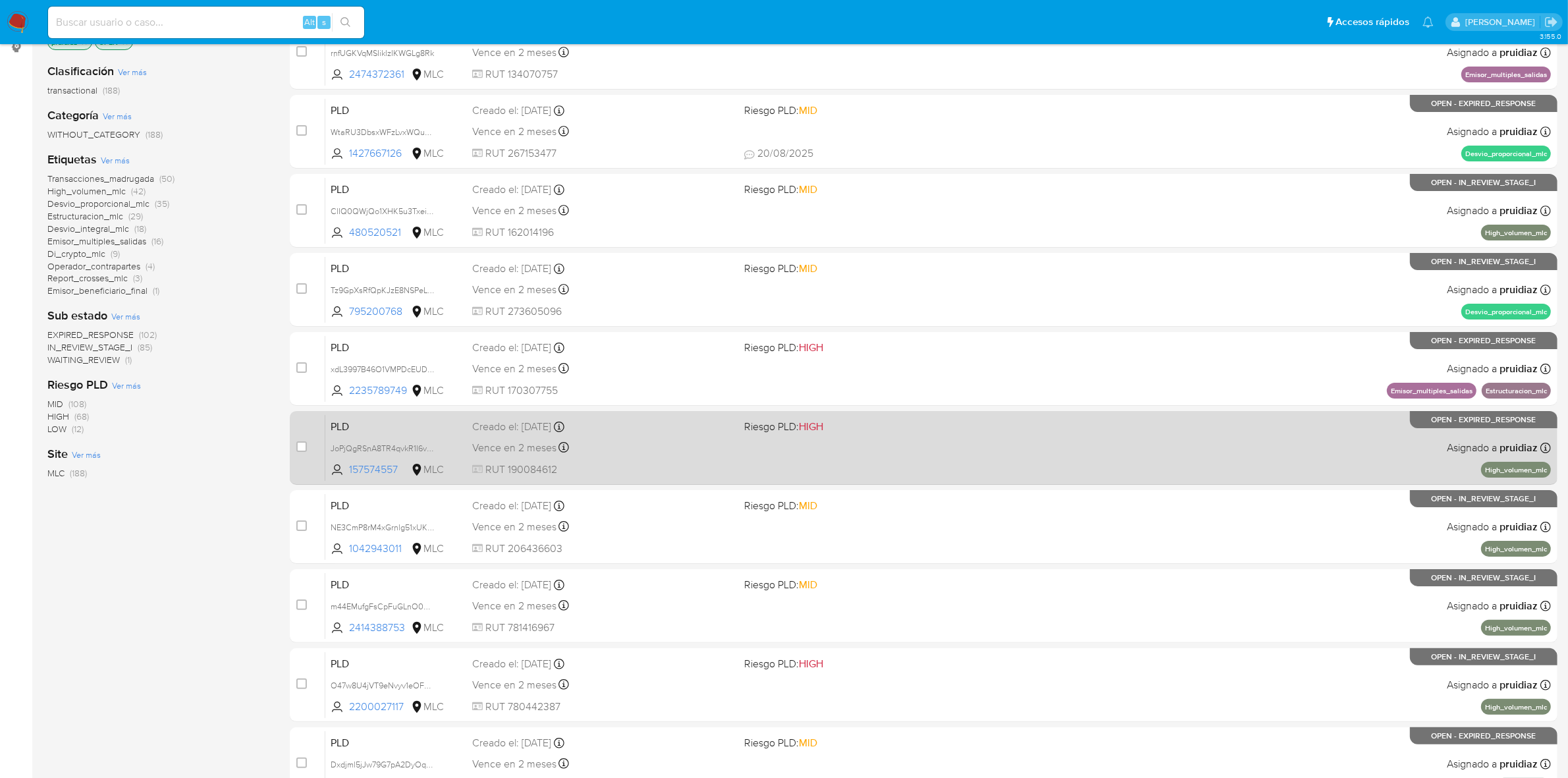
scroll to position [261, 0]
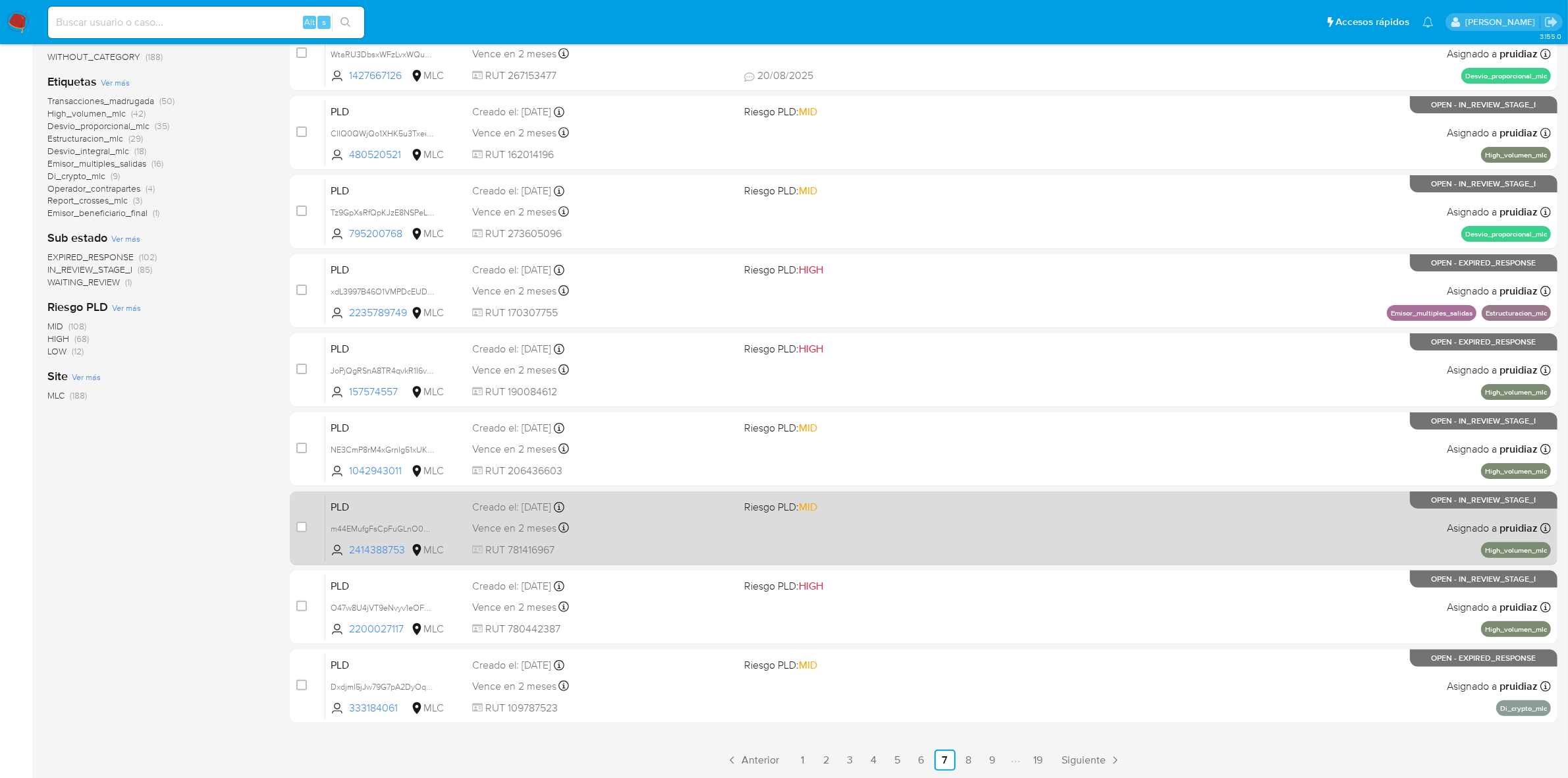
click at [843, 761] on link "3" at bounding box center [850, 759] width 21 height 21
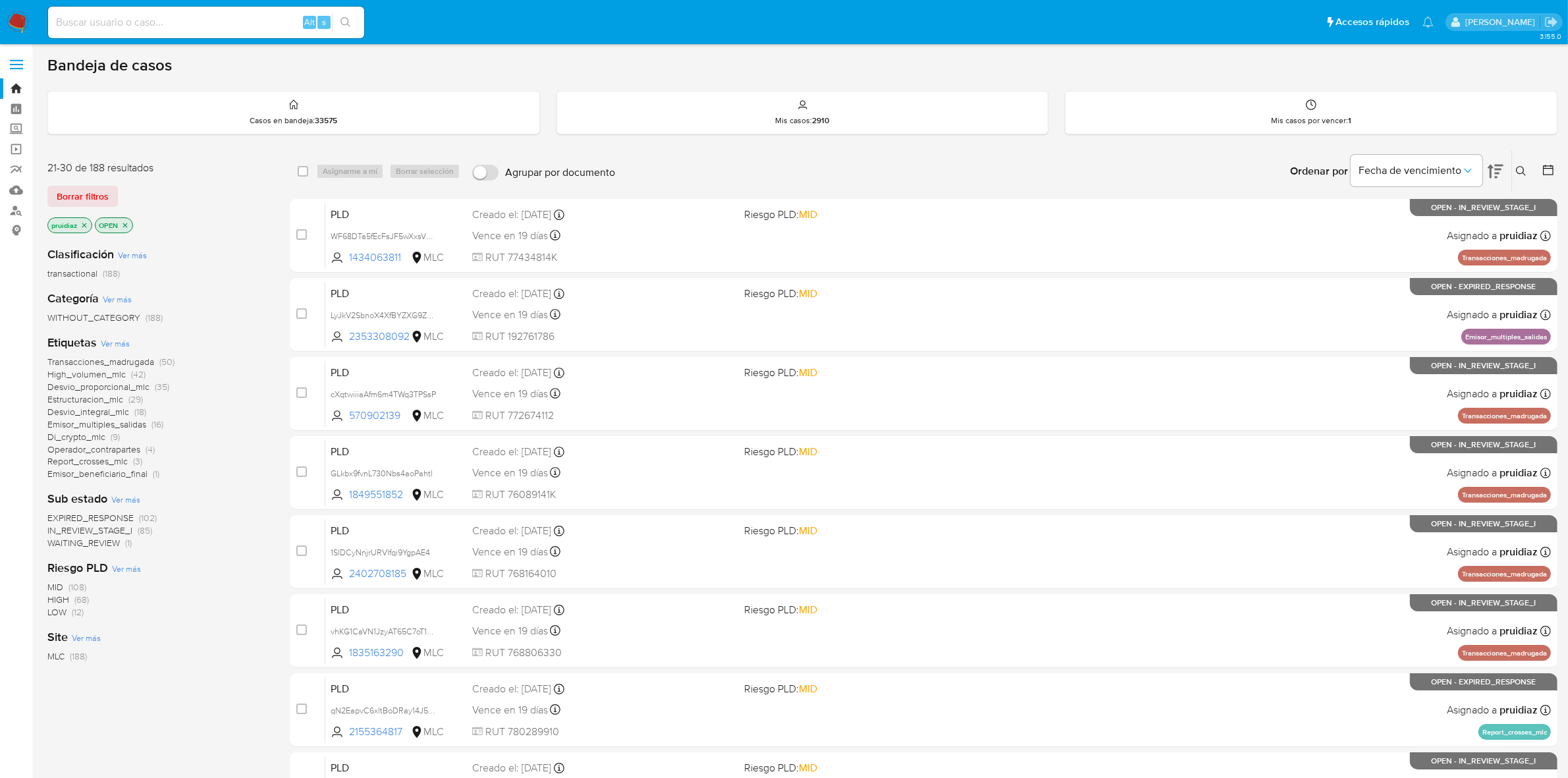
click at [1543, 173] on icon at bounding box center [1548, 170] width 11 height 11
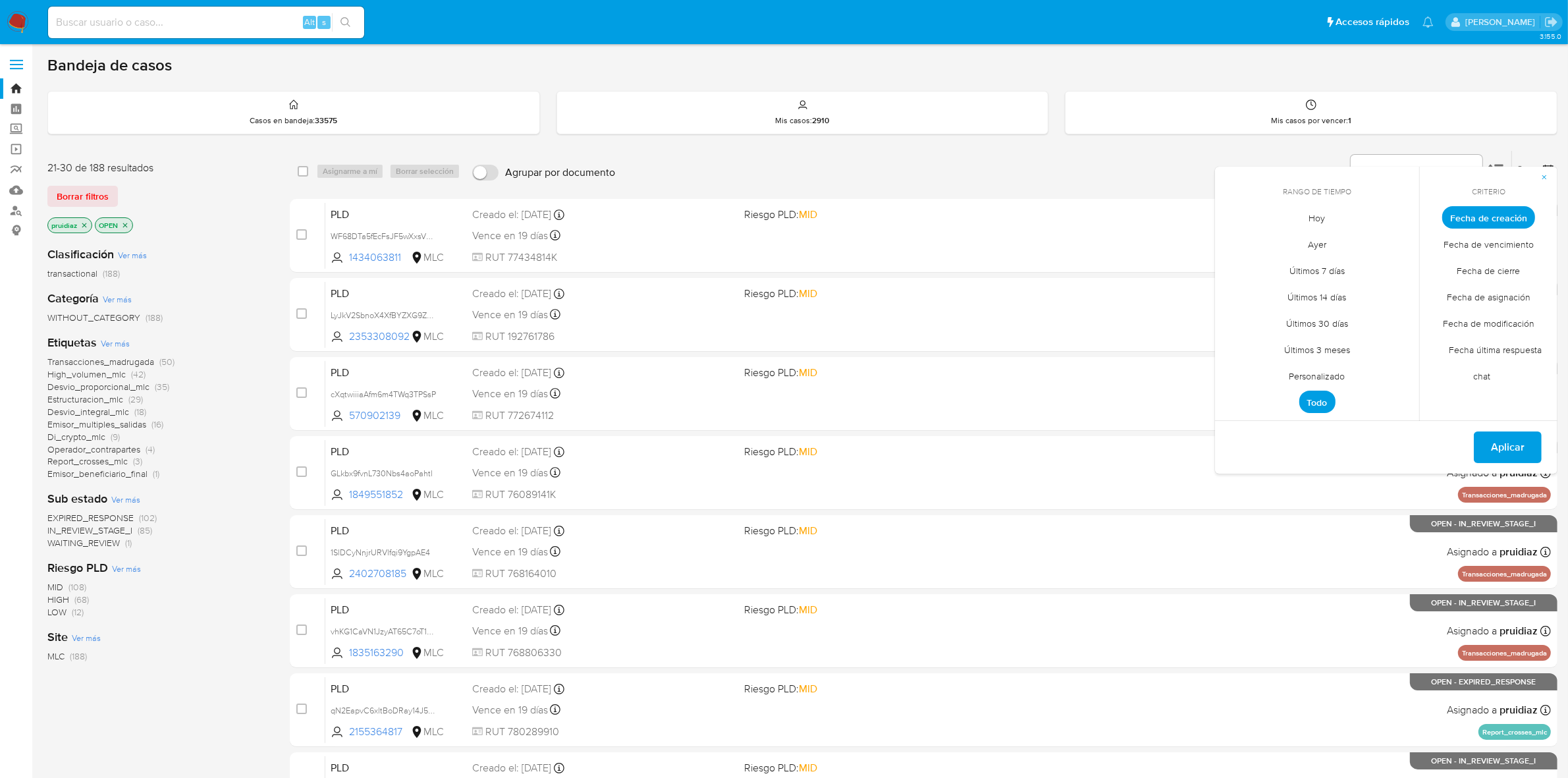
click at [1322, 375] on span "Personalizado" at bounding box center [1317, 376] width 84 height 27
click at [1236, 241] on icon "Mes anterior" at bounding box center [1236, 241] width 16 height 16
drag, startPoint x: 1397, startPoint y: 290, endPoint x: 1347, endPoint y: 324, distance: 60.5
click at [1397, 288] on button "1" at bounding box center [1395, 290] width 21 height 21
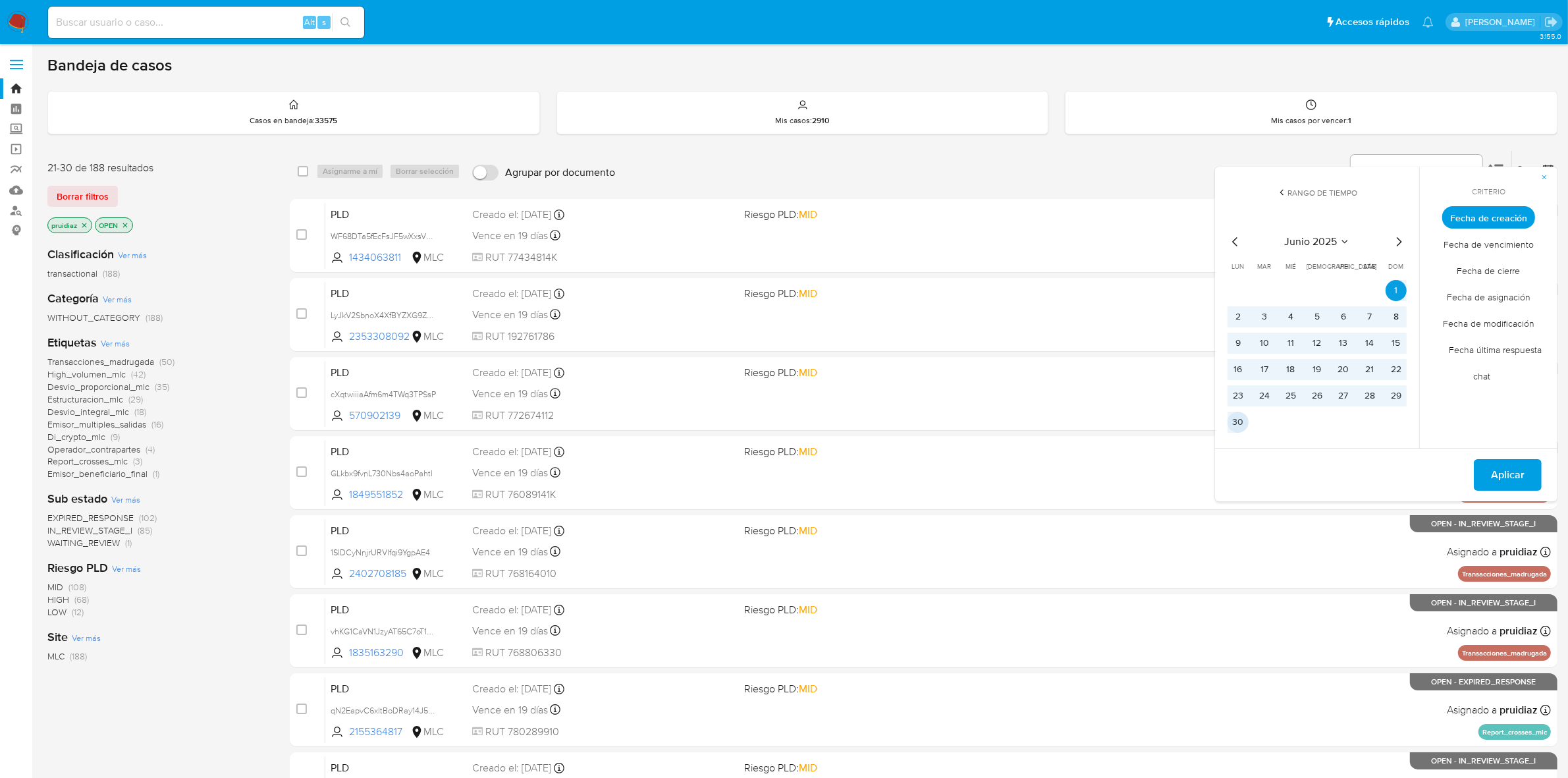
click at [1242, 409] on tbody "1 2 3 4 5 6 7 8 9 10 11 12 13 14 15 16 17 18 19 20 21 22 23 24 25 26 27 28 29 30" at bounding box center [1317, 356] width 179 height 153
click at [1243, 427] on button "30" at bounding box center [1238, 421] width 21 height 21
click at [1495, 463] on span "Aplicar" at bounding box center [1508, 474] width 33 height 29
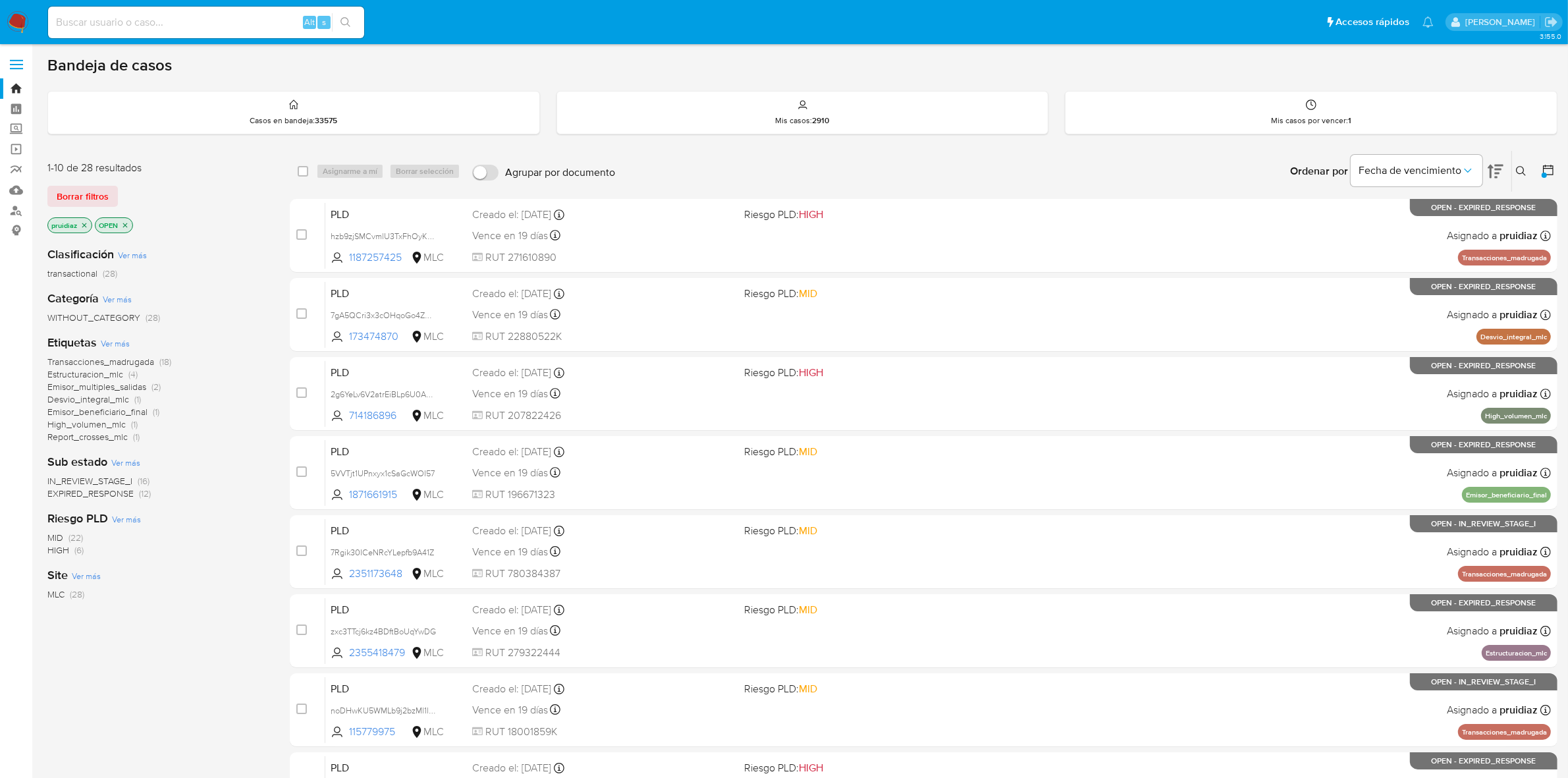
click at [101, 374] on span "Estructuracion_mlc" at bounding box center [85, 374] width 76 height 13
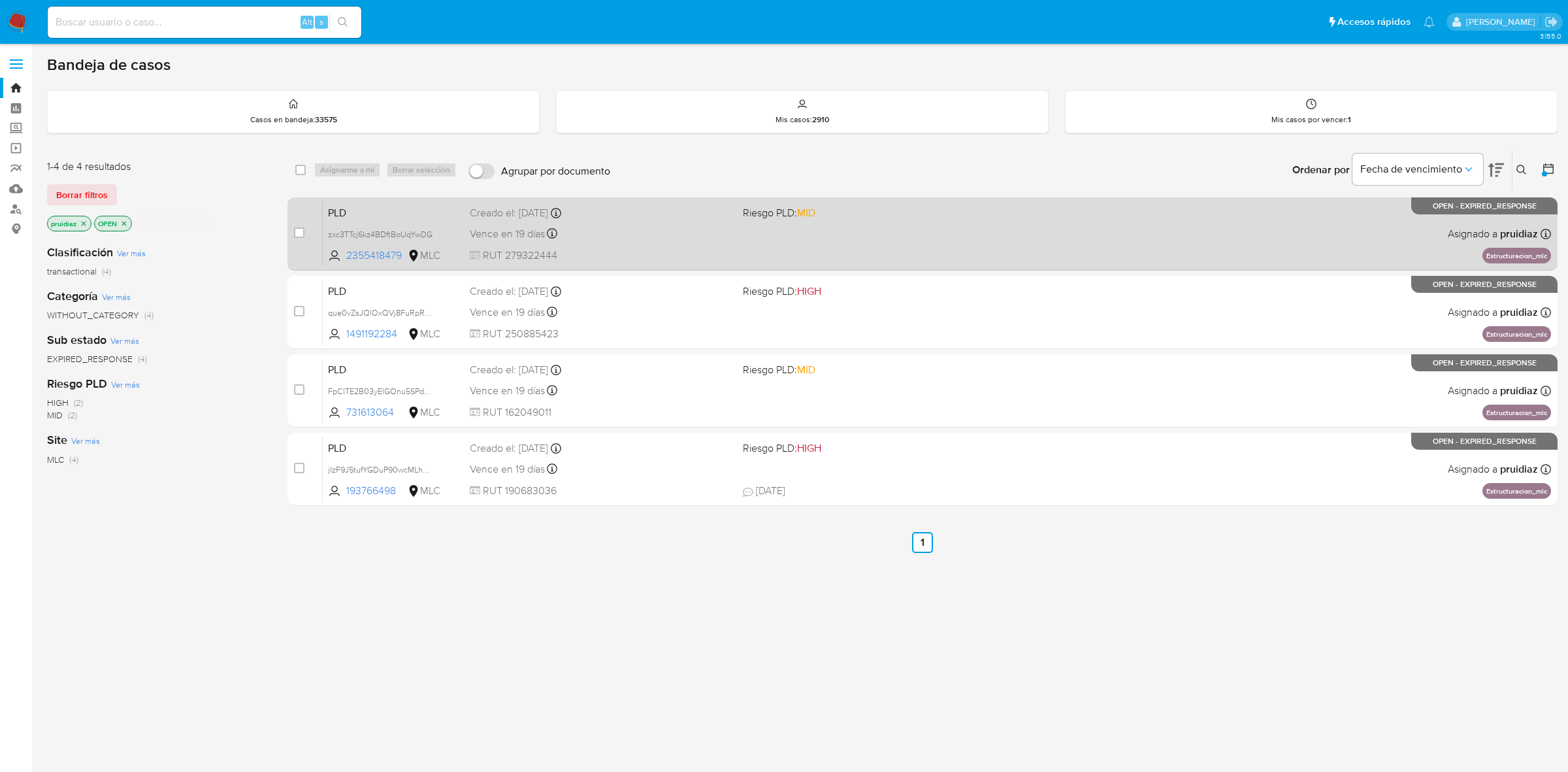
click at [867, 238] on div "PLD zxc3TTcj6kz4BDftBoUqYwDG 2355418479 MLC Riesgo PLD: MID Creado el: 12/06/20…" at bounding box center [937, 233] width 1229 height 66
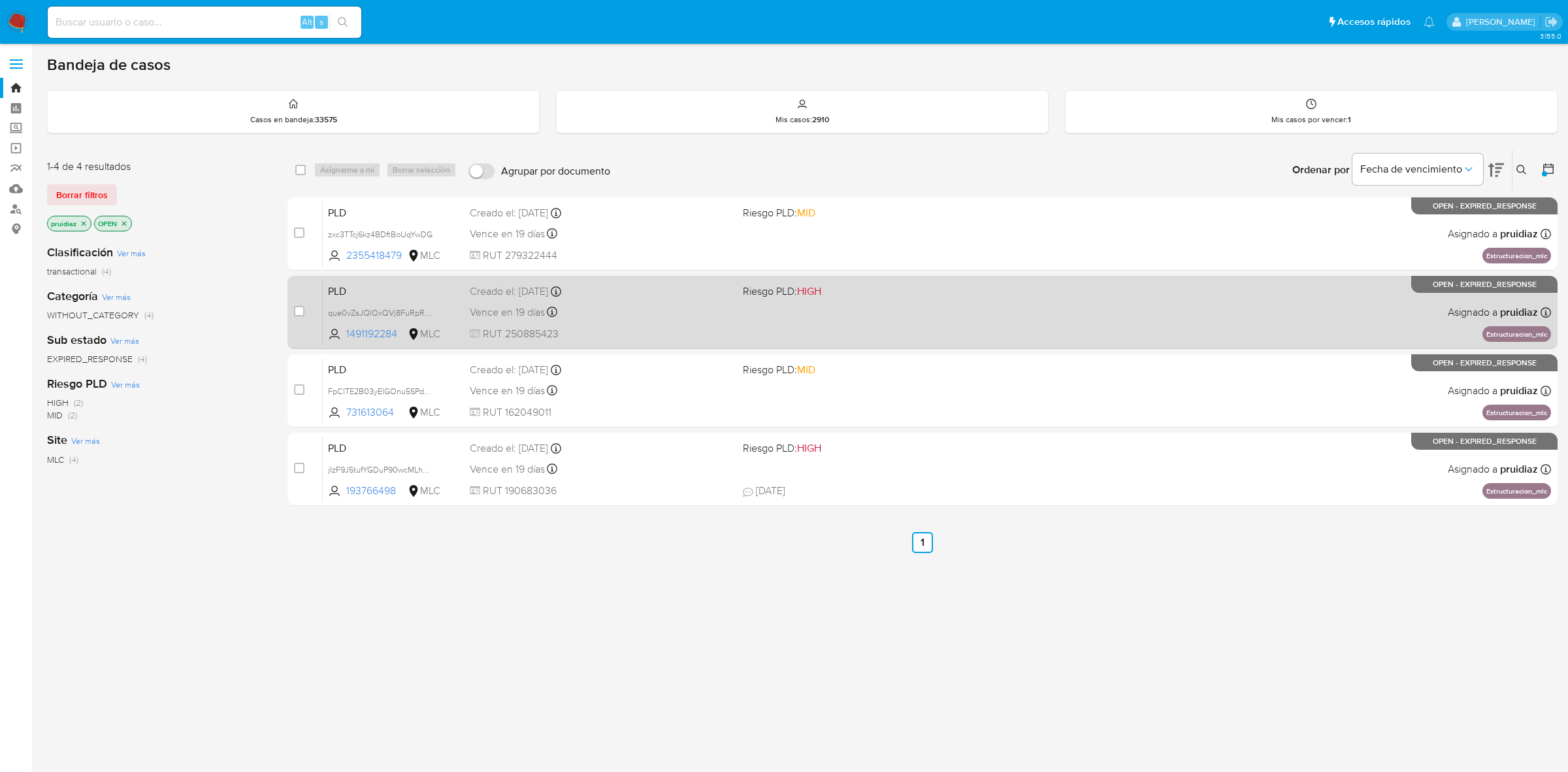
click at [690, 334] on span "RUT 250885423" at bounding box center [601, 334] width 263 height 15
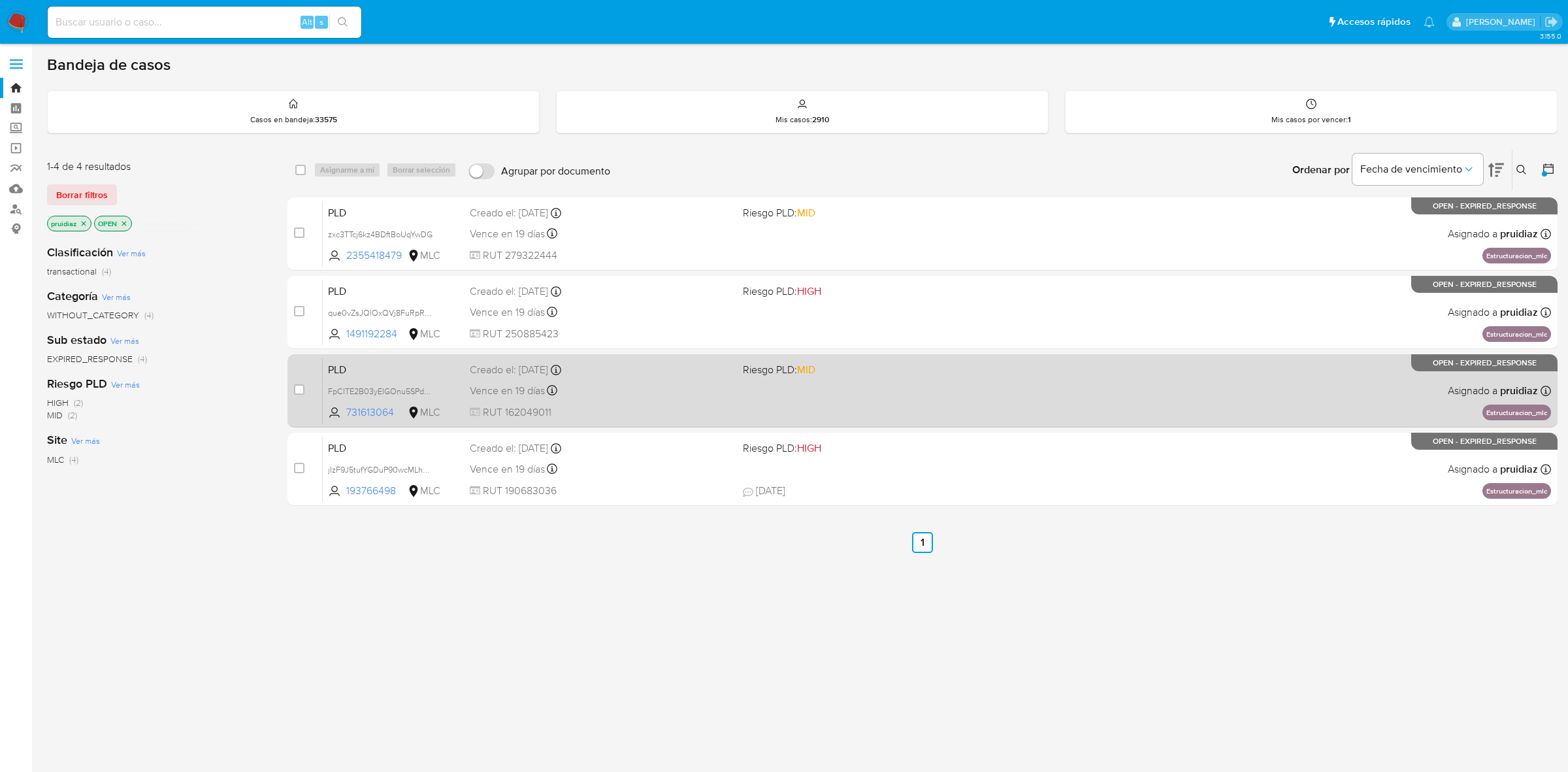
click at [636, 379] on div "PLD FpClTE2B03yElGOnu5SPdXF4 731613064 MLC Riesgo PLD: MID Creado el: 12/06/202…" at bounding box center [937, 390] width 1229 height 66
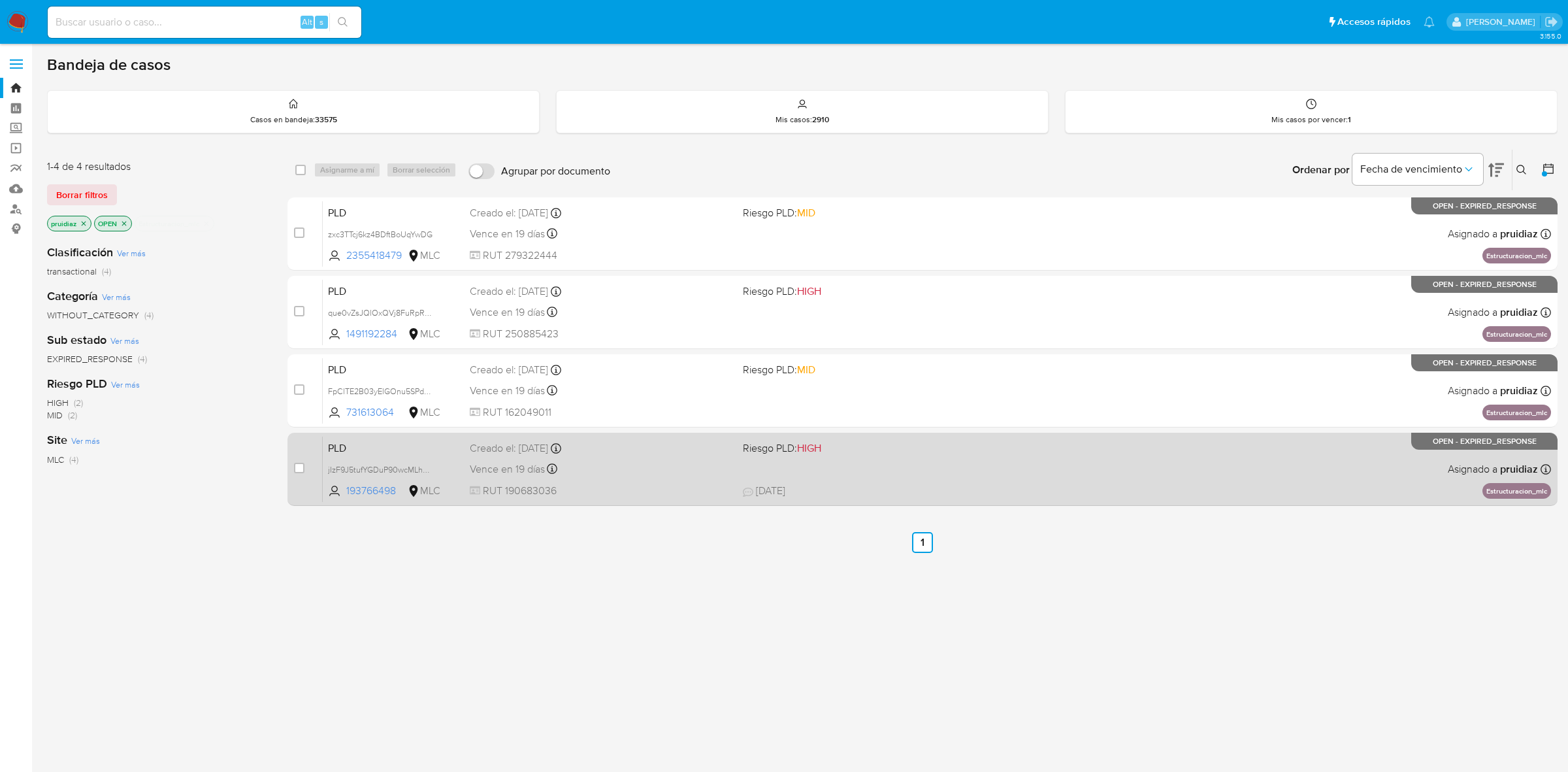
click at [672, 473] on div "Vence en 19 días Vence el 10/09/2025 06:08:25" at bounding box center [601, 469] width 263 height 18
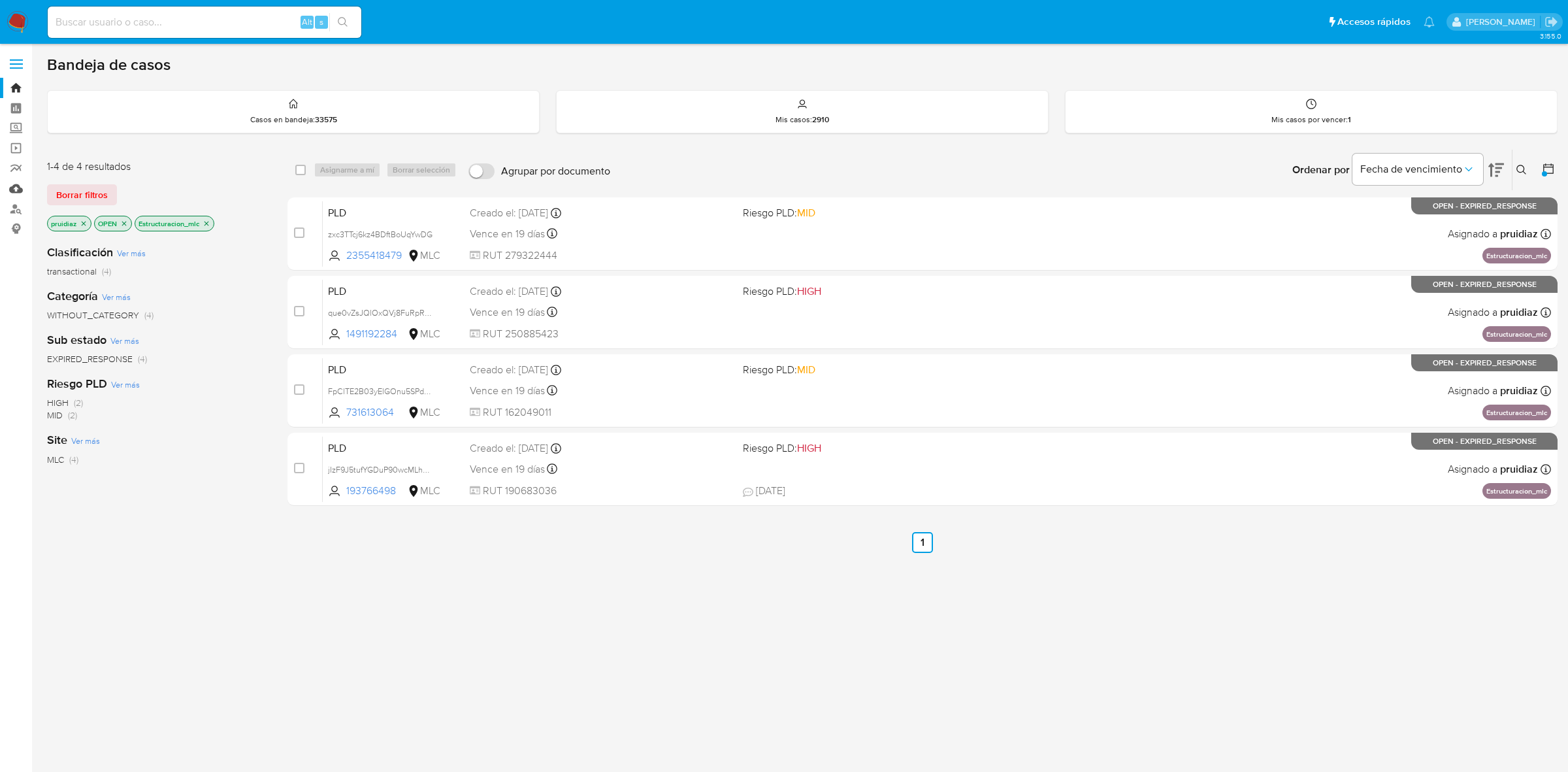
click at [12, 191] on link "Mulan" at bounding box center [78, 189] width 155 height 21
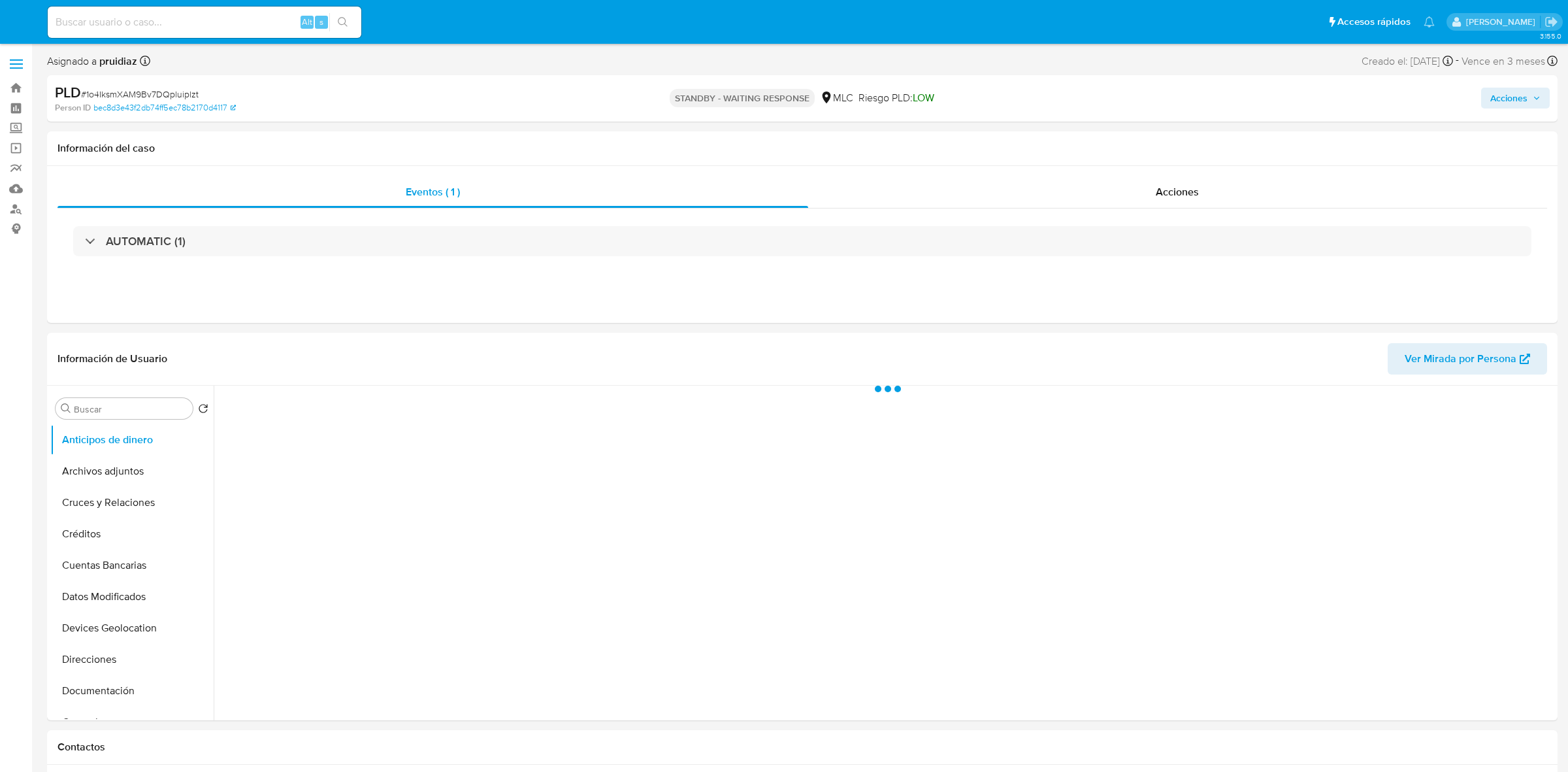
select select "10"
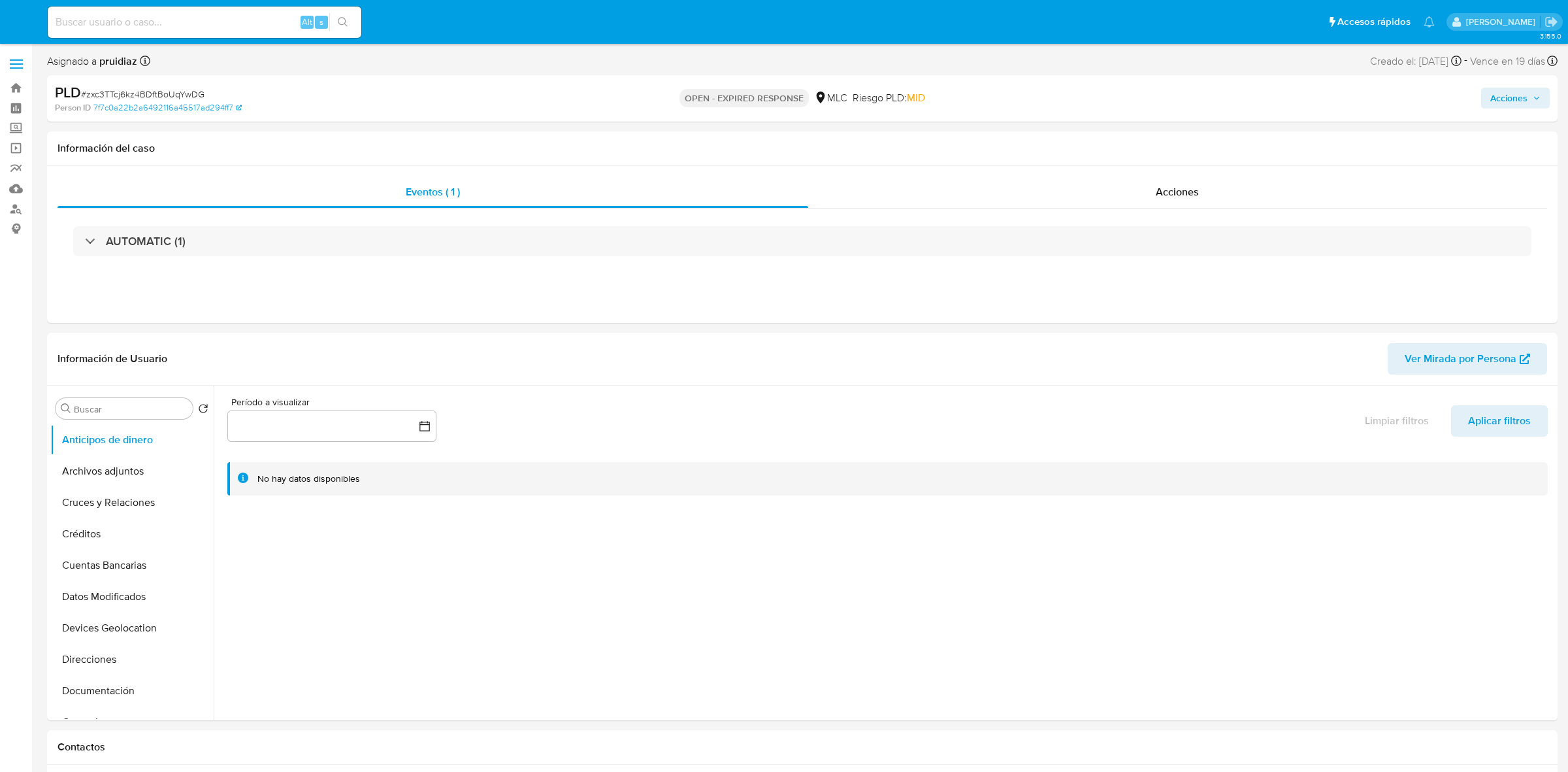
select select "10"
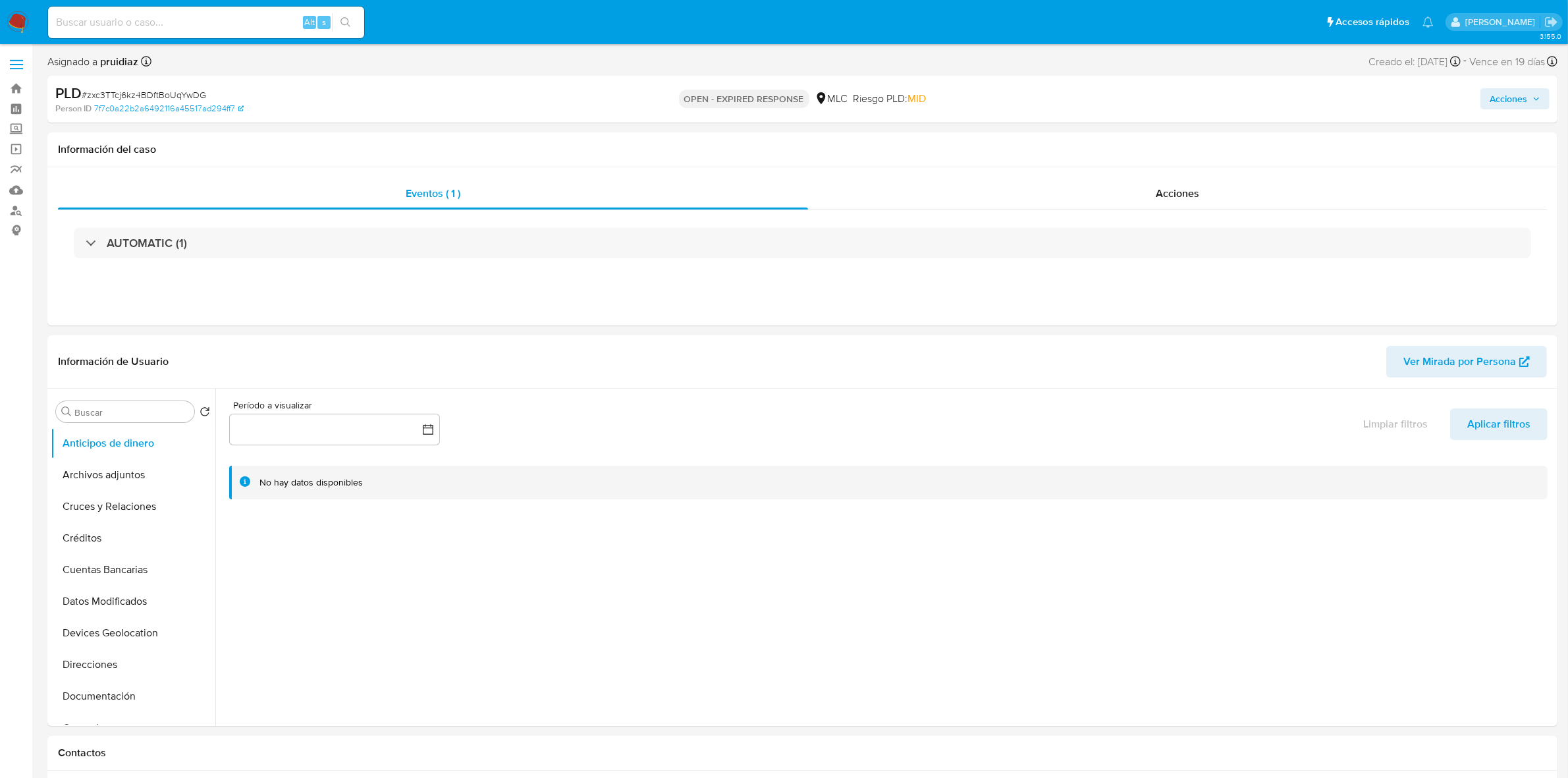
click at [175, 92] on span "# zxc3TTcj6kz4BDftBoUqYwDG" at bounding box center [144, 95] width 124 height 13
copy span "zxc3TTcj6kz4BDftBoUqYwDG"
click at [139, 94] on span "# zxc3TTcj6kz4BDftBoUqYwDG" at bounding box center [144, 95] width 124 height 13
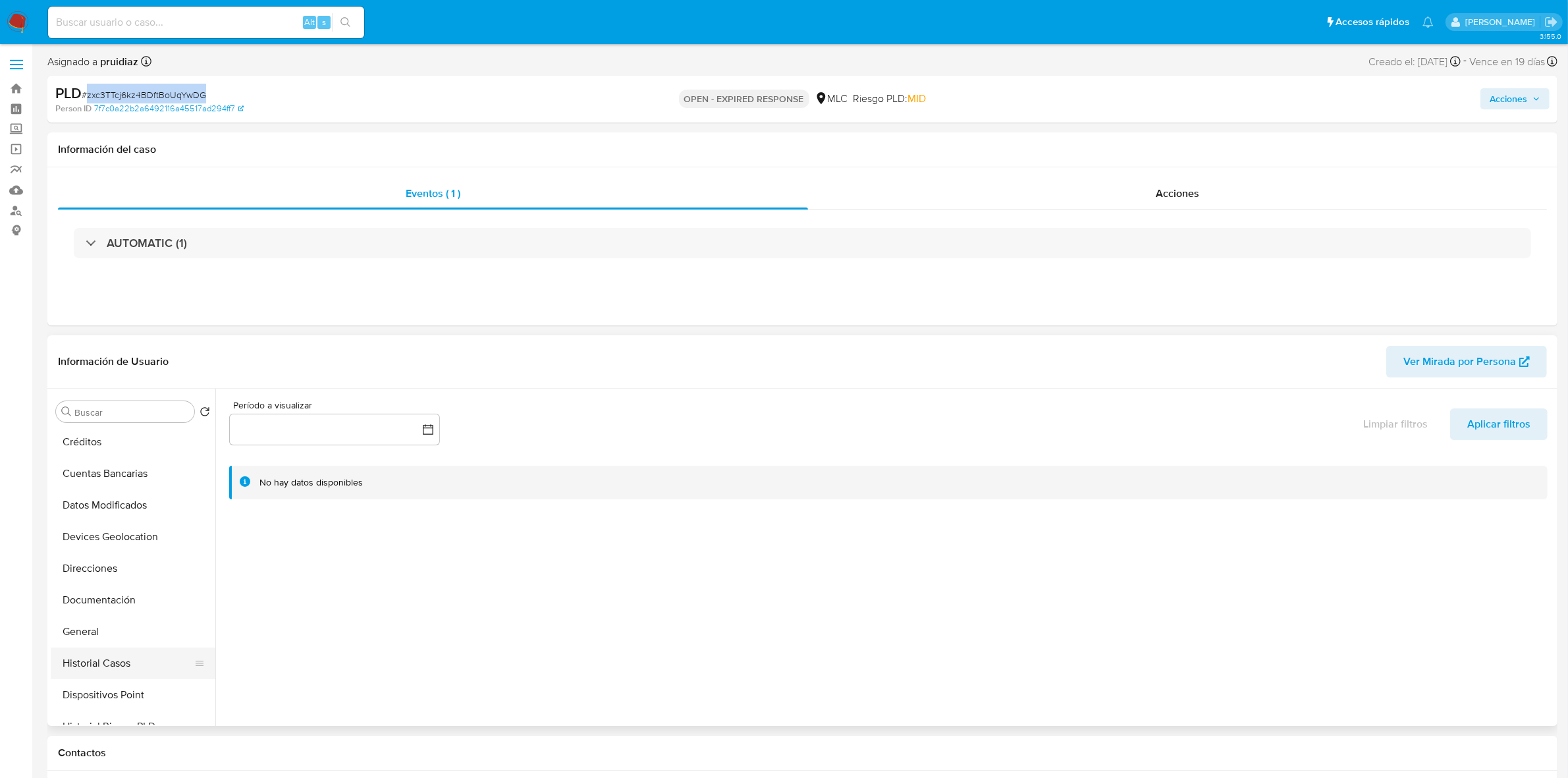
scroll to position [247, 0]
click at [99, 481] on button "General" at bounding box center [128, 480] width 154 height 31
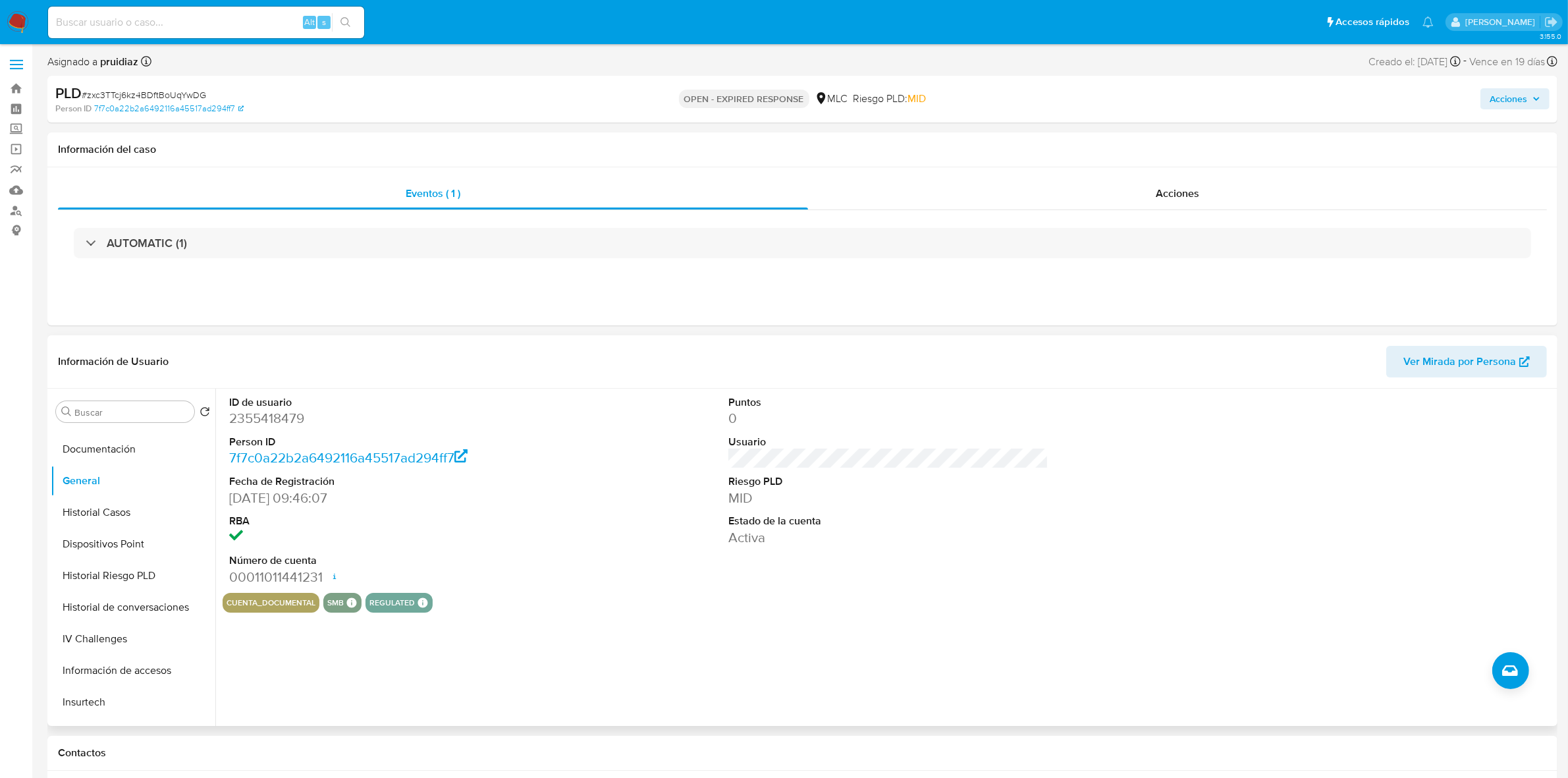
click at [300, 419] on dd "2355418479" at bounding box center [389, 418] width 320 height 19
click at [293, 419] on dd "2355418479" at bounding box center [389, 418] width 320 height 19
click at [293, 420] on dd "2355418479" at bounding box center [389, 418] width 320 height 19
copy dd "2355418479"
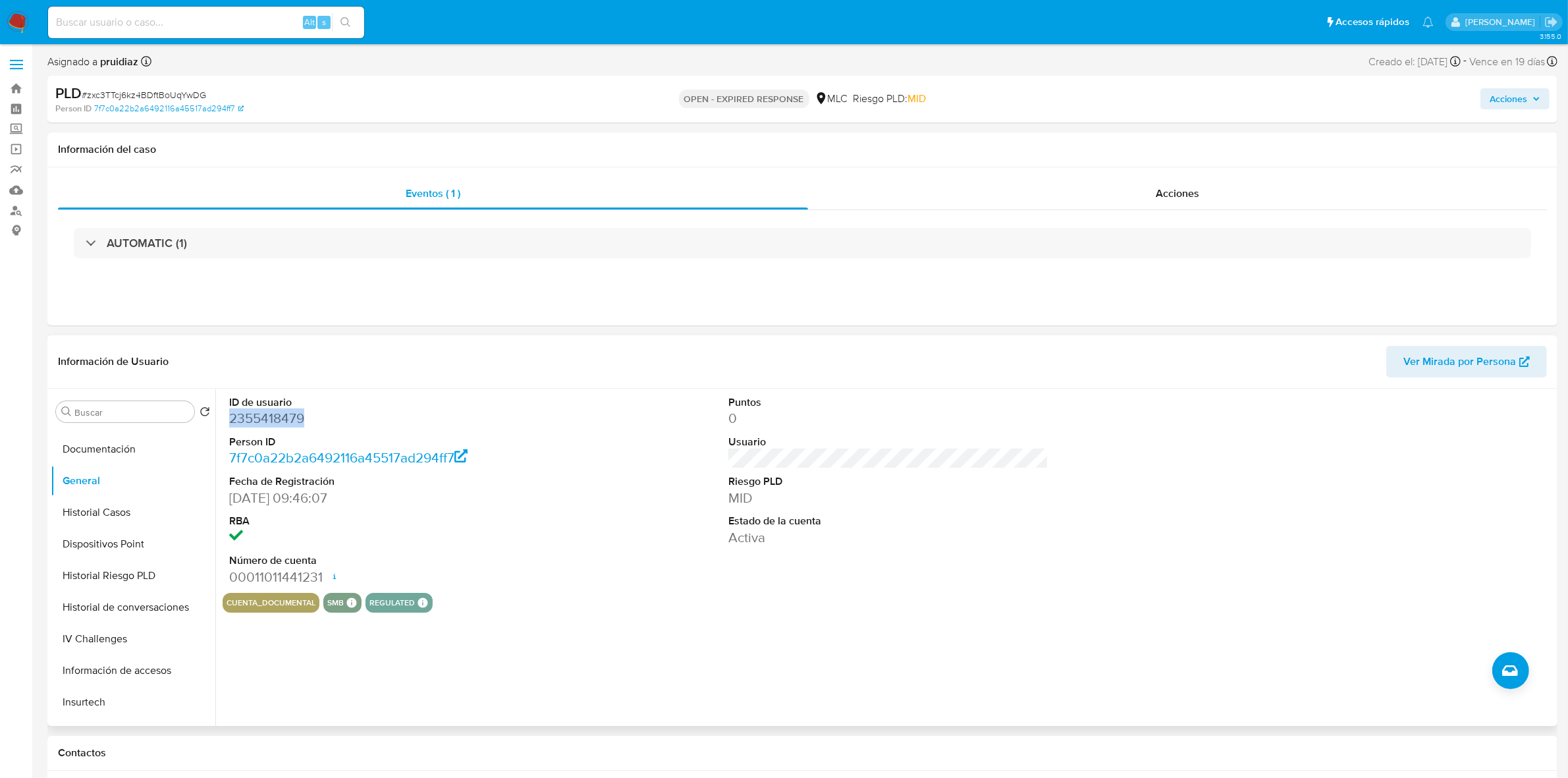
click at [265, 419] on dd "2355418479" at bounding box center [389, 418] width 320 height 19
click at [132, 104] on link "7f7c0a22b2a6492116a45517ad294ff7" at bounding box center [169, 109] width 149 height 12
click at [146, 94] on span "# zxc3TTcj6kz4BDftBoUqYwDG" at bounding box center [144, 95] width 124 height 13
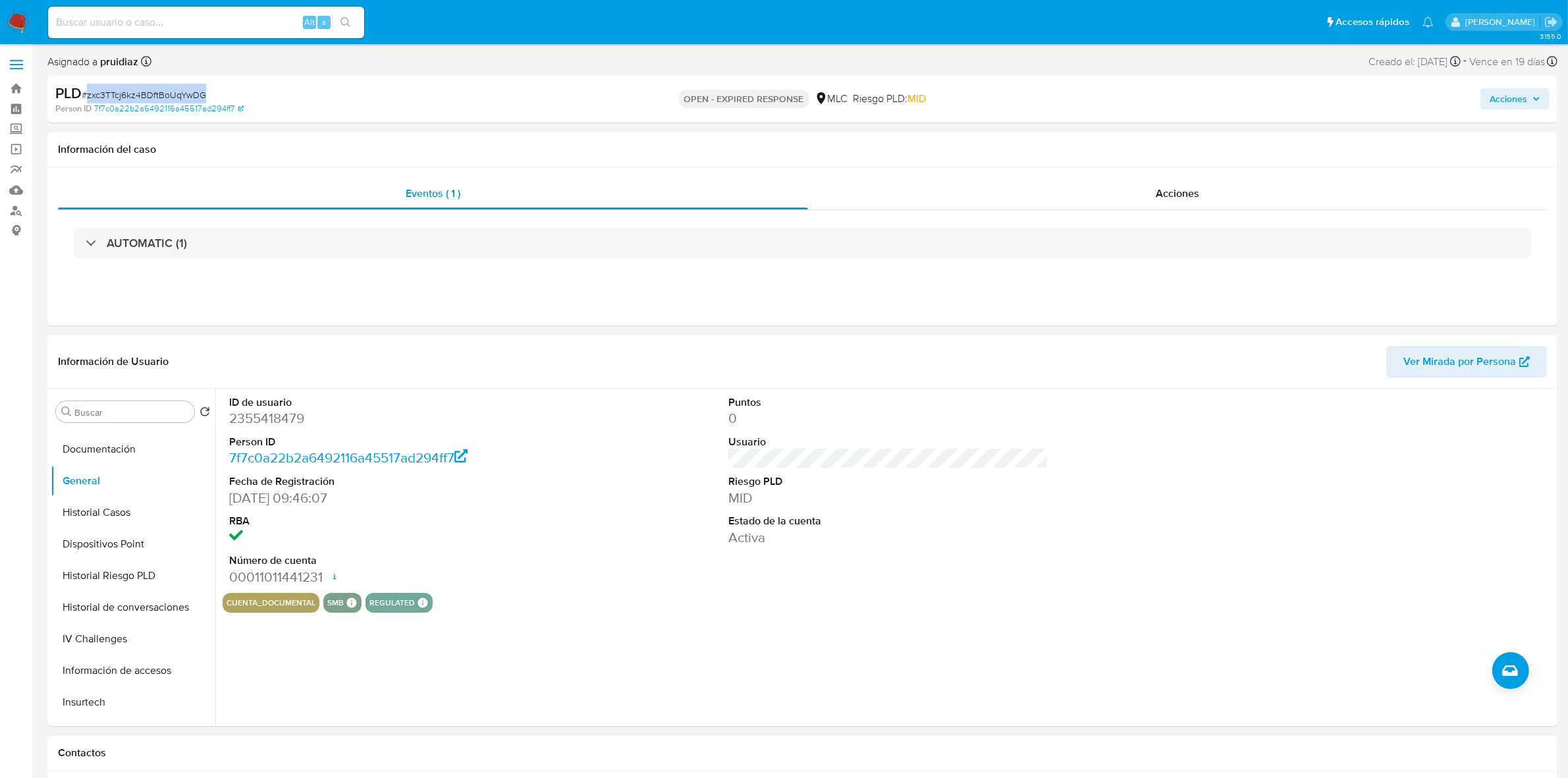
copy span "zxc3TTcj6kz4BDftBoUqYwDG"
click at [146, 87] on div "PLD # zxc3TTcj6kz4BDftBoUqYwDG" at bounding box center [302, 94] width 493 height 20
click at [148, 92] on span "# zxc3TTcj6kz4BDftBoUqYwDG" at bounding box center [144, 95] width 124 height 13
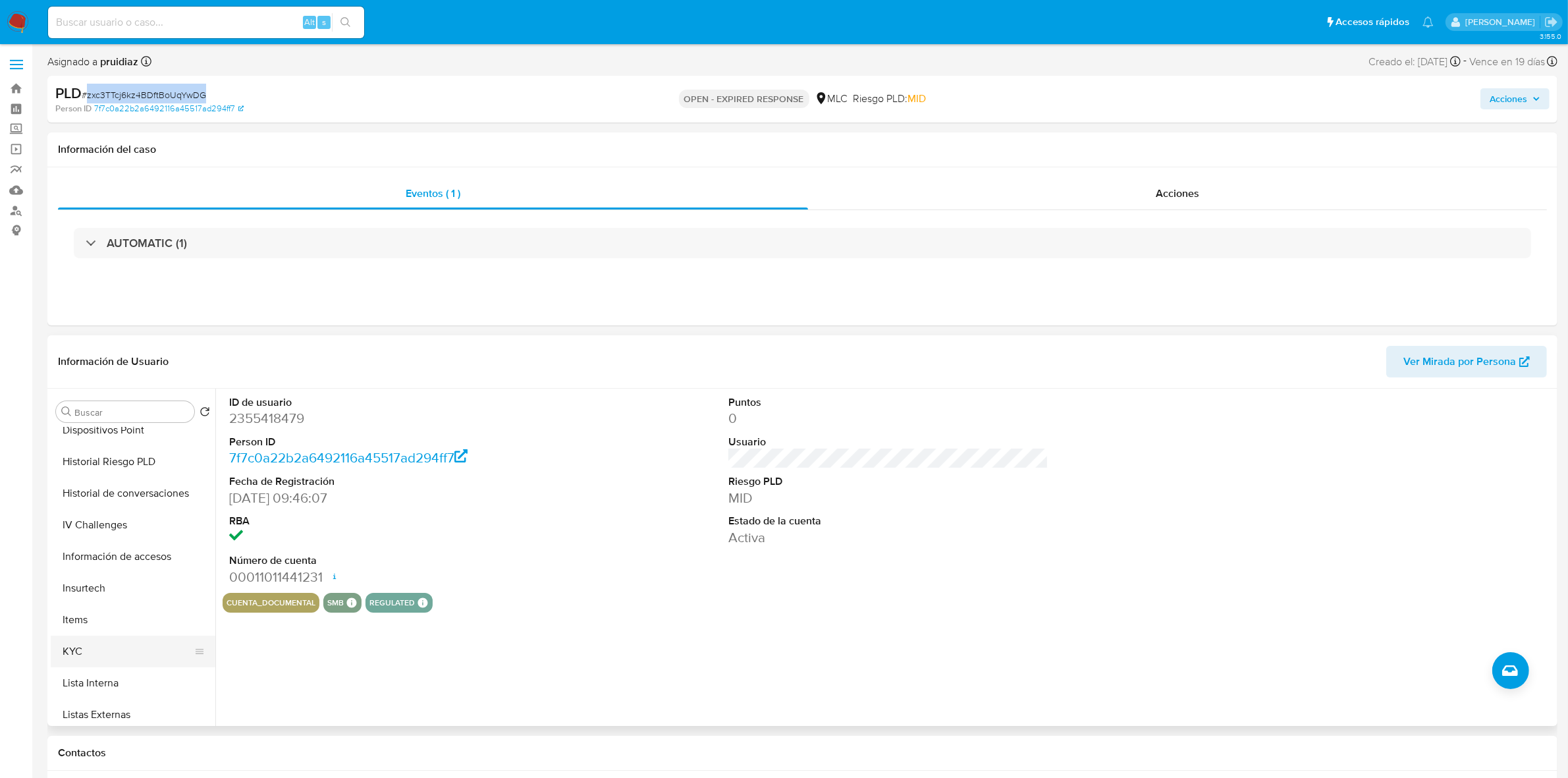
scroll to position [494, 0]
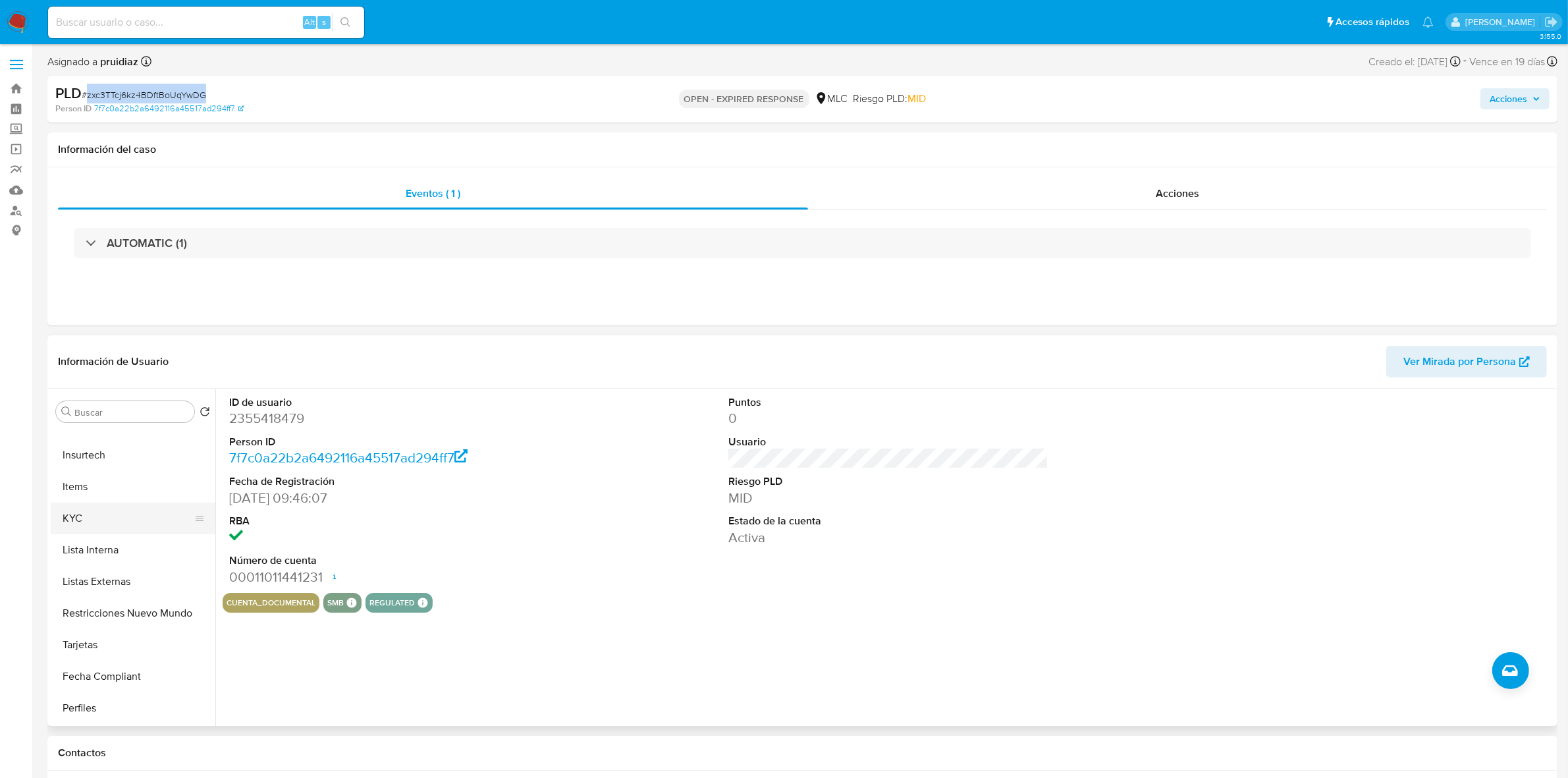
click at [73, 505] on button "KYC" at bounding box center [128, 518] width 154 height 31
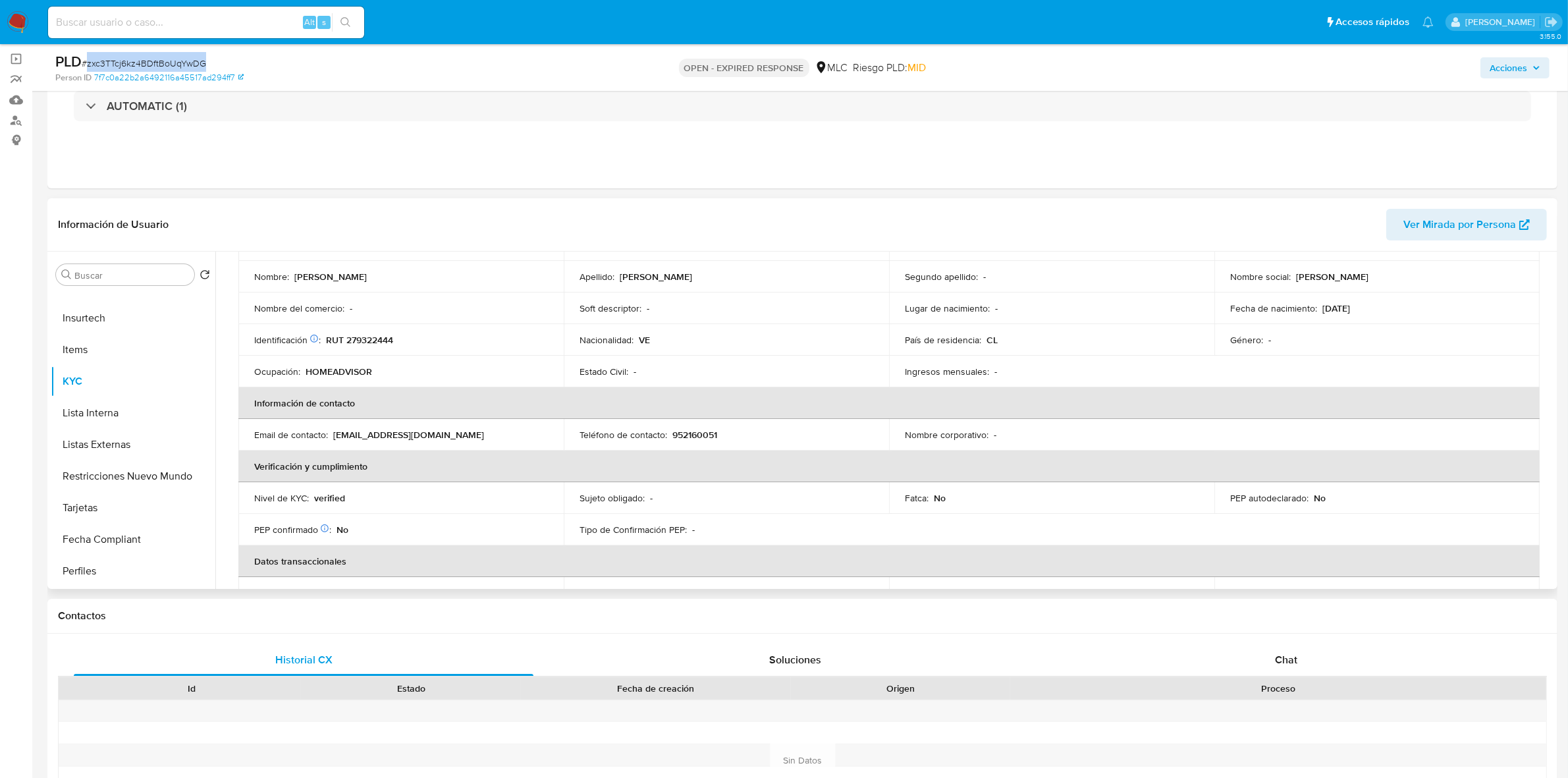
scroll to position [0, 0]
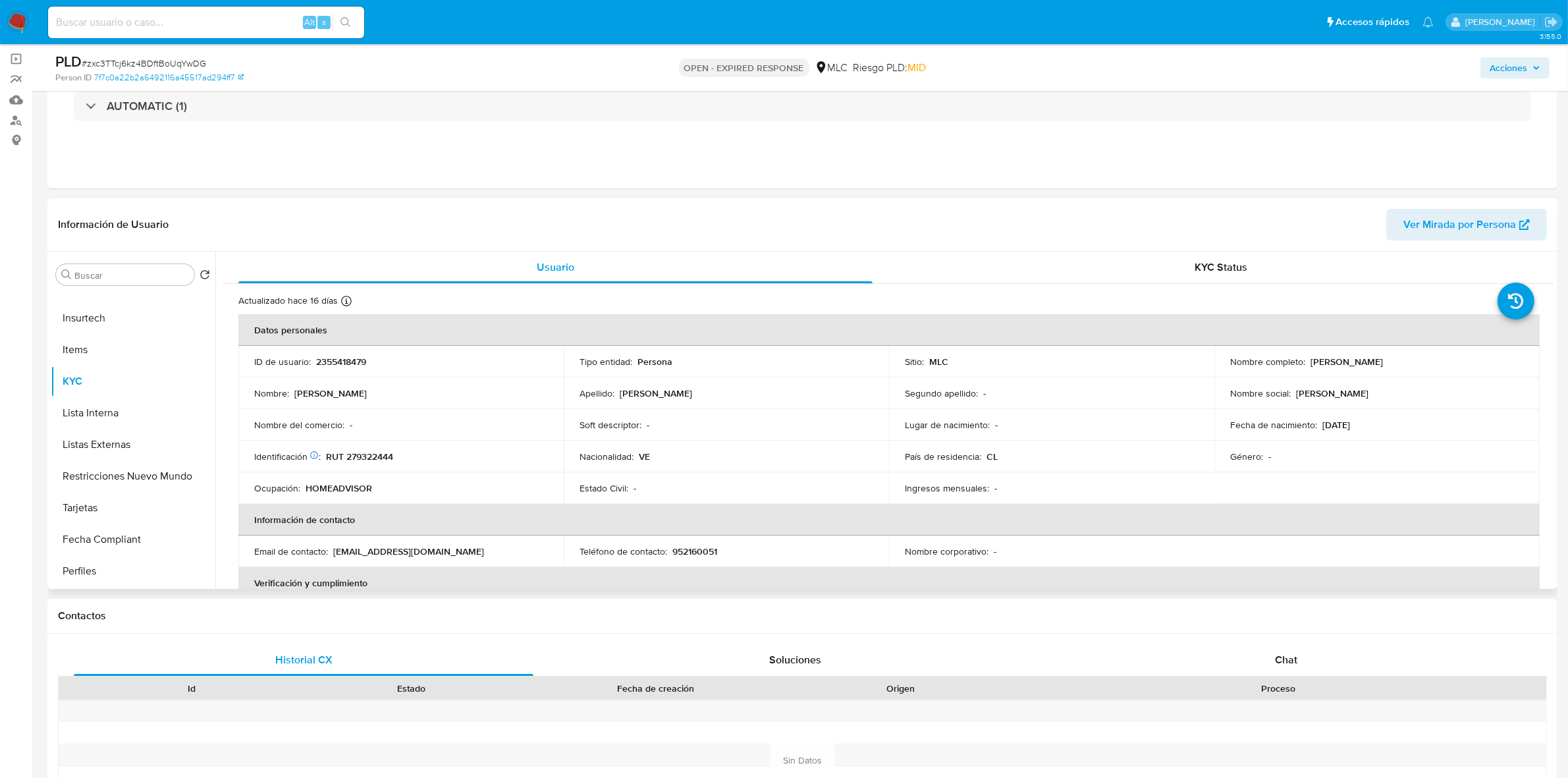
click at [376, 462] on td "Identificación Nº de serie: 603958330 : RUT 279322444" at bounding box center [401, 456] width 325 height 31
click at [376, 455] on p "RUT 279322444" at bounding box center [359, 456] width 67 height 12
copy p "279322444"
click at [387, 456] on p "RUT 279322444" at bounding box center [359, 456] width 67 height 12
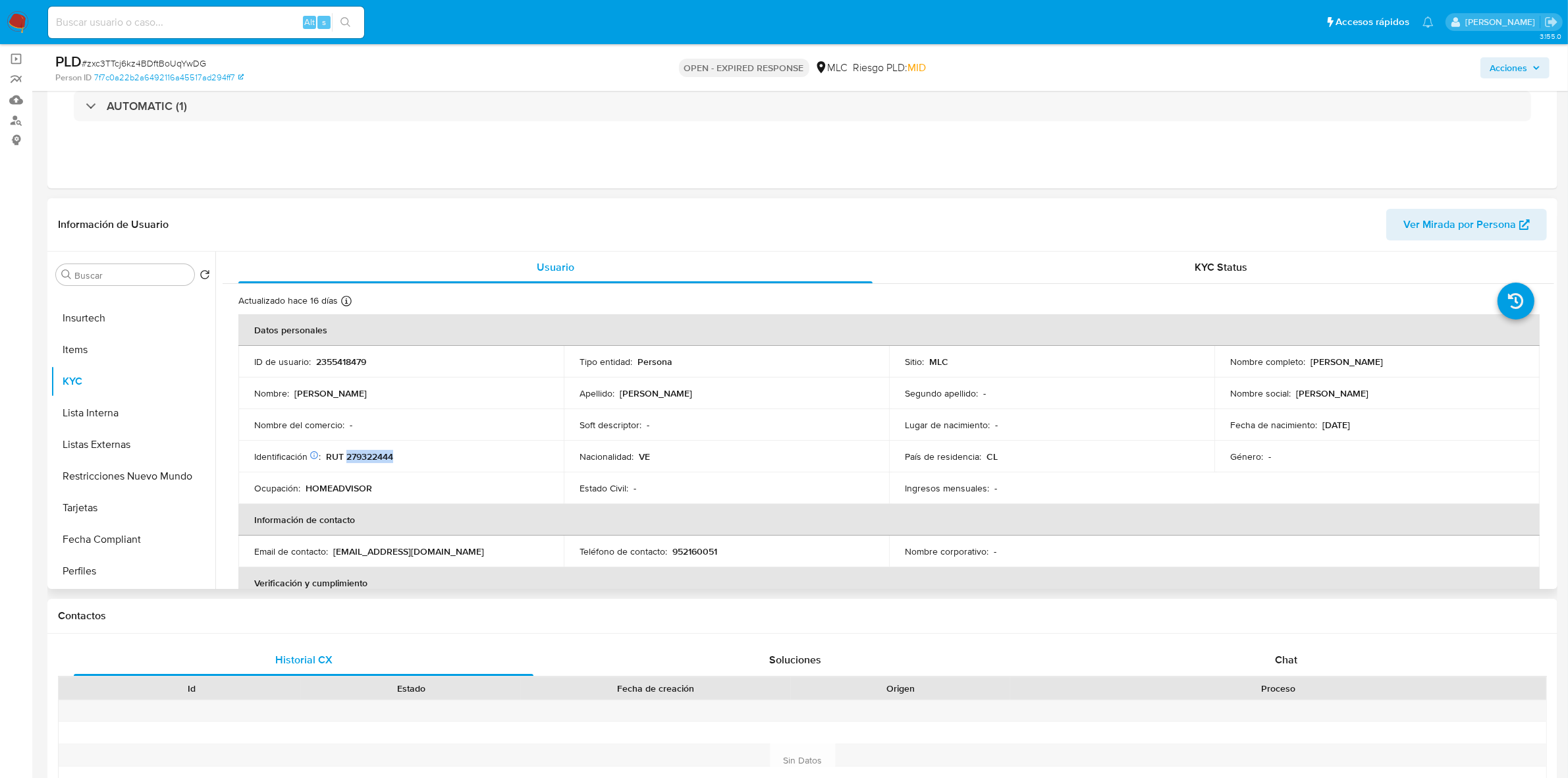
click at [387, 454] on p "RUT 279322444" at bounding box center [359, 456] width 67 height 12
click at [377, 456] on p "RUT 279322444" at bounding box center [359, 456] width 67 height 12
copy p "279322444"
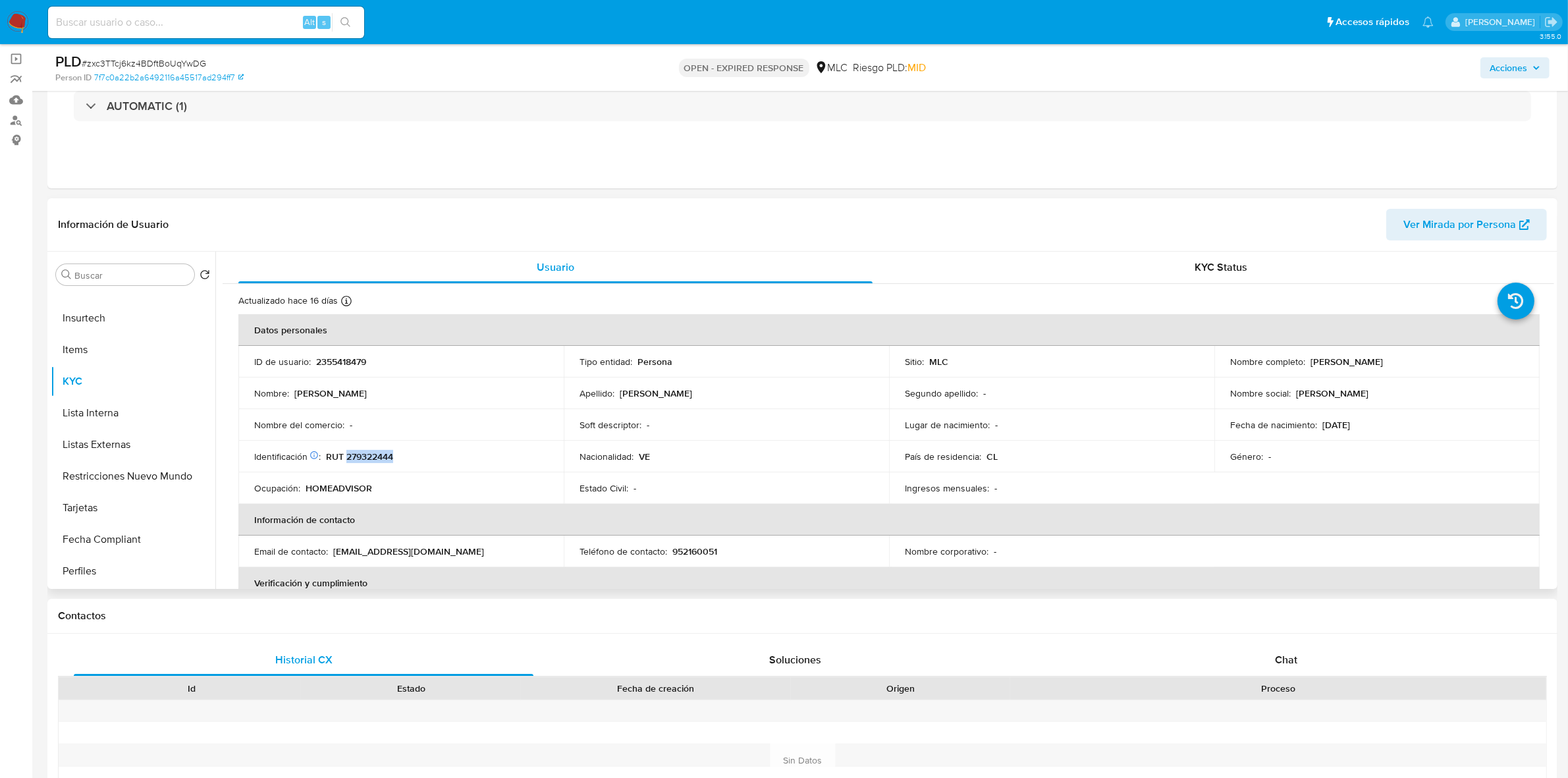
copy p "279322444"
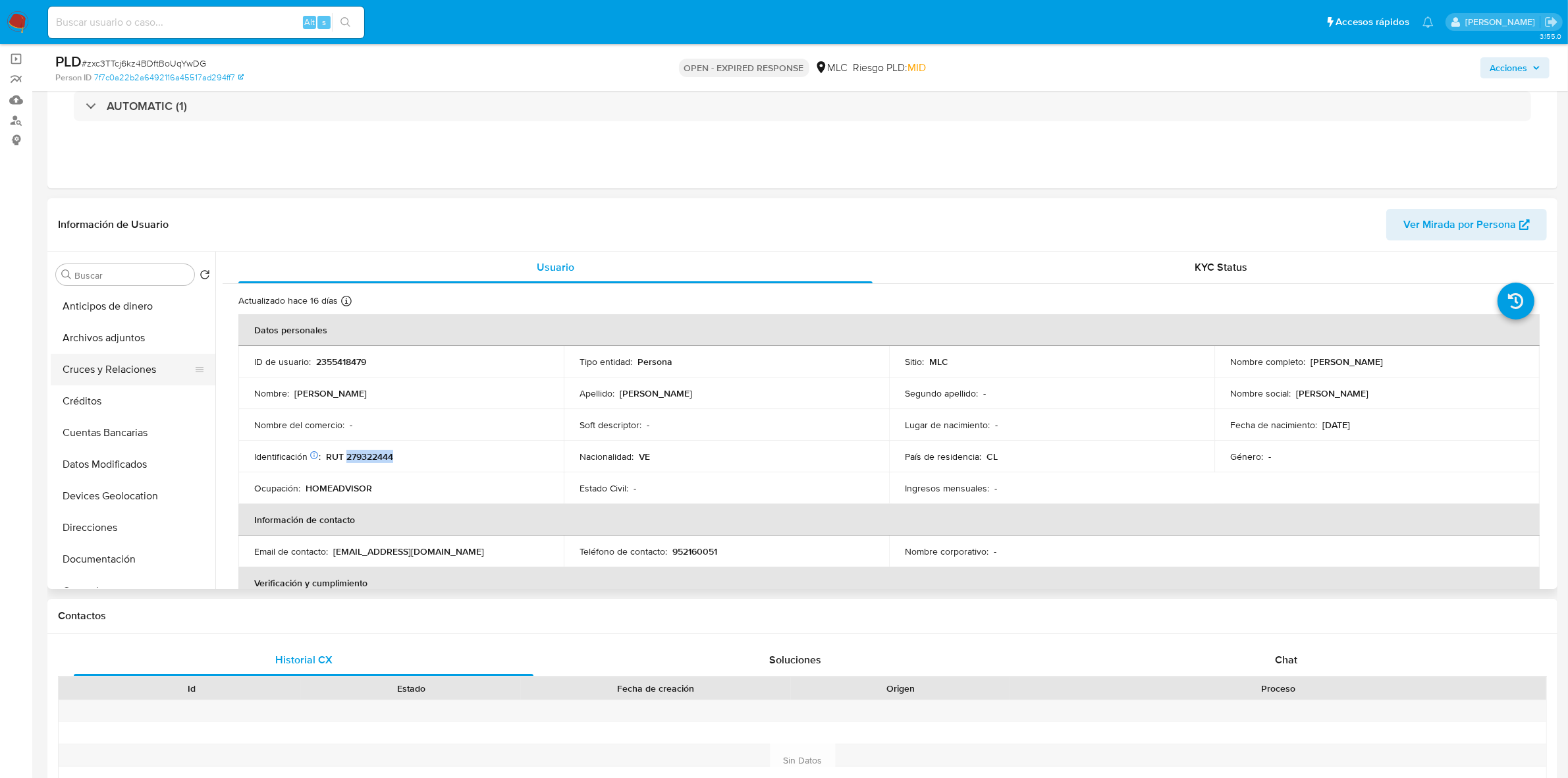
click at [118, 360] on button "Cruces y Relaciones" at bounding box center [128, 369] width 154 height 31
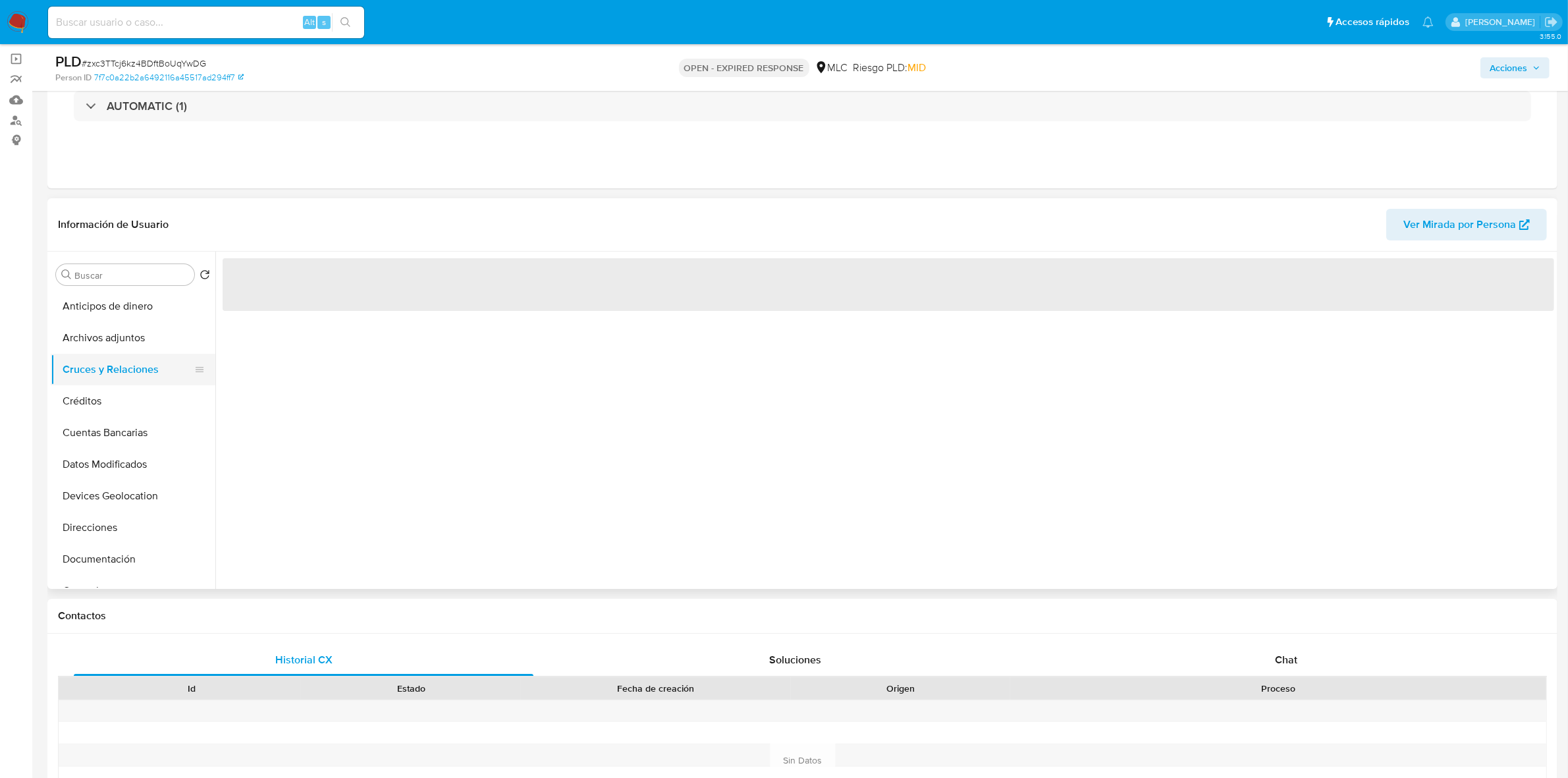
click at [118, 373] on button "Cruces y Relaciones" at bounding box center [128, 369] width 154 height 31
click at [116, 373] on button "Cruces y Relaciones" at bounding box center [128, 369] width 154 height 31
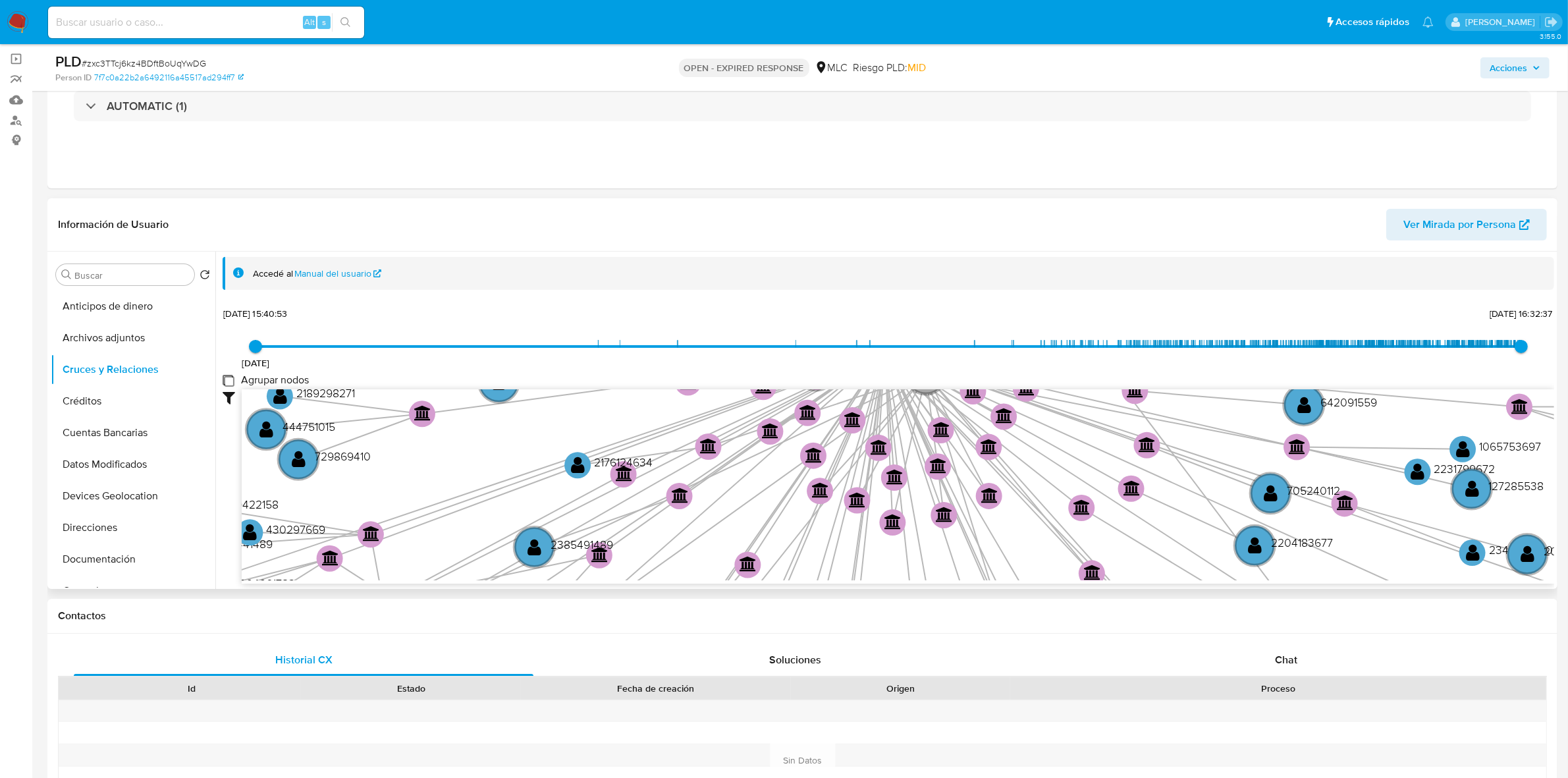
click at [225, 379] on group_nodes "Agrupar nodos" at bounding box center [228, 380] width 11 height 11
checkbox group_nodes "true"
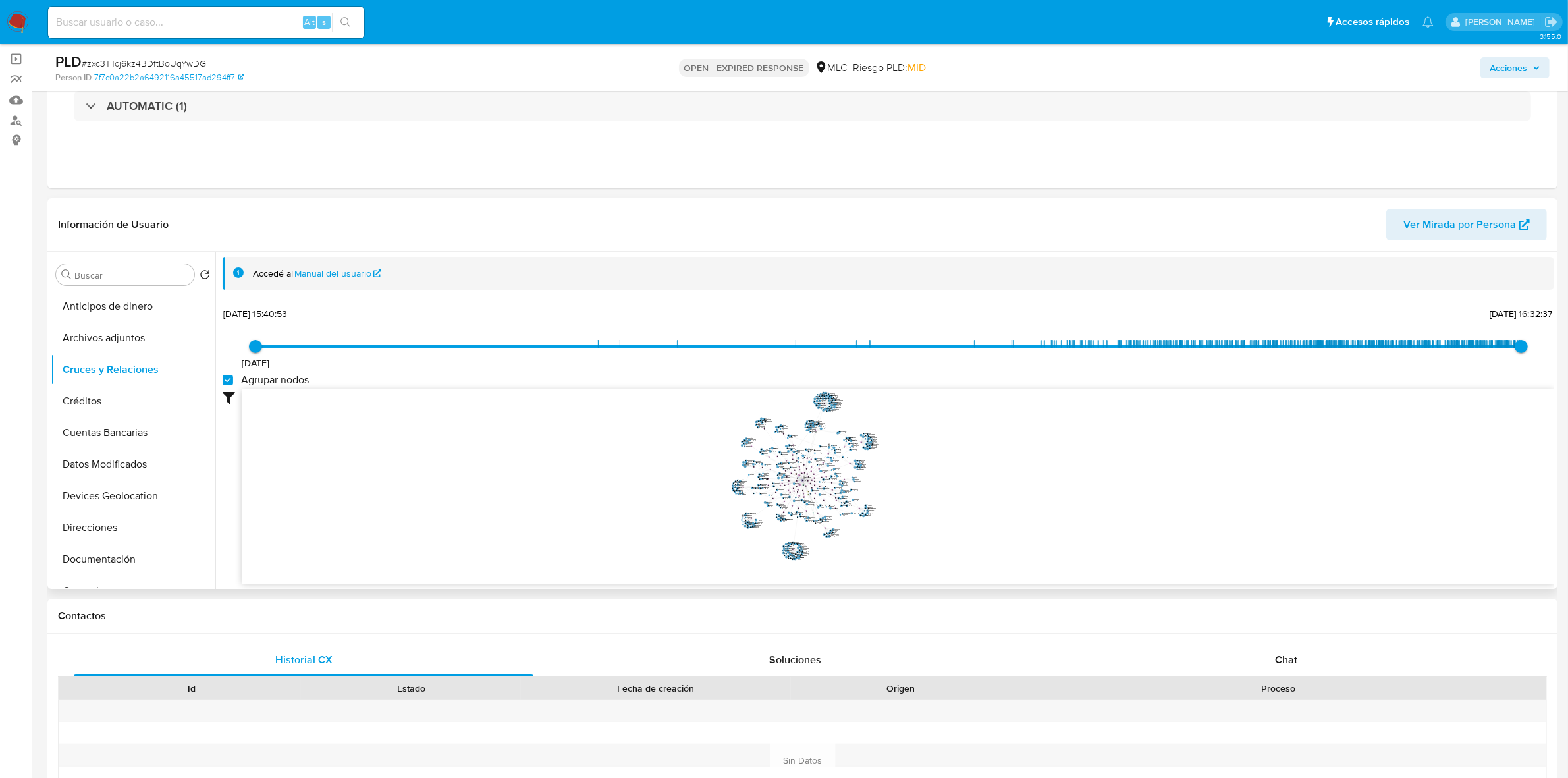
drag, startPoint x: 930, startPoint y: 436, endPoint x: 910, endPoint y: 463, distance: 33.6
click at [910, 463] on icon "user-2355418479  2355418479 phone-76e32d0a26592212904cfb9eb8e389e1  person-7f…" at bounding box center [898, 484] width 1312 height 191
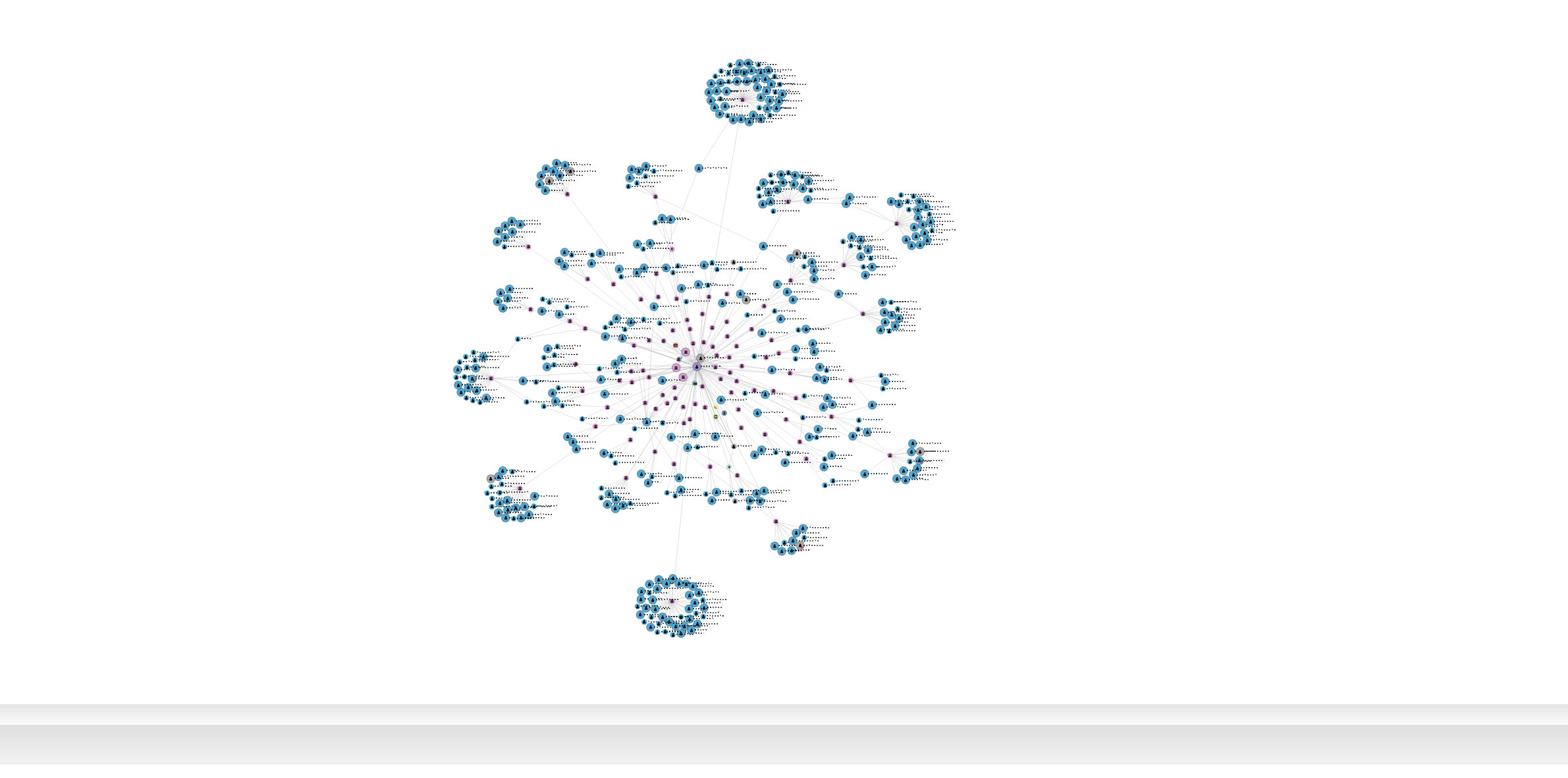
drag, startPoint x: 869, startPoint y: 485, endPoint x: 863, endPoint y: 512, distance: 27.7
click at [863, 512] on icon "user-2355418479  2355418479 phone-76e32d0a26592212904cfb9eb8e389e1  person-7f…" at bounding box center [898, 484] width 1312 height 191
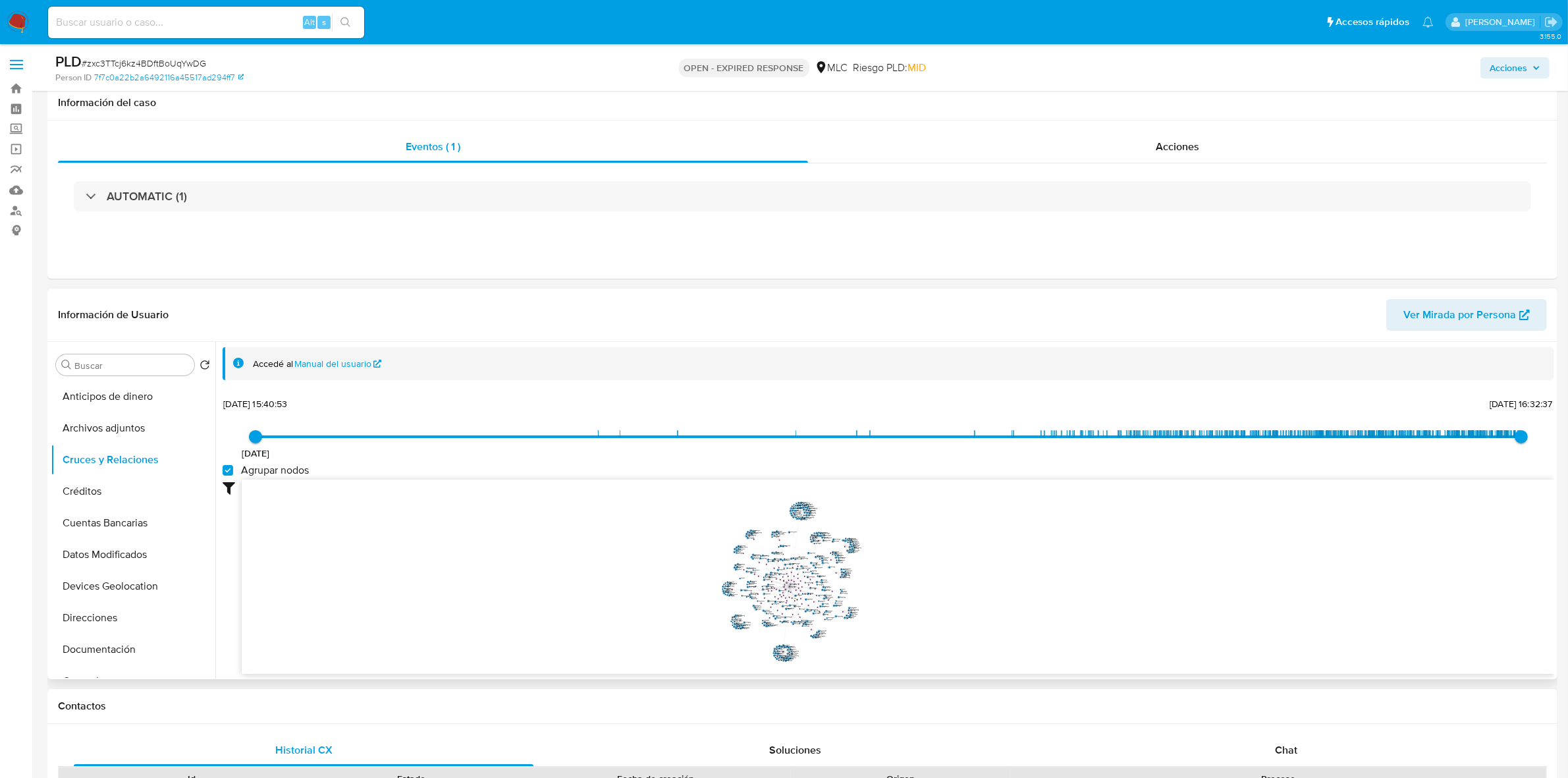
scroll to position [136, 0]
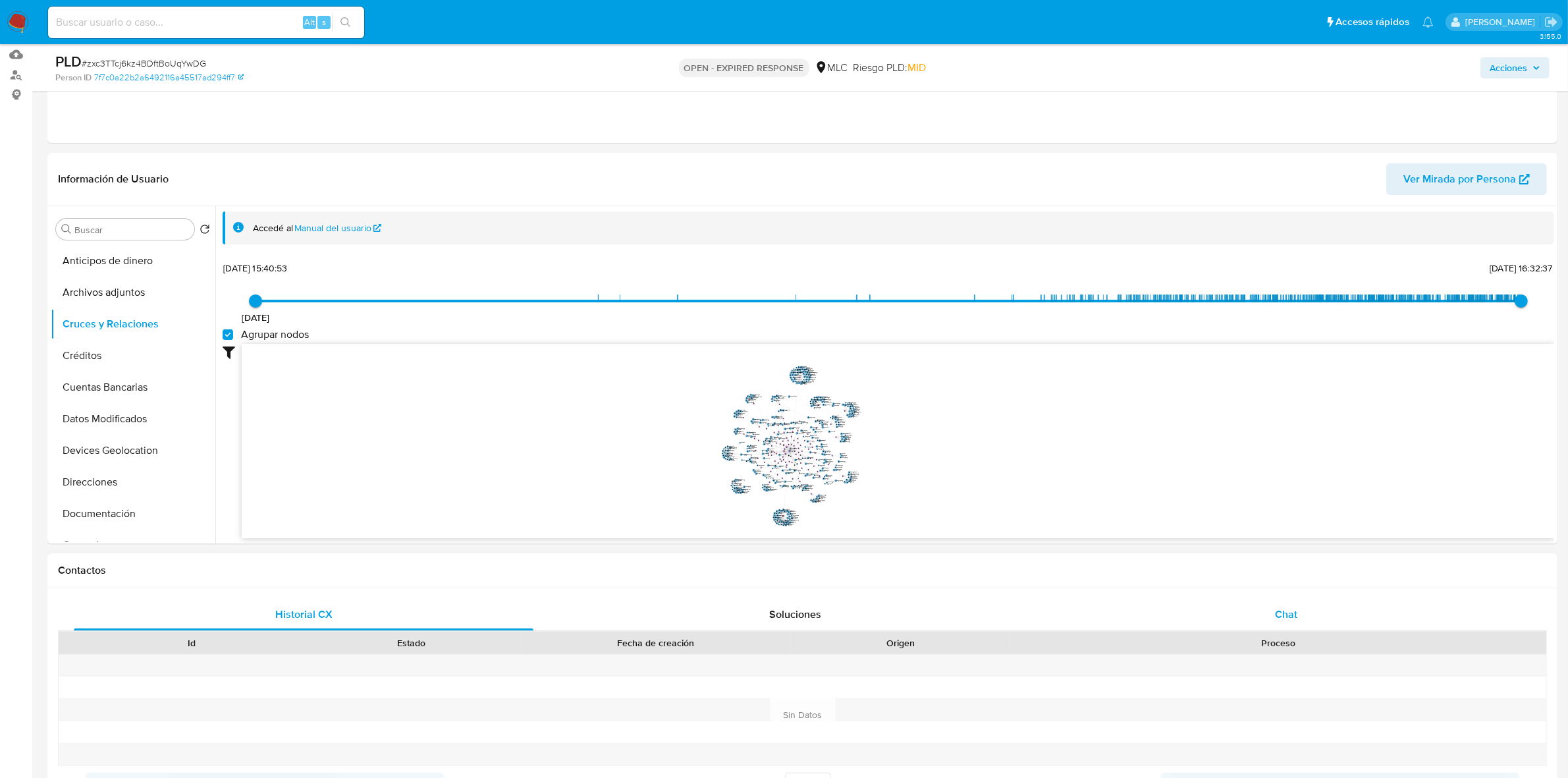
click at [1268, 619] on div "Chat" at bounding box center [1286, 614] width 460 height 31
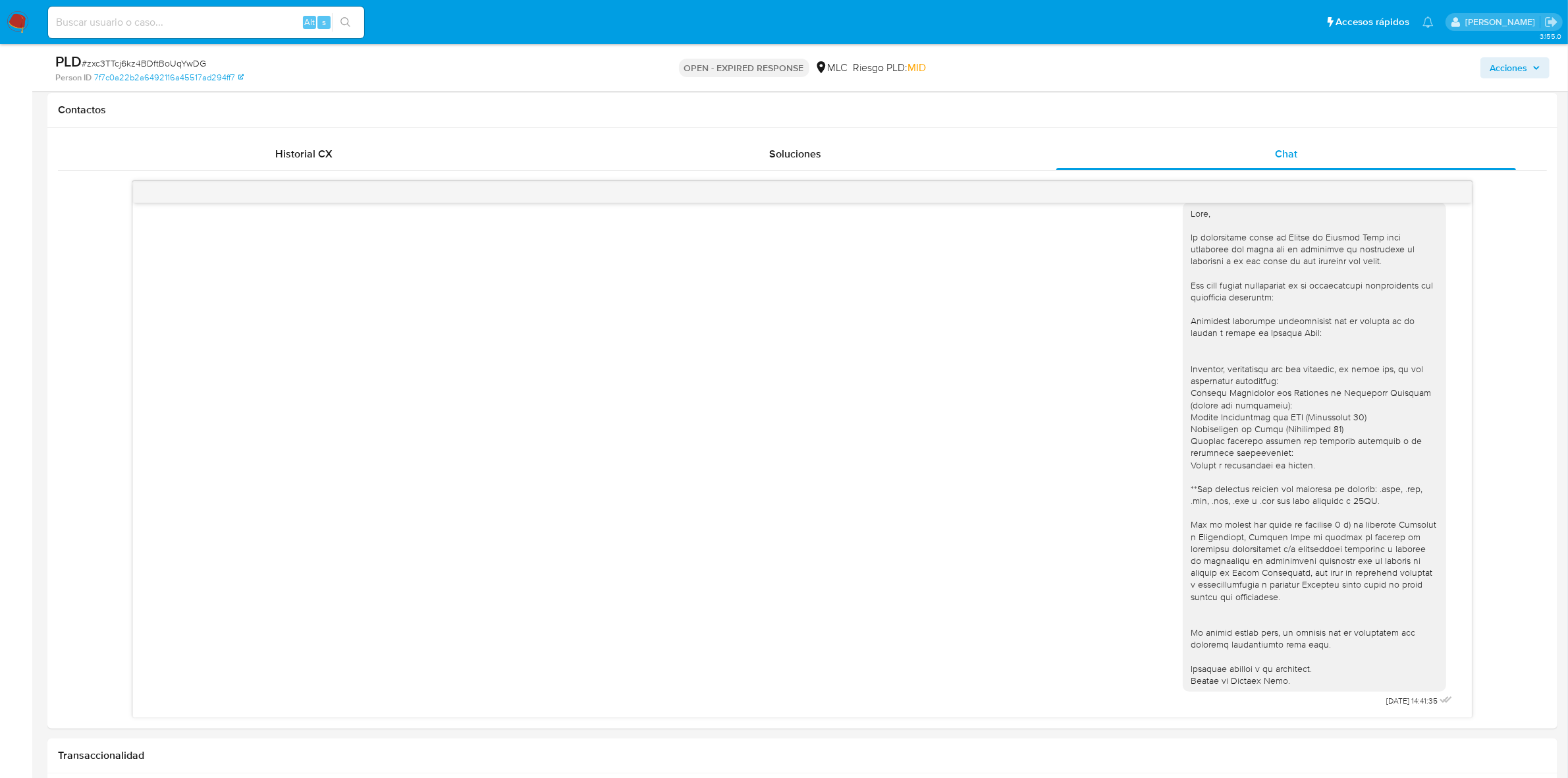
scroll to position [595, 0]
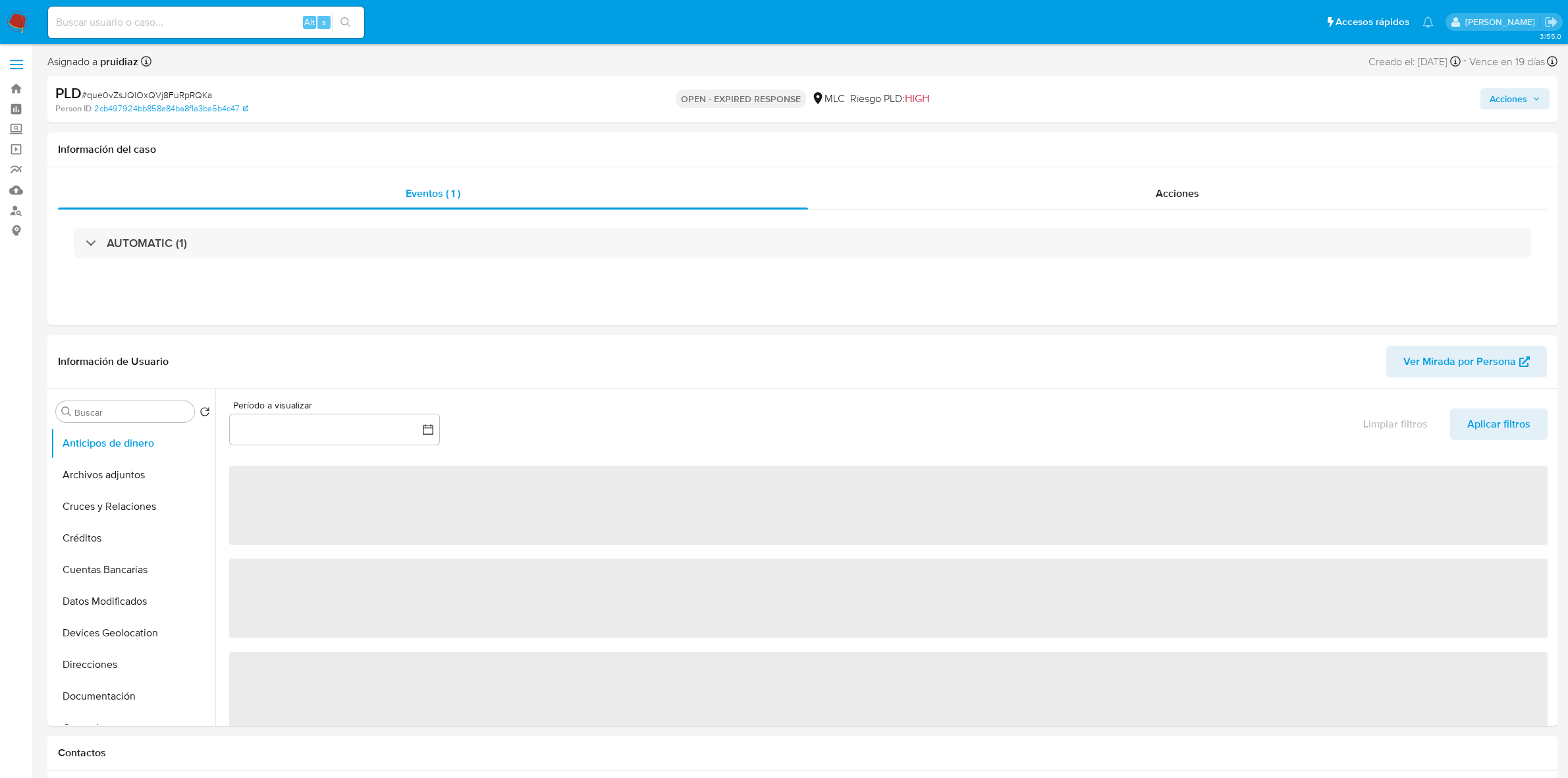
select select "10"
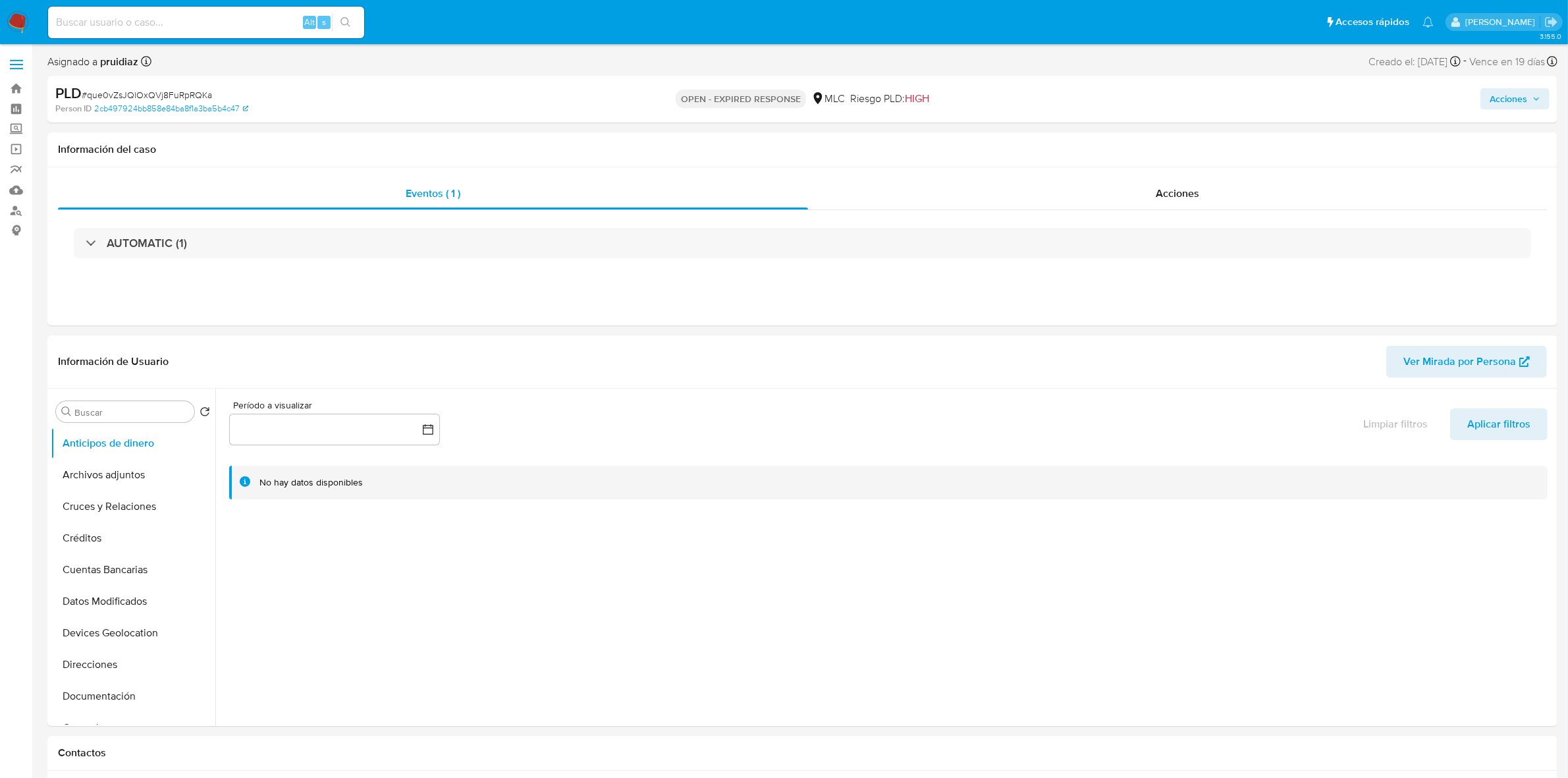
click at [172, 86] on div "PLD # que0vZsJQlOxQVj8FuRpRQKa" at bounding box center [302, 94] width 493 height 20
copy span "que0vZsJQlOxQVj8FuRpRQKa"
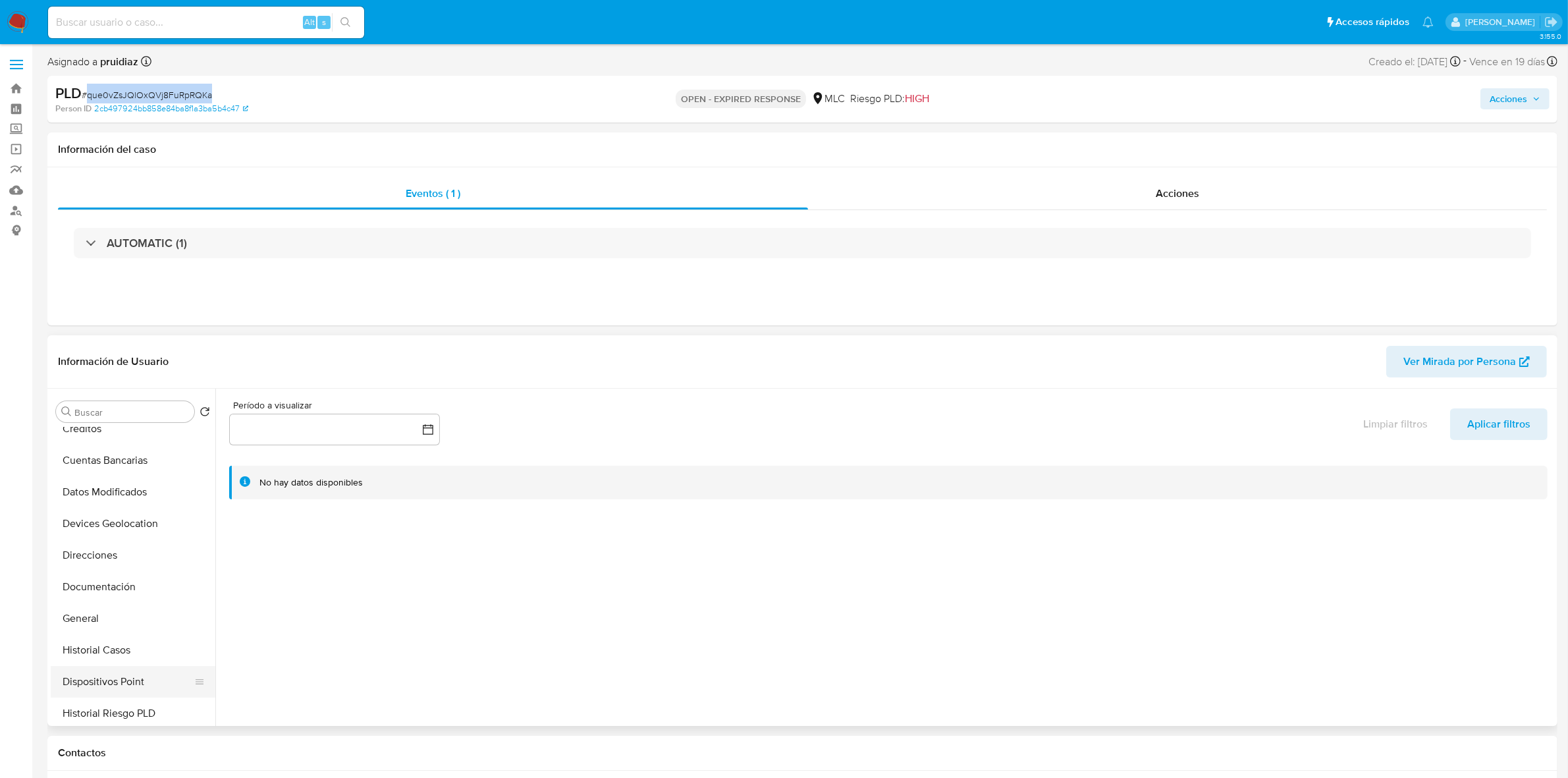
scroll to position [247, 0]
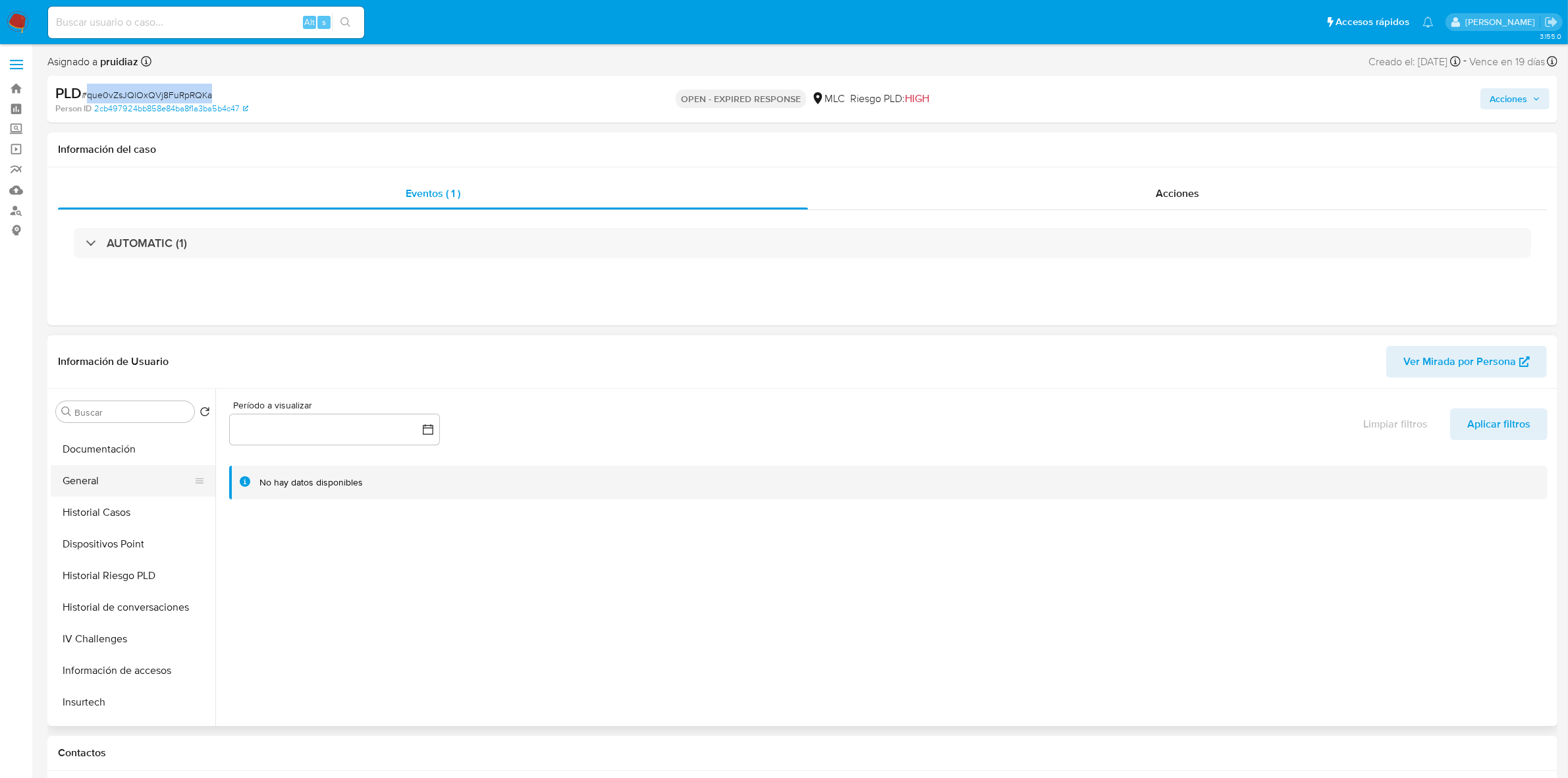
click at [91, 484] on button "General" at bounding box center [128, 480] width 154 height 31
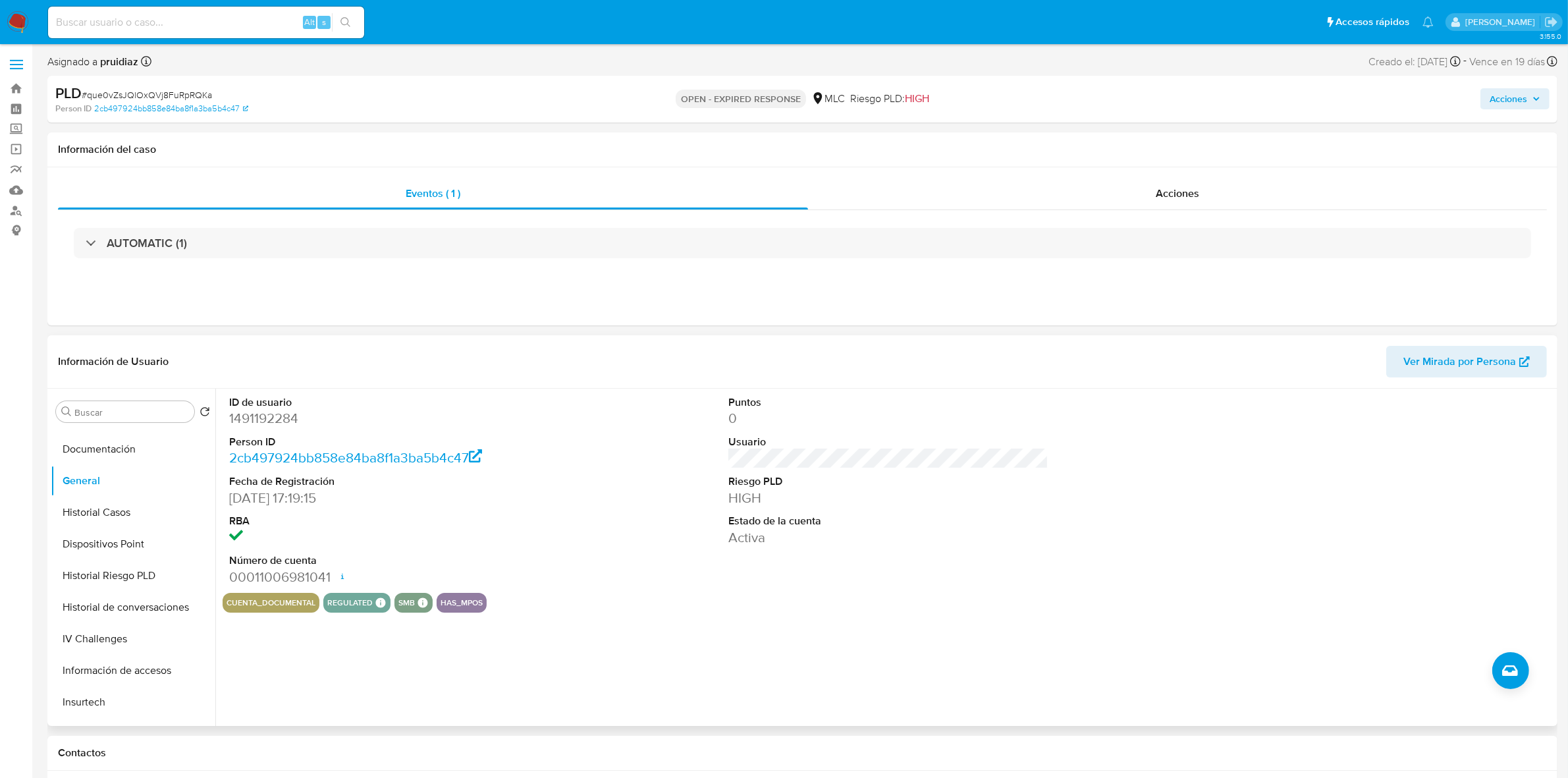
click at [266, 413] on dd "1491192284" at bounding box center [389, 418] width 320 height 19
click at [266, 415] on dd "1491192284" at bounding box center [389, 418] width 320 height 19
copy dd "1491192284"
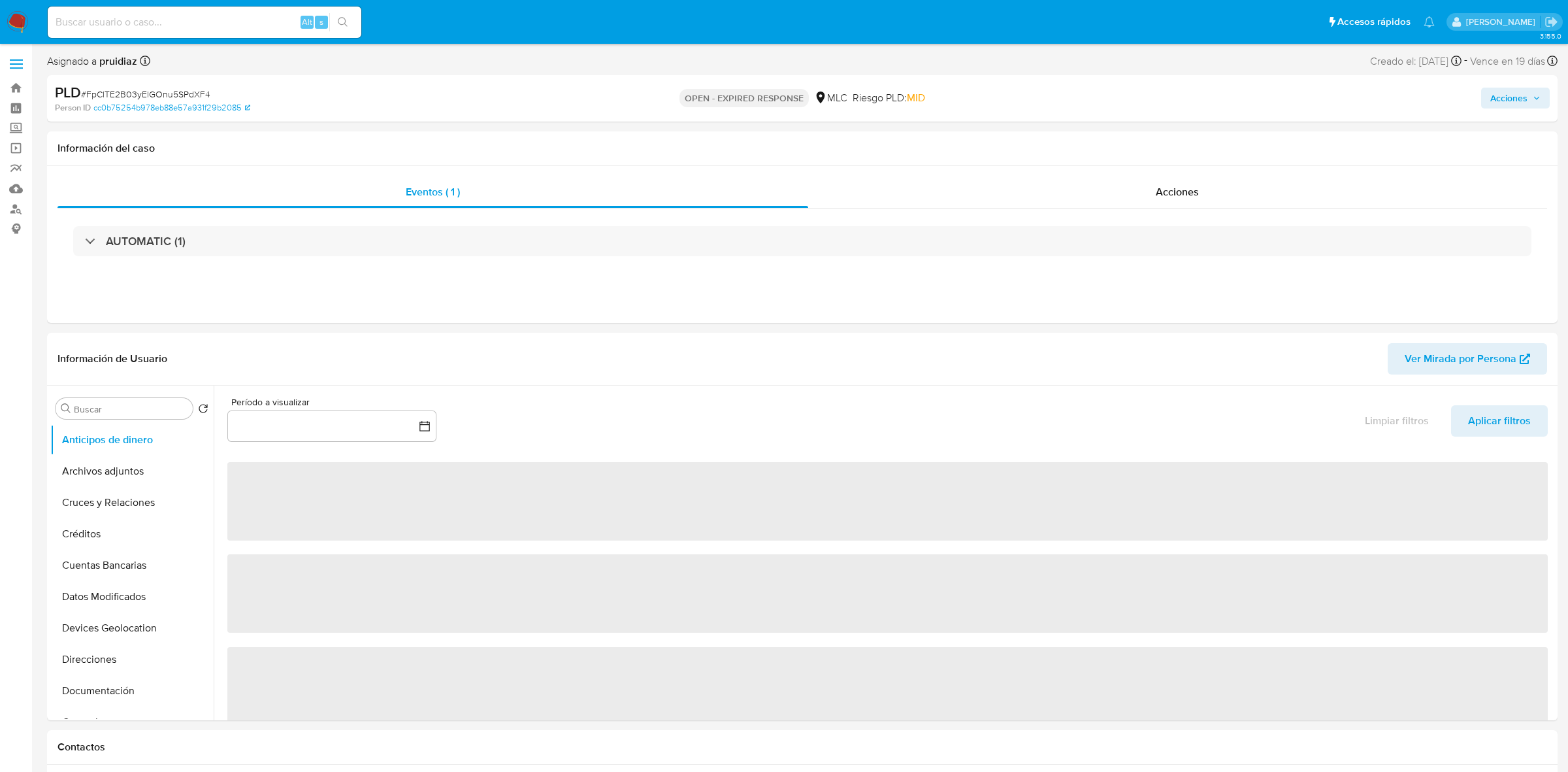
select select "10"
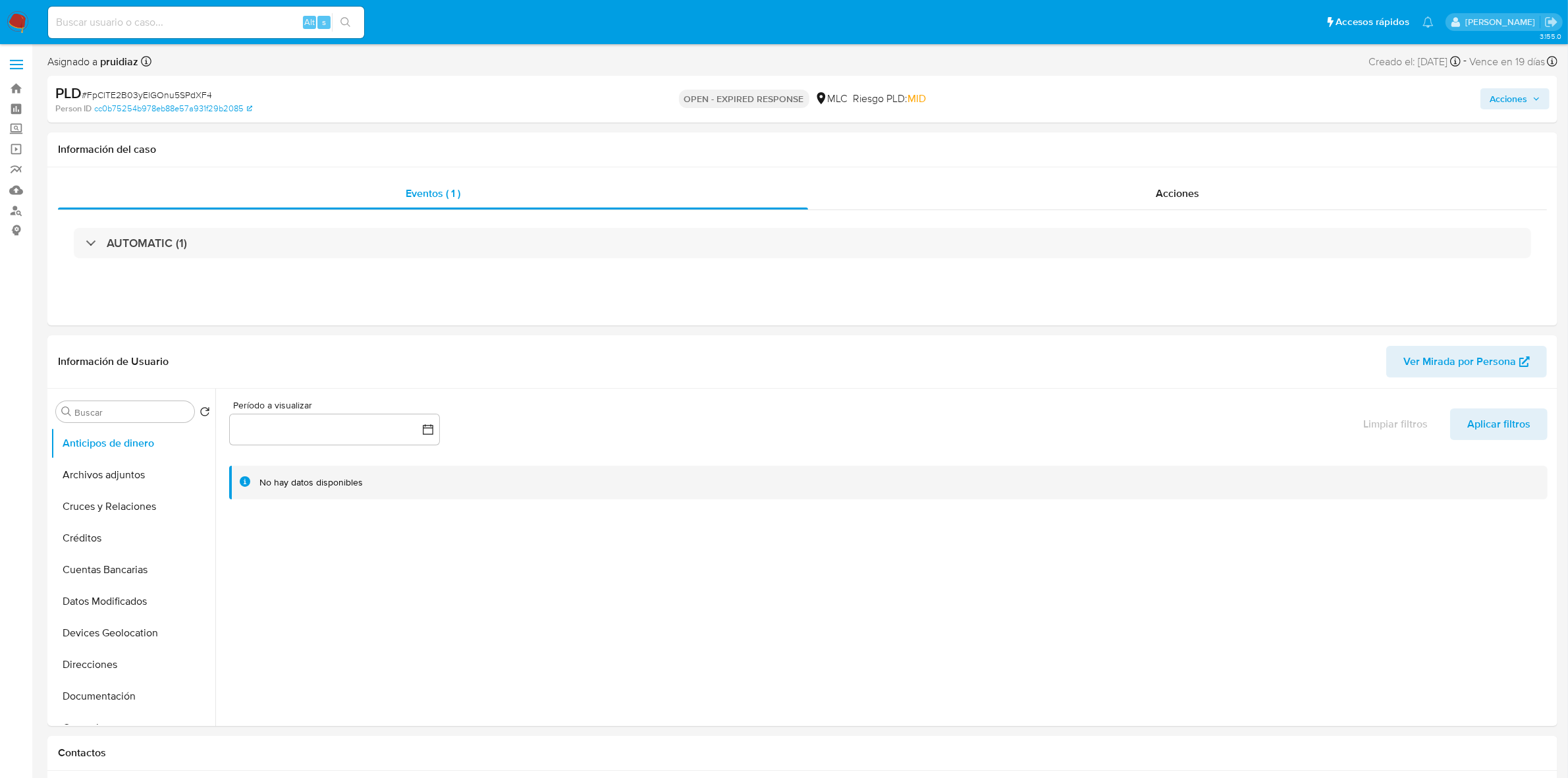
click at [146, 91] on span "# FpClTE2B03yElGOnu5SPdXF4" at bounding box center [146, 95] width 130 height 13
copy span "FpClTE2B03yElGOnu5SPdXF4"
click at [98, 481] on button "General" at bounding box center [128, 480] width 154 height 31
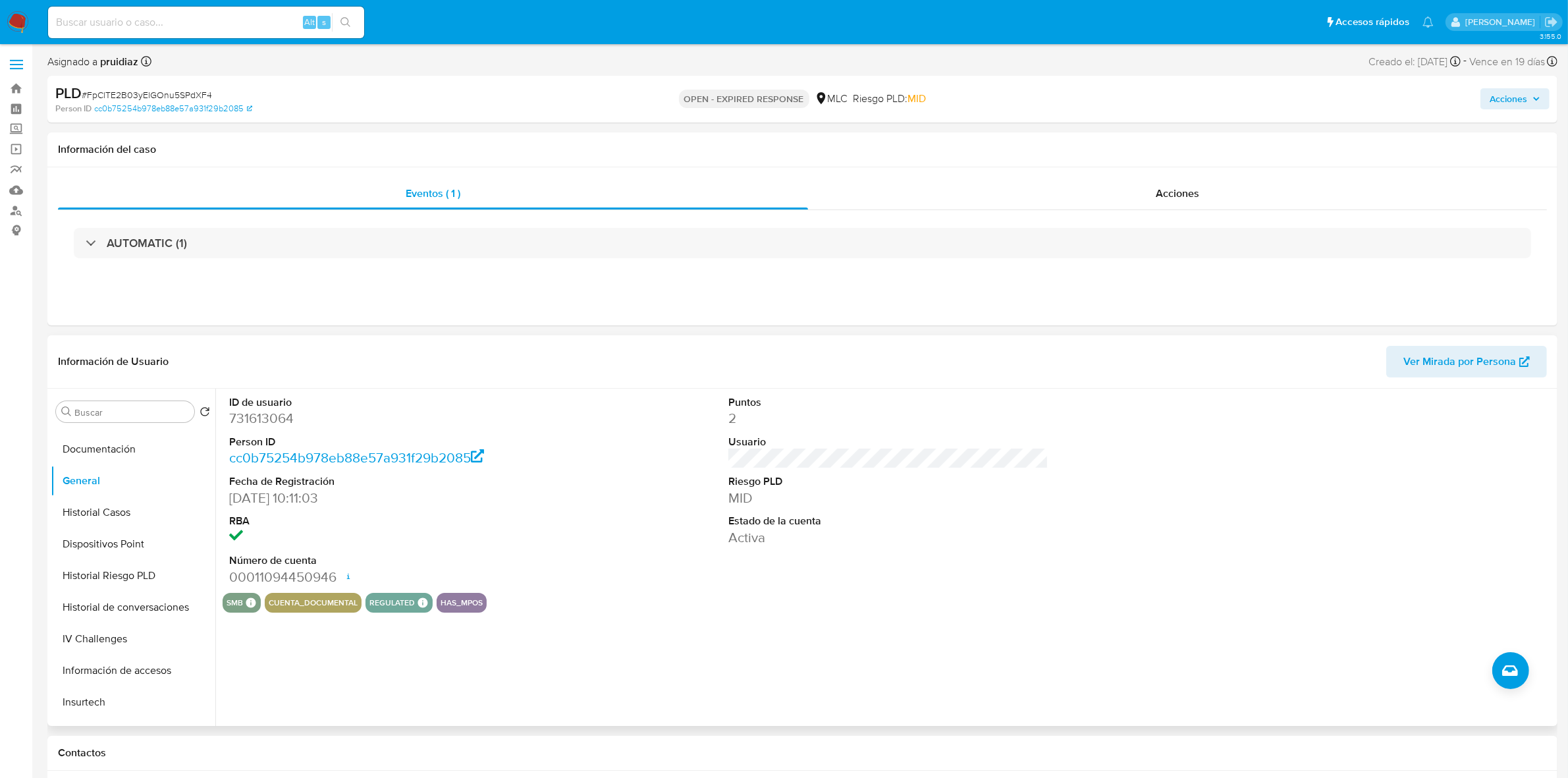
click at [266, 415] on dd "731613064" at bounding box center [389, 418] width 320 height 19
copy dd "731613064"
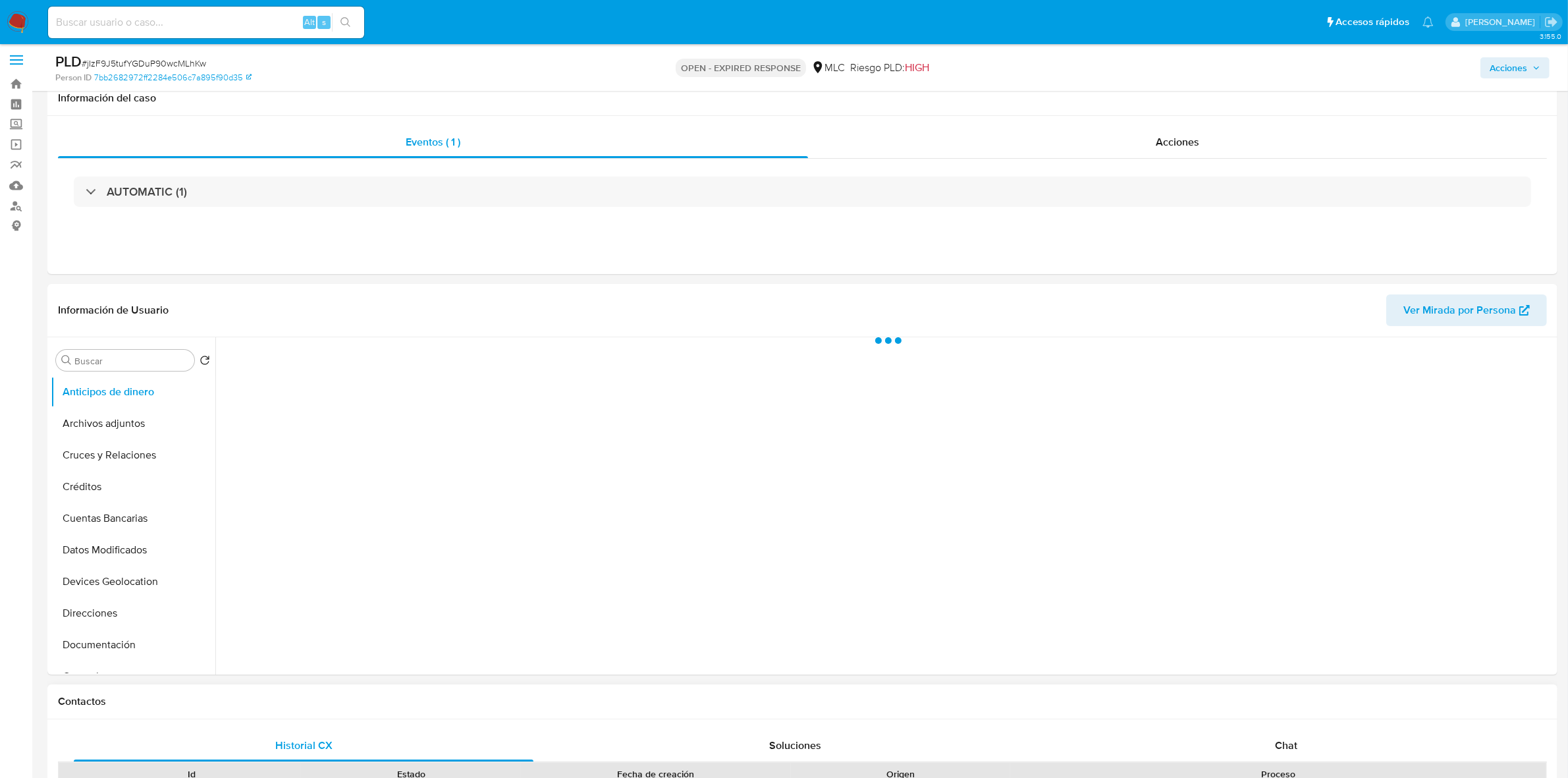
scroll to position [165, 0]
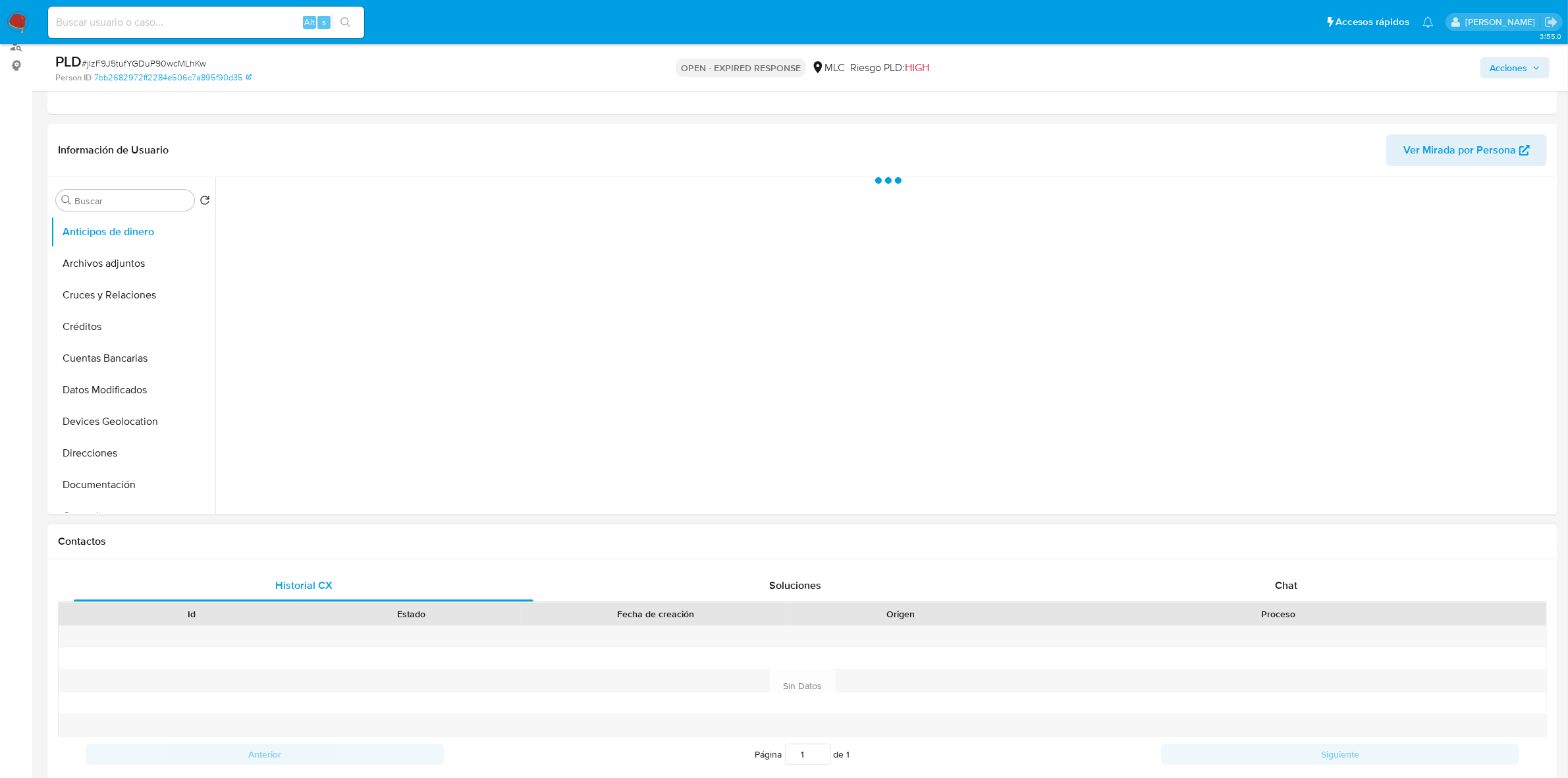
click at [1287, 624] on div "Proceso" at bounding box center [1278, 613] width 536 height 22
click at [1284, 570] on div "Chat" at bounding box center [1286, 585] width 460 height 31
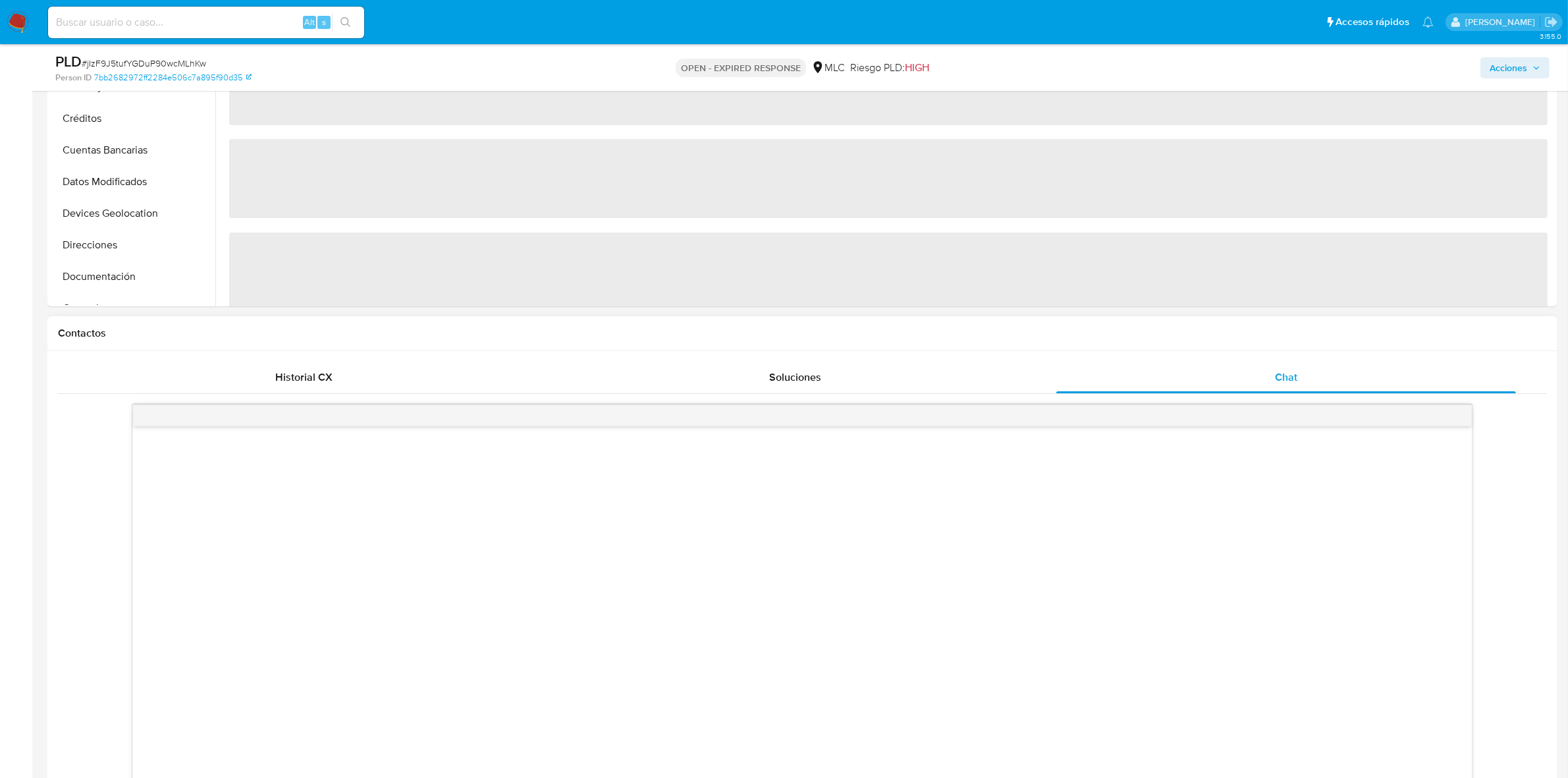
scroll to position [576, 0]
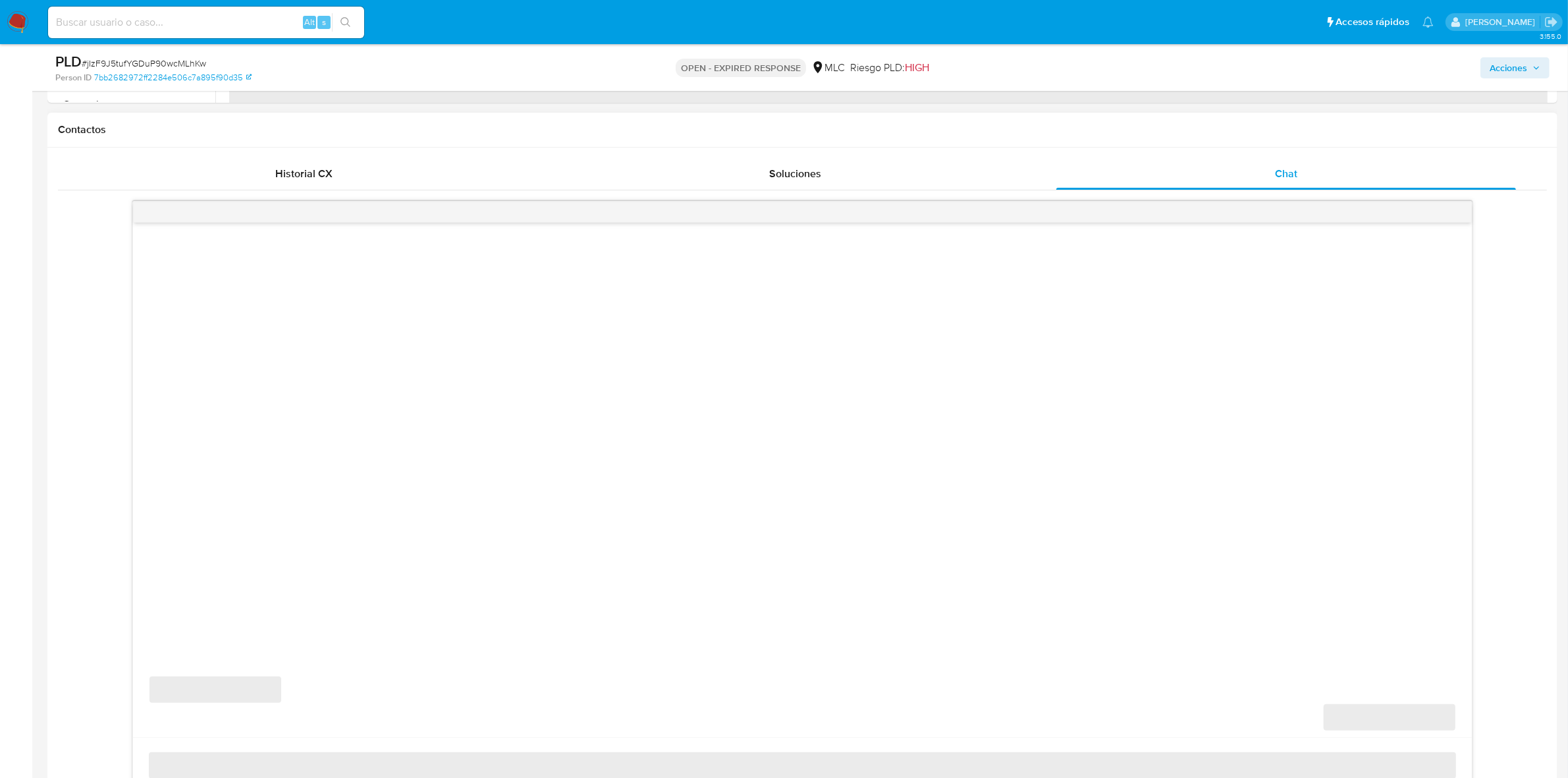
select select "10"
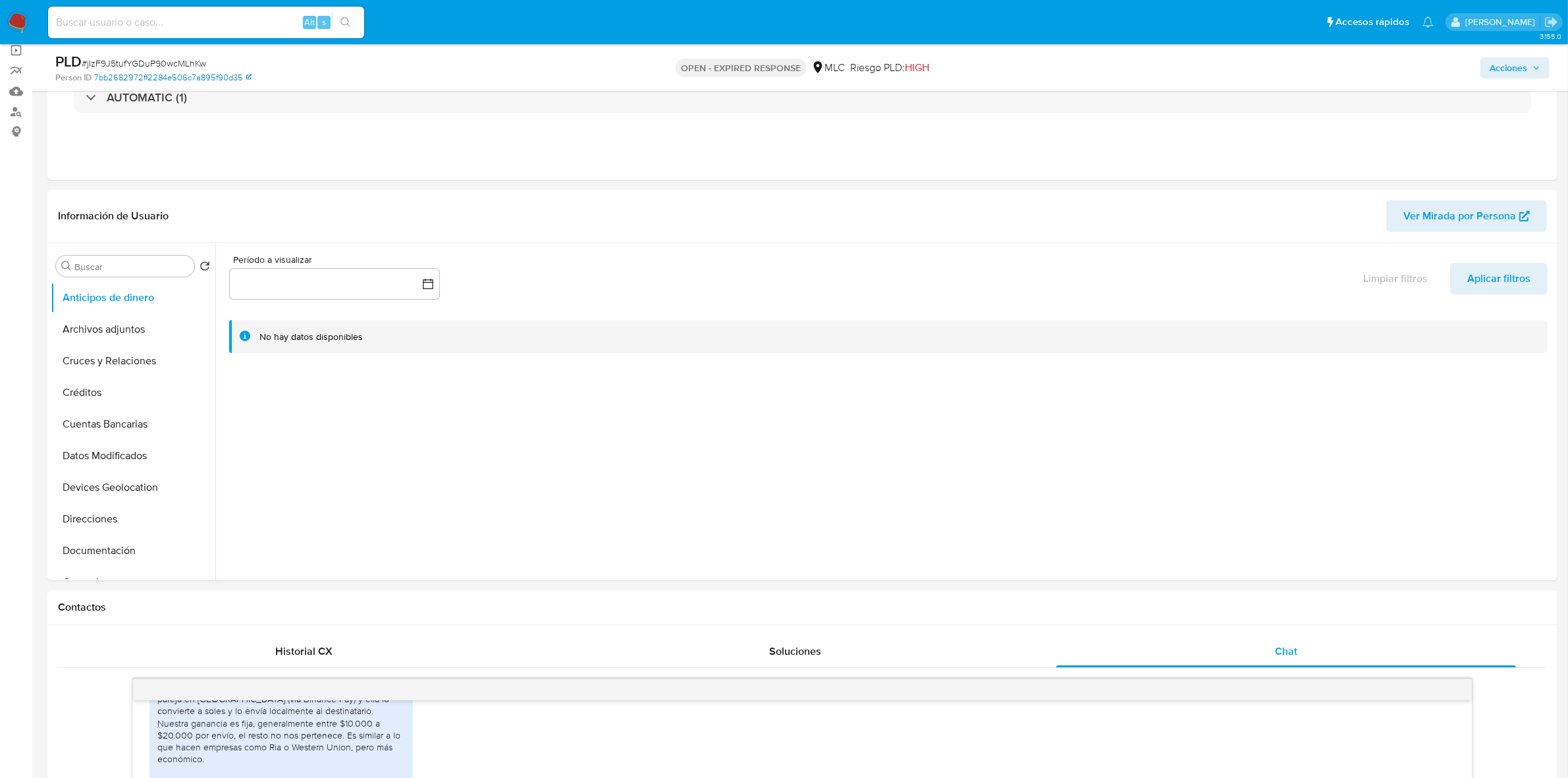
scroll to position [82, 0]
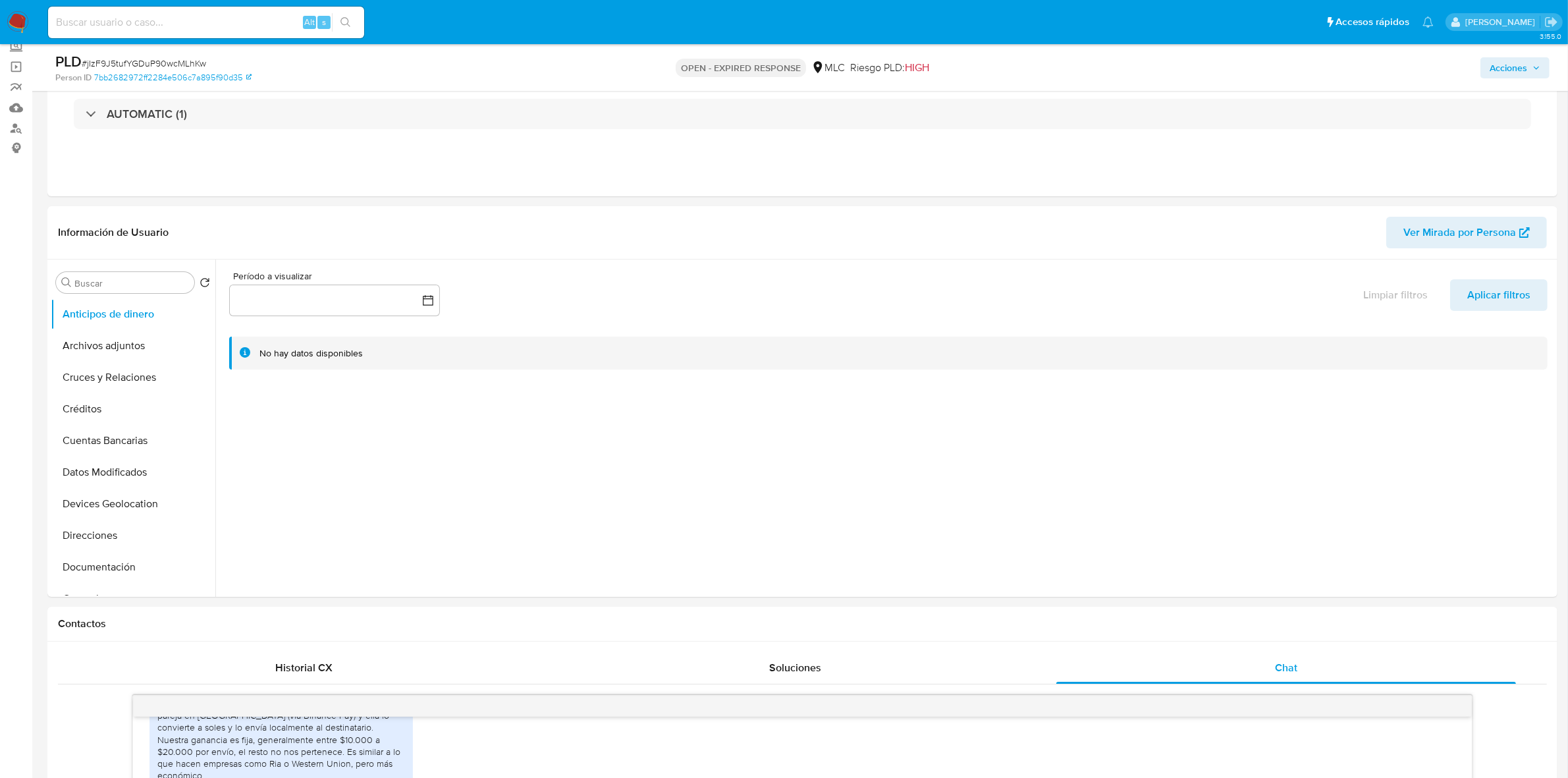
click at [162, 64] on span "# jIzF9J5tufYGDuP90wcMLhKw" at bounding box center [144, 64] width 124 height 13
copy span "jIzF9J5tufYGDuP90wcMLhKw"
click at [72, 351] on button "General" at bounding box center [128, 351] width 154 height 31
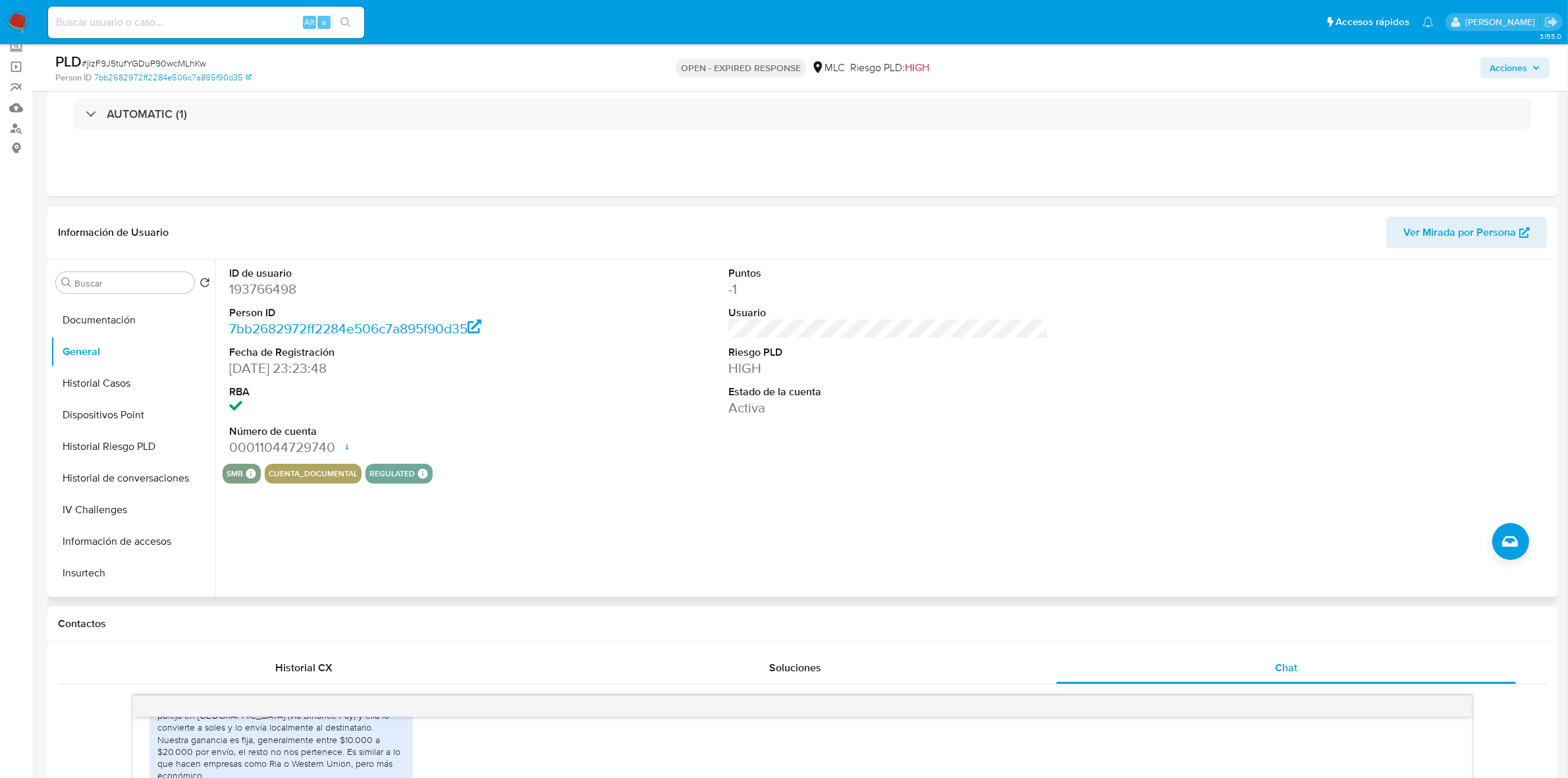
click at [271, 284] on dd "193766498" at bounding box center [389, 289] width 320 height 19
copy dd "193766498"
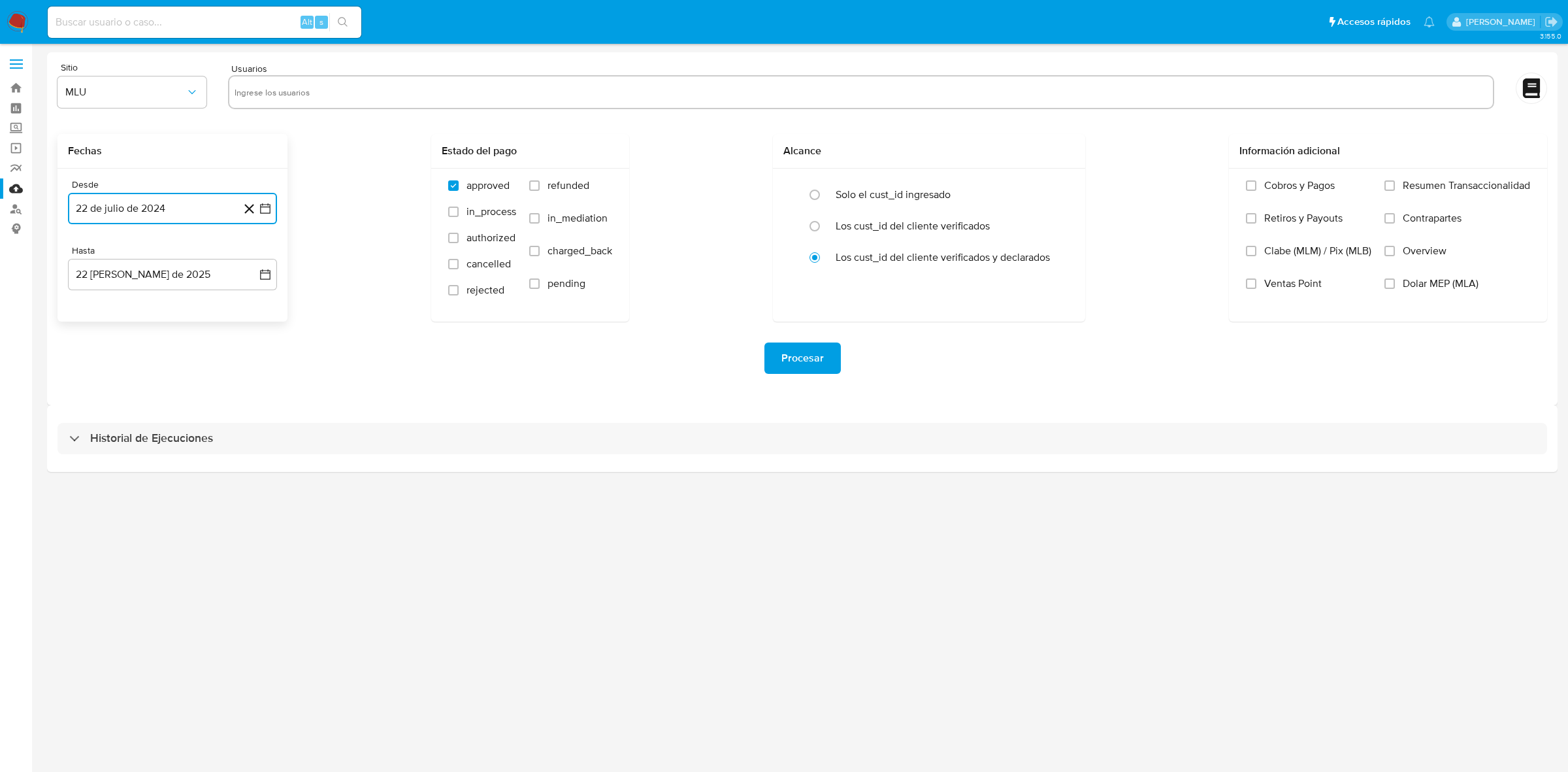
click at [260, 203] on icon "button" at bounding box center [266, 208] width 13 height 13
click at [253, 331] on button "14" at bounding box center [250, 329] width 21 height 21
click at [268, 274] on icon "button" at bounding box center [266, 275] width 13 height 13
click at [139, 429] on button "13" at bounding box center [146, 422] width 21 height 21
click at [311, 504] on div "3.155.0" at bounding box center [803, 408] width 1511 height 711
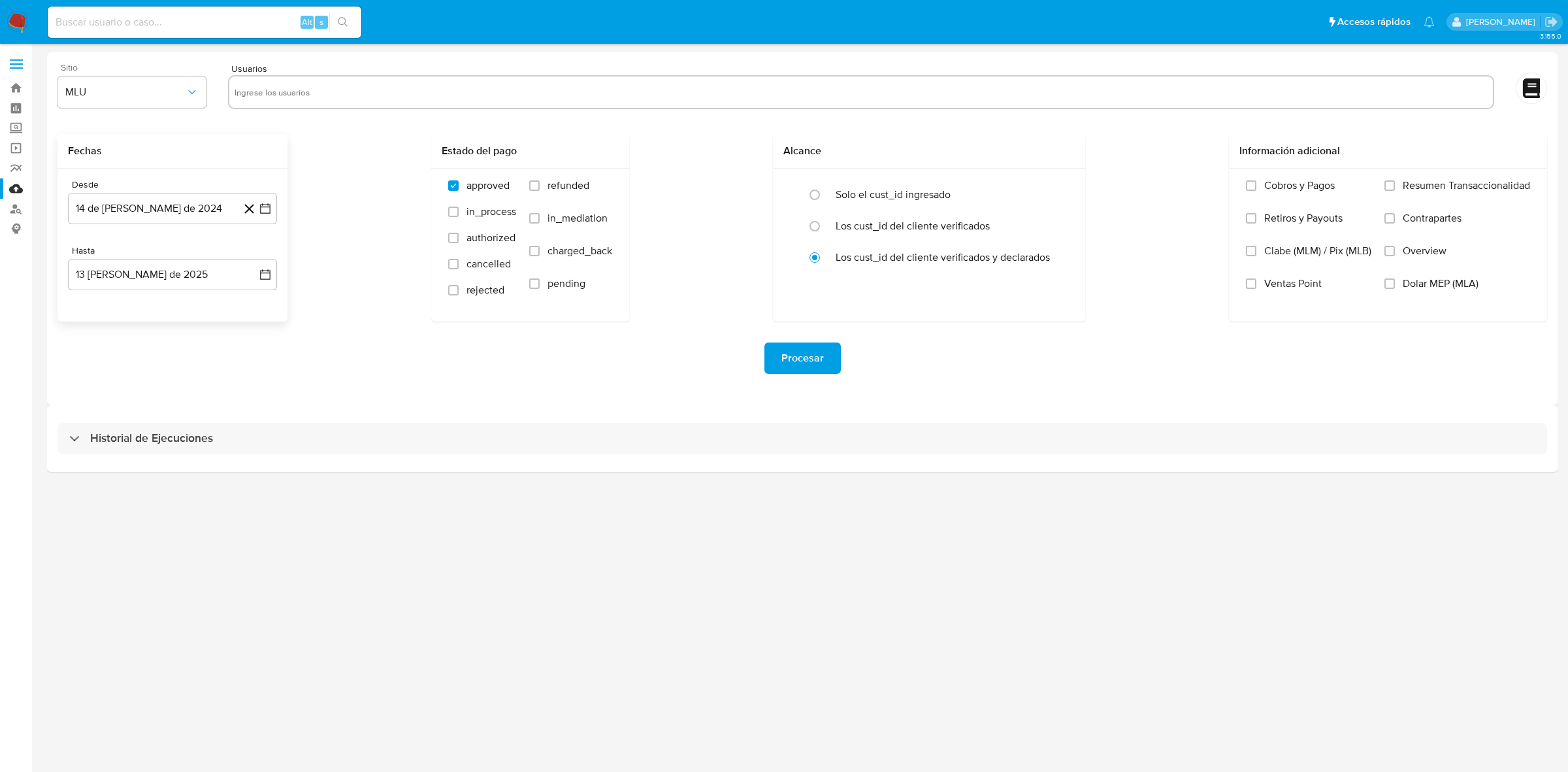
click at [141, 108] on div "Sitio MLU" at bounding box center [132, 88] width 149 height 50
click at [148, 95] on span "MLU" at bounding box center [125, 92] width 120 height 13
click at [96, 323] on div "MLC" at bounding box center [127, 315] width 125 height 31
click at [279, 100] on input "text" at bounding box center [861, 92] width 1253 height 21
type input "zxc3TTcj6kz4BDftBoUqYwDG"
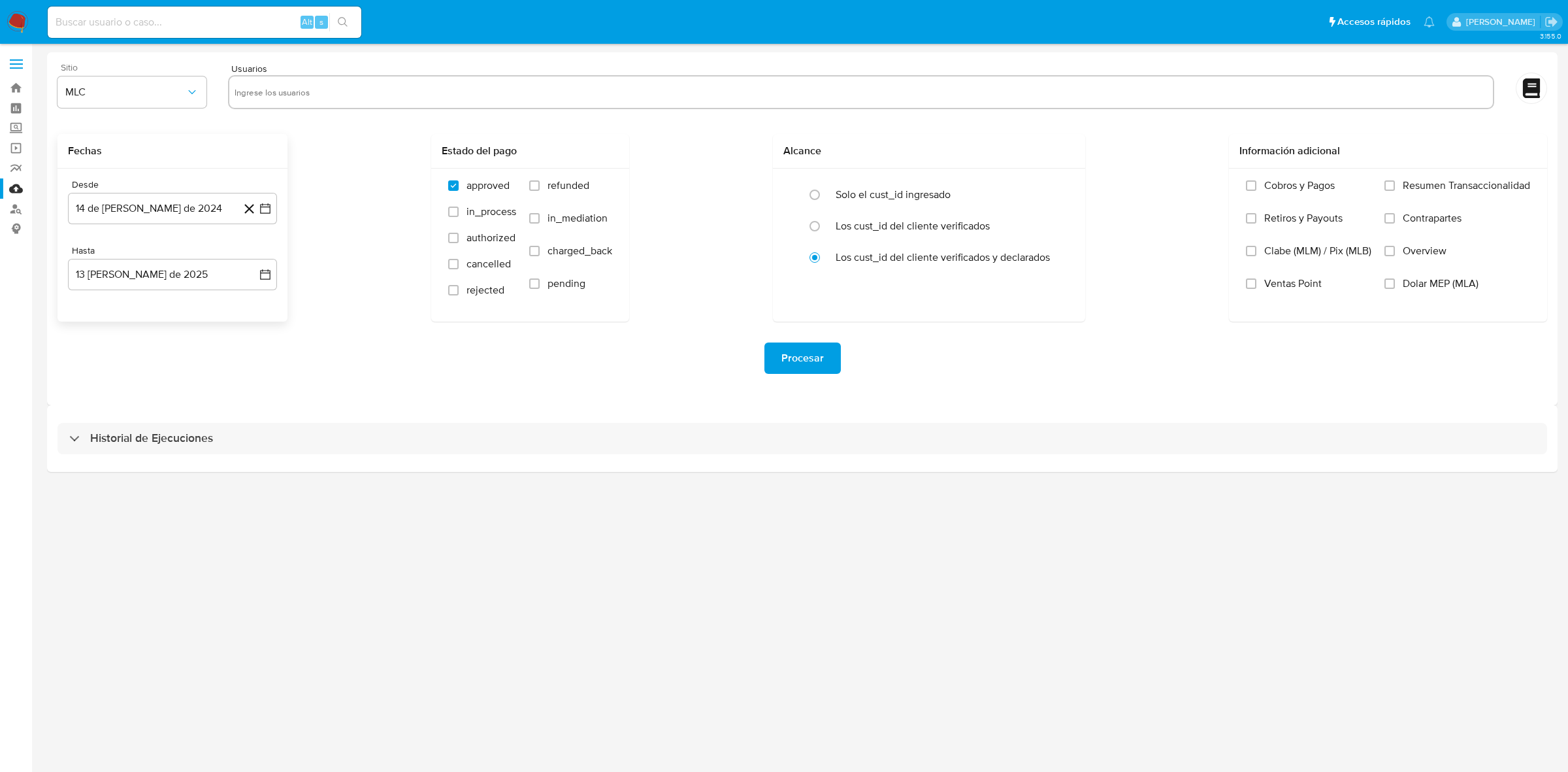
paste input "2355418479"
type input "2355418479"
paste input "1491192284"
type input "1491192284"
paste input "731613064"
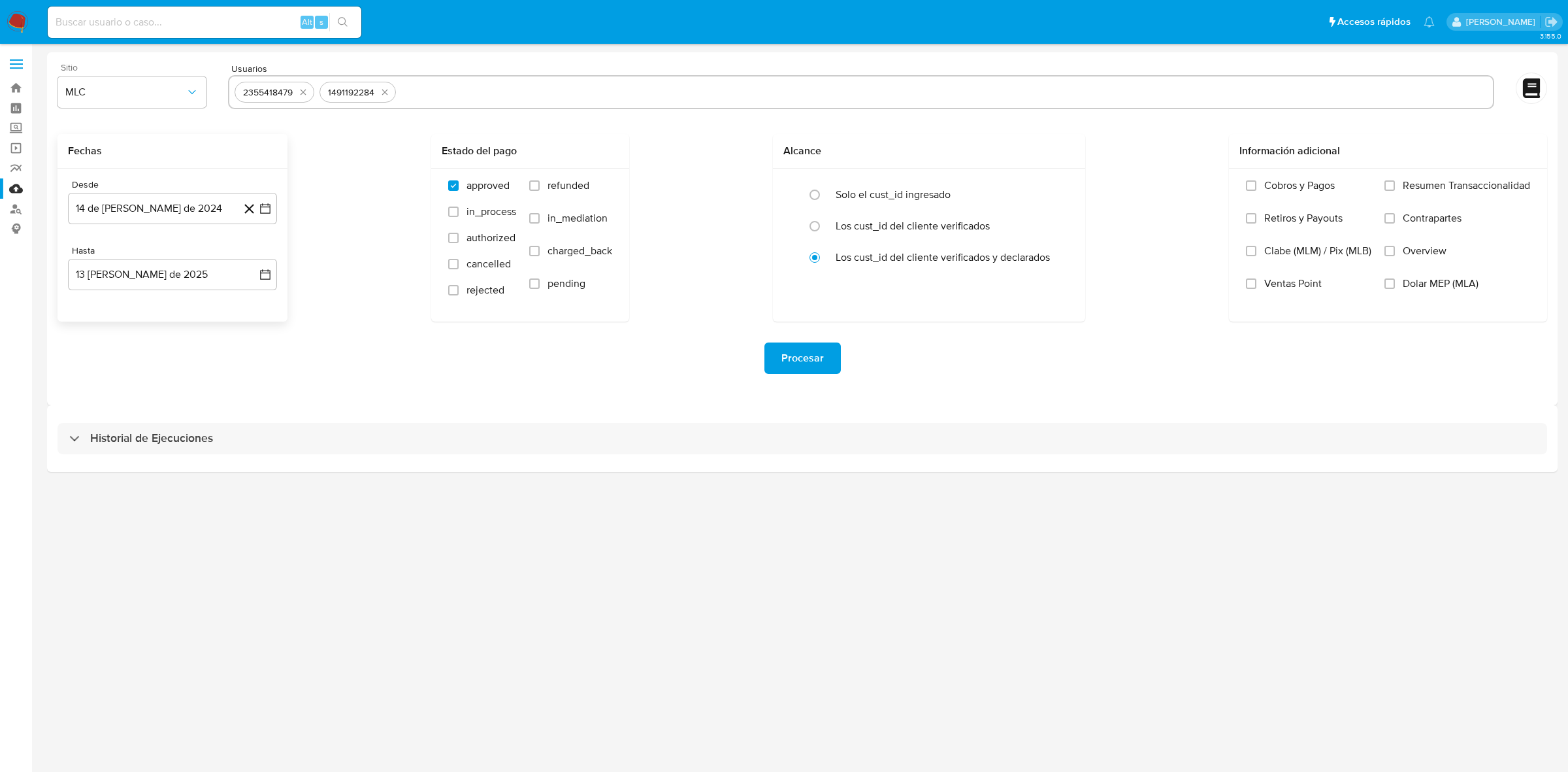
type input "731613064"
paste input "193766498"
type input "193766498"
click at [262, 202] on icon "button" at bounding box center [266, 208] width 13 height 13
click at [253, 255] on icon "Mes siguiente" at bounding box center [254, 256] width 16 height 16
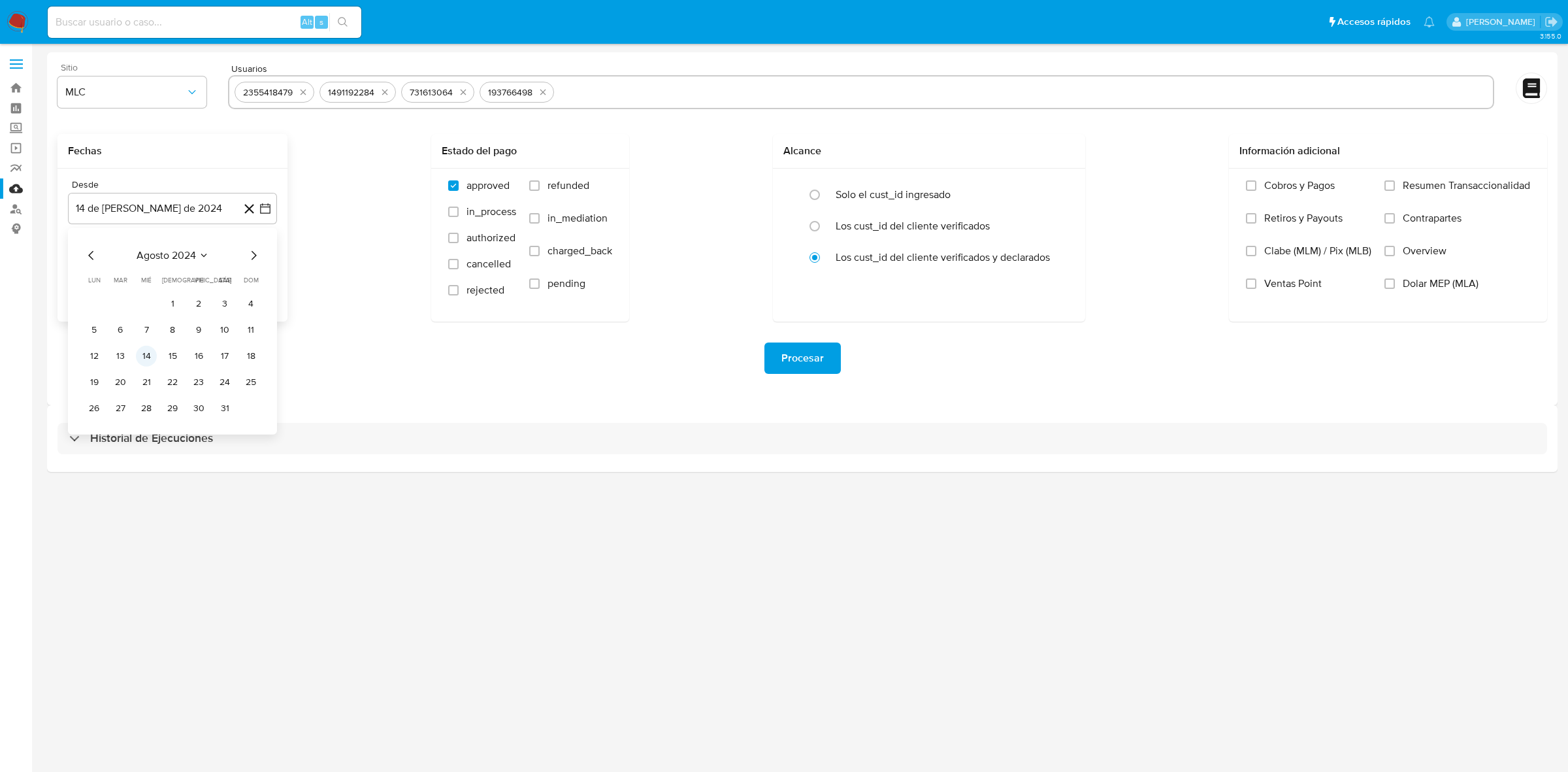
click at [151, 352] on button "14" at bounding box center [146, 356] width 21 height 21
click at [268, 271] on icon "button" at bounding box center [266, 275] width 13 height 13
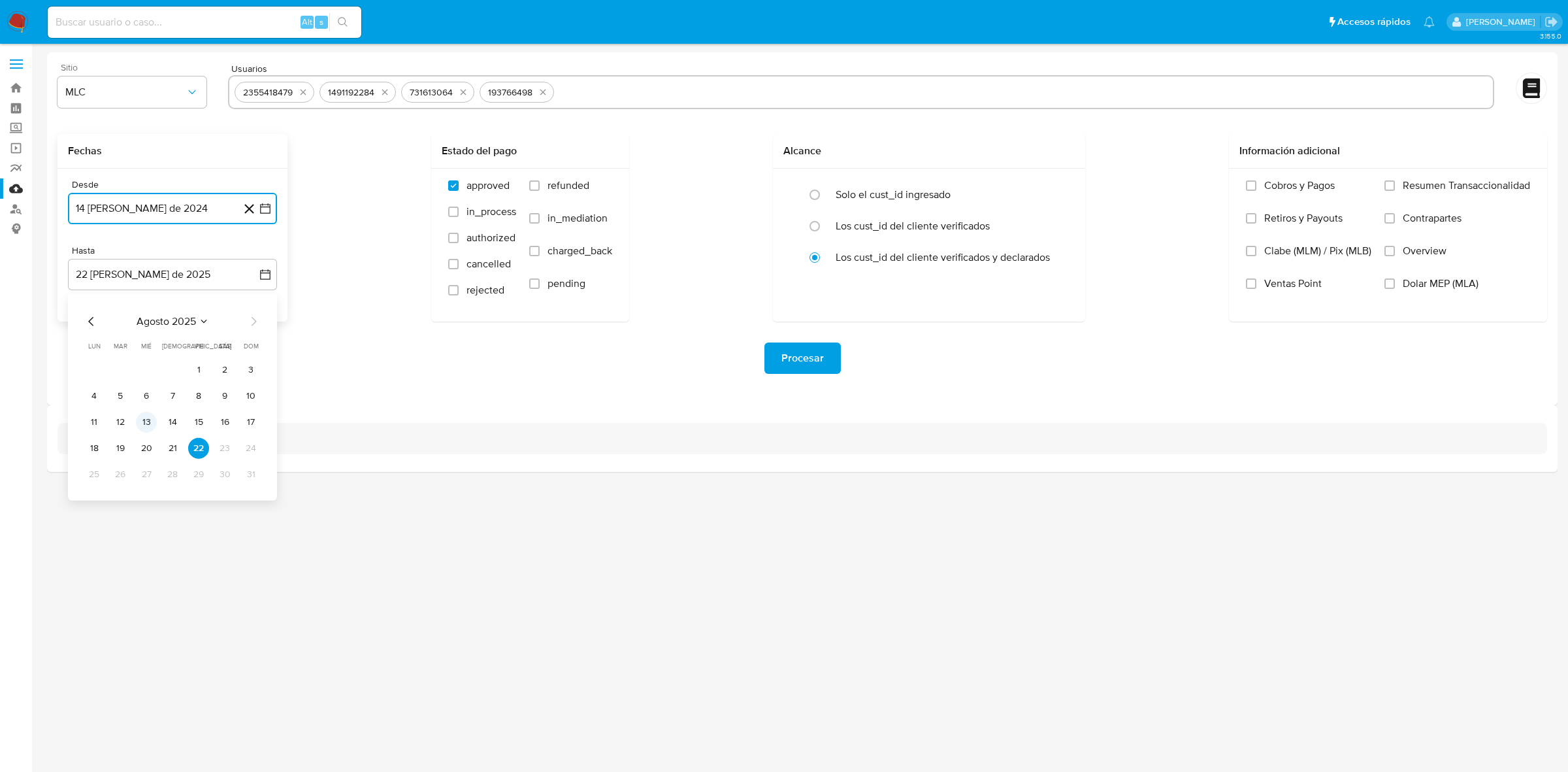
click at [145, 426] on button "13" at bounding box center [146, 422] width 21 height 21
click at [272, 376] on div "Procesar" at bounding box center [803, 358] width 1490 height 73
click at [788, 360] on span "Procesar" at bounding box center [803, 358] width 42 height 29
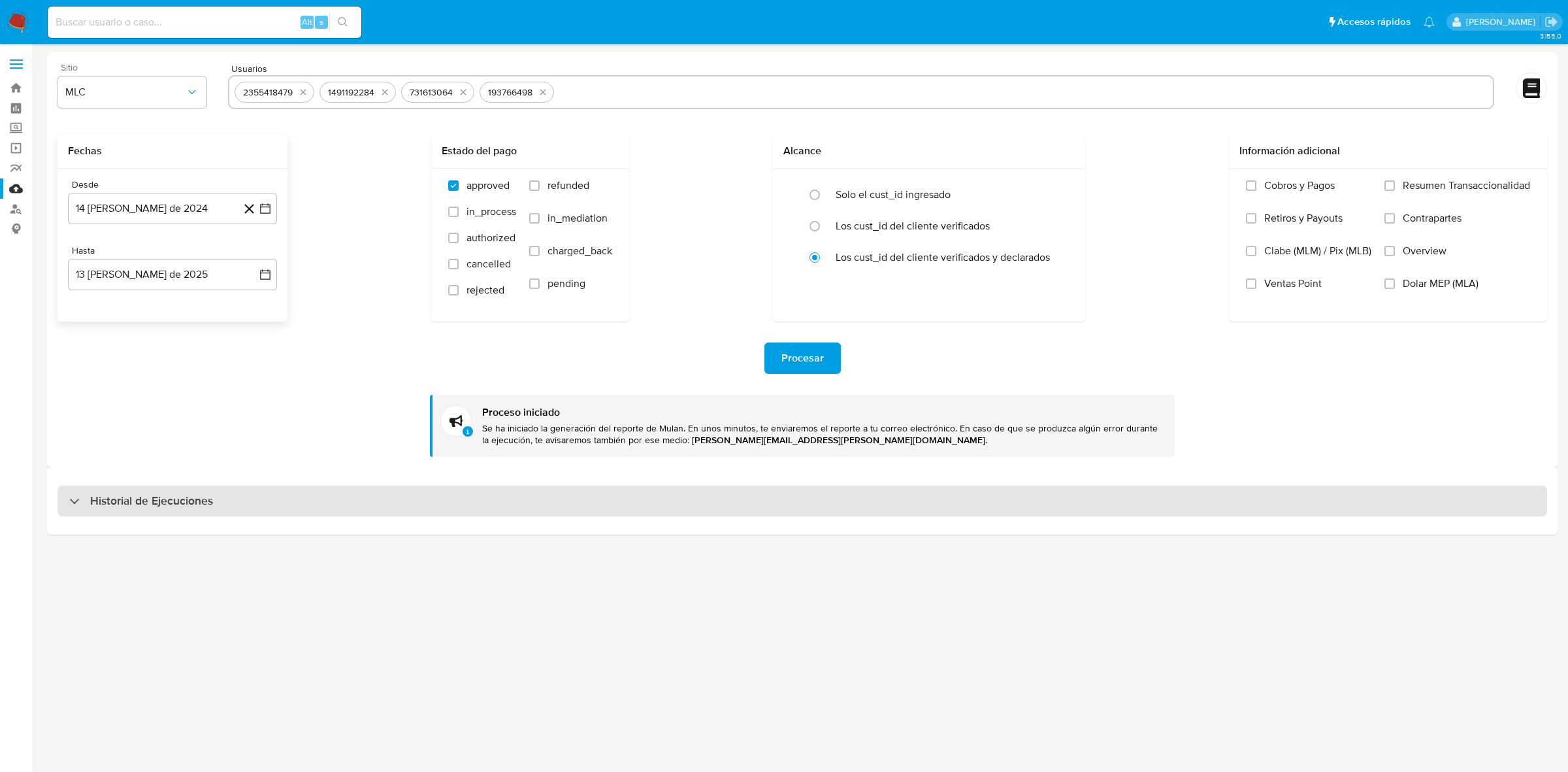
click at [279, 500] on div "Historial de Ejecuciones" at bounding box center [803, 501] width 1490 height 31
select select "10"
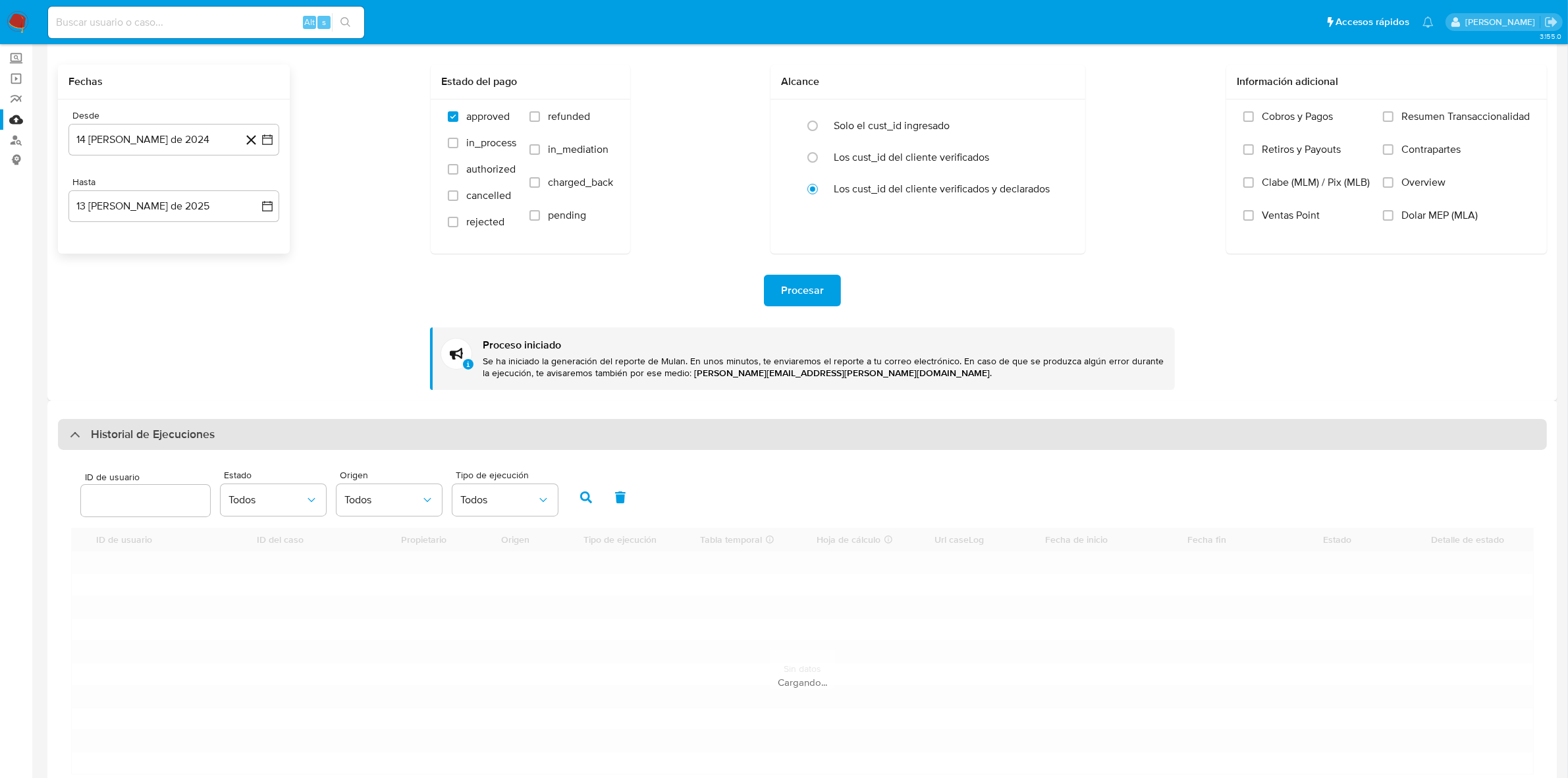
scroll to position [143, 0]
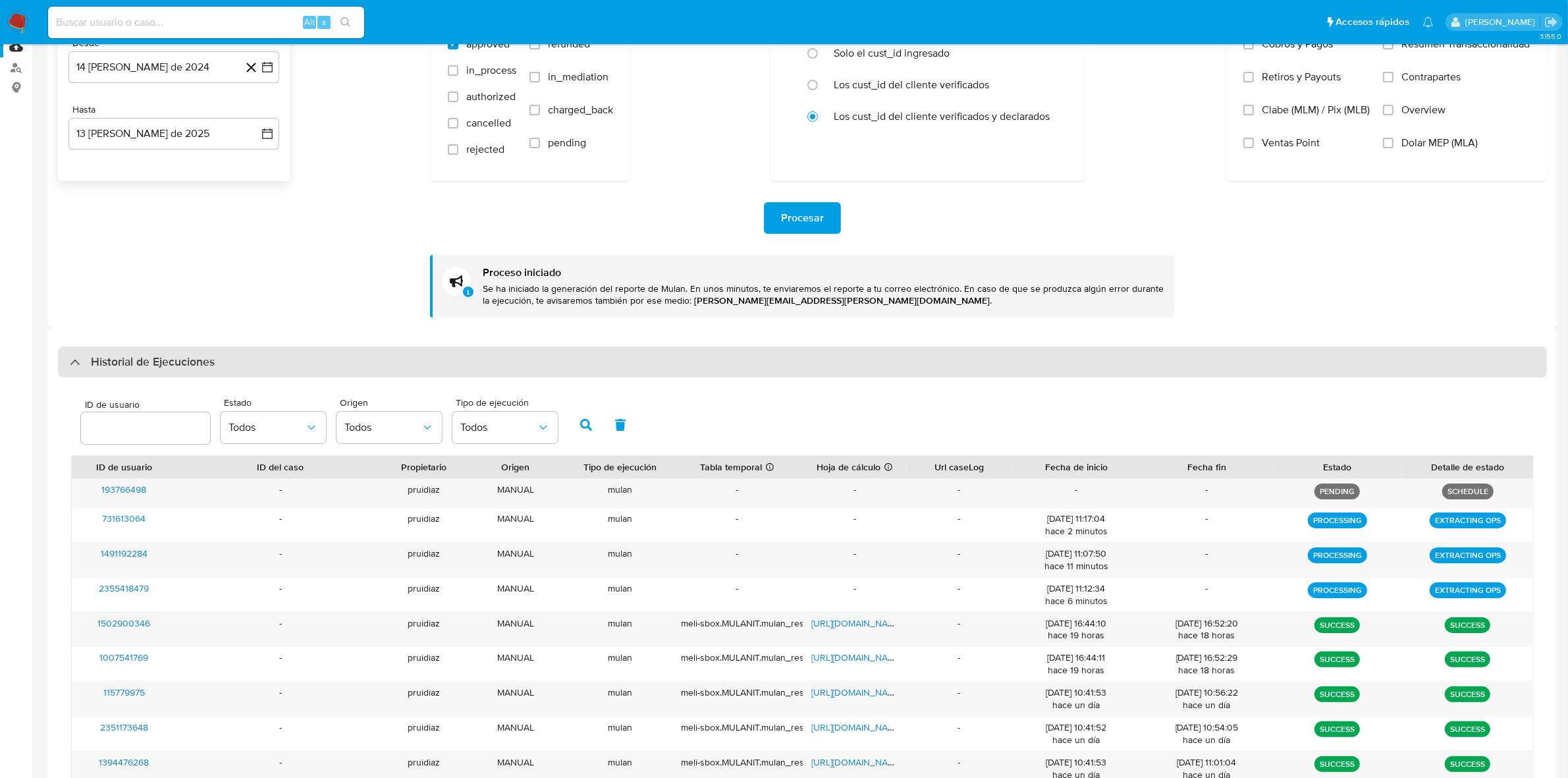
click at [206, 375] on div "Historial de Ejecuciones" at bounding box center [803, 362] width 1489 height 31
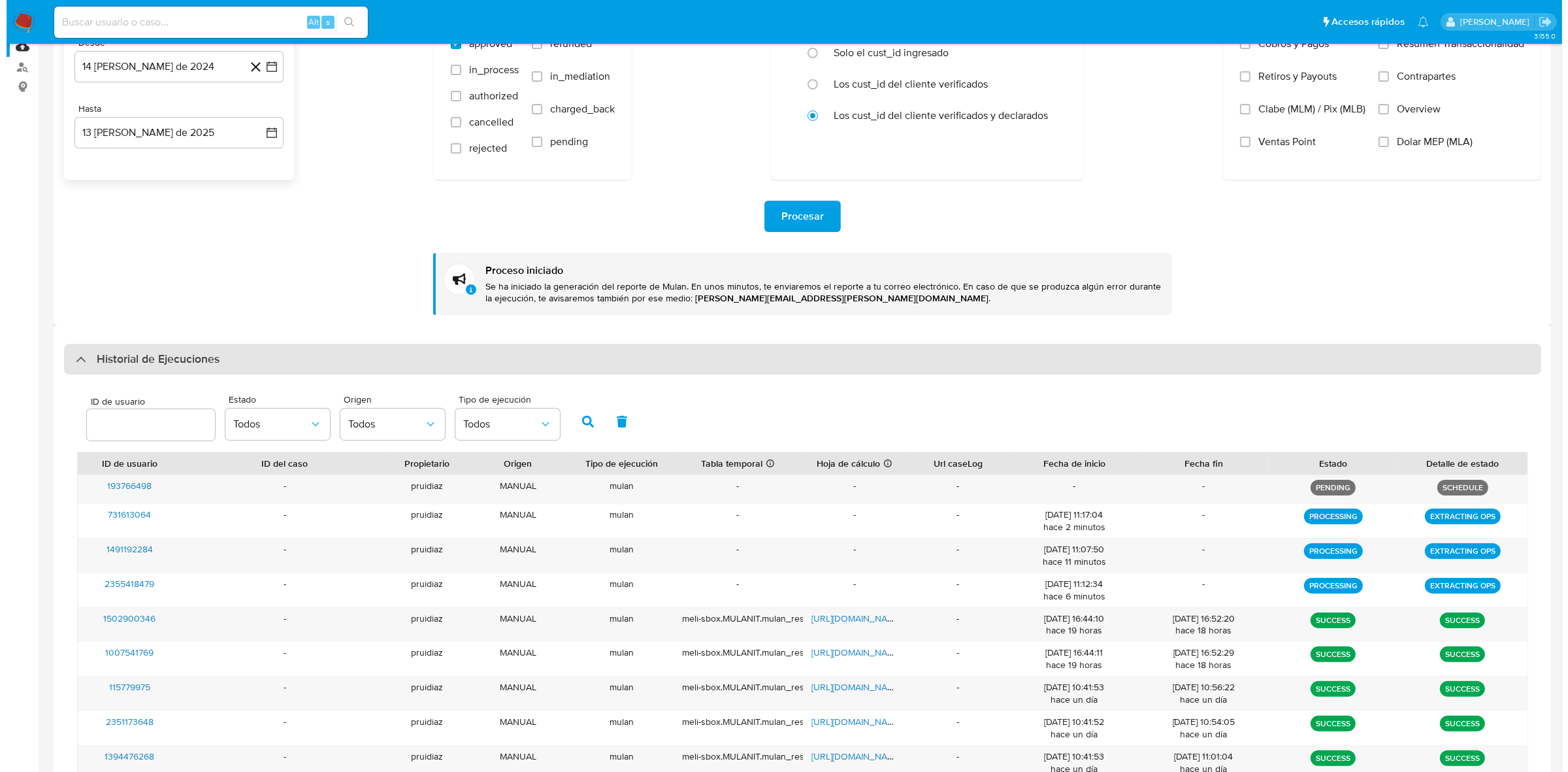
scroll to position [0, 0]
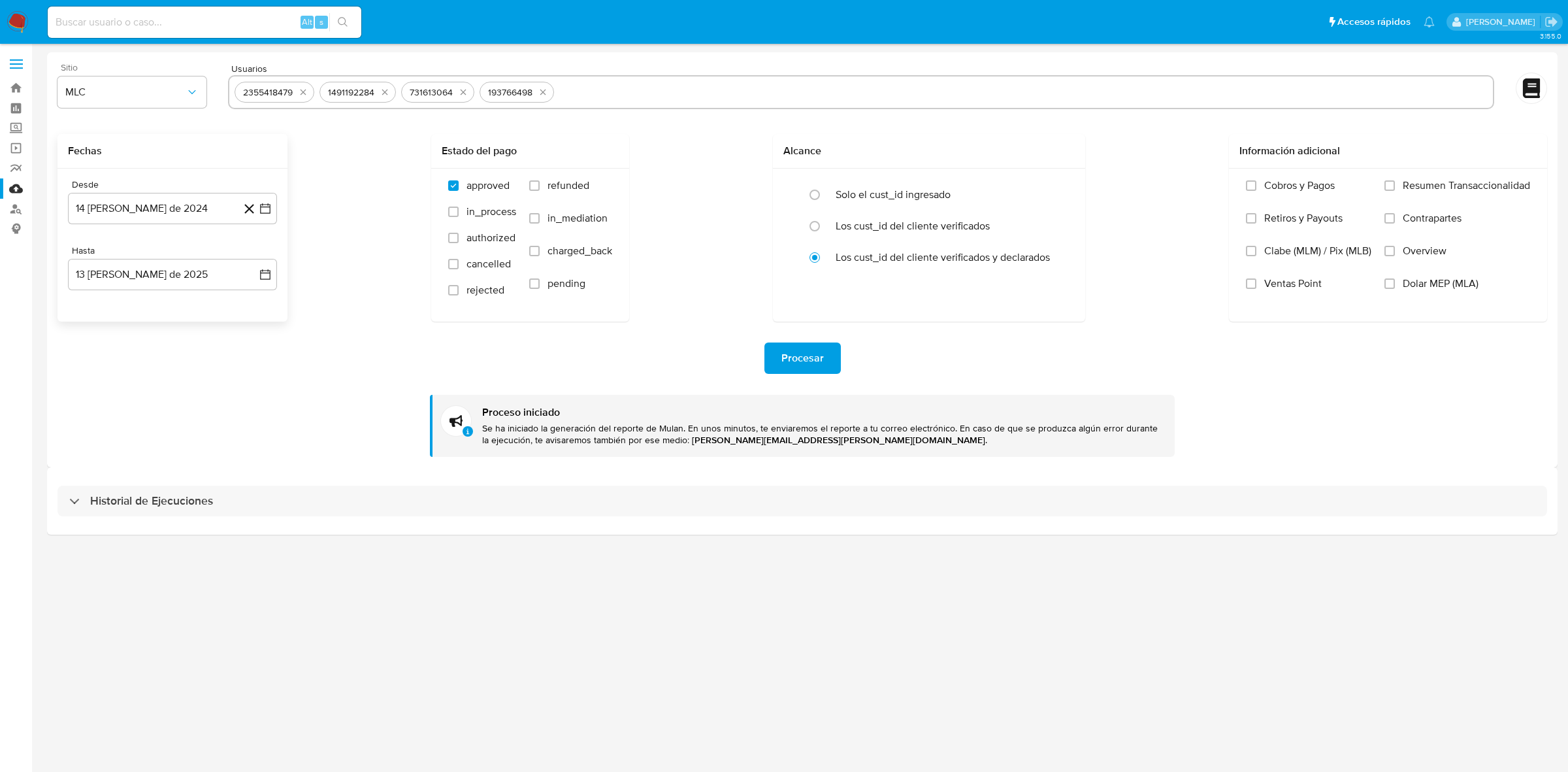
click at [13, 26] on img at bounding box center [17, 22] width 22 height 22
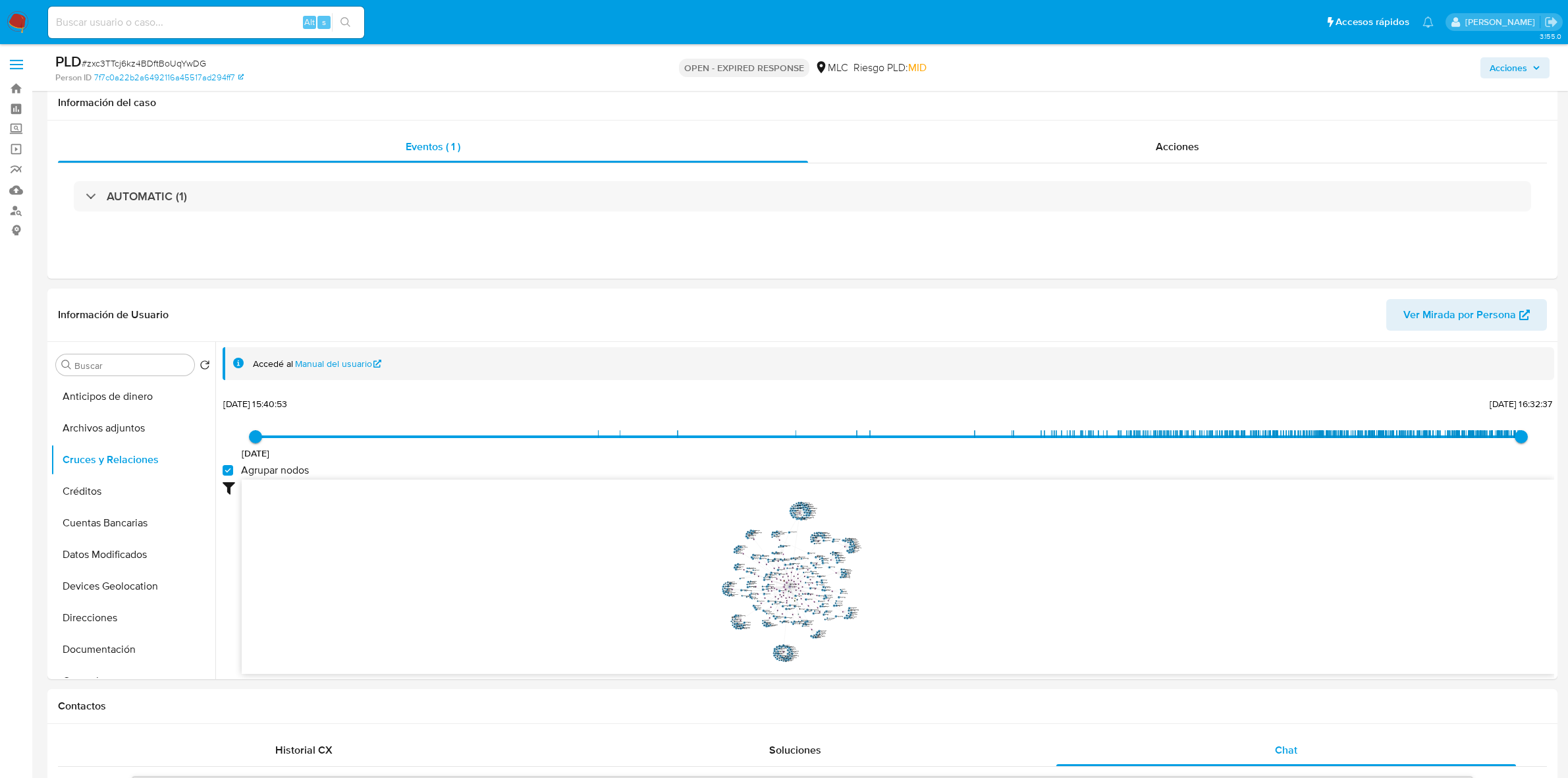
select select "10"
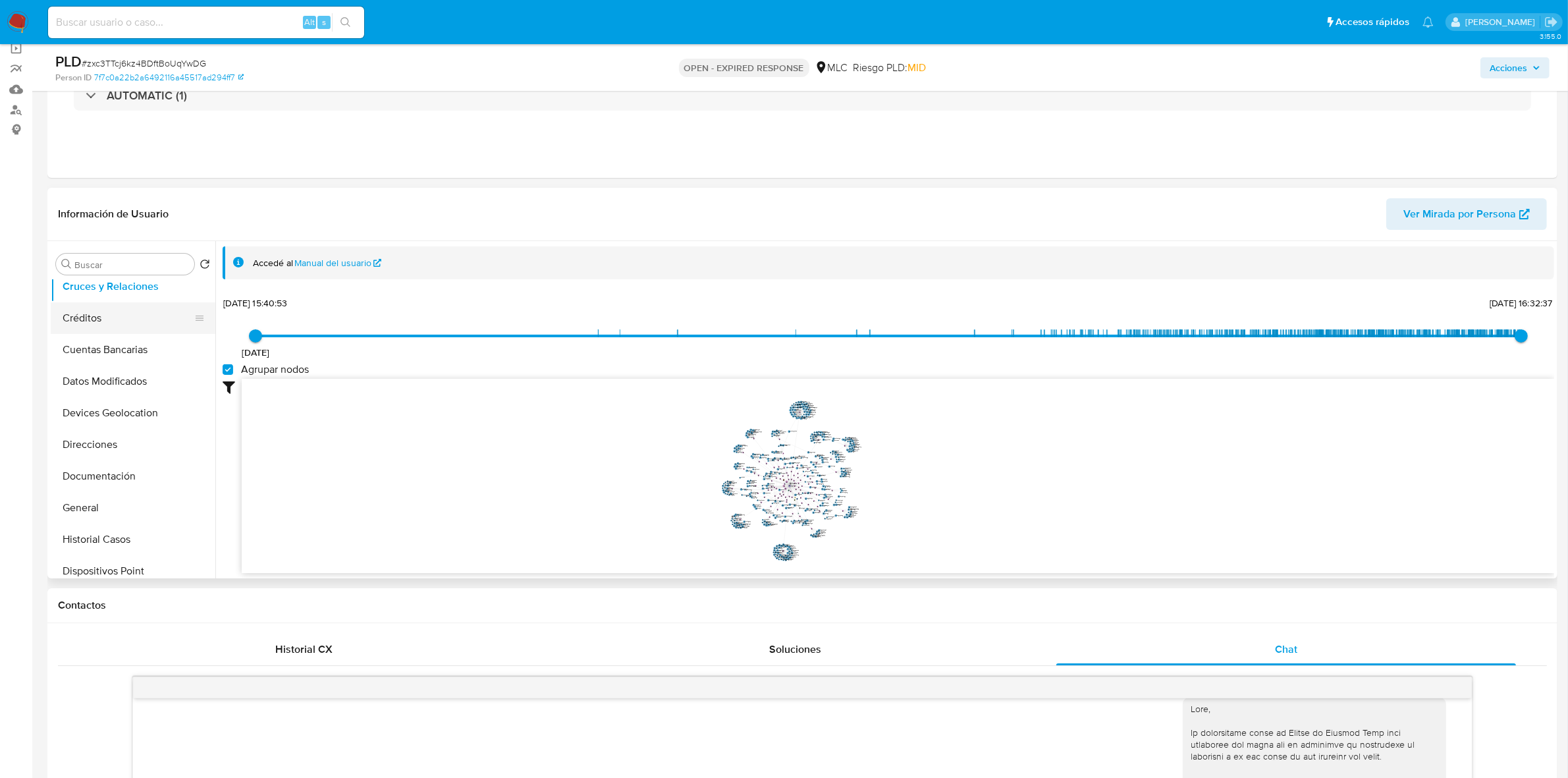
scroll to position [82, 0]
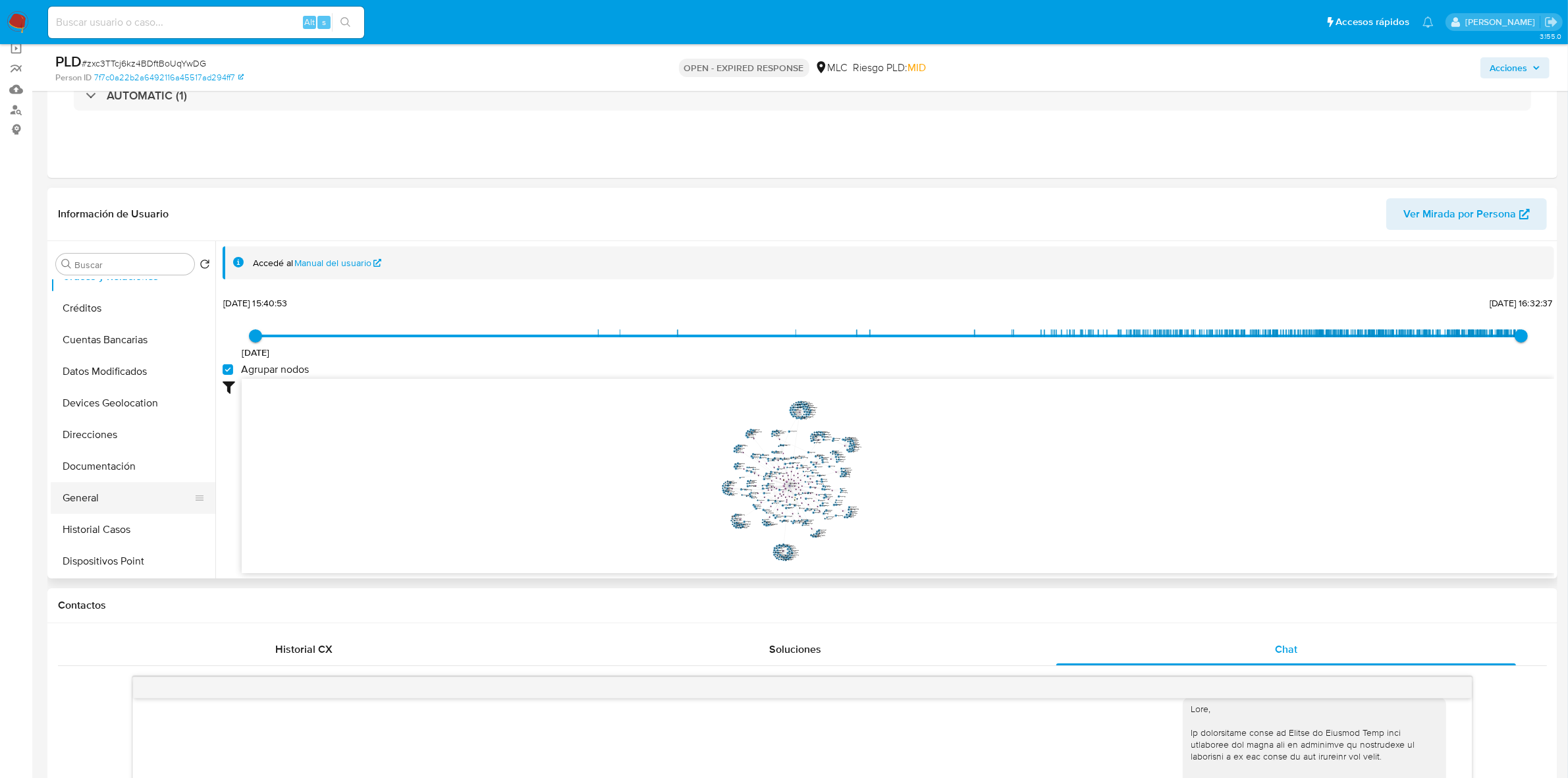
click at [86, 487] on button "General" at bounding box center [128, 498] width 154 height 31
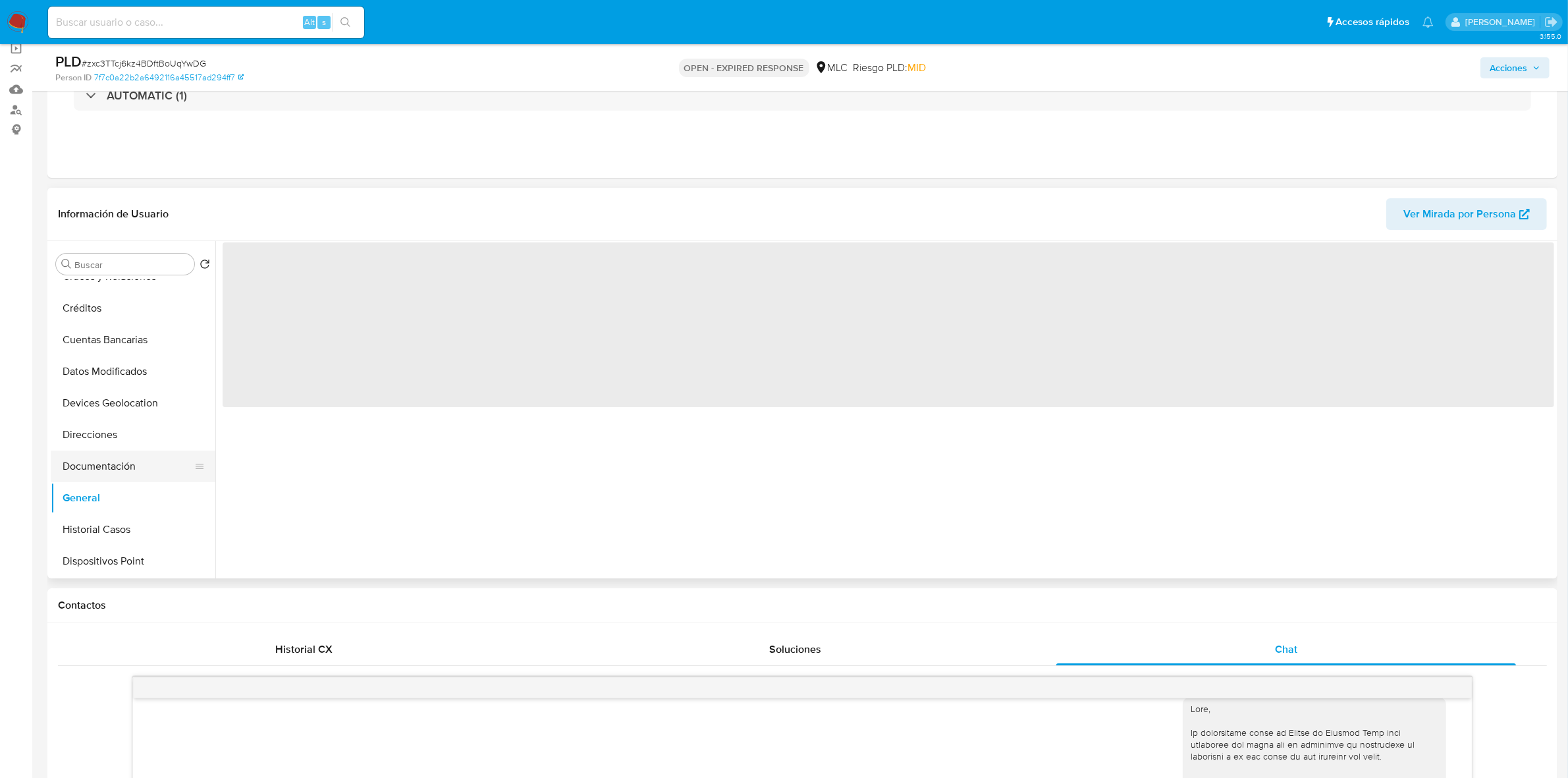
click at [90, 463] on button "Documentación" at bounding box center [128, 466] width 154 height 31
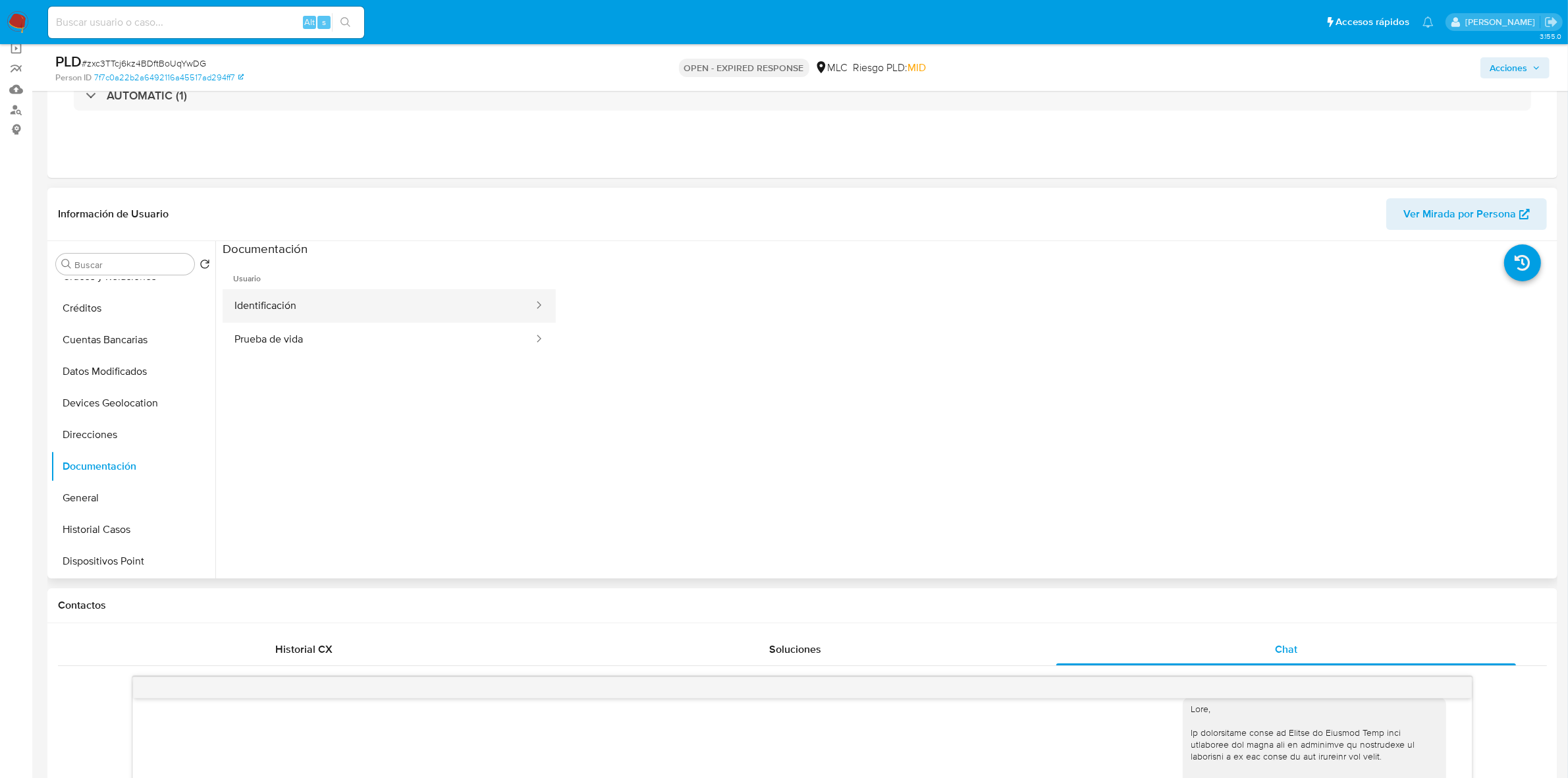
click at [290, 306] on button "Identificación" at bounding box center [379, 306] width 312 height 33
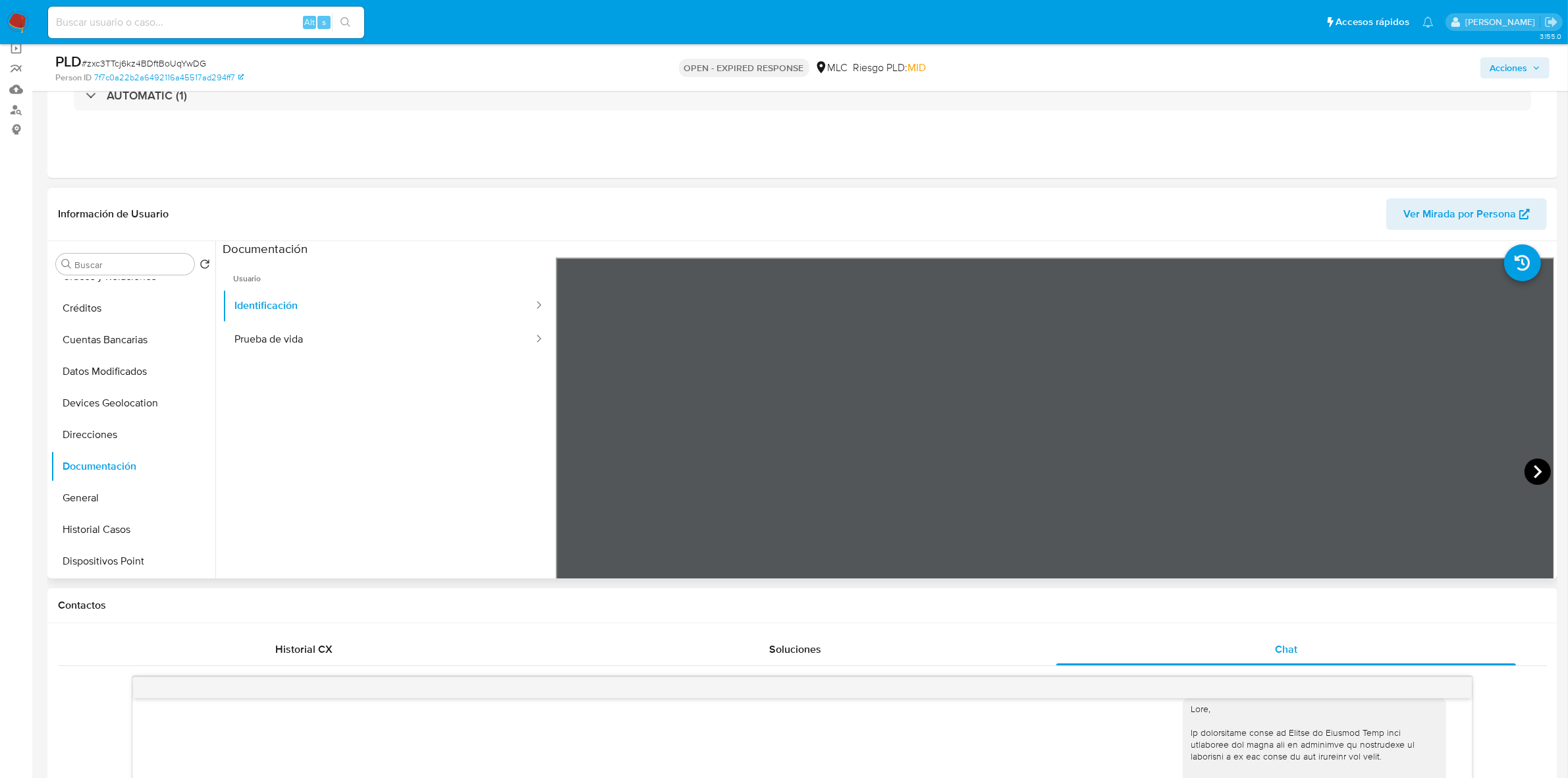
click at [1525, 466] on icon at bounding box center [1537, 471] width 26 height 26
click at [302, 347] on button "Prueba de vida" at bounding box center [379, 339] width 312 height 33
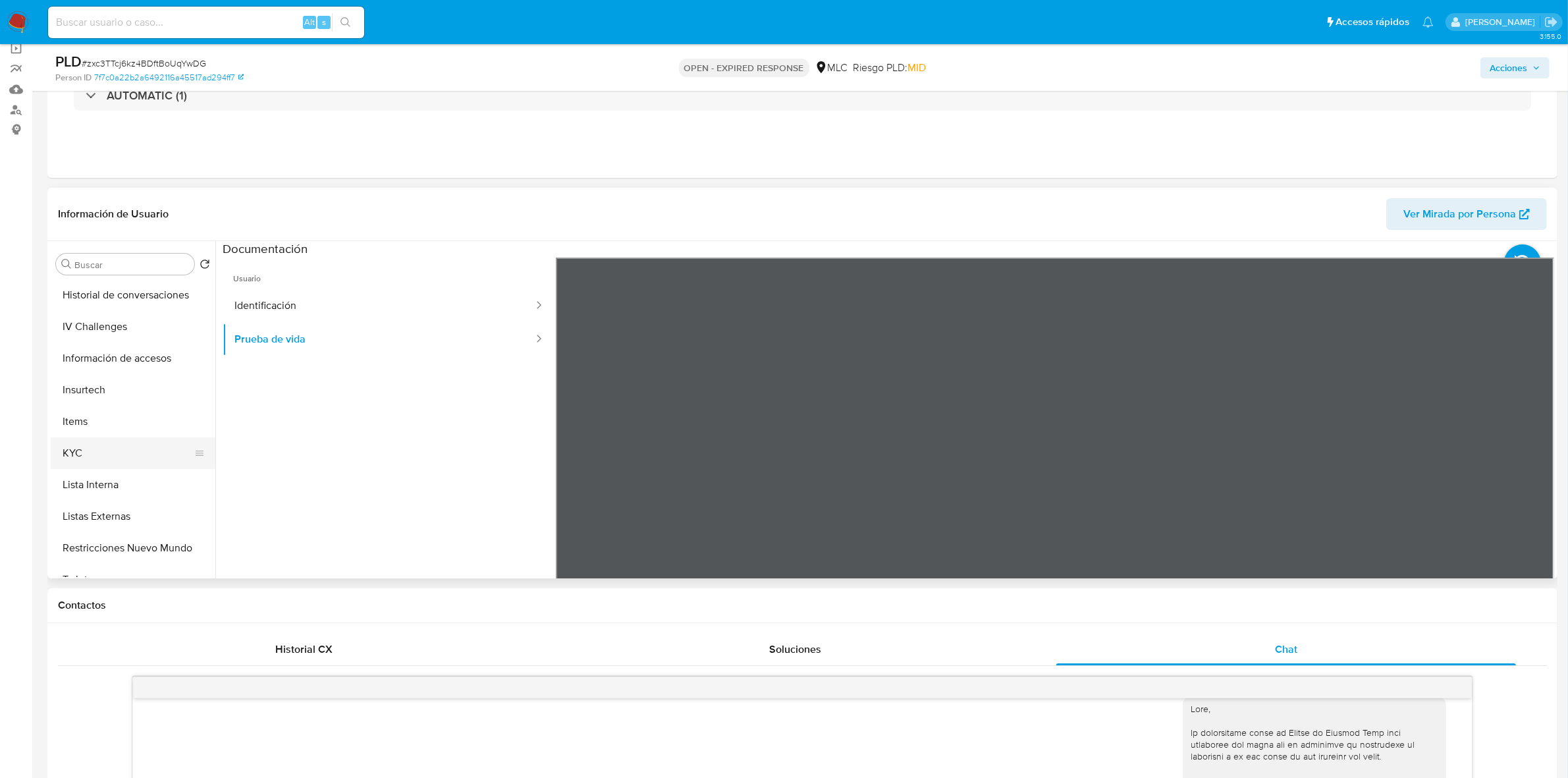
click at [80, 444] on button "KYC" at bounding box center [128, 453] width 154 height 31
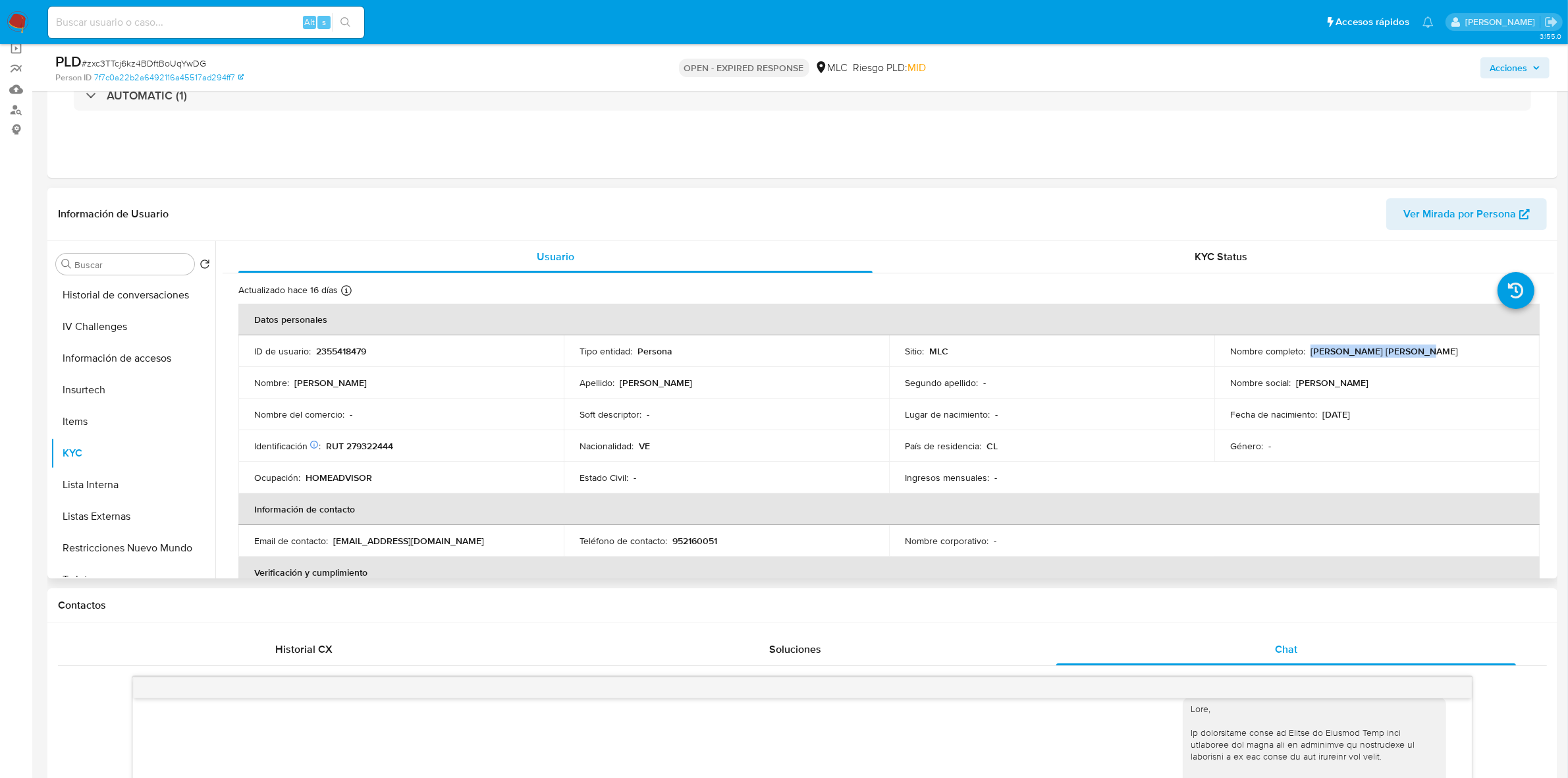
drag, startPoint x: 1447, startPoint y: 360, endPoint x: 1307, endPoint y: 350, distance: 140.4
click at [1307, 350] on td "Nombre completo : Evelin Coromoto Camacho" at bounding box center [1377, 351] width 325 height 31
copy p "Evelin Coromoto Camacho"
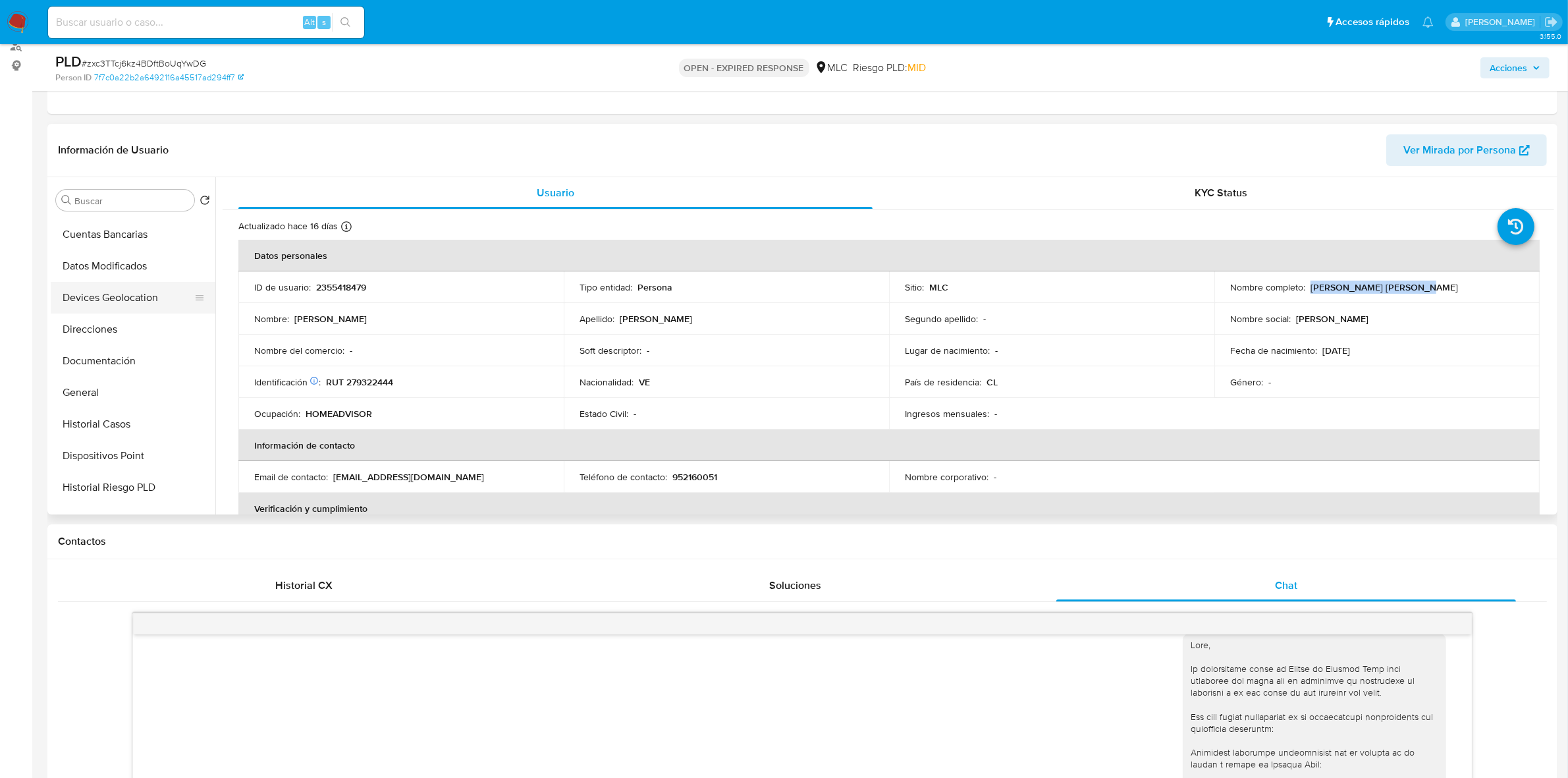
scroll to position [82, 0]
click at [120, 389] on button "Documentación" at bounding box center [128, 402] width 154 height 31
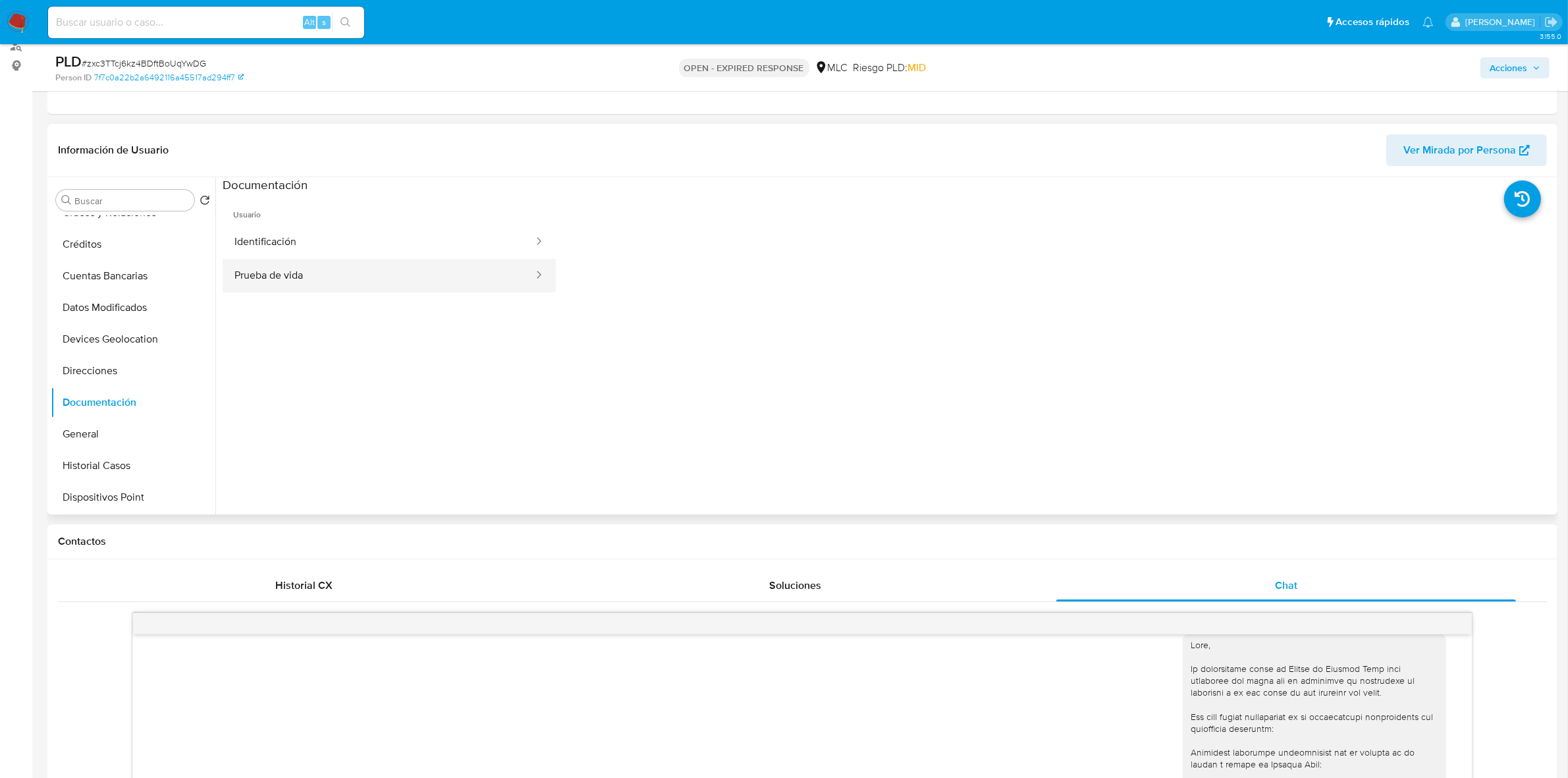
click at [310, 272] on button "Prueba de vida" at bounding box center [379, 276] width 312 height 33
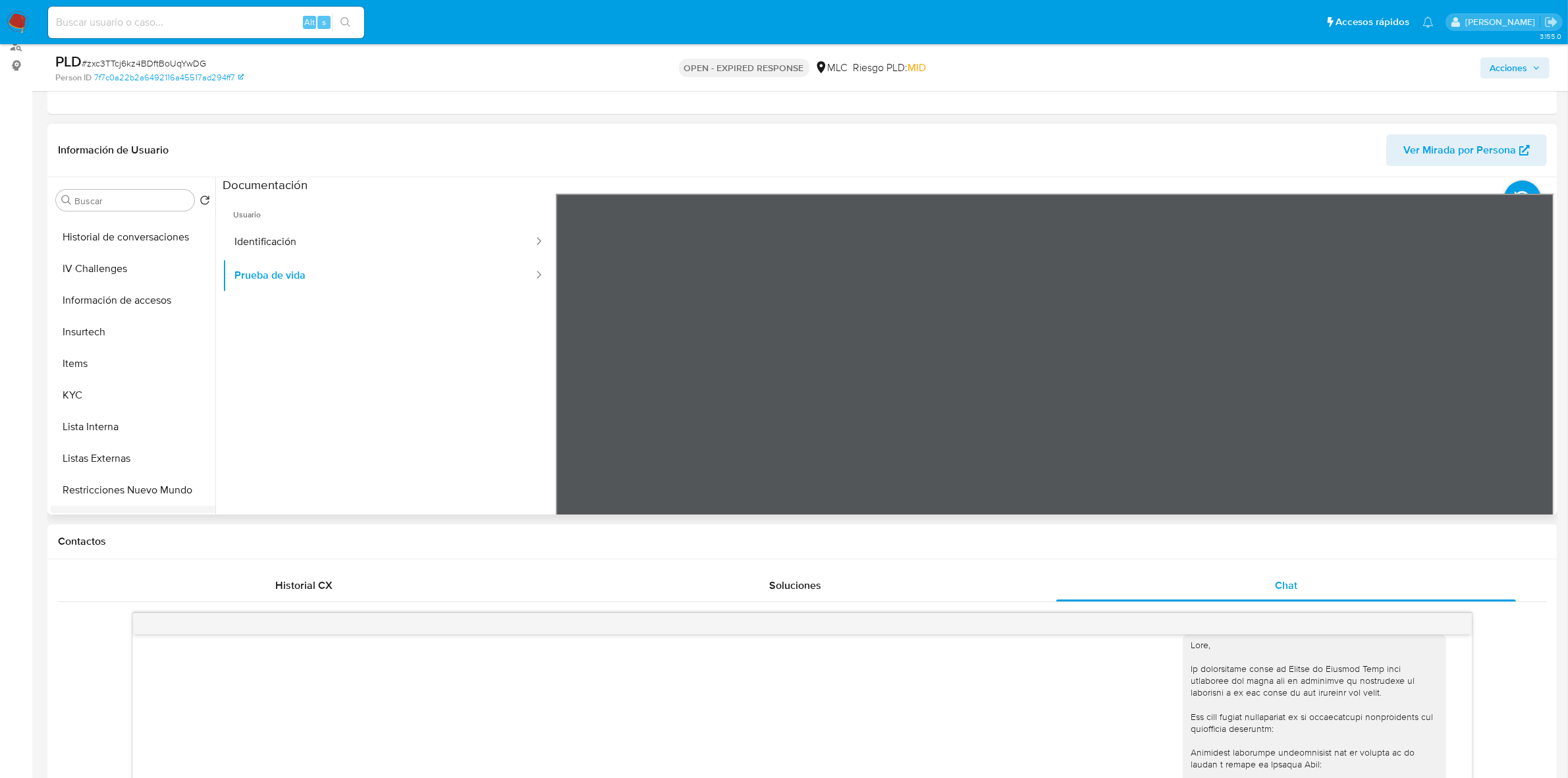
scroll to position [555, 0]
click at [104, 249] on button "KYC" at bounding box center [128, 246] width 154 height 31
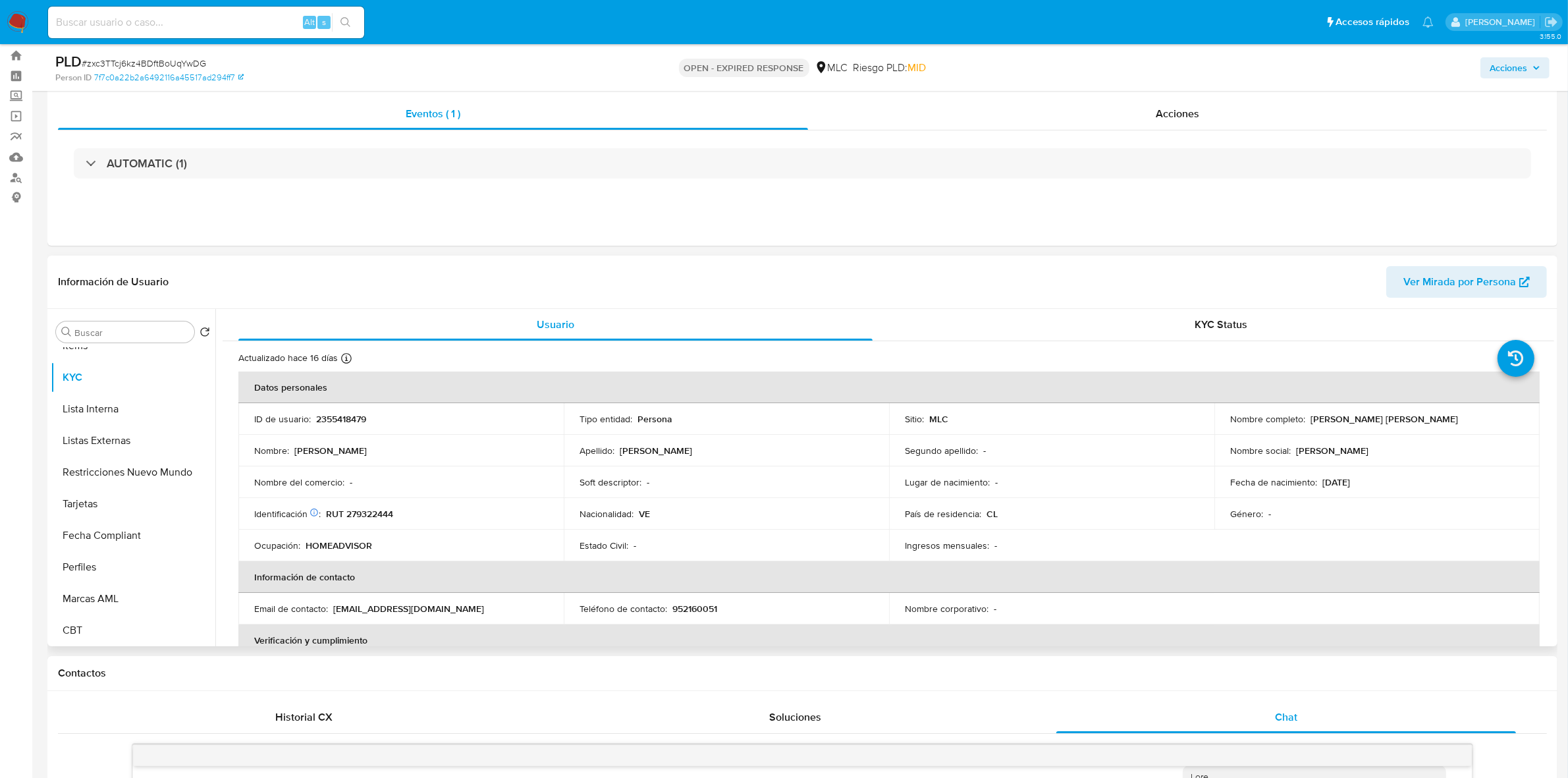
scroll to position [0, 0]
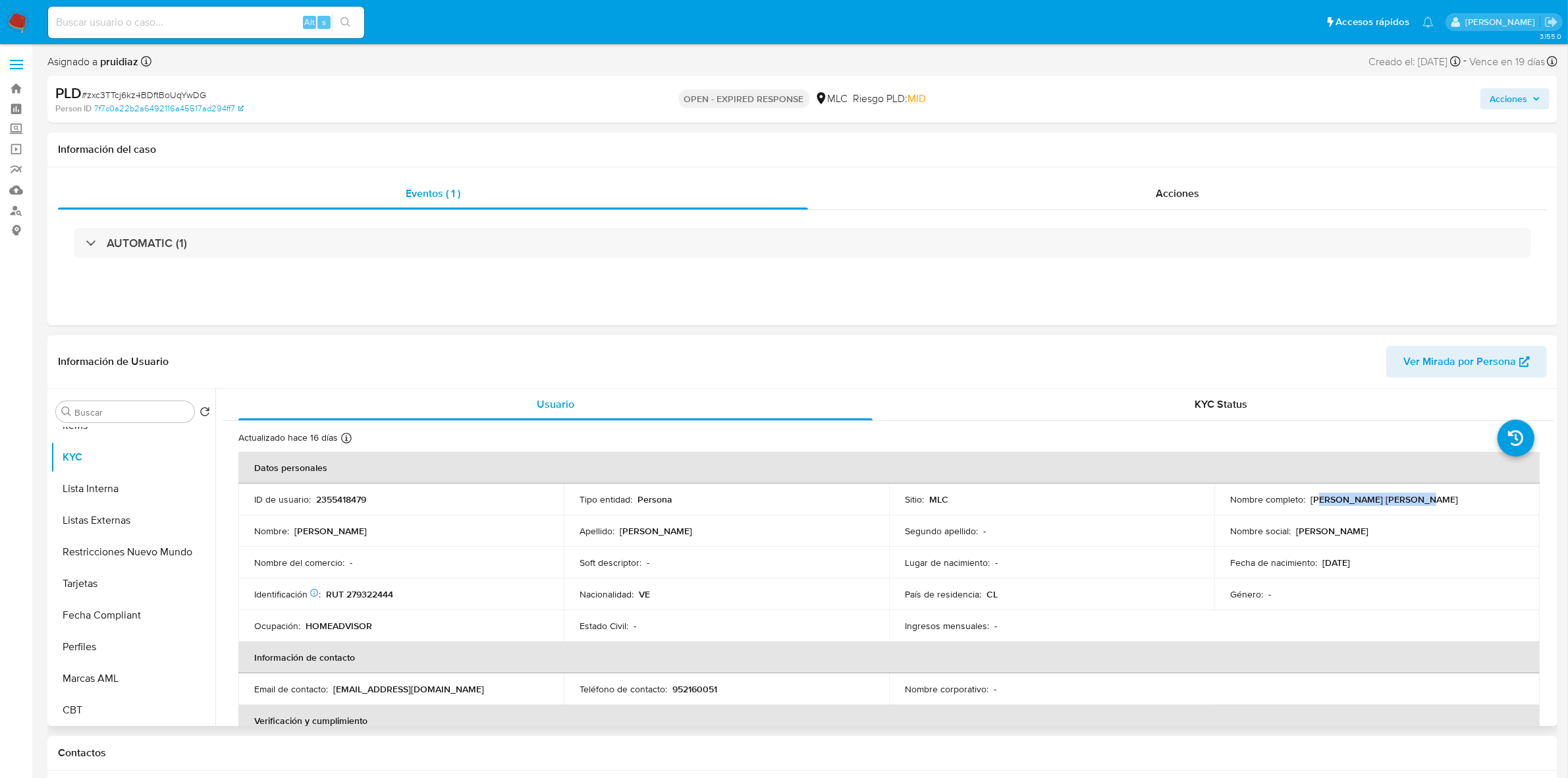
drag, startPoint x: 1429, startPoint y: 501, endPoint x: 1315, endPoint y: 494, distance: 114.2
click at [1315, 494] on div "Nombre completo : Evelin Coromoto Camacho" at bounding box center [1377, 499] width 294 height 12
click at [1318, 502] on p "Evelin Coromoto Camacho" at bounding box center [1384, 499] width 147 height 12
drag, startPoint x: 1308, startPoint y: 504, endPoint x: 1419, endPoint y: 502, distance: 111.0
click at [1419, 502] on div "Nombre completo : Evelin Coromoto Camacho" at bounding box center [1377, 499] width 294 height 12
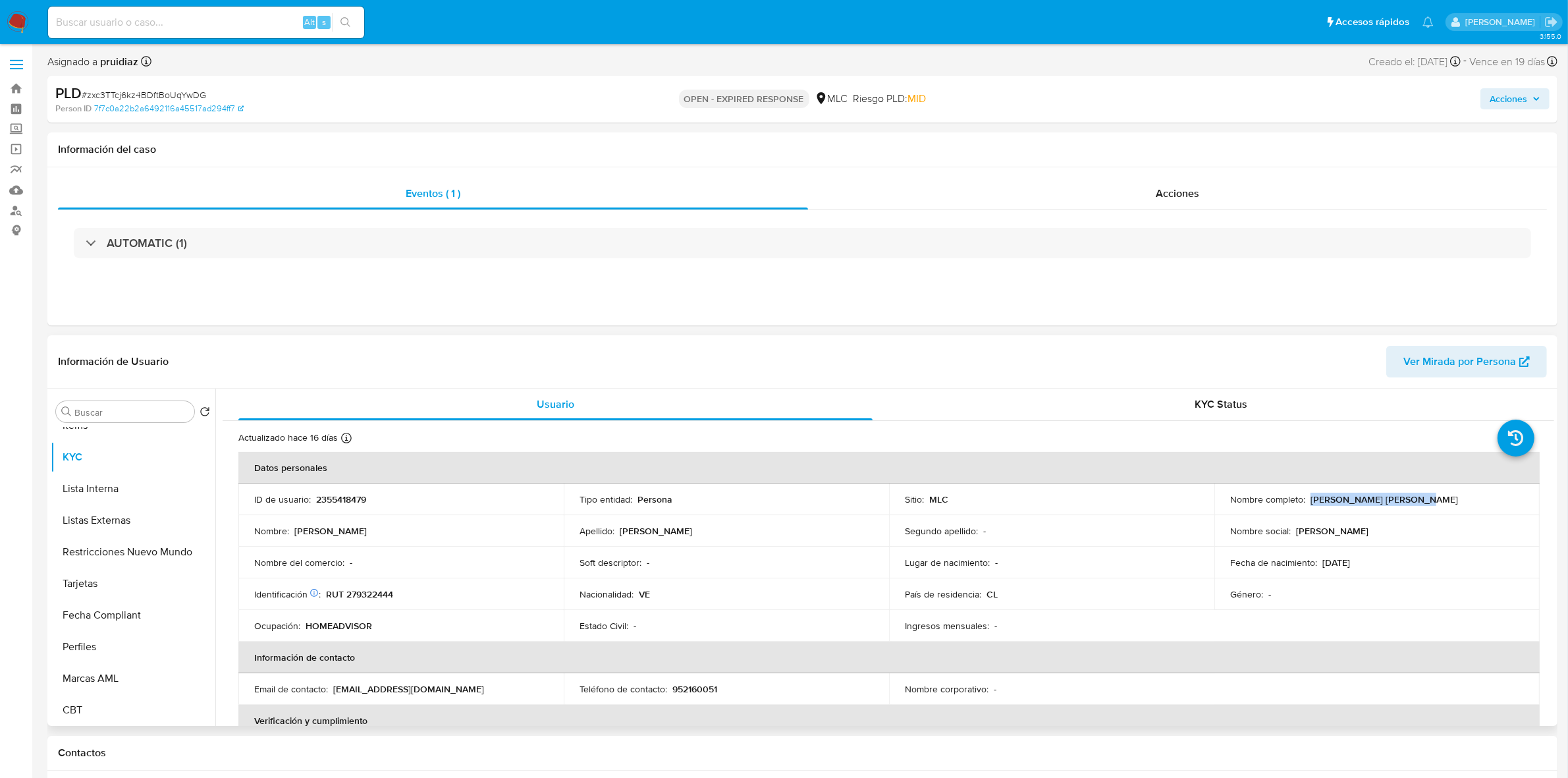
copy p "Evelin Coromoto Camacho"
click at [1415, 504] on p "Evelin Coromoto Camacho" at bounding box center [1384, 499] width 147 height 12
click at [1428, 498] on div "Nombre completo : Evelin Coromoto Camacho" at bounding box center [1377, 499] width 294 height 12
drag, startPoint x: 1430, startPoint y: 502, endPoint x: 1305, endPoint y: 502, distance: 125.0
click at [1305, 502] on div "Nombre completo : Evelin Coromoto Camacho" at bounding box center [1377, 499] width 294 height 12
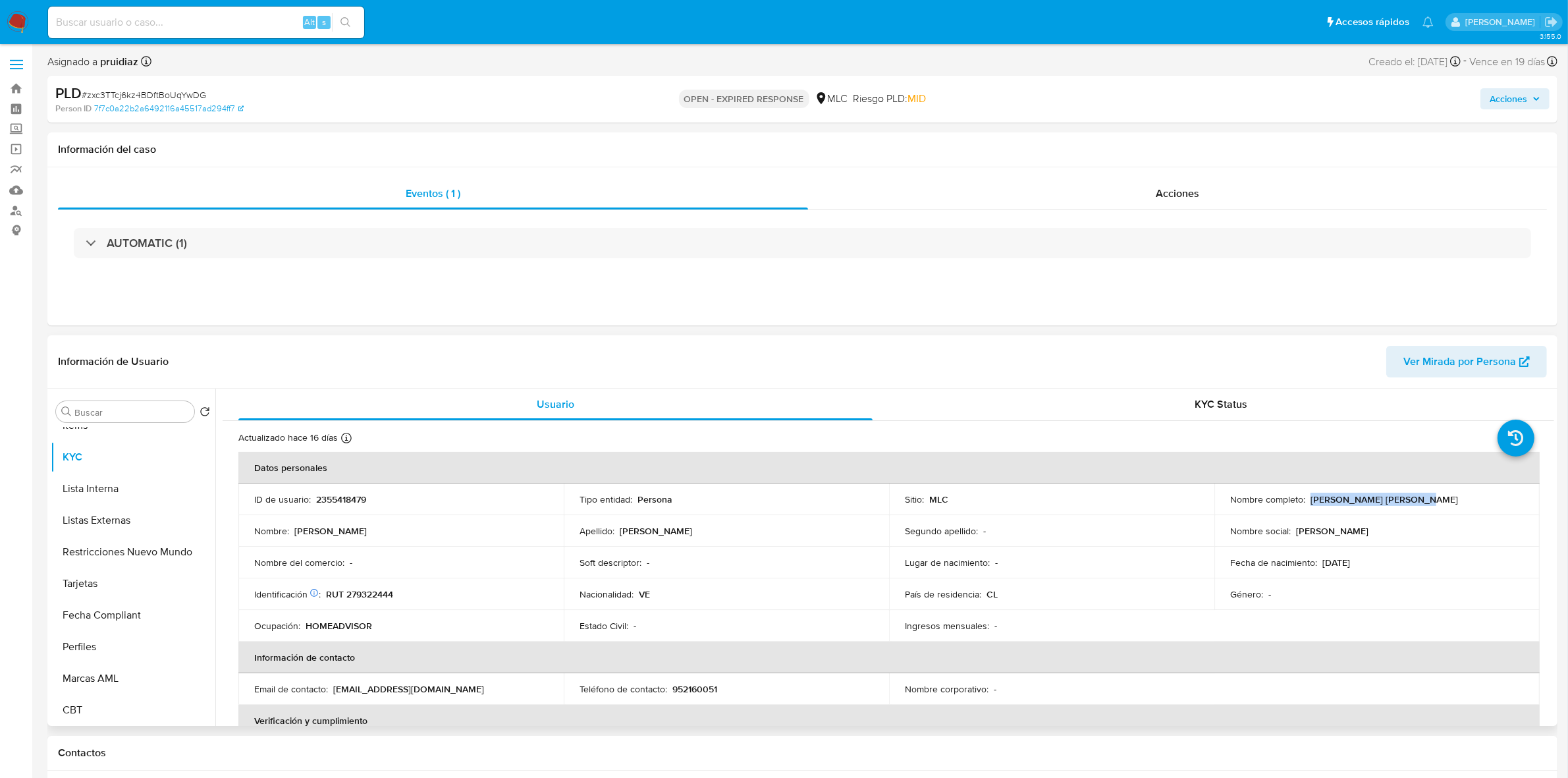
copy p "Evelin Coromoto Camacho"
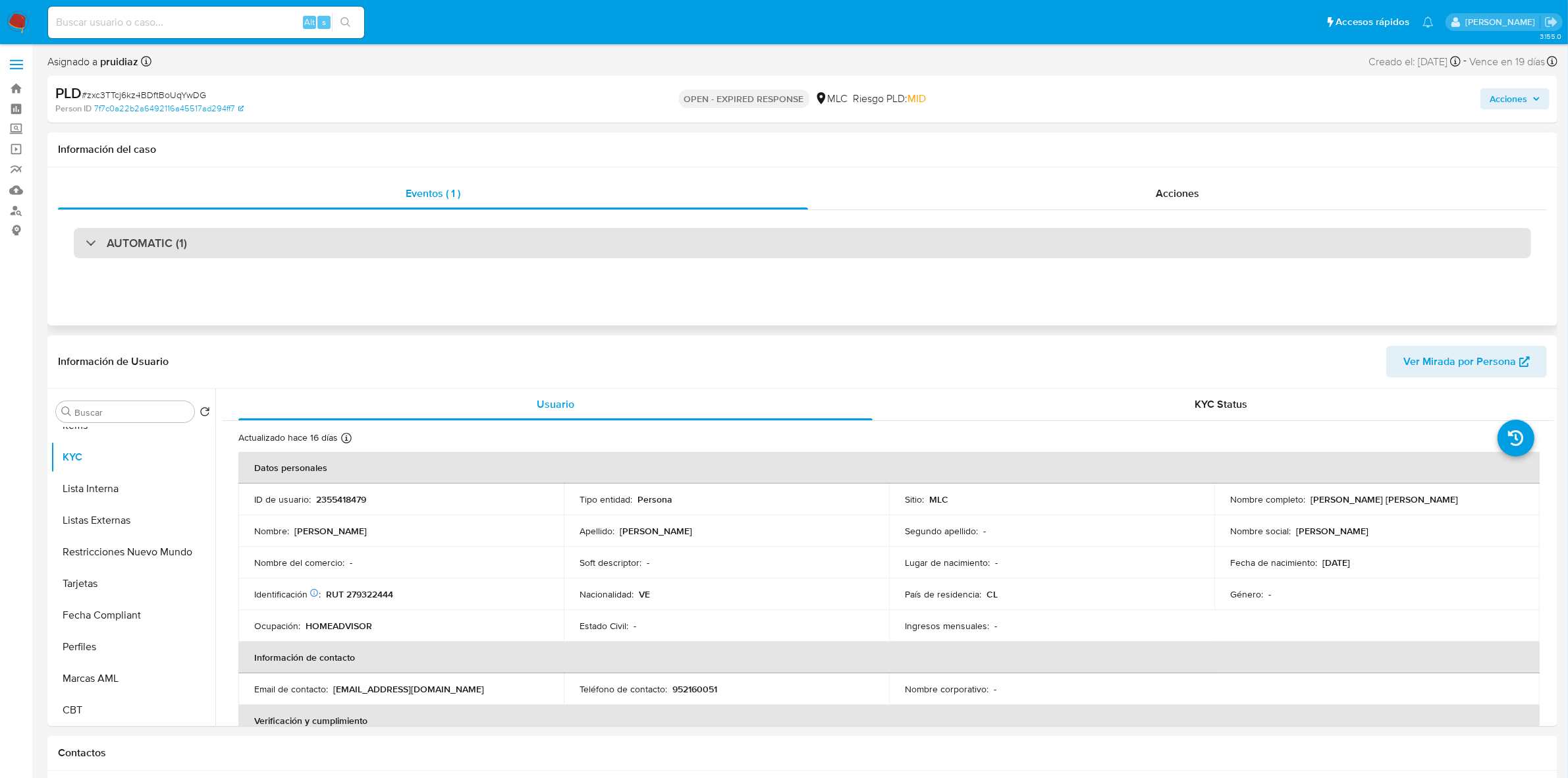
click at [170, 246] on h3 "AUTOMATIC (1)" at bounding box center [146, 243] width 80 height 15
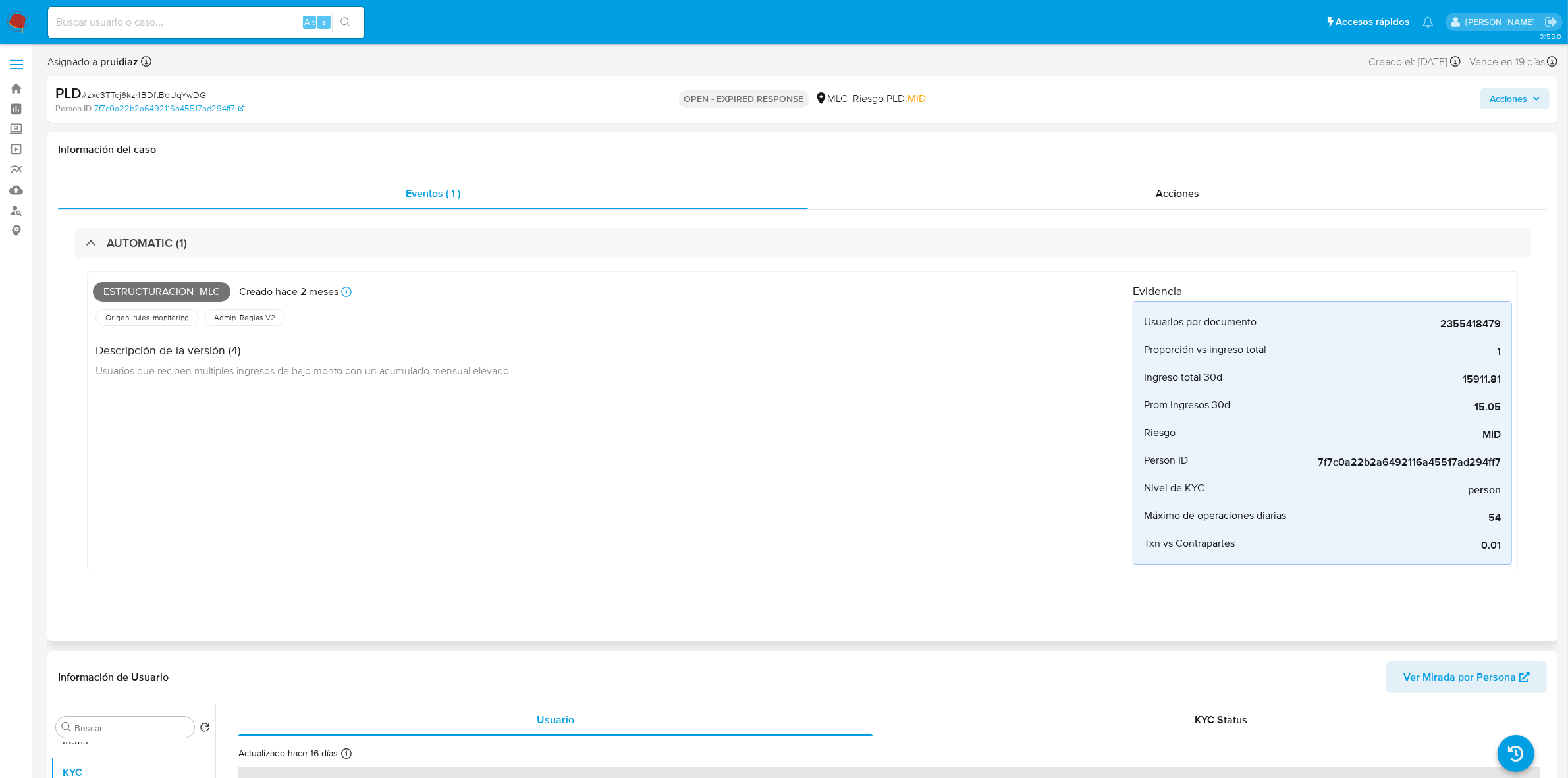
click at [162, 290] on span "Estructuracion_mlc" at bounding box center [162, 292] width 138 height 20
copy span "Estructuracion_mlc"
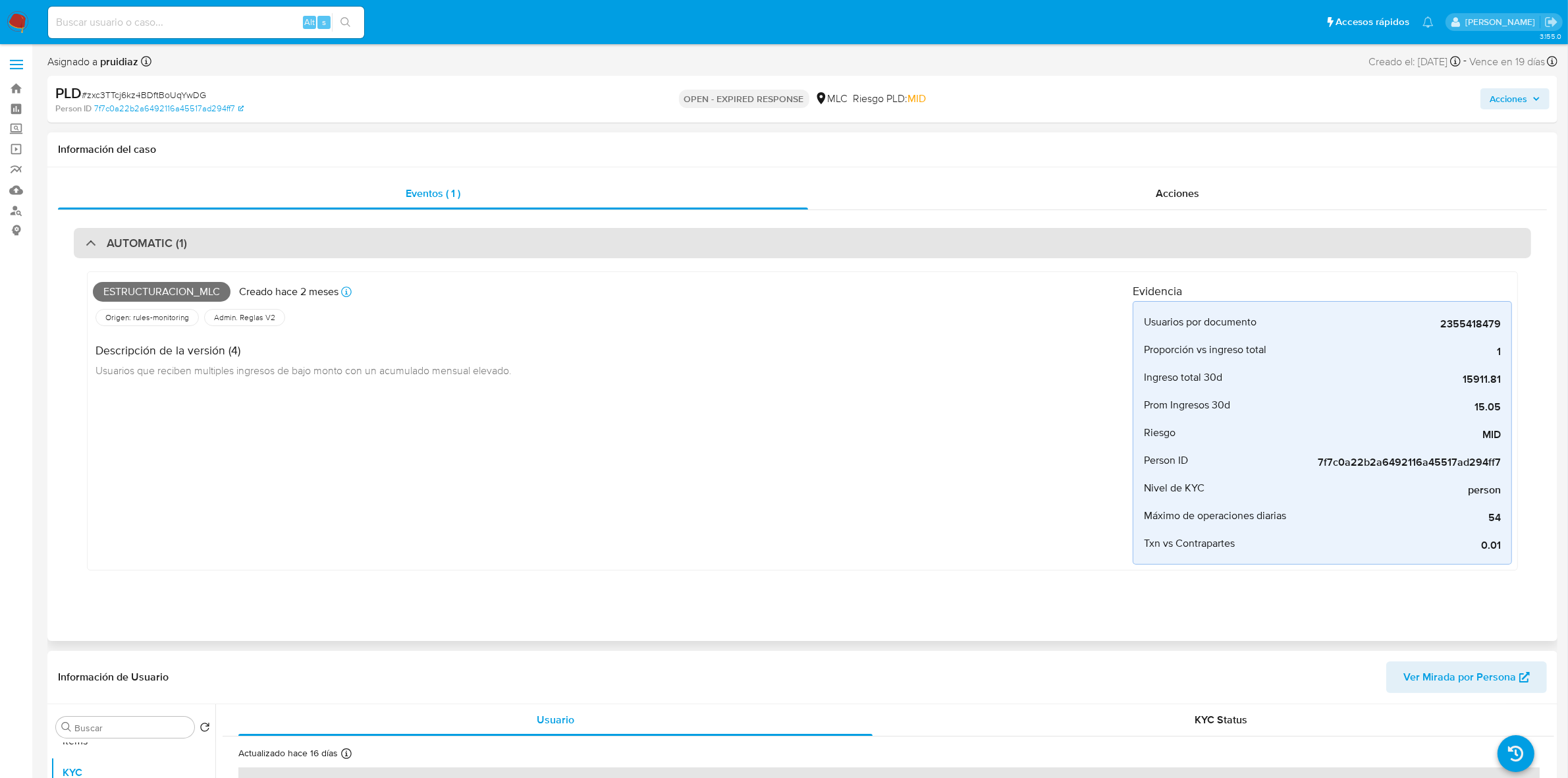
click at [152, 257] on div "AUTOMATIC (1)" at bounding box center [802, 243] width 1457 height 30
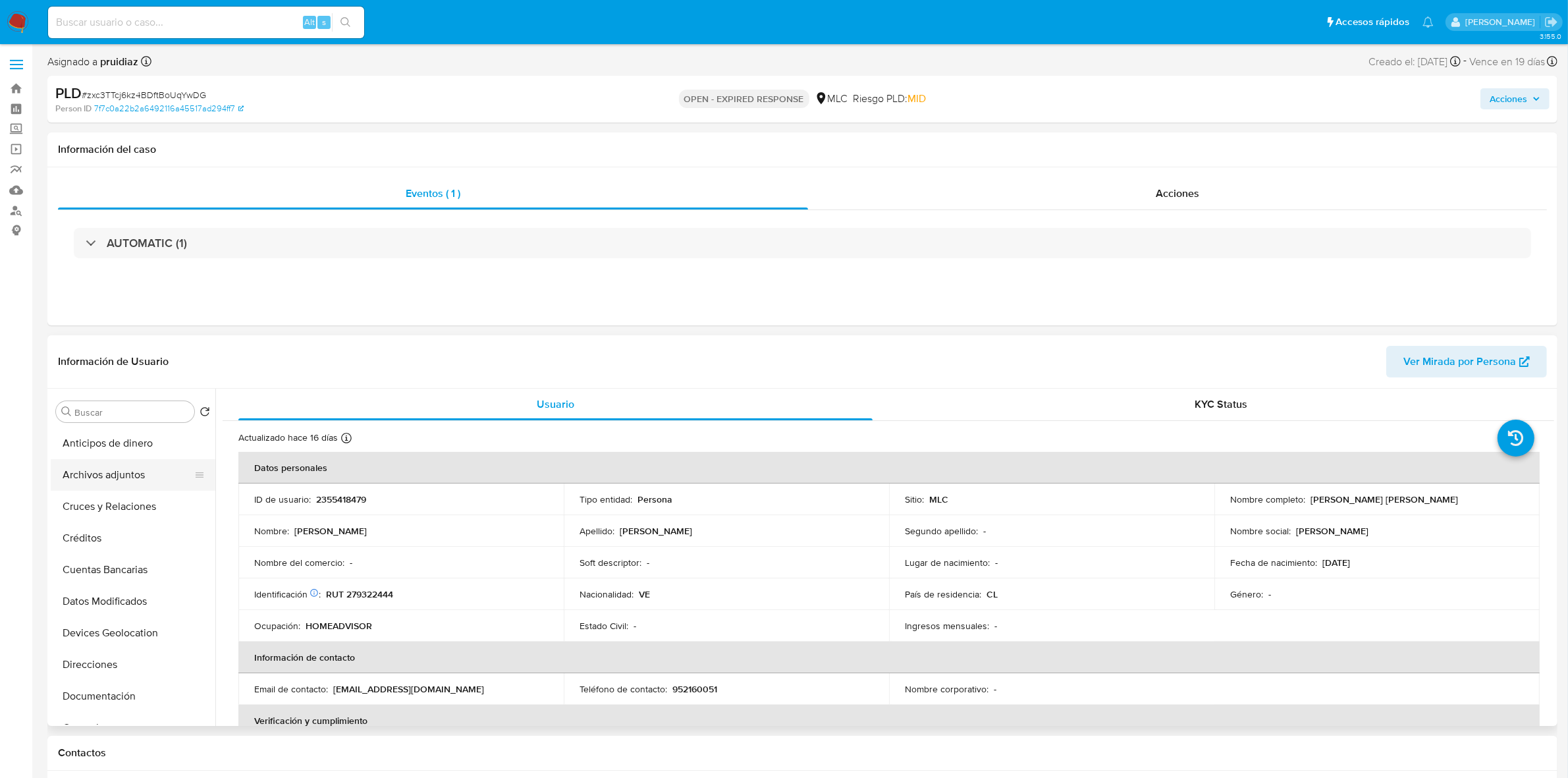
click at [107, 476] on button "Archivos adjuntos" at bounding box center [128, 474] width 154 height 31
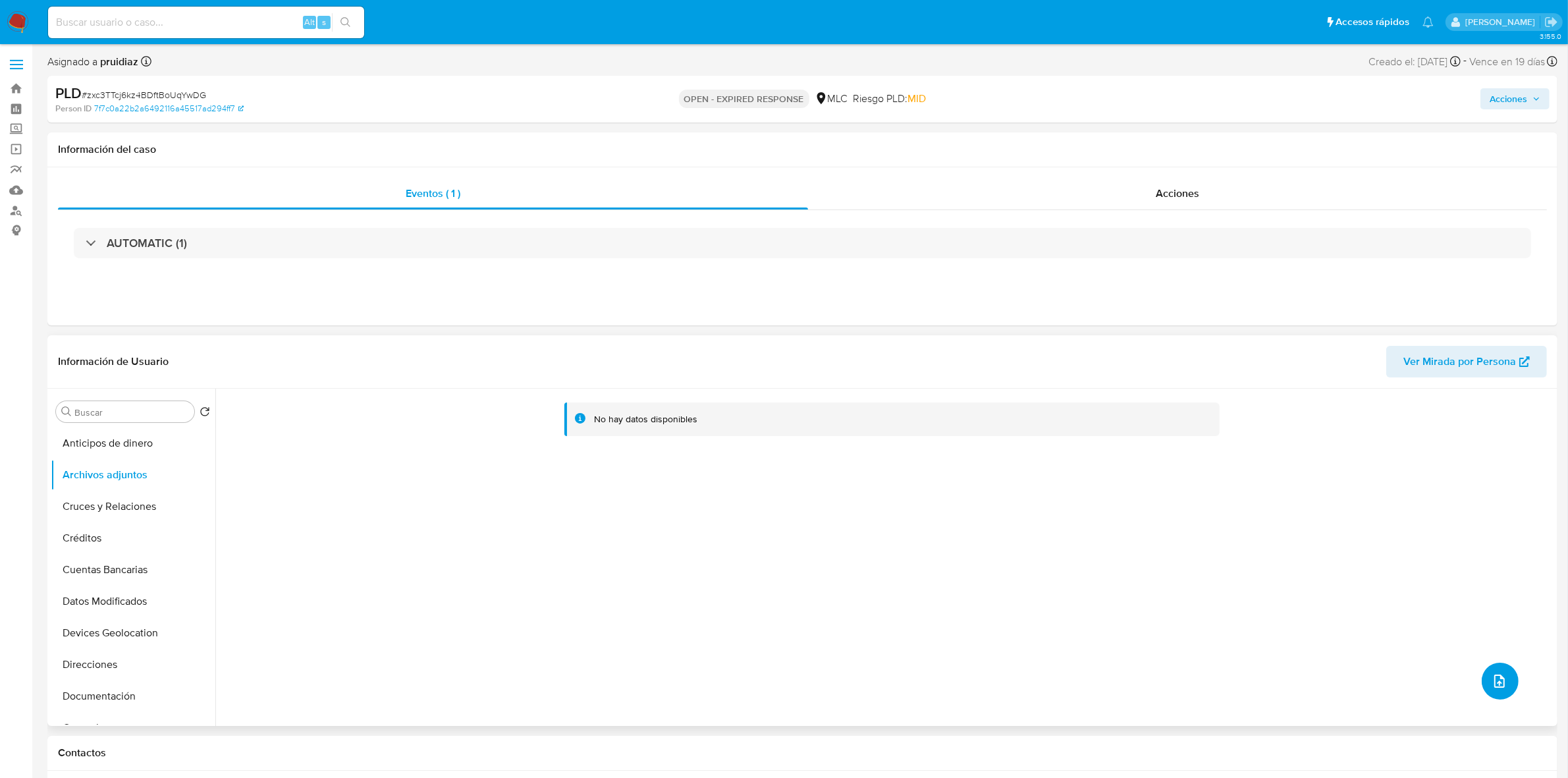
click at [1504, 690] on button "upload-file" at bounding box center [1500, 680] width 37 height 37
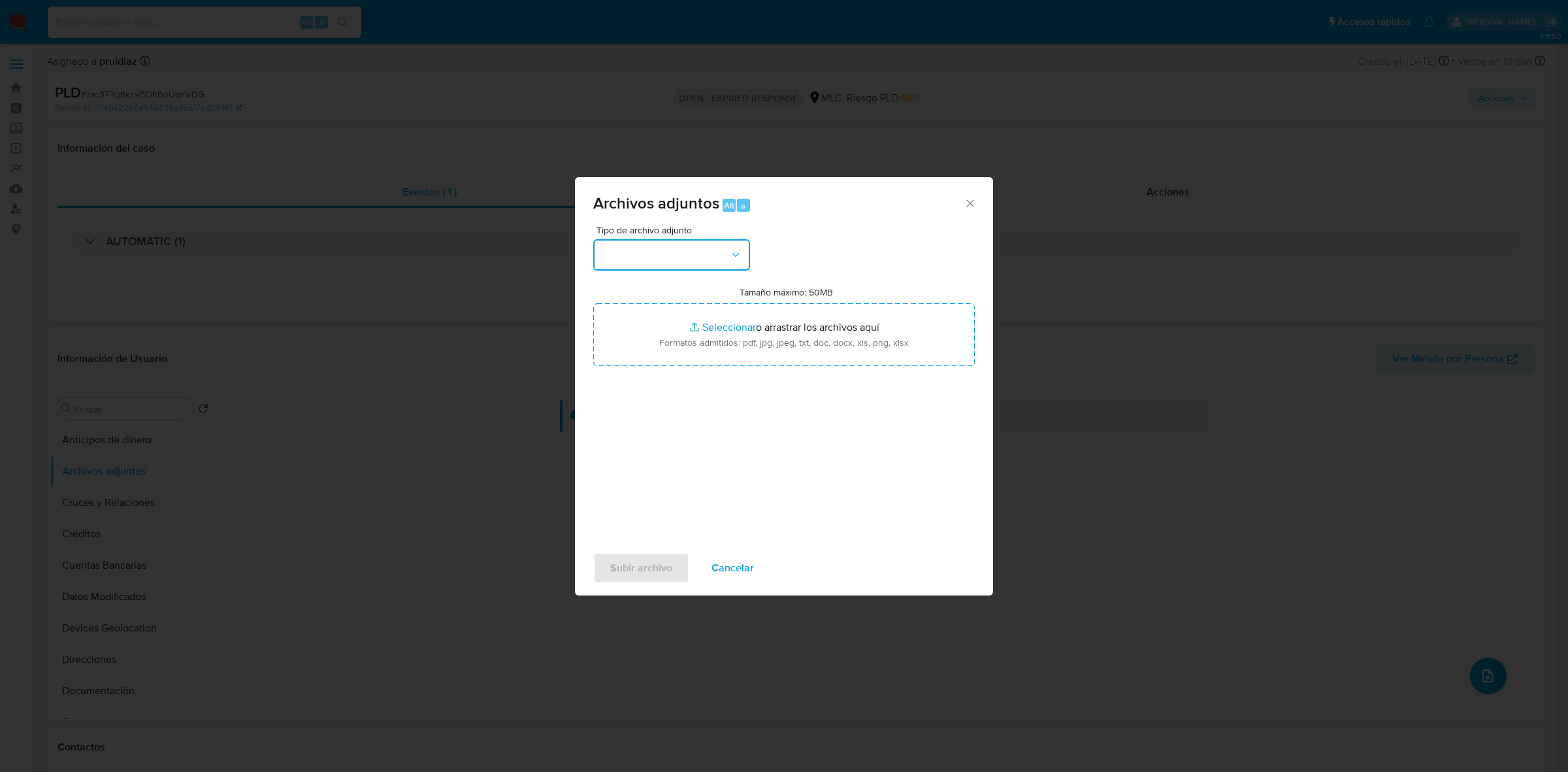
click at [733, 244] on button "button" at bounding box center [672, 254] width 157 height 31
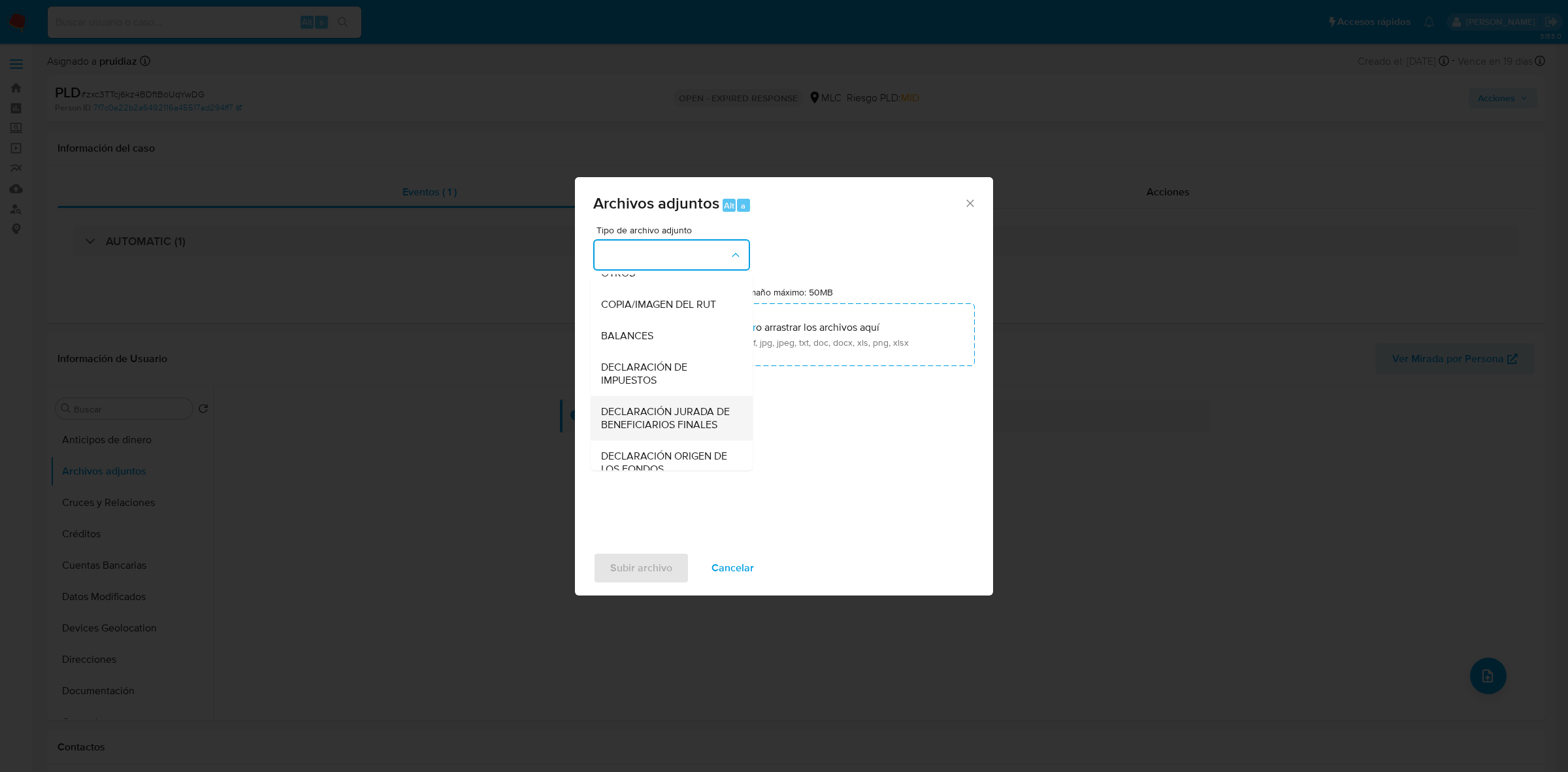
scroll to position [135, 0]
click at [619, 382] on span "OTROS" at bounding box center [618, 375] width 34 height 13
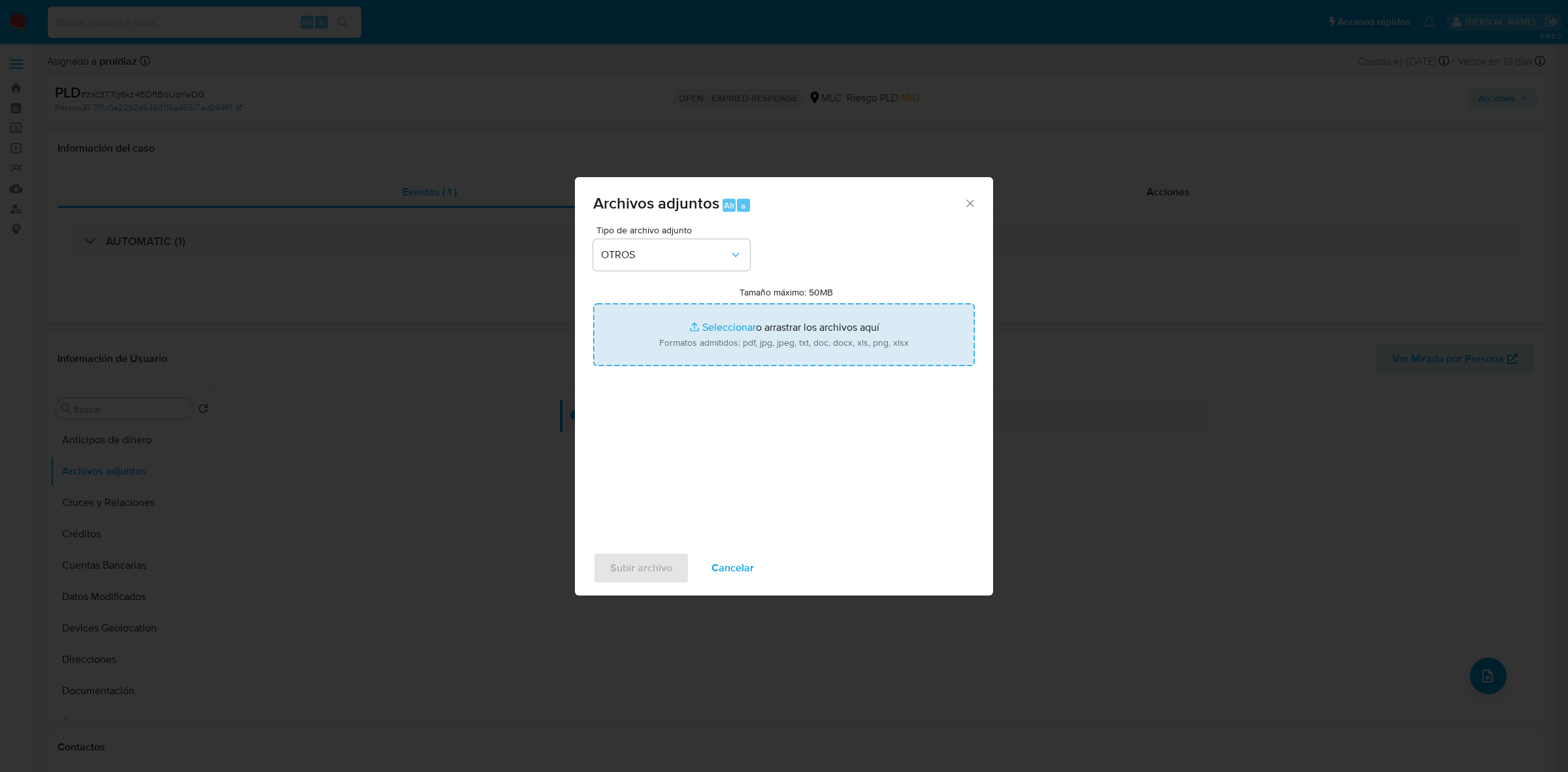
click at [805, 338] on input "Tamaño máximo: 50MB Seleccionar archivos" at bounding box center [784, 335] width 382 height 62
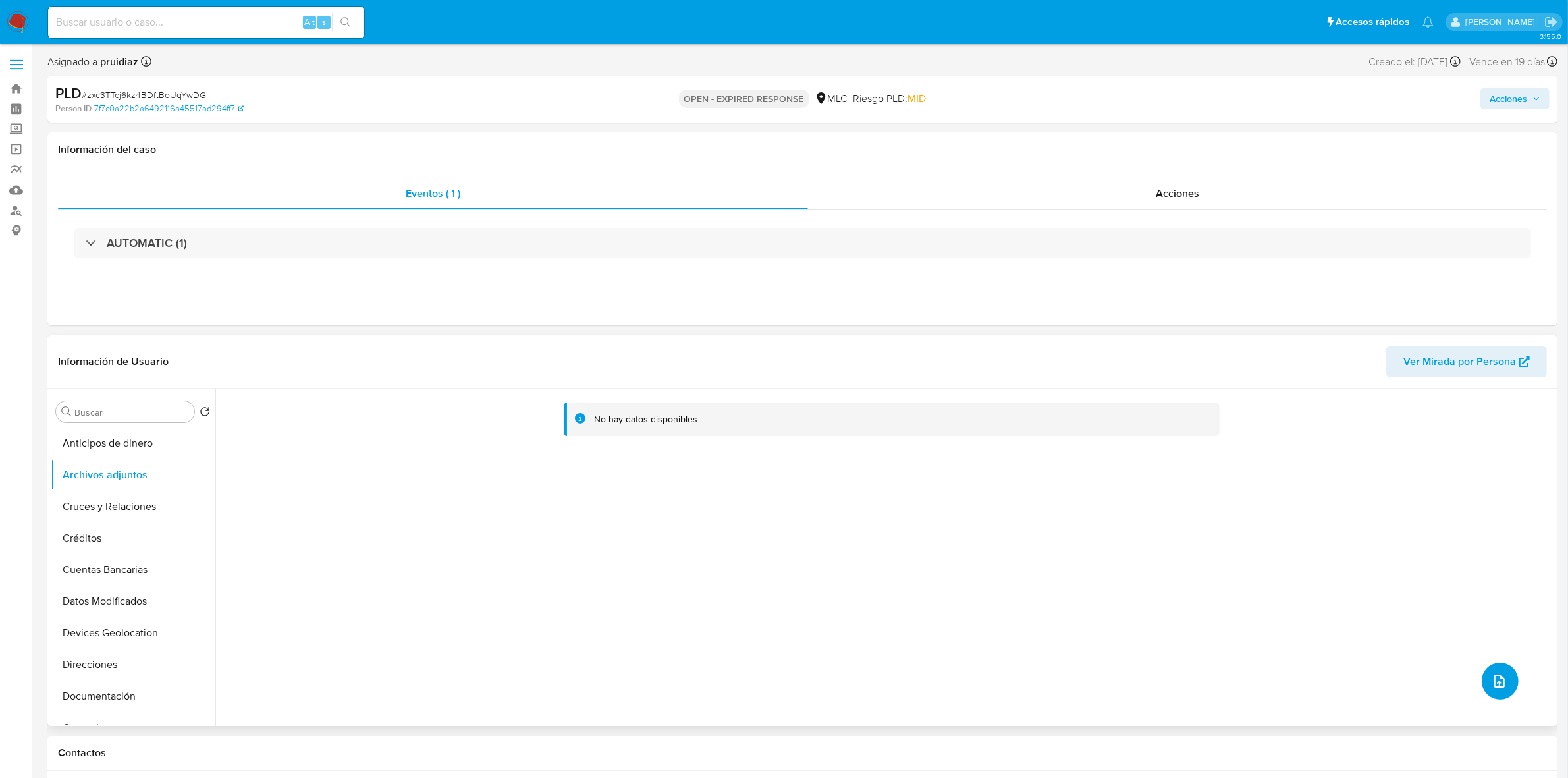
click at [1495, 696] on button "upload-file" at bounding box center [1500, 680] width 37 height 37
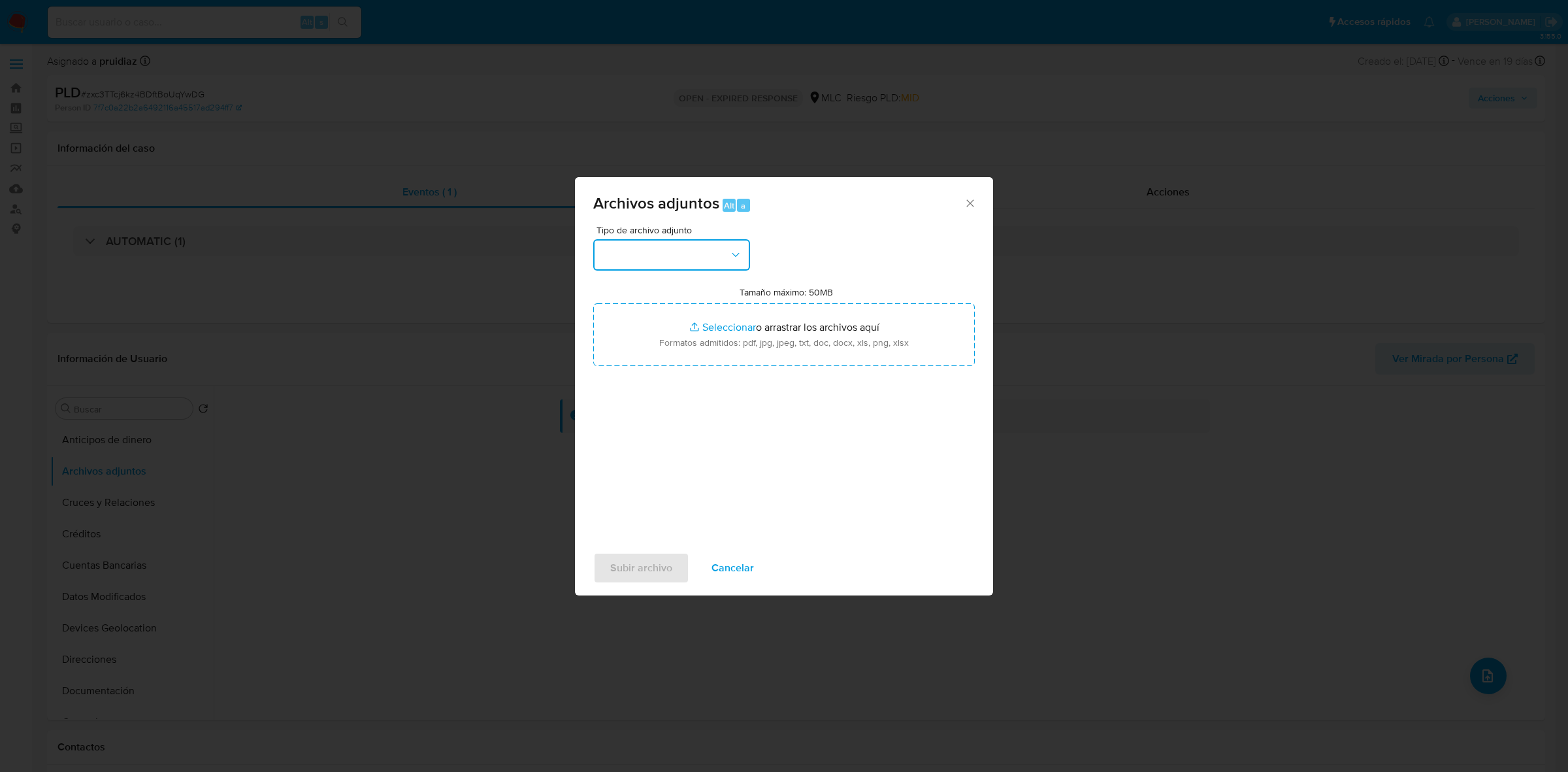
drag, startPoint x: 708, startPoint y: 252, endPoint x: 704, endPoint y: 260, distance: 8.9
click at [706, 252] on button "button" at bounding box center [672, 254] width 157 height 31
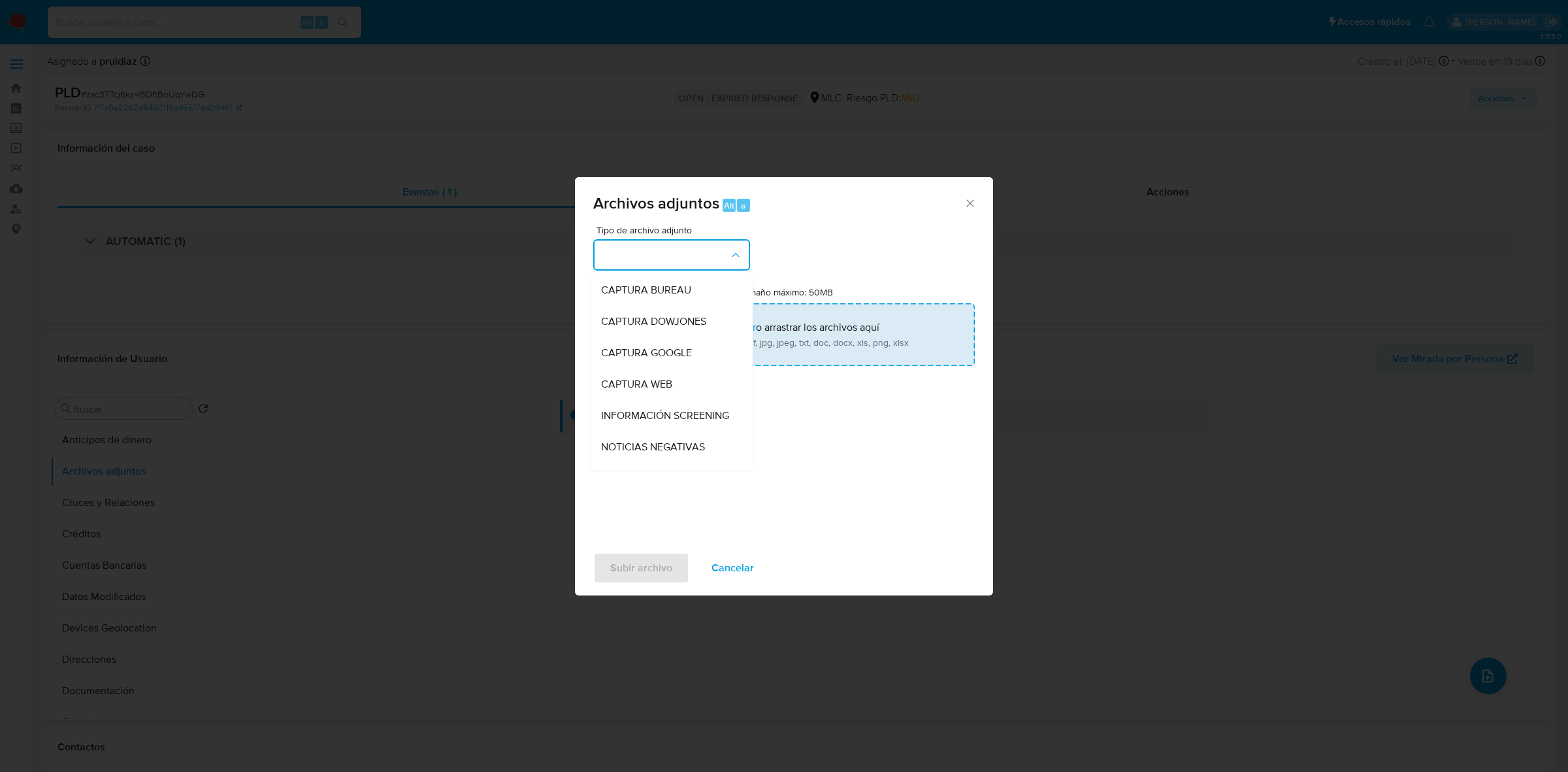
click at [919, 352] on input "Tamaño máximo: 50MB Seleccionar archivos" at bounding box center [784, 335] width 382 height 62
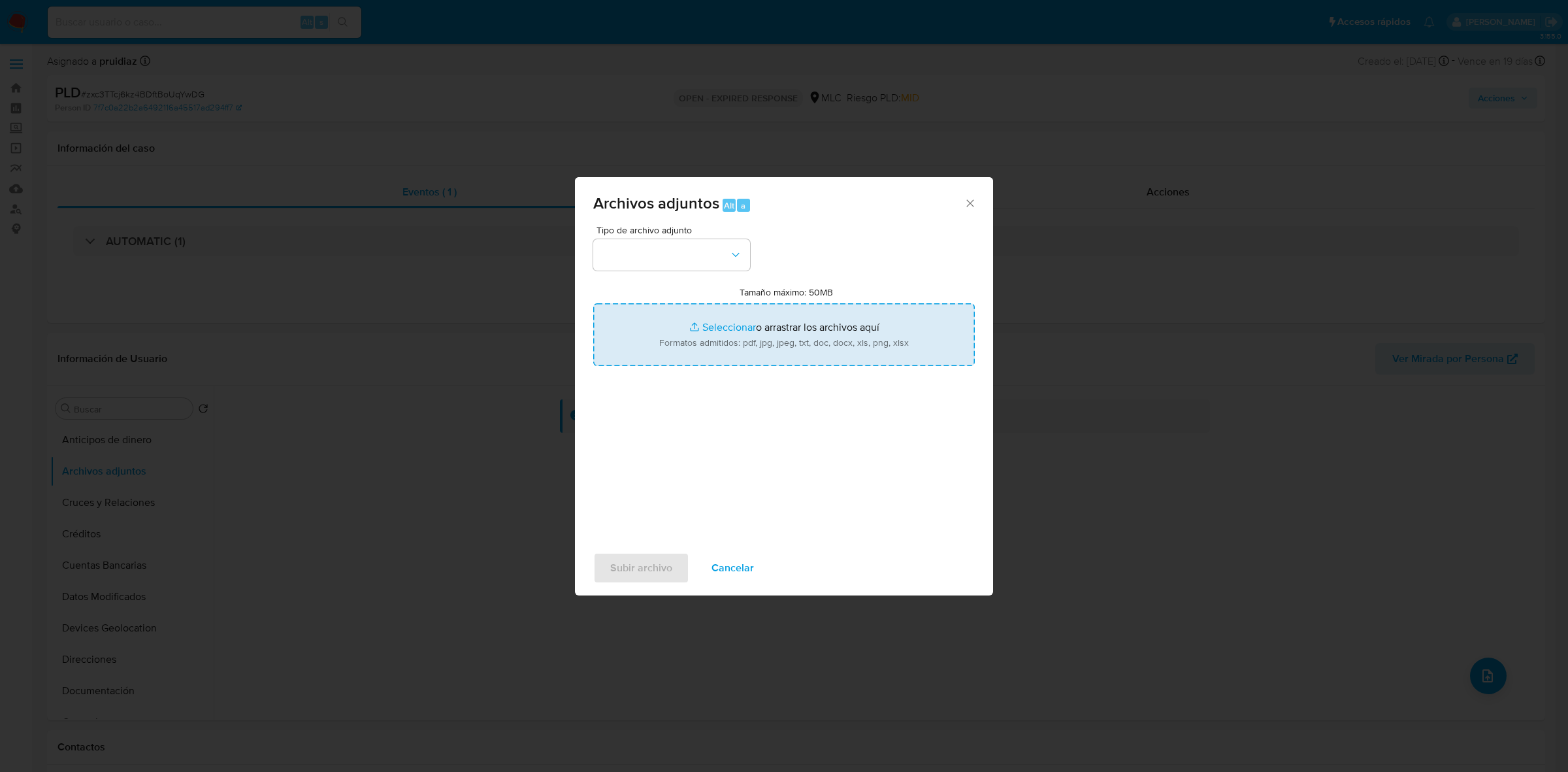
type input "C:\fakepath\2355418479 - 22_08_2025.pdf"
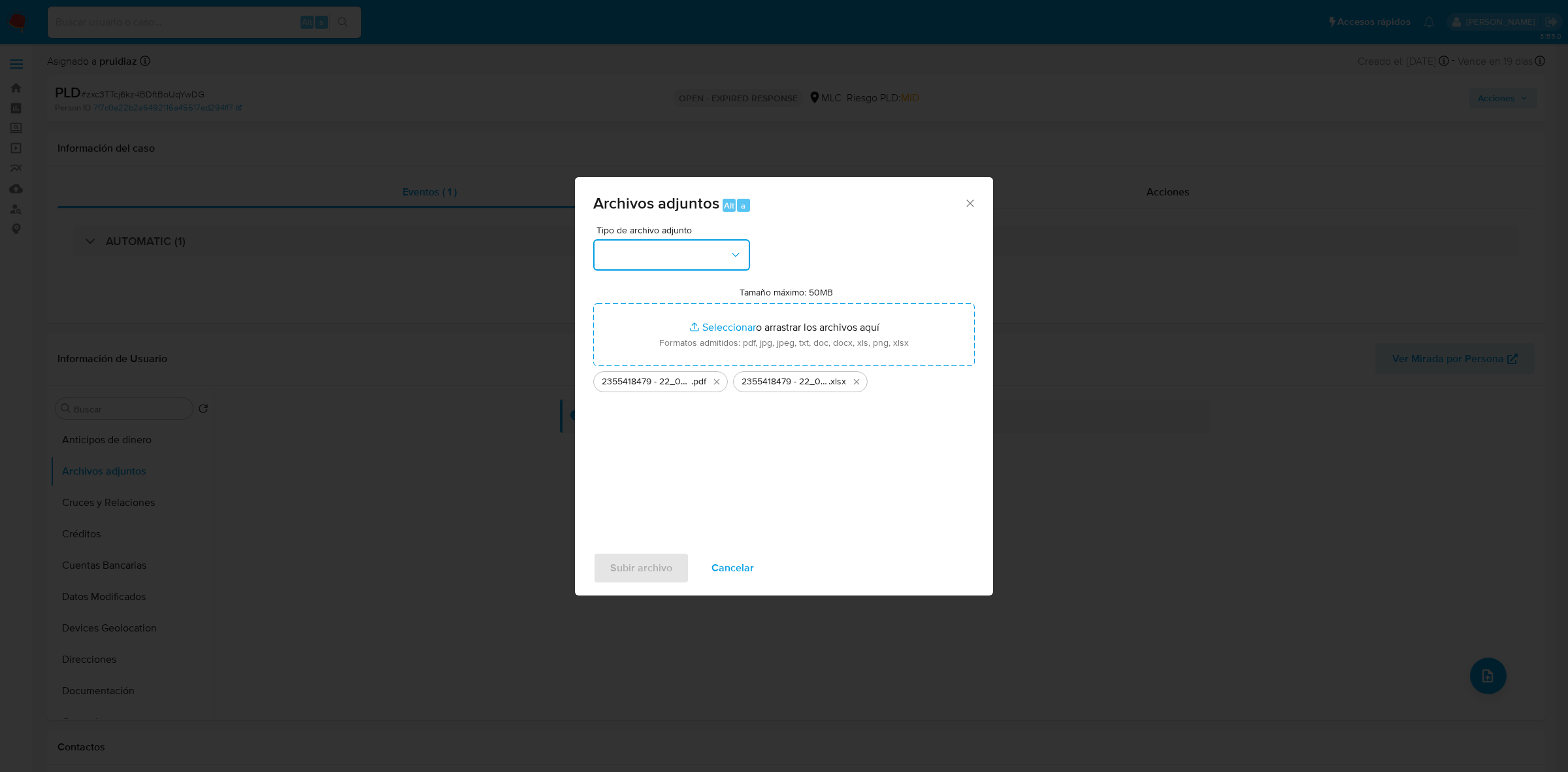
click at [670, 250] on button "button" at bounding box center [672, 254] width 157 height 31
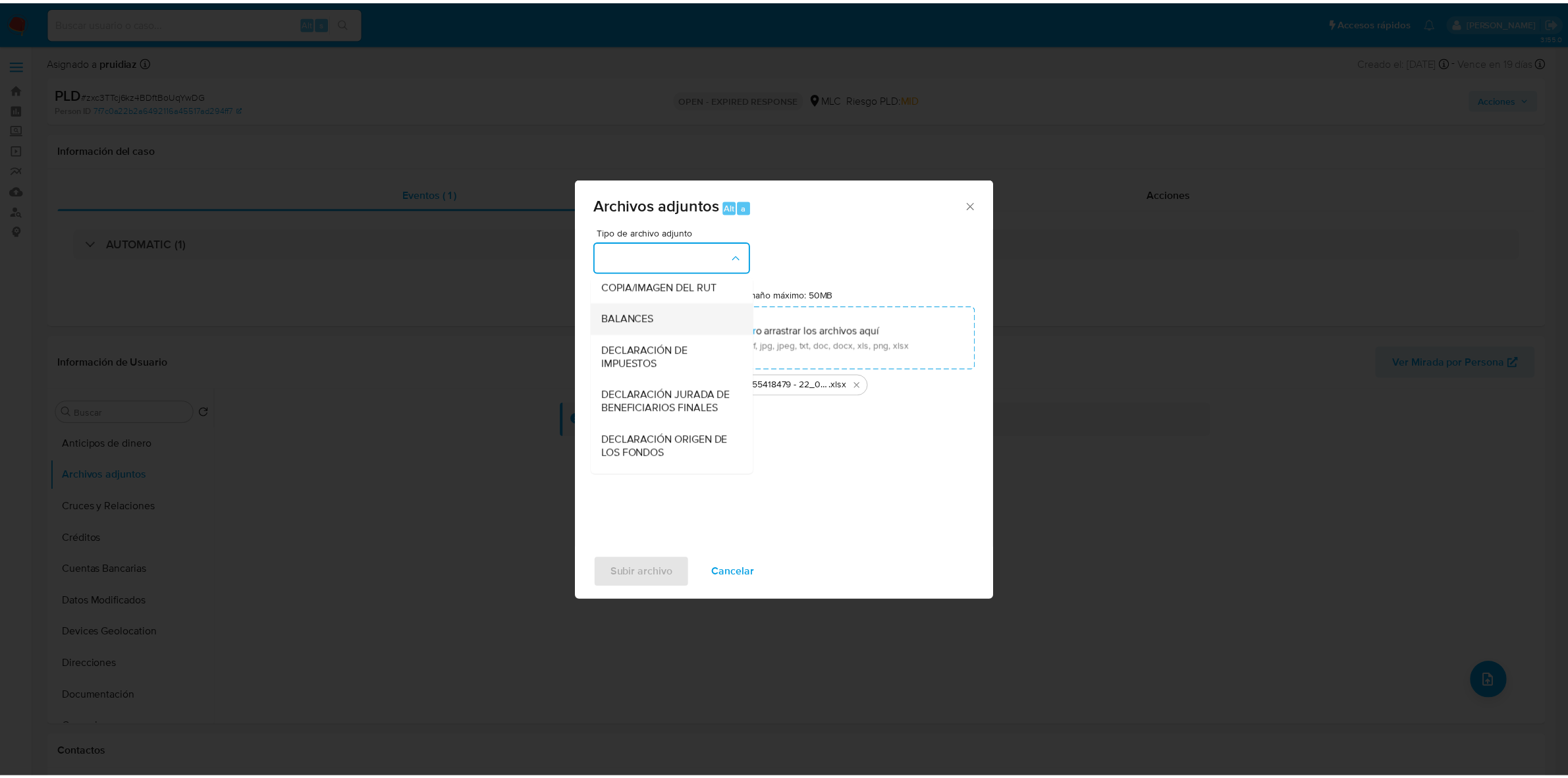
scroll to position [218, 0]
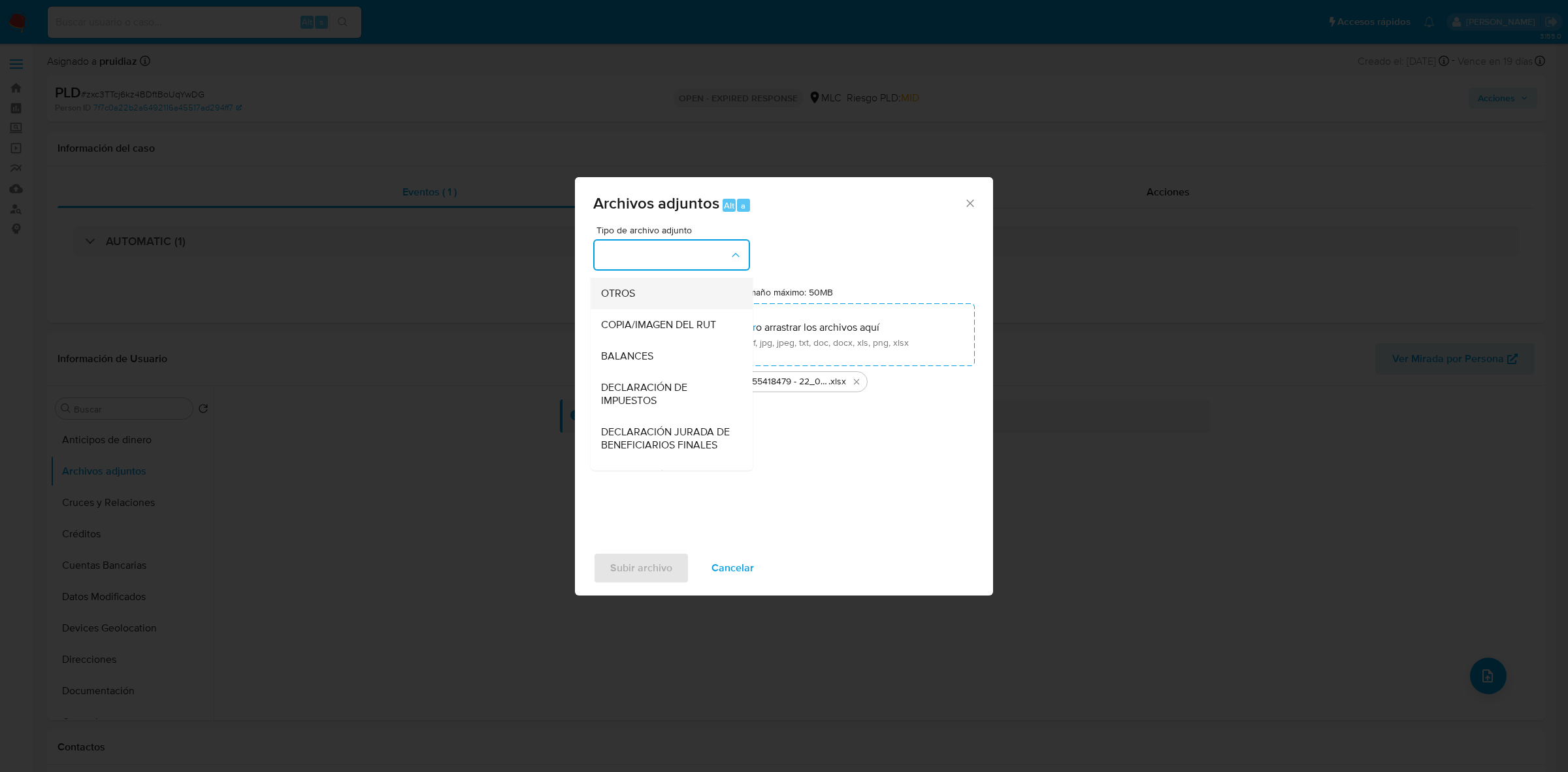
click at [616, 300] on span "OTROS" at bounding box center [618, 293] width 34 height 13
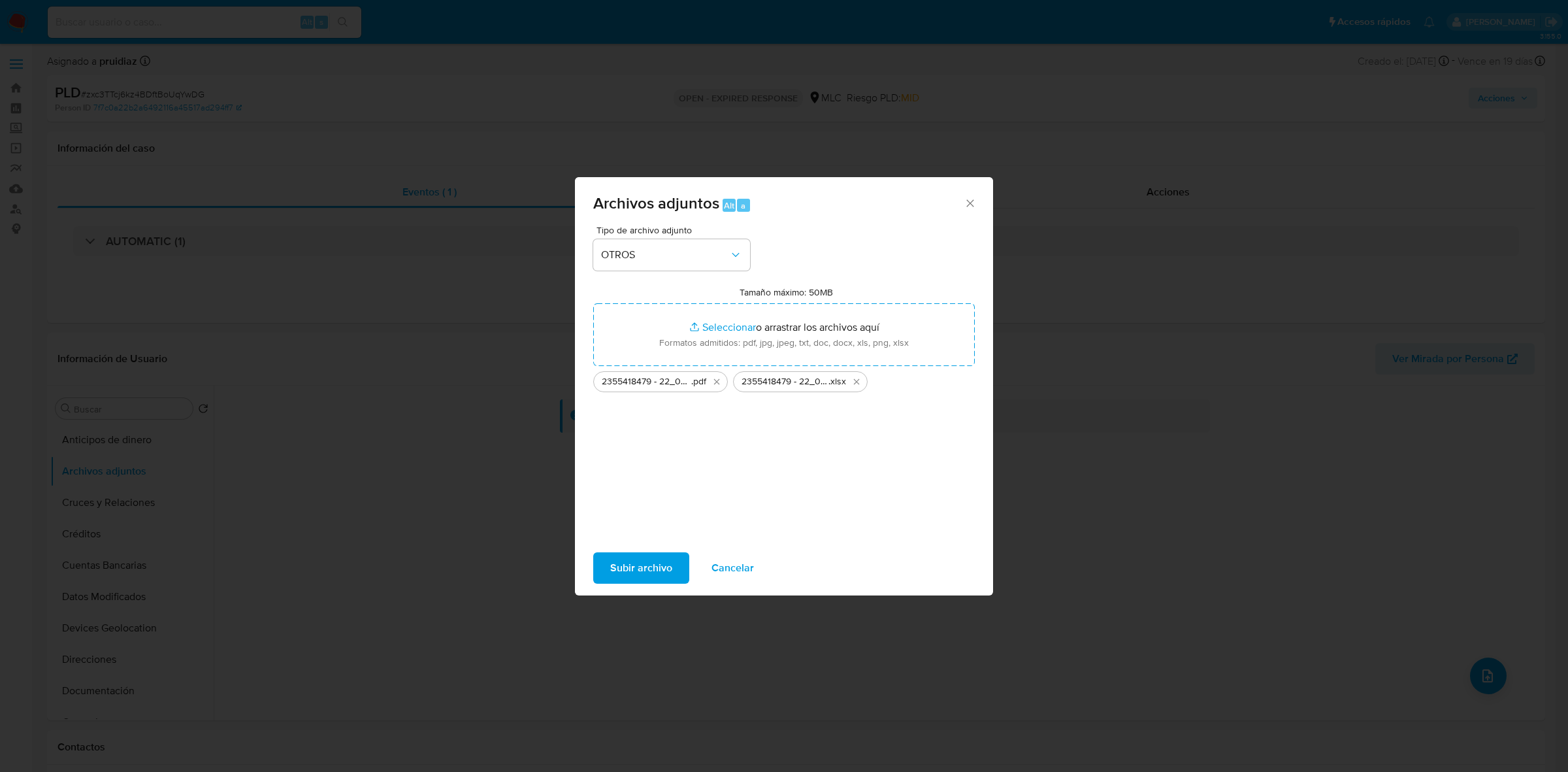
click at [651, 554] on span "Subir archivo" at bounding box center [641, 568] width 62 height 29
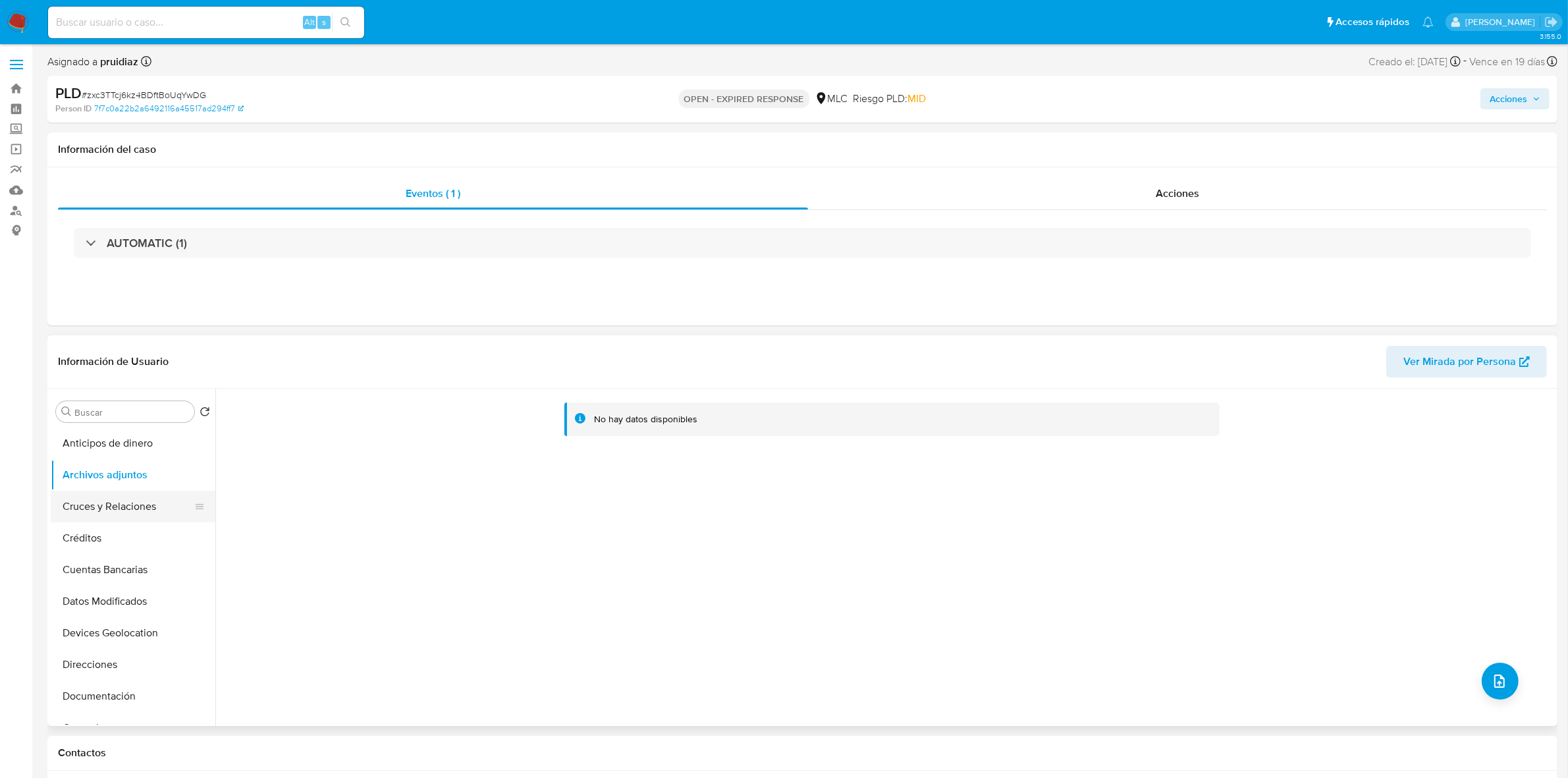
click at [115, 501] on button "Cruces y Relaciones" at bounding box center [128, 506] width 154 height 31
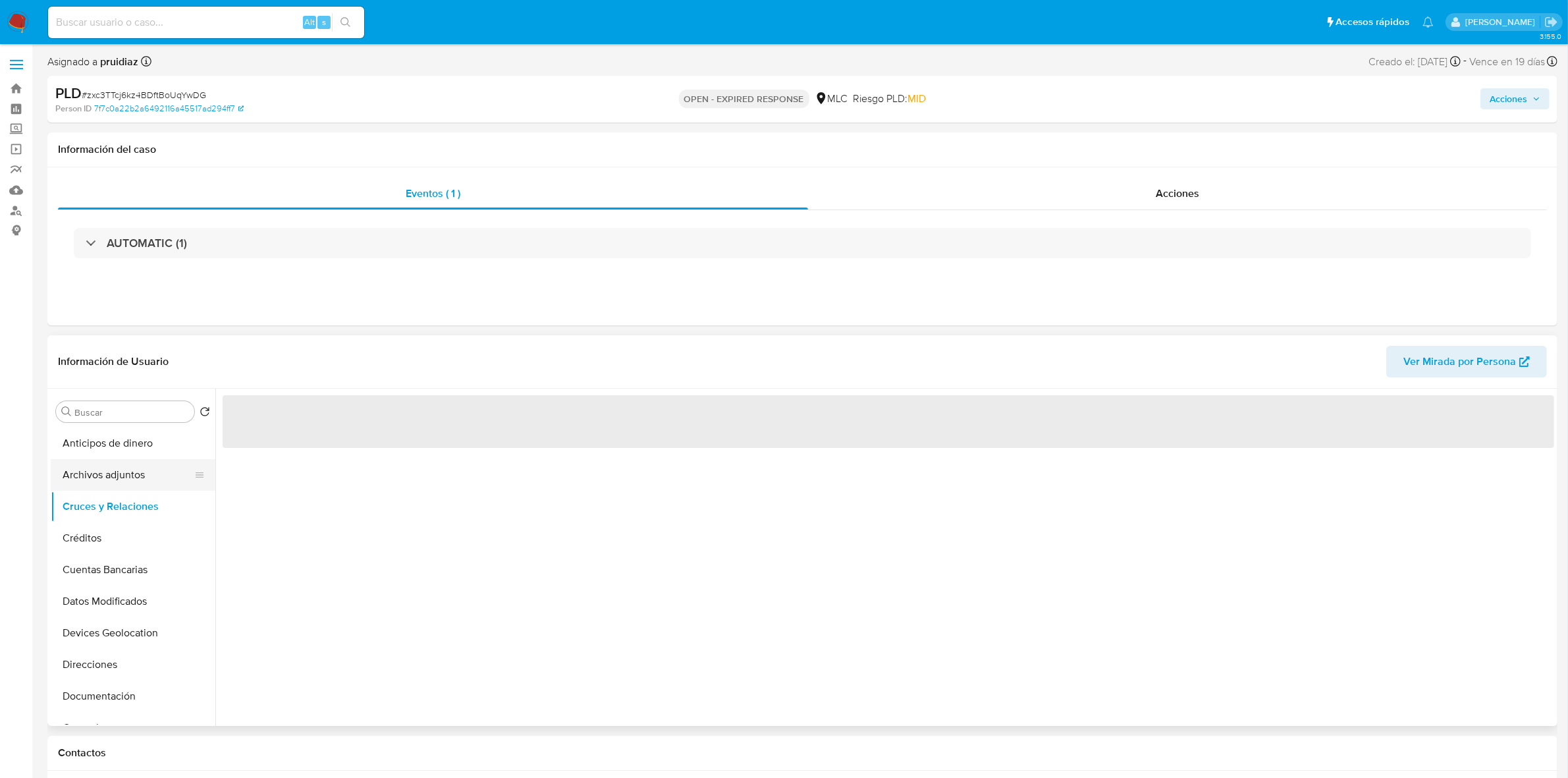
click at [112, 476] on button "Archivos adjuntos" at bounding box center [128, 474] width 154 height 31
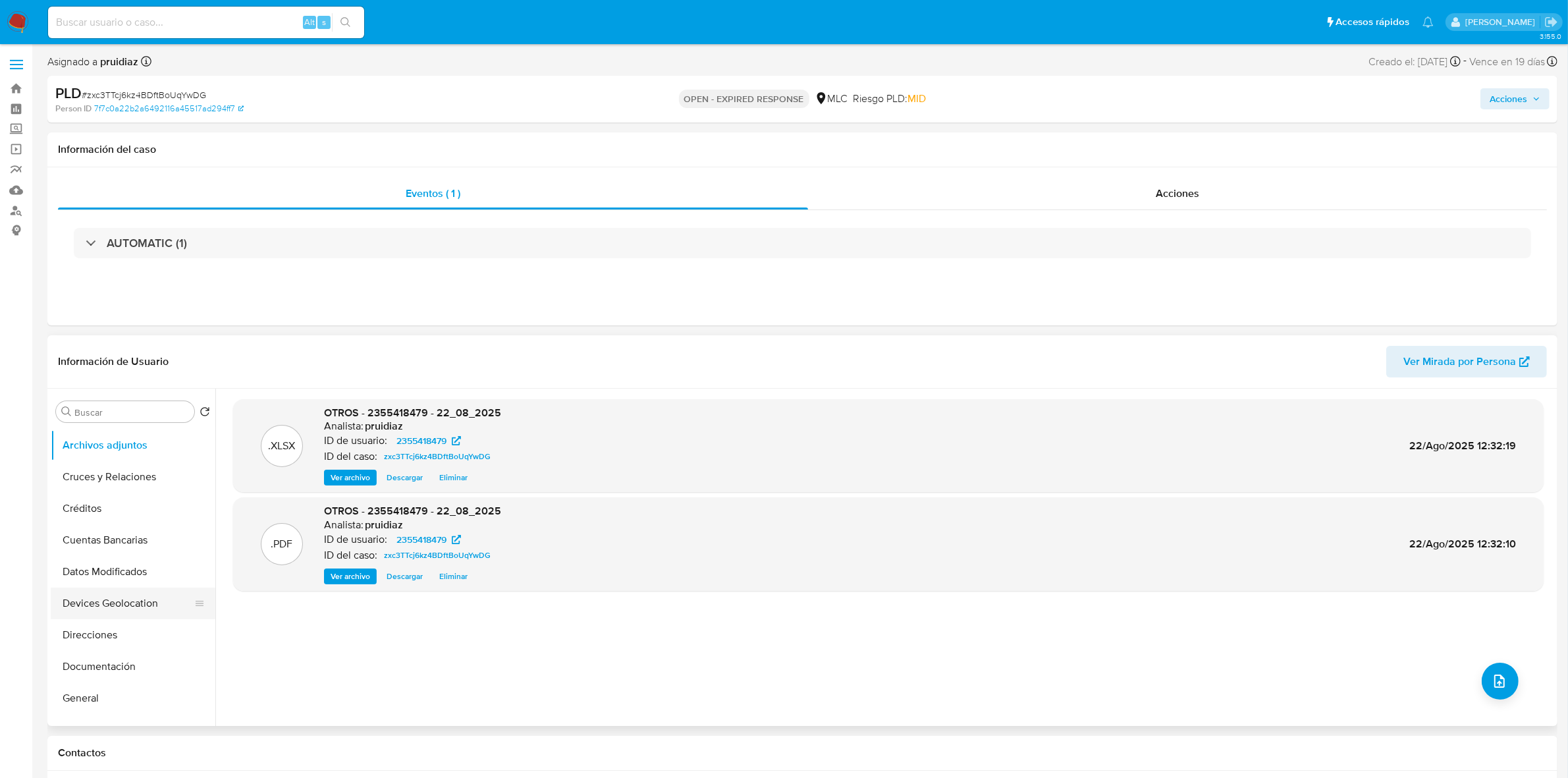
scroll to position [82, 0]
click at [94, 643] on button "General" at bounding box center [128, 645] width 154 height 31
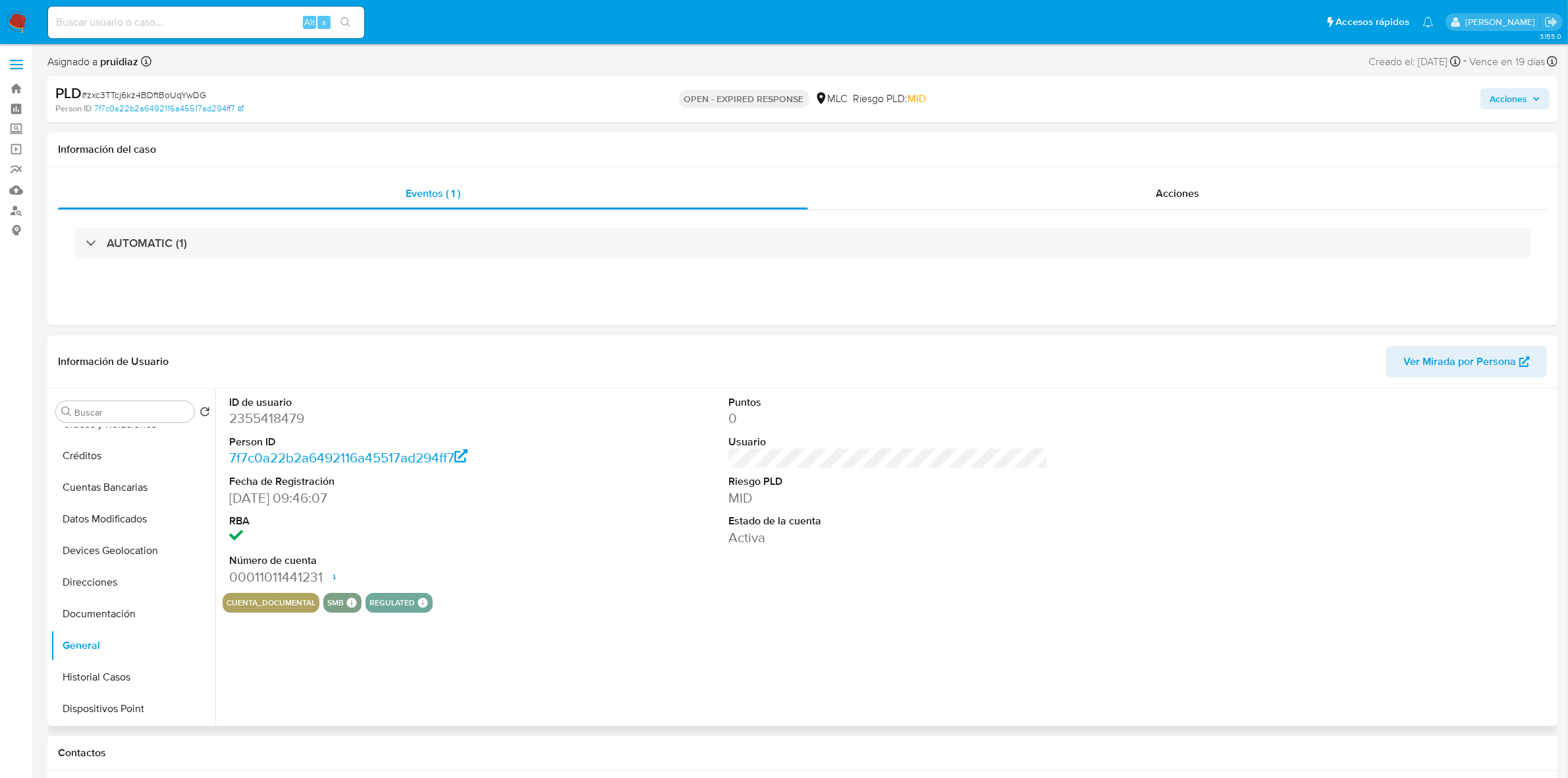
click at [290, 425] on dd "2355418479" at bounding box center [389, 418] width 320 height 19
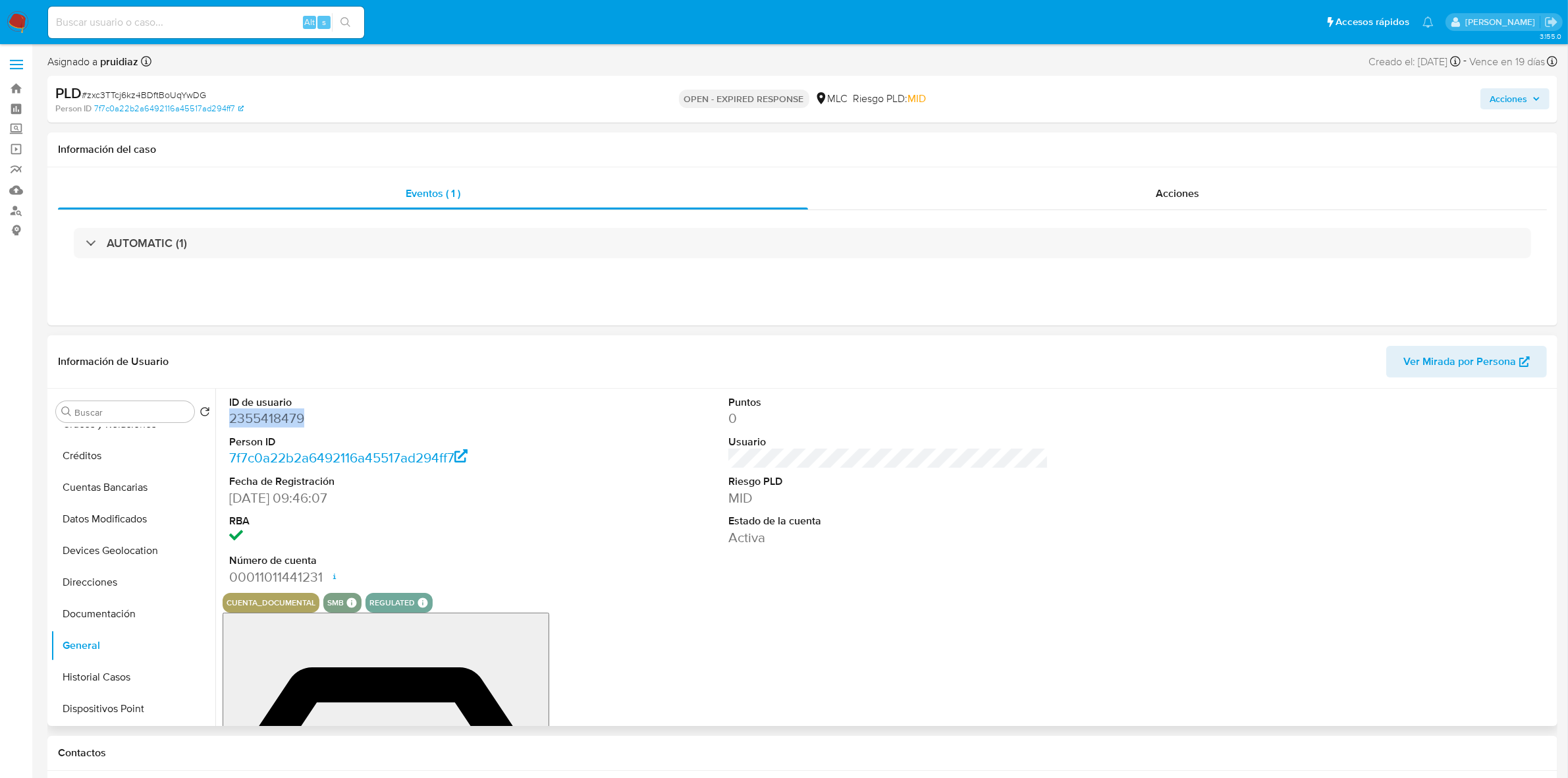
copy dd "2355418479"
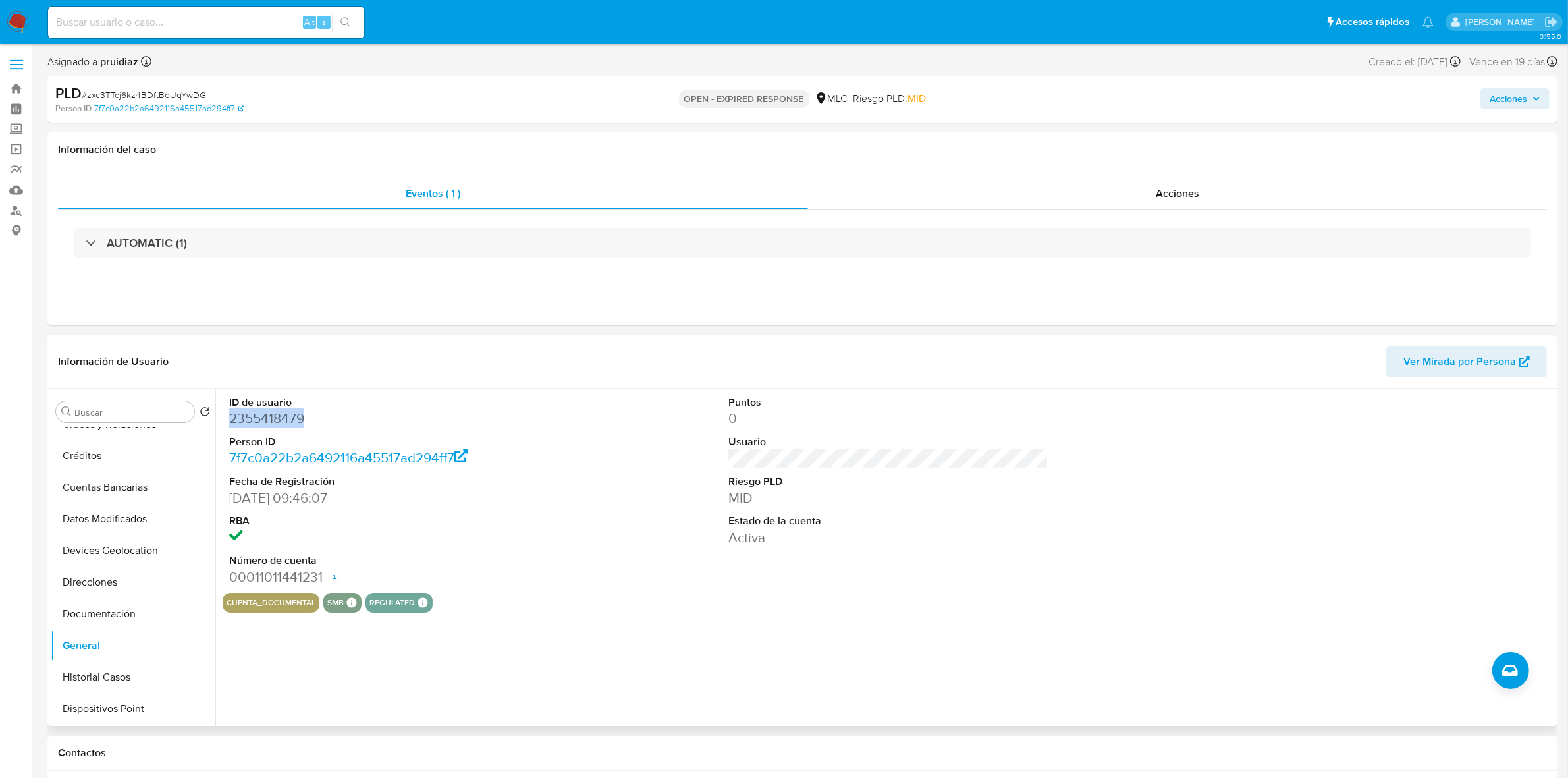
click at [280, 411] on dd "2355418479" at bounding box center [389, 418] width 320 height 19
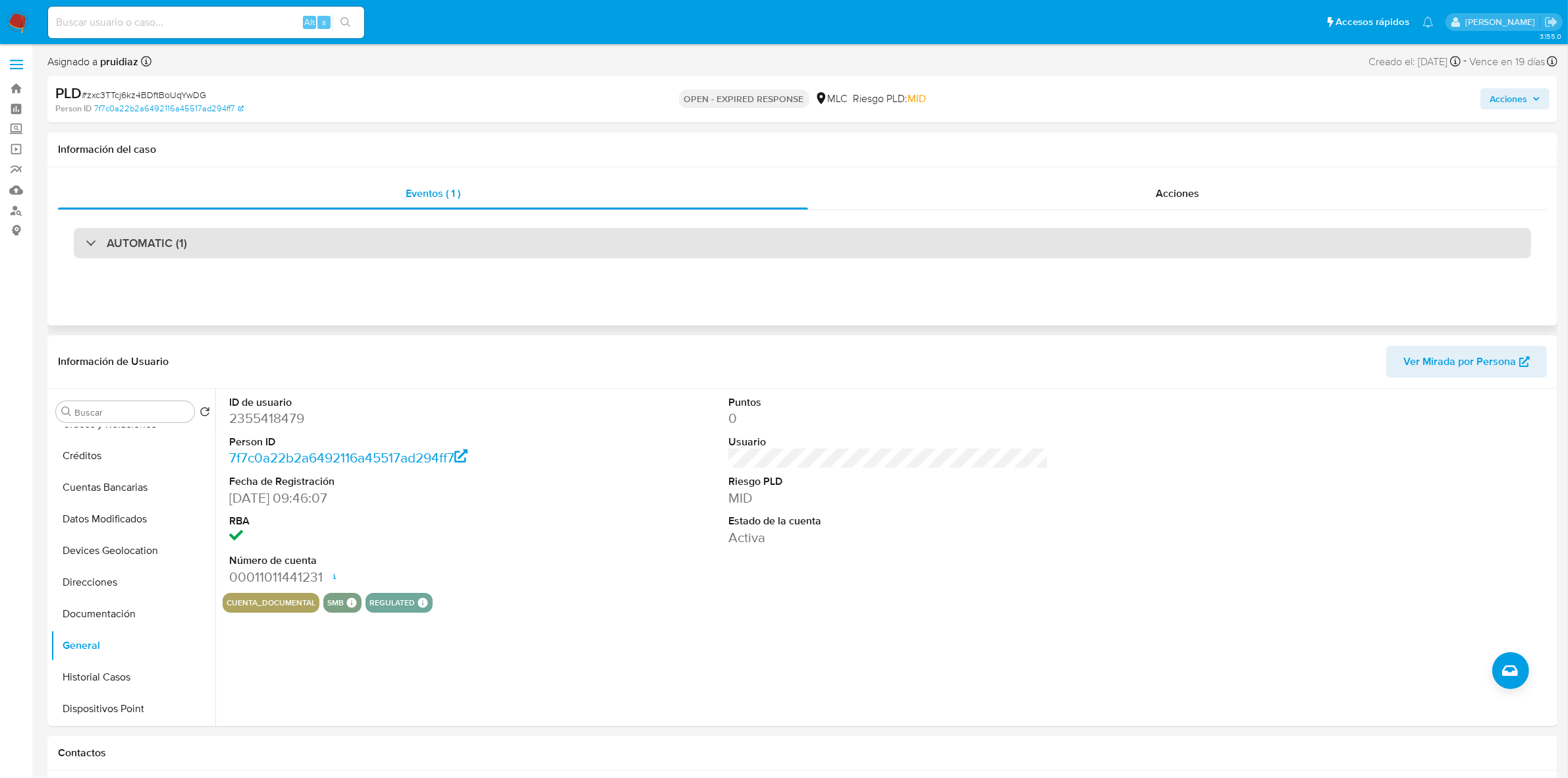
click at [423, 247] on div "AUTOMATIC (1)" at bounding box center [802, 243] width 1457 height 30
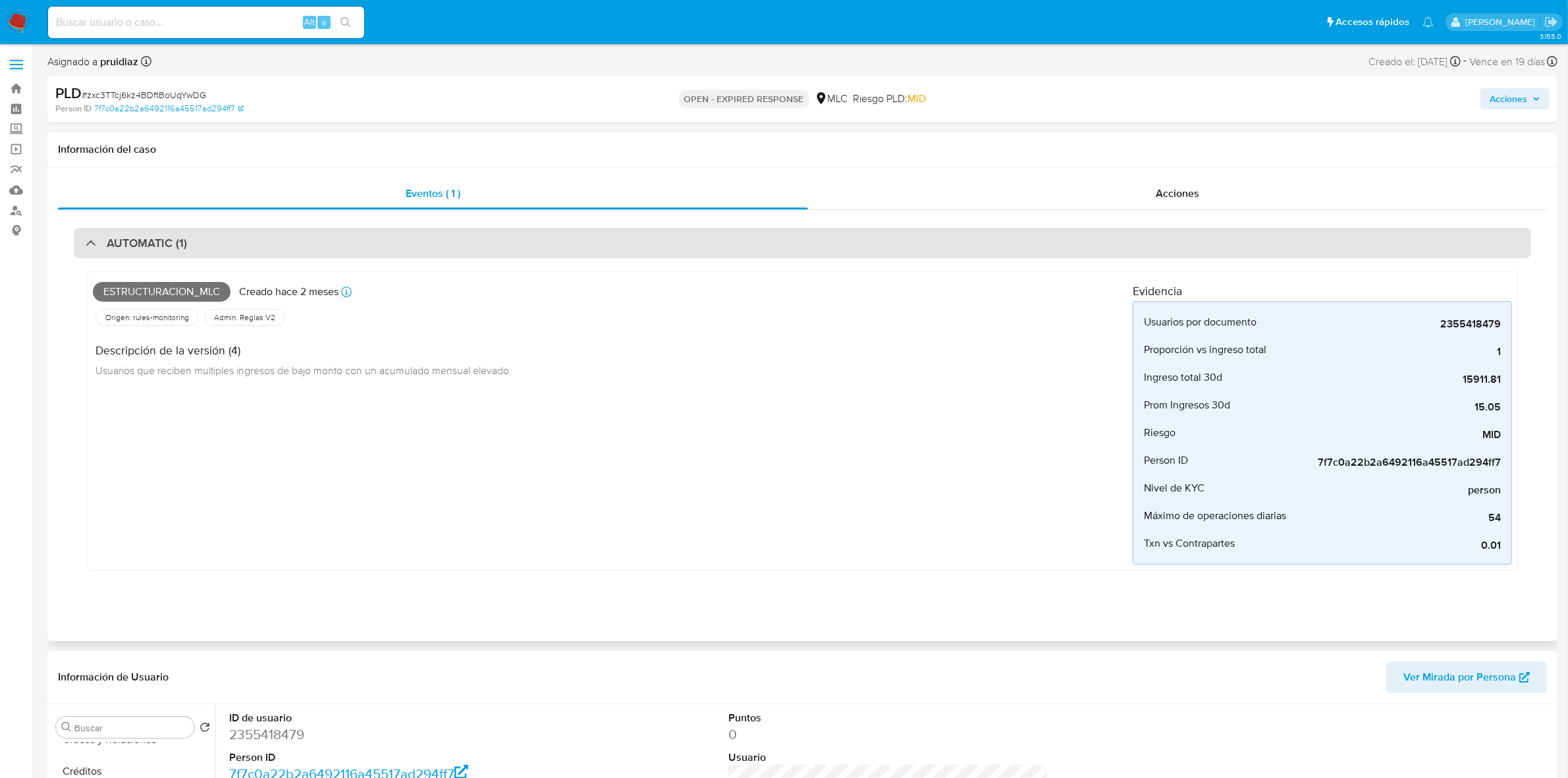
click at [423, 247] on div "AUTOMATIC (1)" at bounding box center [802, 243] width 1457 height 30
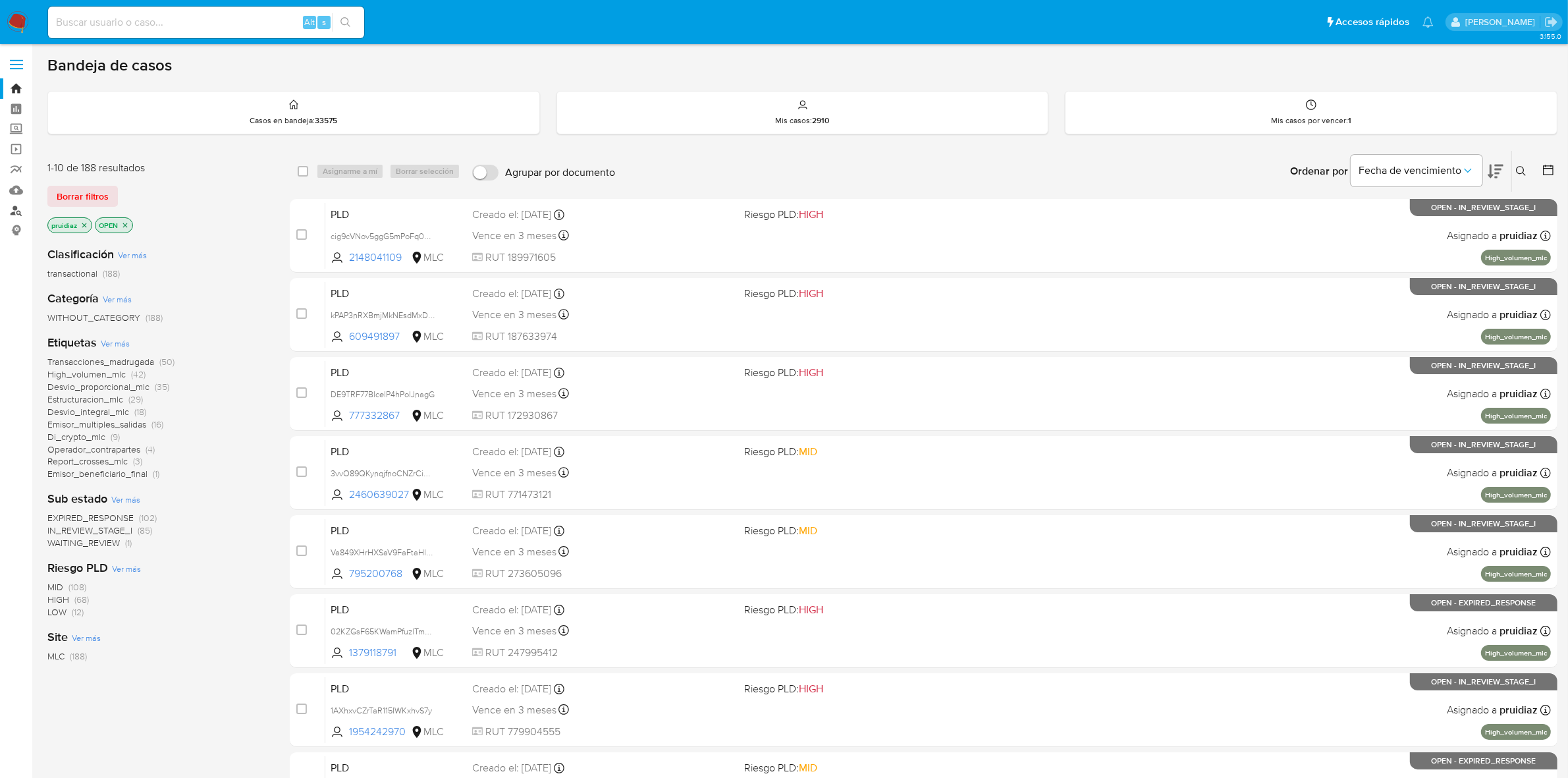
click at [17, 212] on link "Buscador de personas" at bounding box center [78, 210] width 157 height 21
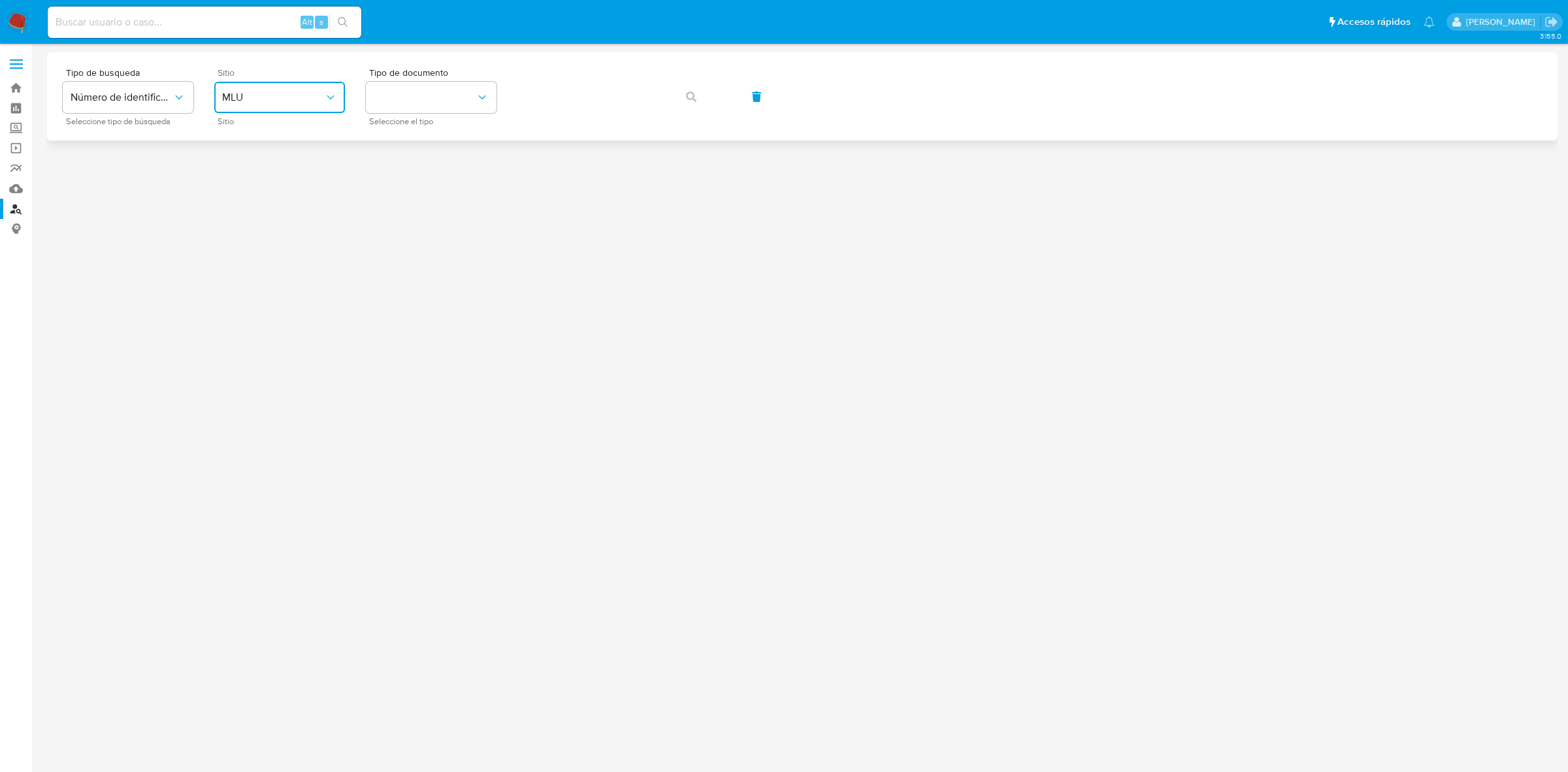
click at [249, 88] on button "MLU" at bounding box center [279, 97] width 131 height 31
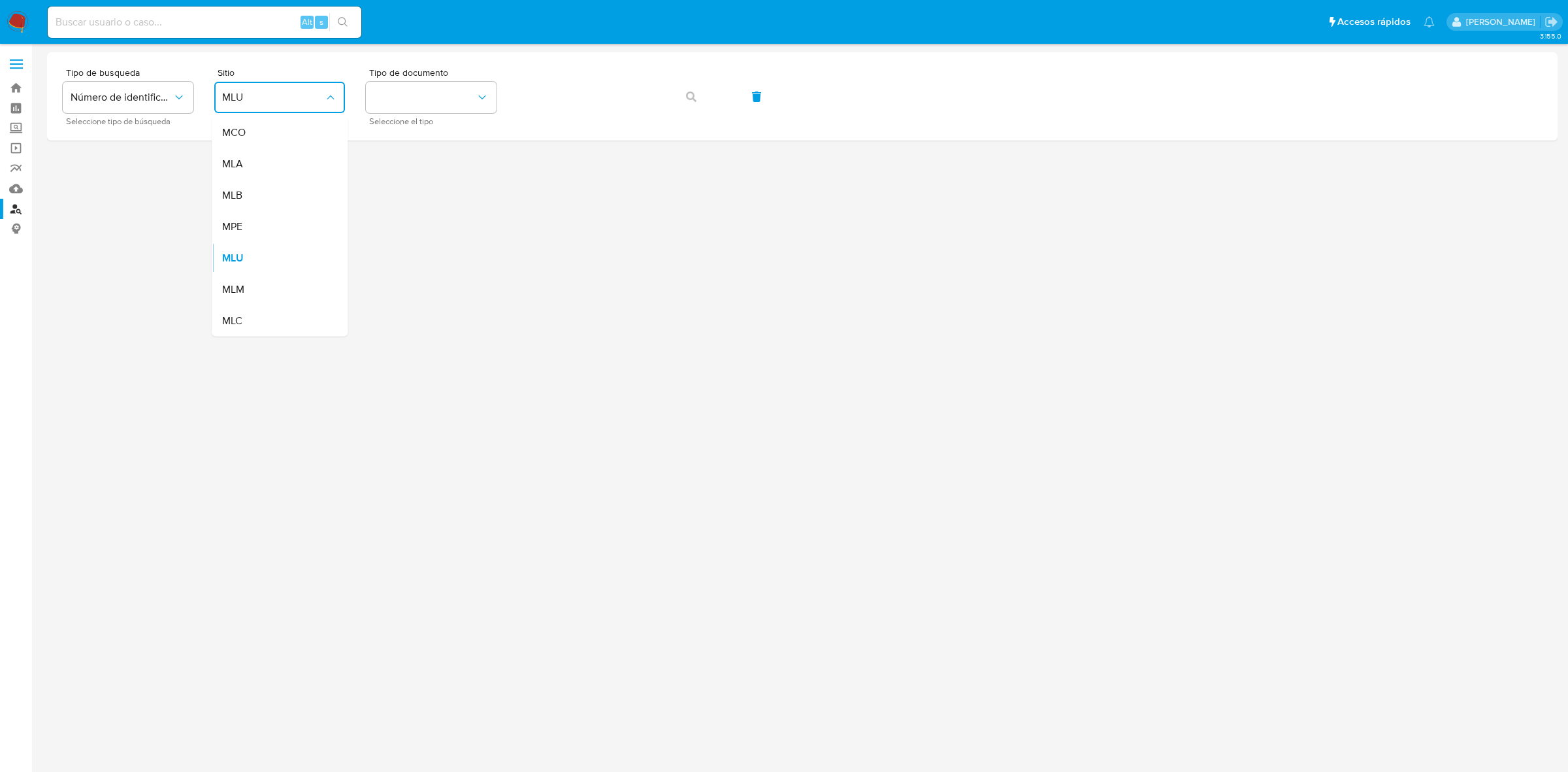
click at [260, 318] on div "MLC" at bounding box center [275, 321] width 107 height 31
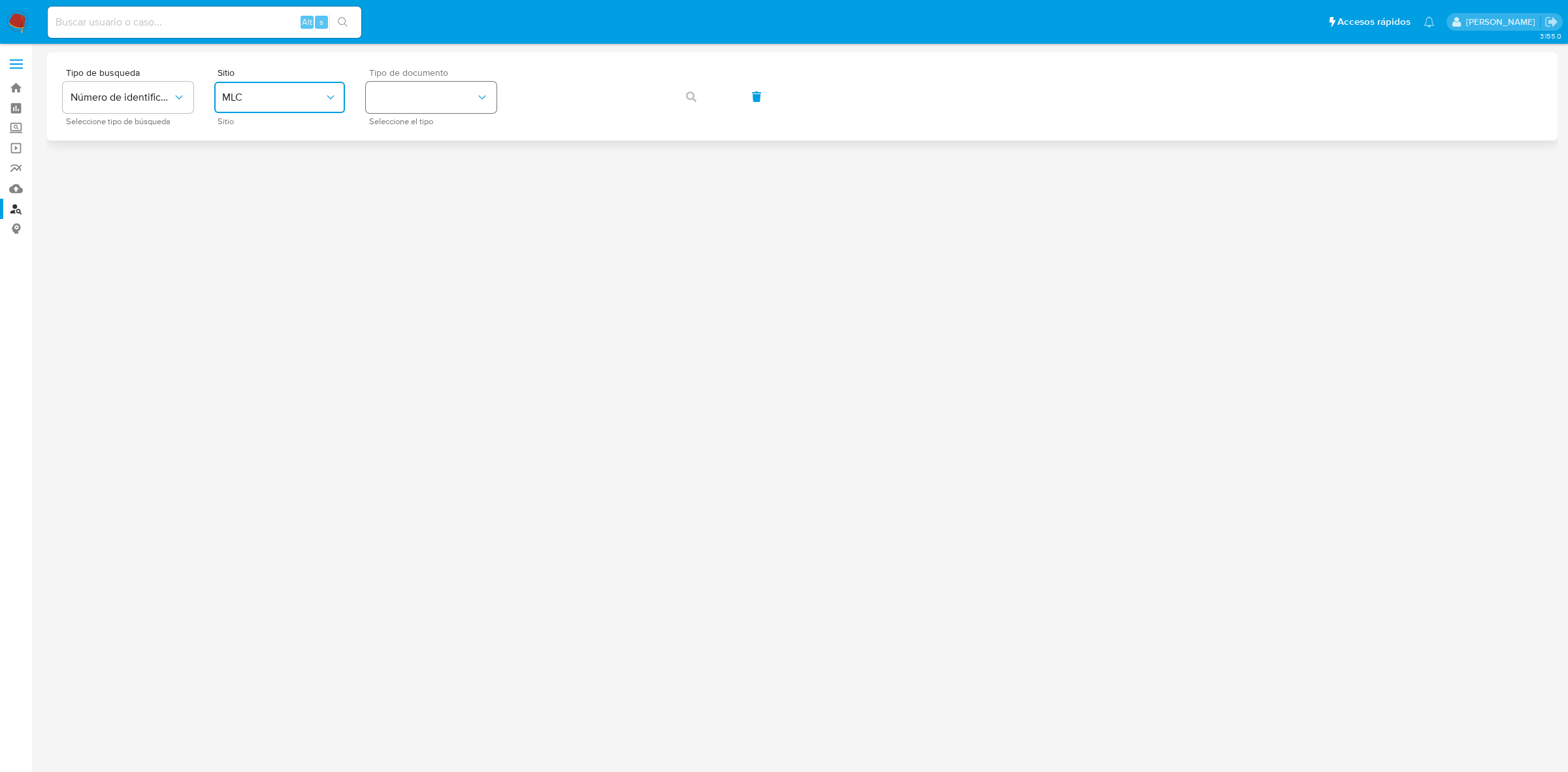
click at [419, 102] on button "identificationType" at bounding box center [431, 97] width 131 height 31
click at [400, 135] on div "RUT RUT" at bounding box center [427, 139] width 107 height 44
click at [696, 92] on icon "button" at bounding box center [692, 97] width 11 height 11
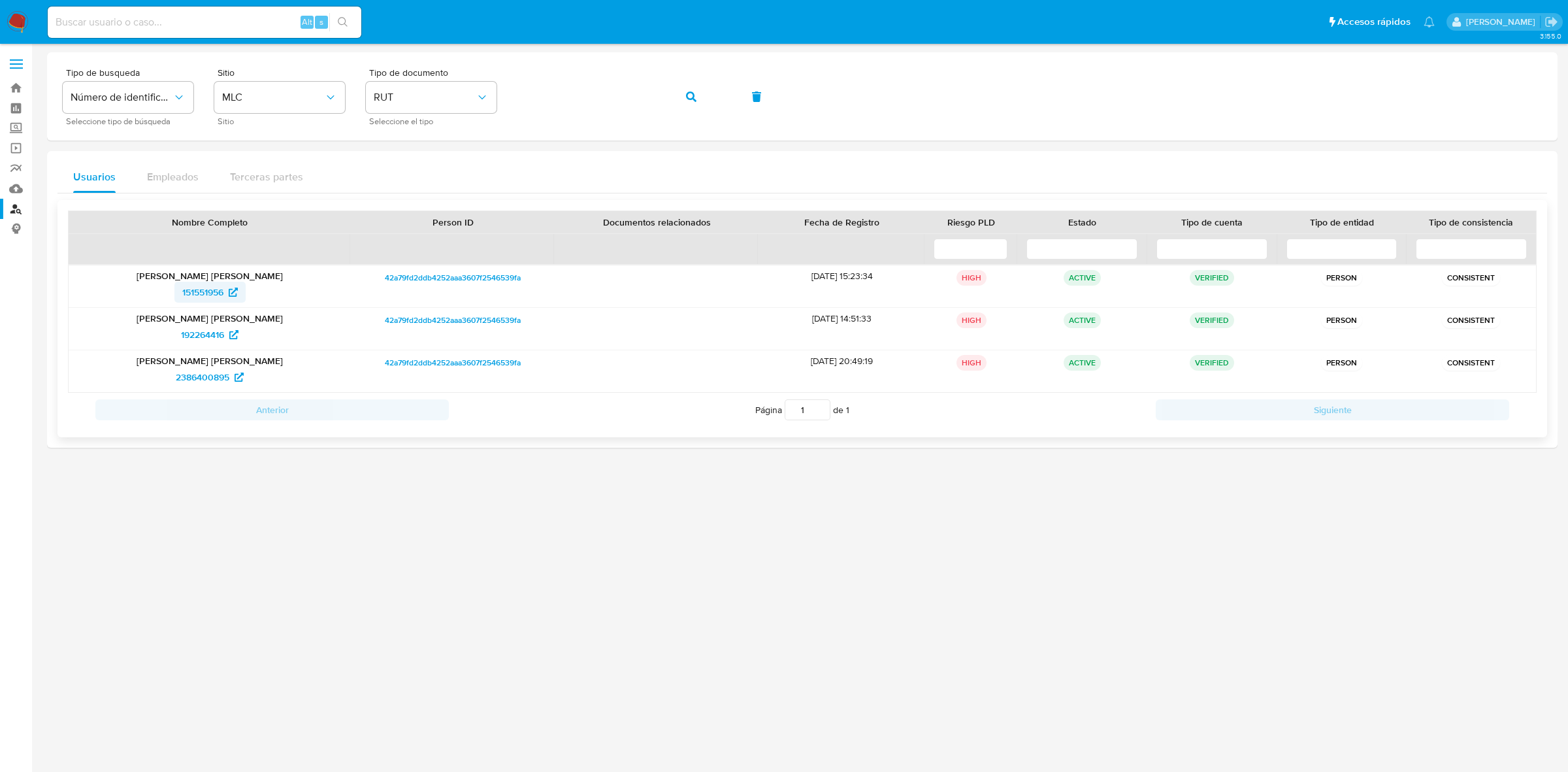
click at [198, 293] on span "151551956" at bounding box center [203, 291] width 41 height 21
click at [204, 331] on span "192264416" at bounding box center [202, 334] width 43 height 21
click at [201, 371] on span "2386400895" at bounding box center [202, 376] width 54 height 21
click at [18, 19] on img at bounding box center [17, 22] width 22 height 22
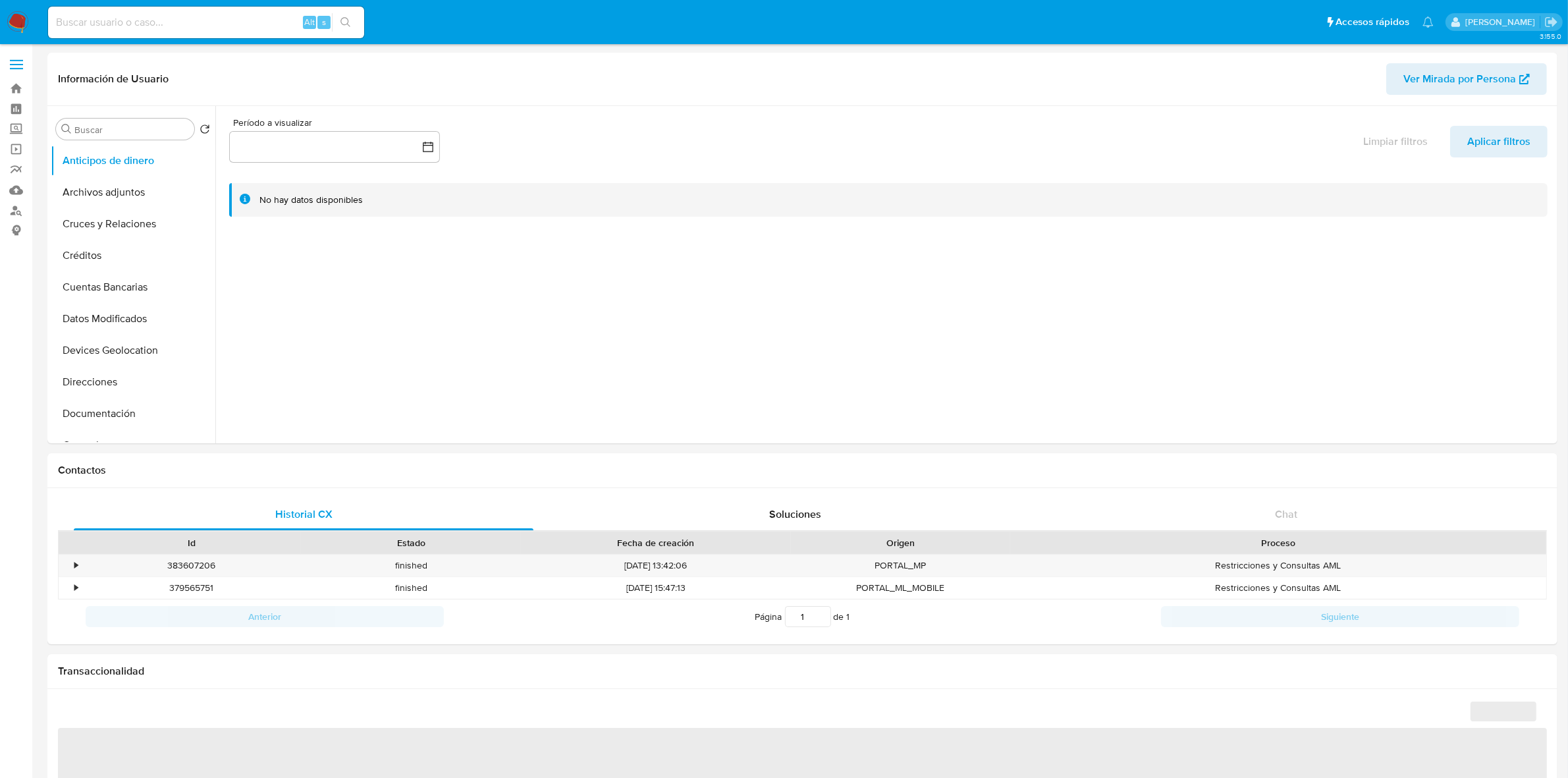
select select "10"
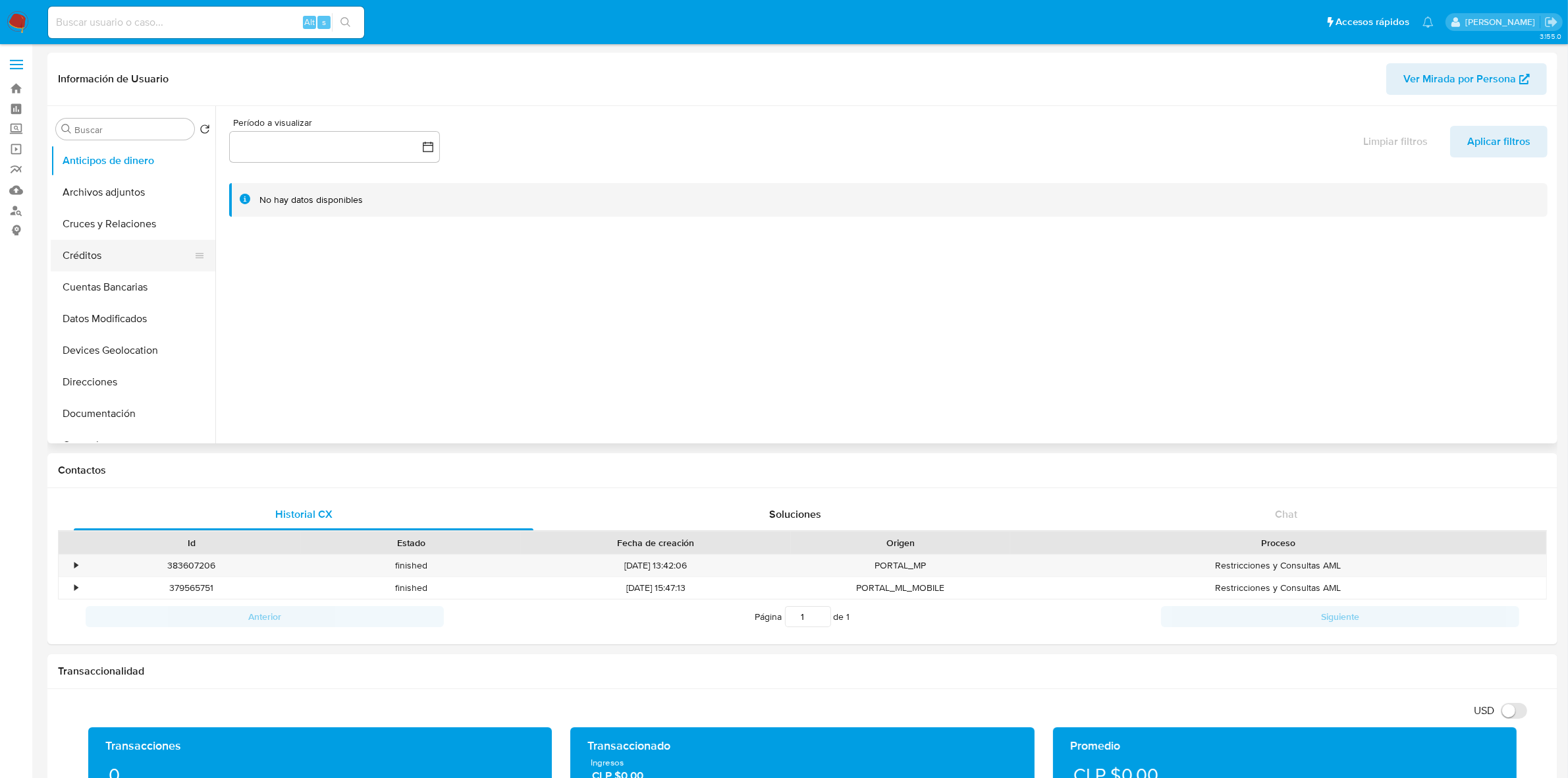
scroll to position [84, 0]
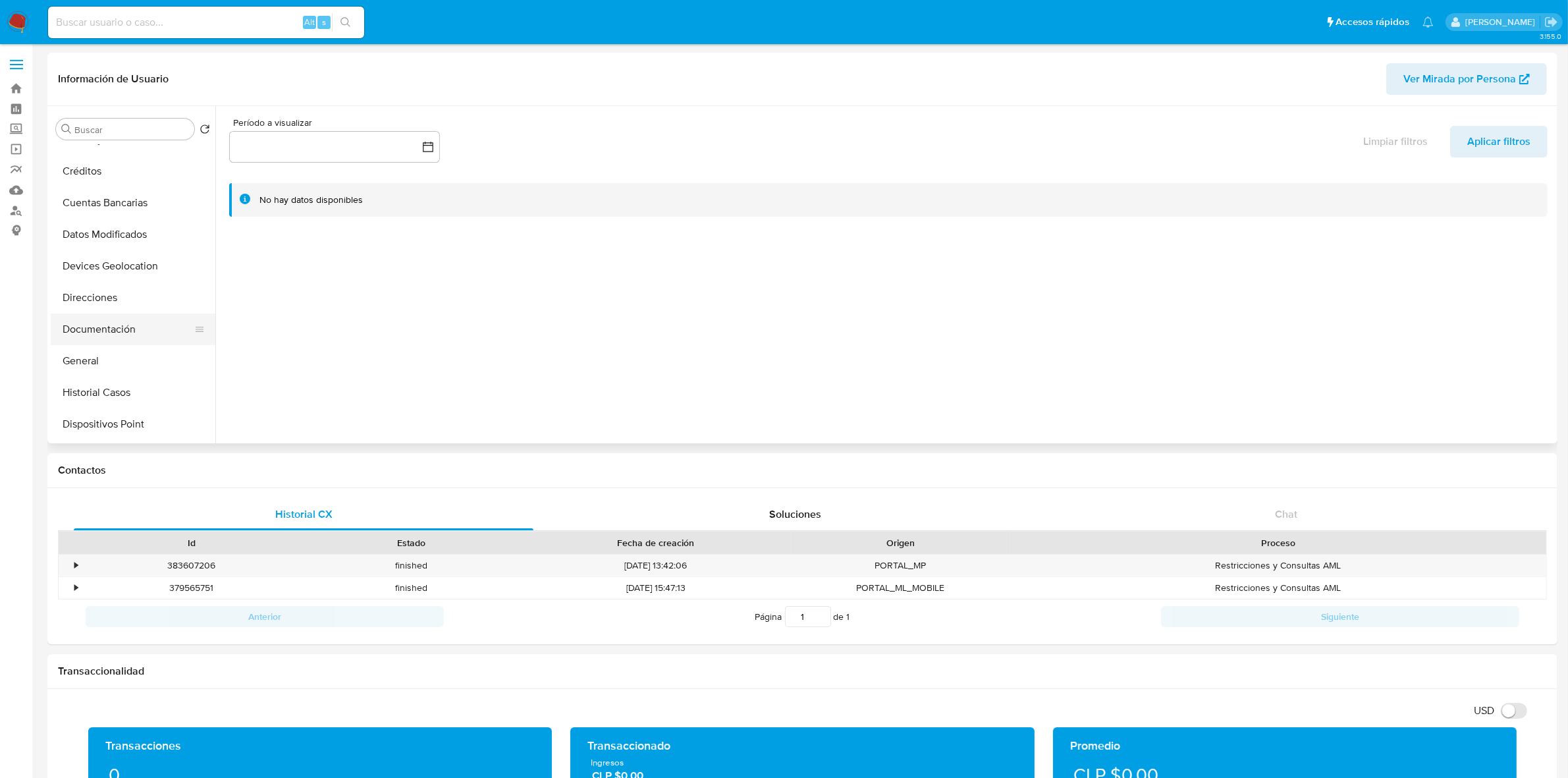
click at [108, 323] on button "Documentación" at bounding box center [128, 329] width 154 height 31
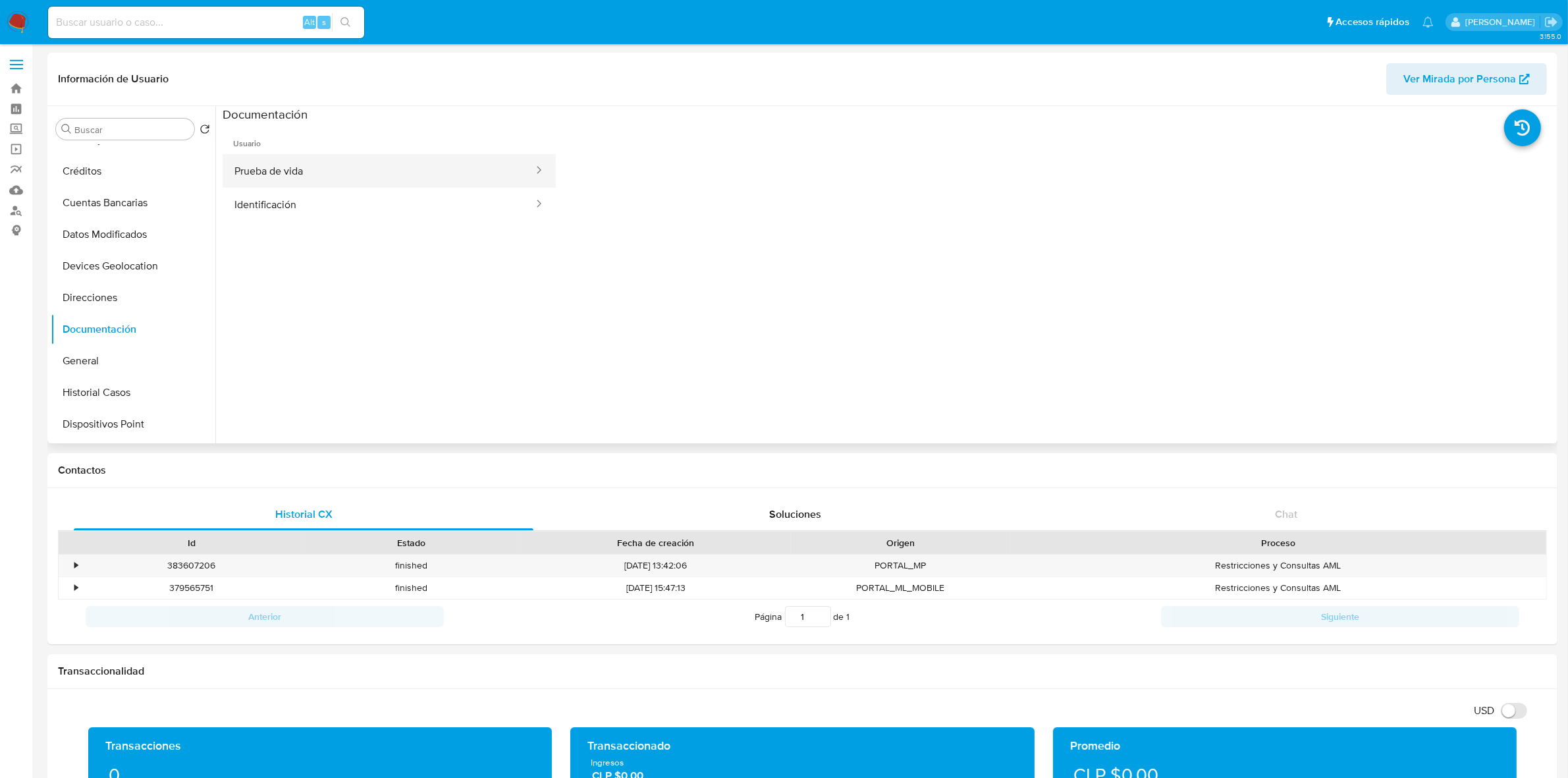
click at [341, 179] on button "Prueba de vida" at bounding box center [379, 171] width 312 height 33
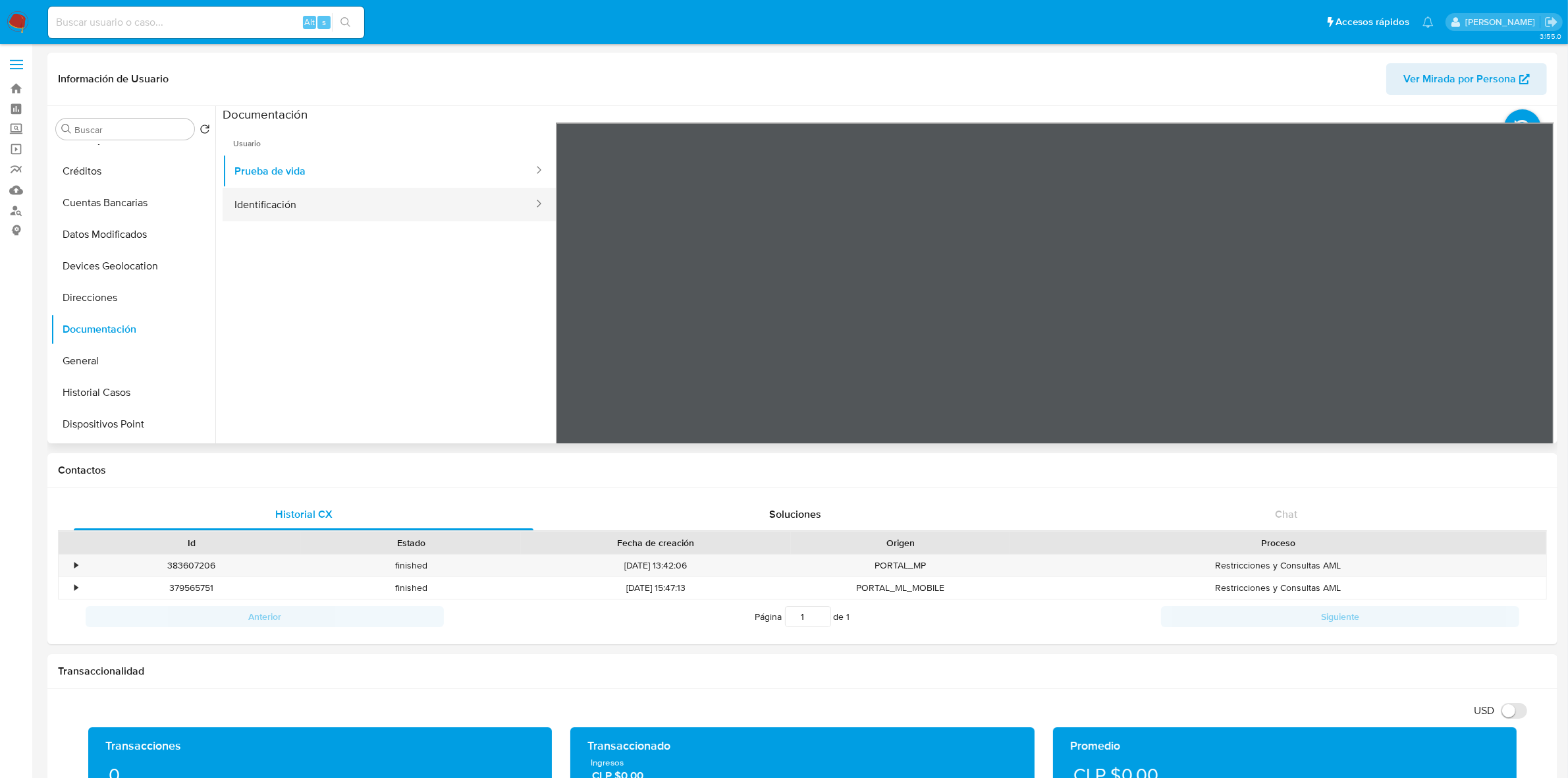
click at [340, 202] on button "Identificación" at bounding box center [379, 205] width 312 height 33
click at [1529, 345] on icon at bounding box center [1537, 336] width 26 height 26
click at [274, 155] on button "Prueba de vida" at bounding box center [379, 171] width 312 height 33
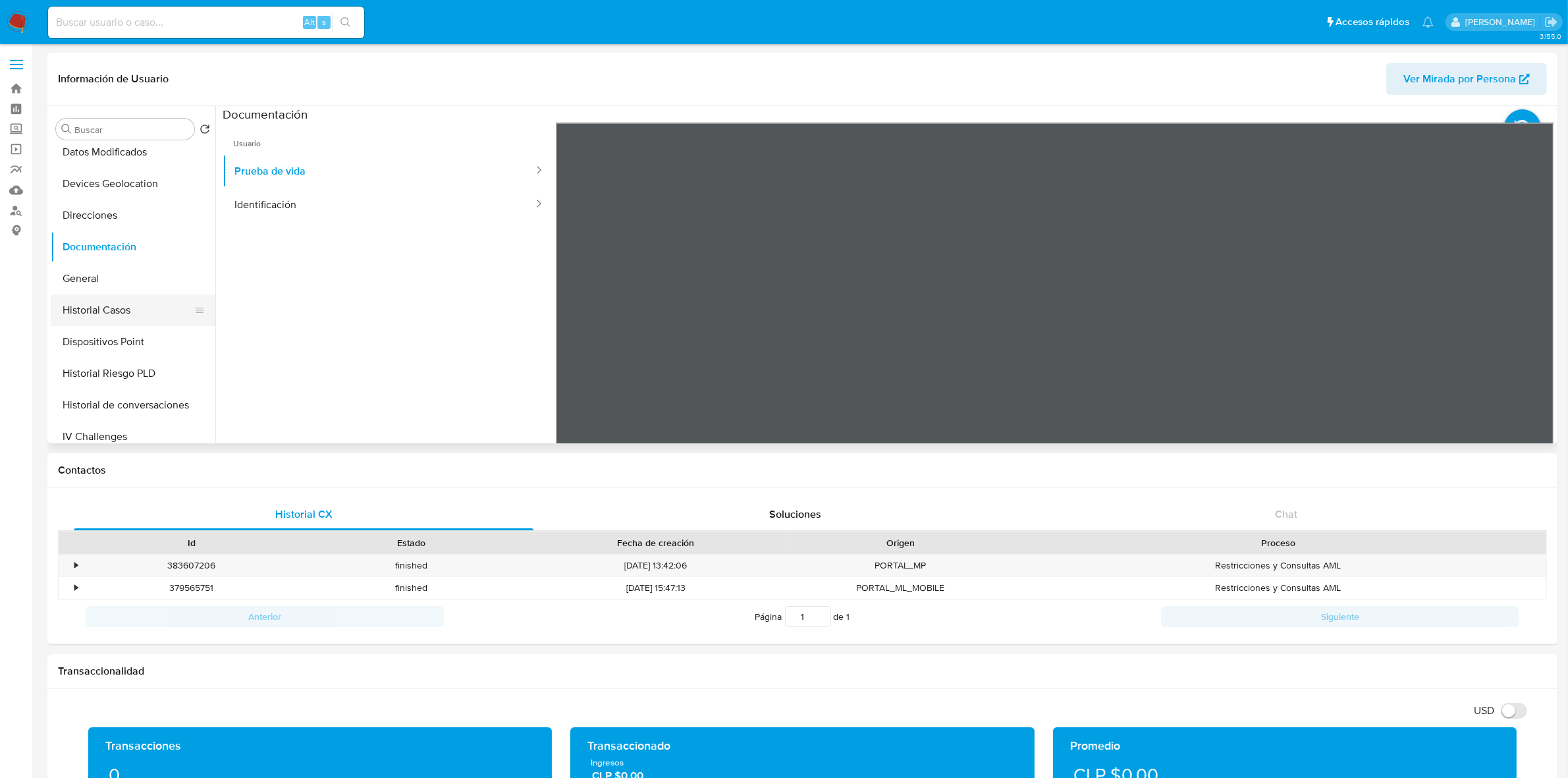
click at [124, 305] on button "Historial Casos" at bounding box center [128, 310] width 154 height 31
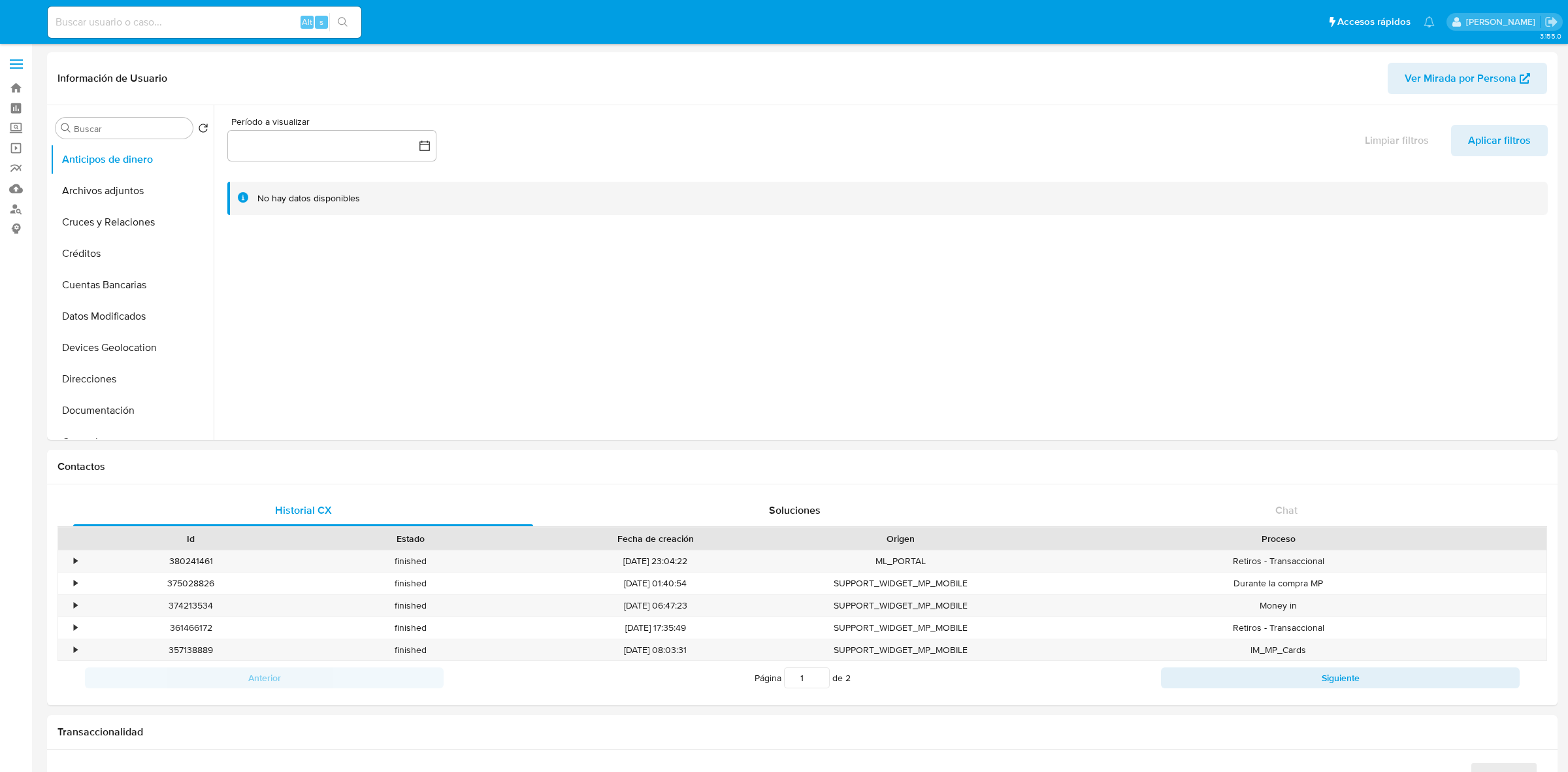
select select "10"
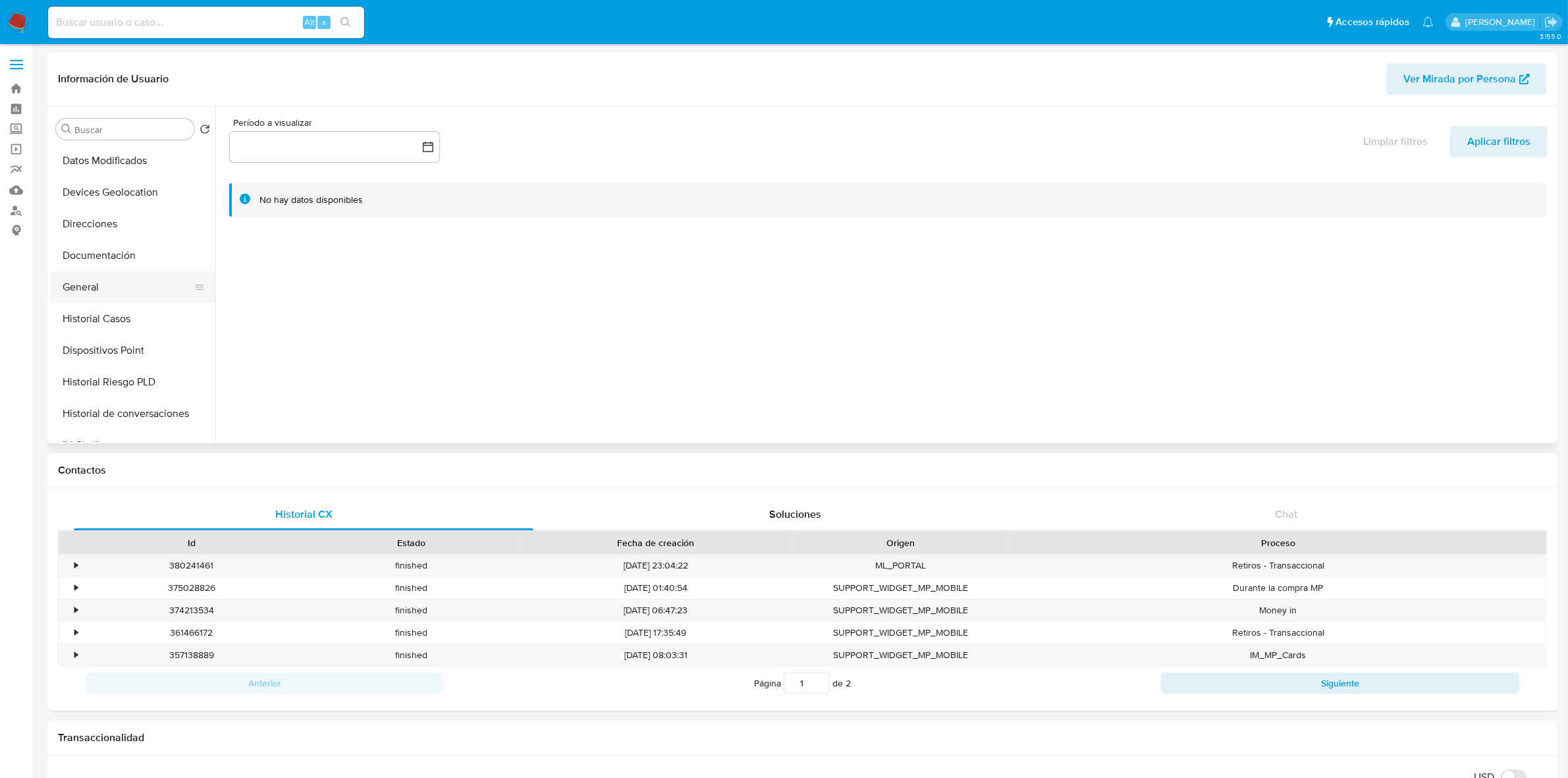
scroll to position [165, 0]
click at [120, 239] on button "Documentación" at bounding box center [128, 248] width 154 height 31
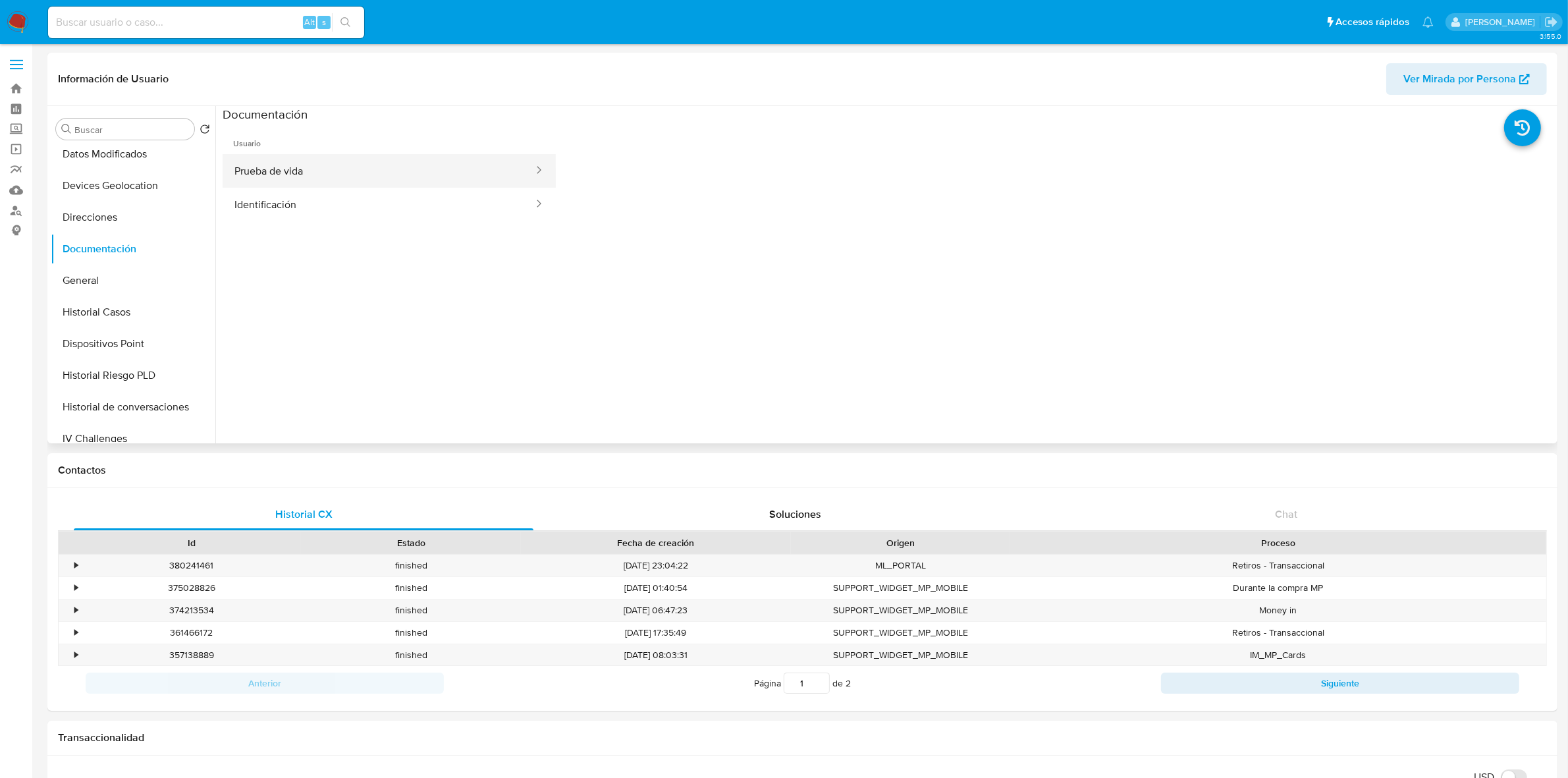
click at [321, 165] on button "Prueba de vida" at bounding box center [379, 171] width 312 height 33
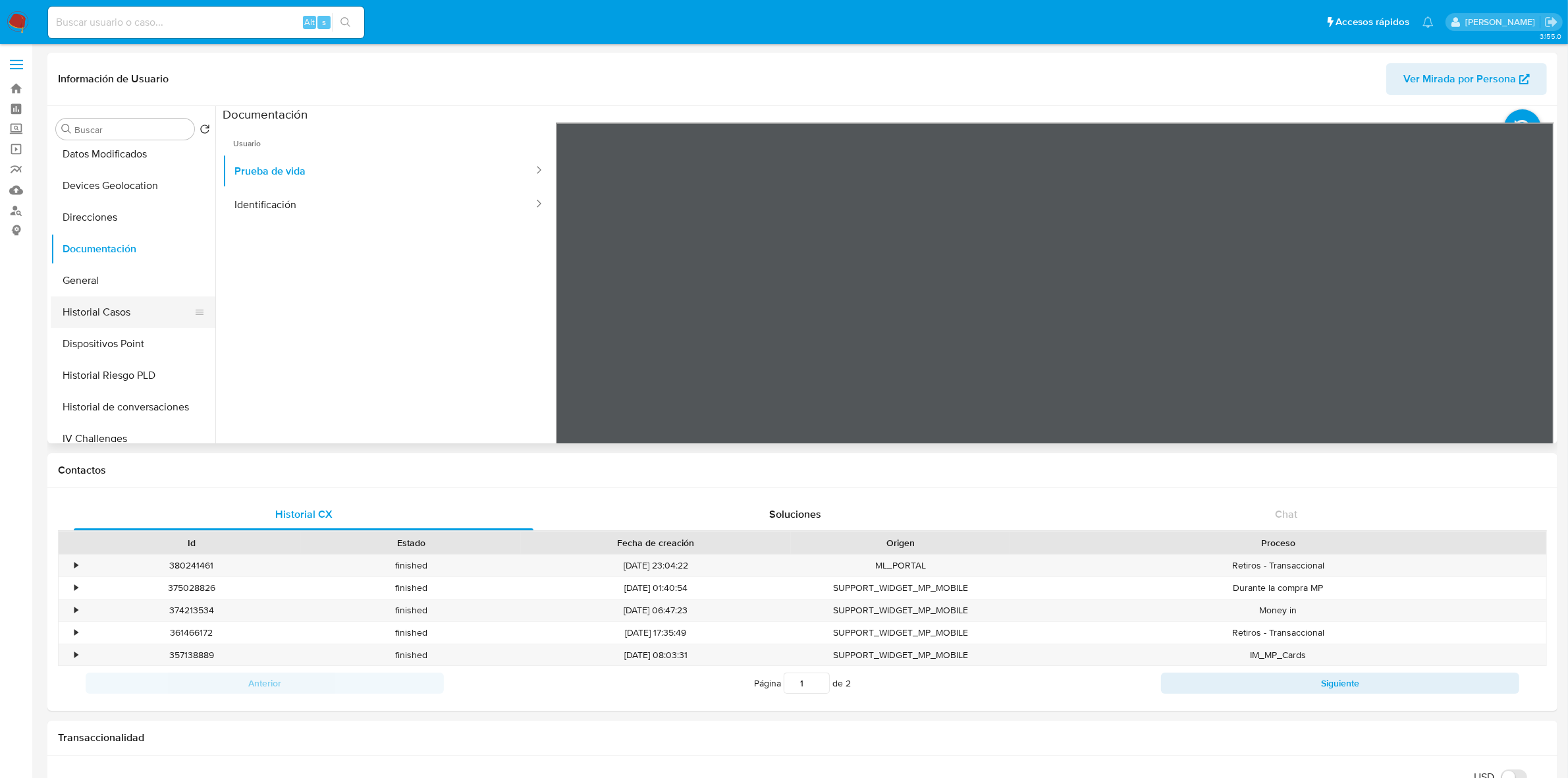
click at [128, 302] on button "Historial Casos" at bounding box center [128, 312] width 154 height 31
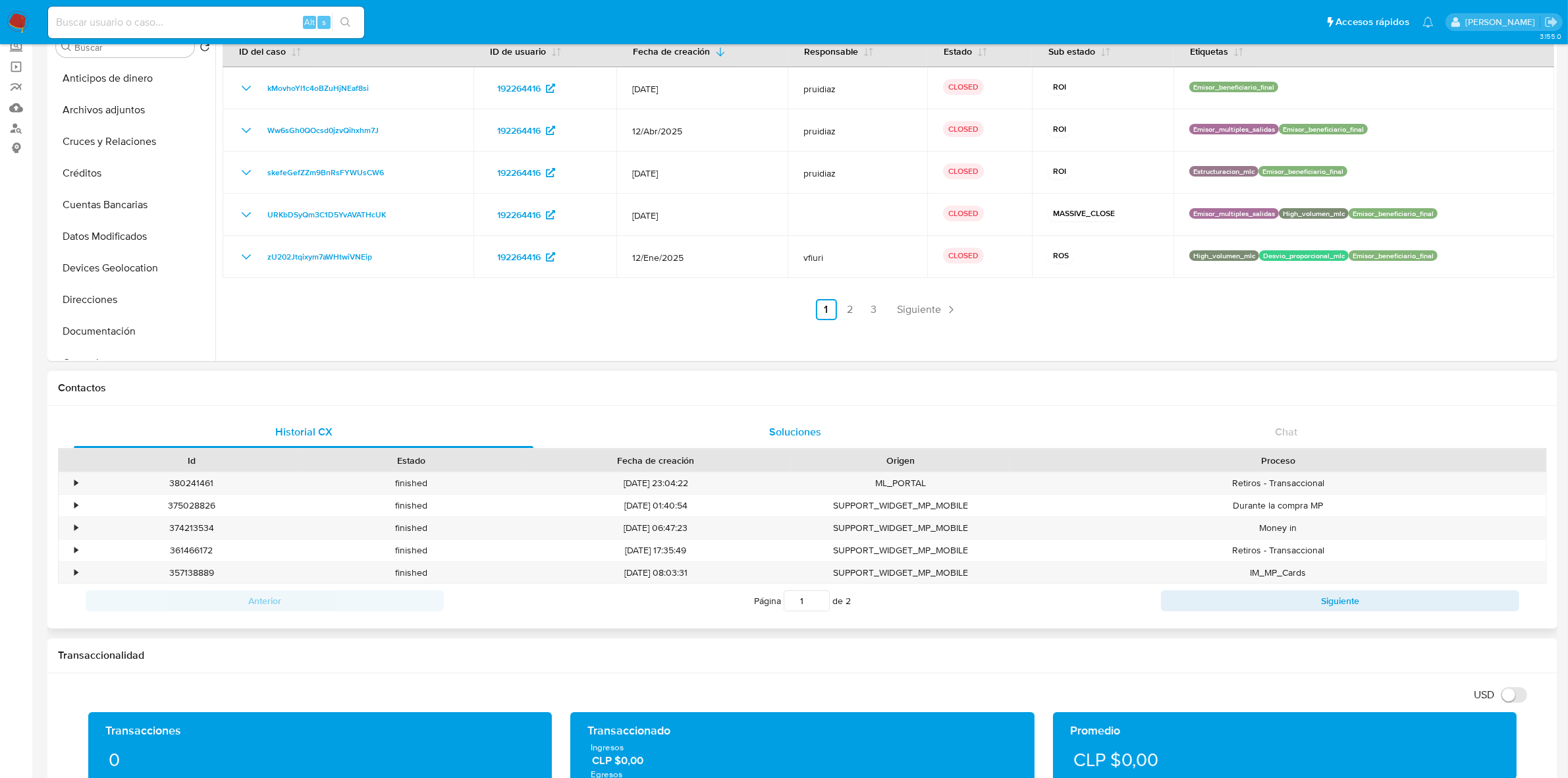
scroll to position [0, 0]
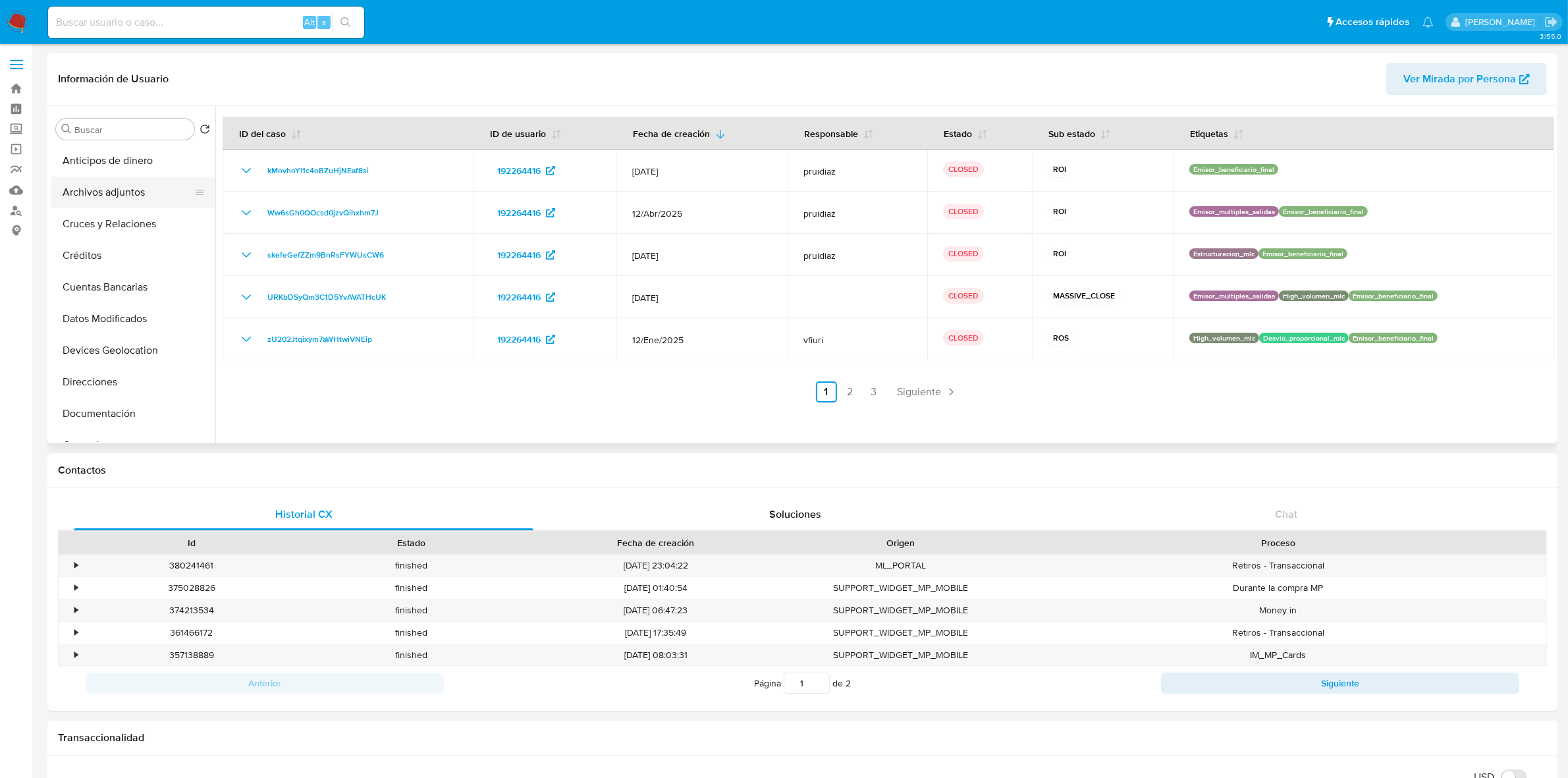
click at [130, 206] on button "Archivos adjuntos" at bounding box center [128, 192] width 154 height 31
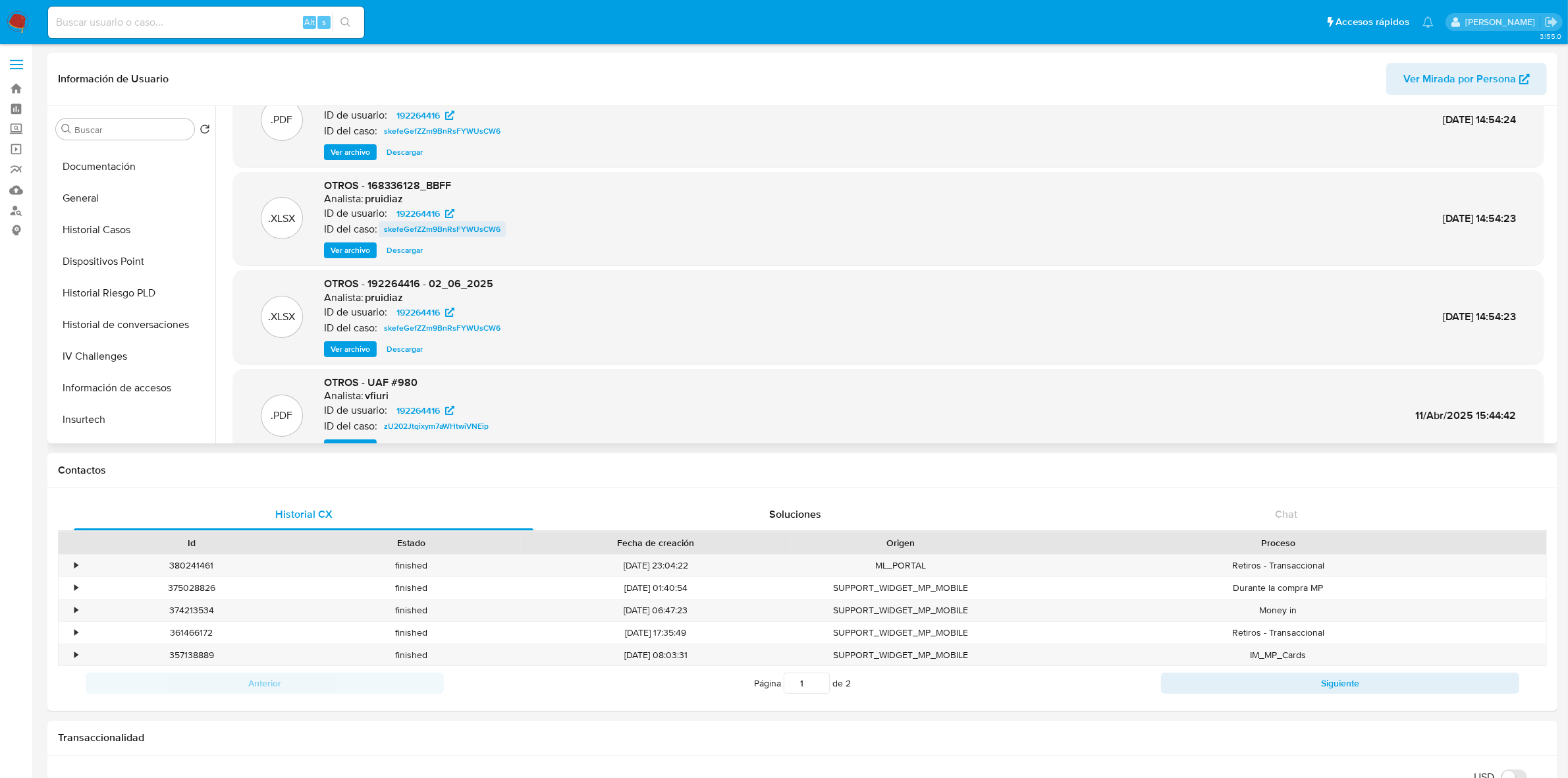
scroll to position [82, 0]
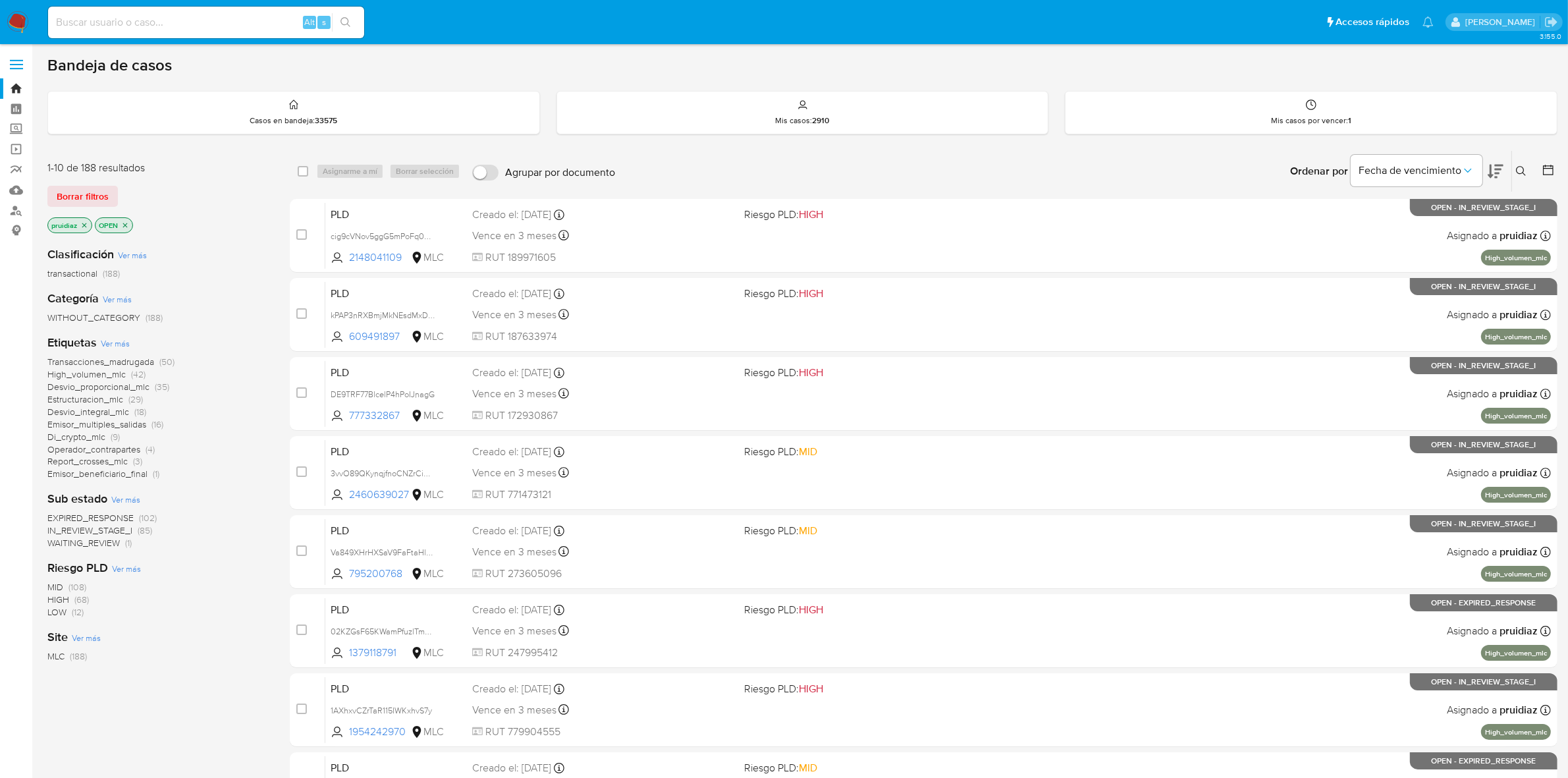
click at [1529, 168] on button at bounding box center [1523, 171] width 21 height 16
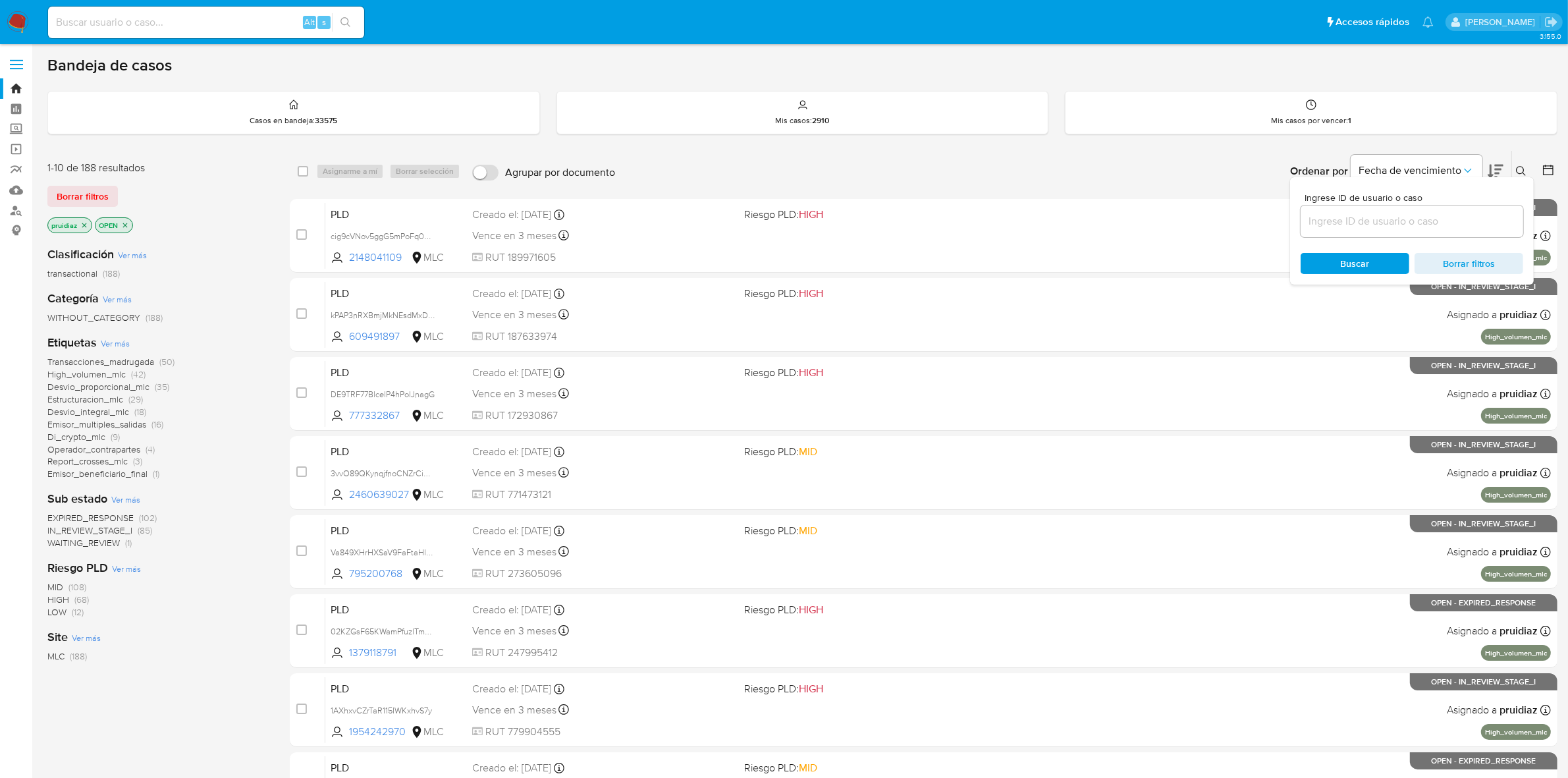
drag, startPoint x: 1349, startPoint y: 221, endPoint x: 1345, endPoint y: 213, distance: 8.9
click at [1348, 221] on div at bounding box center [1411, 221] width 223 height 31
click at [1347, 215] on input at bounding box center [1411, 221] width 223 height 17
click at [1337, 219] on input at bounding box center [1411, 221] width 223 height 17
click at [1337, 219] on input at bounding box center [1411, 221] width 223 height 17
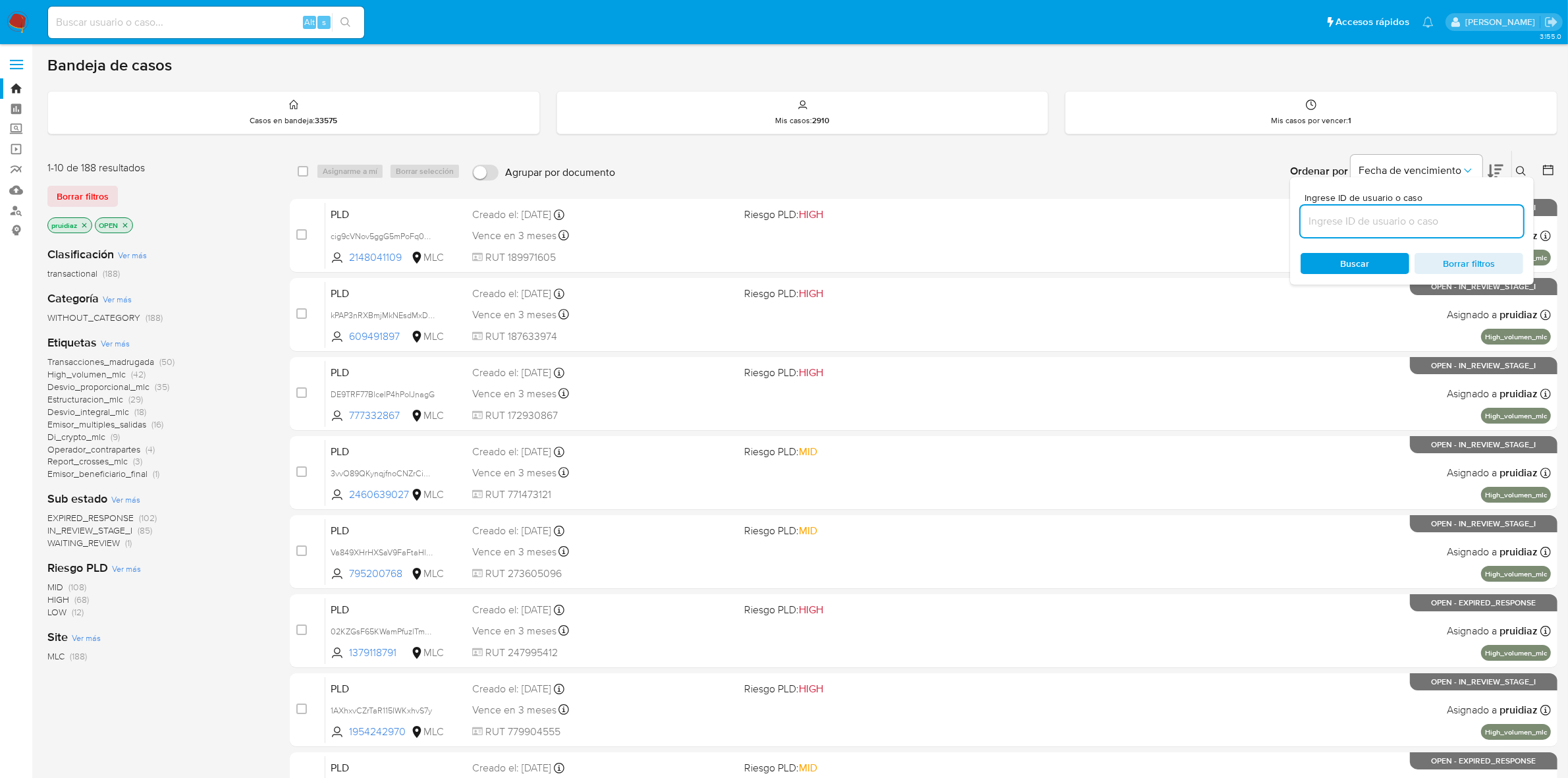
click at [1333, 219] on input at bounding box center [1411, 221] width 223 height 17
paste input "2355418479"
type input "2355418479"
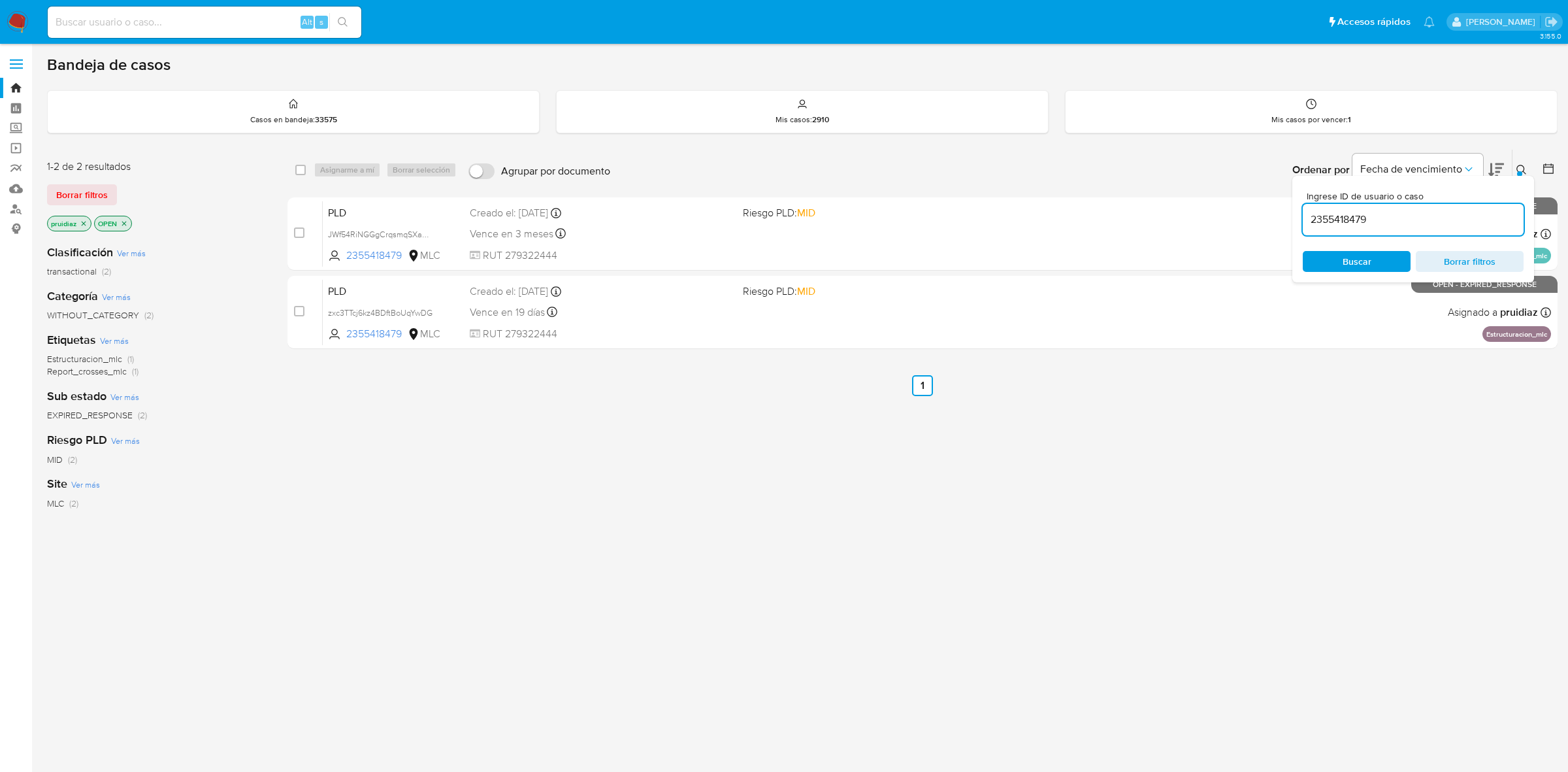
click at [1518, 165] on icon at bounding box center [1522, 170] width 11 height 11
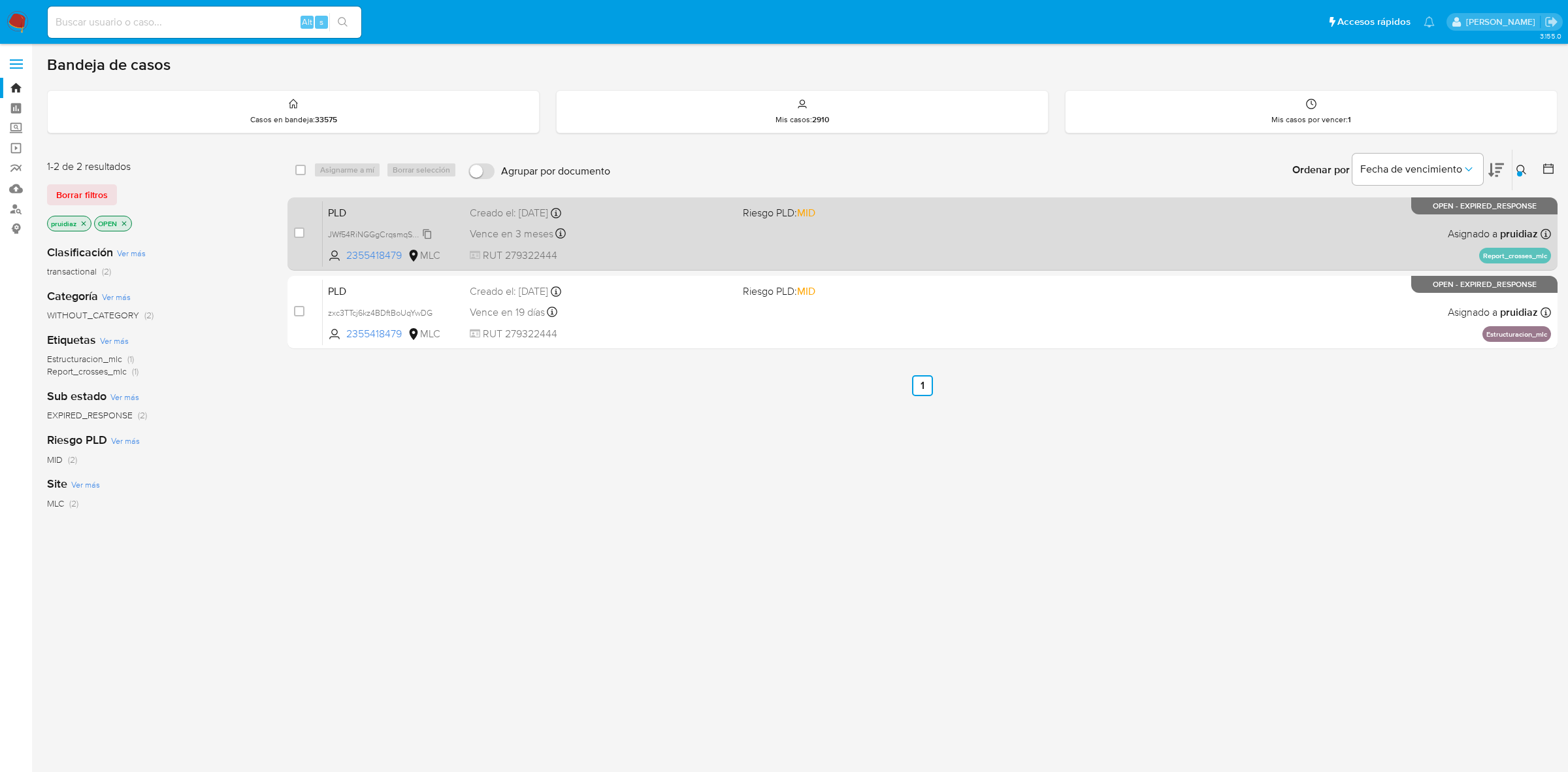
click at [426, 232] on span "JWf54RiNGGgCrqsmqSXayqXv" at bounding box center [384, 234] width 112 height 15
click at [622, 236] on div "Vence en 3 meses Vence el 10/11/2025 06:04:38" at bounding box center [601, 234] width 263 height 18
click at [291, 226] on div "case-item-checkbox No es posible asignar el caso PLD JWf54RiNGGgCrqsmqSXayqXv 2…" at bounding box center [923, 234] width 1271 height 73
click at [291, 230] on div "case-item-checkbox No es posible asignar el caso PLD JWf54RiNGGgCrqsmqSXayqXv 2…" at bounding box center [923, 234] width 1271 height 73
click at [292, 230] on div "case-item-checkbox No es posible asignar el caso PLD JWf54RiNGGgCrqsmqSXayqXv 2…" at bounding box center [923, 234] width 1271 height 73
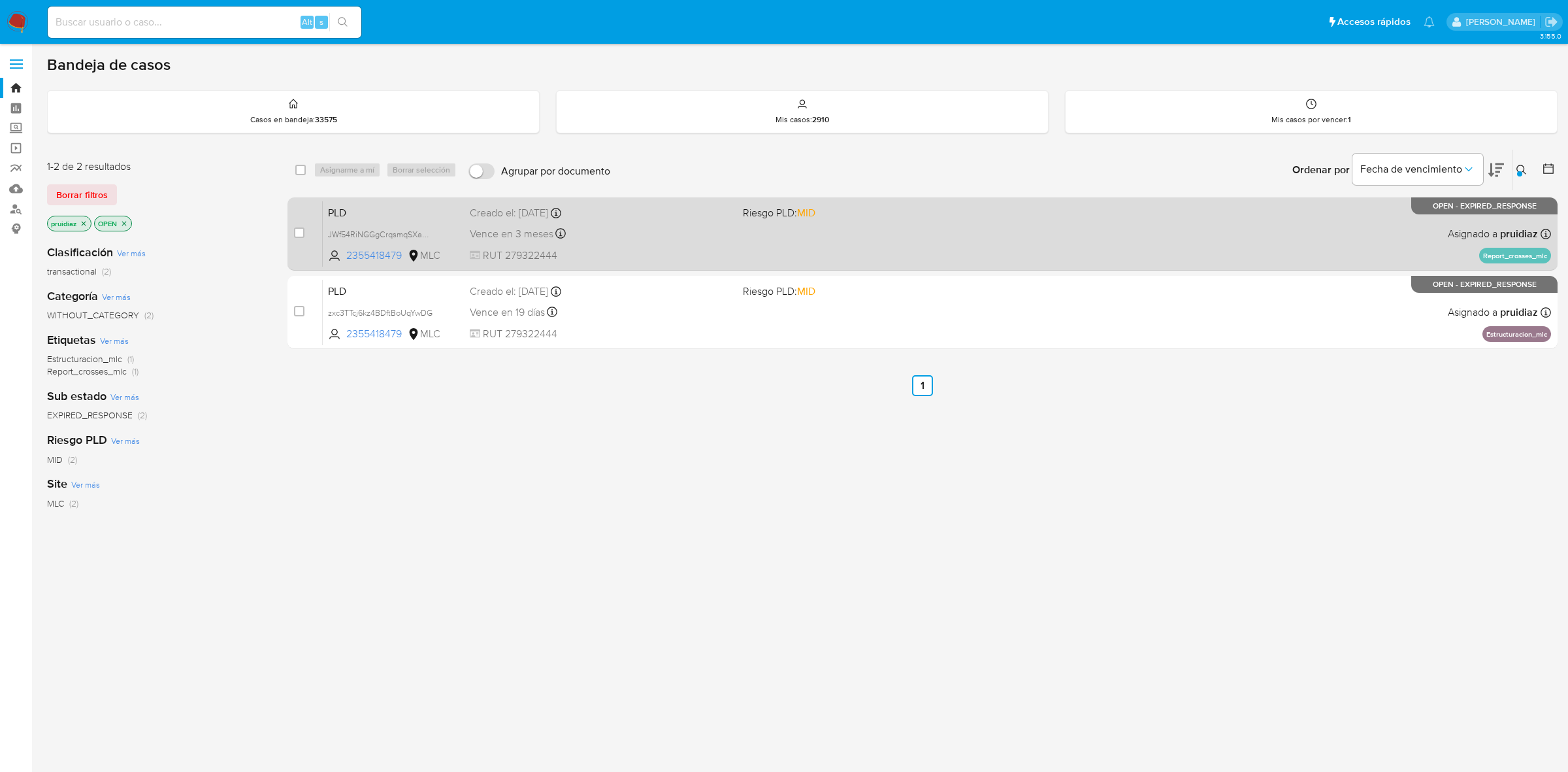
click at [292, 230] on div "case-item-checkbox No es posible asignar el caso PLD JWf54RiNGGgCrqsmqSXayqXv 2…" at bounding box center [923, 234] width 1271 height 73
click at [299, 232] on input "checkbox" at bounding box center [299, 233] width 11 height 11
checkbox input "true"
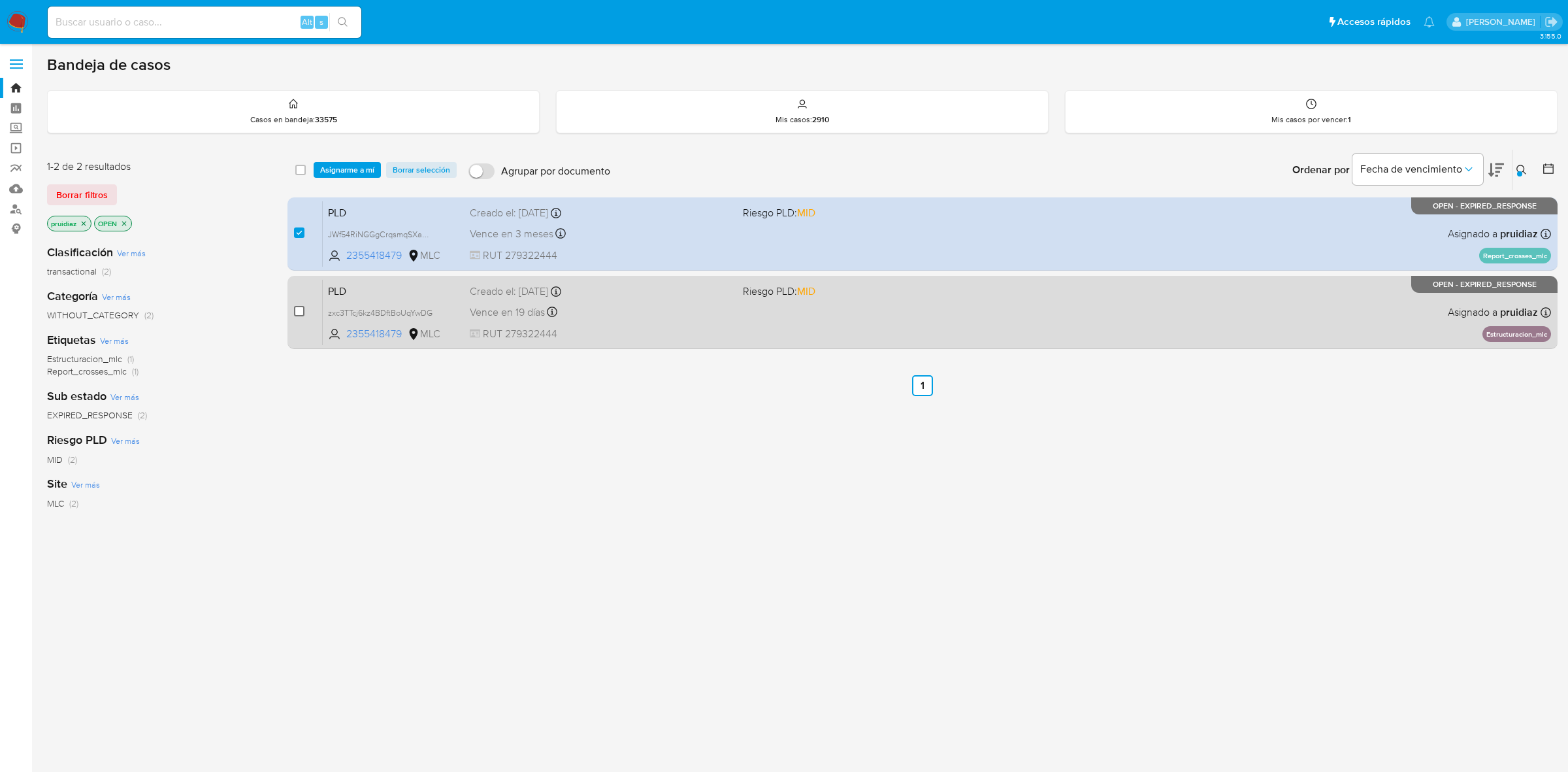
click at [299, 306] on input "checkbox" at bounding box center [299, 311] width 11 height 11
checkbox input "true"
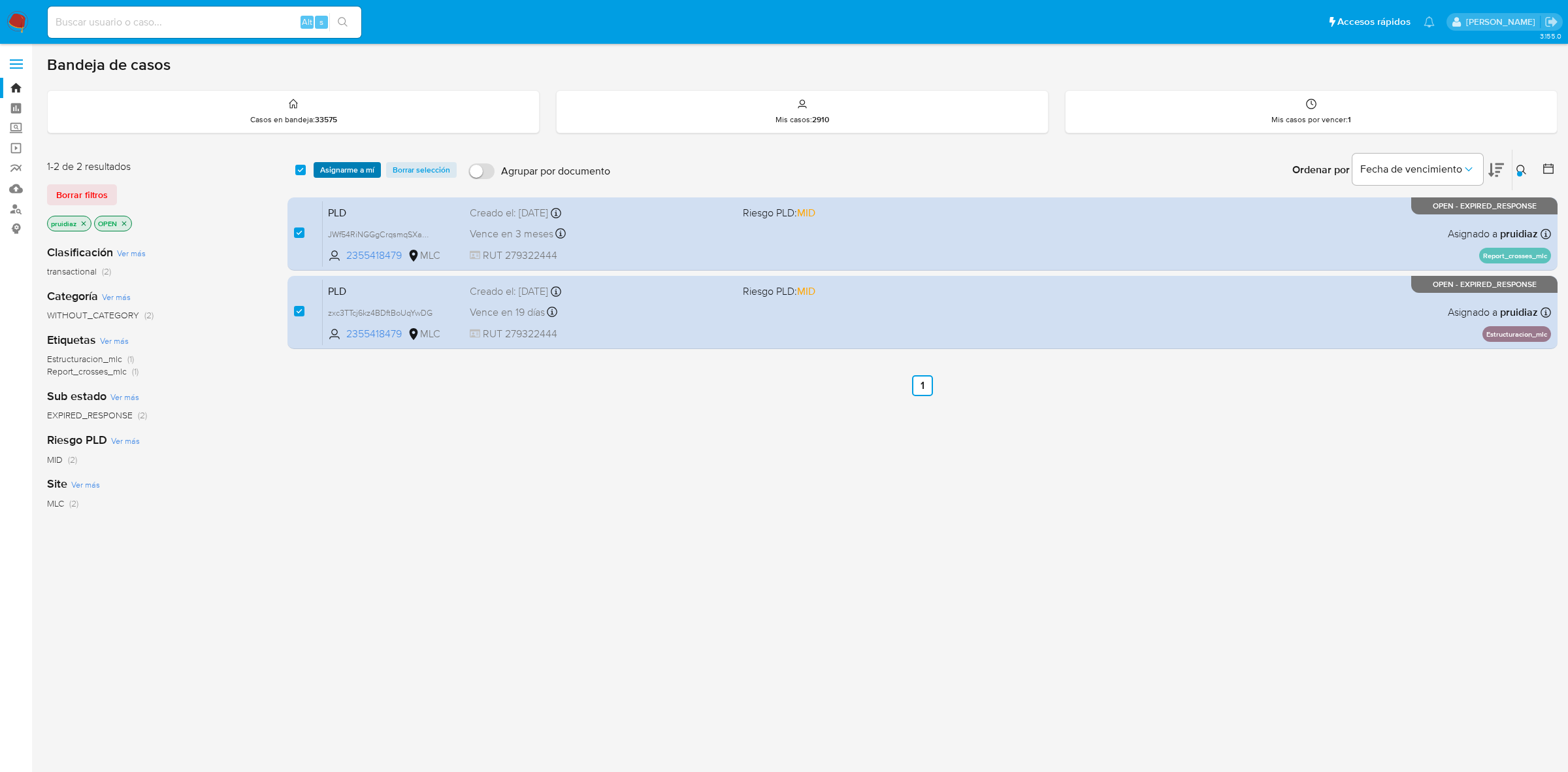
click at [344, 174] on span "Asignarme a mí" at bounding box center [347, 170] width 54 height 13
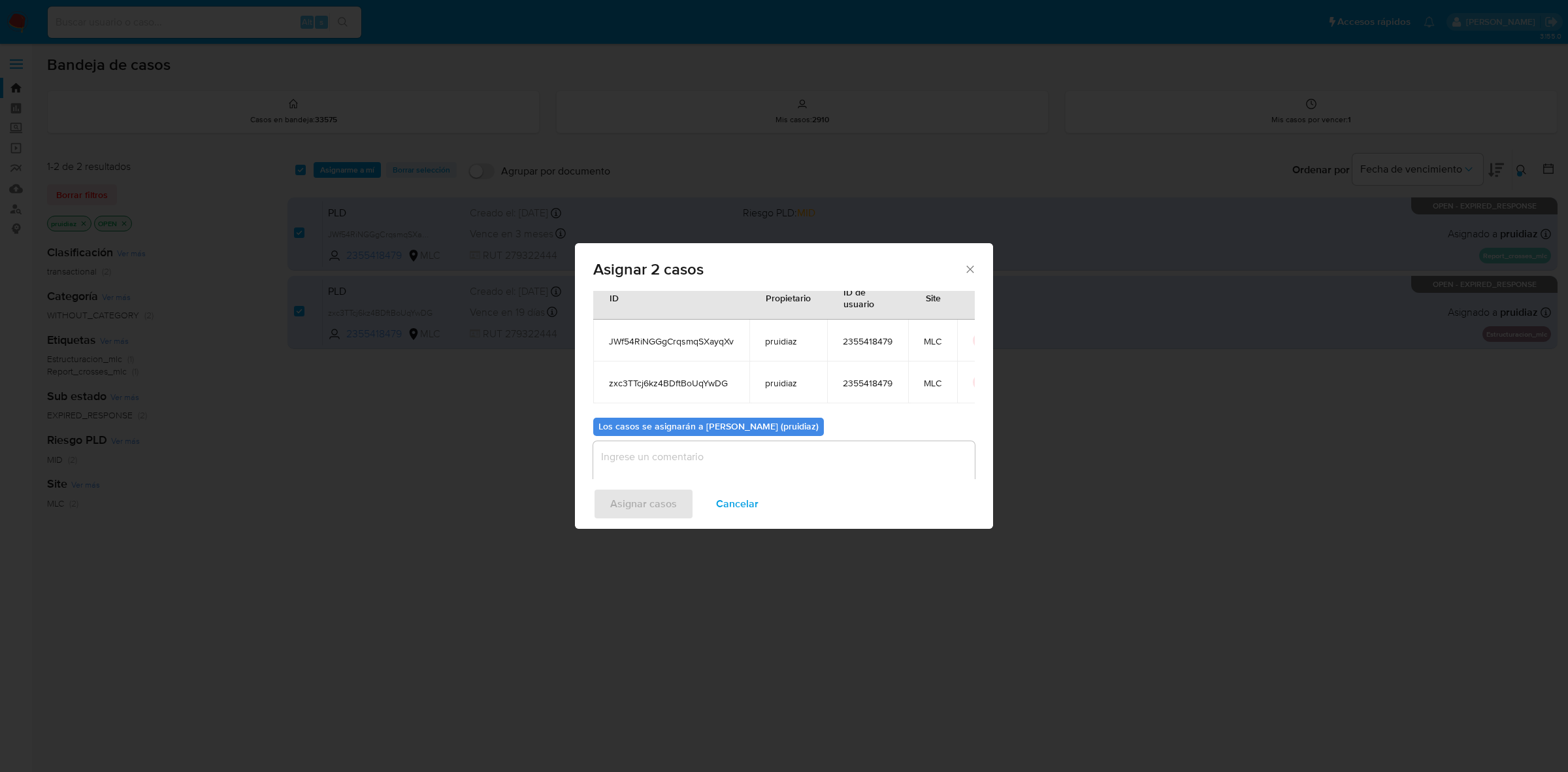
scroll to position [75, 0]
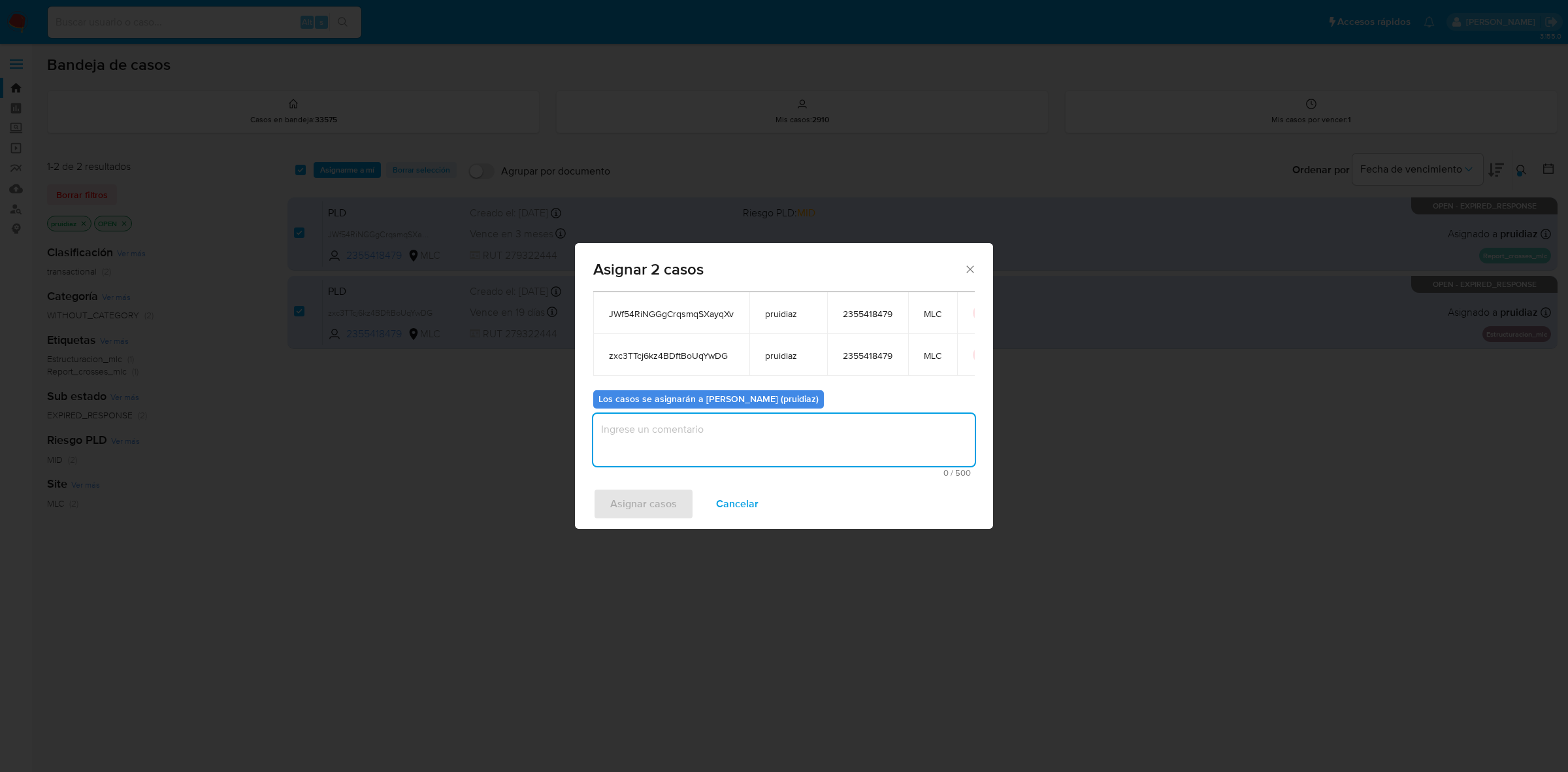
click at [735, 424] on textarea "assign-modal" at bounding box center [784, 439] width 382 height 52
type textarea "-"
click at [651, 500] on span "Asignar casos" at bounding box center [643, 503] width 66 height 29
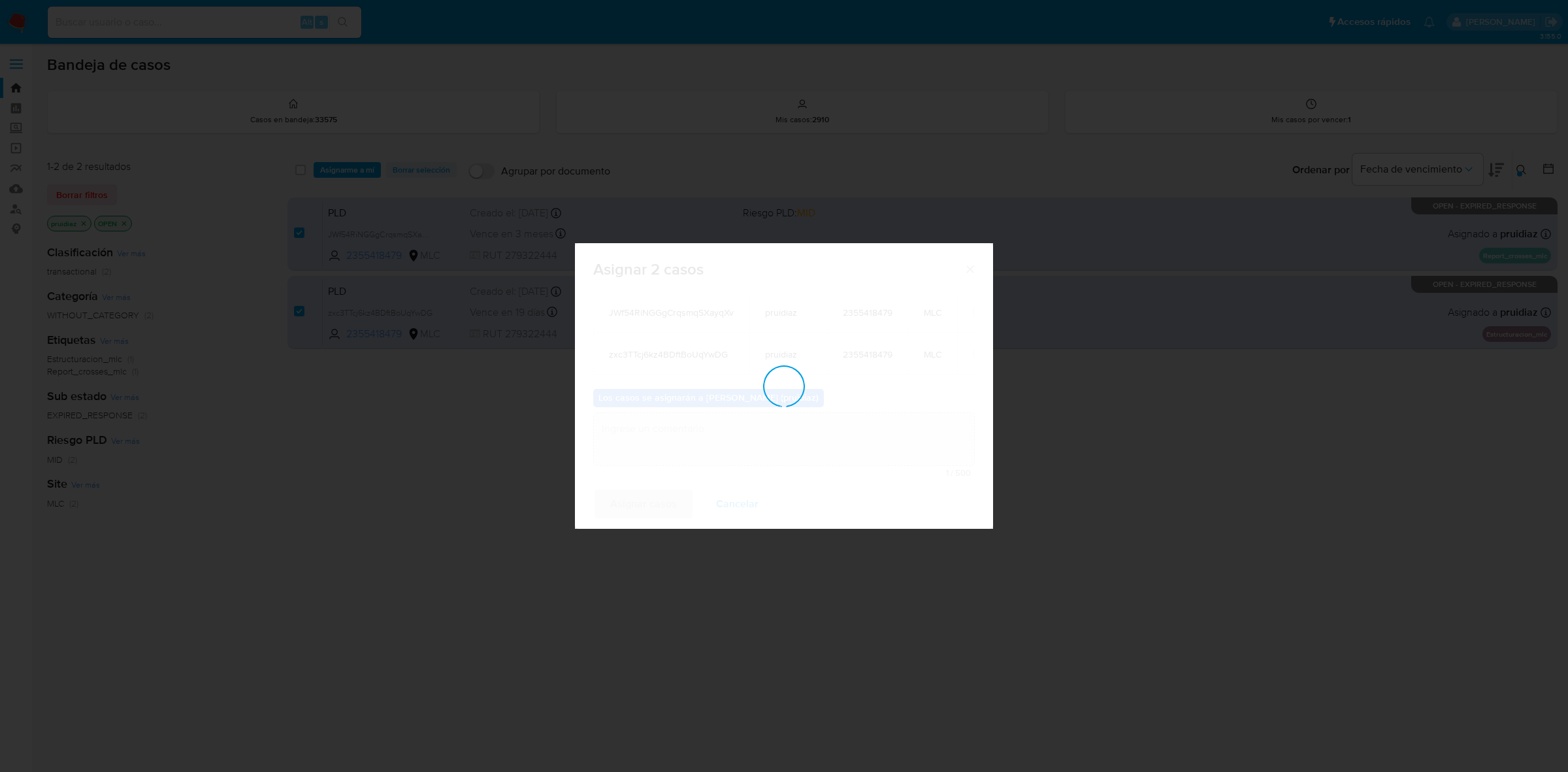
checkbox input "false"
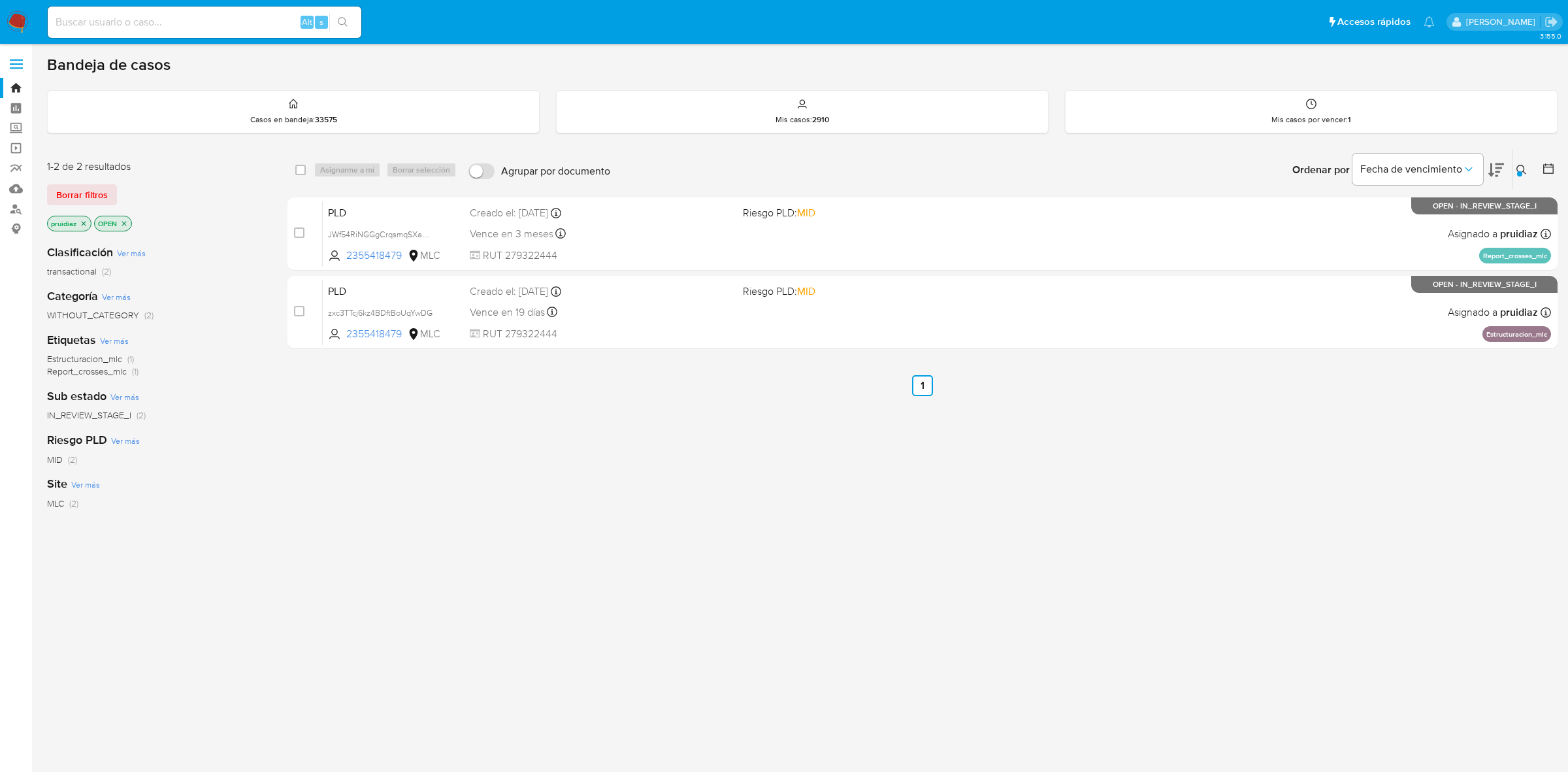
click at [27, 19] on img at bounding box center [17, 22] width 22 height 22
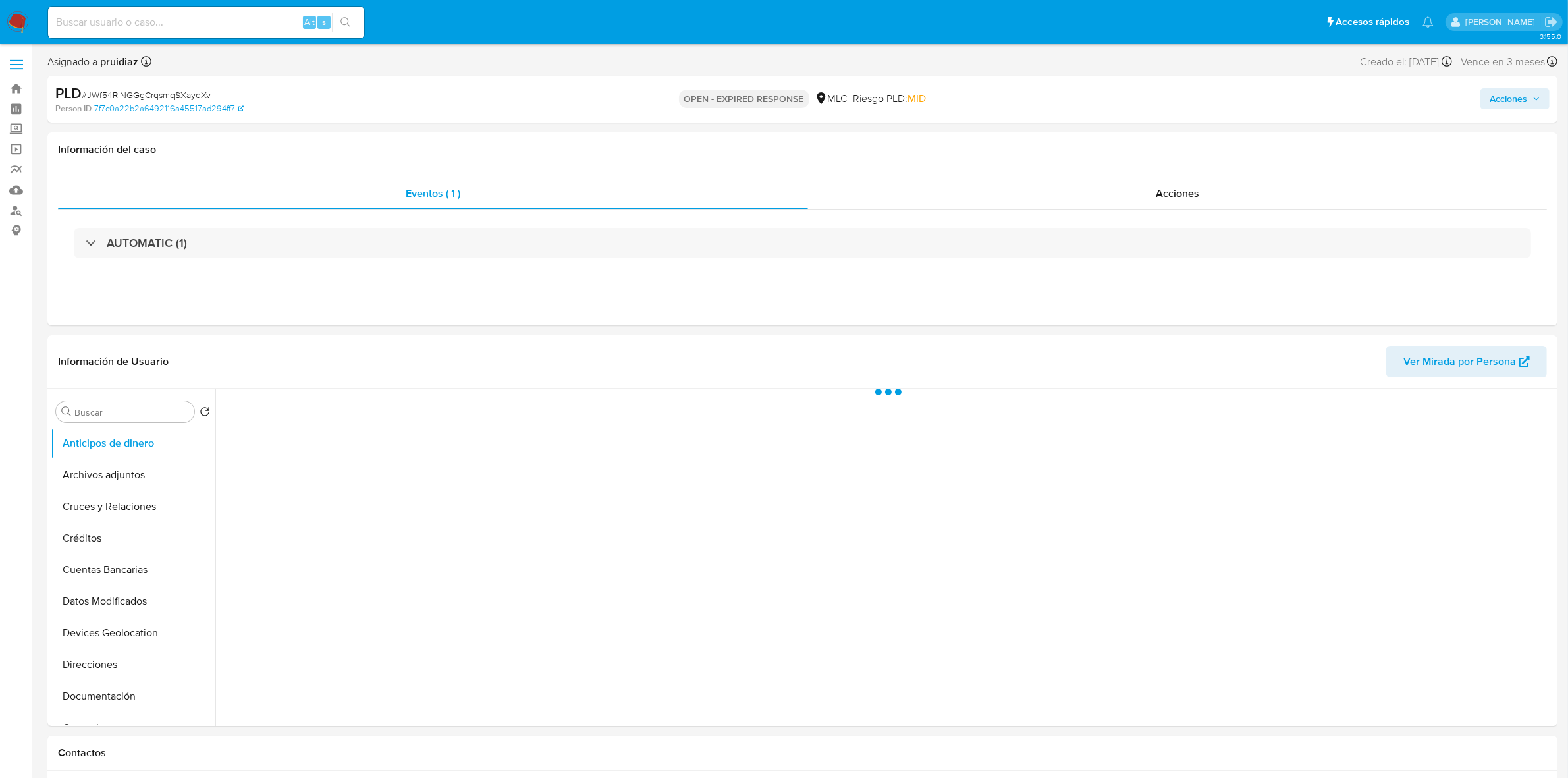
select select "10"
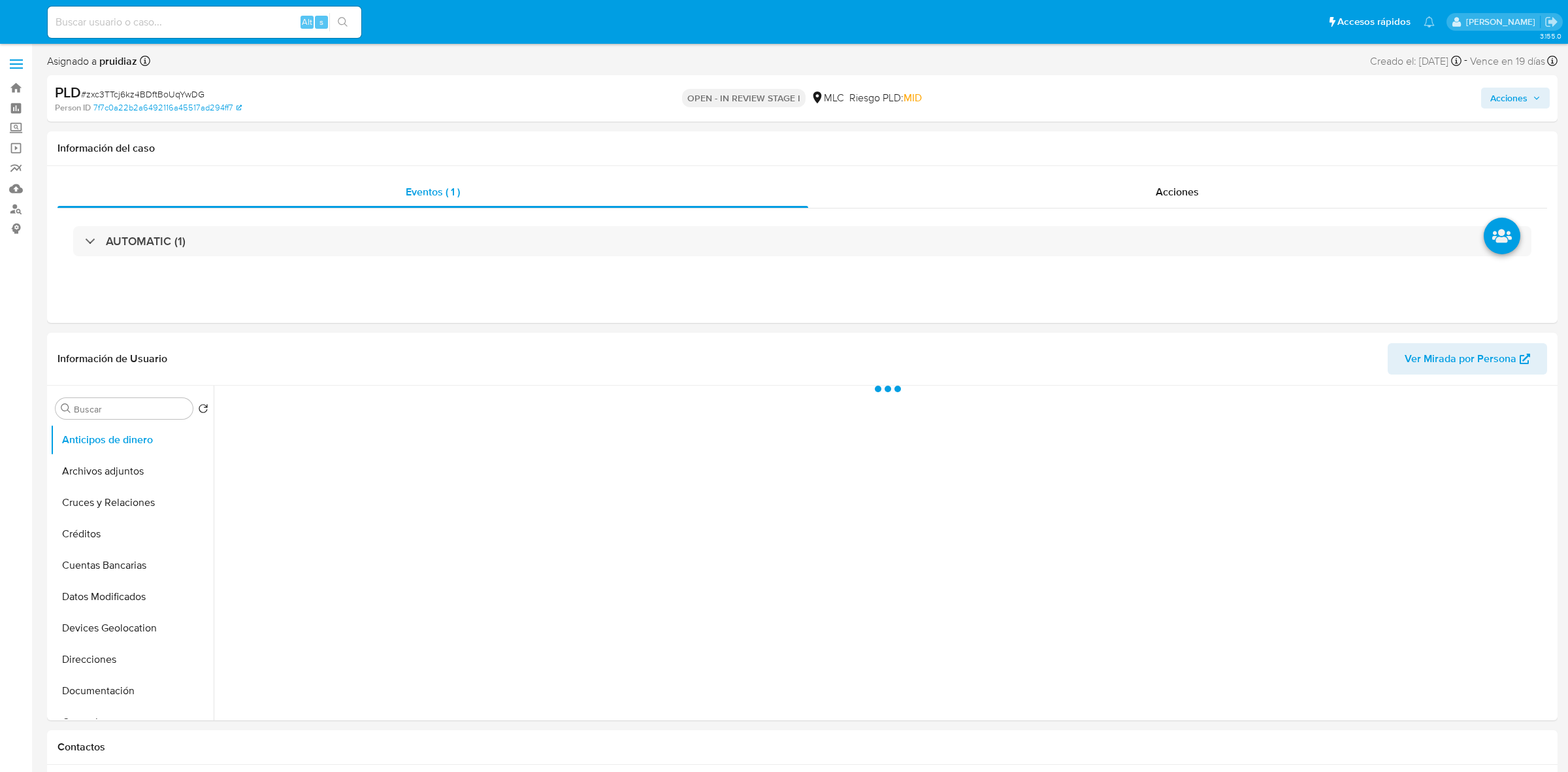
select select "10"
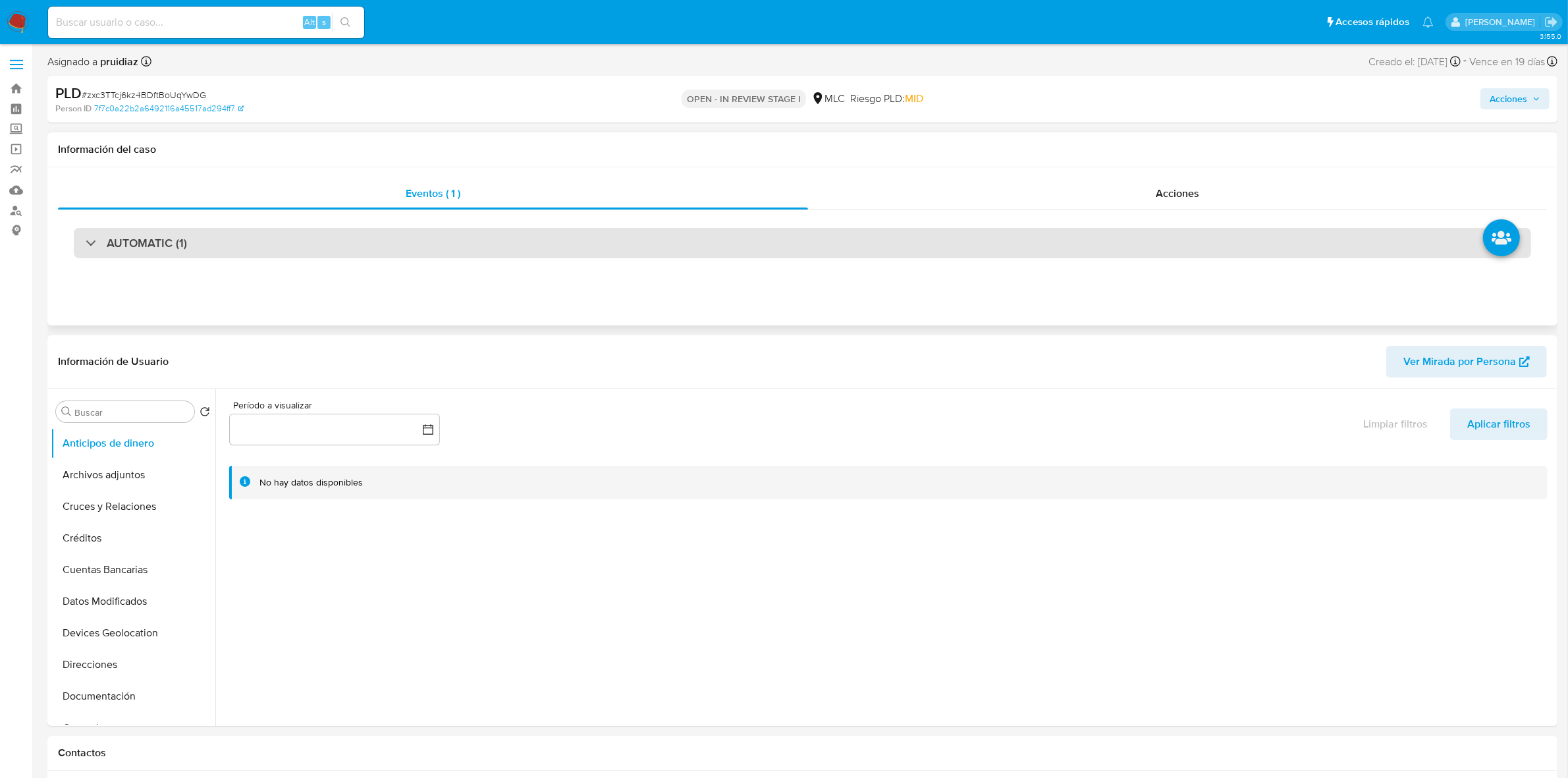
click at [155, 245] on h3 "AUTOMATIC (1)" at bounding box center [146, 243] width 80 height 15
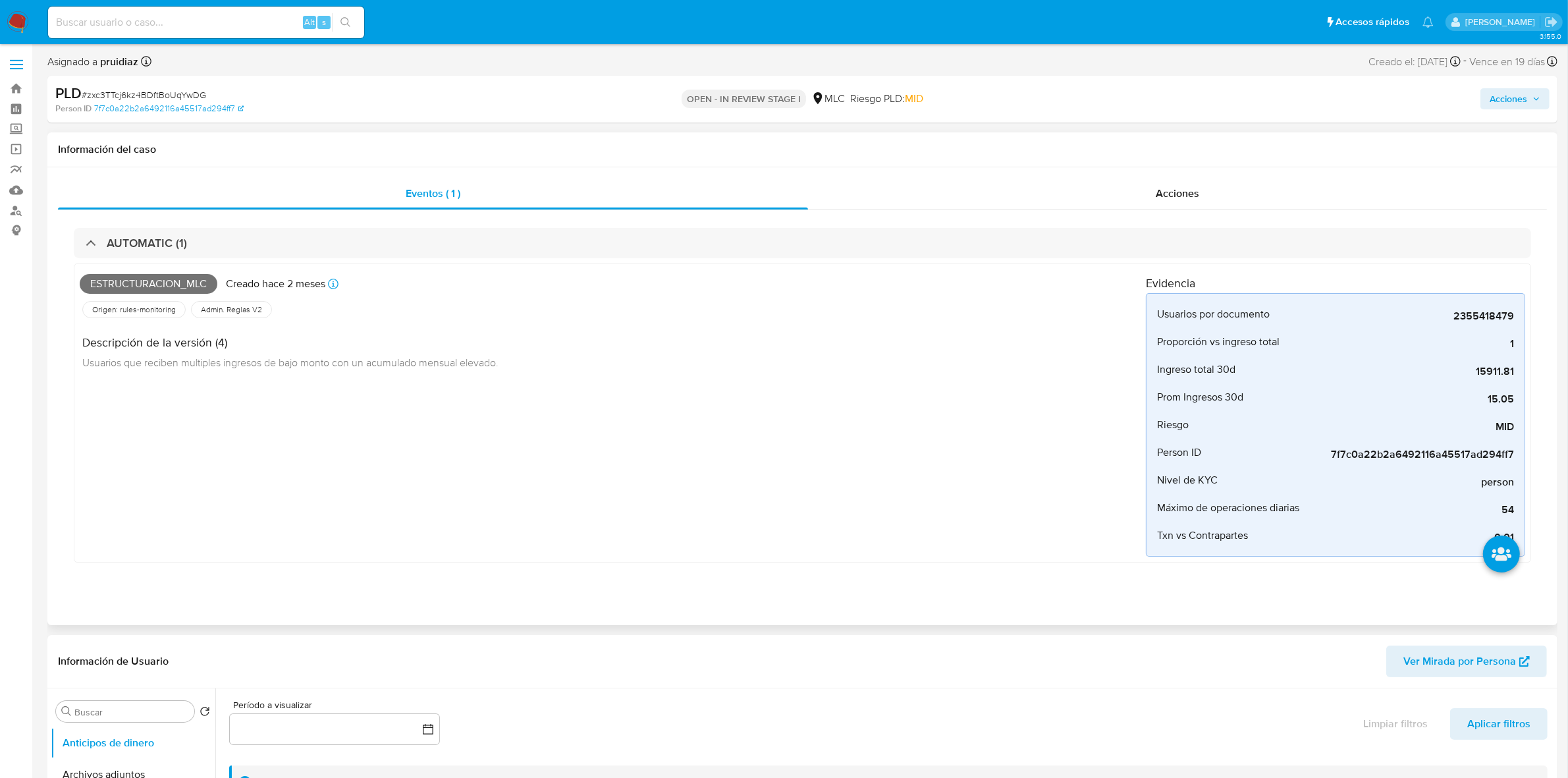
click at [179, 280] on span "Estructuracion_mlc" at bounding box center [149, 284] width 138 height 20
copy span "Estructuracion_mlc"
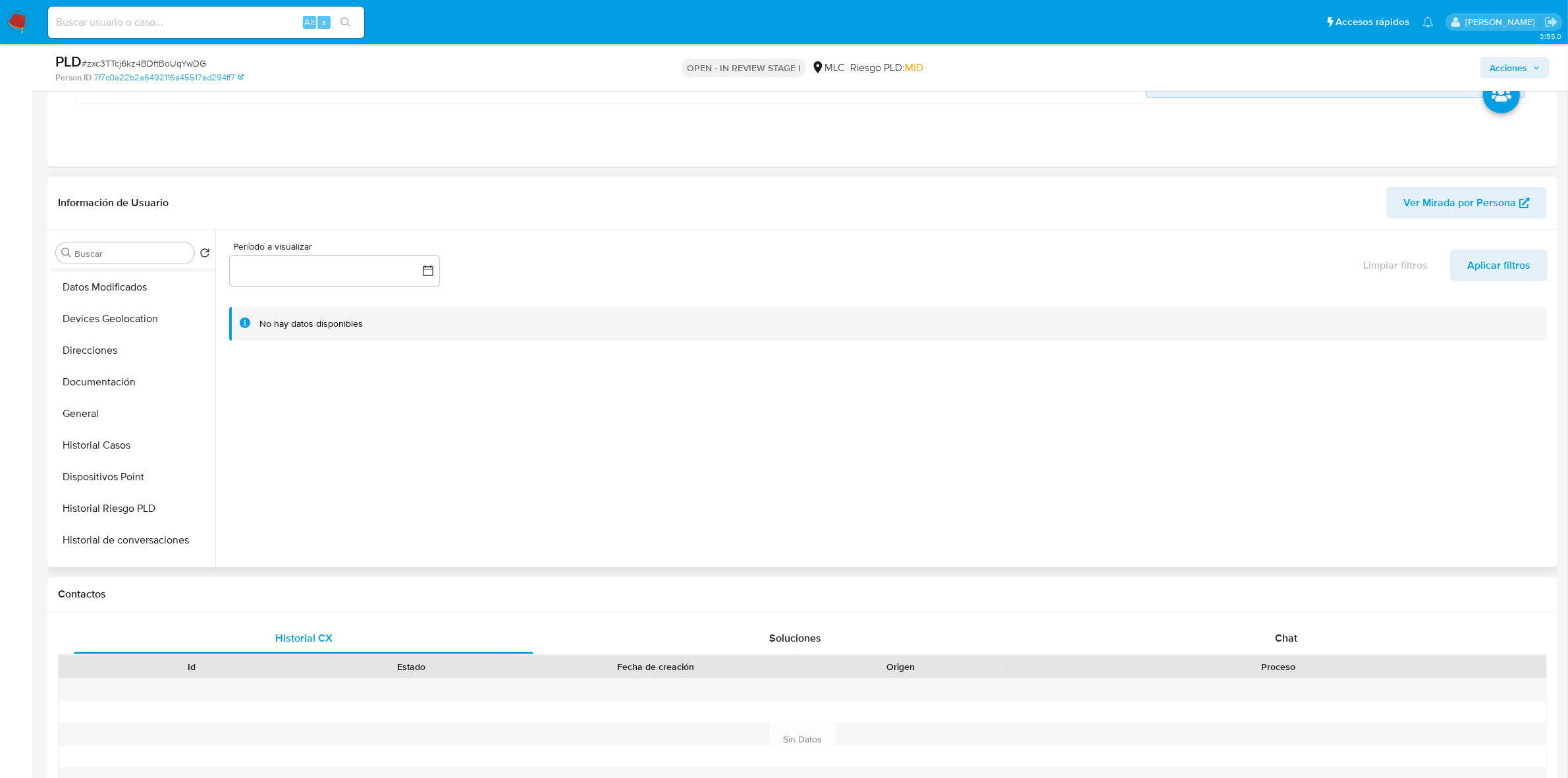
scroll to position [247, 0]
click at [90, 317] on button "General" at bounding box center [128, 322] width 154 height 31
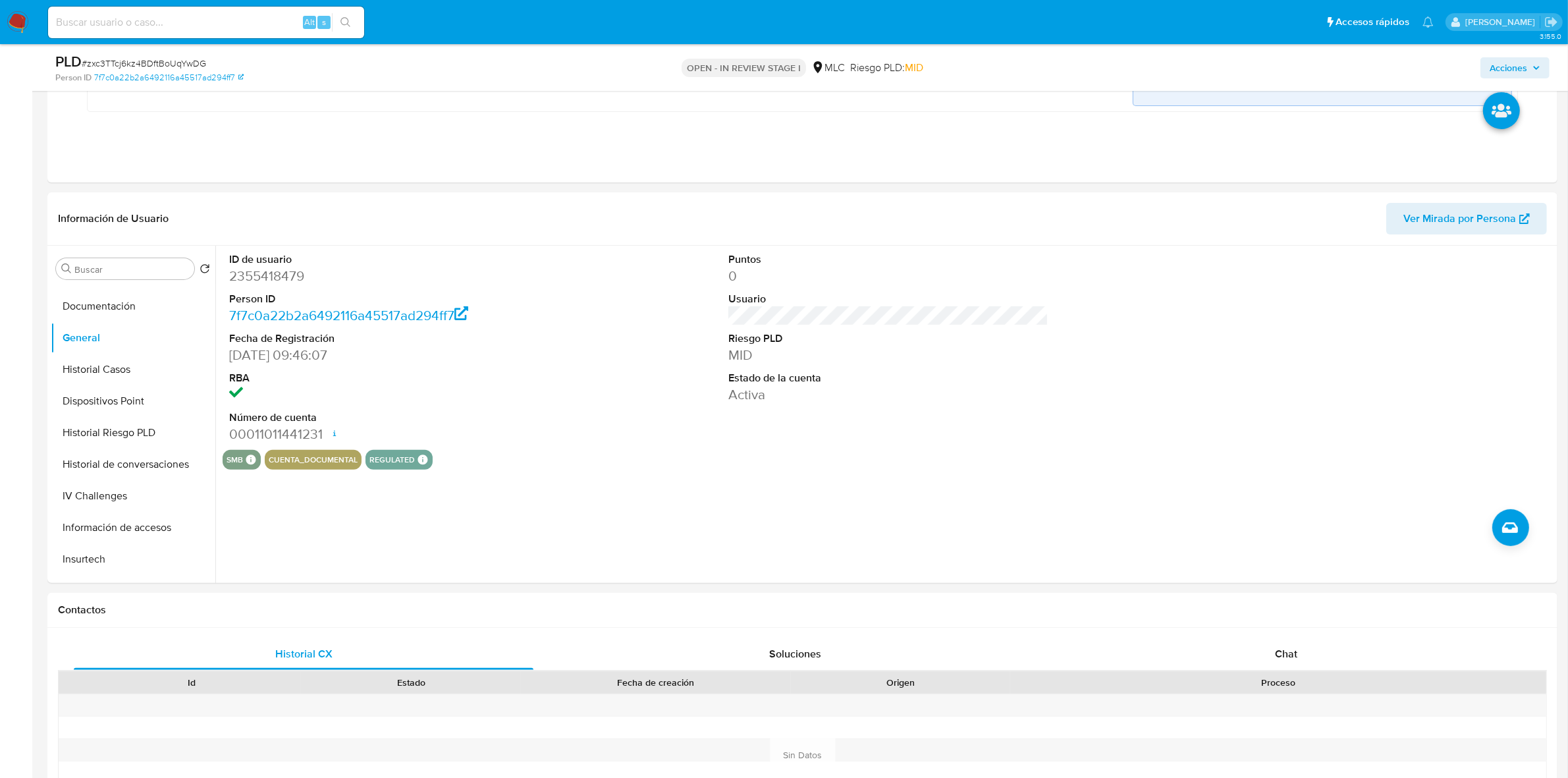
click at [139, 52] on div "PLD # zxc3TTcj6kz4BDftBoUqYwDG Person ID 7f7c0a22b2a6492116a45517ad294ff7 OPEN …" at bounding box center [802, 68] width 1510 height 47
click at [138, 58] on span "# zxc3TTcj6kz4BDftBoUqYwDG" at bounding box center [144, 64] width 124 height 13
copy span "zxc3TTcj6kz4BDftBoUqYwDG"
click at [149, 66] on span "# zxc3TTcj6kz4BDftBoUqYwDG" at bounding box center [144, 64] width 124 height 13
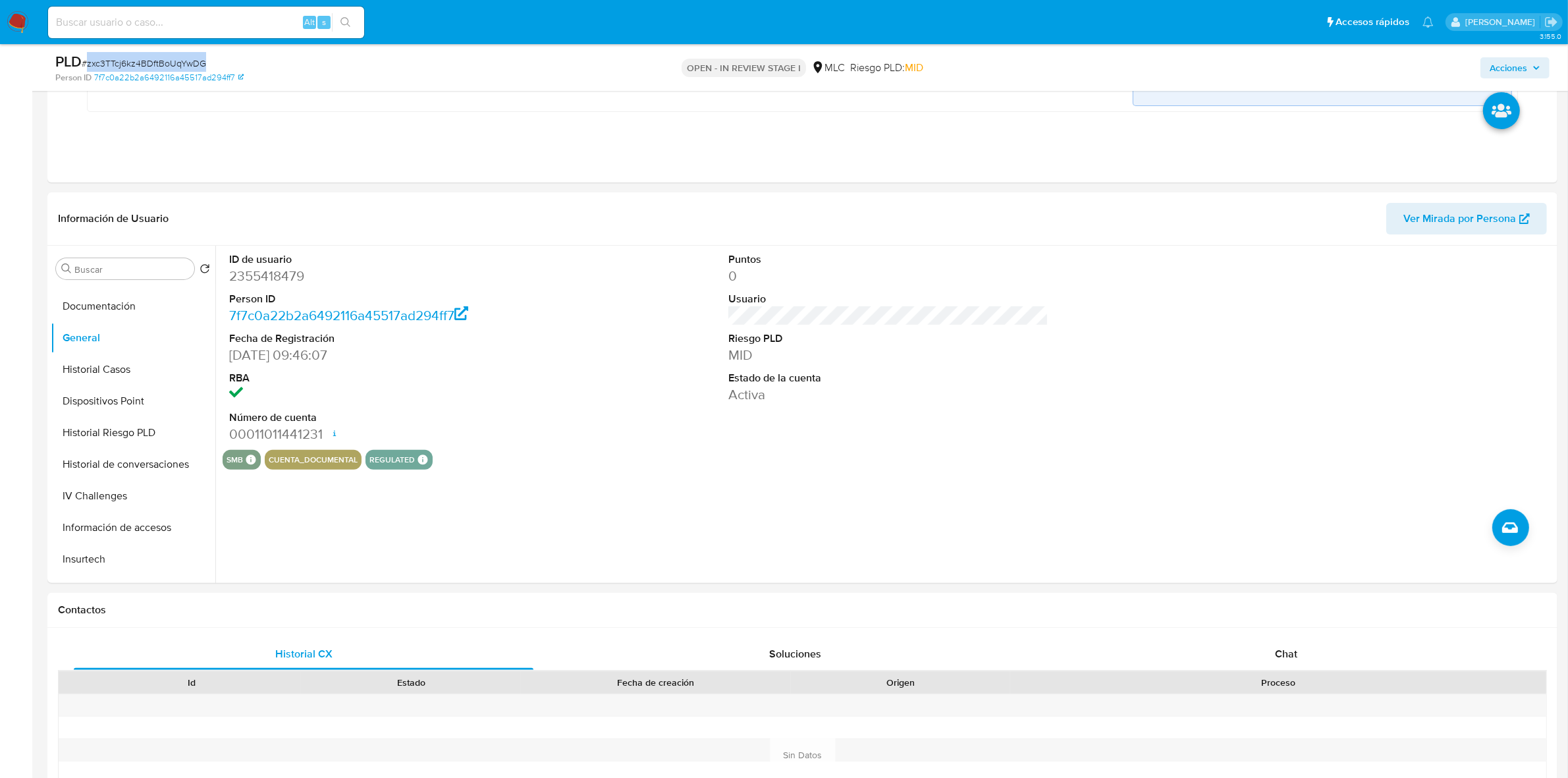
click at [149, 66] on span "# zxc3TTcj6kz4BDftBoUqYwDG" at bounding box center [144, 64] width 124 height 13
click at [1539, 64] on icon "button" at bounding box center [1537, 68] width 8 height 8
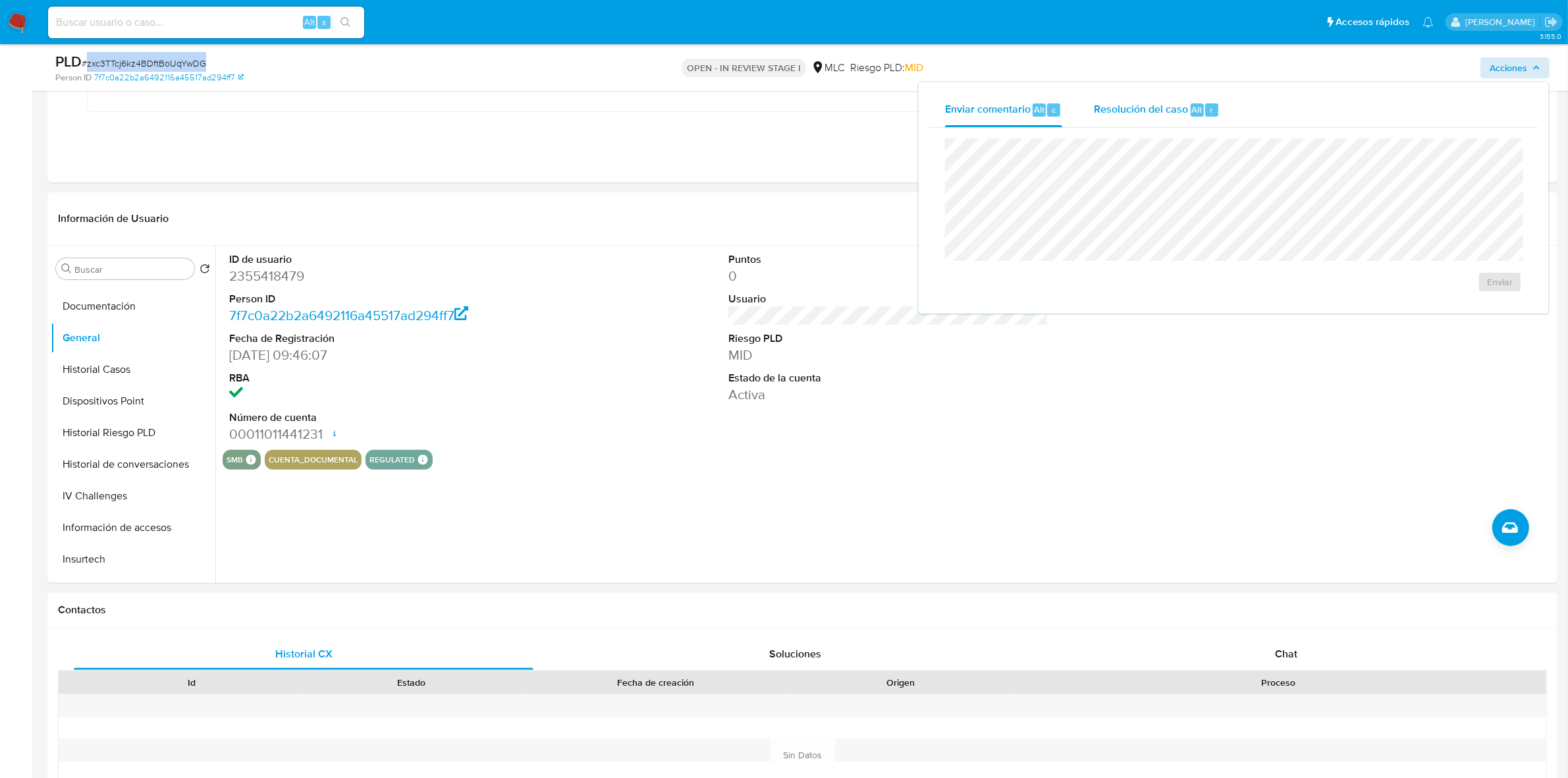
click at [1141, 110] on span "Resolución del caso" at bounding box center [1141, 109] width 94 height 15
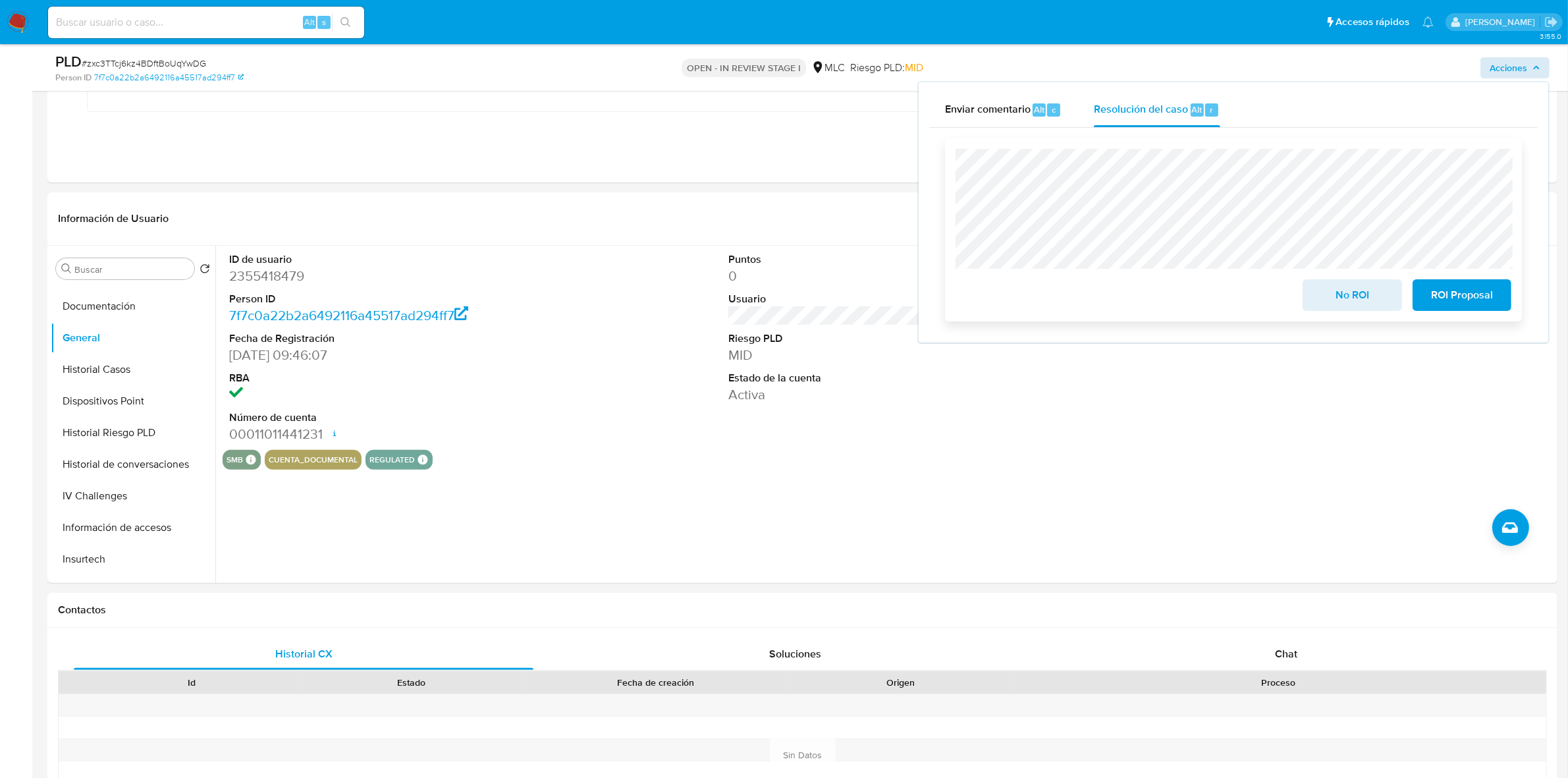
click at [1430, 292] on span "ROI Proposal" at bounding box center [1462, 294] width 64 height 29
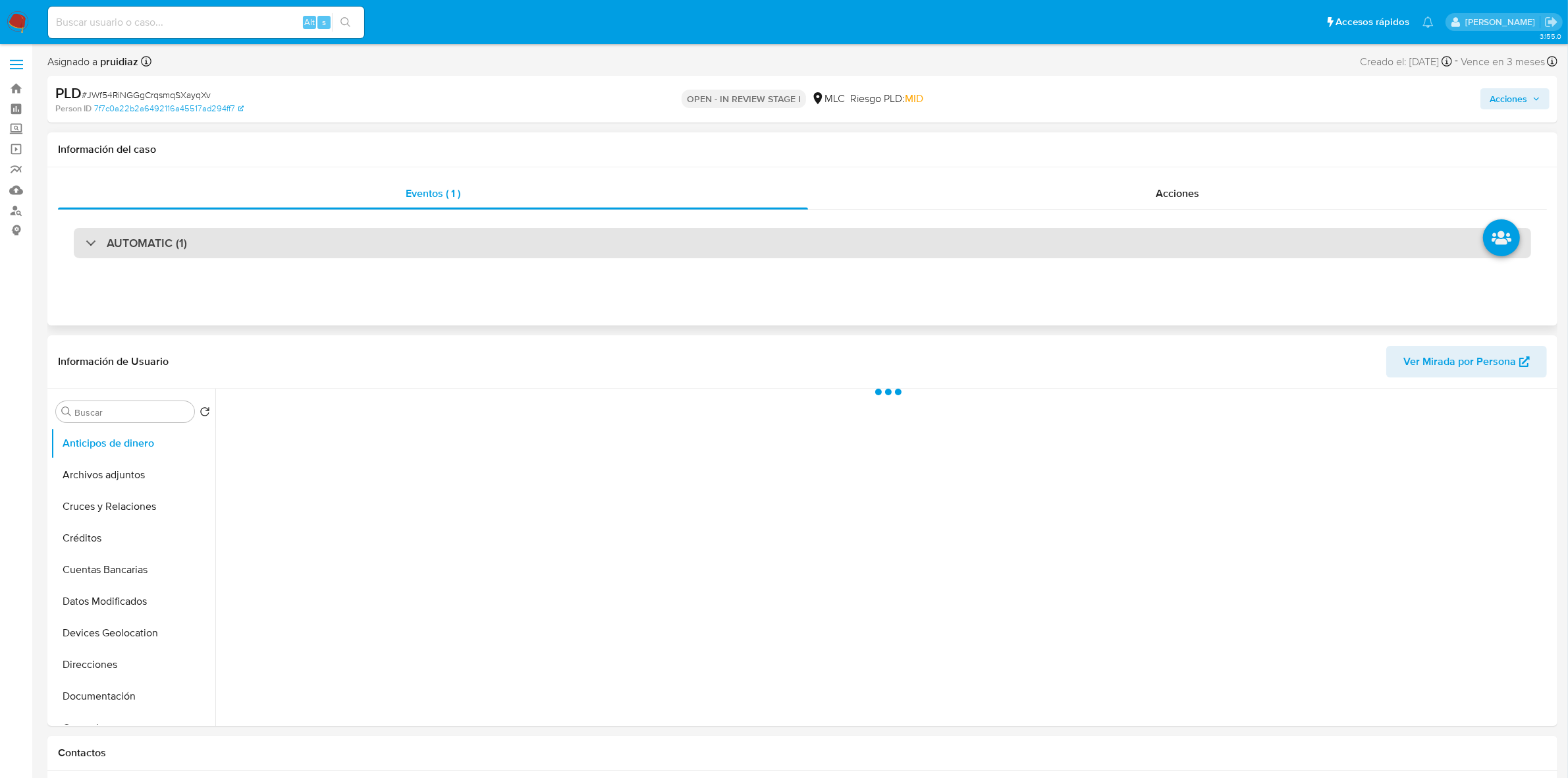
click at [175, 244] on h3 "AUTOMATIC (1)" at bounding box center [146, 243] width 80 height 15
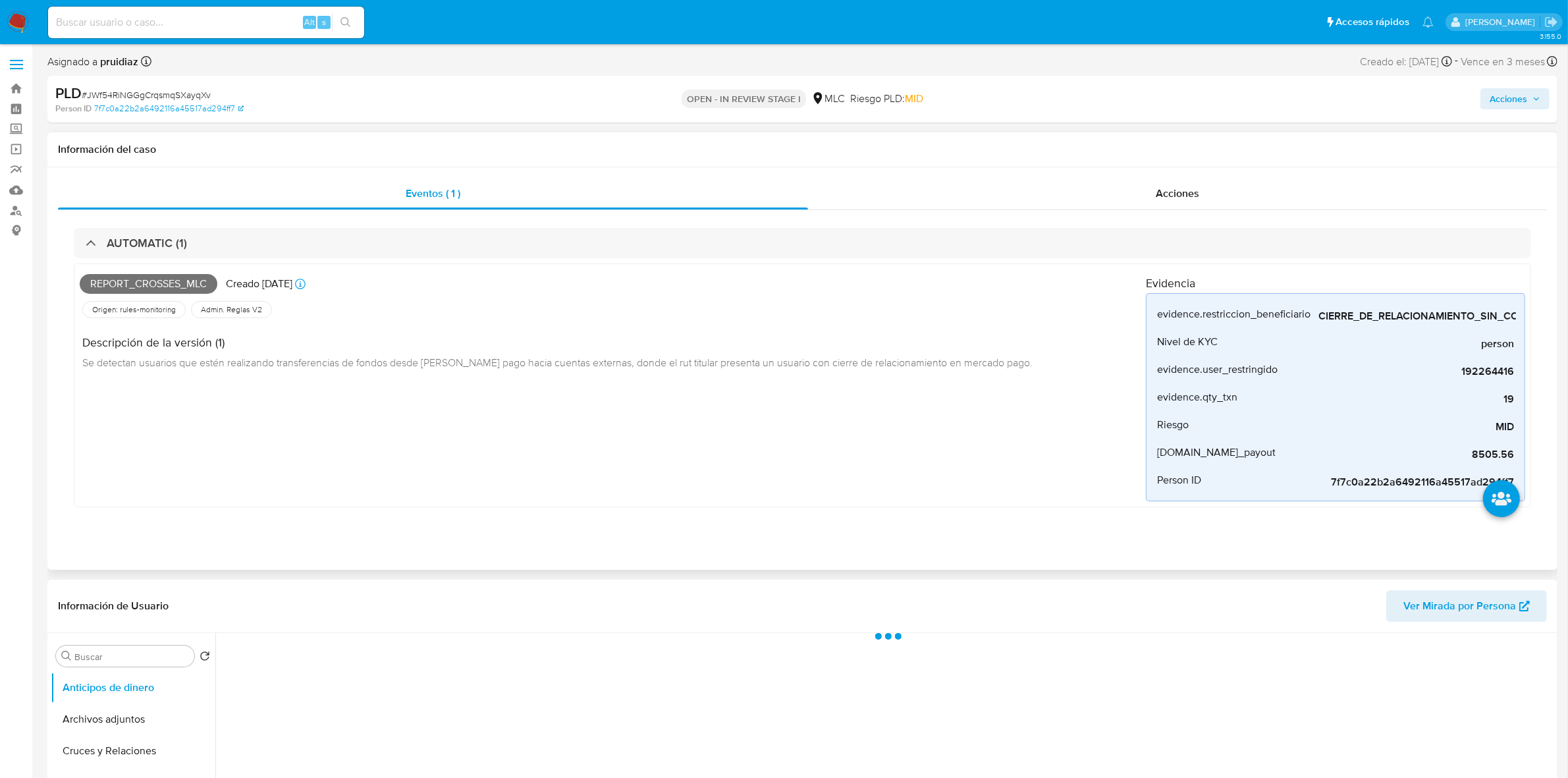
click at [175, 281] on span "Report_crosses_mlc" at bounding box center [149, 284] width 138 height 20
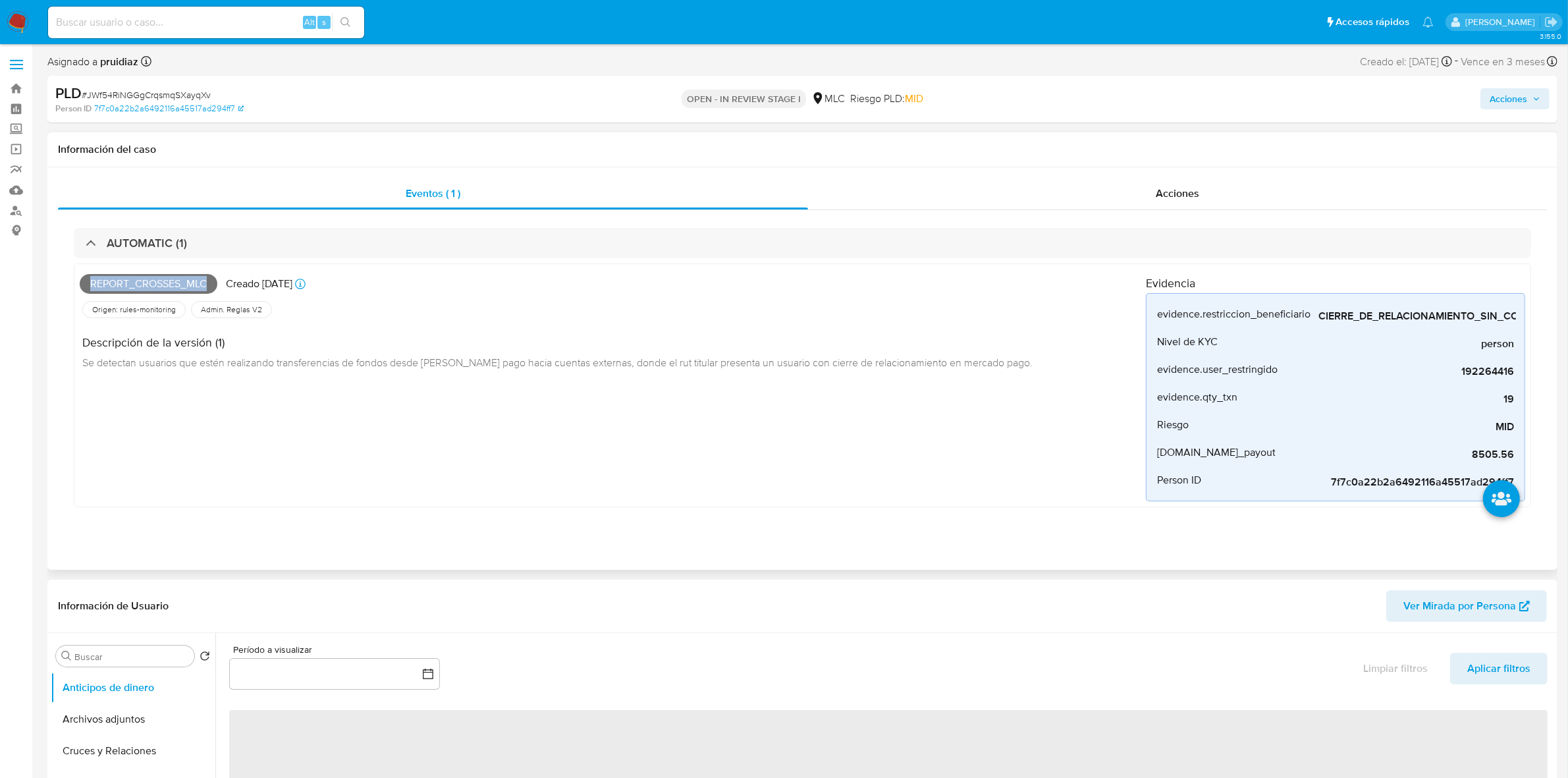
click at [175, 281] on span "Report_crosses_mlc" at bounding box center [149, 284] width 138 height 20
select select "10"
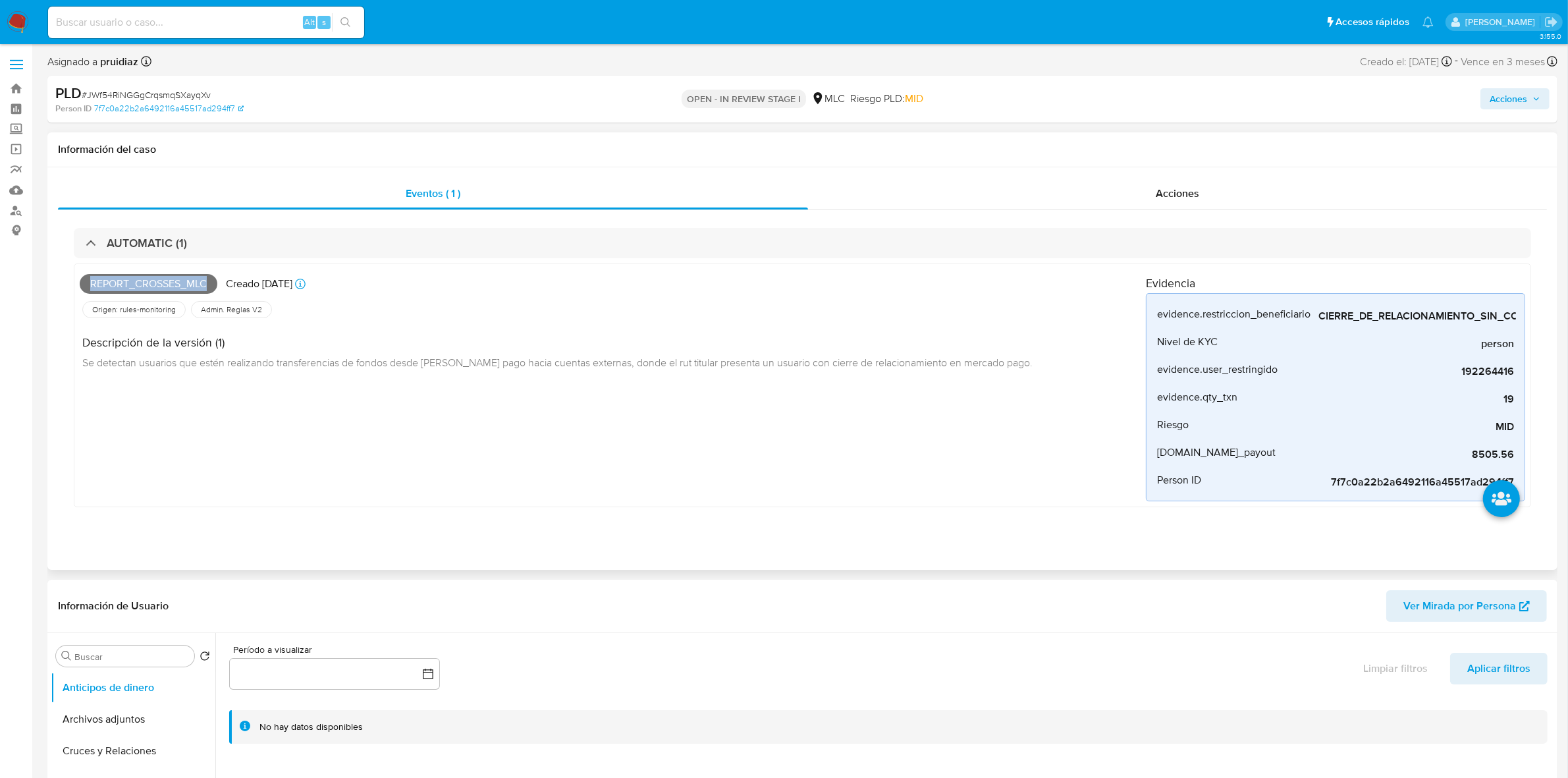
copy span "Report_crosses_mlc"
click at [130, 90] on span "# JWf54RiNGGgCrqsmqSXayqXv" at bounding box center [146, 95] width 129 height 13
copy span "JWf54RiNGGgCrqsmqSXayqXv"
click at [168, 281] on span "Report_crosses_mlc" at bounding box center [149, 284] width 138 height 20
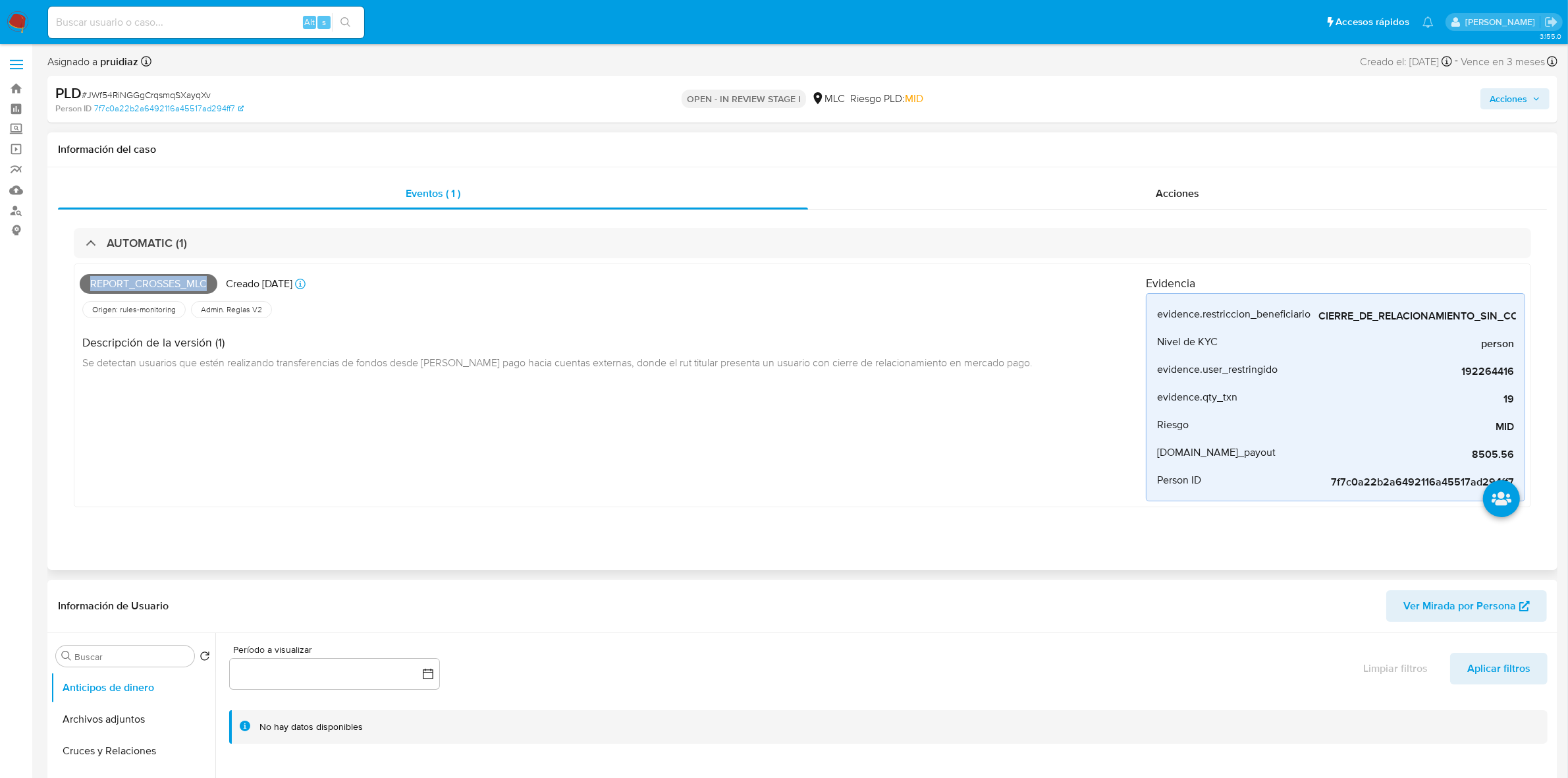
click at [168, 281] on span "Report_crosses_mlc" at bounding box center [149, 284] width 138 height 20
copy span "Report_crosses_mlc"
click at [183, 92] on span "# JWf54RiNGGgCrqsmqSXayqXv" at bounding box center [146, 95] width 129 height 13
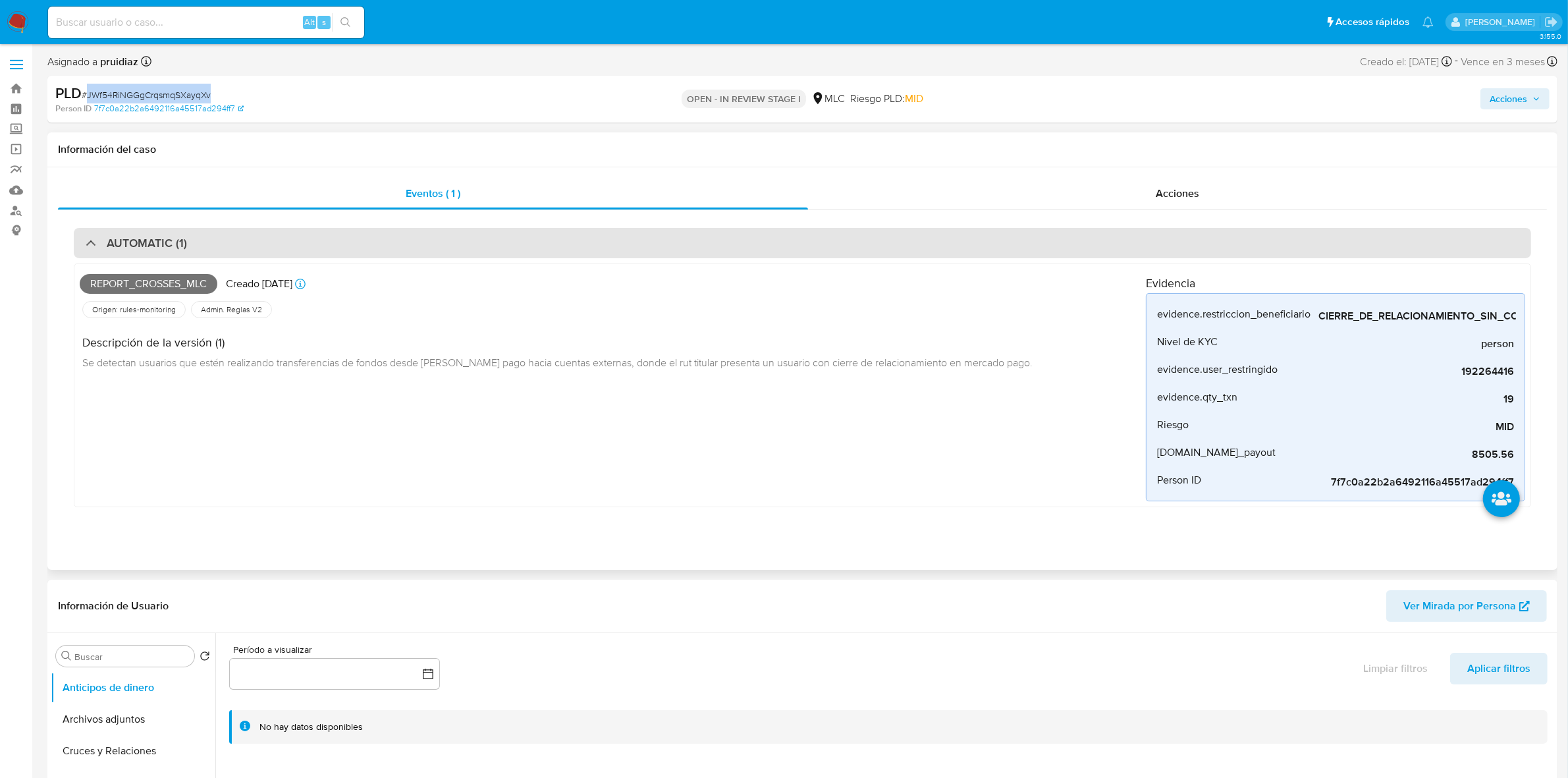
copy span "JWf54RiNGGgCrqsmqSXayqXv"
click at [207, 232] on div "AUTOMATIC (1)" at bounding box center [802, 243] width 1457 height 30
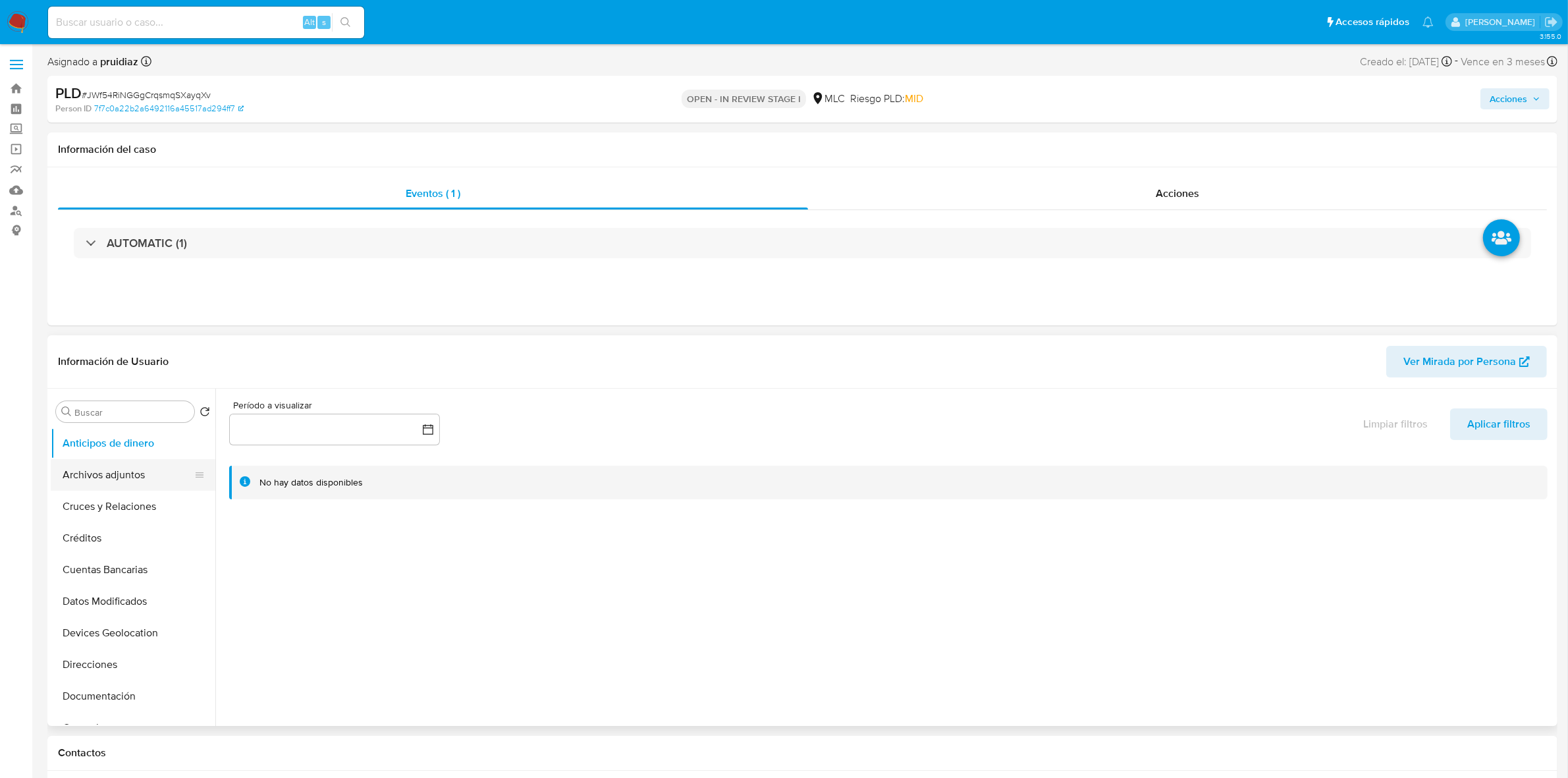
click at [115, 483] on button "Archivos adjuntos" at bounding box center [128, 474] width 154 height 31
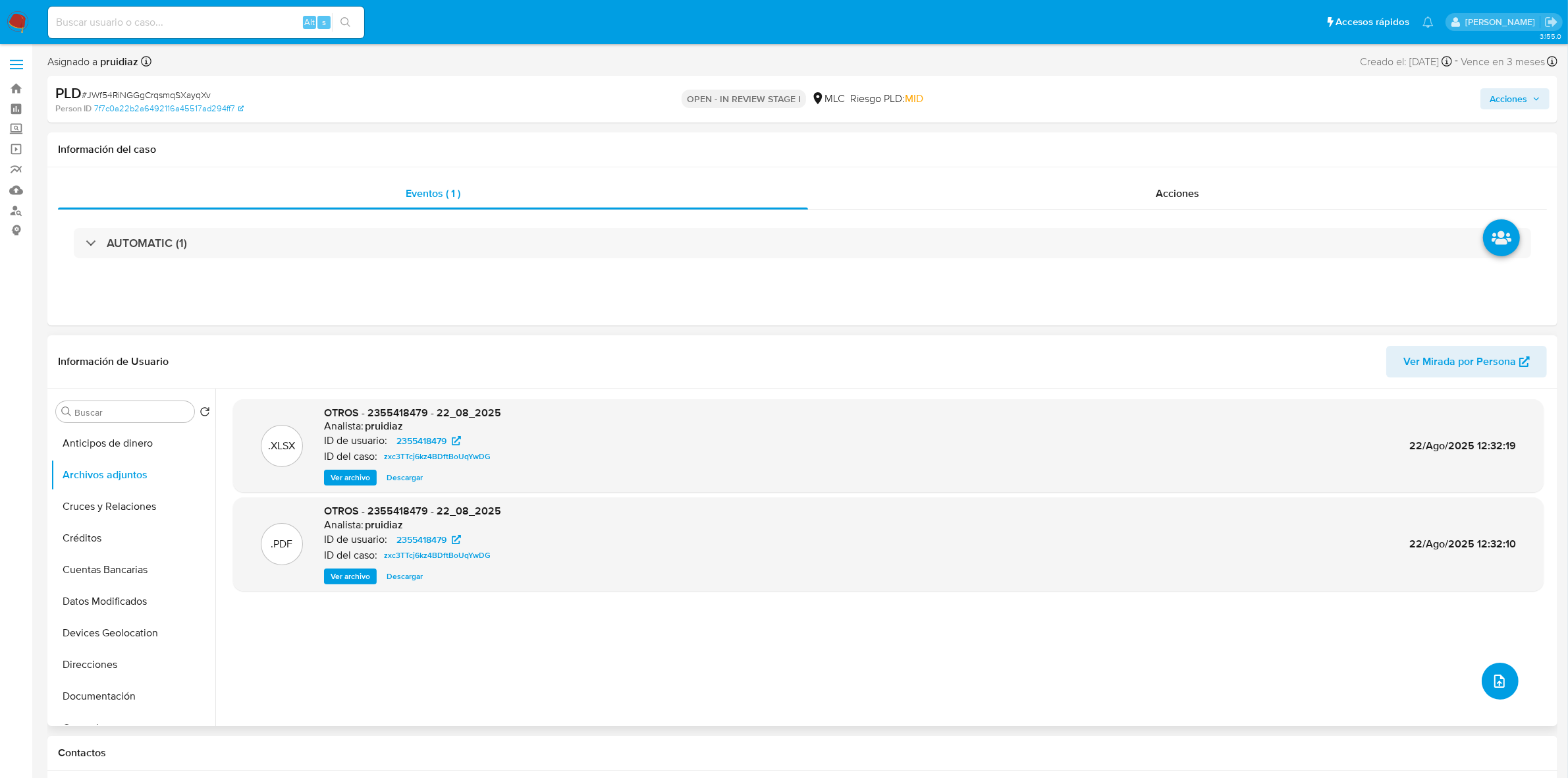
click at [1508, 682] on button "upload-file" at bounding box center [1500, 680] width 37 height 37
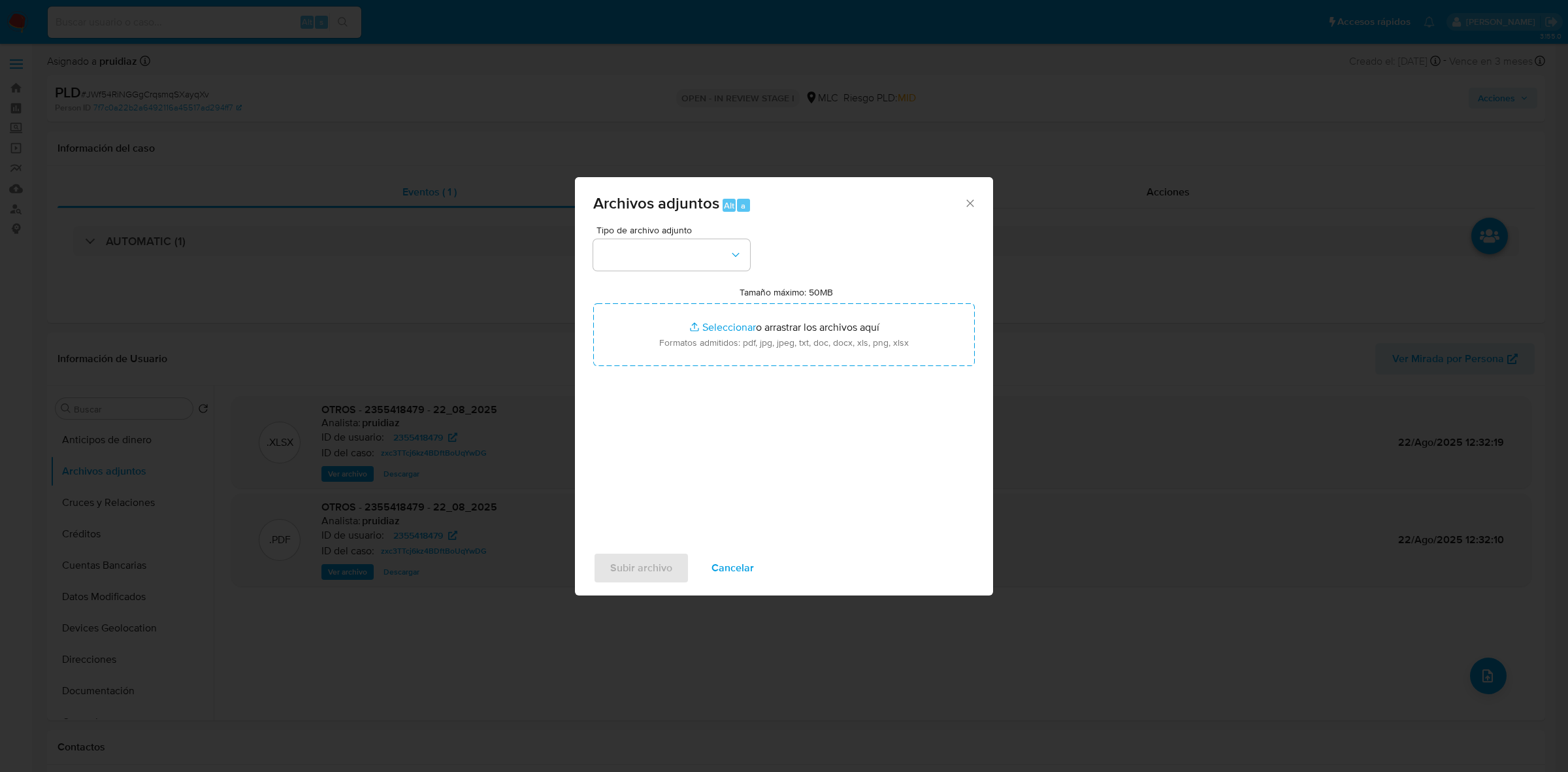
click at [720, 273] on div "Tipo de archivo adjunto Tamaño máximo: 50MB Seleccionar archivos Seleccionar o …" at bounding box center [784, 380] width 382 height 309
click at [716, 270] on button "button" at bounding box center [672, 254] width 157 height 31
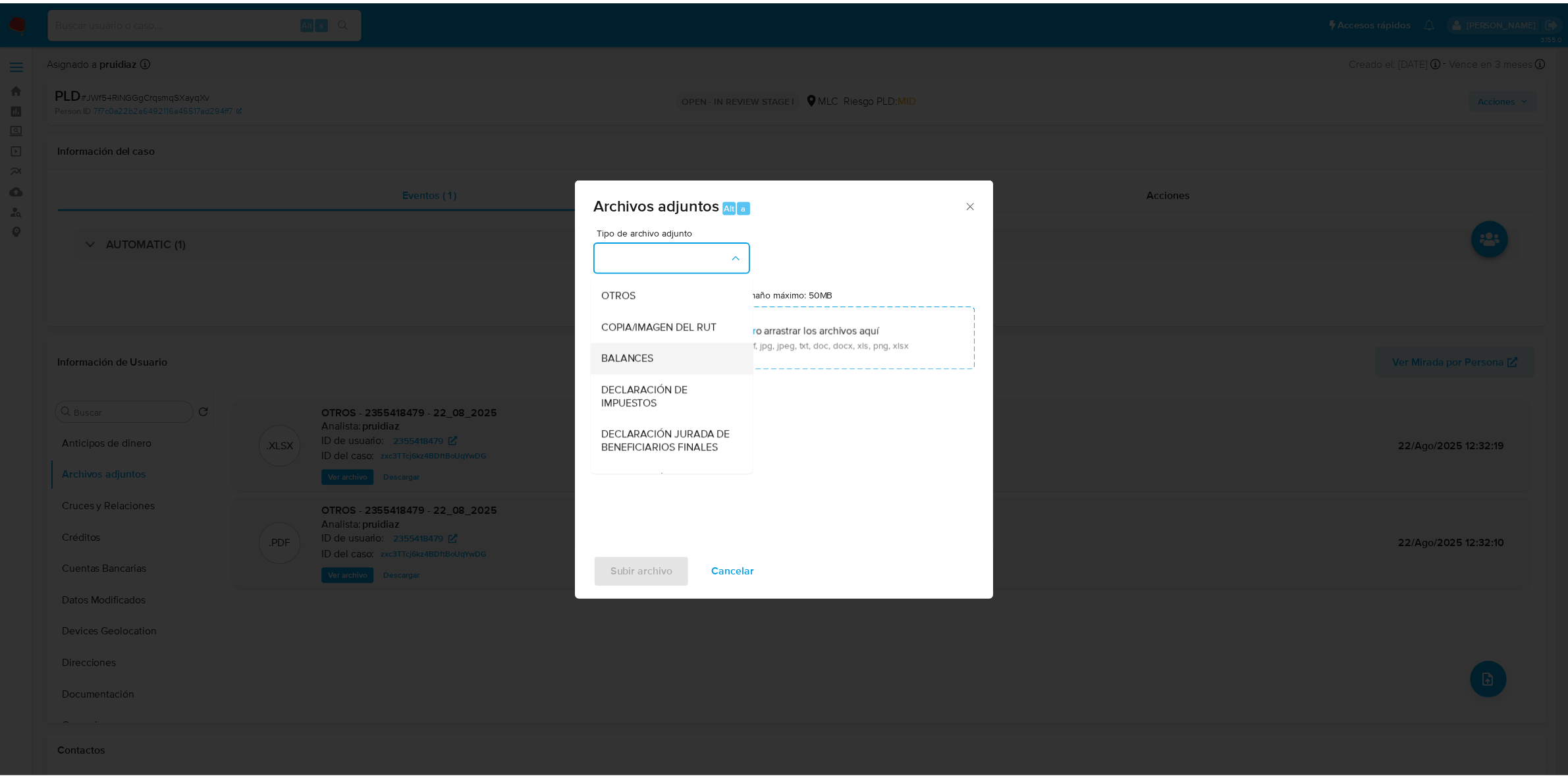
scroll to position [136, 0]
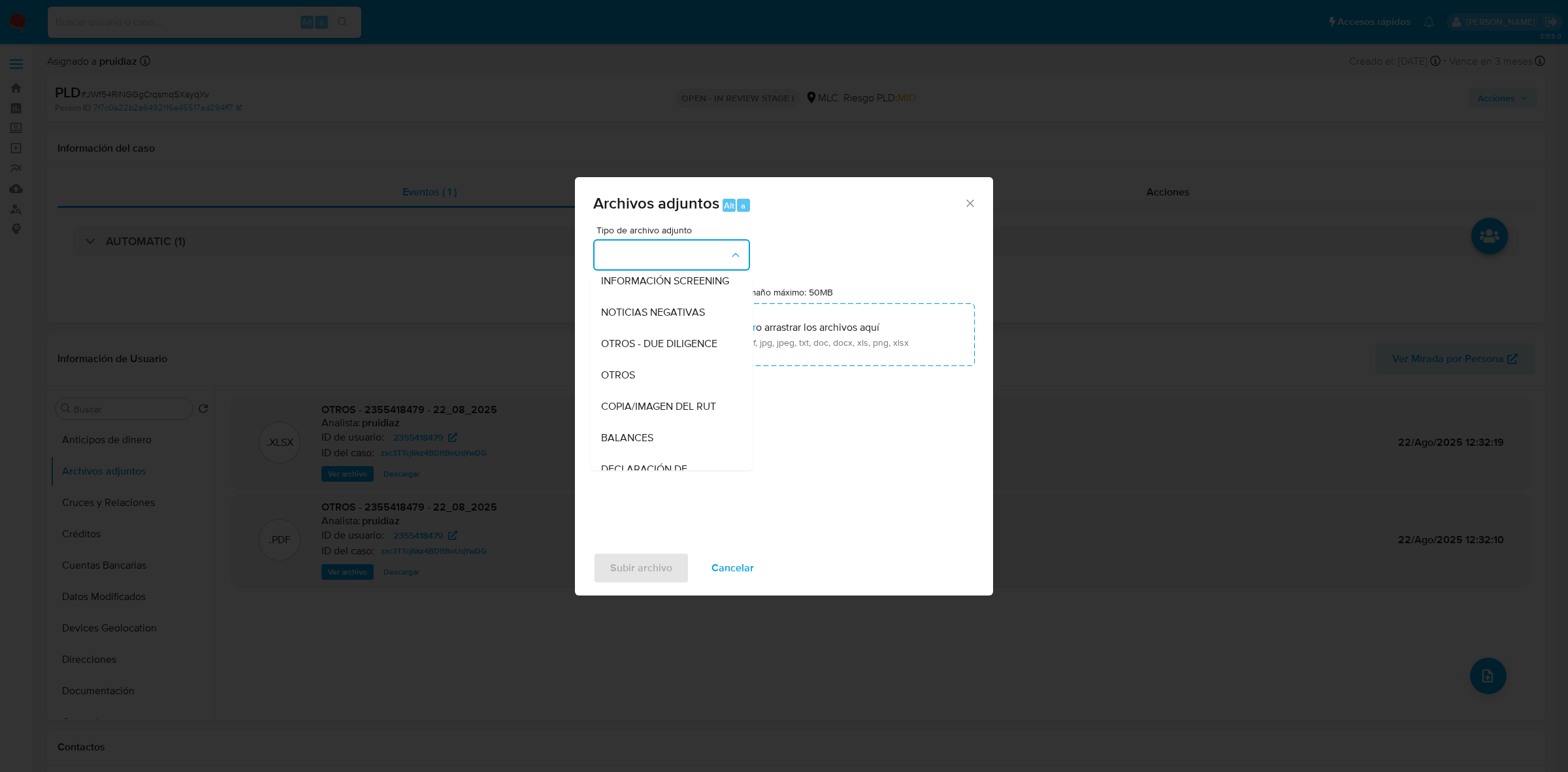
click at [632, 374] on div "OTROS" at bounding box center [668, 374] width 133 height 31
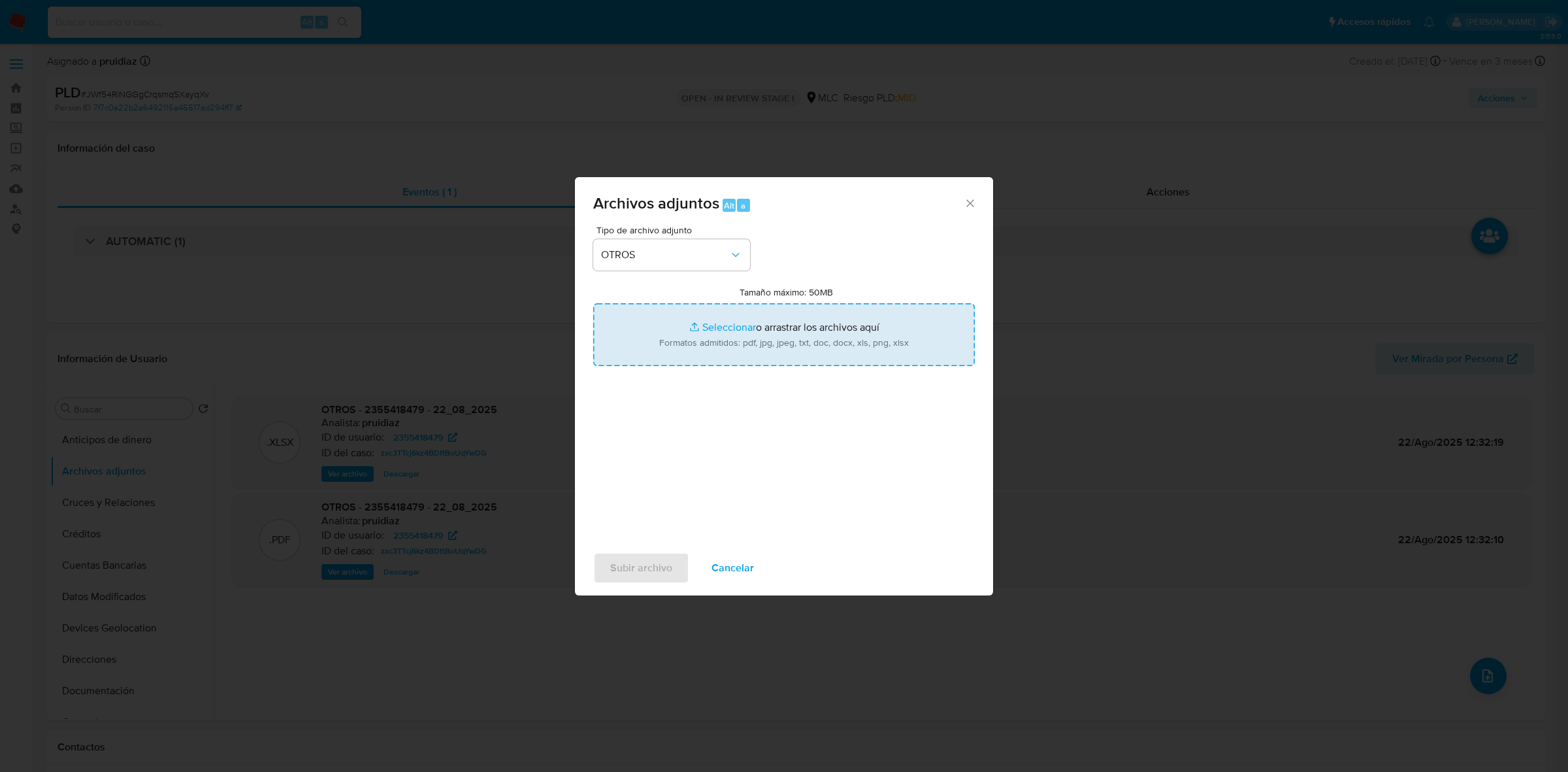
click at [778, 338] on input "Tamaño máximo: 50MB Seleccionar archivos" at bounding box center [784, 335] width 382 height 62
type input "C:\fakepath\2355418479 - 22_08_2025 (1).pdf"
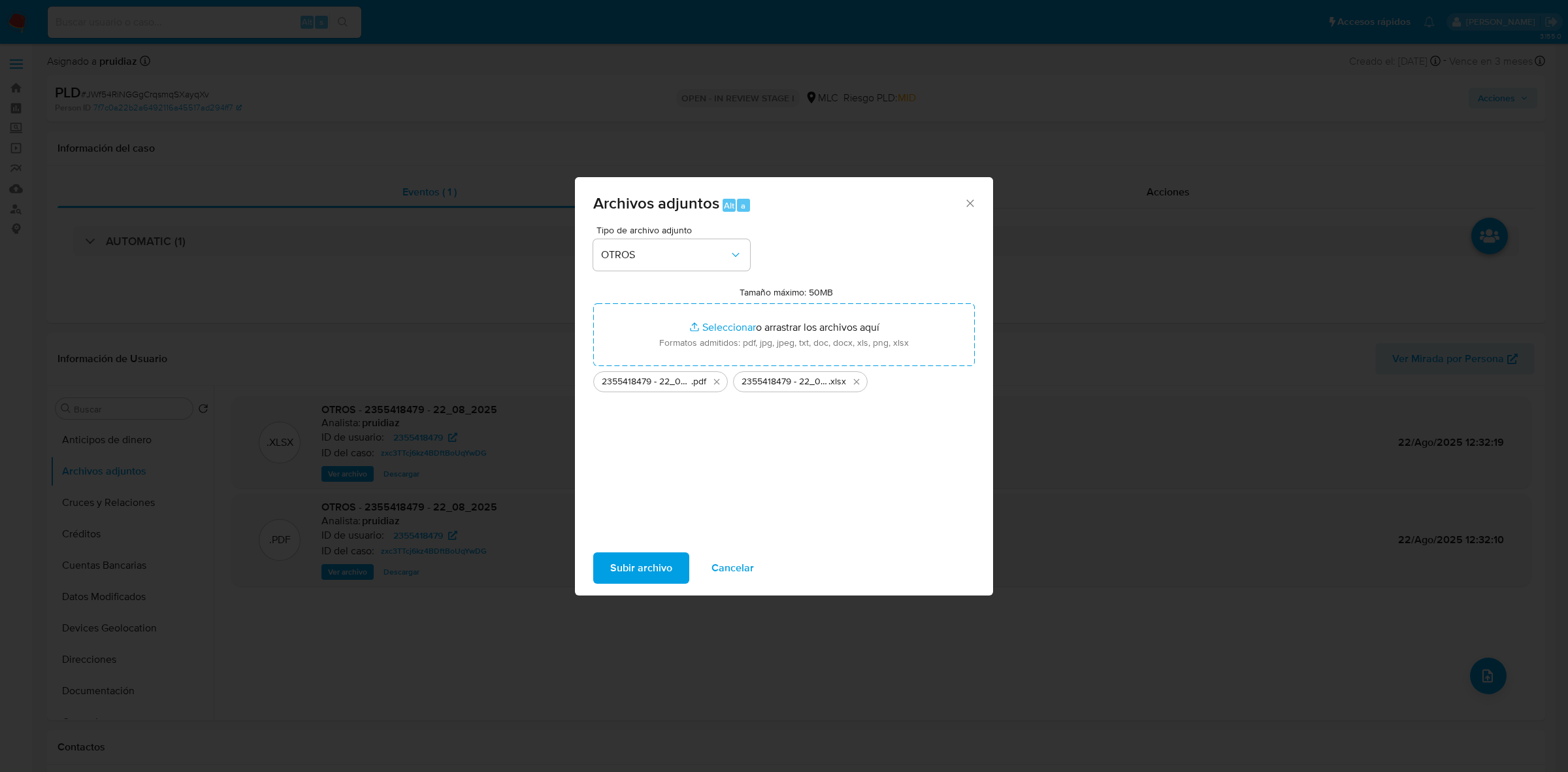
click at [670, 565] on span "Subir archivo" at bounding box center [641, 568] width 62 height 29
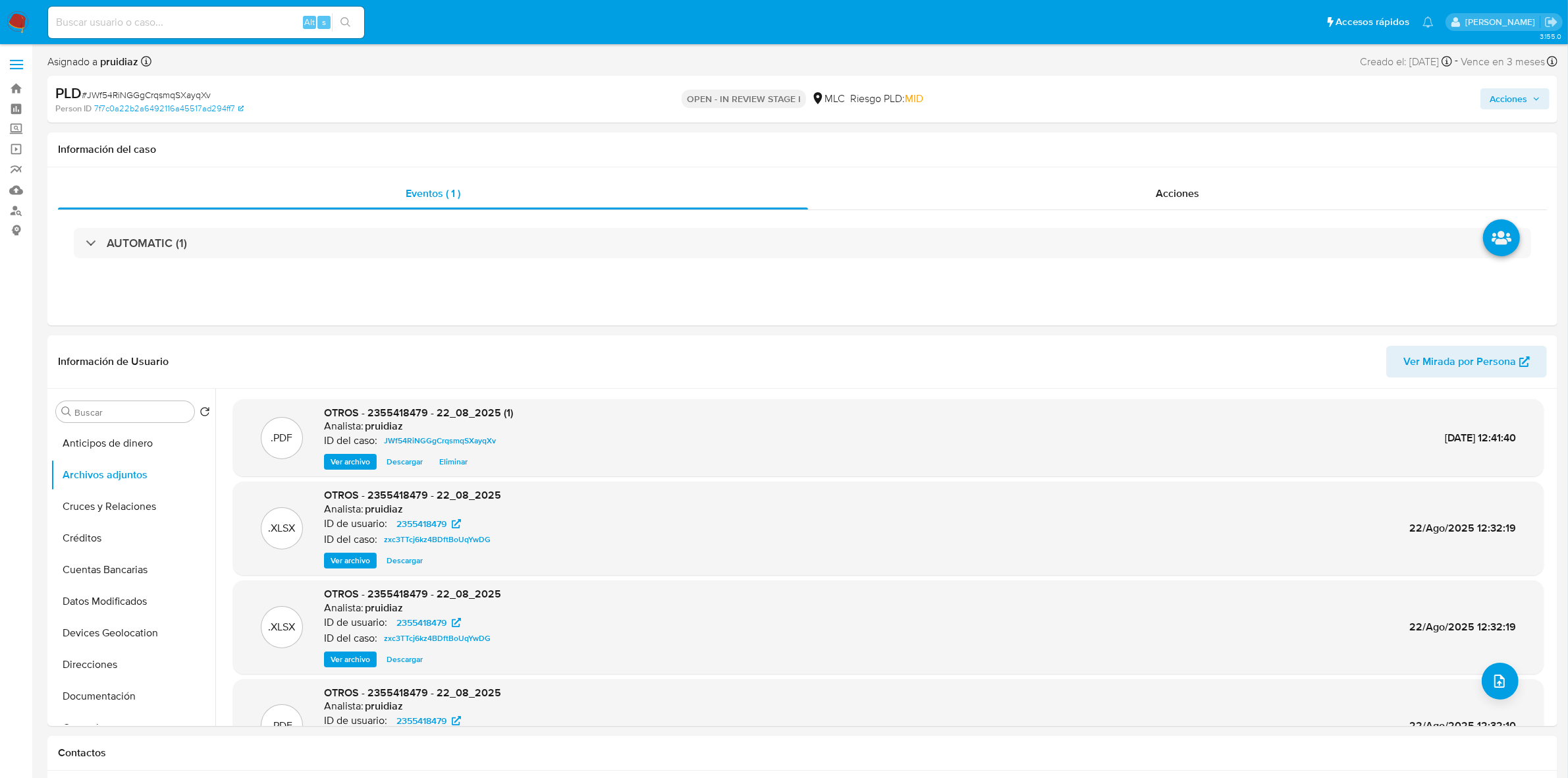
click at [144, 94] on span "# JWf54RiNGGgCrqsmqSXayqXv" at bounding box center [146, 95] width 129 height 13
copy span "JWf54RiNGGgCrqsmqSXayqXv"
click at [1523, 106] on span "Acciones" at bounding box center [1508, 98] width 37 height 21
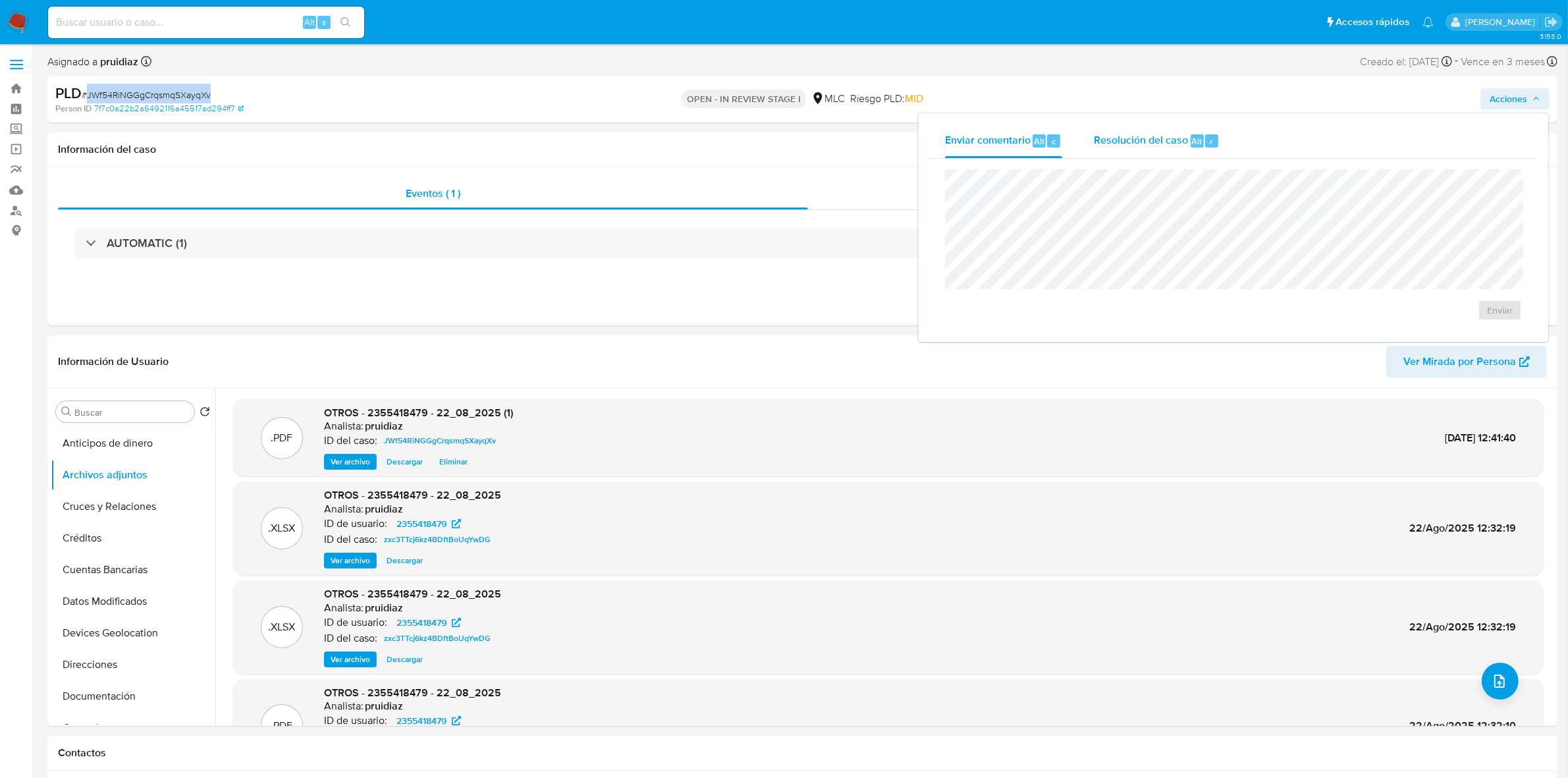
click at [1105, 145] on span "Resolución del caso" at bounding box center [1141, 140] width 94 height 15
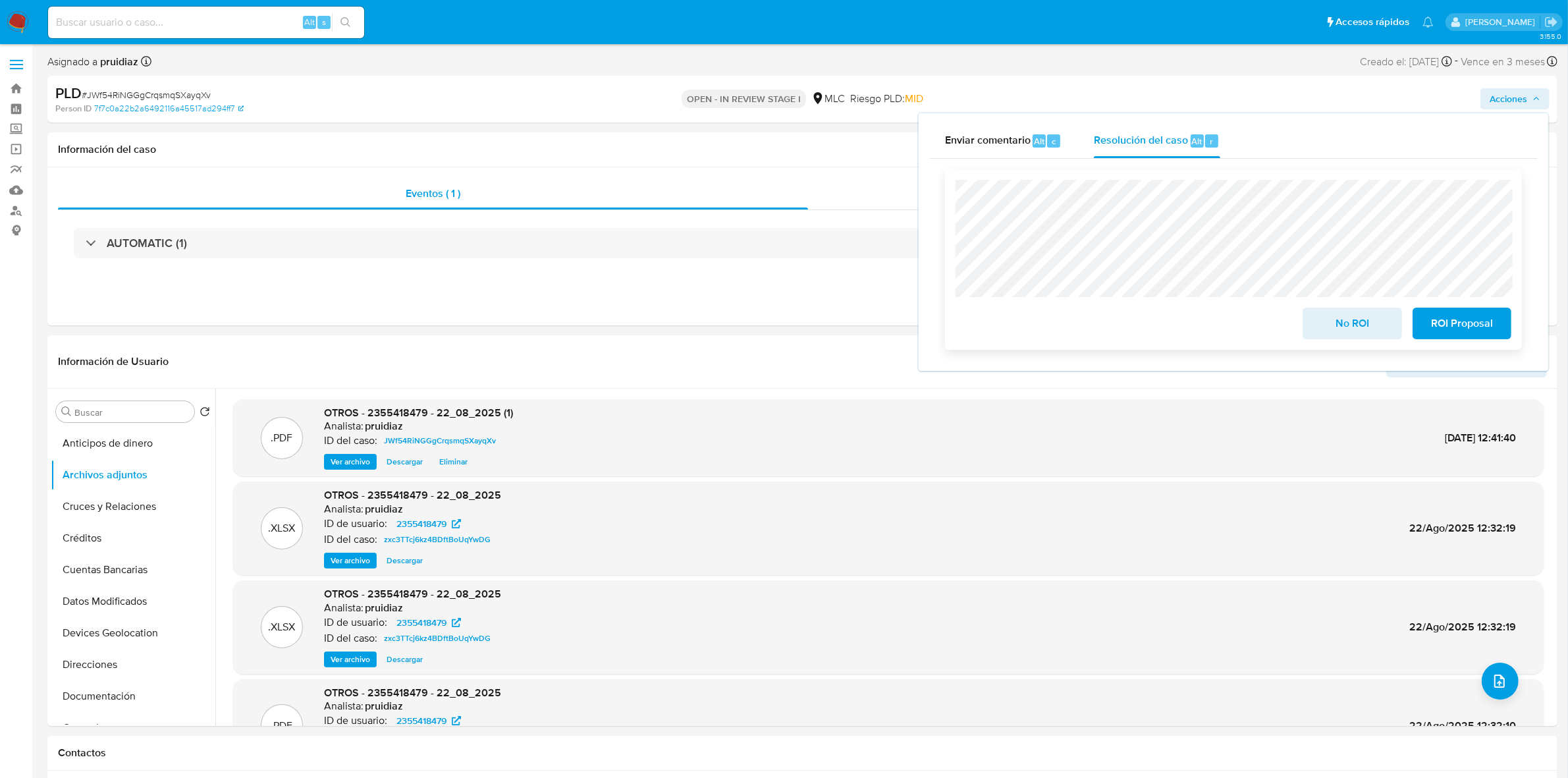
click at [1468, 320] on span "ROI Proposal" at bounding box center [1462, 323] width 64 height 29
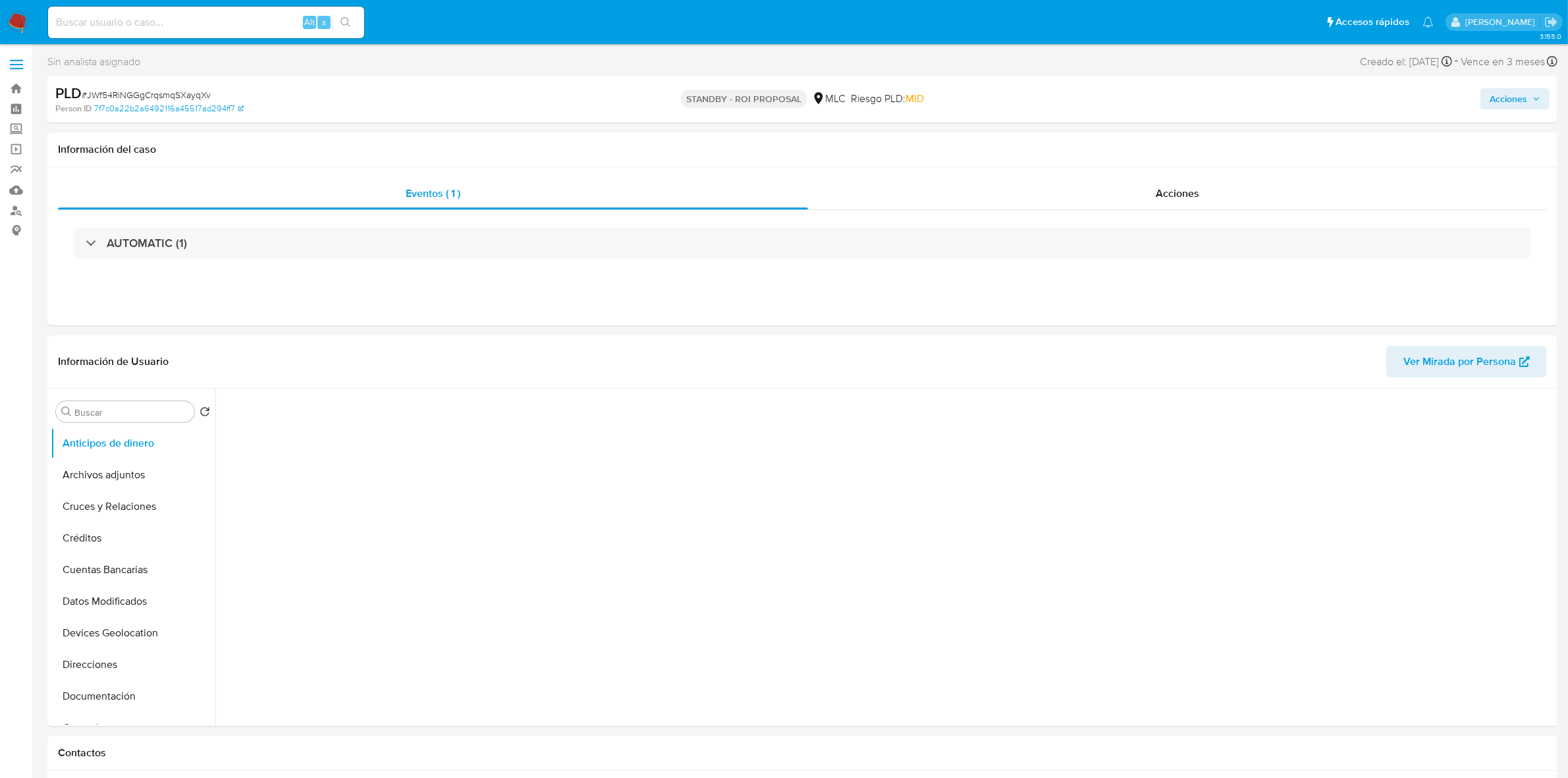
select select "10"
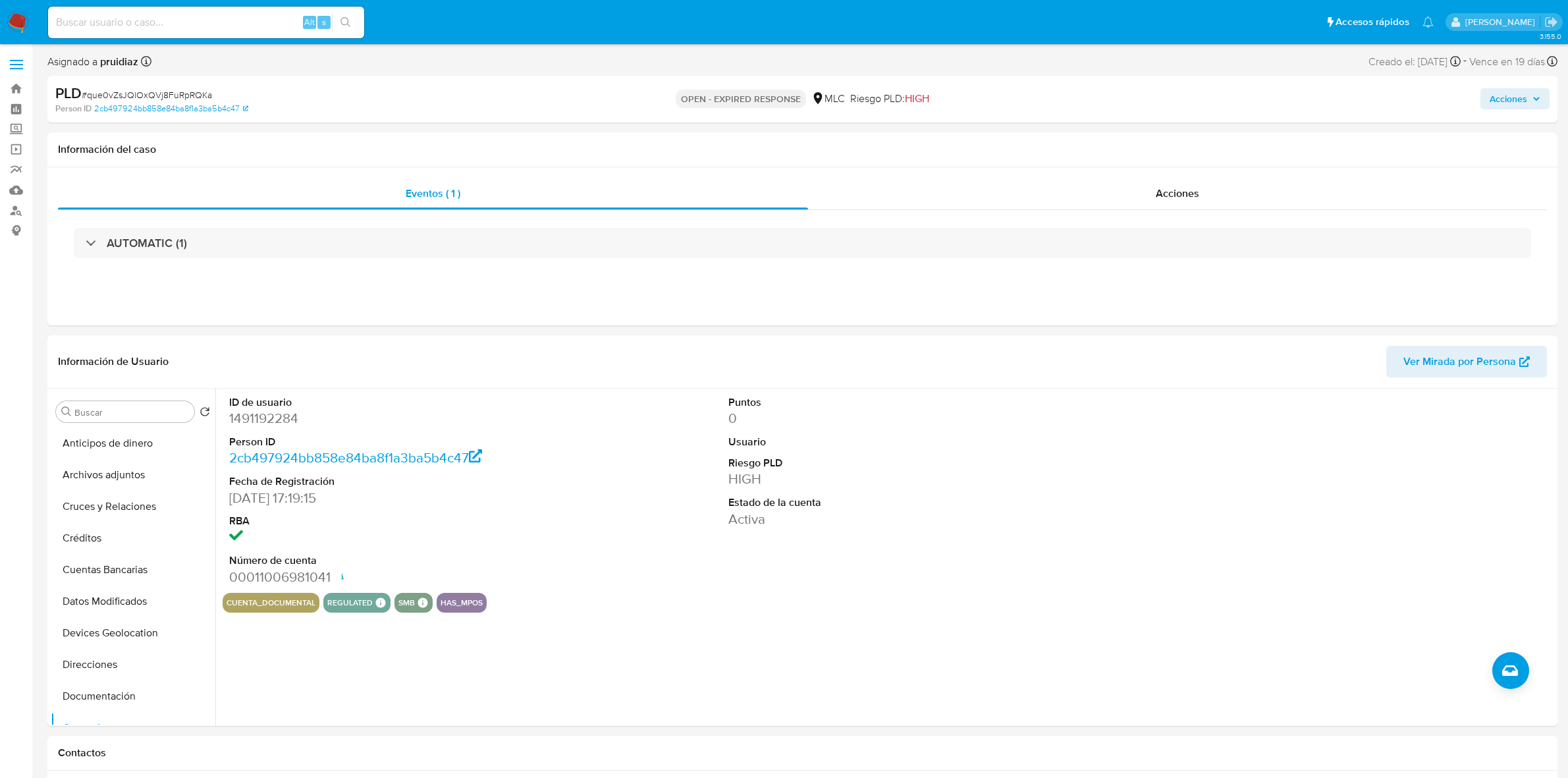
select select "10"
click at [142, 508] on button "Historial Casos" at bounding box center [128, 512] width 154 height 31
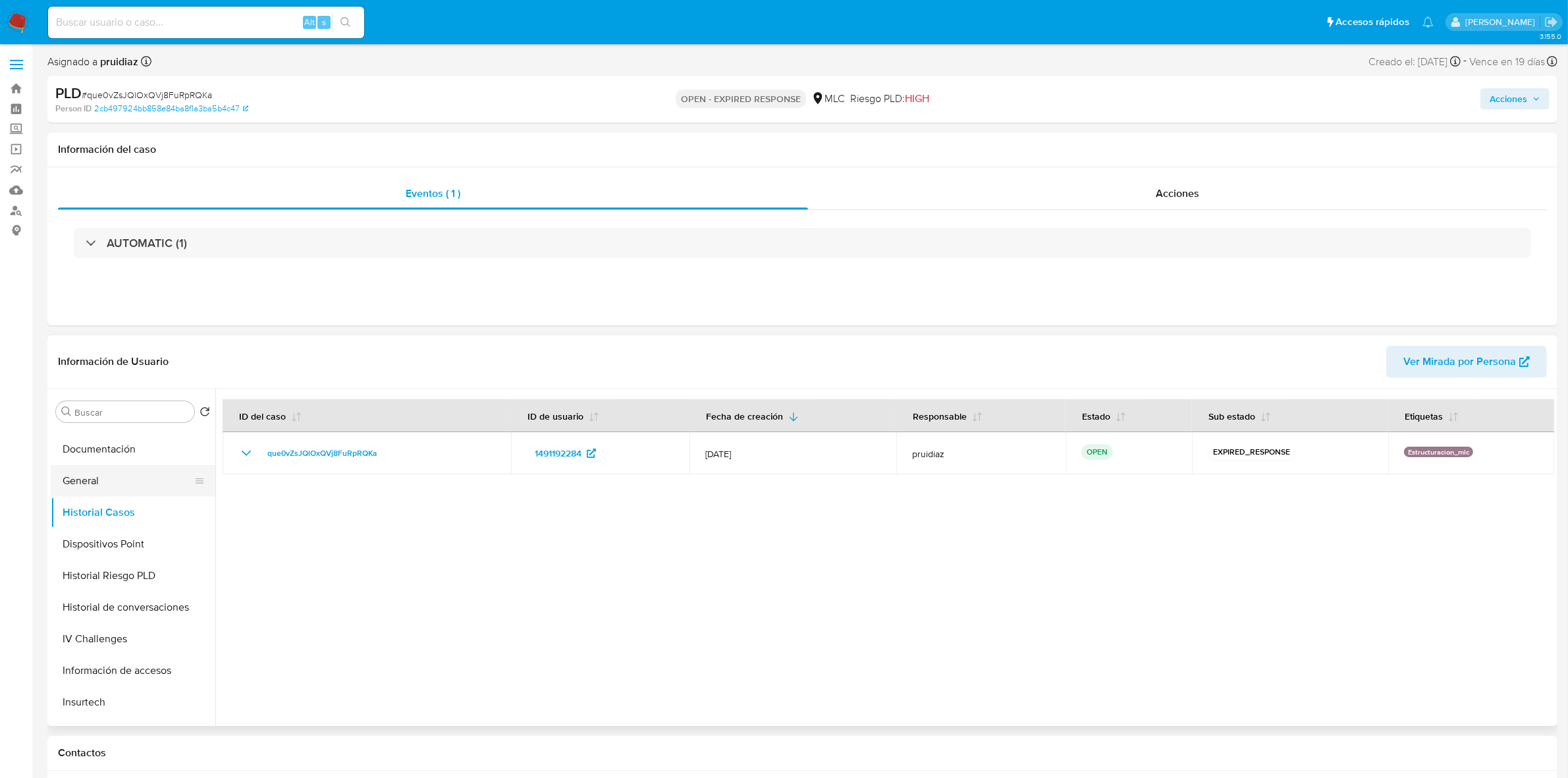
click at [110, 485] on button "General" at bounding box center [128, 480] width 154 height 31
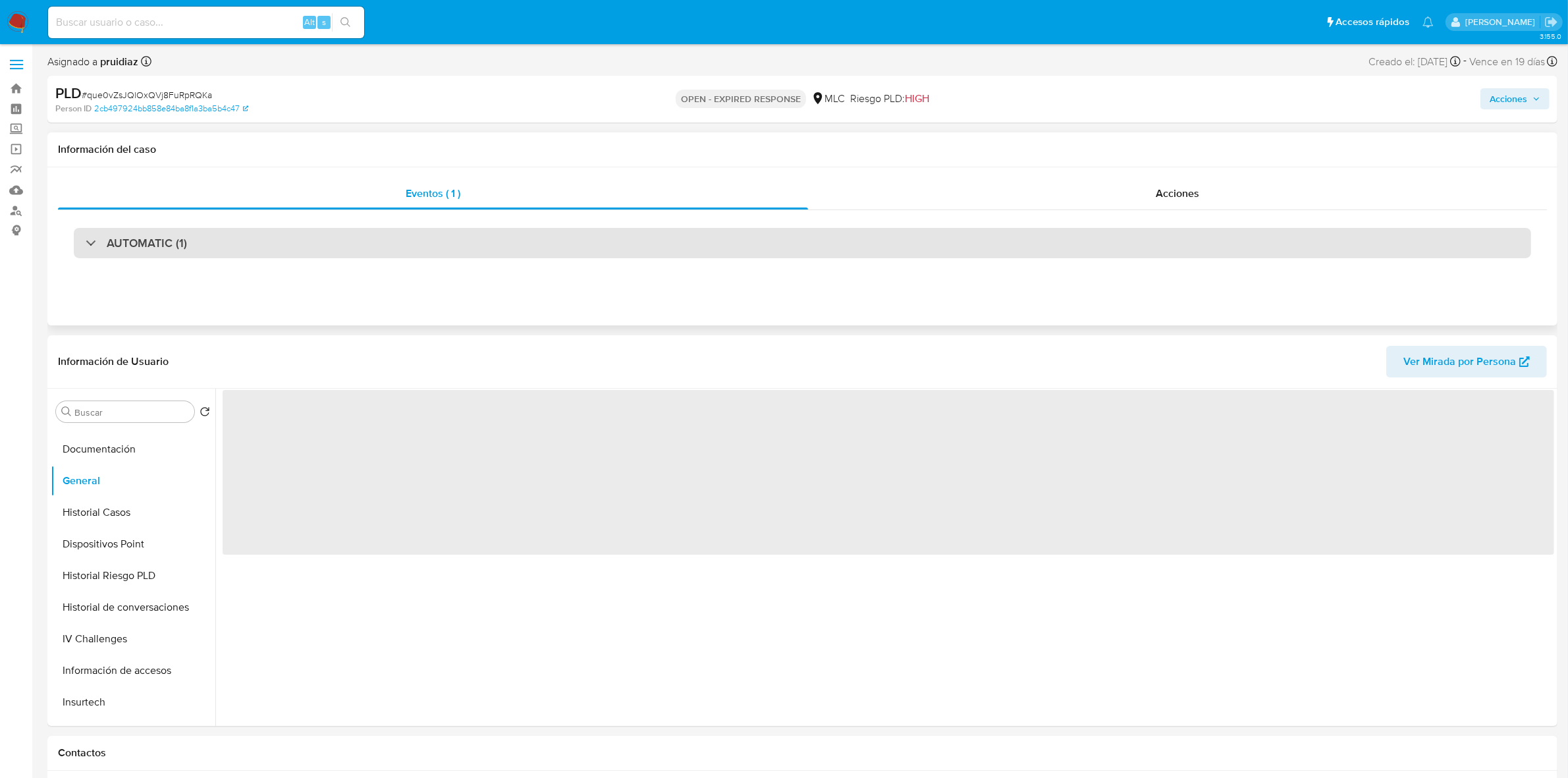
click at [247, 249] on div "AUTOMATIC (1)" at bounding box center [802, 243] width 1457 height 30
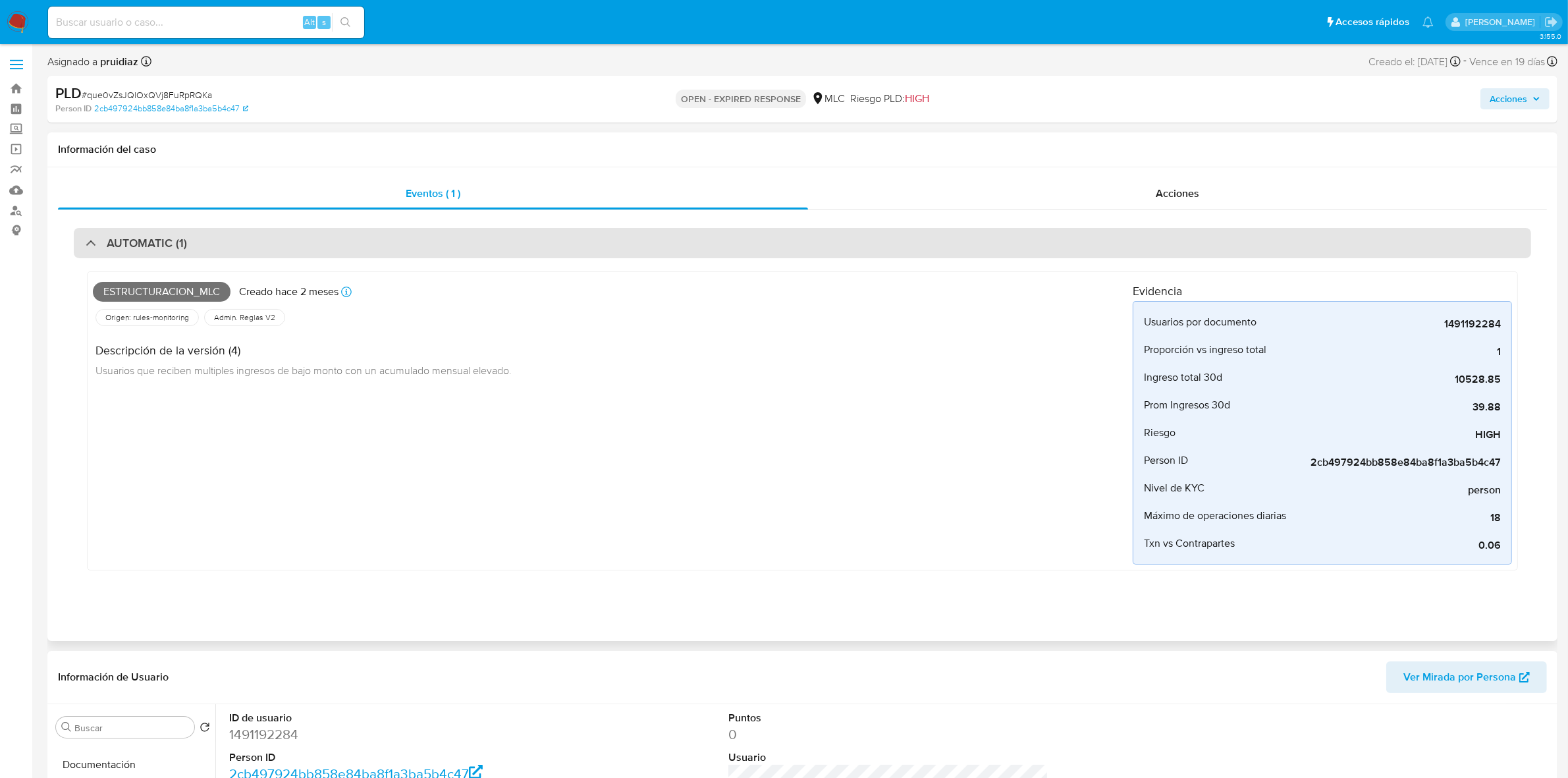
click at [247, 248] on div "AUTOMATIC (1)" at bounding box center [802, 243] width 1457 height 30
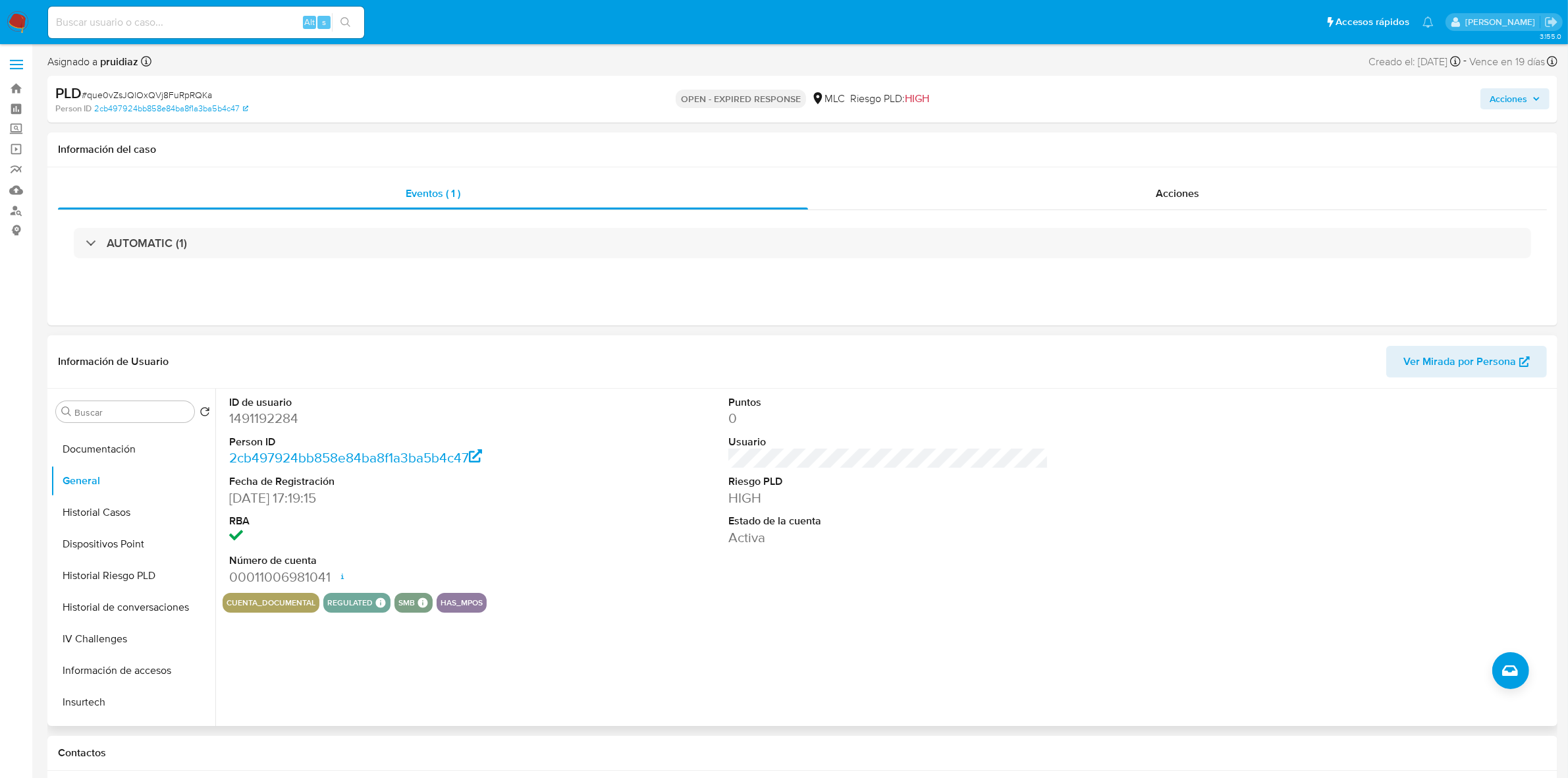
click at [278, 421] on dd "1491192284" at bounding box center [389, 418] width 320 height 19
copy dd "1491192284"
click at [288, 422] on dd "1491192284" at bounding box center [389, 418] width 320 height 19
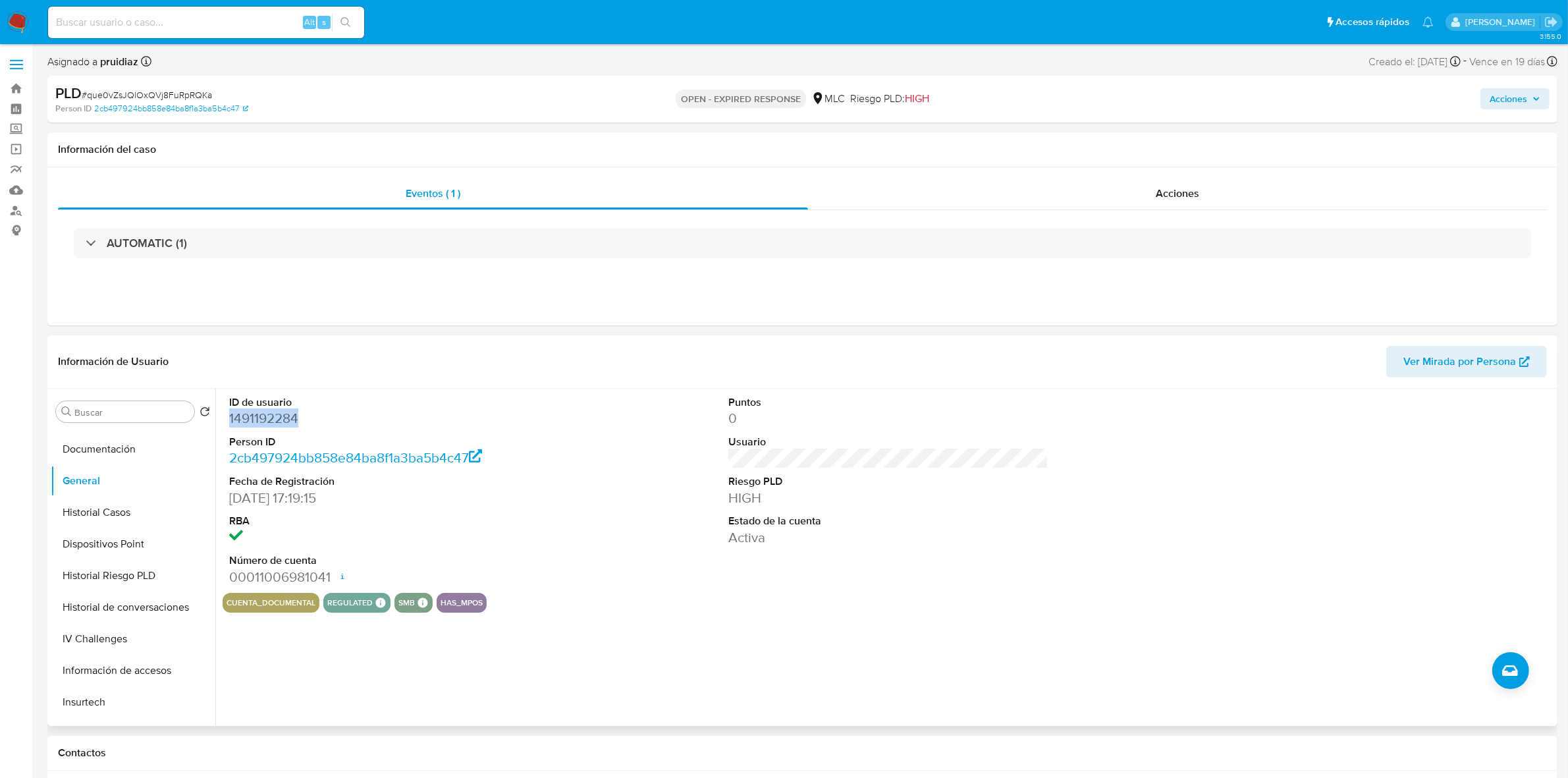
click at [258, 419] on dd "1491192284" at bounding box center [389, 418] width 320 height 19
click at [155, 90] on span "# que0vZsJQlOxQVj8FuRpRQKa" at bounding box center [146, 95] width 130 height 13
copy span "que0vZsJQlOxQVj8FuRpRQKa"
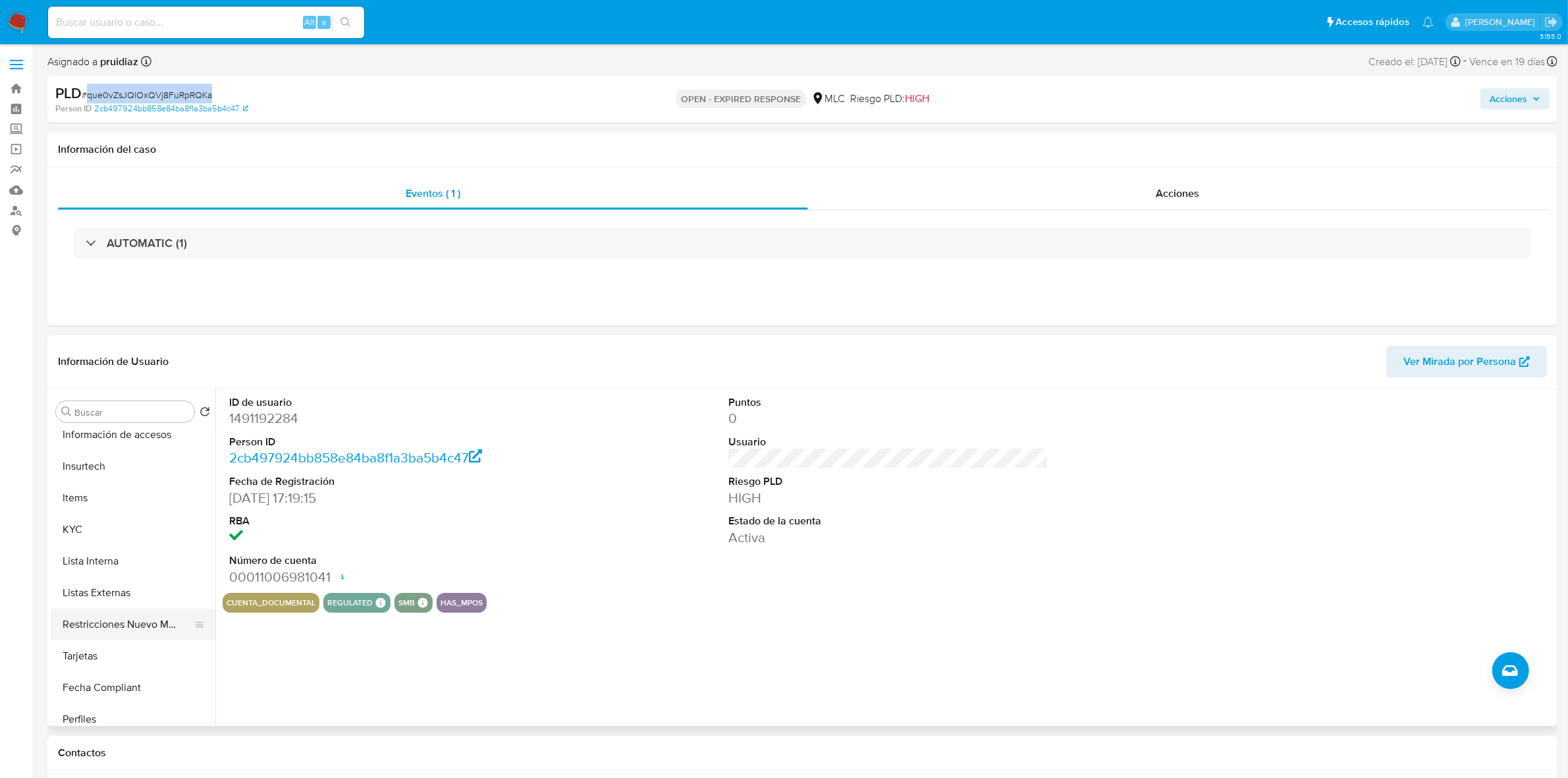
scroll to position [494, 0]
click at [87, 512] on button "KYC" at bounding box center [128, 518] width 154 height 31
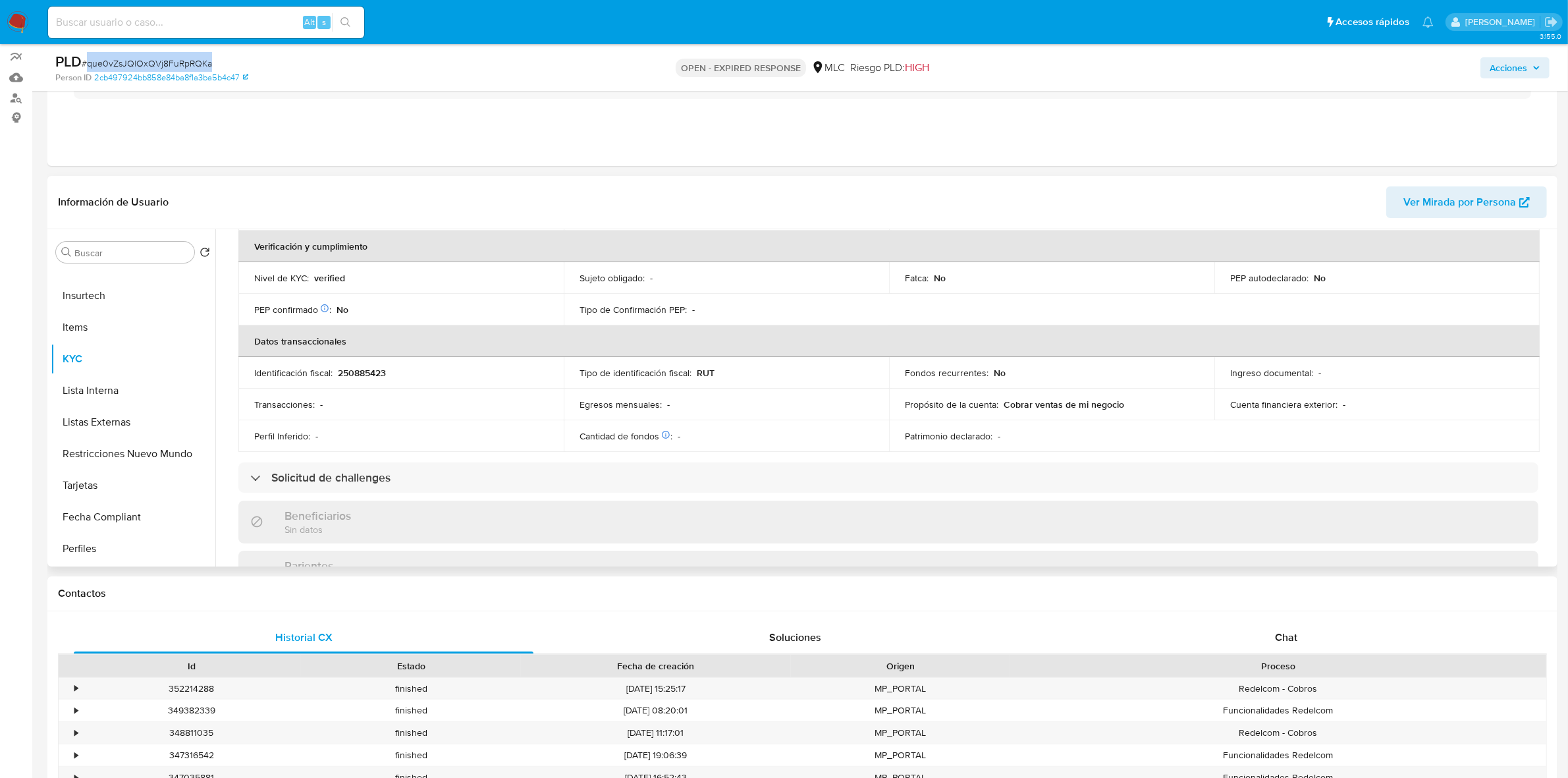
scroll to position [0, 0]
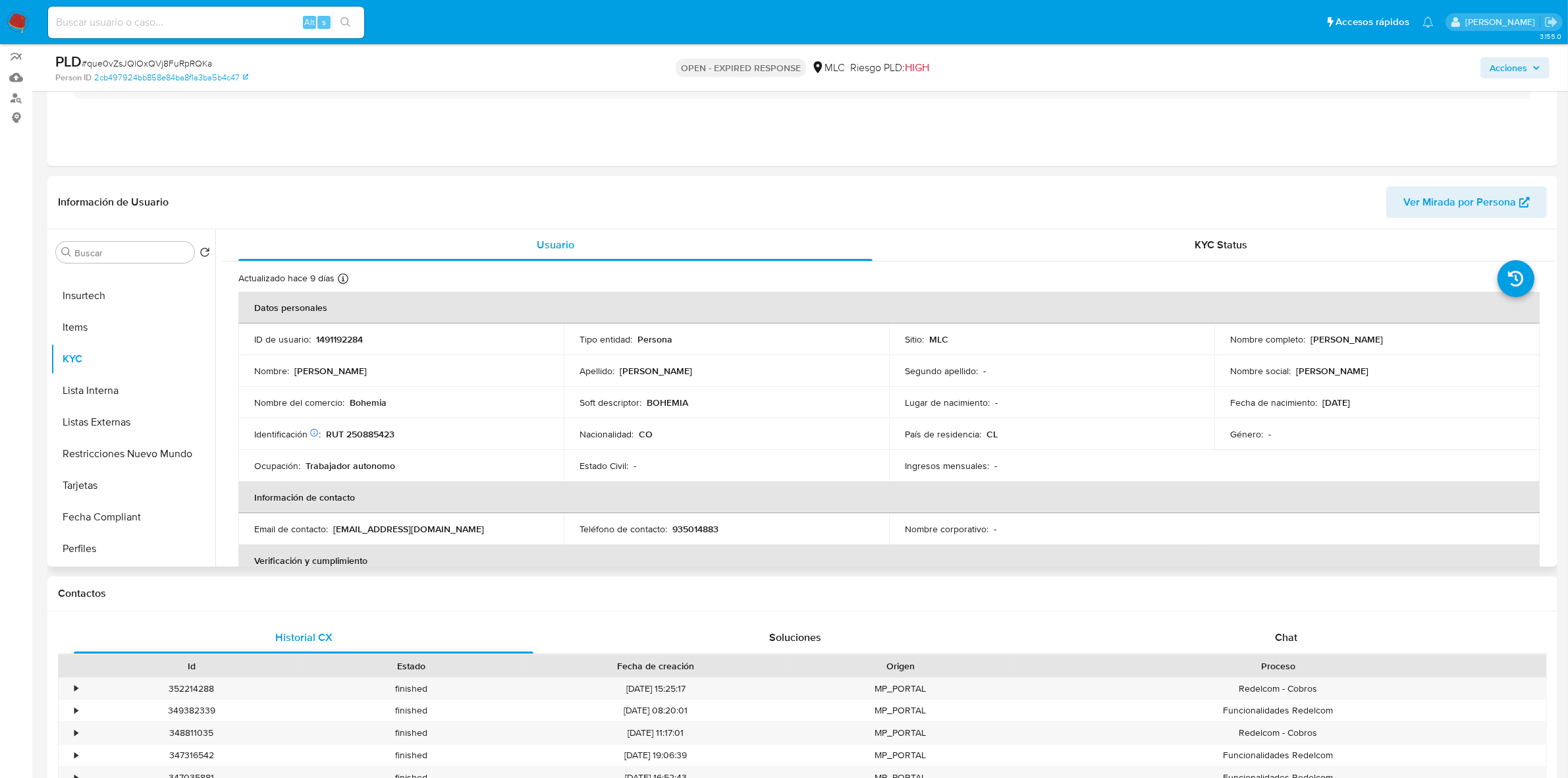
drag, startPoint x: 363, startPoint y: 429, endPoint x: 363, endPoint y: 437, distance: 8.0
click at [363, 437] on p "RUT 250885423" at bounding box center [360, 434] width 68 height 12
click at [363, 428] on p "RUT 250885423" at bounding box center [360, 434] width 68 height 12
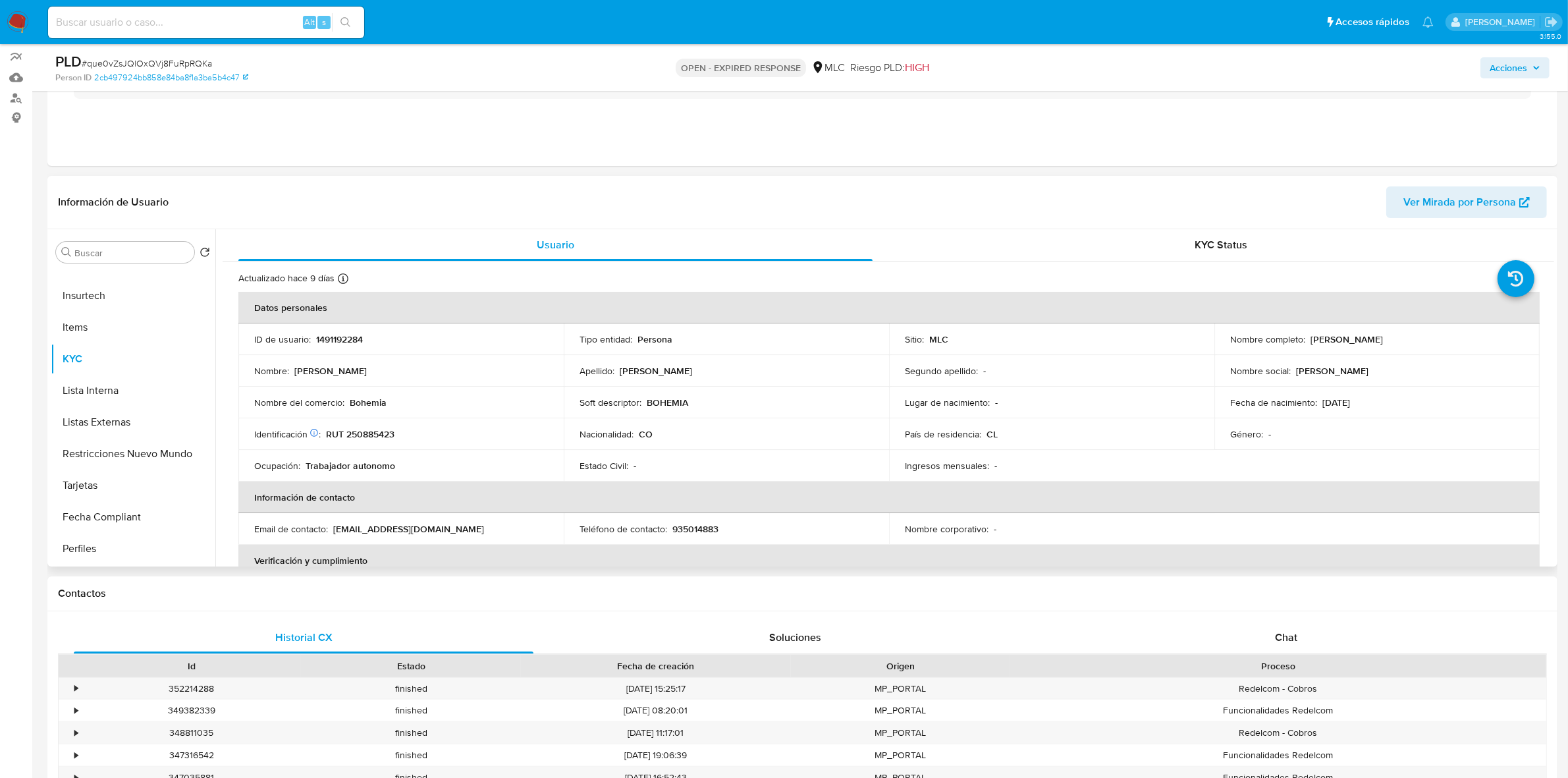
click at [377, 443] on td "Identificación Nº de serie: 603056503 : RUT 250885423" at bounding box center [401, 433] width 325 height 31
click at [375, 440] on p "RUT 250885423" at bounding box center [360, 434] width 68 height 12
copy p "250885423"
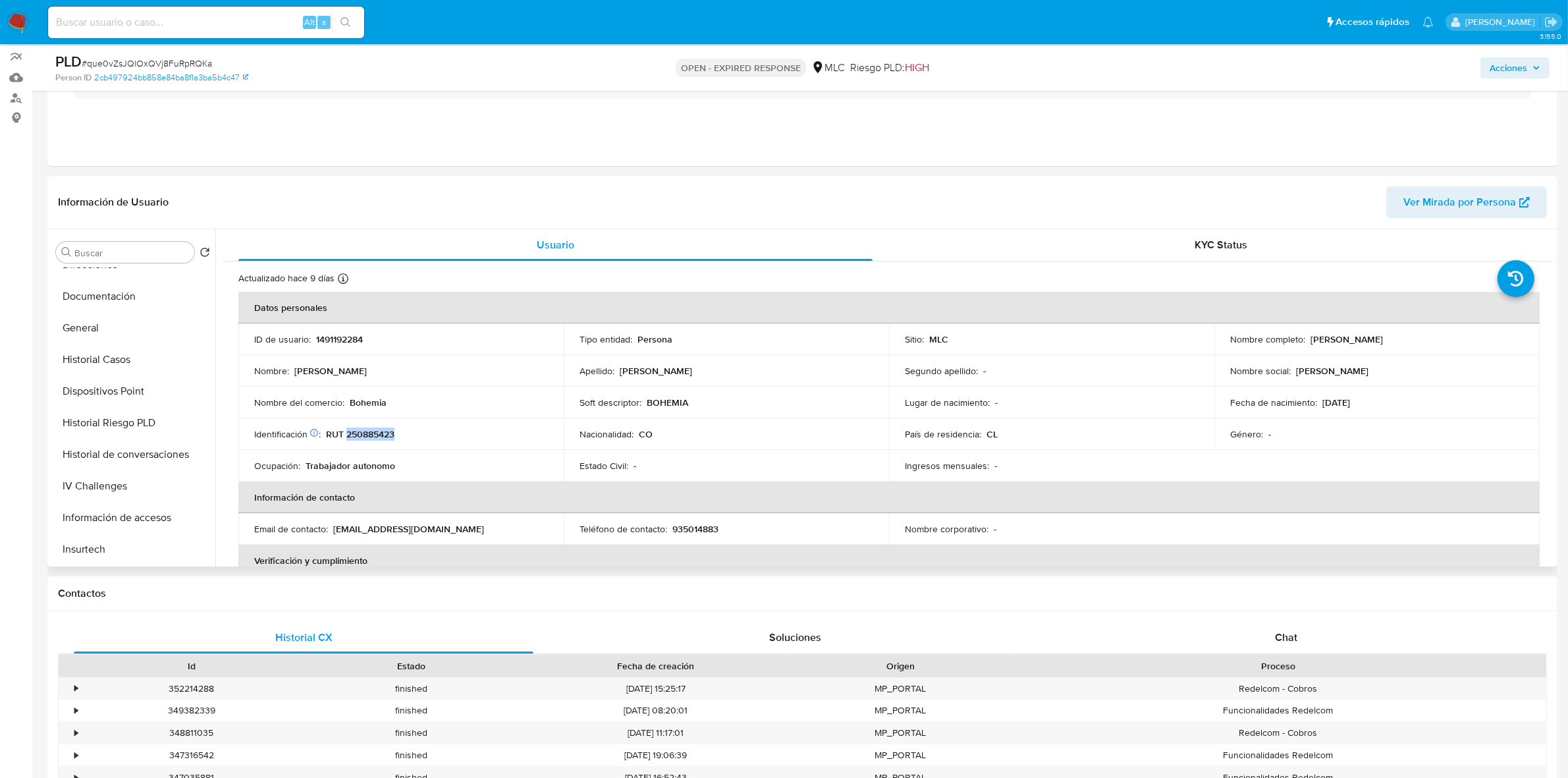
scroll to position [229, 0]
click at [94, 359] on button "Historial Casos" at bounding box center [128, 371] width 154 height 31
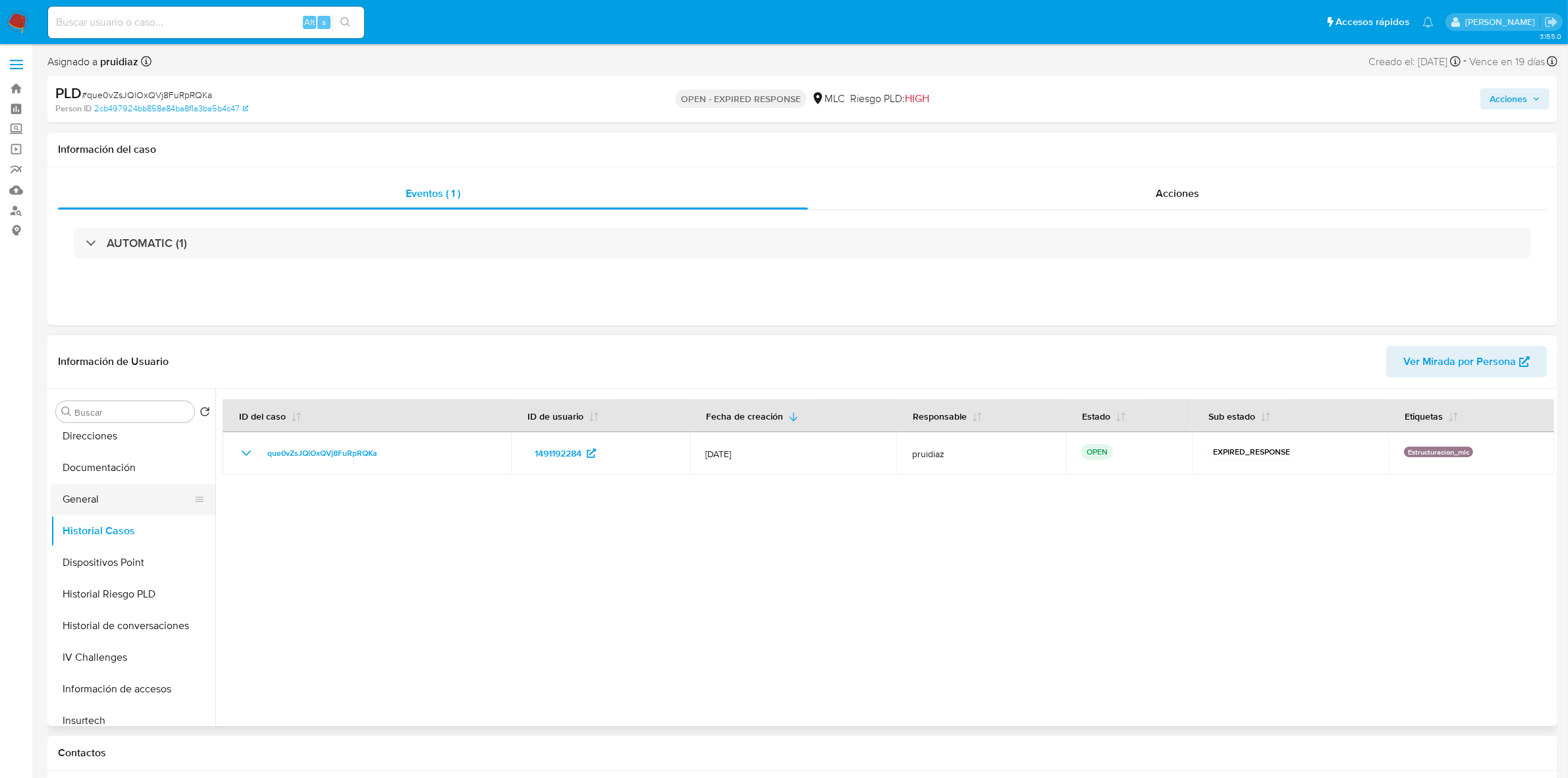
scroll to position [405, 0]
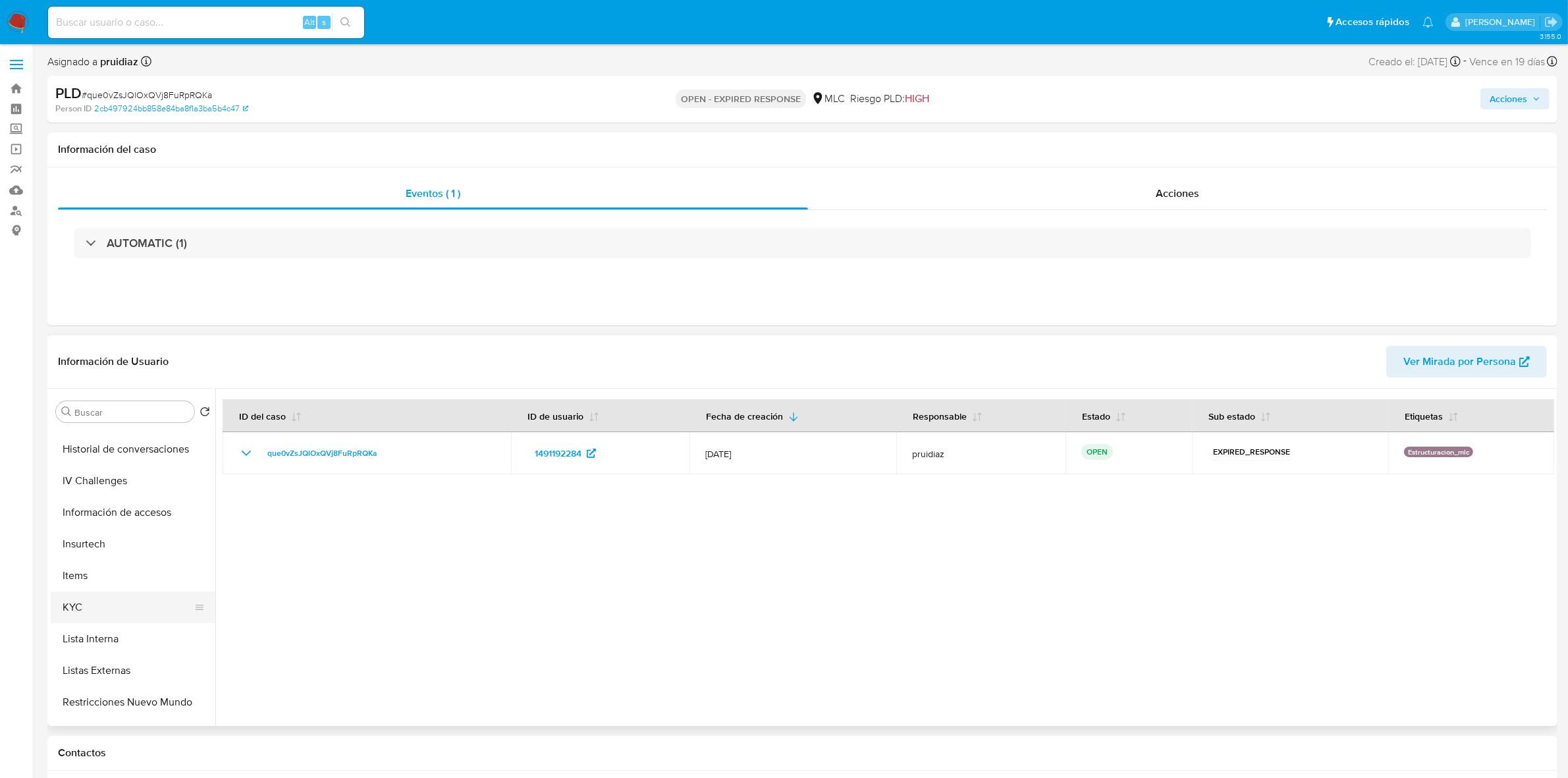
click at [90, 614] on button "KYC" at bounding box center [128, 607] width 154 height 31
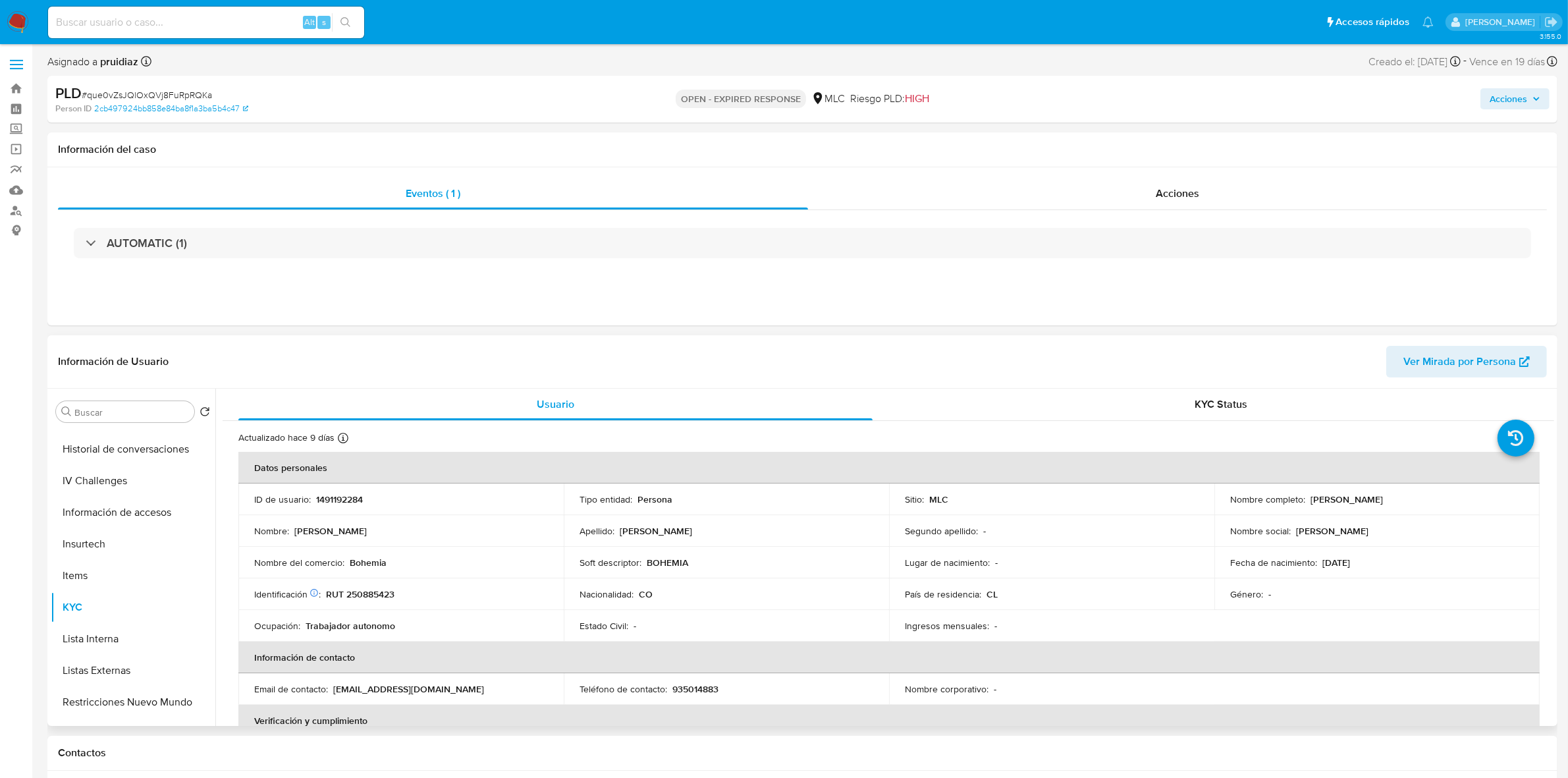
click at [365, 591] on p "RUT 250885423" at bounding box center [360, 594] width 68 height 12
copy p "250885423"
click at [374, 593] on p "RUT 250885423" at bounding box center [360, 594] width 68 height 12
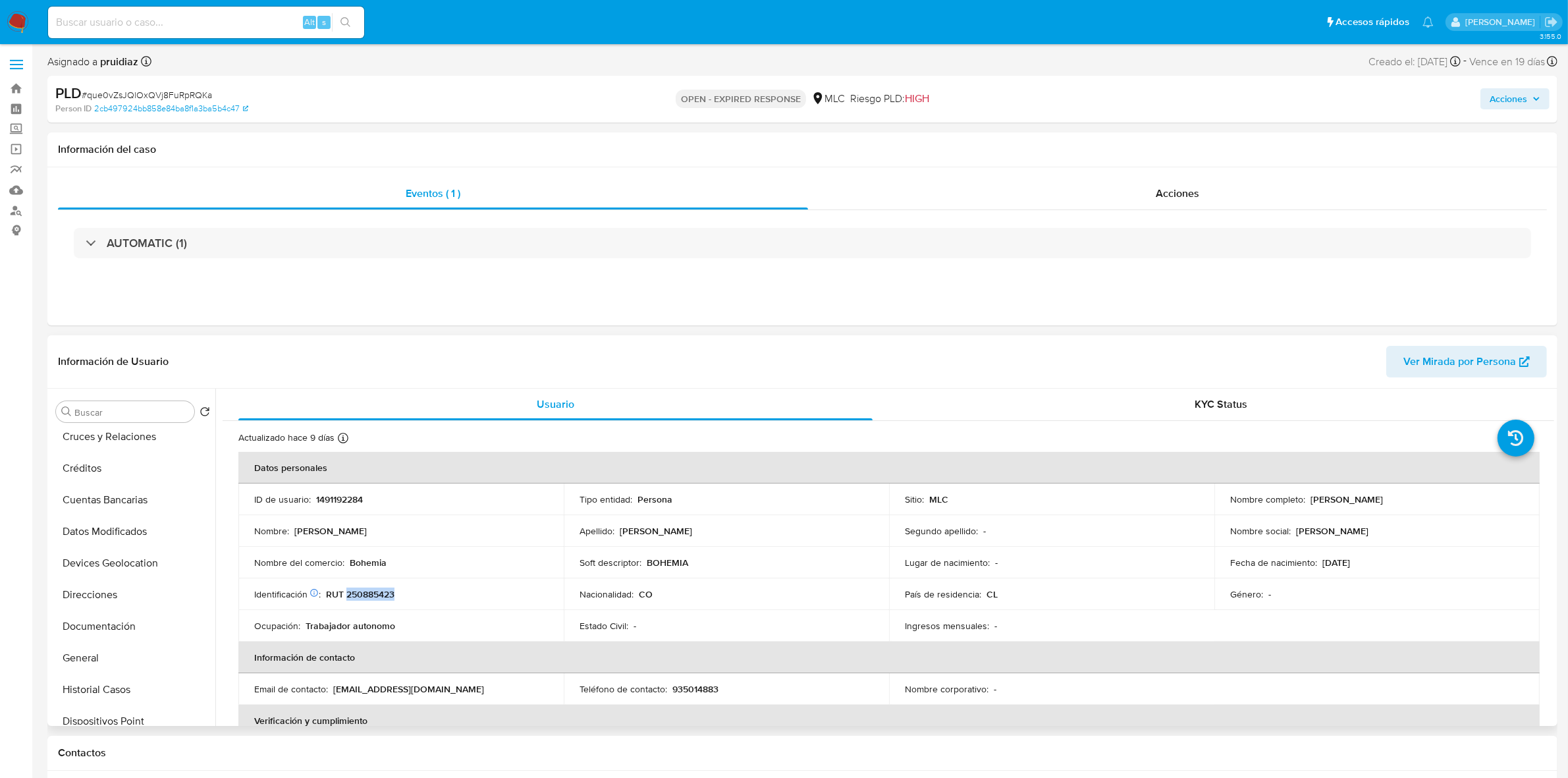
scroll to position [0, 0]
click at [100, 504] on button "Cruces y Relaciones" at bounding box center [128, 506] width 154 height 31
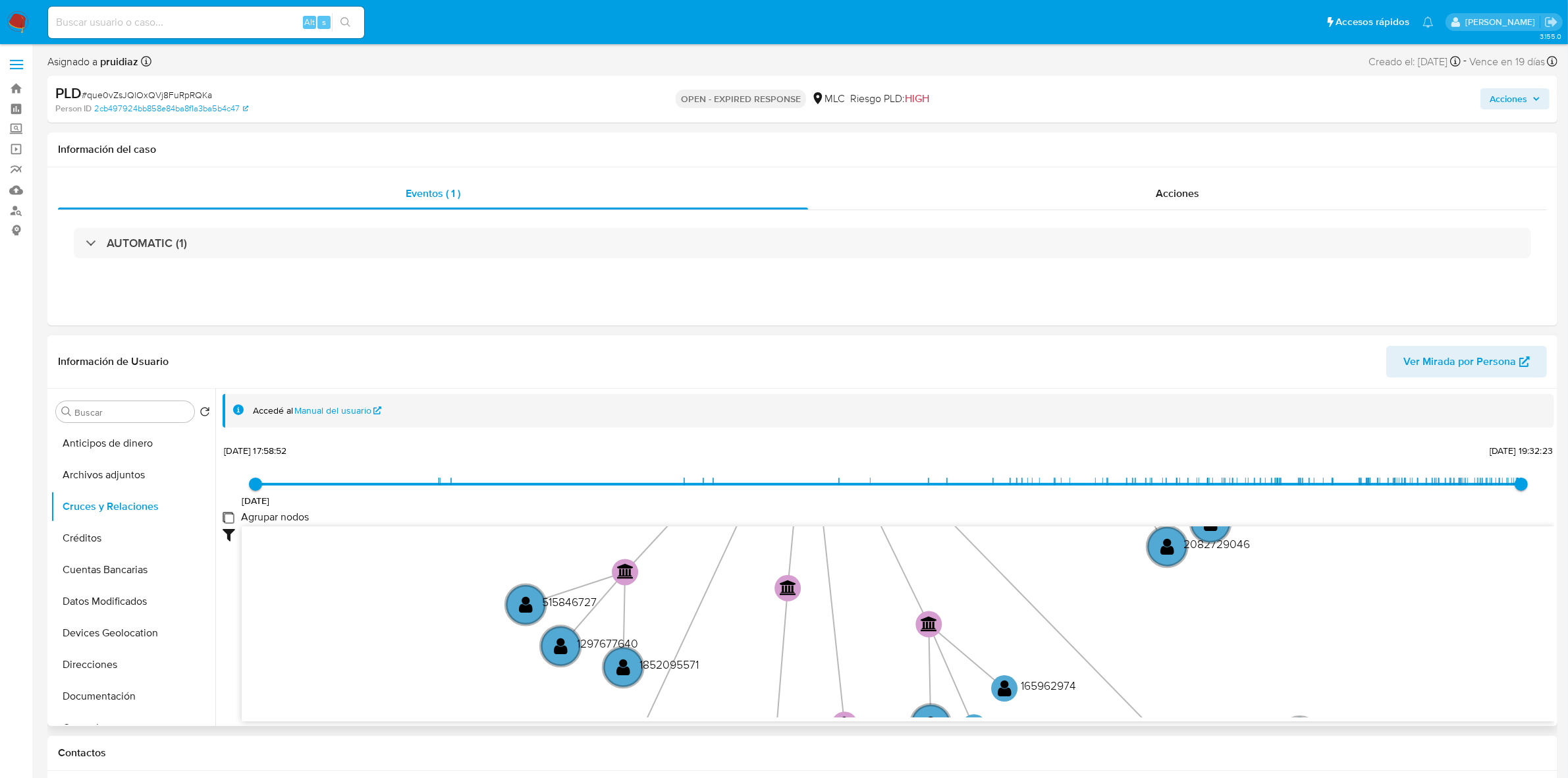
click at [232, 517] on group_nodes "Agrupar nodos" at bounding box center [228, 517] width 11 height 11
checkbox group_nodes "true"
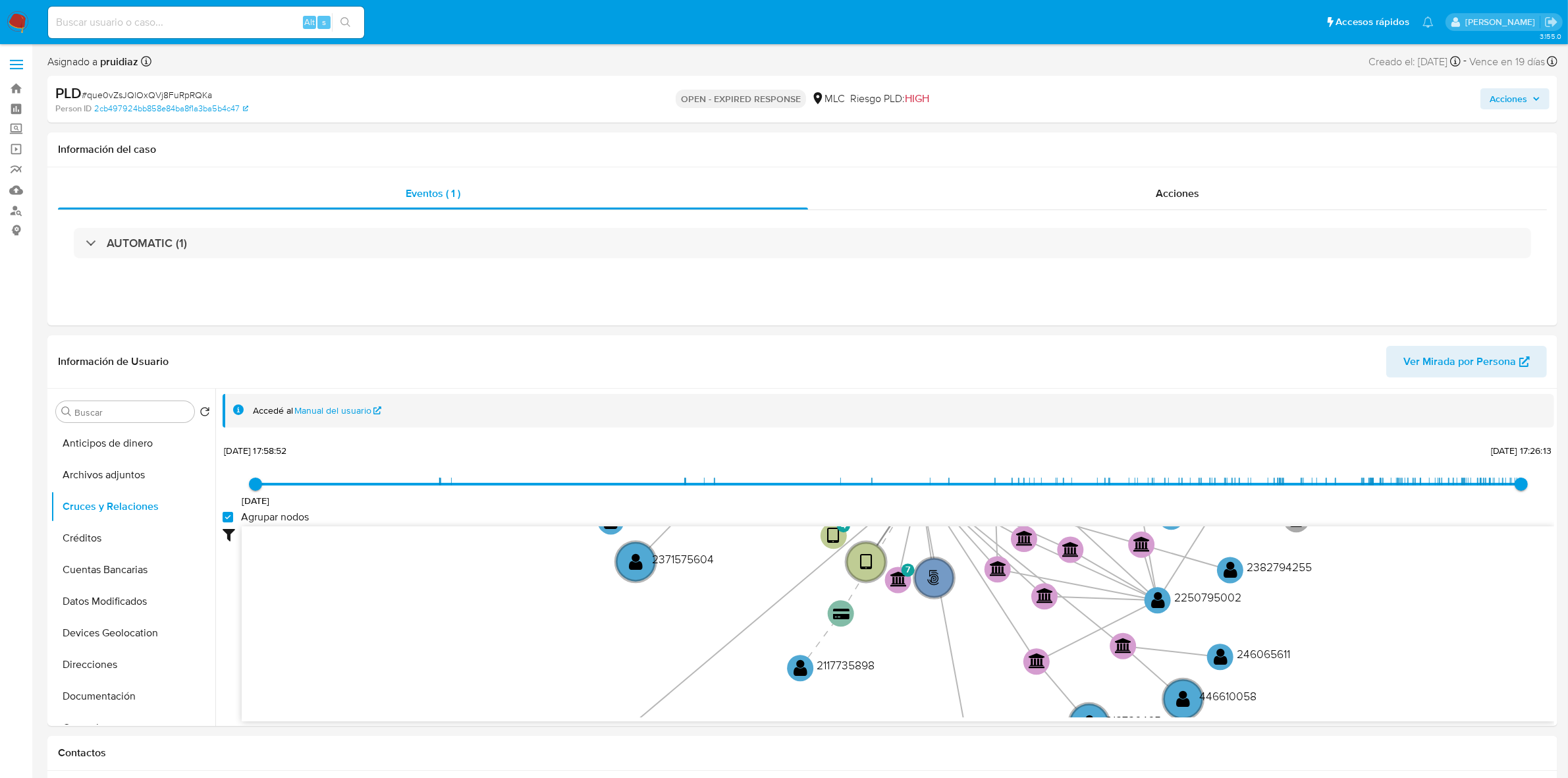
scroll to position [1, 0]
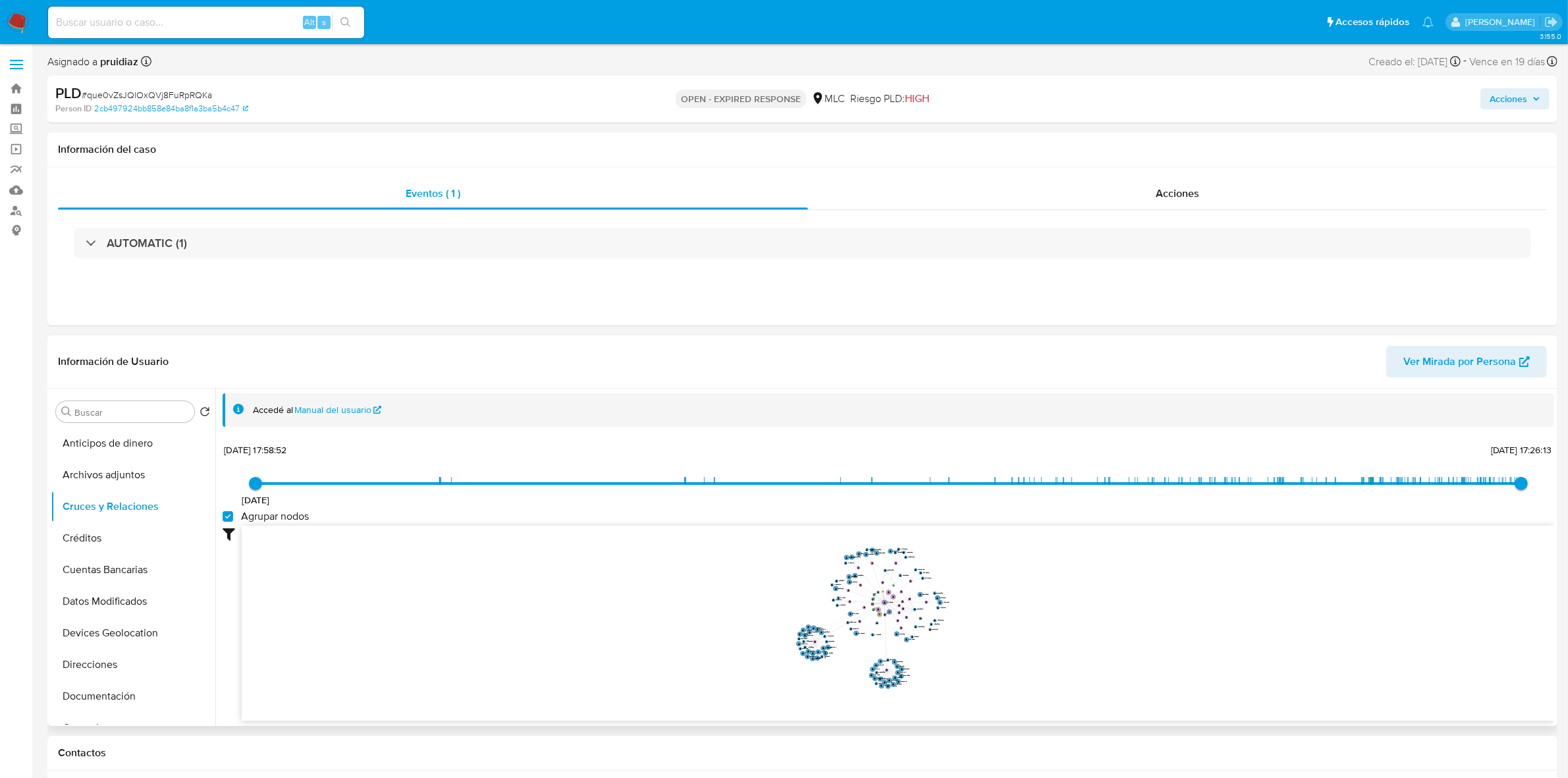
drag, startPoint x: 1054, startPoint y: 586, endPoint x: 1041, endPoint y: 601, distance: 19.8
click at [1041, 601] on icon "phone-142a463315272f0418c5e8d7394954ee  user-1491192284  1491192284 person-2c…" at bounding box center [898, 621] width 1312 height 191
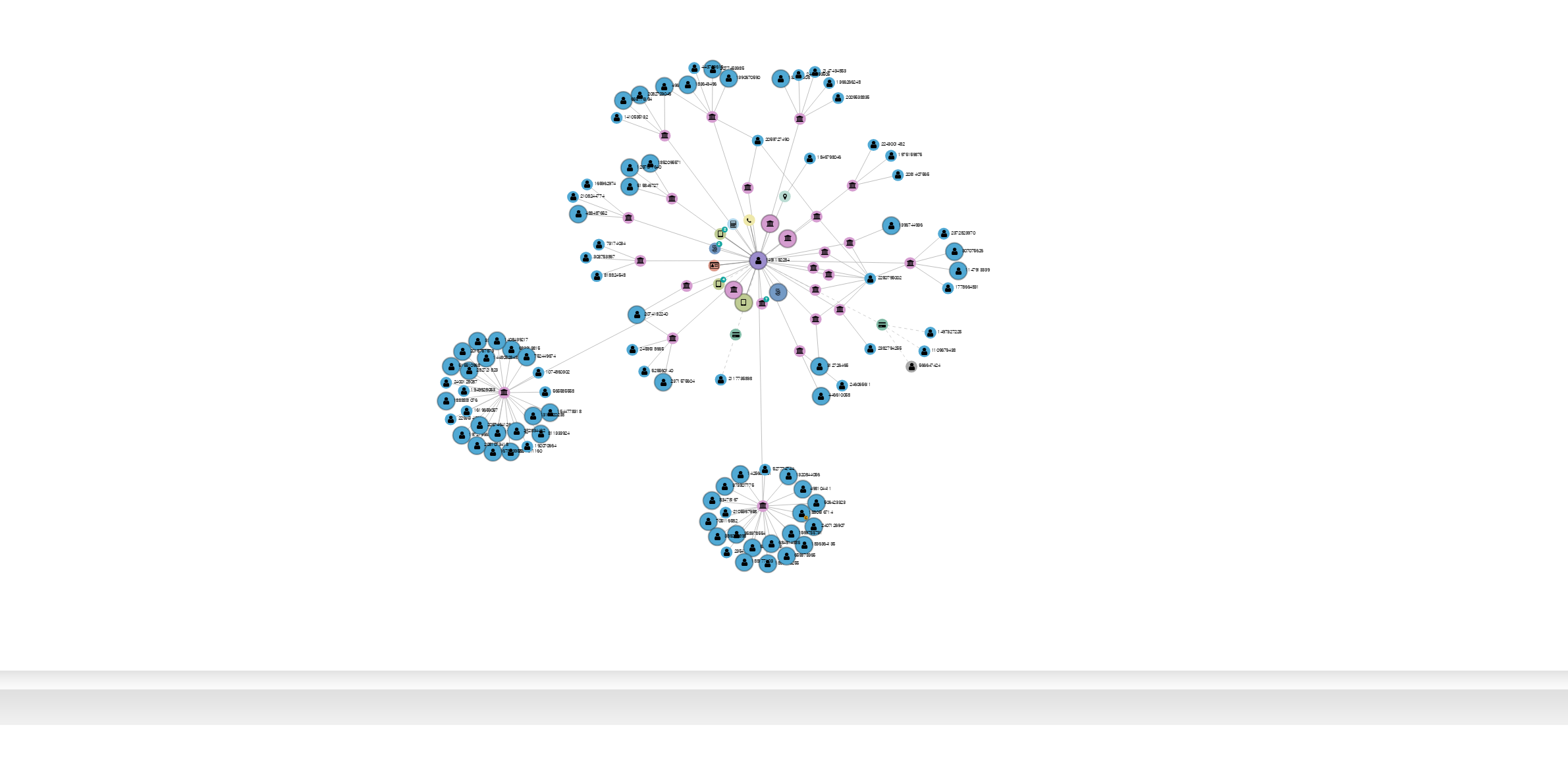
drag, startPoint x: 960, startPoint y: 635, endPoint x: 904, endPoint y: 638, distance: 56.1
click at [904, 638] on icon "phone-142a463315272f0418c5e8d7394954ee  user-1491192284  1491192284 person-2c…" at bounding box center [898, 621] width 1312 height 191
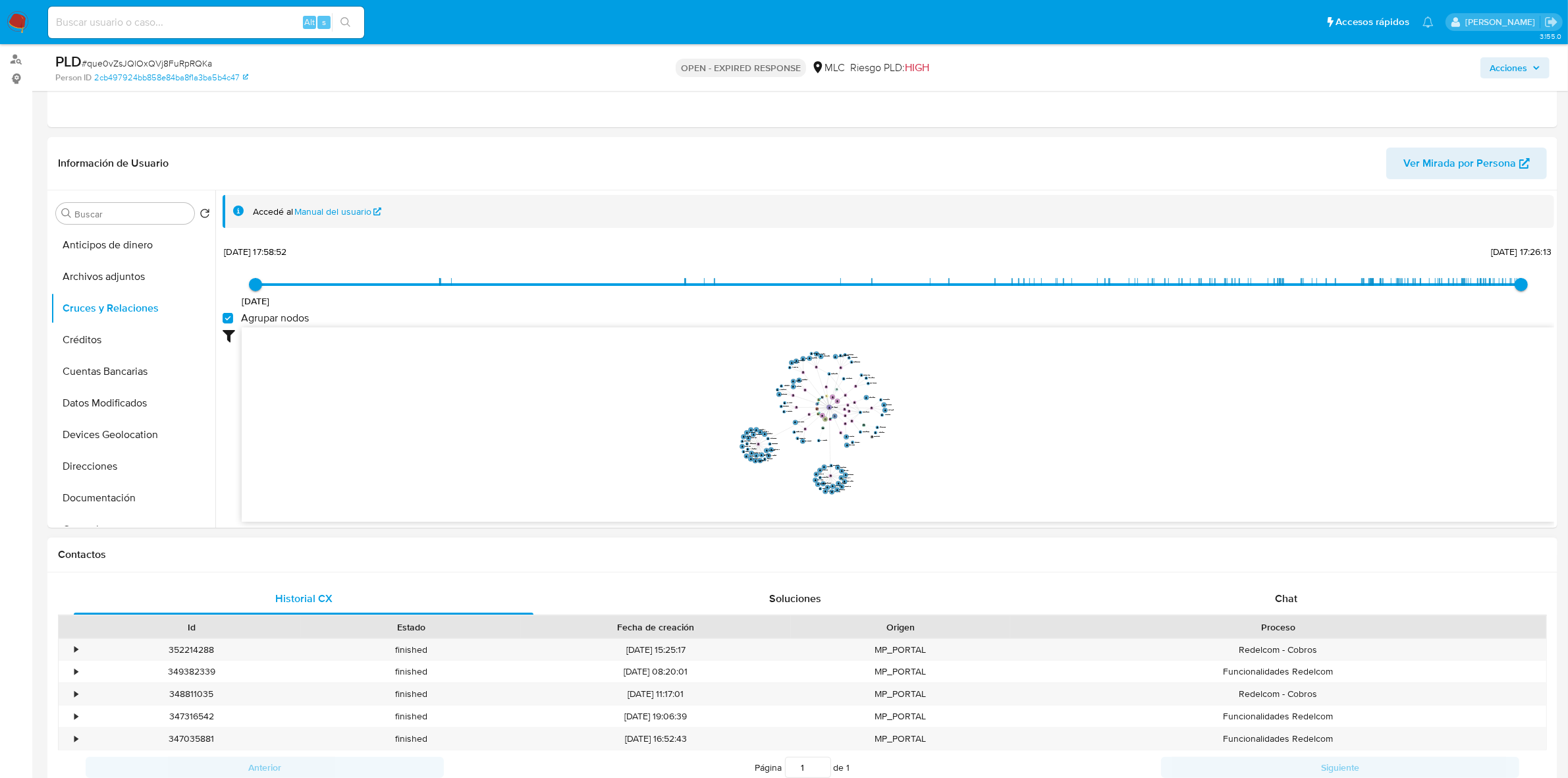
scroll to position [169, 0]
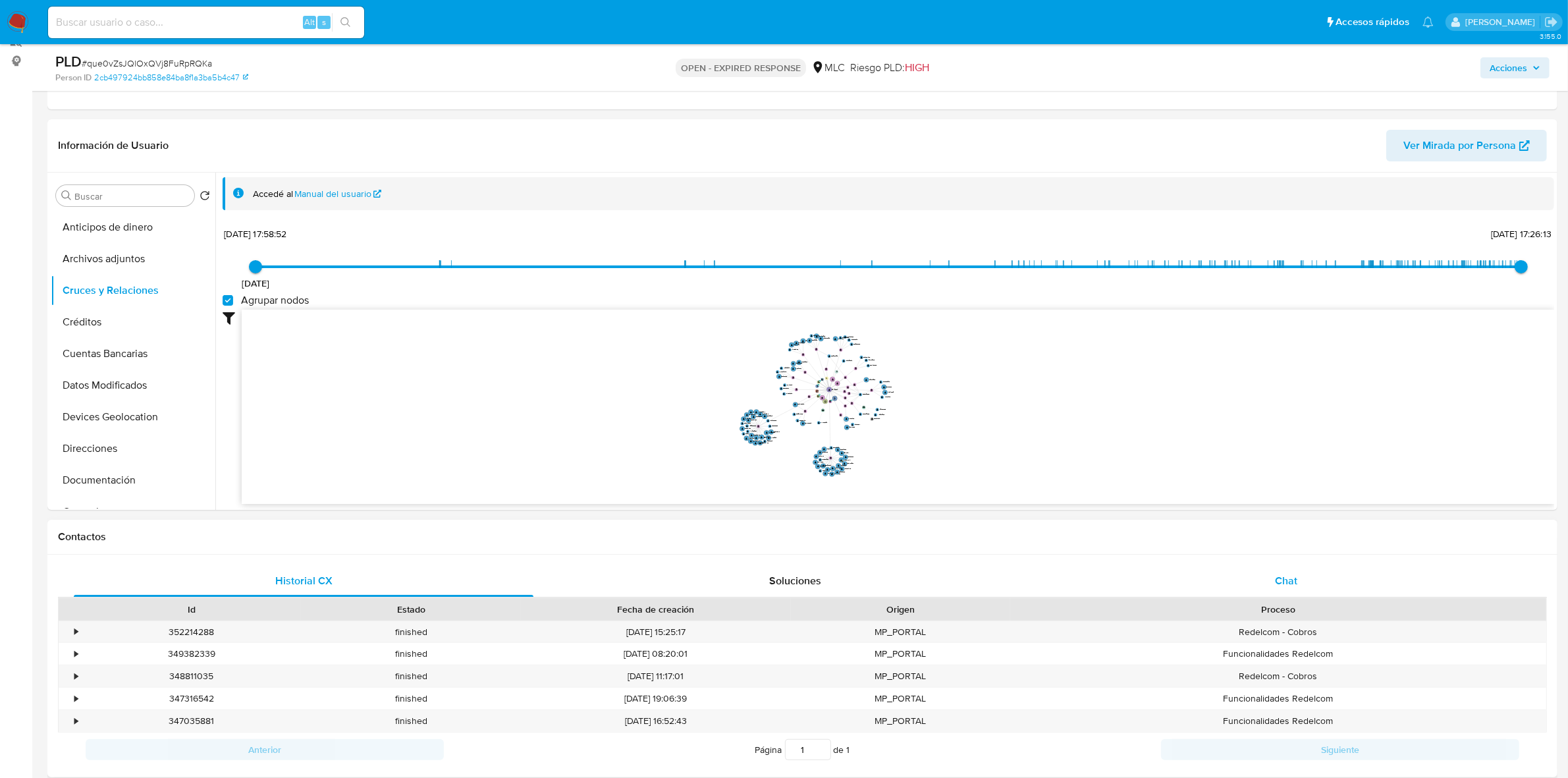
click at [1287, 578] on span "Chat" at bounding box center [1286, 580] width 22 height 15
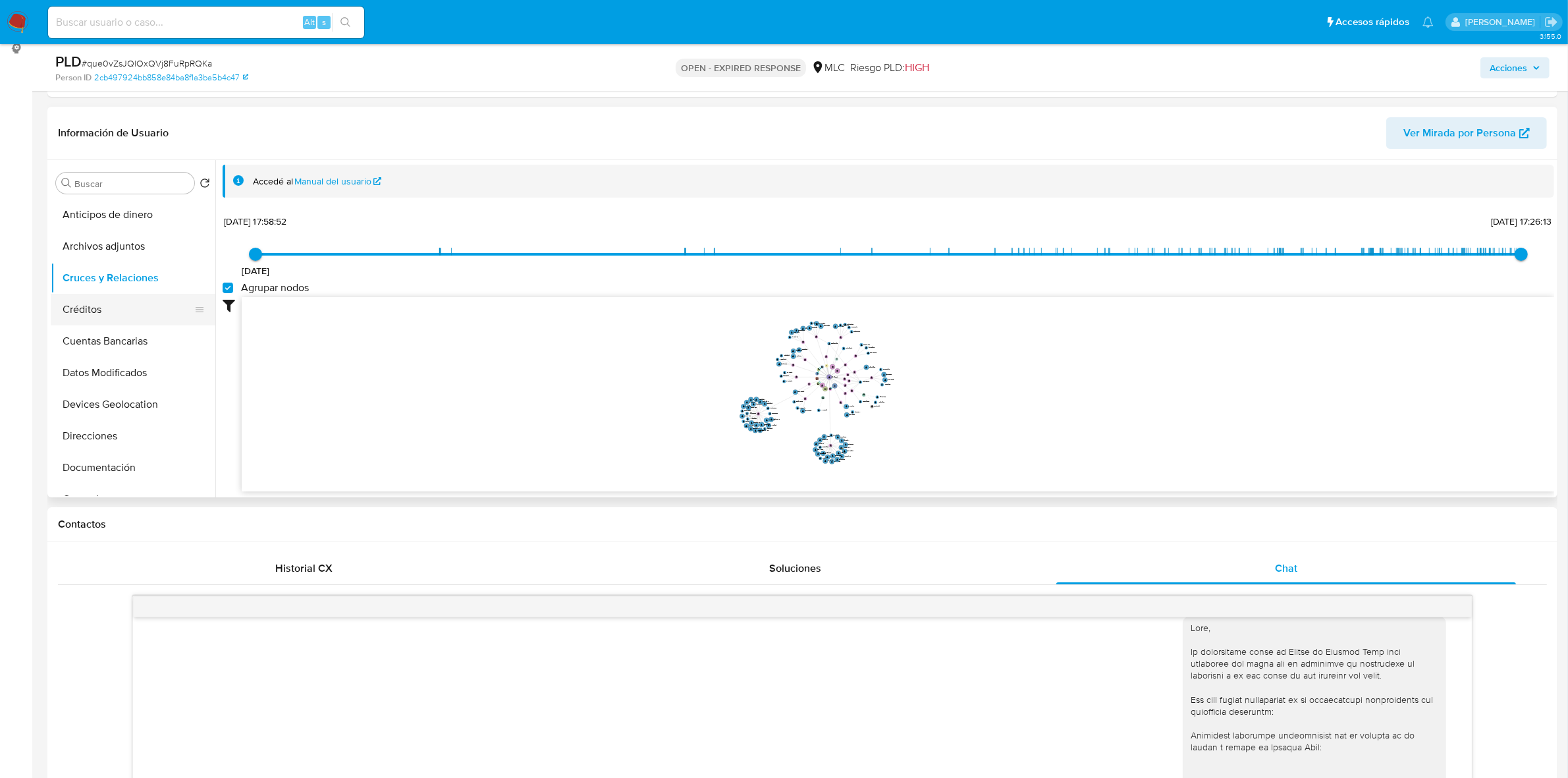
scroll to position [82, 0]
click at [126, 379] on button "Documentación" at bounding box center [128, 385] width 154 height 31
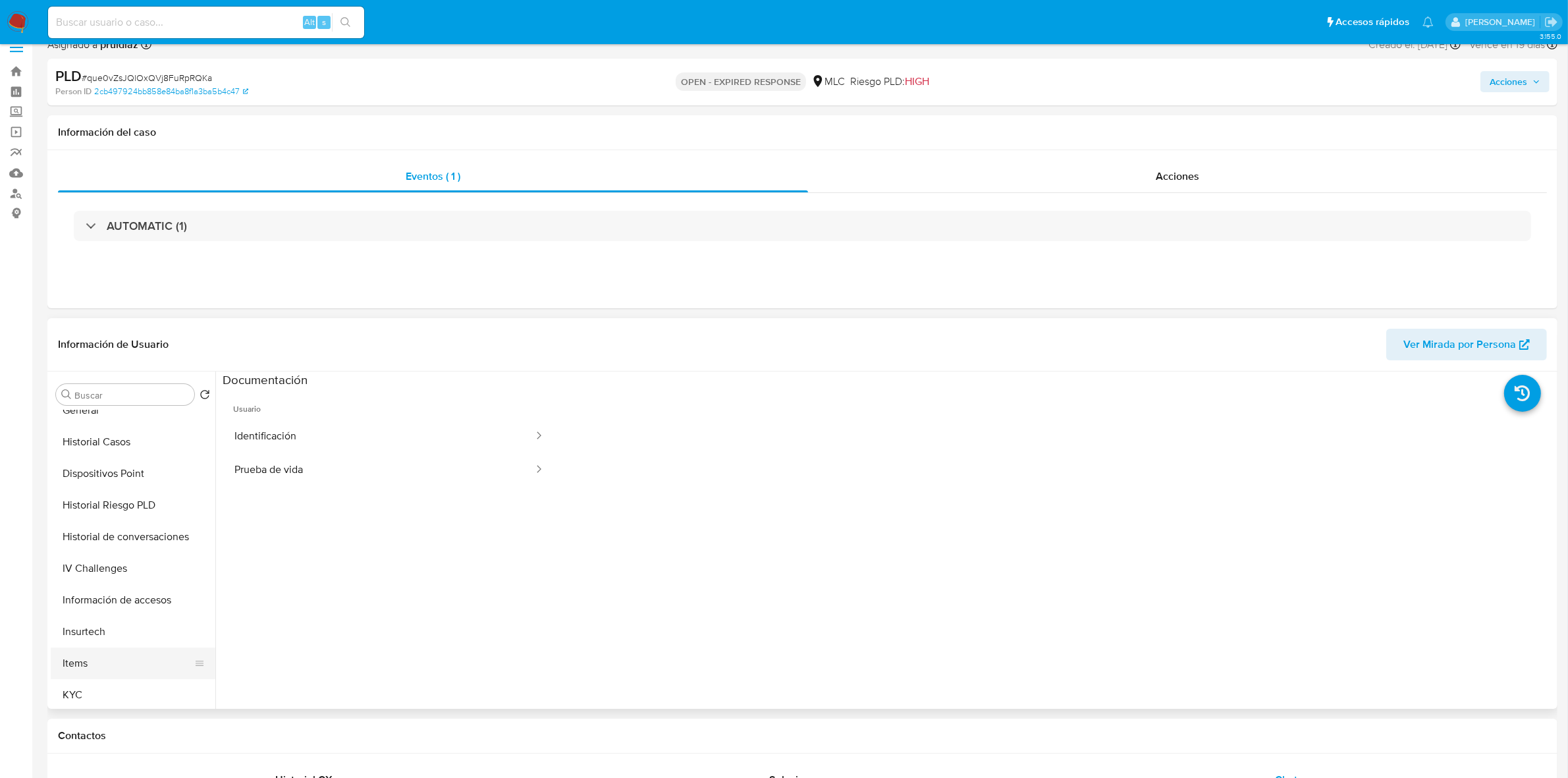
scroll to position [329, 0]
click at [86, 663] on button "KYC" at bounding box center [128, 666] width 154 height 31
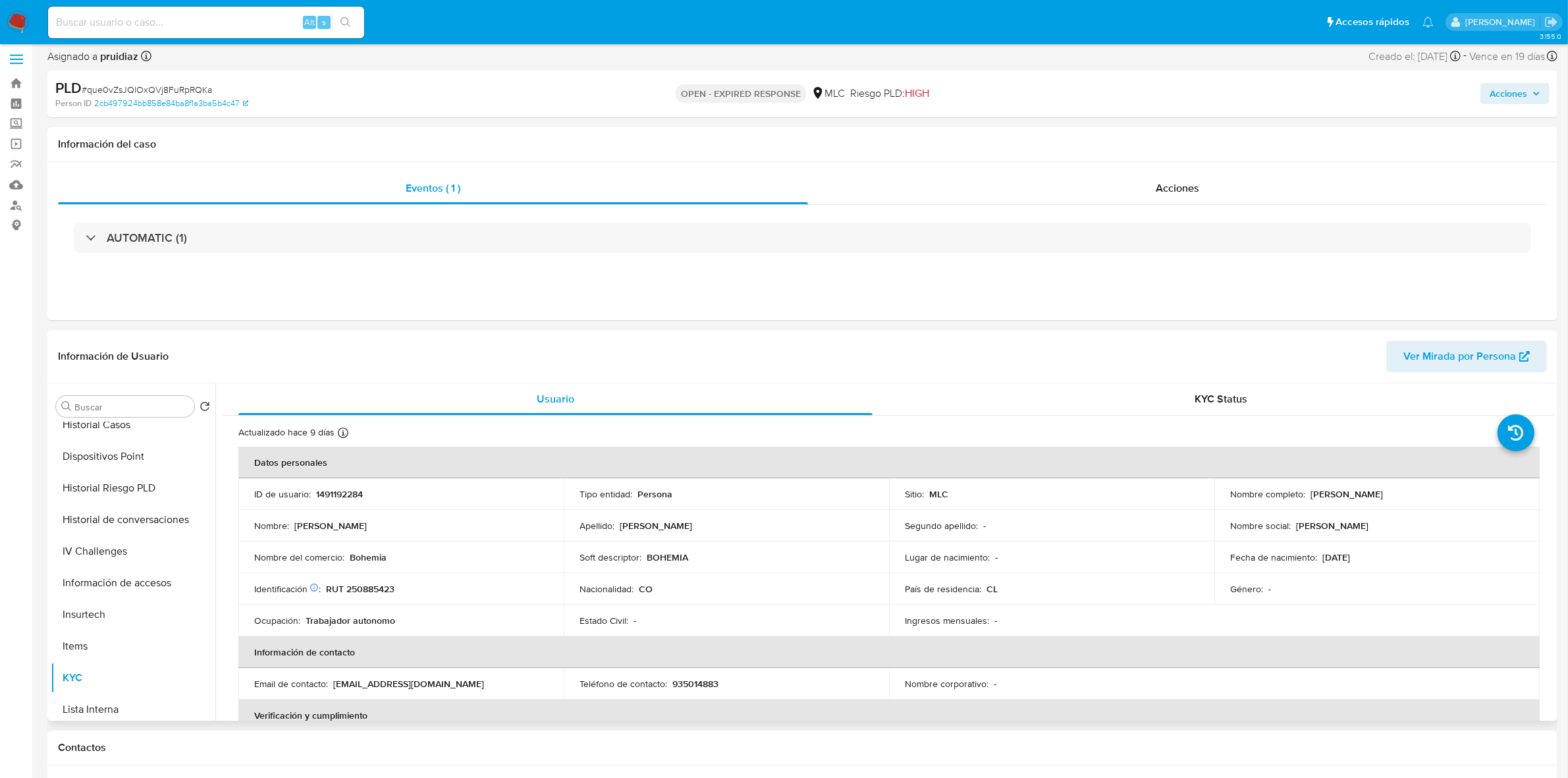
scroll to position [0, 0]
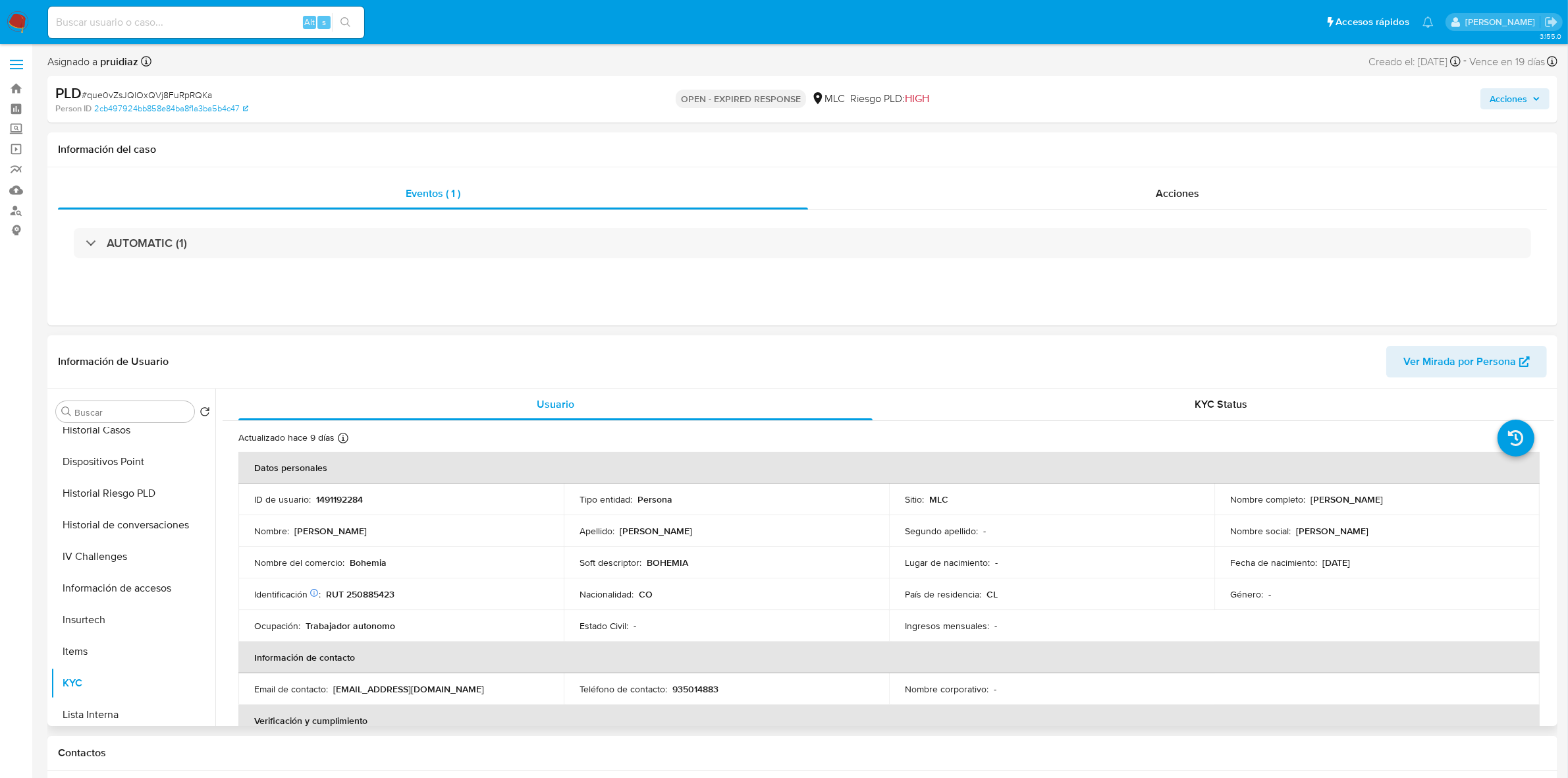
drag, startPoint x: 1391, startPoint y: 502, endPoint x: 1307, endPoint y: 502, distance: 84.0
click at [1307, 502] on div "Nombre completo : Briggitte Garcia Ocampo" at bounding box center [1377, 499] width 294 height 12
copy p "Briggitte Garcia Ocampo"
